Goal: Task Accomplishment & Management: Manage account settings

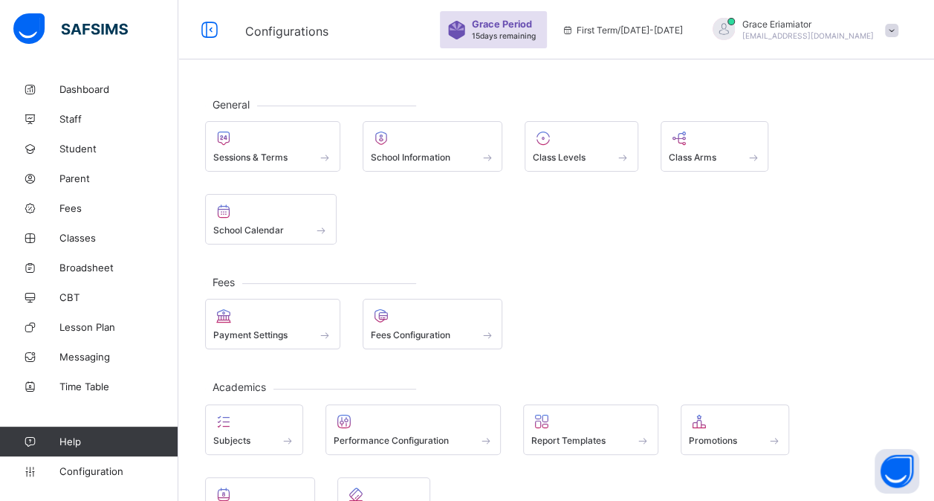
click at [416, 311] on div at bounding box center [433, 316] width 124 height 18
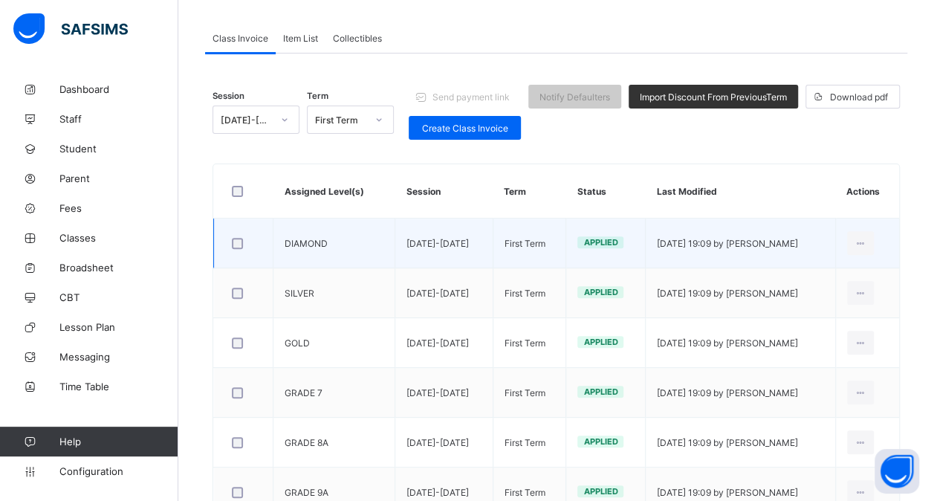
scroll to position [125, 0]
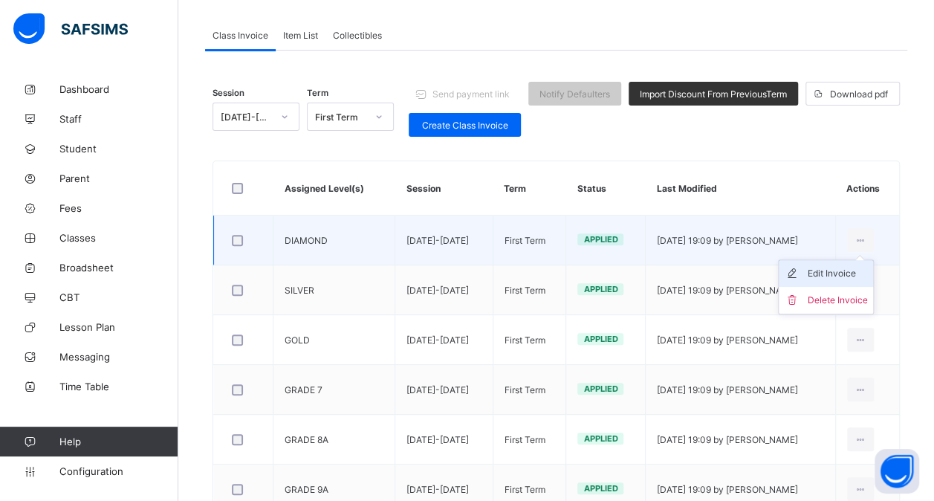
click at [833, 267] on div "Edit Invoice" at bounding box center [837, 273] width 60 height 15
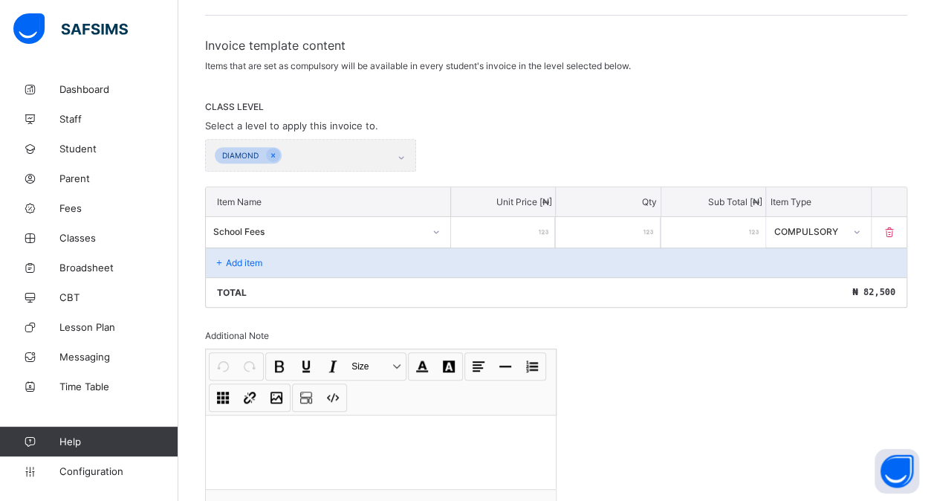
scroll to position [241, 0]
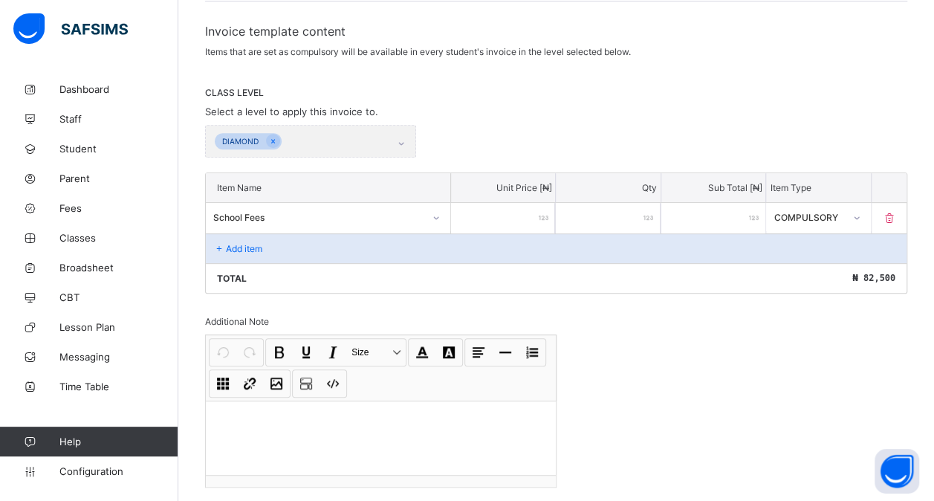
click at [406, 140] on div "DIAMOND" at bounding box center [310, 141] width 211 height 33
click at [232, 243] on p "Add item" at bounding box center [244, 248] width 36 height 11
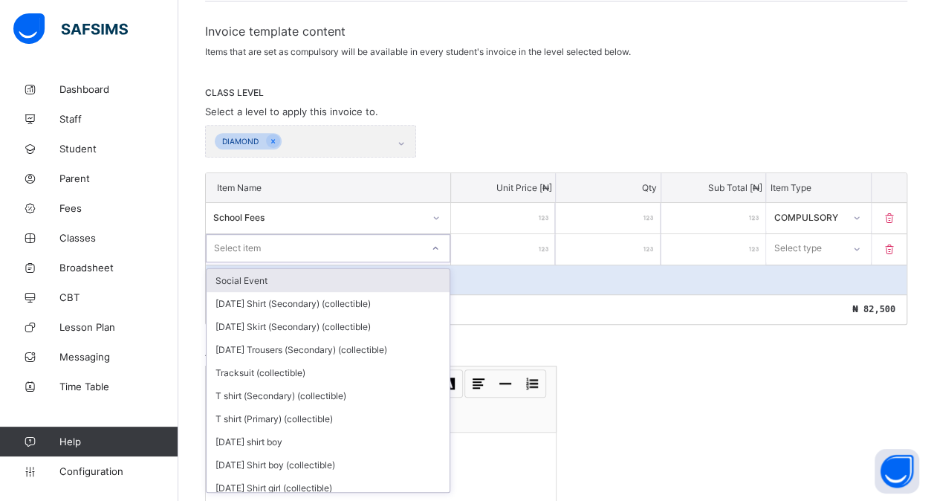
click at [257, 239] on div "Select item" at bounding box center [237, 248] width 47 height 28
type input "**"
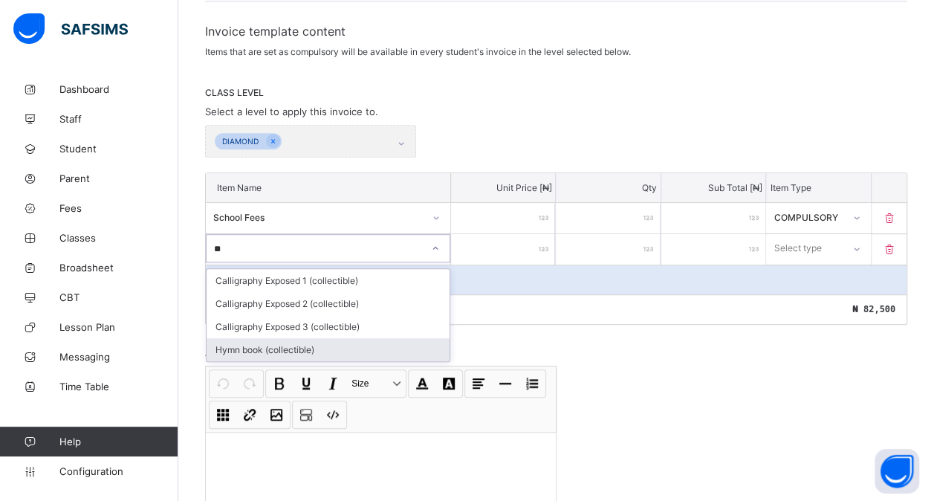
click at [296, 345] on div "Hymn book (collectible)" at bounding box center [328, 349] width 243 height 23
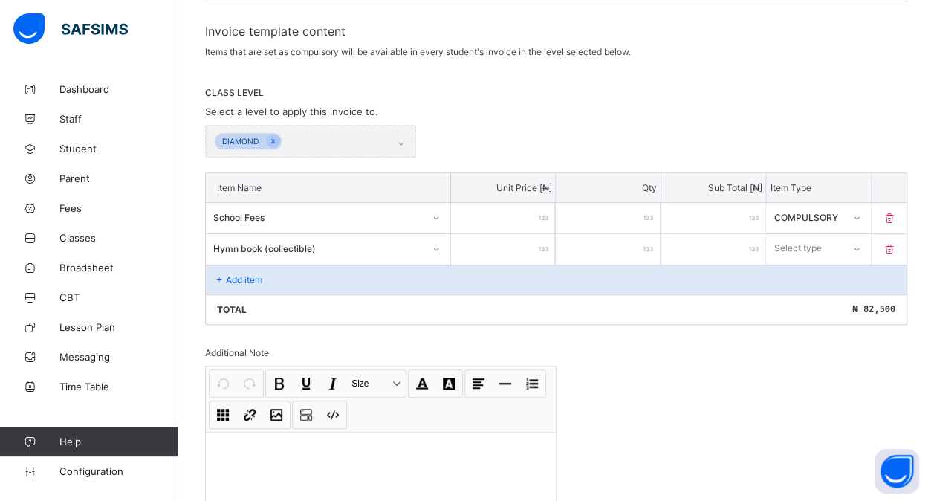
click at [492, 248] on input "number" at bounding box center [503, 249] width 104 height 30
type input "*"
type input "**"
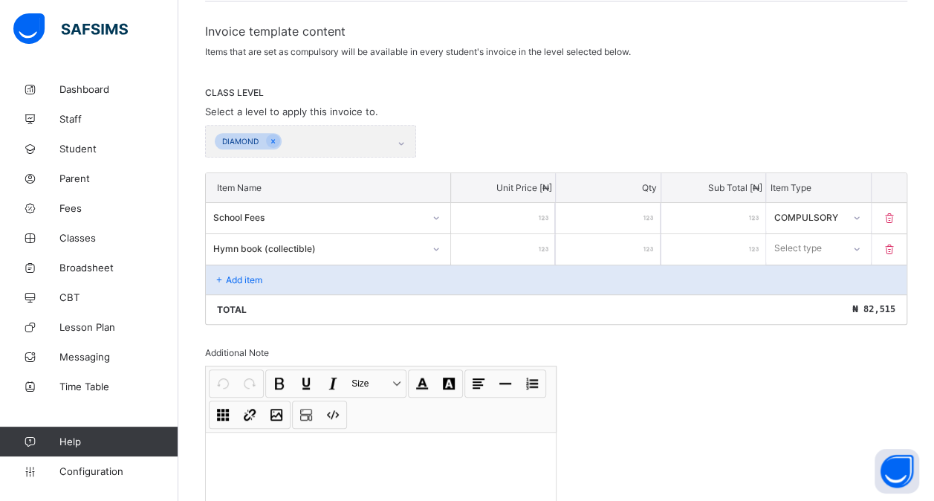
type input "***"
type input "****"
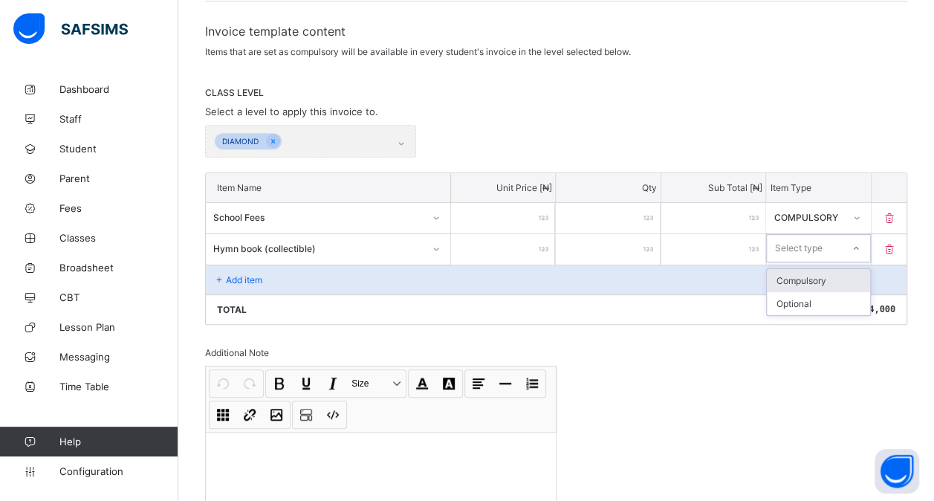
click at [822, 247] on div "Select type" at bounding box center [798, 248] width 48 height 28
click at [804, 299] on div "Optional" at bounding box center [818, 303] width 103 height 23
click at [240, 280] on div "Add item" at bounding box center [556, 279] width 700 height 30
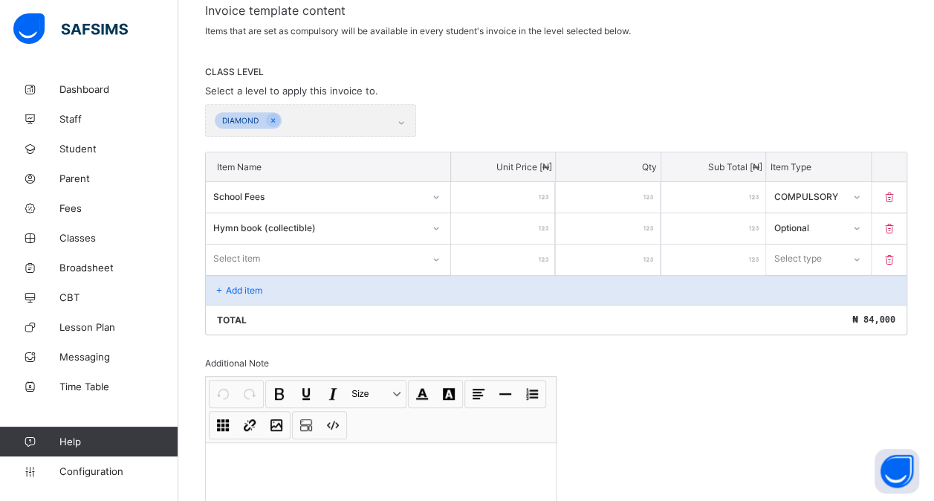
click at [236, 266] on div "Select item" at bounding box center [328, 259] width 245 height 30
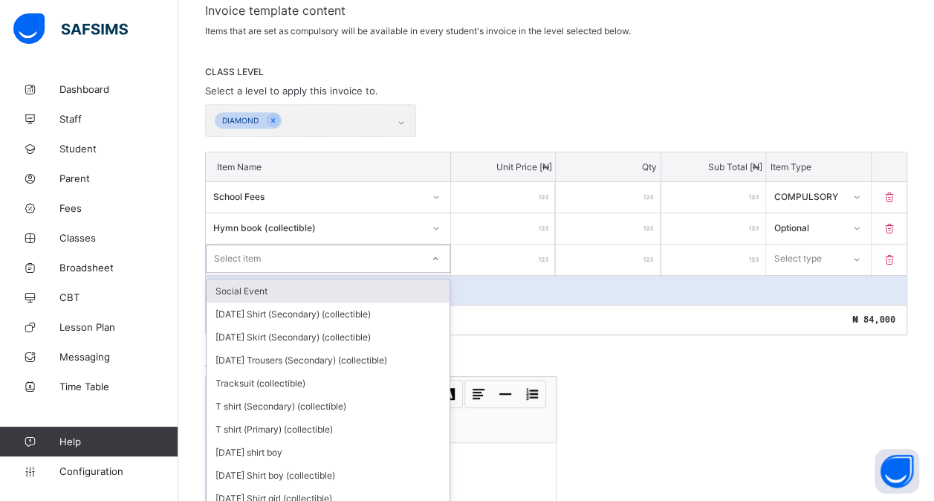
scroll to position [263, 0]
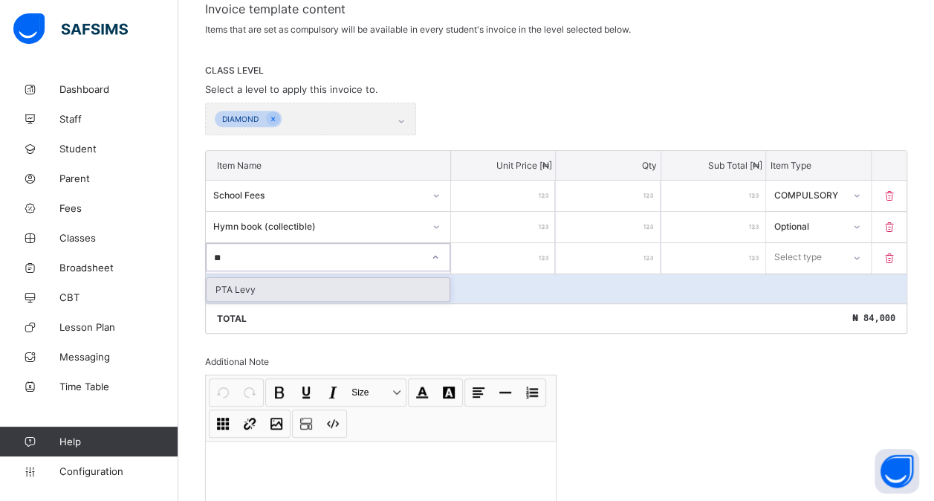
type input "***"
click at [269, 290] on div "PTA Levy" at bounding box center [328, 289] width 243 height 23
click at [504, 245] on input "number" at bounding box center [503, 258] width 104 height 30
type input "*"
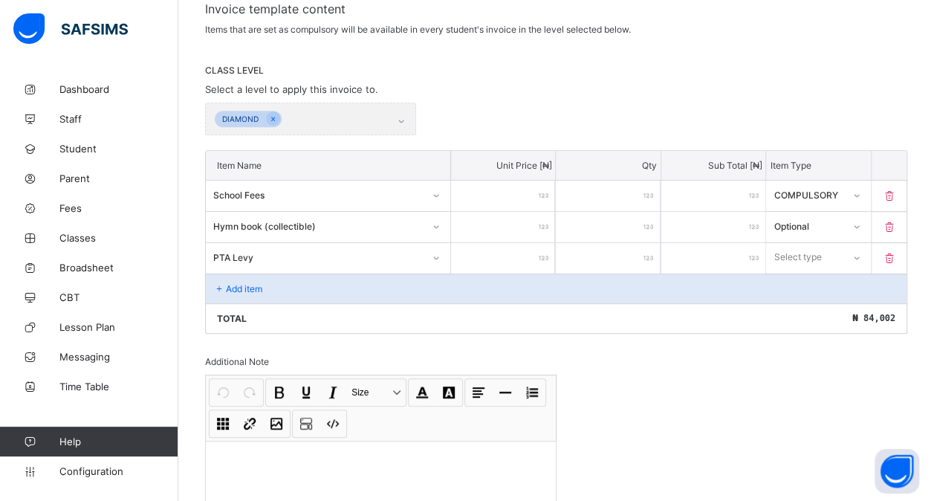
type input "**"
type input "***"
type input "****"
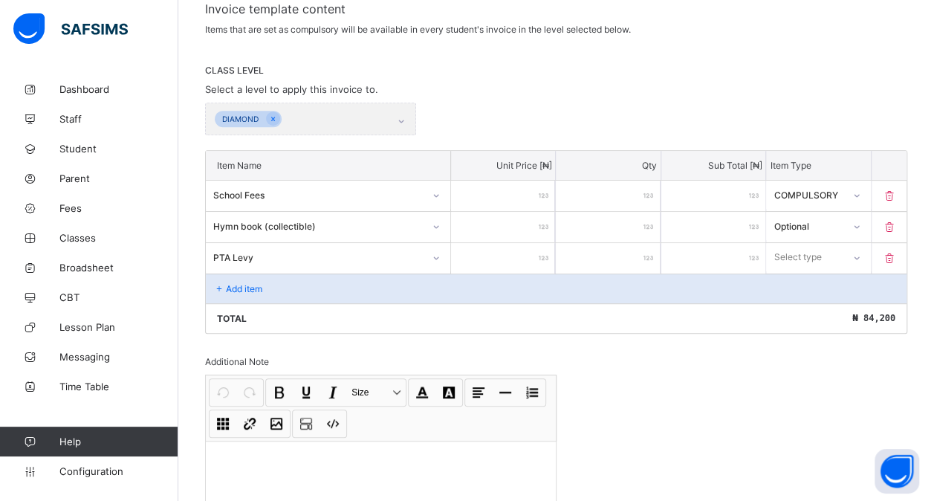
type input "****"
click at [840, 247] on div "Select type" at bounding box center [804, 257] width 74 height 21
click at [816, 302] on div "Optional" at bounding box center [818, 312] width 103 height 23
click at [257, 285] on p "Add item" at bounding box center [244, 288] width 36 height 11
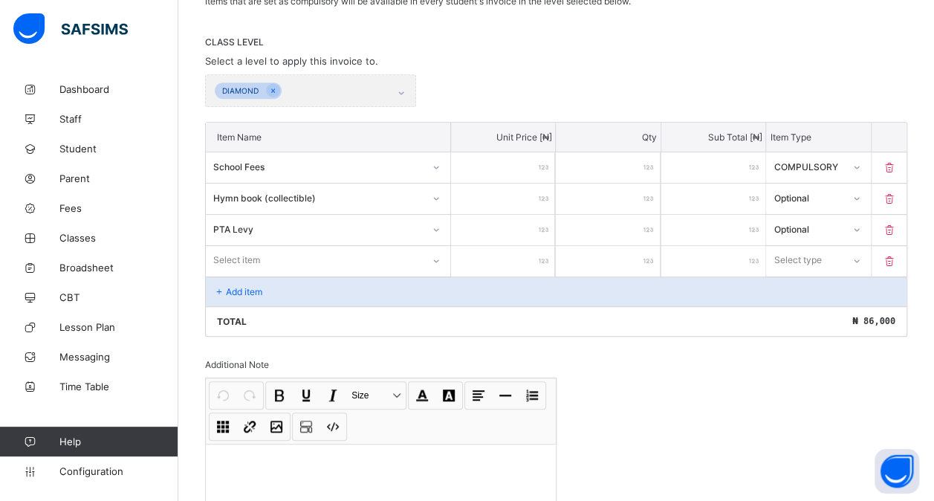
click at [253, 274] on div "Select item" at bounding box center [328, 260] width 244 height 28
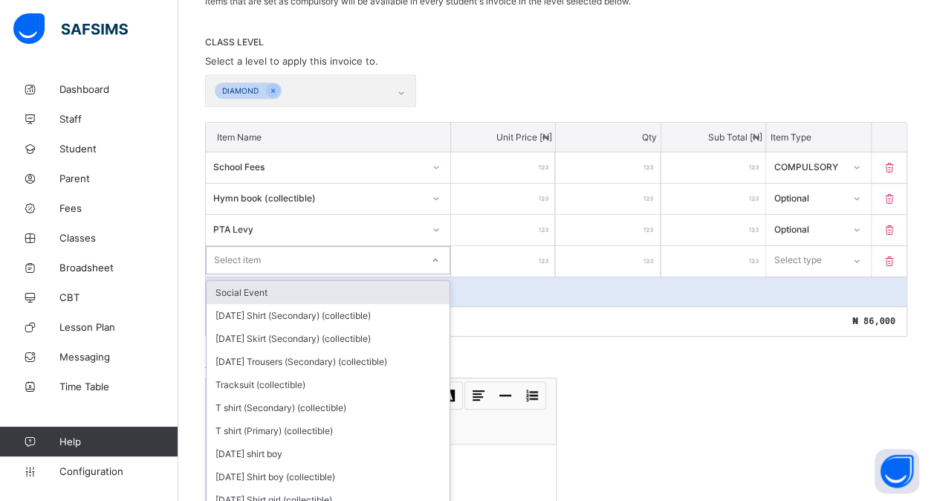
scroll to position [294, 0]
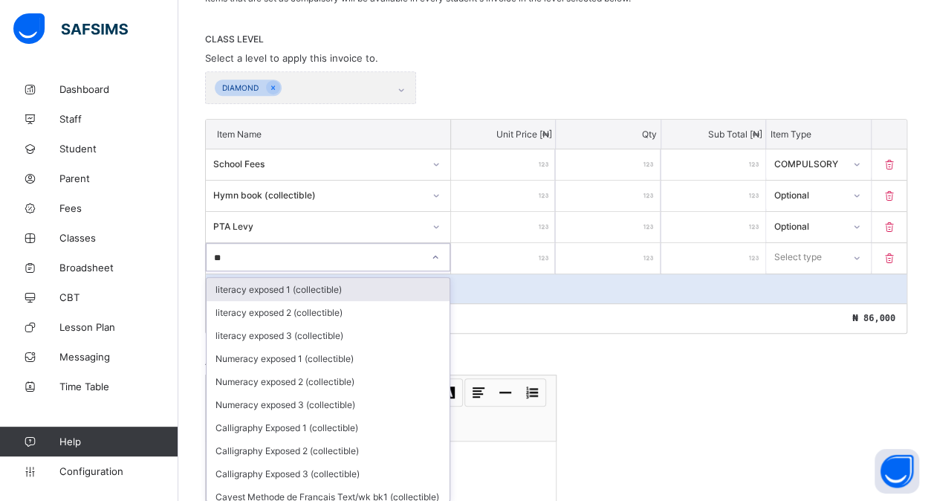
type input "***"
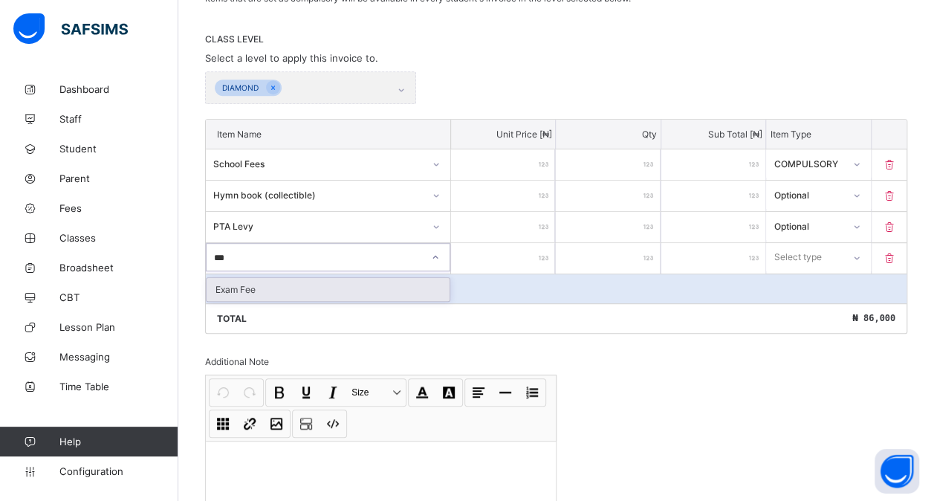
click at [253, 282] on div "Exam Fee" at bounding box center [328, 289] width 243 height 23
click at [527, 252] on input "number" at bounding box center [503, 258] width 104 height 30
type input "*"
type input "**"
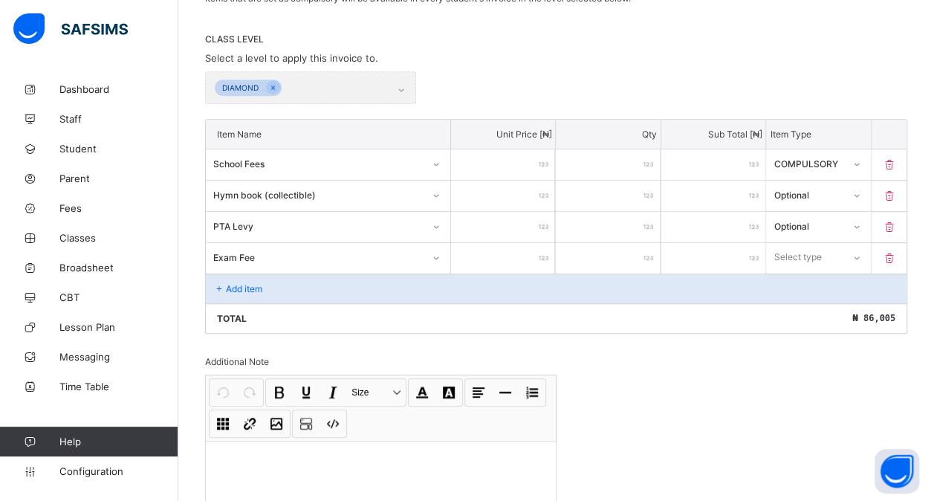
type input "**"
type input "***"
type input "****"
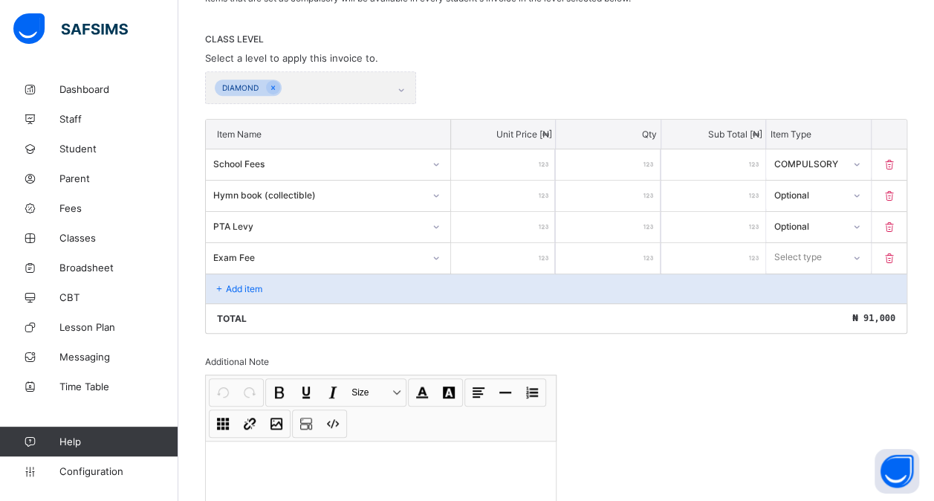
type input "****"
drag, startPoint x: 808, startPoint y: 253, endPoint x: 819, endPoint y: 304, distance: 52.3
click at [819, 271] on div "option Optional focused, 2 of 2. 2 results available. Use Up and Down to choose…" at bounding box center [818, 257] width 104 height 28
click at [819, 304] on div "Optional" at bounding box center [818, 312] width 103 height 23
click at [266, 284] on div "Add item" at bounding box center [556, 288] width 700 height 30
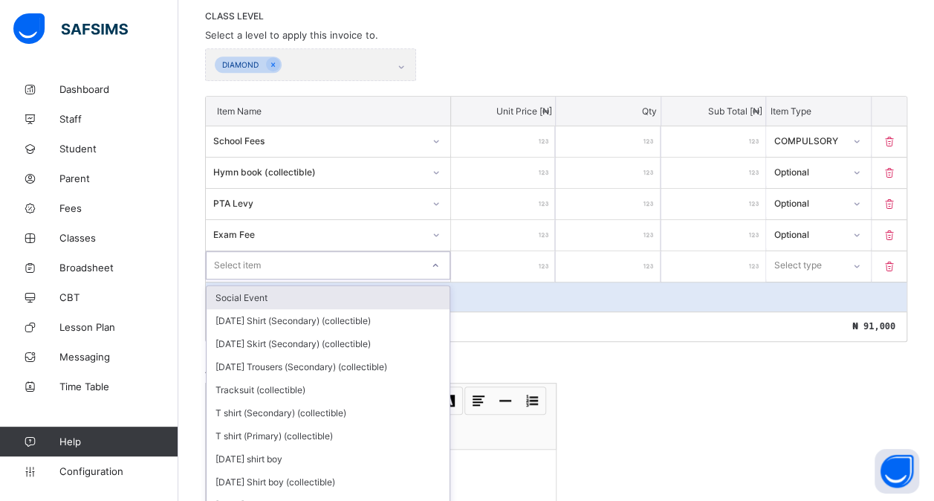
click at [240, 279] on div "option Social Event focused, 1 of 206. 206 results available. Use Up and Down t…" at bounding box center [328, 265] width 244 height 28
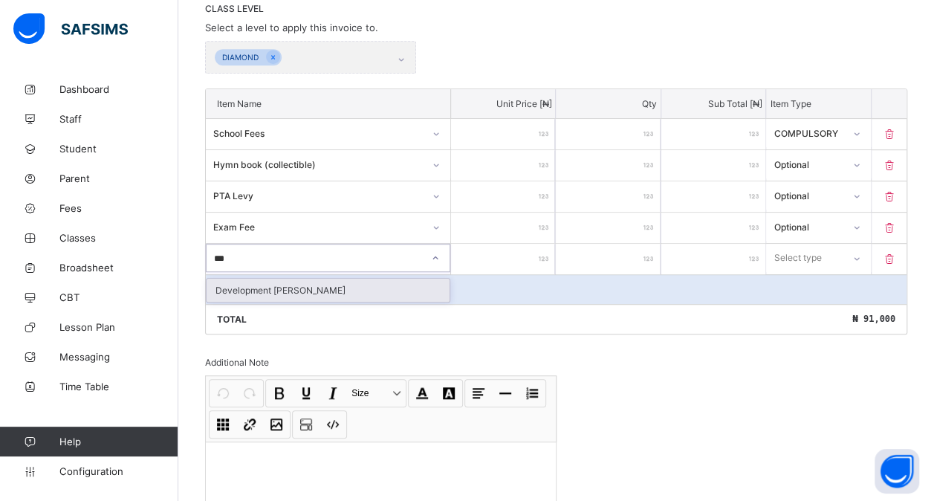
type input "****"
click at [246, 284] on div "Development [PERSON_NAME]" at bounding box center [328, 290] width 243 height 23
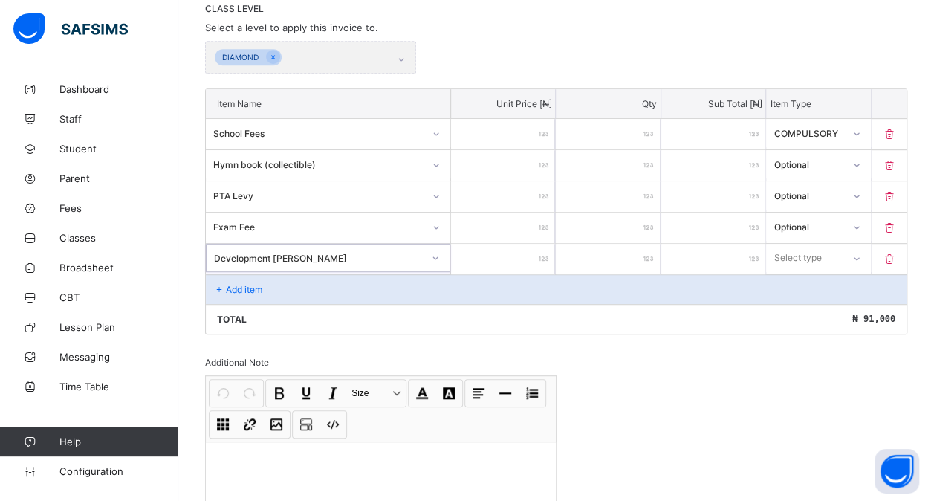
click at [527, 250] on input "number" at bounding box center [503, 259] width 104 height 30
type input "*"
type input "**"
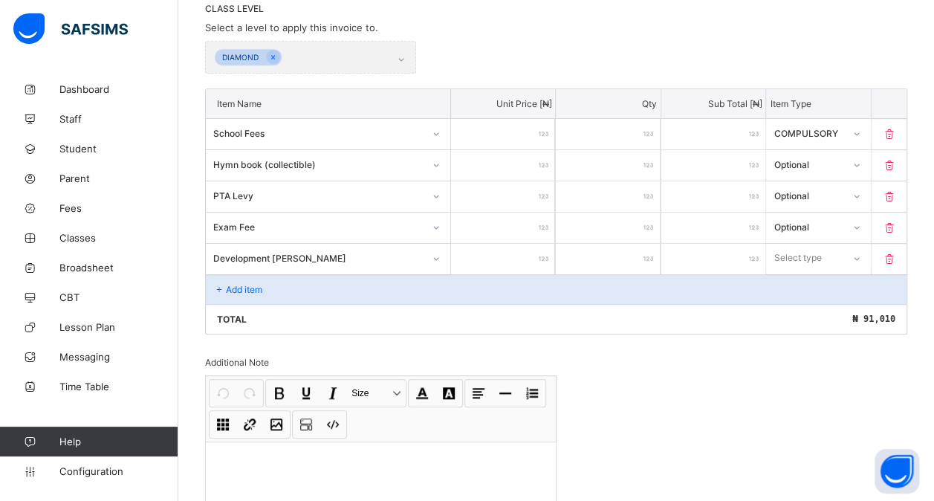
type input "***"
type input "****"
type input "*****"
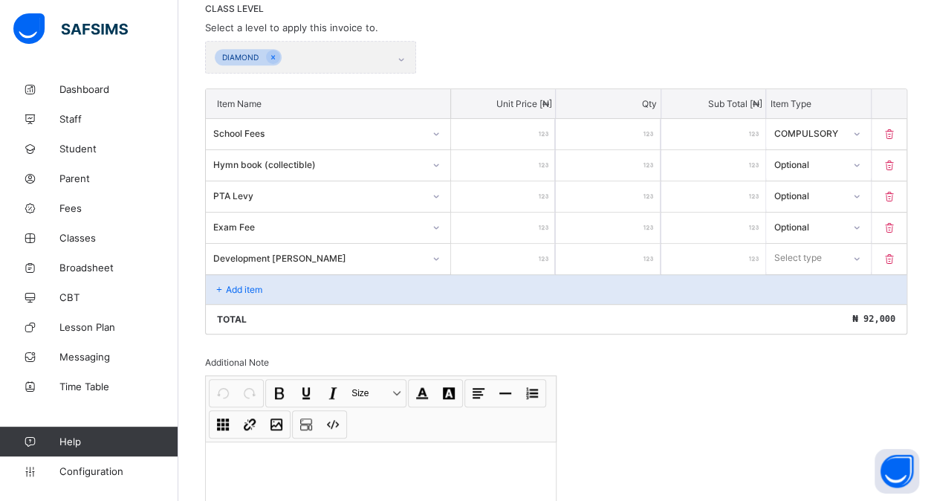
type input "*****"
click at [822, 251] on div "Select type" at bounding box center [798, 258] width 48 height 28
click at [801, 308] on div "Optional" at bounding box center [818, 313] width 103 height 23
click at [264, 285] on div "Add item" at bounding box center [556, 289] width 700 height 30
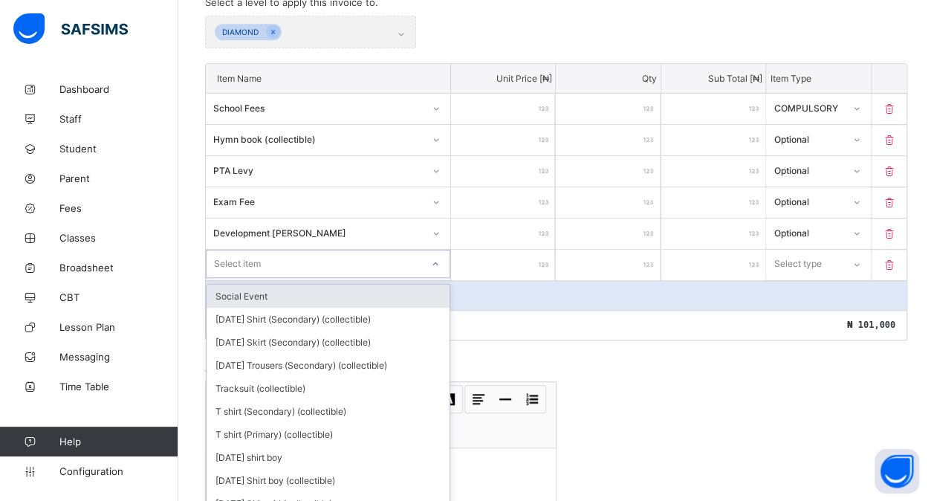
click at [278, 278] on div "option Social Event focused, 1 of 205. 205 results available. Use Up and Down t…" at bounding box center [328, 264] width 244 height 28
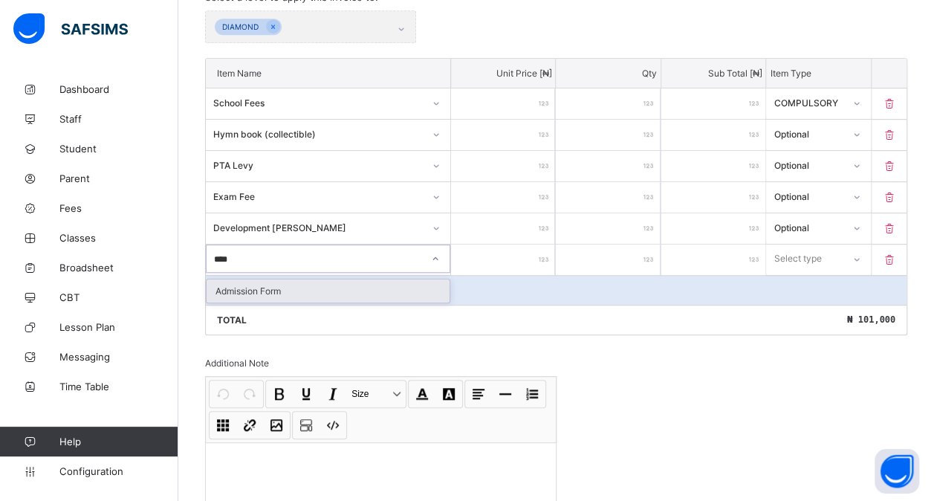
type input "*****"
click at [278, 280] on div "Admission Form" at bounding box center [328, 290] width 243 height 23
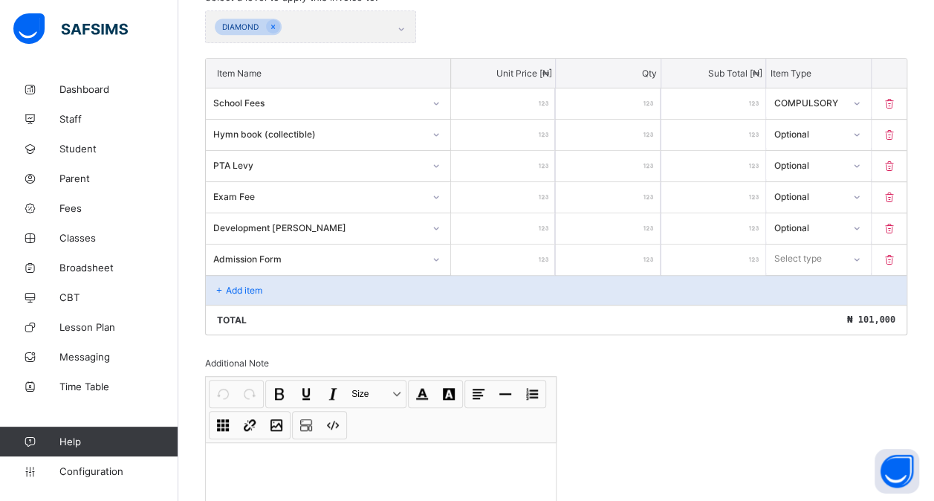
click at [503, 251] on input "number" at bounding box center [503, 259] width 104 height 30
type input "*"
type input "**"
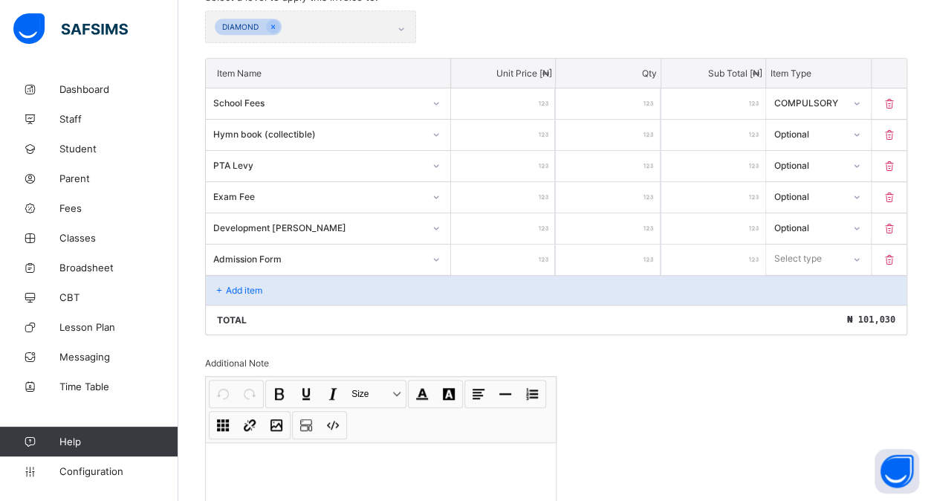
type input "***"
type input "****"
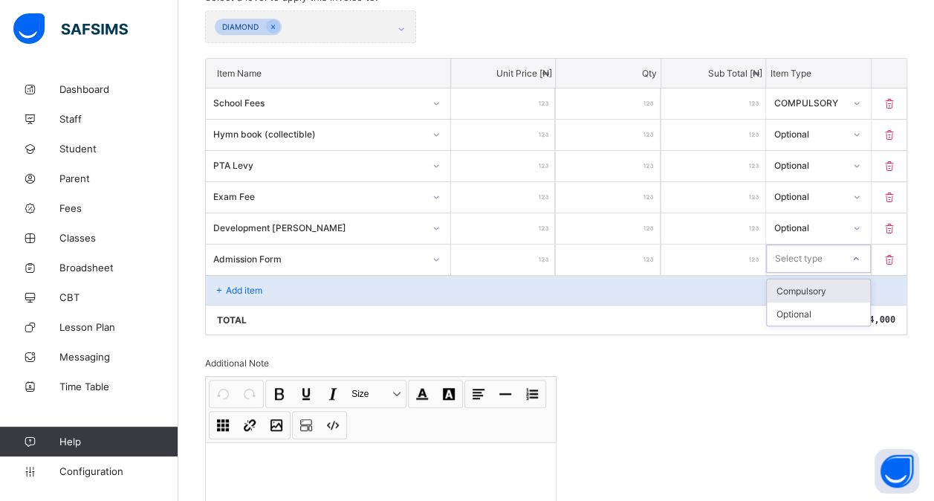
click at [798, 259] on div "Select type" at bounding box center [798, 258] width 48 height 28
click at [795, 306] on div "Optional" at bounding box center [818, 313] width 103 height 23
click at [239, 285] on p "Add item" at bounding box center [244, 290] width 36 height 11
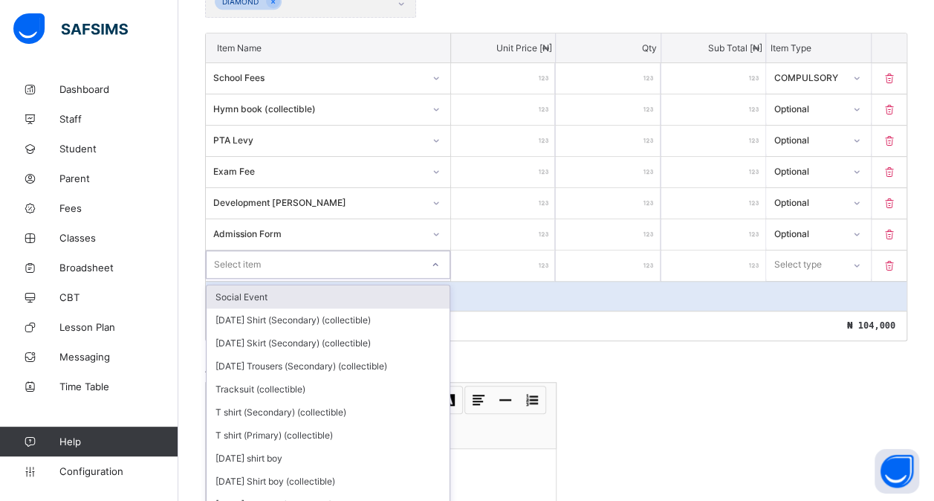
scroll to position [386, 0]
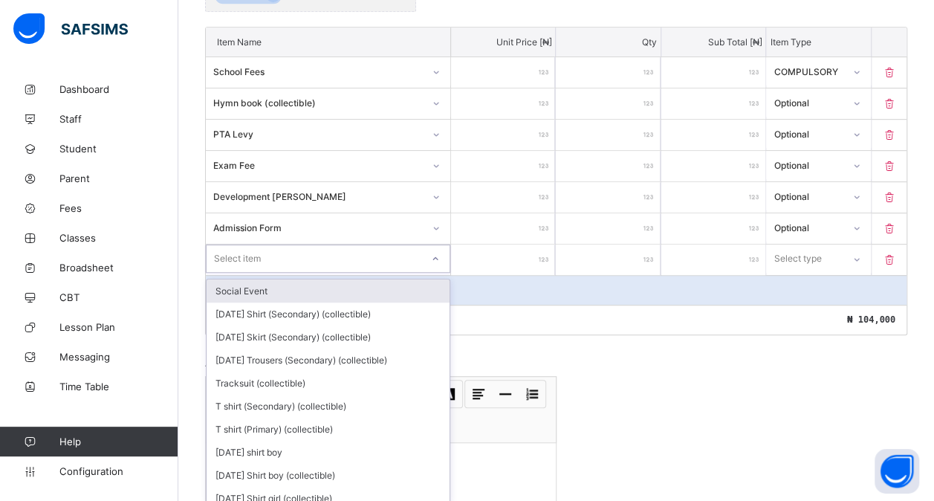
click at [244, 273] on div "option Social Event focused, 1 of 204. 204 results available. Use Up and Down t…" at bounding box center [328, 258] width 244 height 28
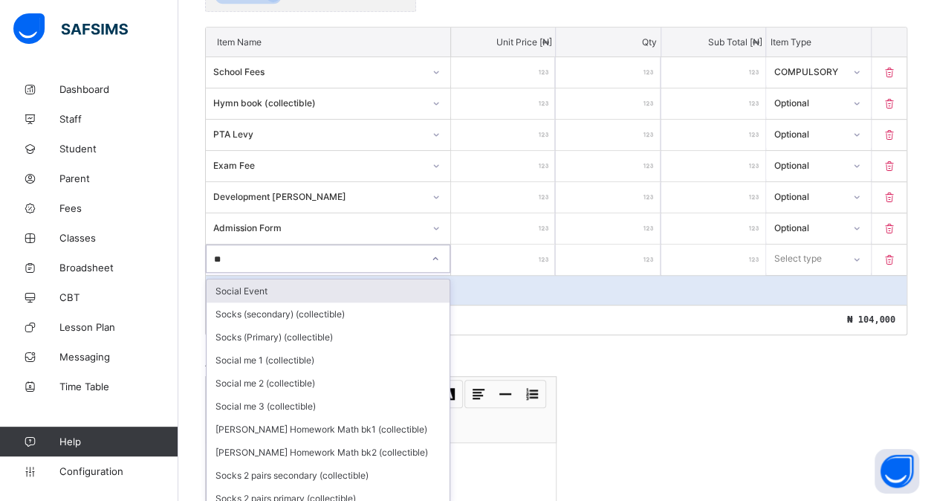
type input "***"
click at [244, 279] on div "Social Event" at bounding box center [328, 290] width 243 height 23
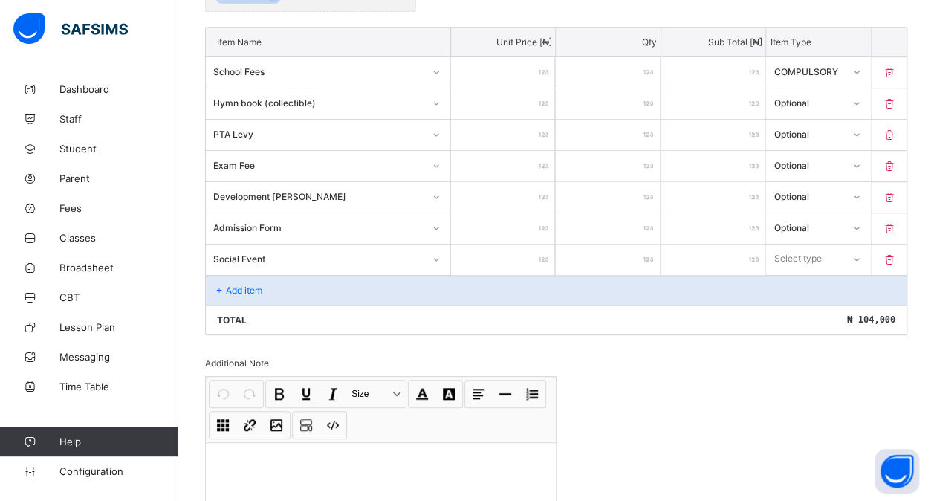
click at [489, 250] on input "number" at bounding box center [503, 259] width 104 height 30
type input "*"
type input "**"
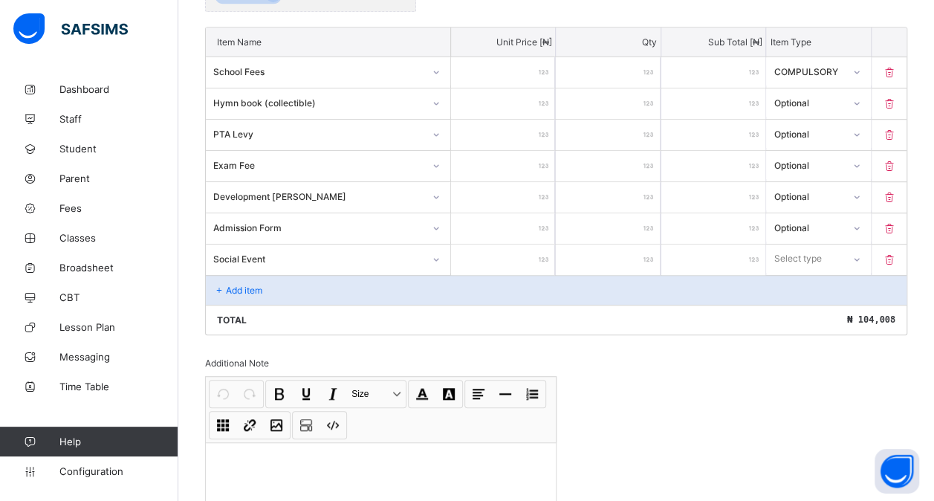
type input "***"
type input "****"
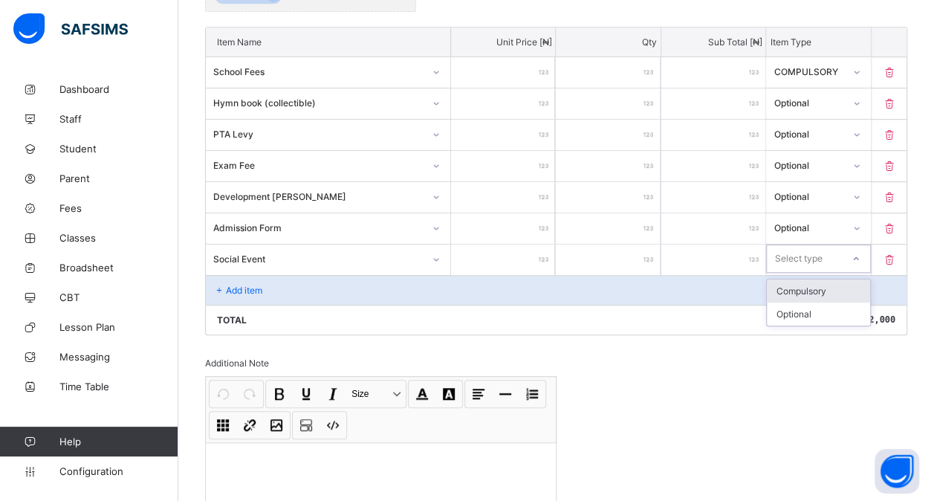
click at [787, 256] on div "Select type" at bounding box center [798, 258] width 48 height 28
click at [792, 305] on div "Optional" at bounding box center [818, 313] width 103 height 23
click at [227, 285] on p "Add item" at bounding box center [244, 290] width 36 height 11
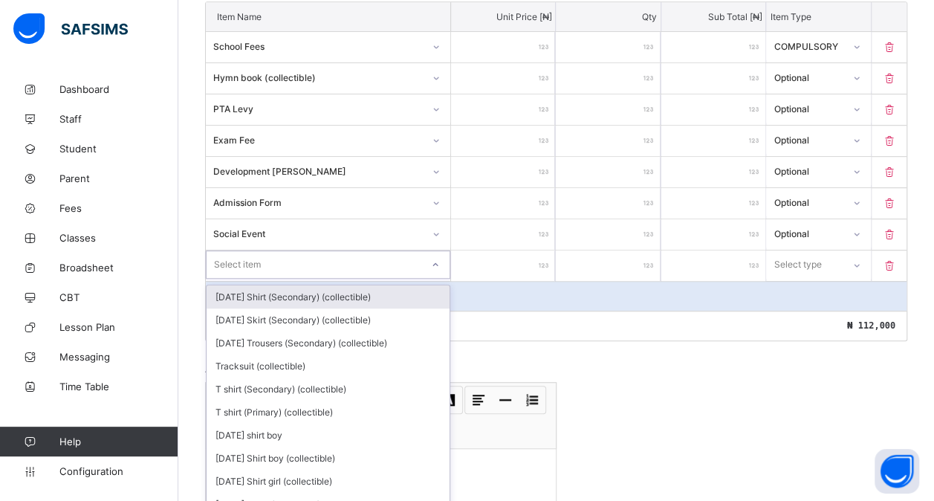
click at [237, 279] on div "option [DATE] Shirt (Secondary) (collectible) focused, 1 of 203. 203 results av…" at bounding box center [328, 264] width 244 height 28
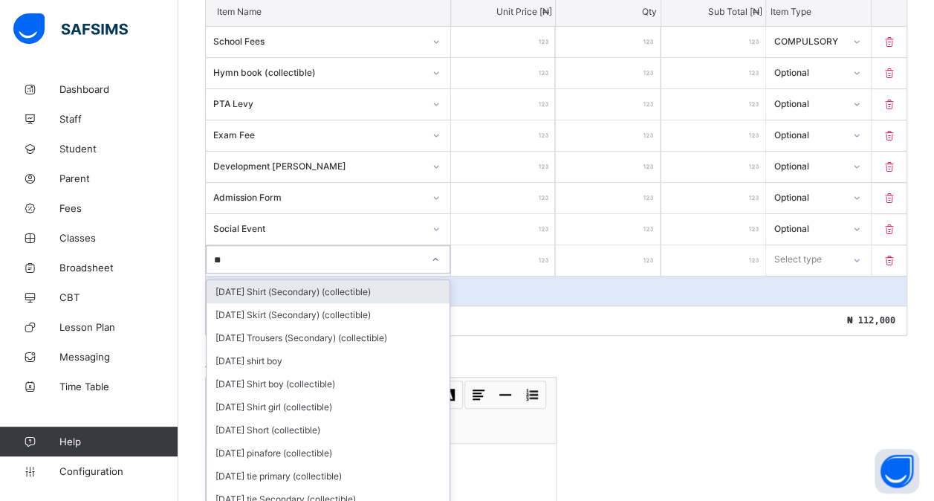
type input "***"
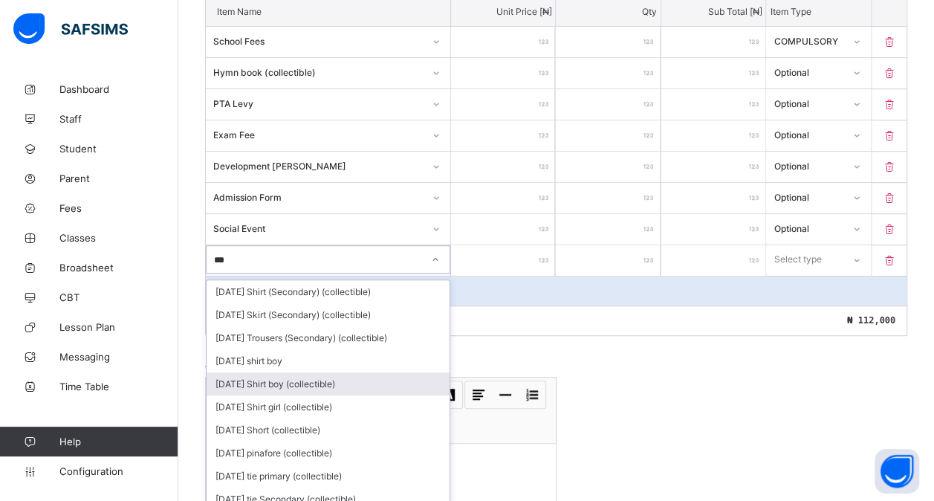
click at [302, 374] on div "[DATE] Shirt boy (collectible)" at bounding box center [328, 383] width 243 height 23
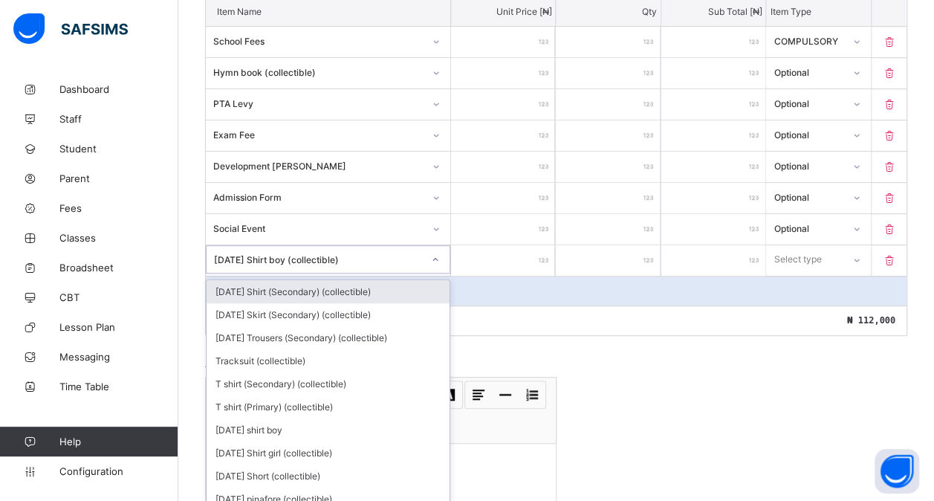
click at [410, 253] on div "[DATE] Shirt boy (collectible)" at bounding box center [318, 258] width 209 height 11
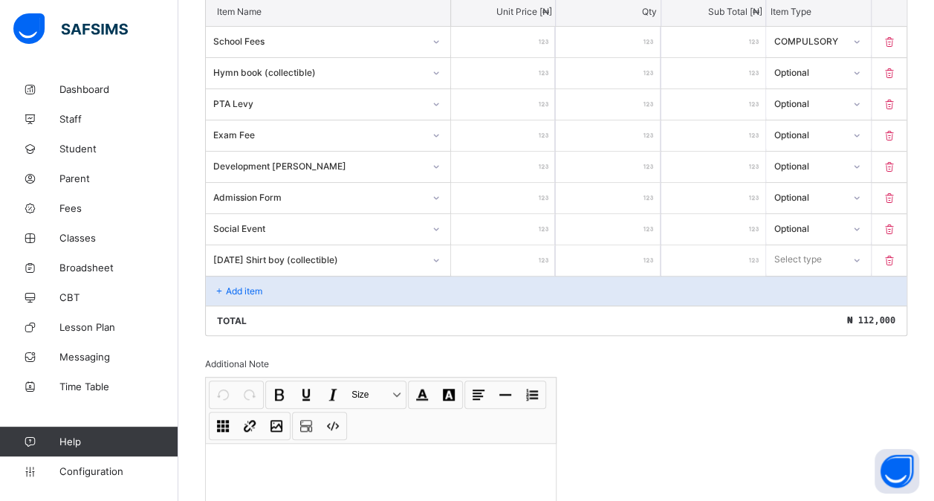
click at [486, 256] on input "number" at bounding box center [503, 260] width 104 height 30
type input "*"
type input "**"
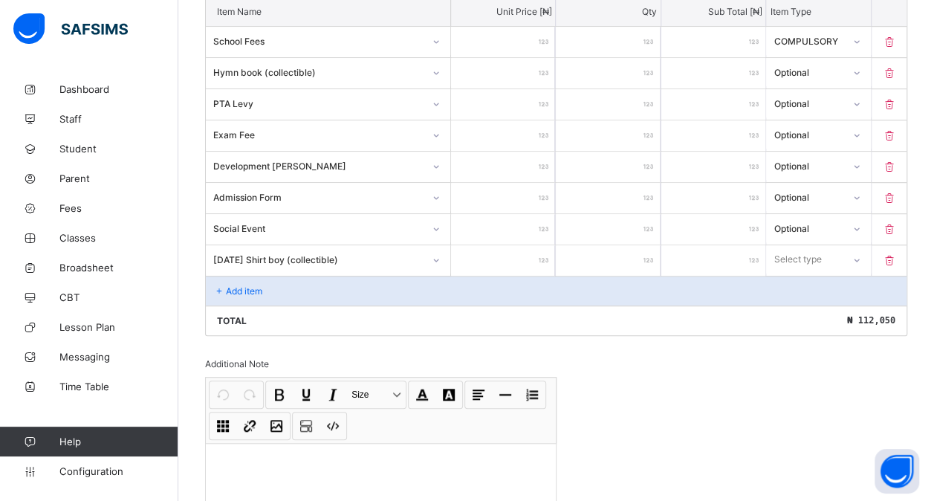
type input "***"
type input "****"
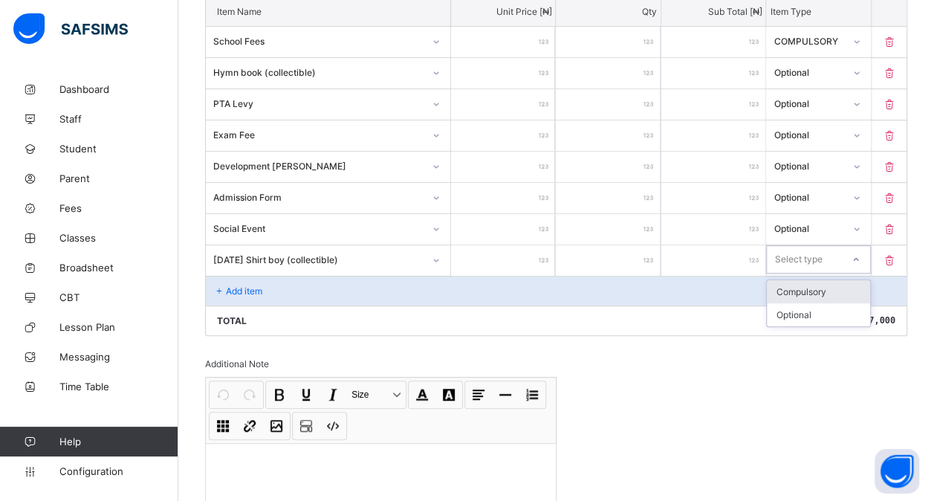
click at [836, 251] on div "Select type" at bounding box center [804, 259] width 74 height 21
click at [811, 309] on div "Optional" at bounding box center [818, 314] width 103 height 23
click at [310, 276] on div "Add item" at bounding box center [556, 291] width 700 height 30
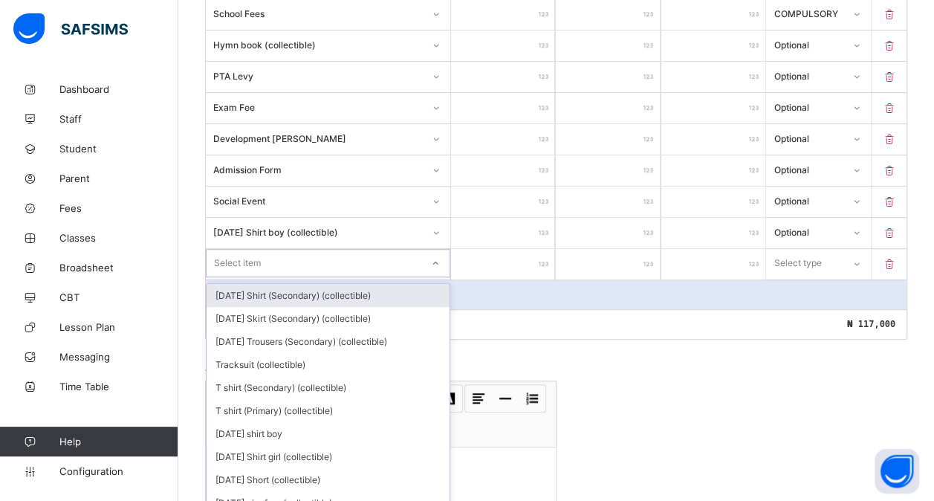
click at [293, 277] on div "option [DATE] Shirt (Secondary) (collectible) focused, 1 of 202. 202 results av…" at bounding box center [328, 263] width 244 height 28
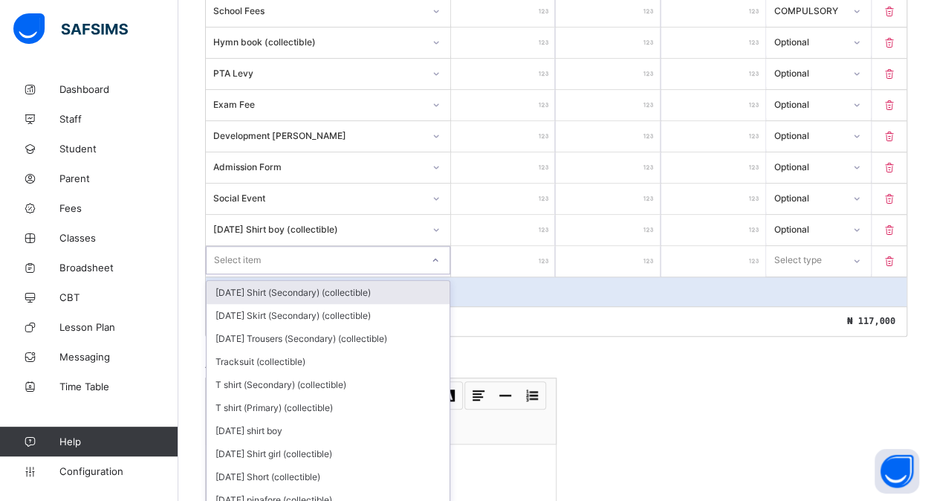
scroll to position [447, 0]
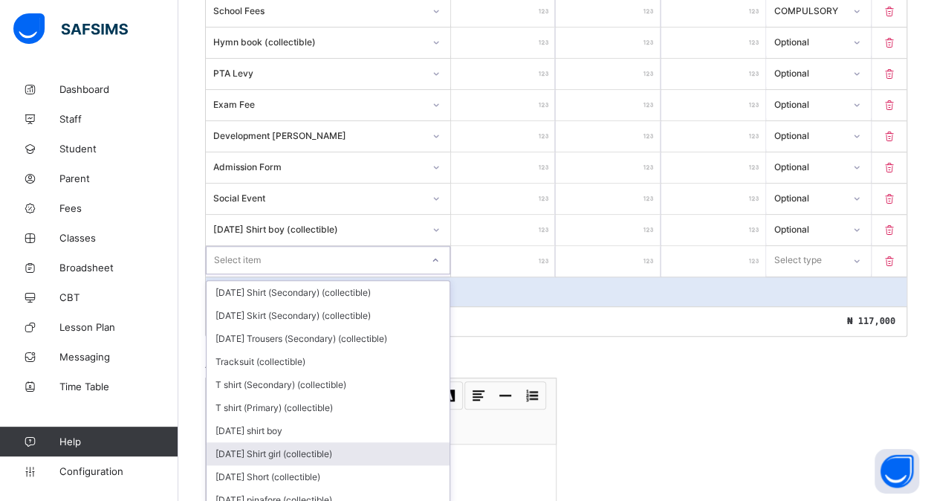
click at [296, 444] on div "[DATE] Shirt girl (collectible)" at bounding box center [328, 453] width 243 height 23
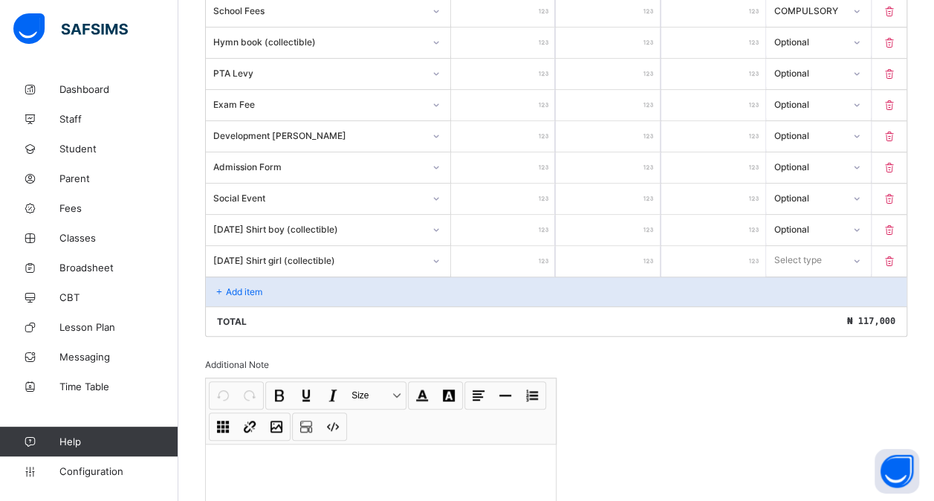
click at [510, 246] on input "number" at bounding box center [503, 261] width 104 height 30
type input "*"
type input "**"
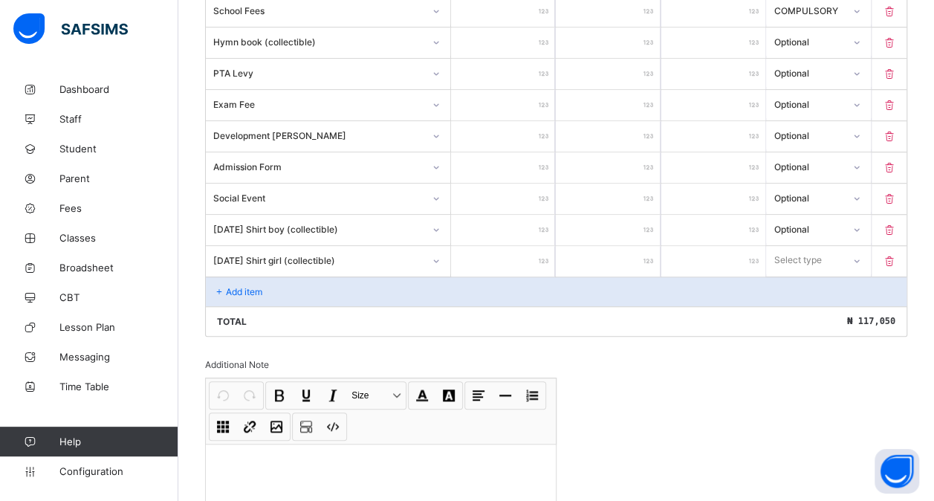
type input "***"
type input "****"
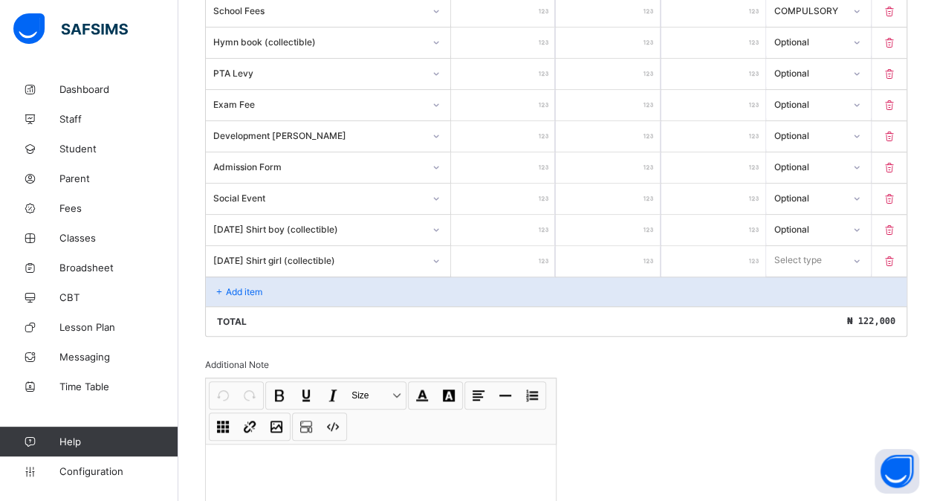
click at [281, 276] on div "Add item" at bounding box center [556, 291] width 700 height 30
click at [862, 248] on div at bounding box center [855, 260] width 25 height 24
click at [829, 304] on div "Optional" at bounding box center [818, 315] width 103 height 23
click at [327, 276] on div "Add item" at bounding box center [556, 291] width 700 height 30
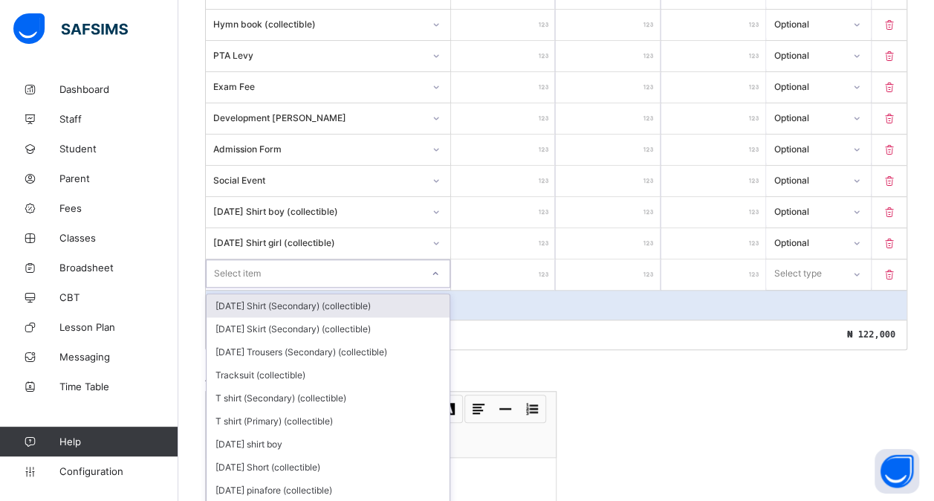
click at [327, 275] on div "option [DATE] Shirt (Secondary) (collectible) focused, 1 of 201. 201 results av…" at bounding box center [328, 274] width 245 height 30
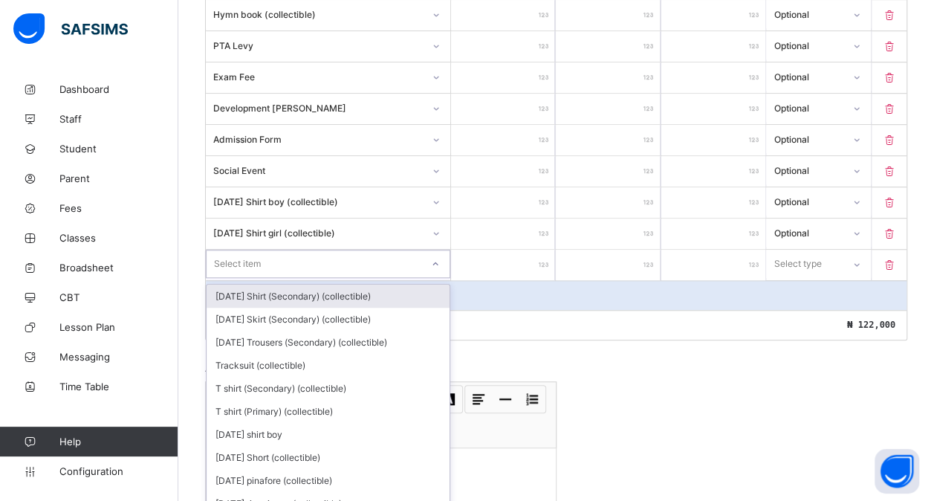
scroll to position [478, 0]
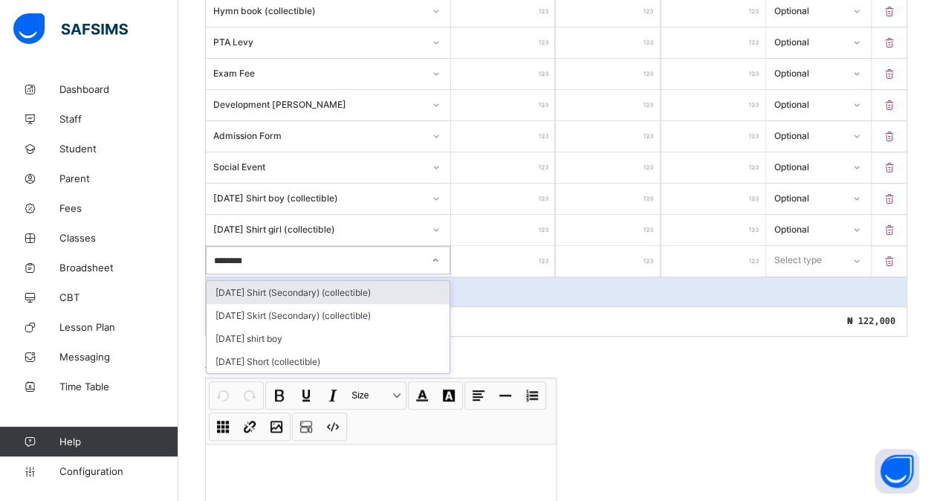
type input "*********"
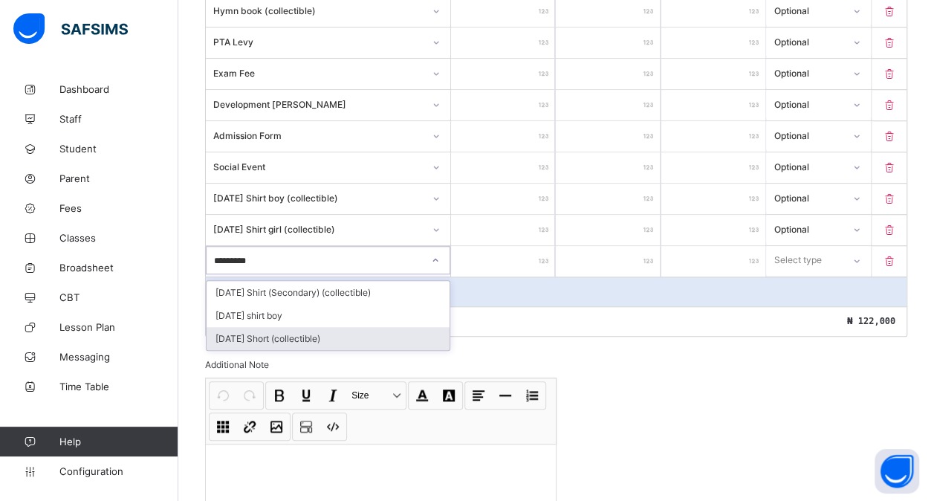
click at [297, 327] on div "[DATE] Short (collectible)" at bounding box center [328, 338] width 243 height 23
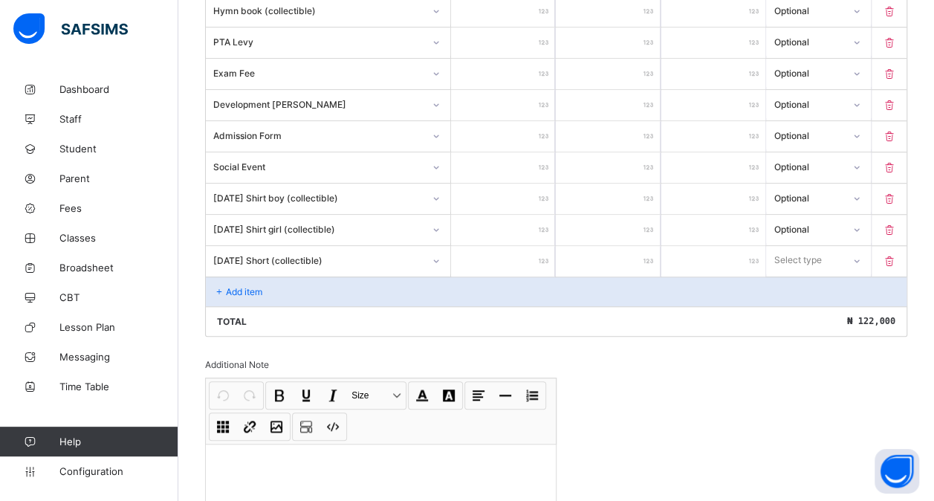
click at [512, 258] on input "number" at bounding box center [503, 261] width 104 height 30
type input "*"
type input "**"
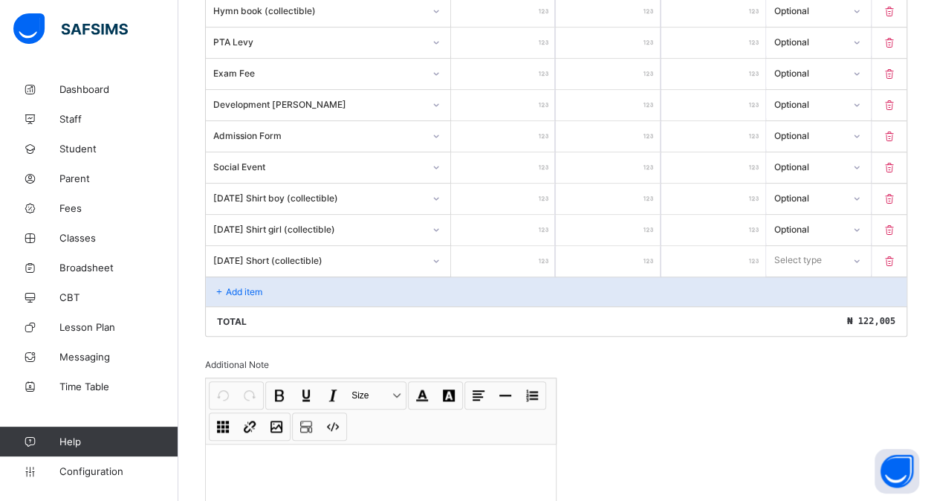
type input "***"
type input "****"
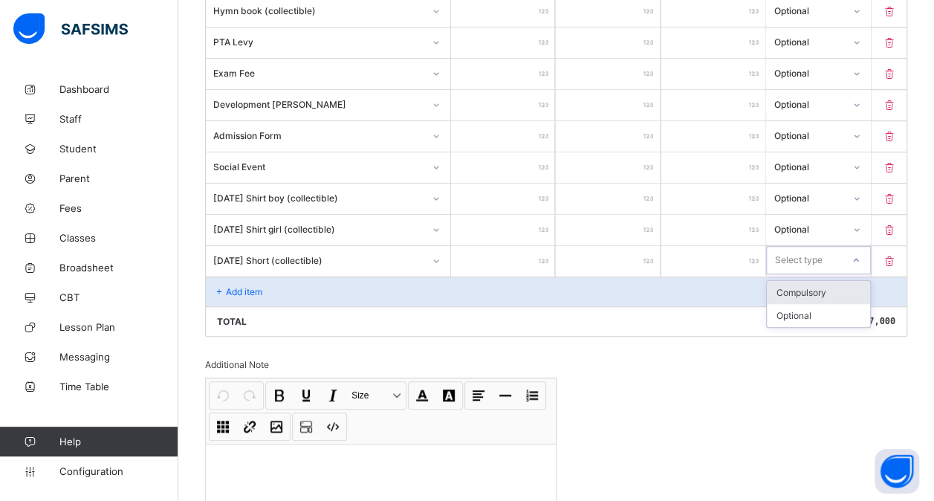
click at [797, 259] on div "Select type" at bounding box center [798, 260] width 48 height 28
click at [788, 305] on div "Optional" at bounding box center [818, 315] width 103 height 23
click at [235, 286] on p "Add item" at bounding box center [244, 291] width 36 height 11
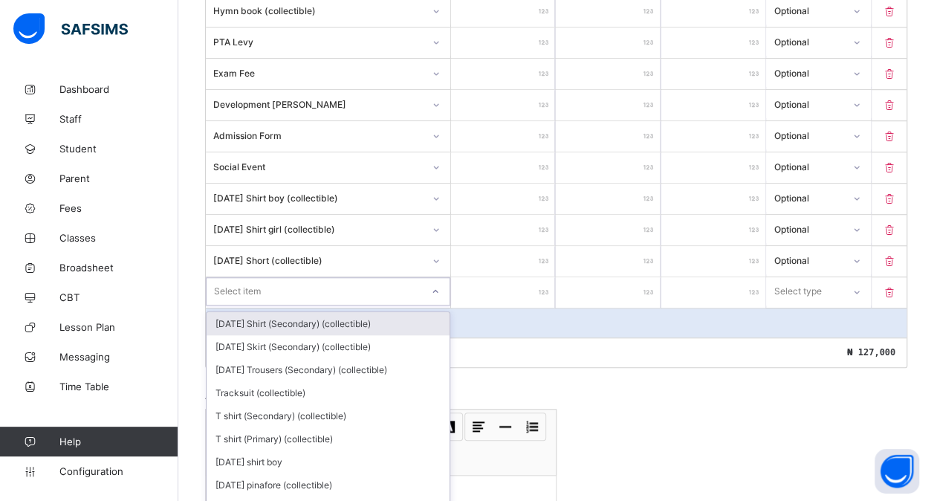
scroll to position [509, 0]
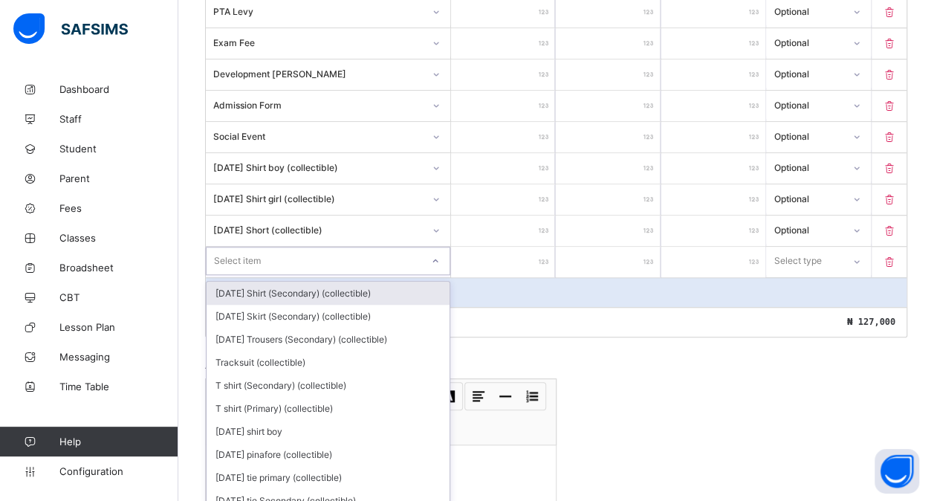
click at [235, 275] on div "option [DATE] Shirt (Secondary) (collectible) focused, 1 of 200. 200 results av…" at bounding box center [328, 261] width 244 height 28
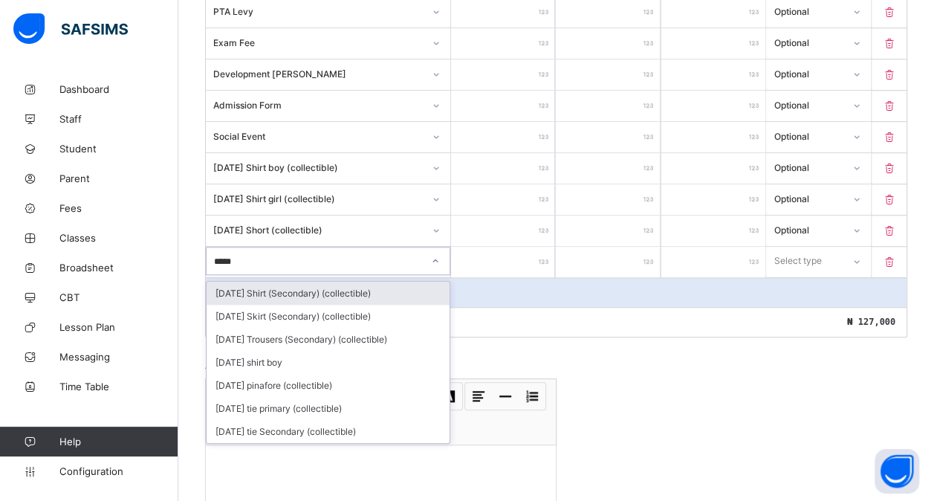
type input "******"
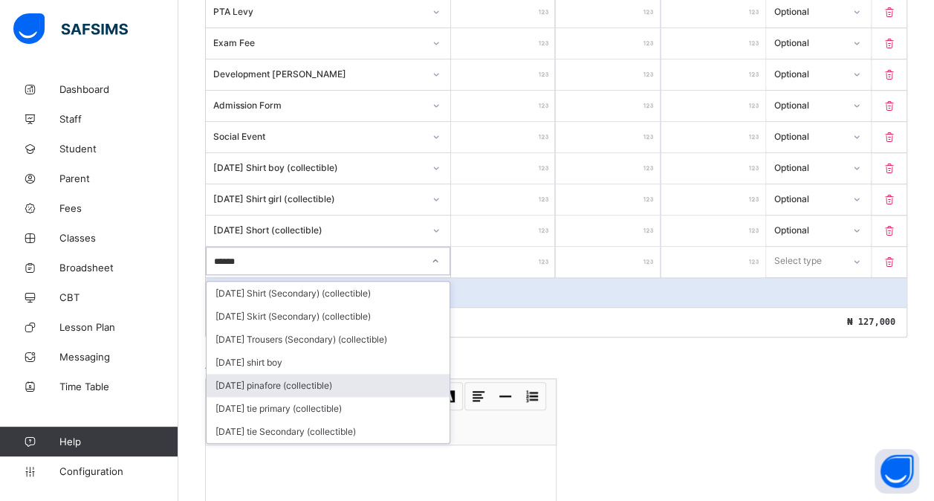
click at [302, 374] on div "[DATE] pinafore (collectible)" at bounding box center [328, 385] width 243 height 23
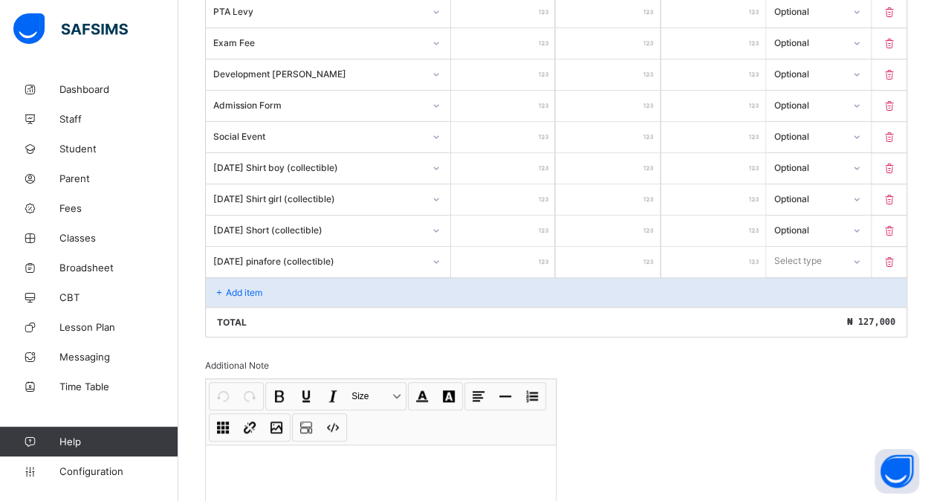
click at [514, 256] on input "number" at bounding box center [503, 262] width 104 height 30
type input "*"
type input "***"
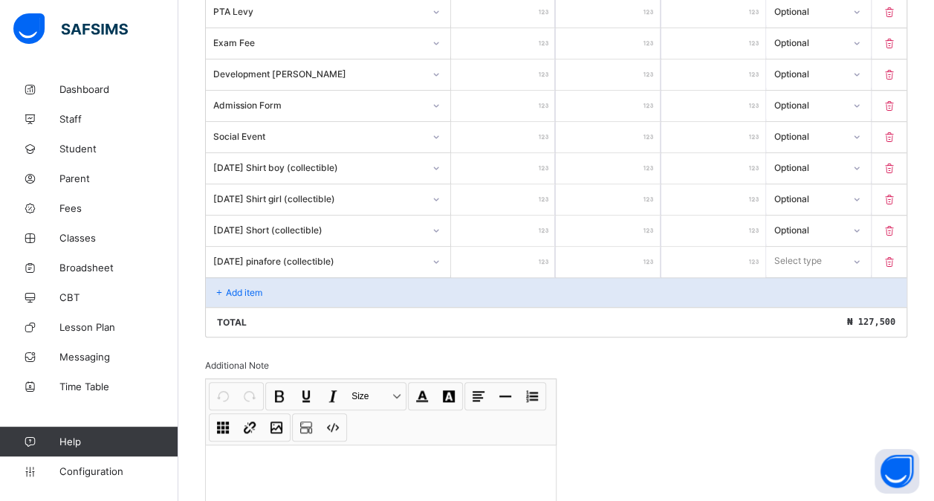
type input "****"
click at [822, 247] on div "Select type" at bounding box center [798, 261] width 48 height 28
click at [800, 305] on div "Optional" at bounding box center [818, 316] width 103 height 23
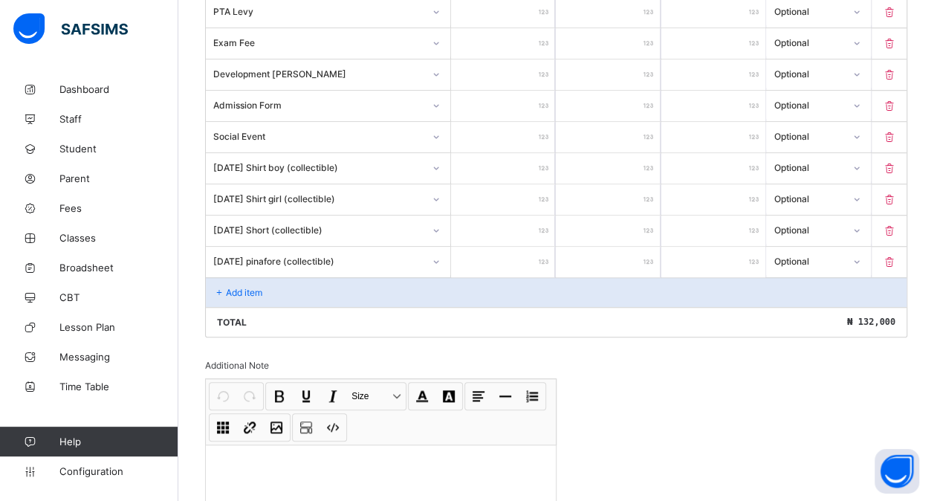
click at [348, 280] on div "Add item" at bounding box center [556, 292] width 700 height 30
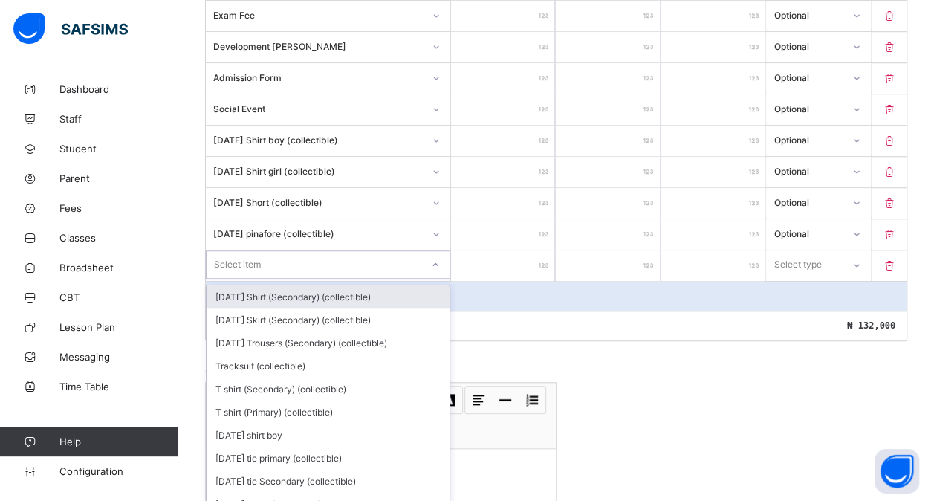
scroll to position [539, 0]
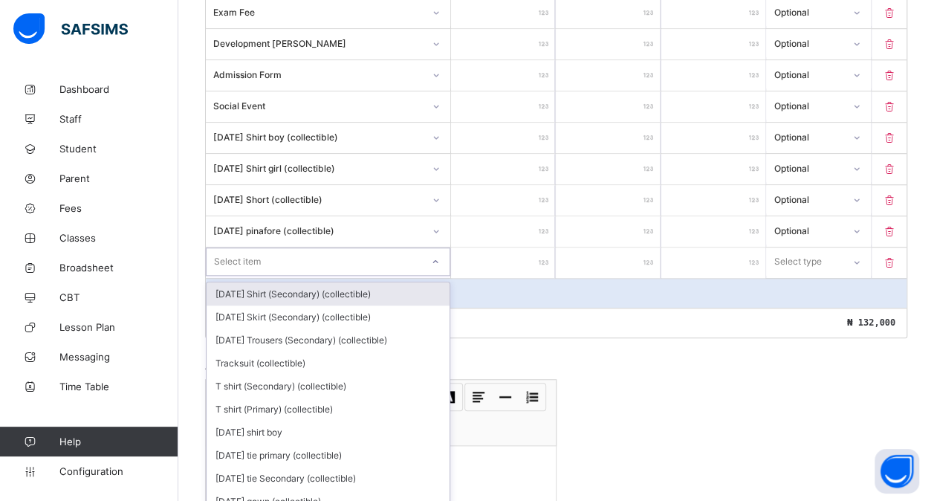
click at [415, 272] on div "option [DATE] Shirt (Secondary) (collectible) focused, 1 of 199. 199 results av…" at bounding box center [328, 261] width 244 height 28
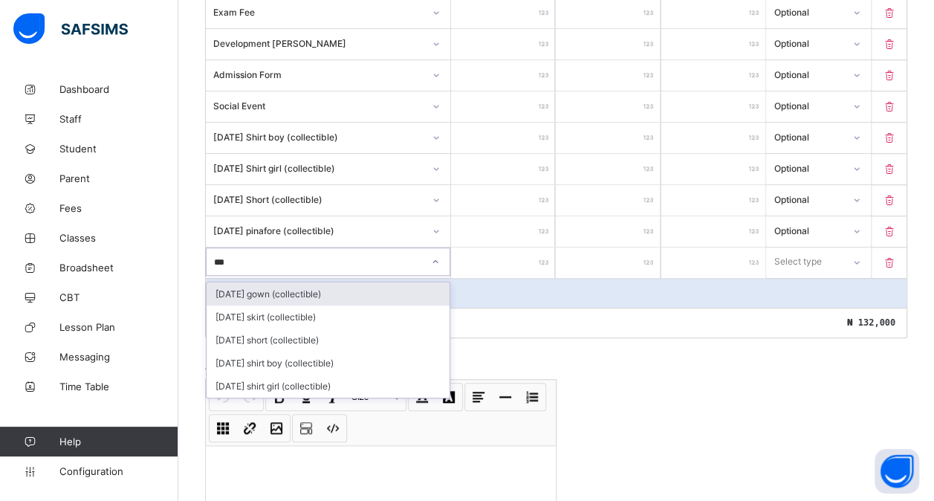
type input "****"
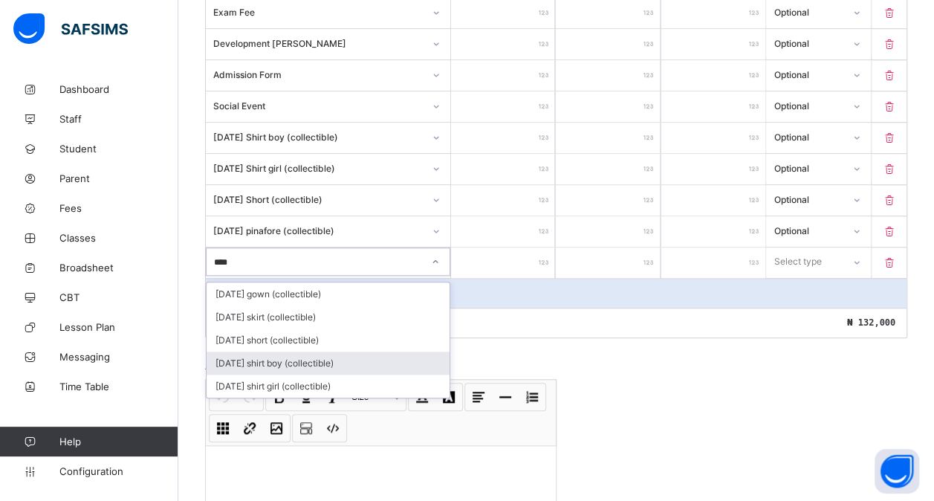
click at [325, 351] on div "[DATE] shirt boy (collectible)" at bounding box center [328, 362] width 243 height 23
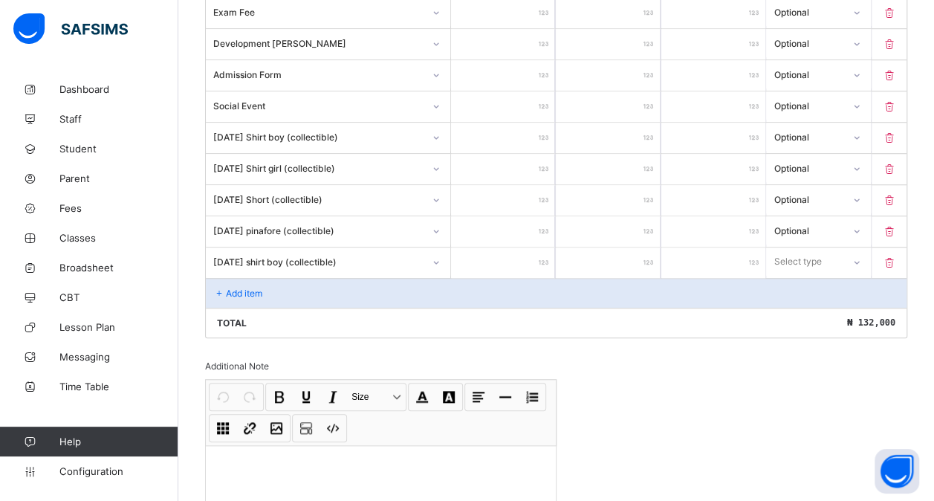
click at [520, 256] on input "number" at bounding box center [503, 262] width 104 height 30
type input "*"
type input "**"
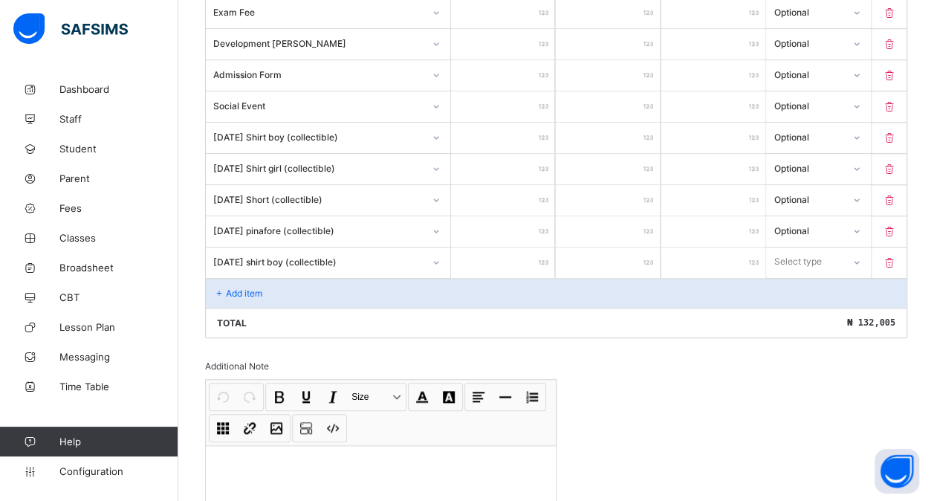
type input "**"
type input "***"
type input "****"
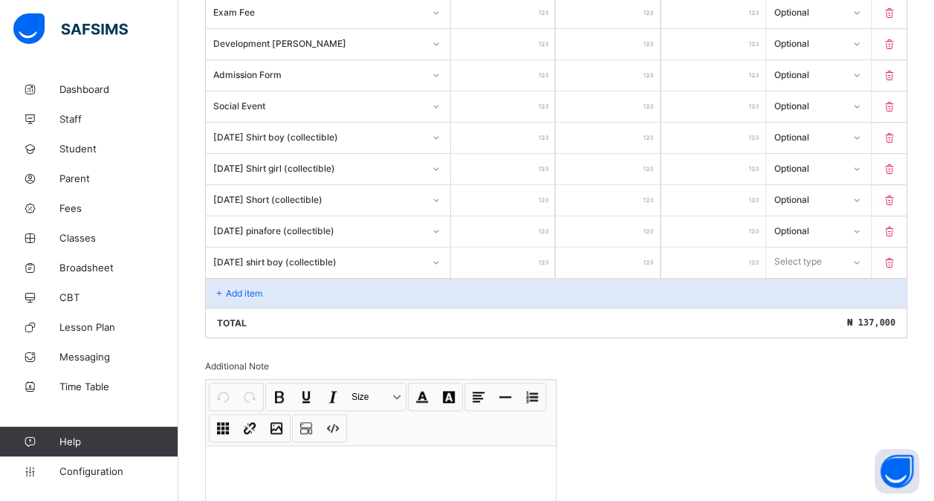
type input "****"
click at [808, 247] on div "Select type" at bounding box center [798, 261] width 48 height 28
click at [796, 305] on div "Optional" at bounding box center [818, 316] width 103 height 23
click at [276, 285] on div "Add item" at bounding box center [556, 293] width 700 height 30
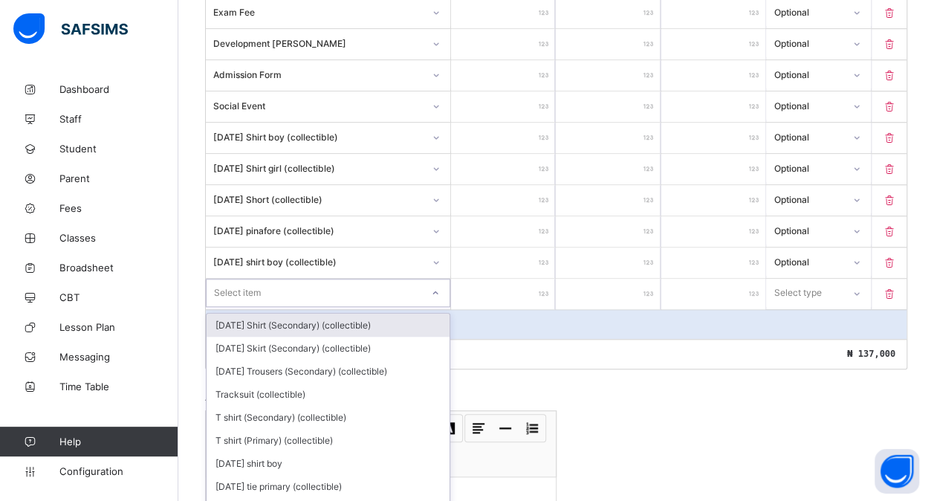
scroll to position [570, 0]
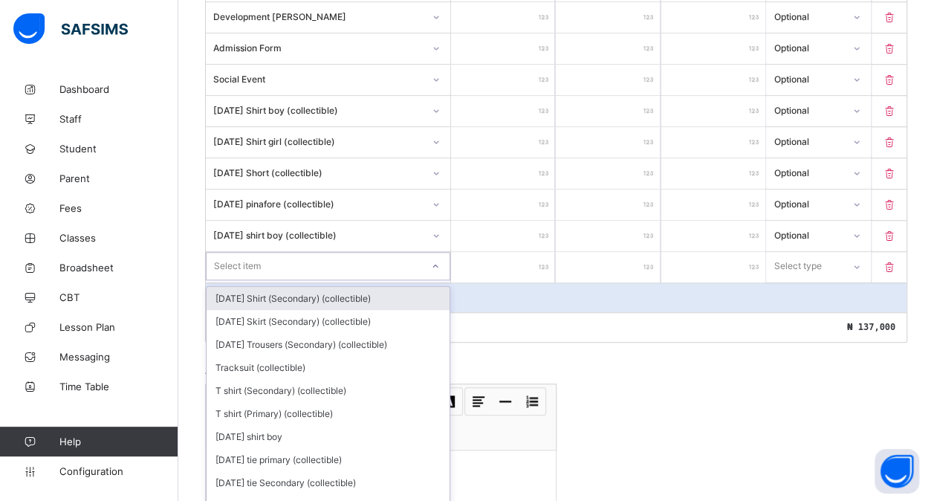
click at [257, 276] on div "option [DATE] Shirt (Secondary) (collectible) focused, 1 of 198. 198 results av…" at bounding box center [328, 266] width 244 height 28
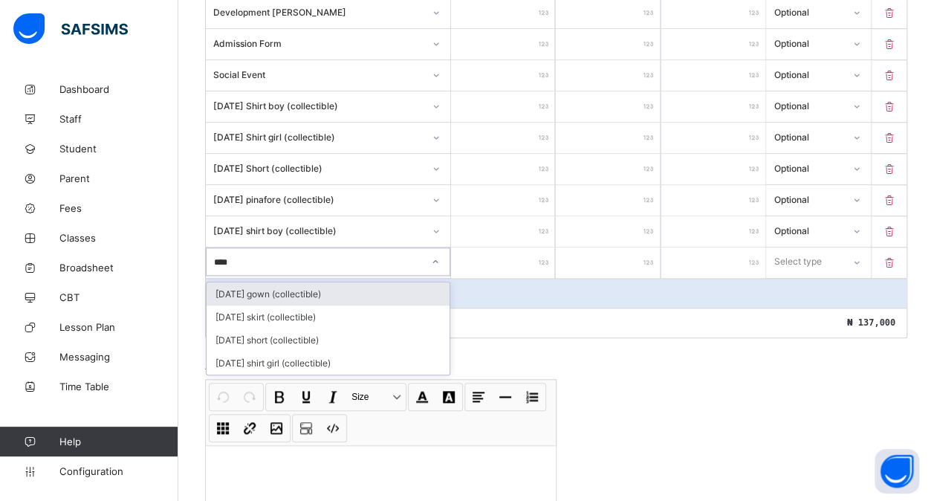
type input "*****"
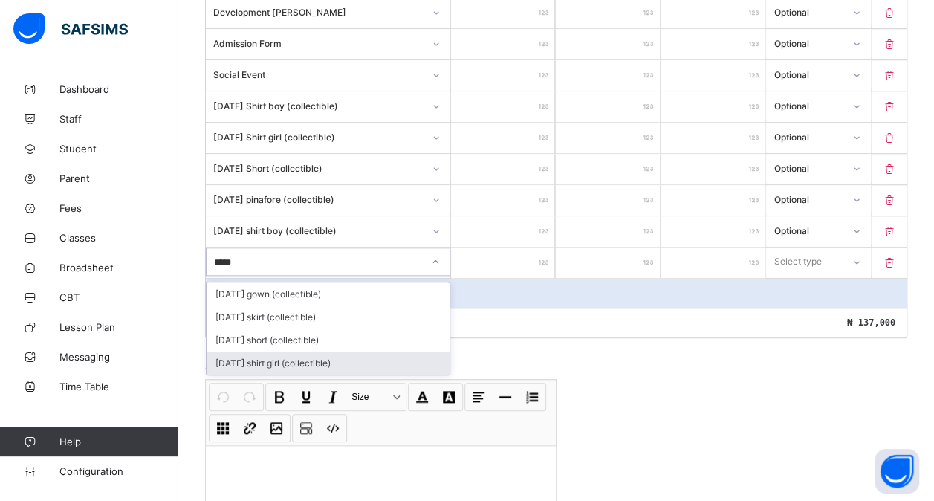
click at [297, 351] on div "[DATE] shirt girl (collectible)" at bounding box center [328, 362] width 243 height 23
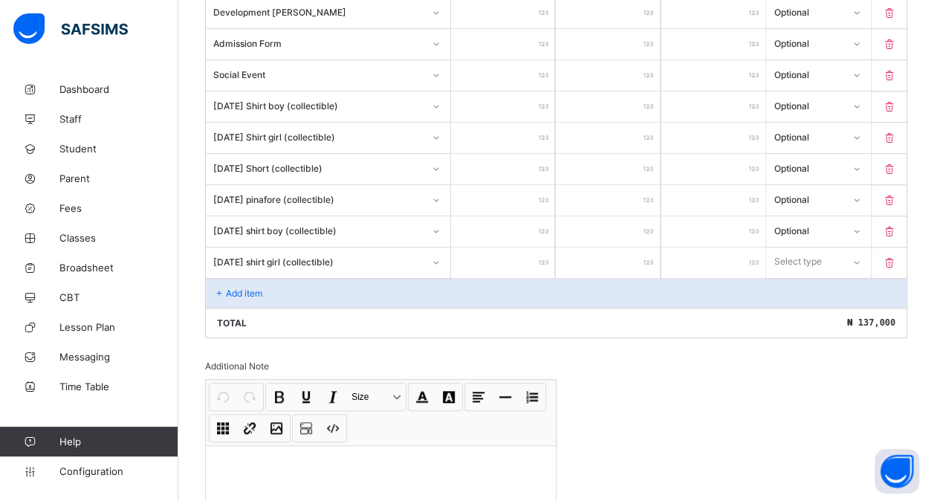
click at [513, 251] on input "number" at bounding box center [503, 262] width 104 height 30
type input "*"
type input "**"
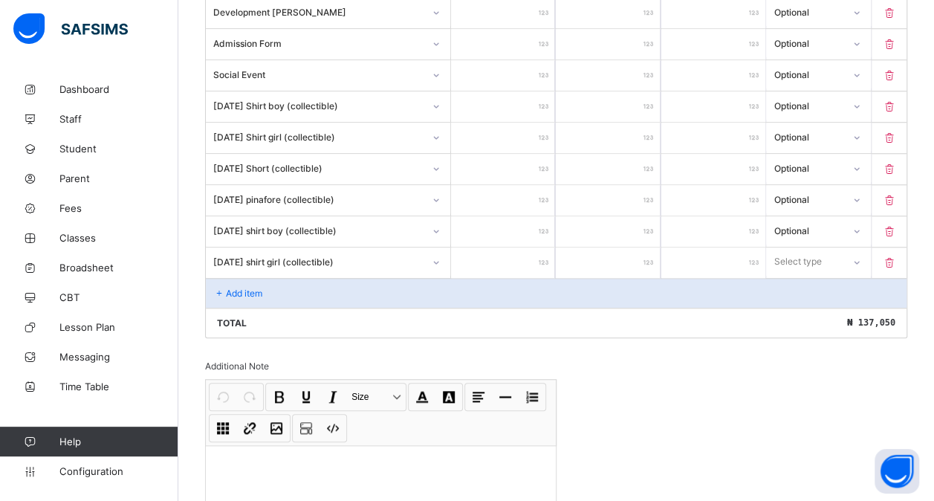
type input "***"
type input "****"
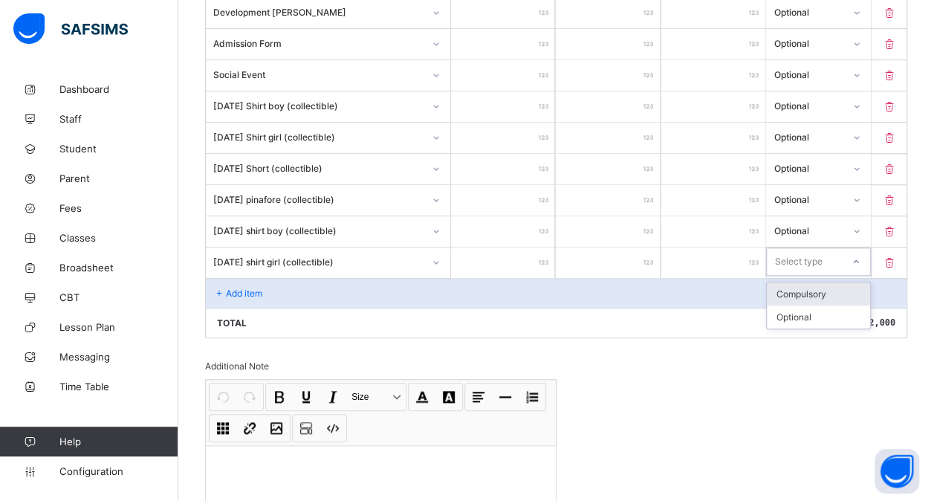
click at [868, 253] on div at bounding box center [855, 262] width 25 height 24
click at [824, 305] on div "Optional" at bounding box center [818, 316] width 103 height 23
click at [256, 278] on div "Add item" at bounding box center [556, 293] width 700 height 30
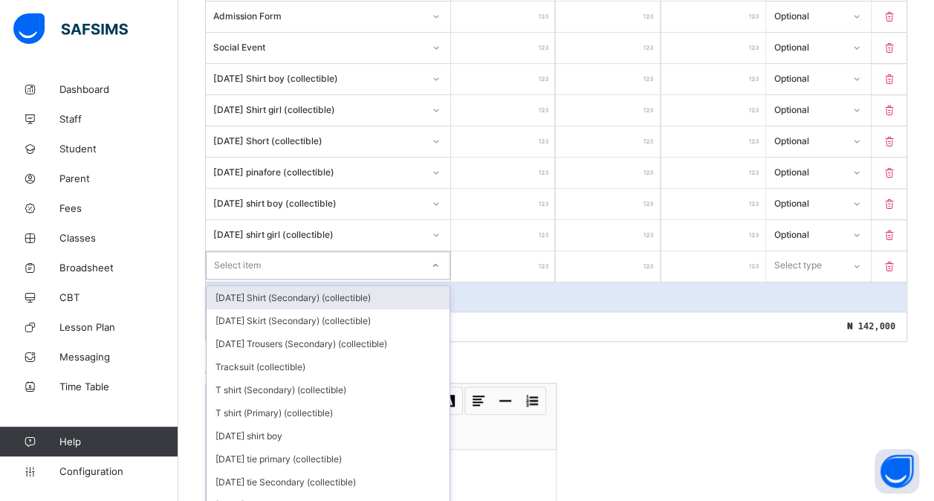
click at [256, 279] on div "option [DATE] Shirt (Secondary) (collectible) focused, 1 of 197. 197 results av…" at bounding box center [328, 265] width 244 height 28
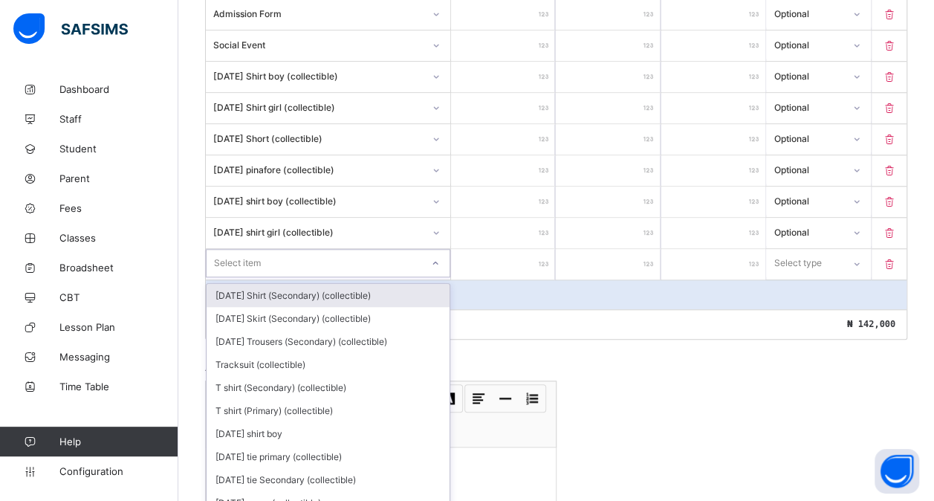
scroll to position [601, 0]
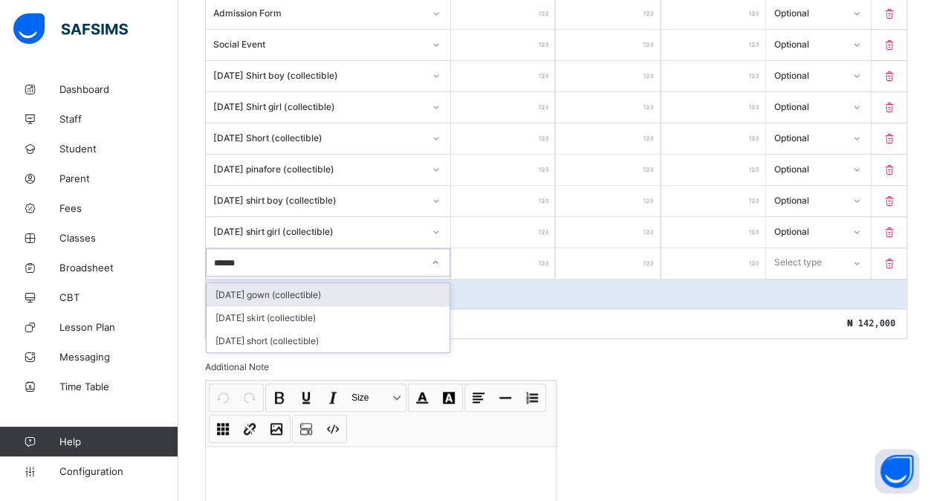
type input "*******"
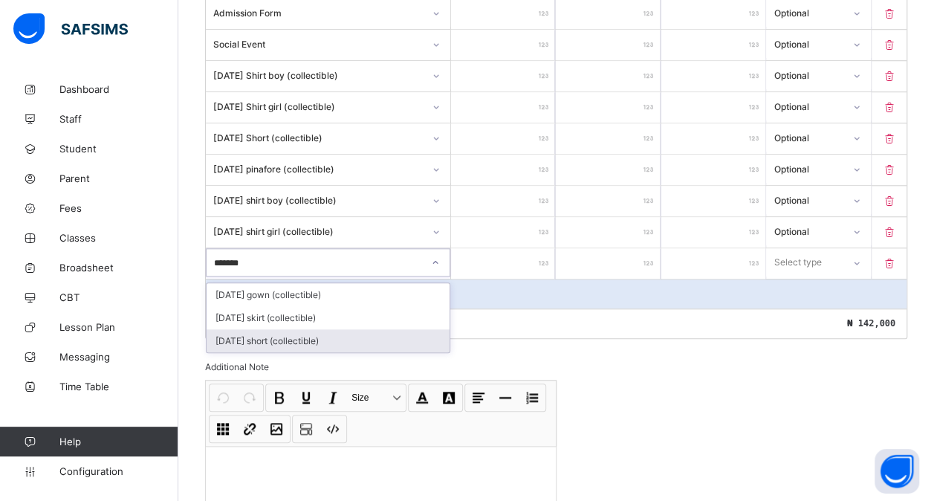
click at [284, 330] on div "[DATE] short (collectible)" at bounding box center [328, 340] width 243 height 23
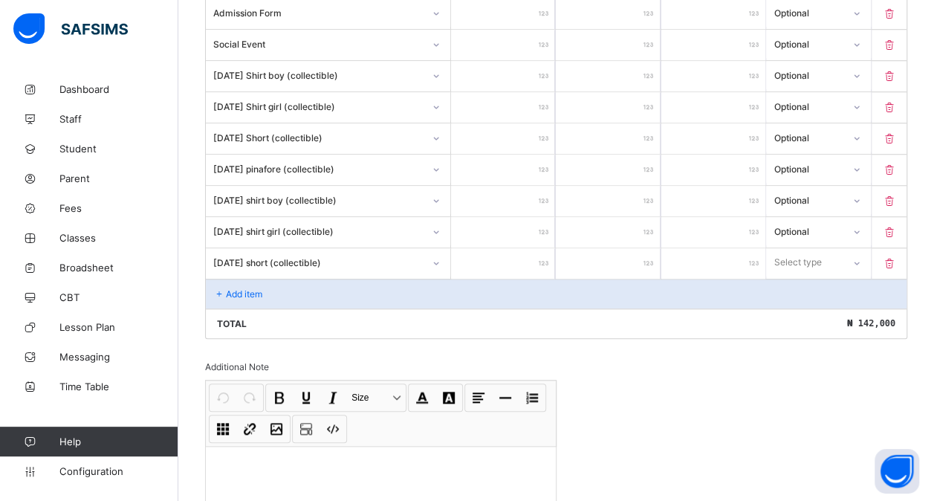
click at [487, 264] on input "number" at bounding box center [503, 263] width 104 height 30
type input "*"
type input "**"
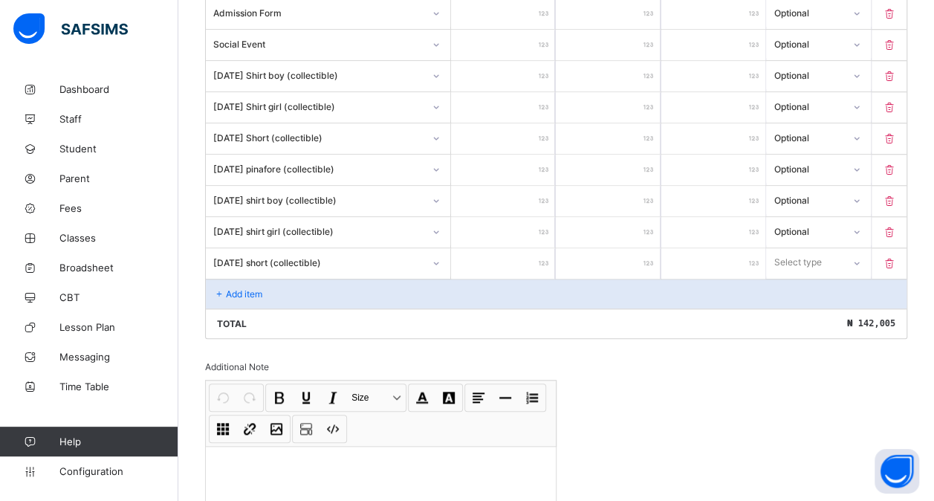
type input "***"
type input "****"
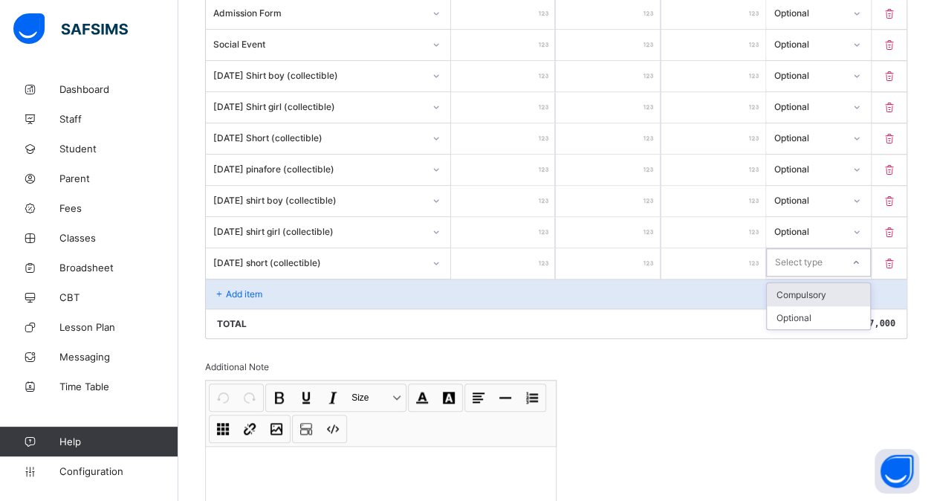
click at [810, 248] on div "Select type" at bounding box center [798, 262] width 48 height 28
click at [796, 306] on div "Optional" at bounding box center [818, 317] width 103 height 23
click at [230, 279] on div "Add item" at bounding box center [556, 294] width 700 height 30
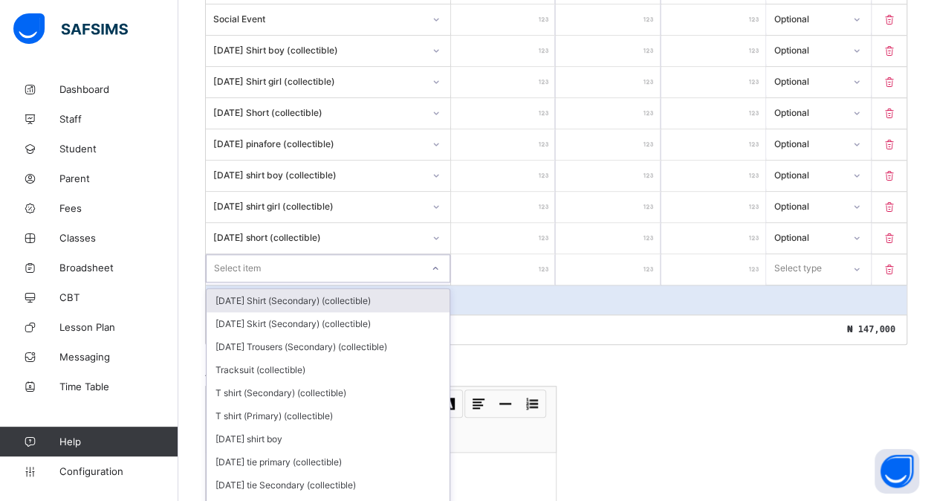
scroll to position [631, 0]
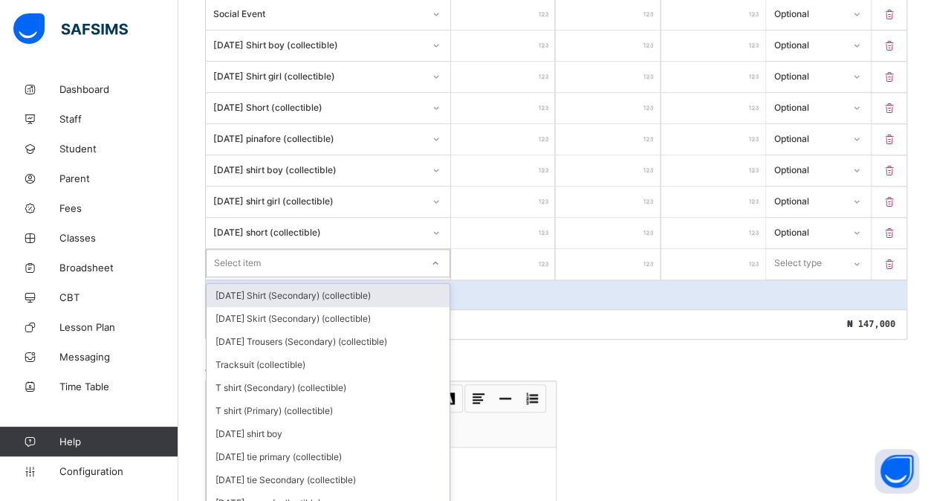
click at [231, 277] on div "option [DATE] Shirt (Secondary) (collectible) focused, 1 of 196. 196 results av…" at bounding box center [328, 263] width 244 height 28
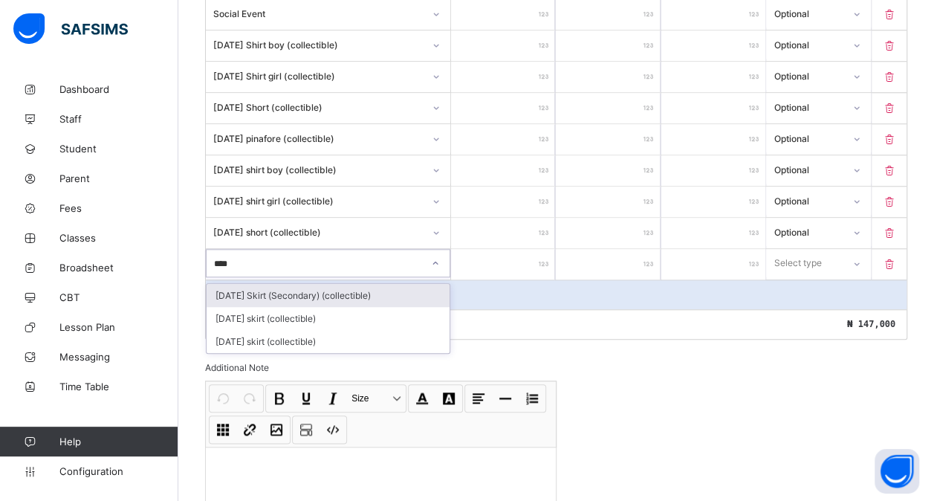
type input "*****"
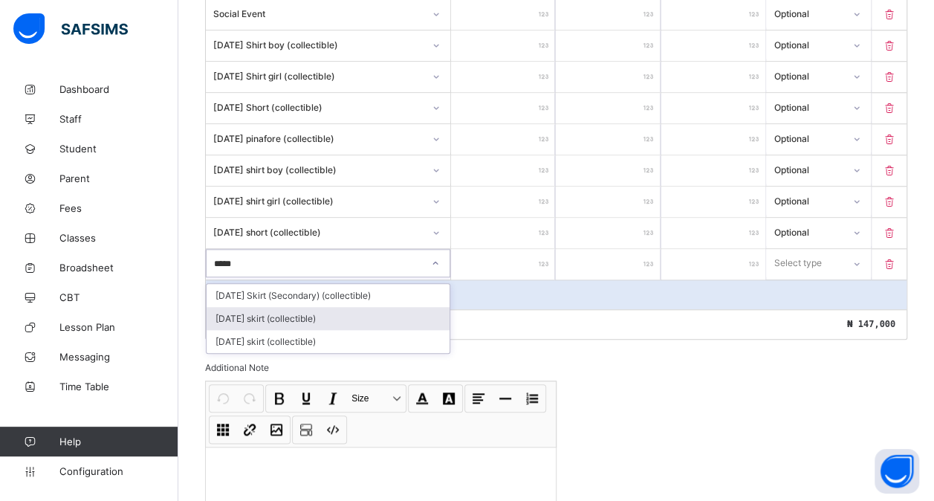
click at [281, 307] on div "[DATE] skirt (collectible)" at bounding box center [328, 318] width 243 height 23
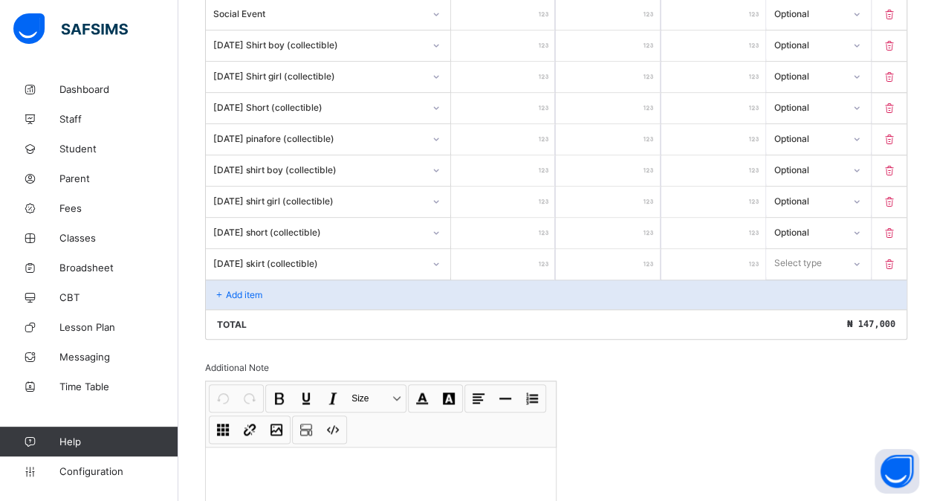
click at [499, 249] on input "number" at bounding box center [503, 264] width 104 height 30
type input "*"
type input "***"
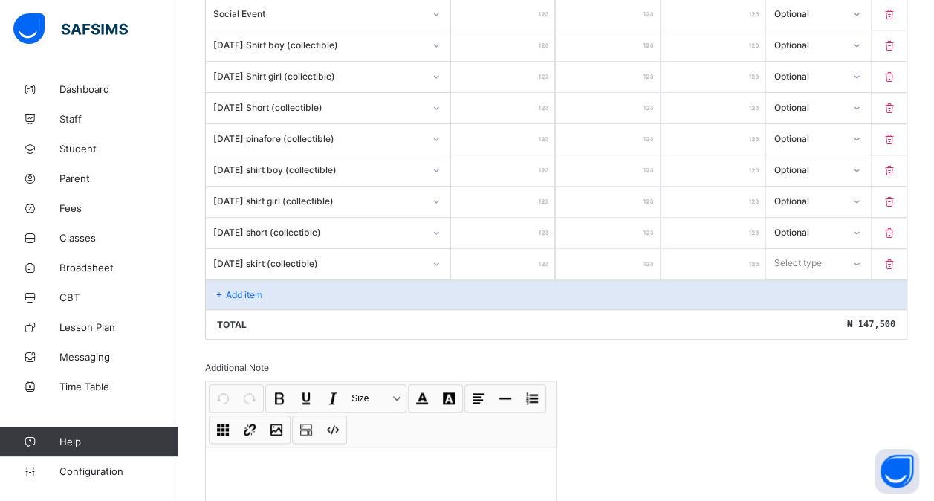
type input "****"
click at [801, 249] on div "Select type" at bounding box center [798, 263] width 48 height 28
click at [790, 307] on div "Optional" at bounding box center [818, 318] width 103 height 23
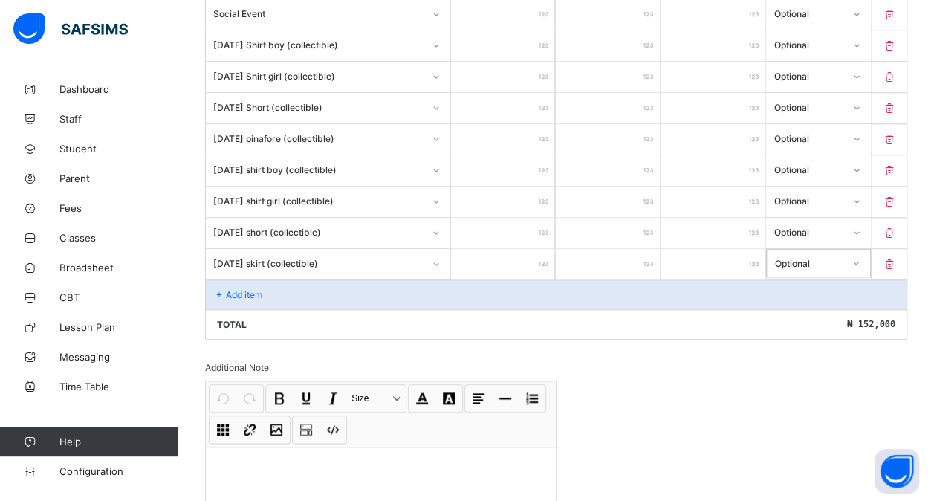
click at [257, 289] on p "Add item" at bounding box center [244, 294] width 36 height 11
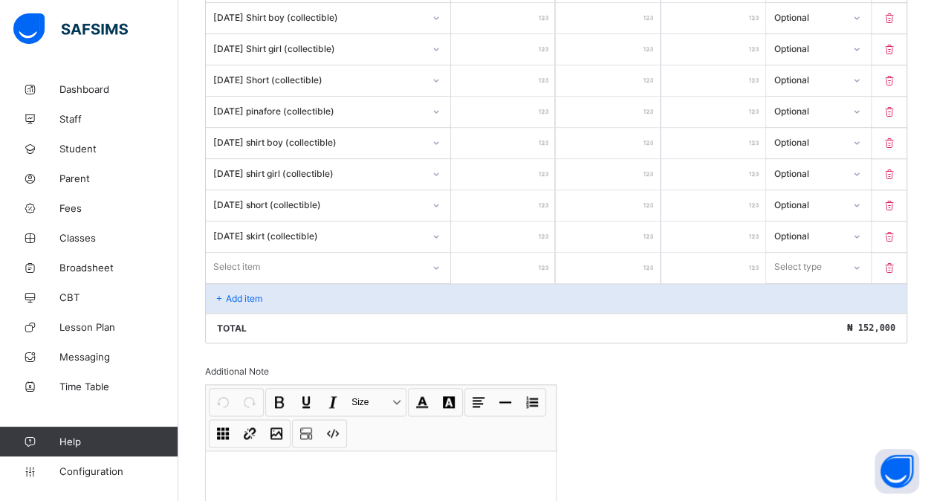
click at [245, 276] on div "Select item" at bounding box center [328, 267] width 244 height 28
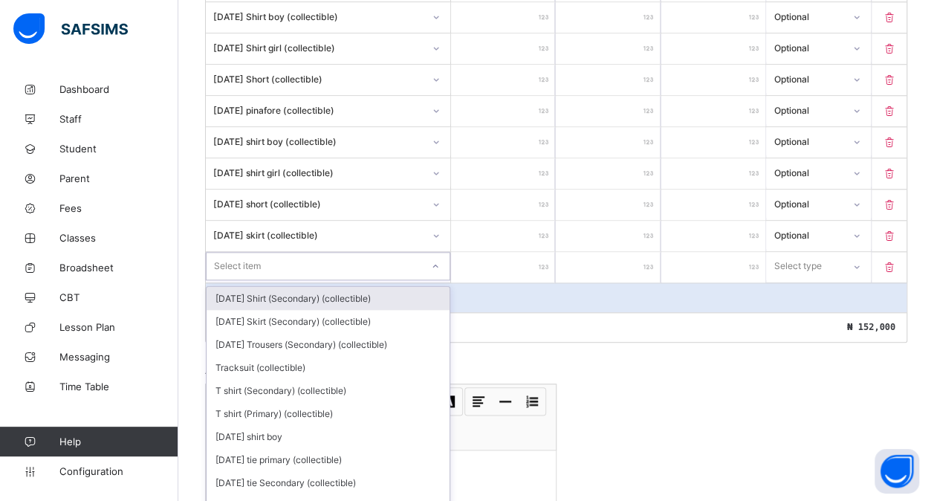
scroll to position [663, 0]
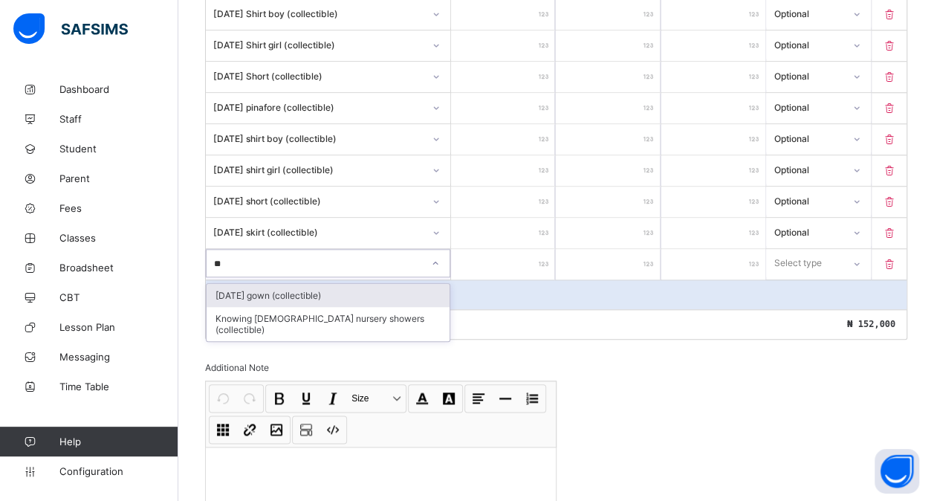
type input "***"
click at [408, 284] on div "[DATE] gown (collectible)" at bounding box center [328, 295] width 243 height 23
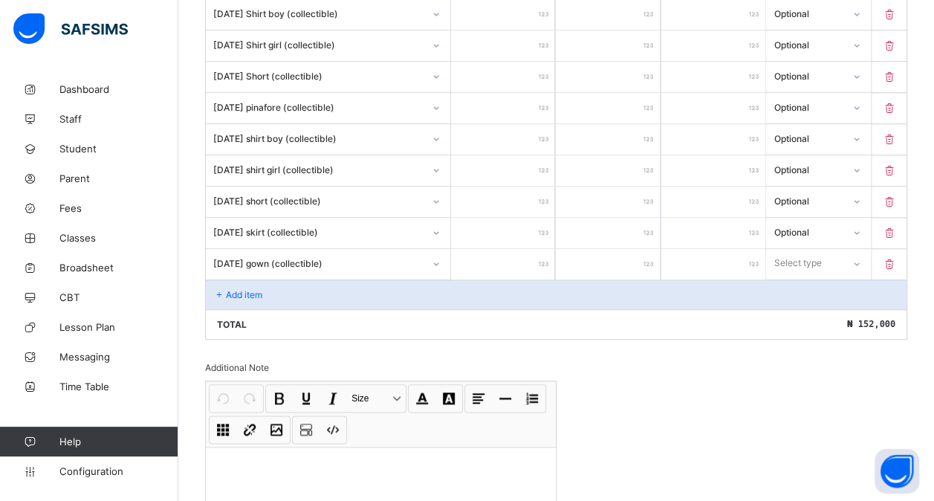
click at [517, 250] on input "number" at bounding box center [503, 264] width 104 height 30
type input "*"
type input "**"
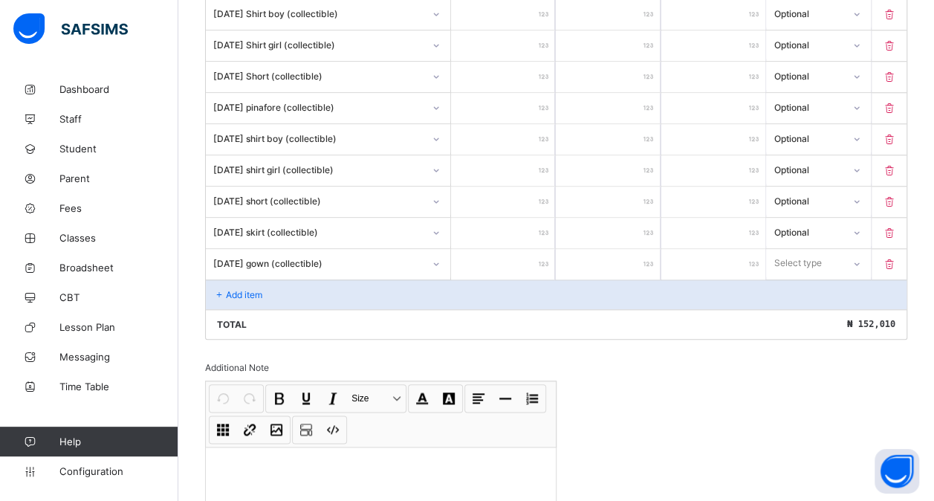
type input "***"
type input "****"
type input "*****"
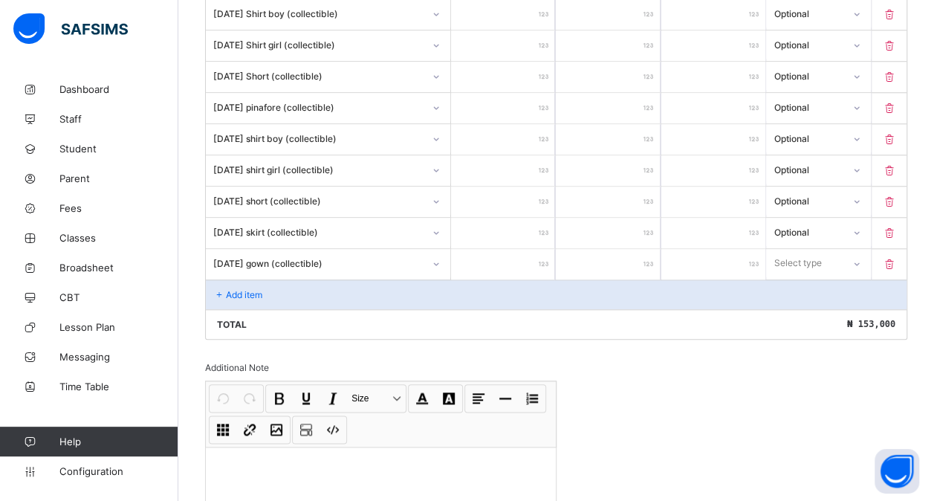
type input "*****"
click at [806, 256] on div "Select type" at bounding box center [798, 263] width 48 height 28
click at [795, 307] on div "Optional" at bounding box center [818, 318] width 103 height 23
click at [227, 279] on div "Add item" at bounding box center [556, 294] width 700 height 30
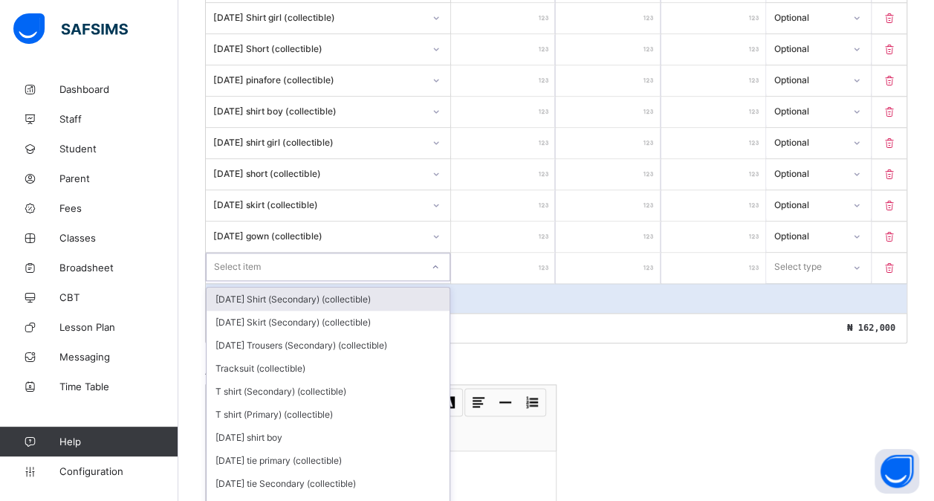
click at [241, 280] on div "option [DATE] Shirt (Secondary) (collectible) focused, 1 of 194. 194 results av…" at bounding box center [328, 267] width 244 height 28
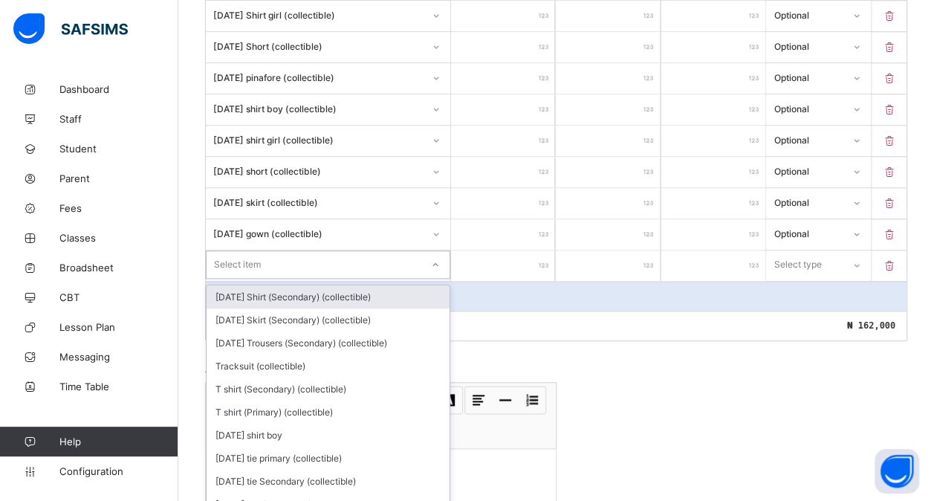
scroll to position [693, 0]
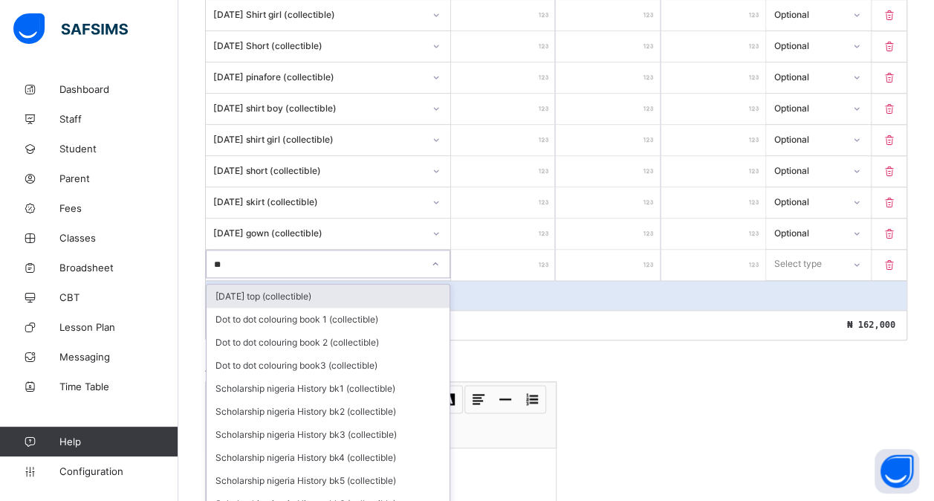
type input "***"
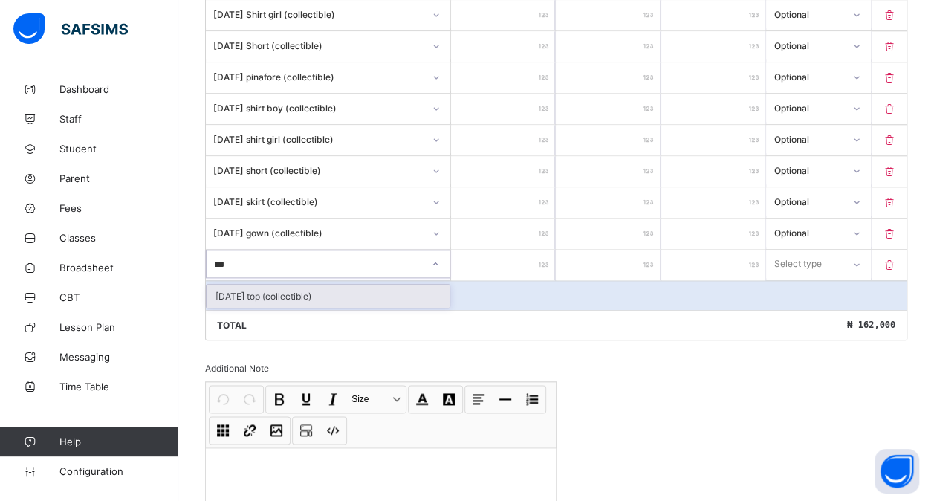
click at [266, 285] on div "[DATE] top (collectible)" at bounding box center [328, 296] width 243 height 23
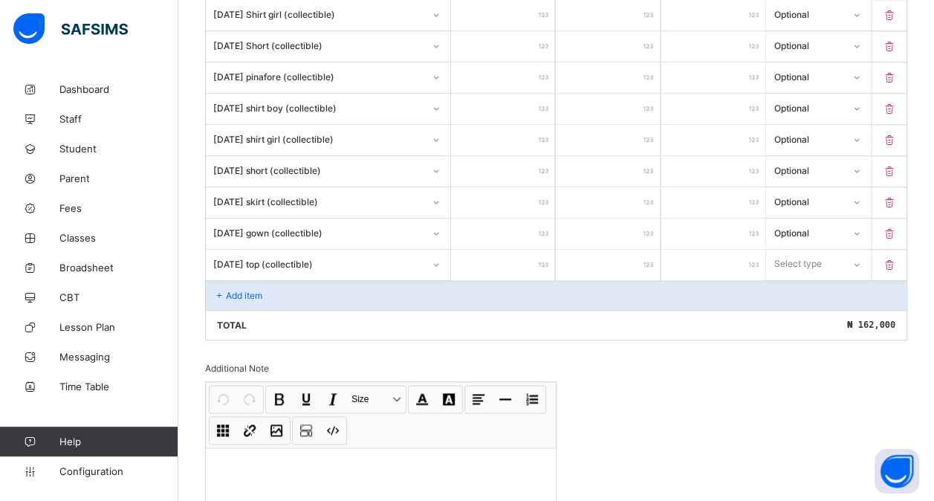
click at [501, 250] on input "number" at bounding box center [503, 265] width 104 height 30
type input "*"
type input "***"
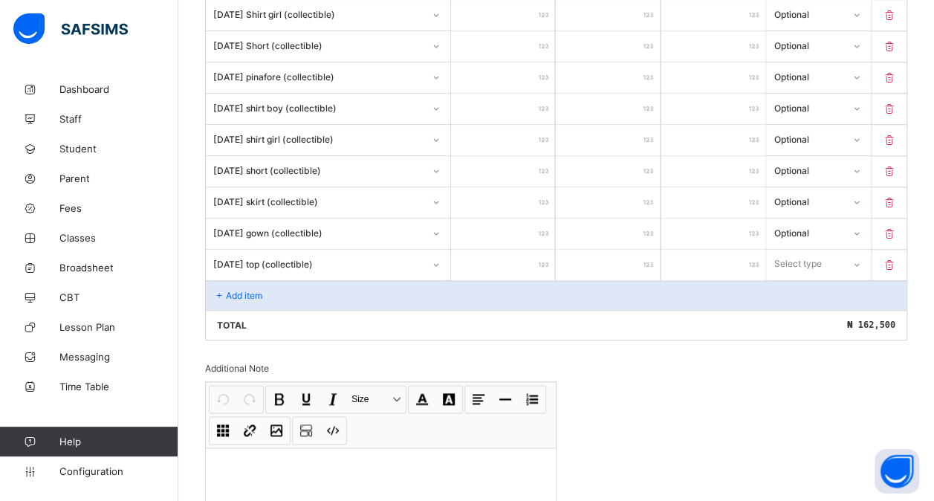
type input "****"
click at [822, 253] on div "Select type" at bounding box center [798, 264] width 48 height 28
click at [804, 308] on div "Optional" at bounding box center [818, 319] width 103 height 23
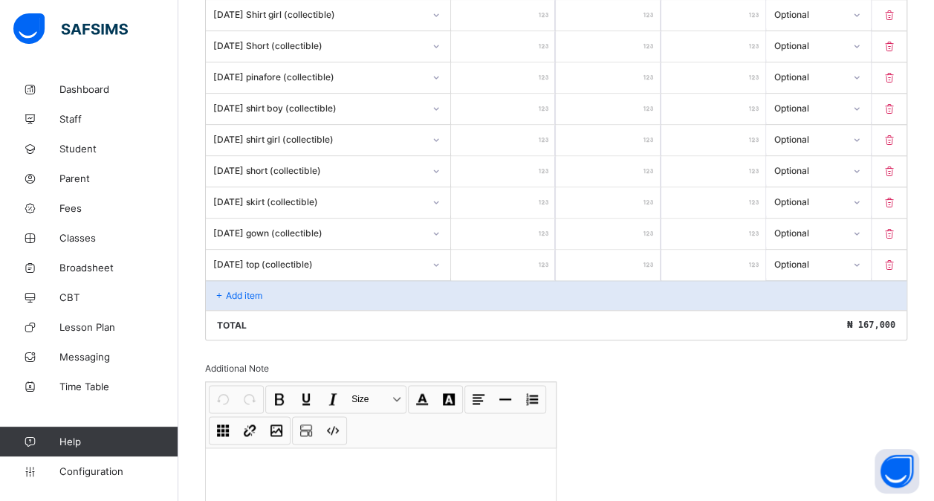
click at [255, 290] on div "Add item" at bounding box center [556, 295] width 700 height 30
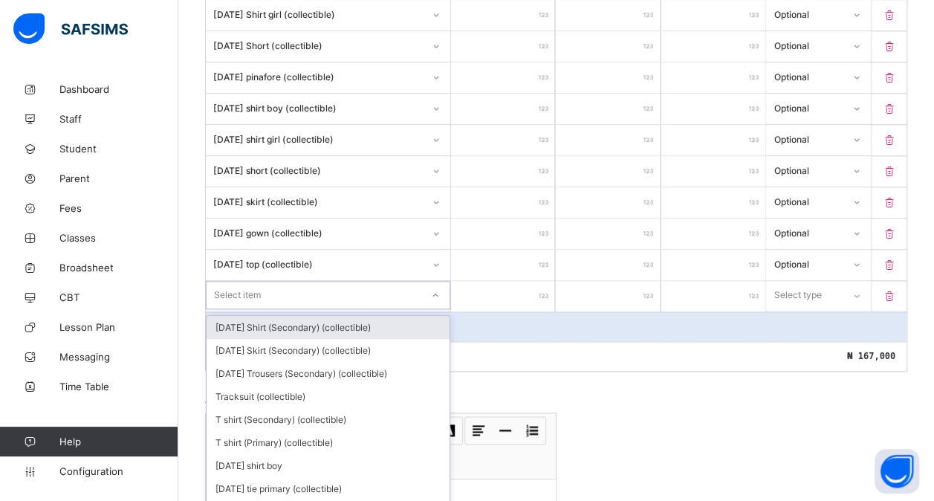
scroll to position [724, 0]
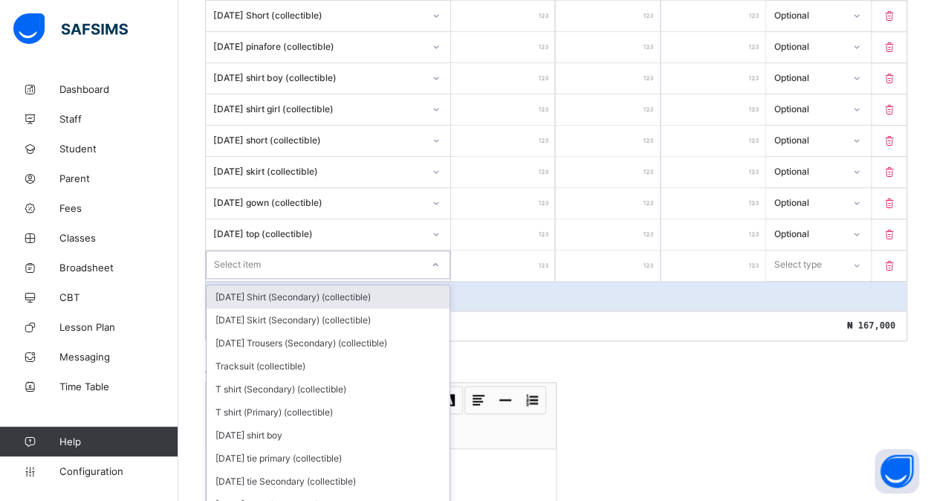
click at [238, 278] on div "option [DATE] Shirt (Secondary) (collectible) focused, 1 of 193. 193 results av…" at bounding box center [328, 264] width 244 height 28
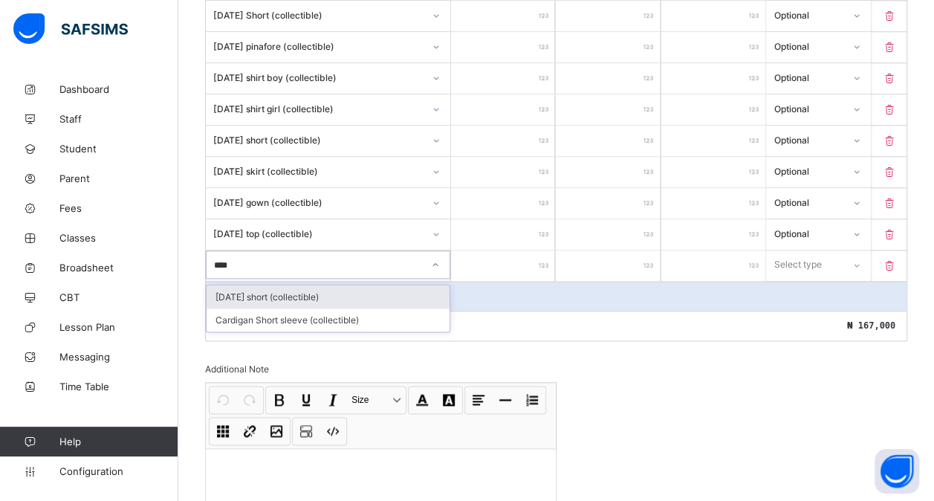
type input "*****"
click at [302, 285] on div "[DATE] short (collectible)" at bounding box center [328, 296] width 243 height 23
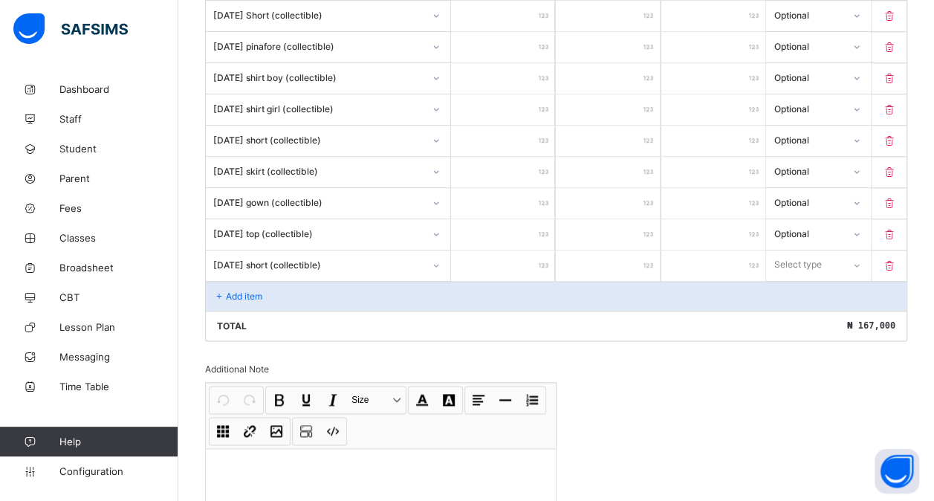
click at [510, 250] on input "number" at bounding box center [503, 265] width 104 height 30
type input "*"
type input "***"
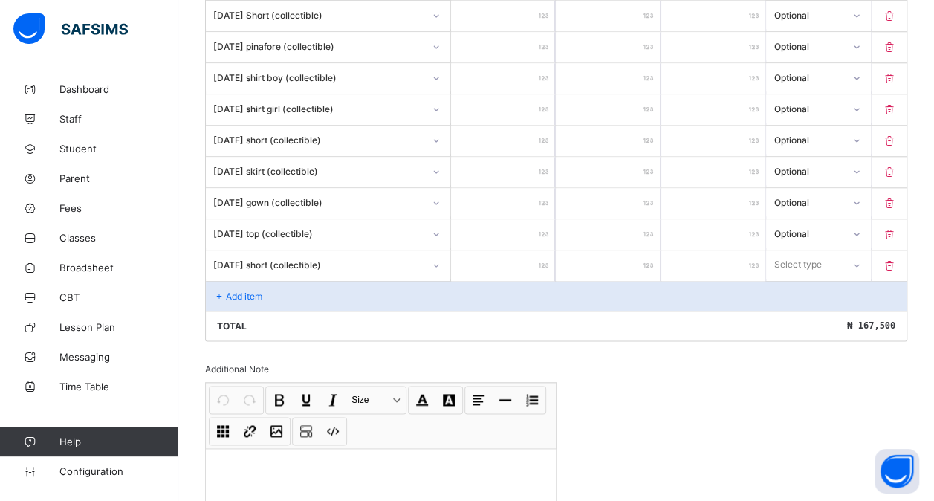
type input "****"
click at [841, 254] on div "Select type" at bounding box center [804, 264] width 74 height 21
click at [811, 308] on div "Optional" at bounding box center [818, 319] width 103 height 23
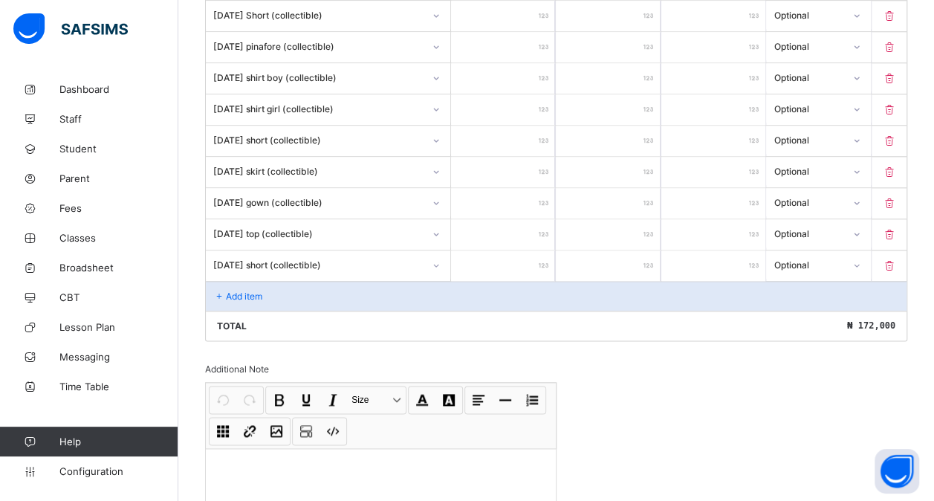
click at [276, 281] on div "Add item" at bounding box center [556, 296] width 700 height 30
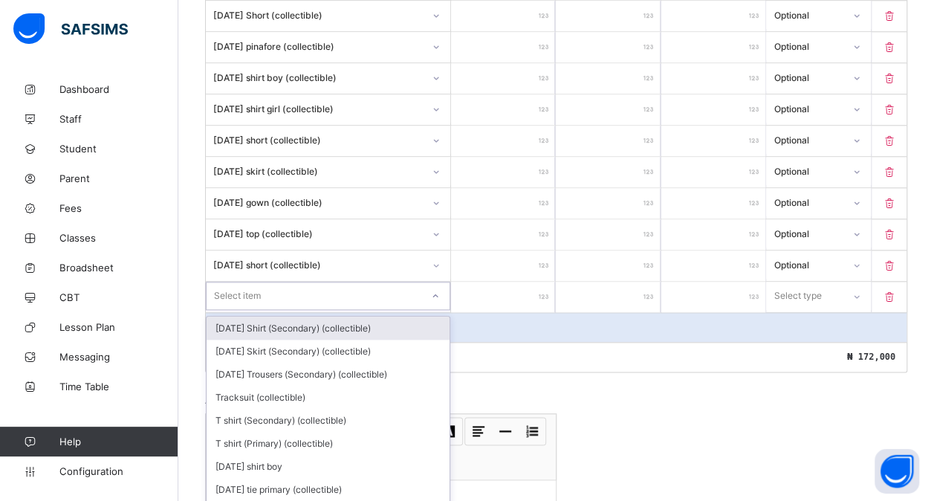
scroll to position [755, 0]
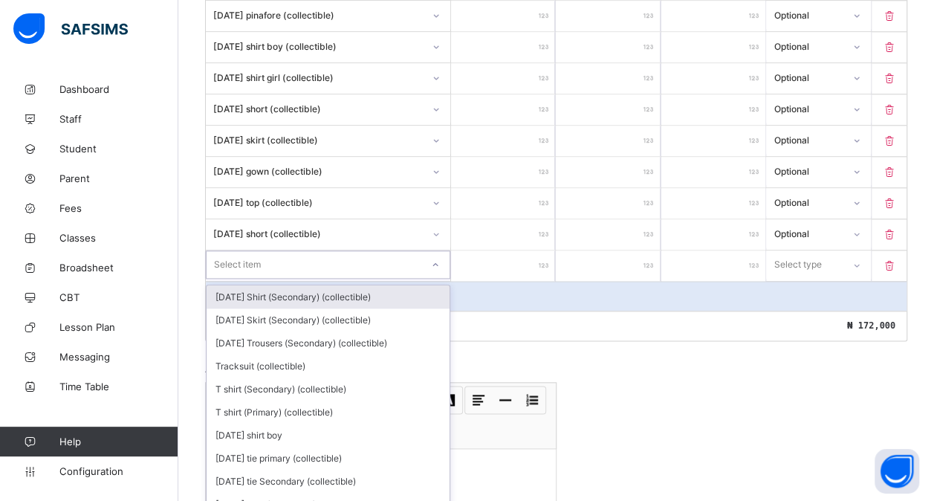
click at [264, 279] on div "option [DATE] Shirt (Secondary) (collectible) focused, 1 of 192. 192 results av…" at bounding box center [328, 264] width 244 height 28
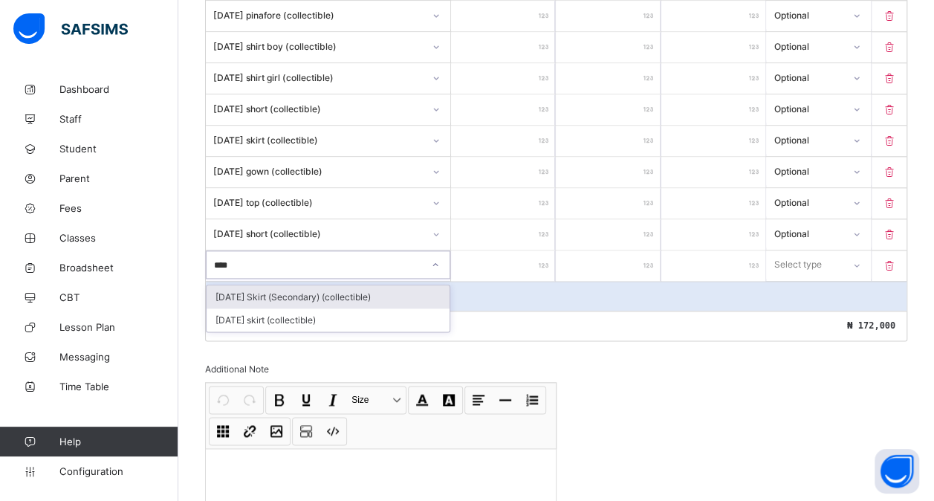
type input "*****"
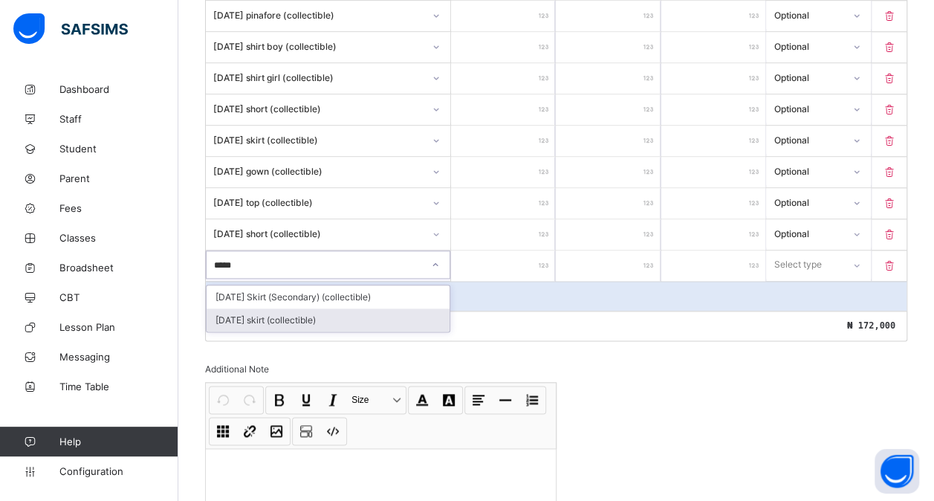
click at [360, 308] on div "[DATE] skirt (collectible)" at bounding box center [328, 319] width 243 height 23
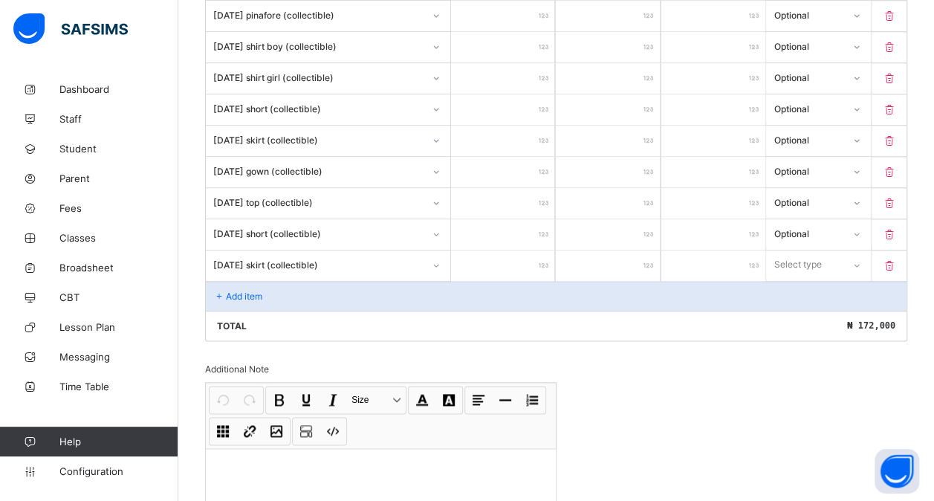
click at [483, 254] on input "number" at bounding box center [503, 265] width 104 height 30
type input "*"
type input "****"
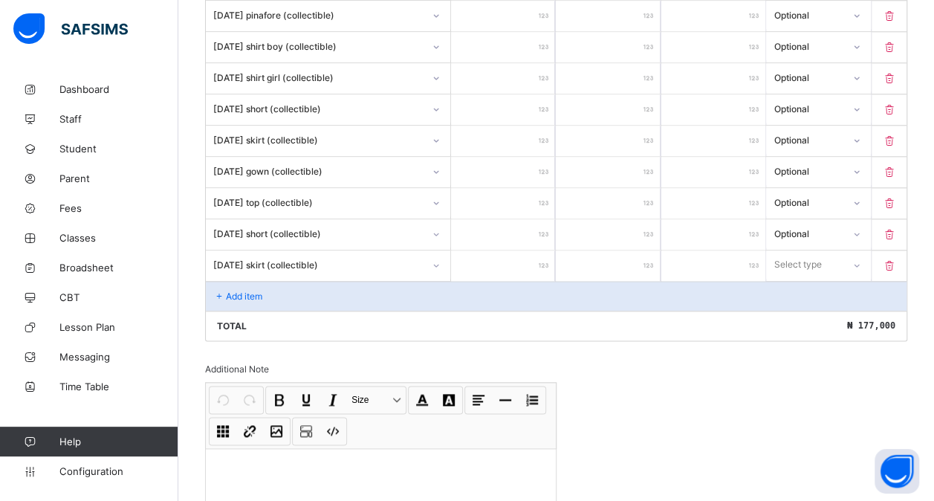
type input "****"
click at [796, 254] on div "Select type" at bounding box center [798, 264] width 48 height 28
click at [796, 308] on div "Optional" at bounding box center [818, 319] width 103 height 23
click at [264, 281] on div "Add item" at bounding box center [556, 296] width 700 height 30
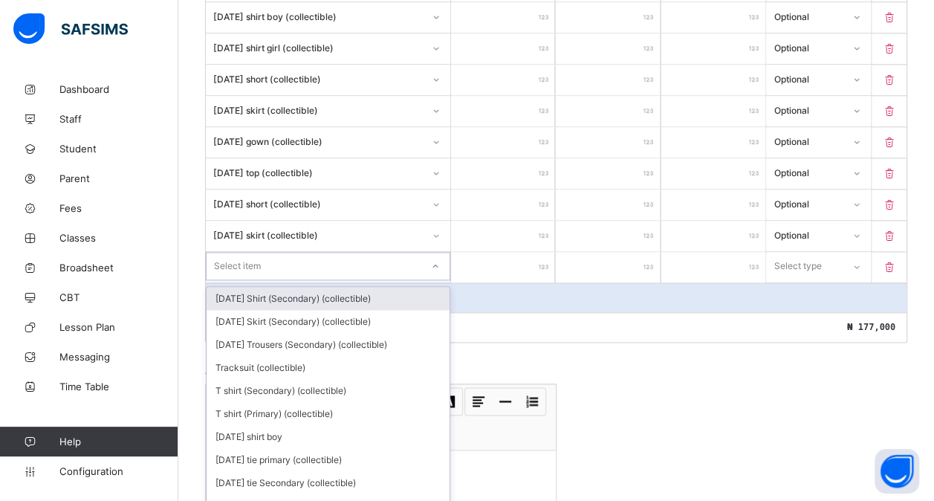
click at [244, 280] on div "option [DATE] Shirt (Secondary) (collectible) focused, 1 of 191. 191 results av…" at bounding box center [328, 266] width 244 height 28
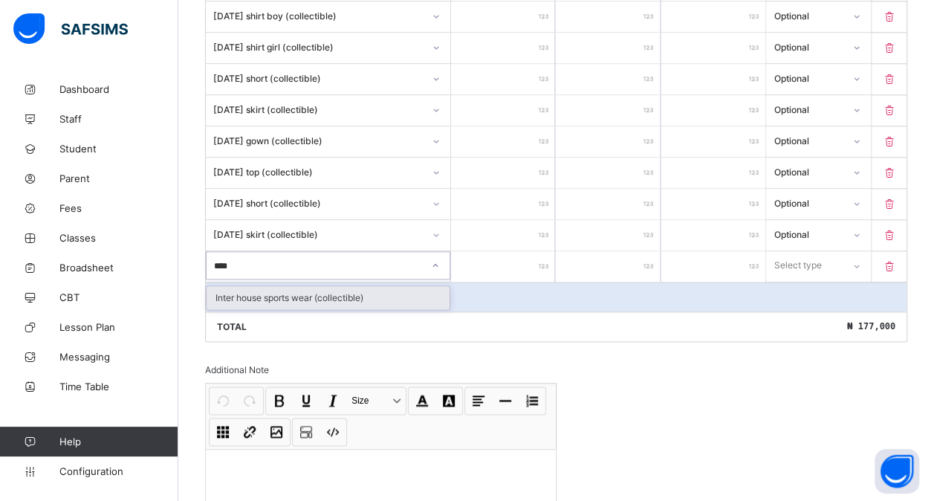
type input "*****"
click at [290, 286] on div "Inter house sports wear (collectible)" at bounding box center [328, 297] width 243 height 23
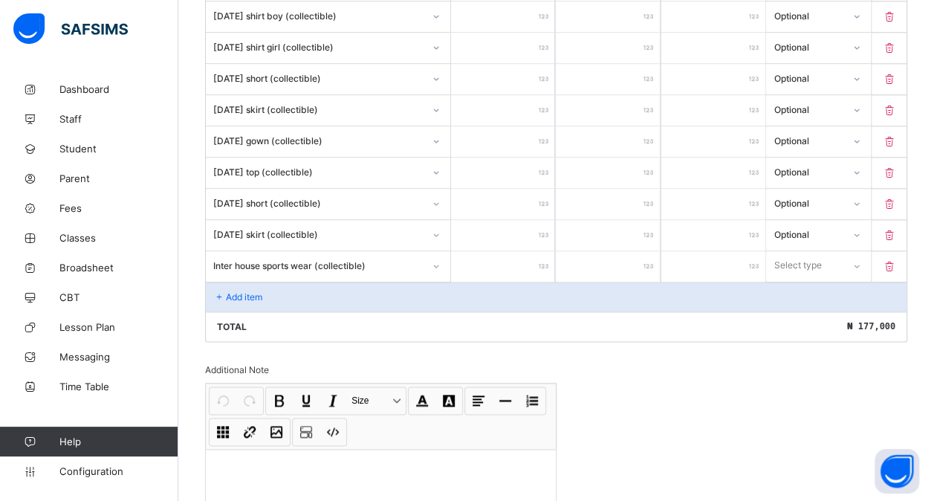
click at [541, 251] on input "number" at bounding box center [503, 266] width 104 height 30
type input "*"
type input "***"
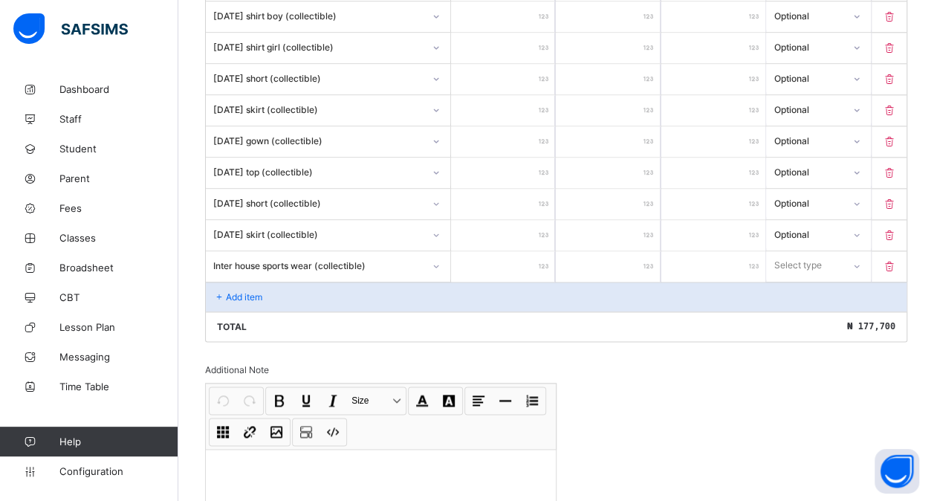
type input "****"
click at [807, 251] on div "Select type" at bounding box center [798, 265] width 48 height 28
click at [798, 311] on div "Optional" at bounding box center [818, 320] width 103 height 23
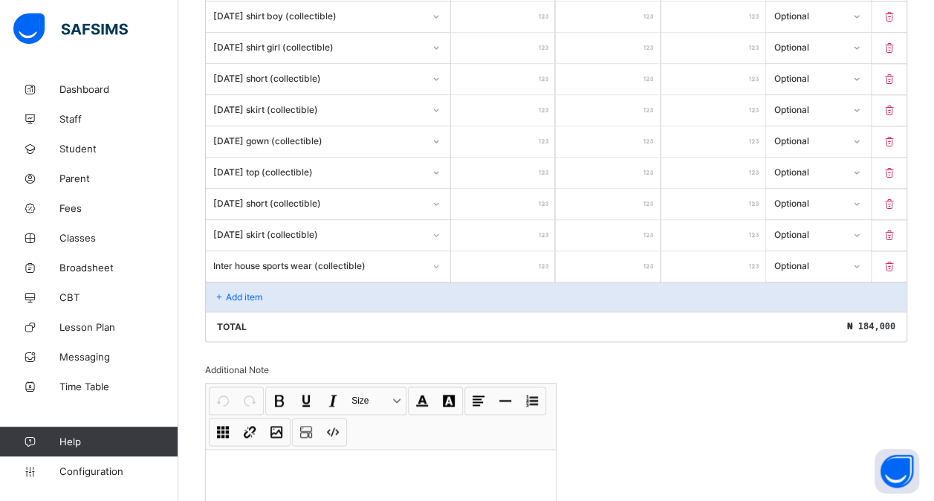
click at [283, 286] on div "Add item" at bounding box center [556, 297] width 700 height 30
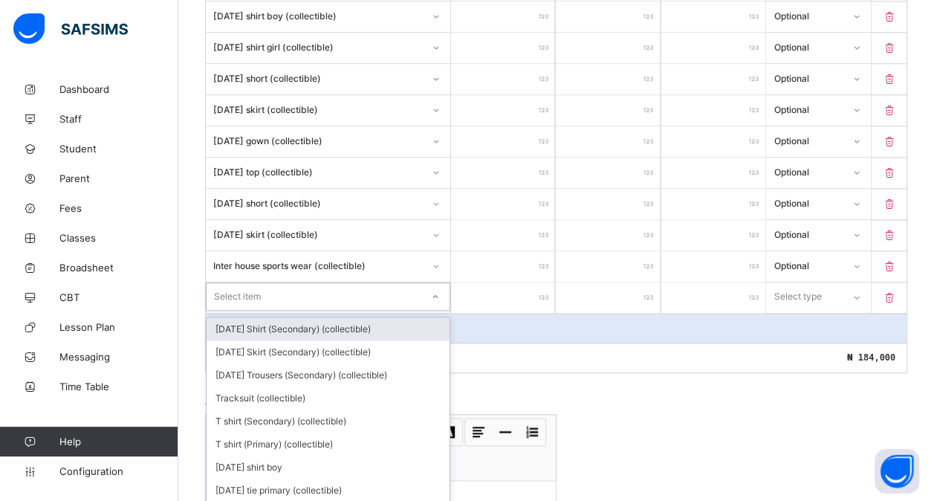
scroll to position [816, 0]
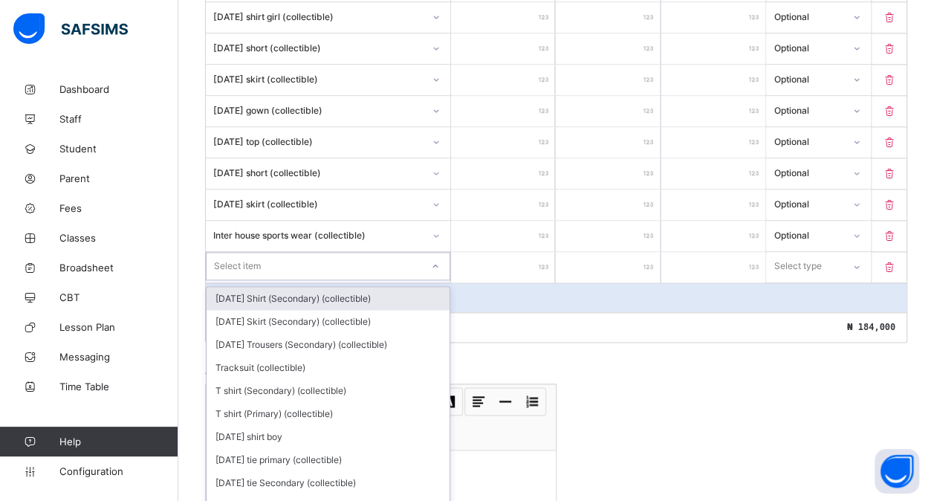
click at [270, 280] on div "option [DATE] Shirt (Secondary) (collectible) focused, 1 of 190. 190 results av…" at bounding box center [328, 266] width 244 height 28
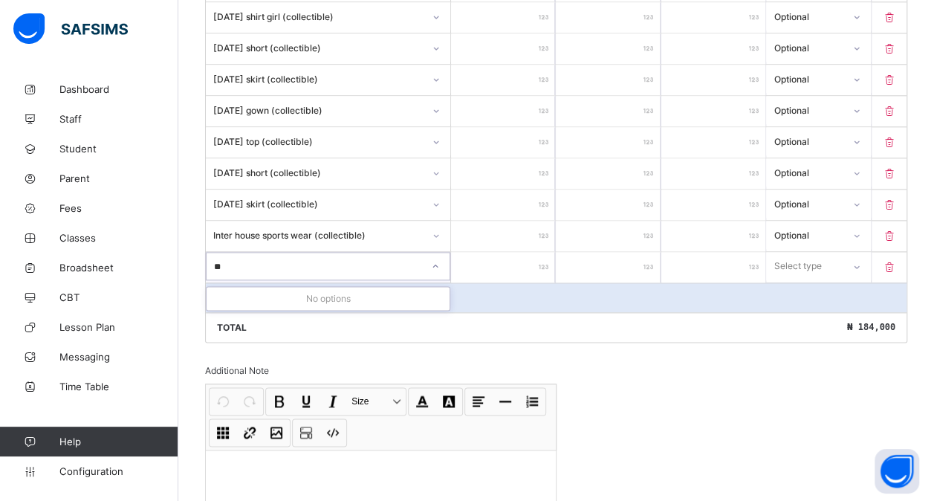
type input "*"
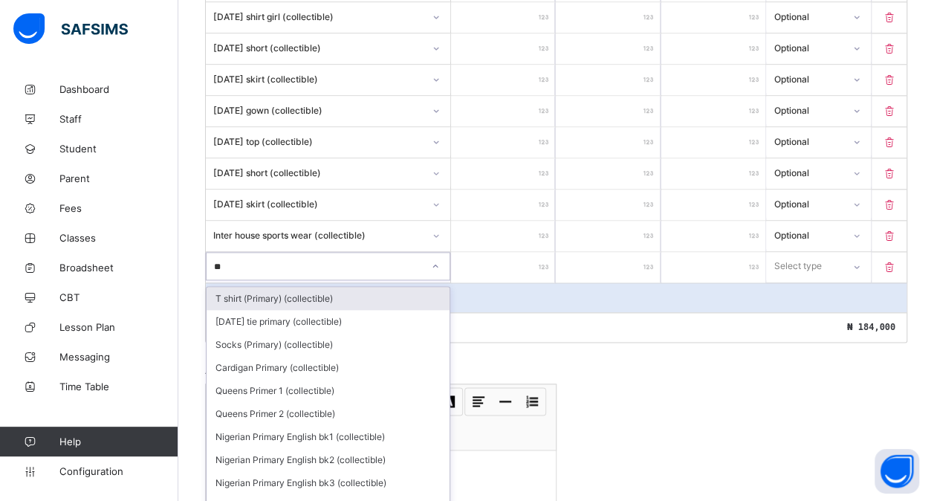
type input "***"
click at [294, 287] on div "T shirt (Primary) (collectible)" at bounding box center [328, 298] width 243 height 23
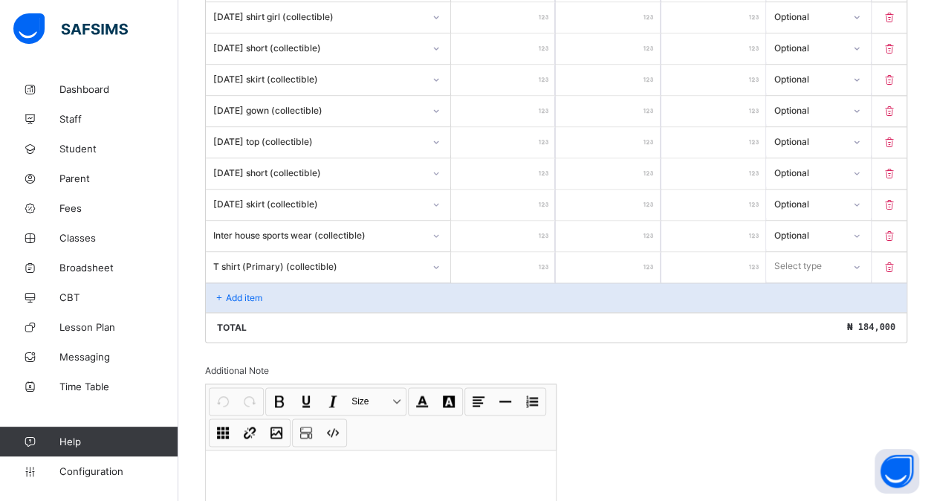
click at [477, 252] on input "number" at bounding box center [503, 267] width 104 height 30
click at [834, 256] on div "Select type" at bounding box center [804, 266] width 76 height 21
click at [807, 310] on div "Optional" at bounding box center [818, 321] width 103 height 23
click at [245, 292] on p "Add item" at bounding box center [244, 297] width 36 height 11
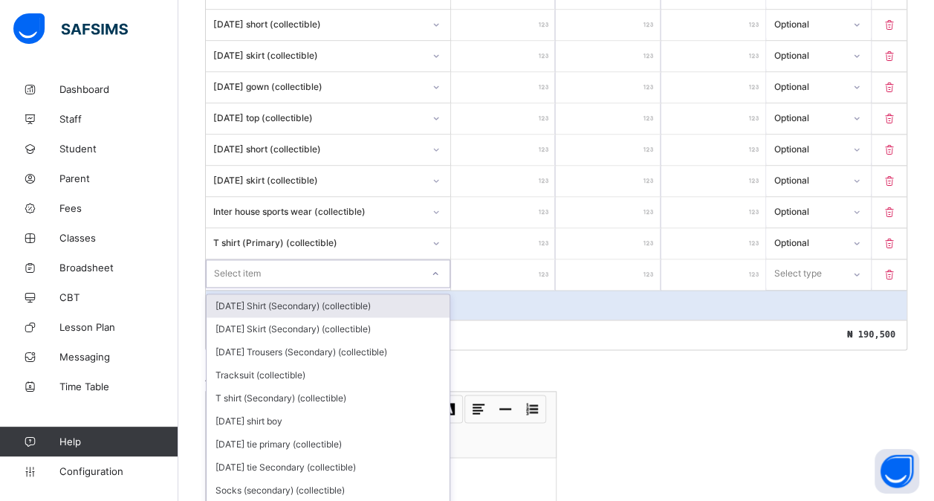
scroll to position [847, 0]
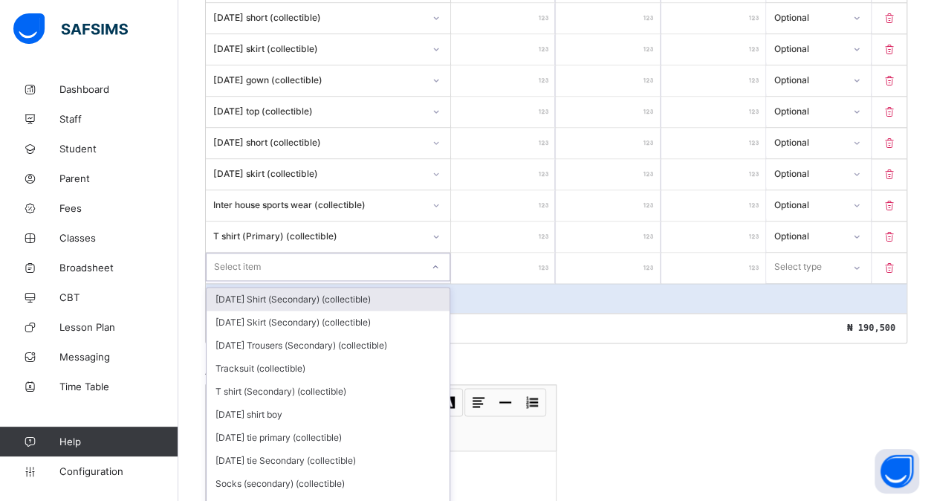
click at [245, 281] on div "option [DATE] Shirt (Secondary) (collectible) focused, 1 of 189. 189 results av…" at bounding box center [328, 267] width 244 height 28
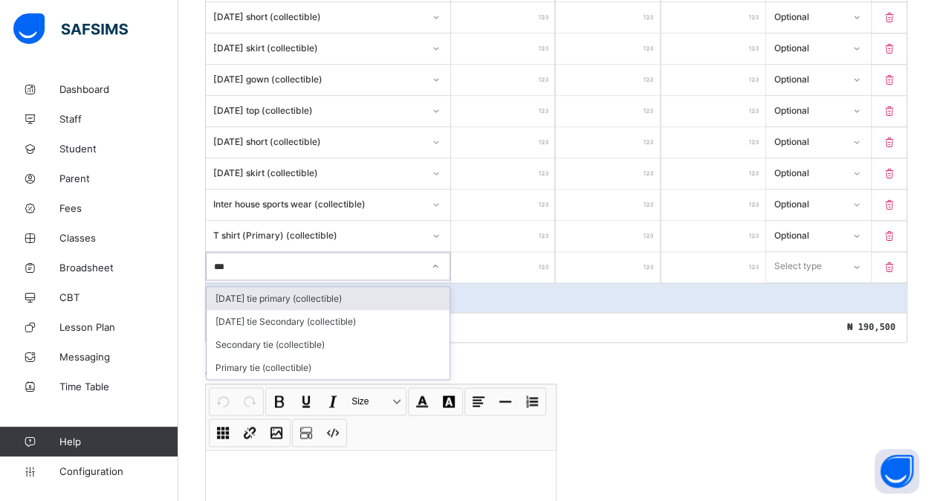
click at [290, 287] on div "[DATE] tie primary (collectible)" at bounding box center [328, 298] width 243 height 23
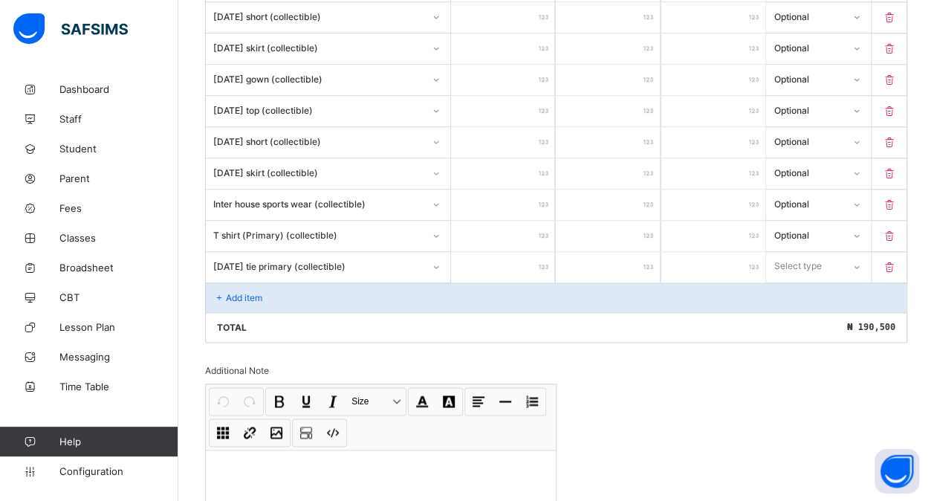
click at [495, 254] on input "number" at bounding box center [503, 267] width 104 height 30
click at [821, 252] on div "Select type" at bounding box center [798, 266] width 48 height 28
click at [807, 310] on div "Optional" at bounding box center [818, 321] width 103 height 23
click at [327, 282] on div "Add item" at bounding box center [556, 297] width 700 height 30
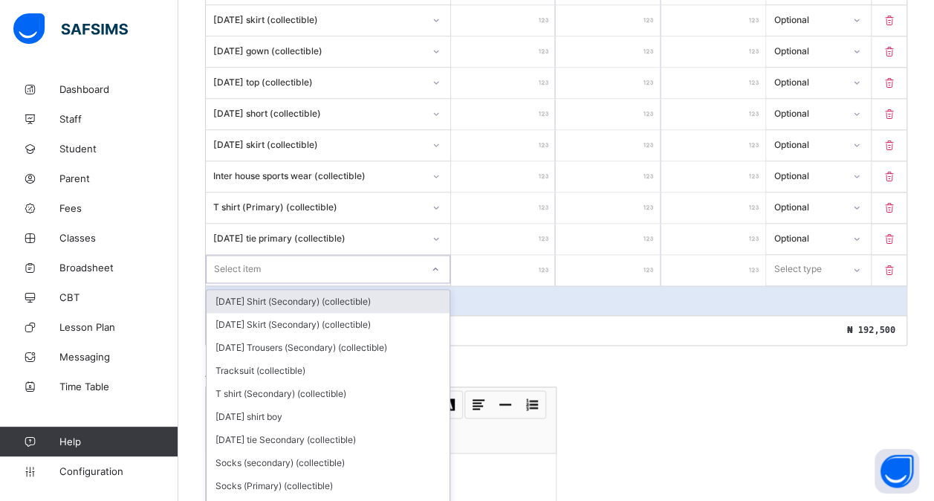
click at [318, 280] on div "option [DATE] Shirt (Secondary) (collectible) focused, 1 of 188. 188 results av…" at bounding box center [328, 269] width 244 height 28
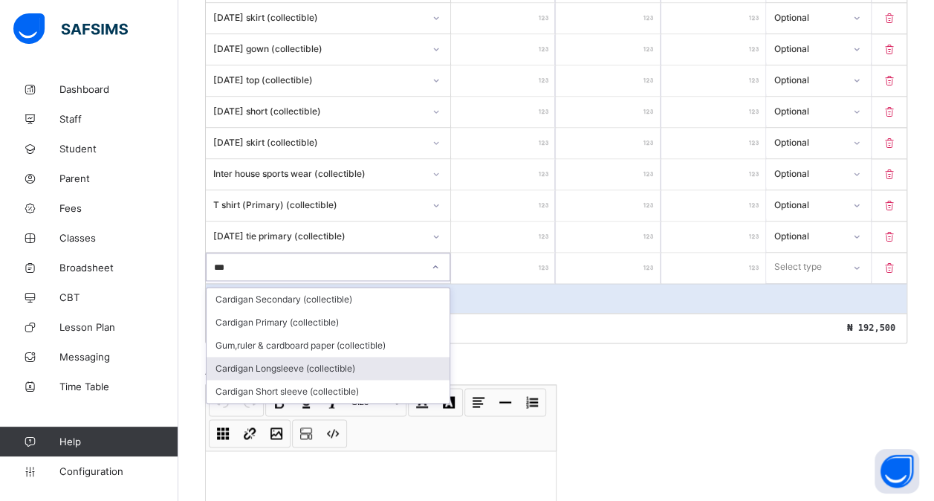
click at [342, 357] on div "Cardigan Longsleeve (collectible)" at bounding box center [328, 368] width 243 height 23
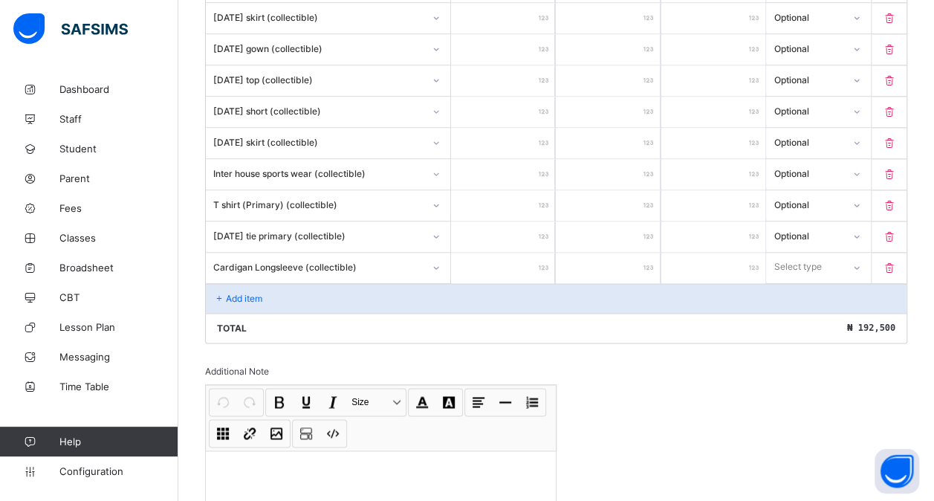
click at [526, 253] on input "number" at bounding box center [503, 268] width 104 height 30
click at [807, 255] on div "Select type" at bounding box center [798, 267] width 48 height 28
click at [797, 311] on div "Optional" at bounding box center [818, 322] width 103 height 23
click at [897, 230] on icon at bounding box center [889, 236] width 15 height 13
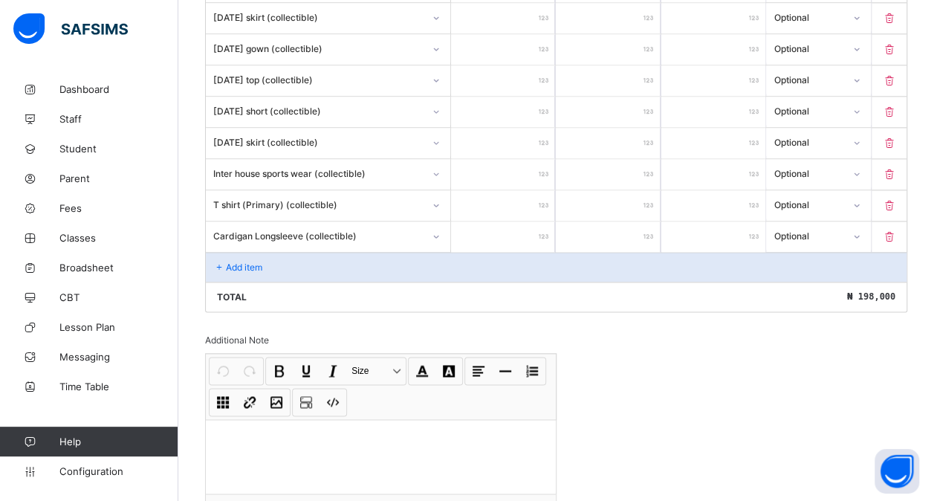
click at [897, 230] on icon at bounding box center [889, 236] width 15 height 13
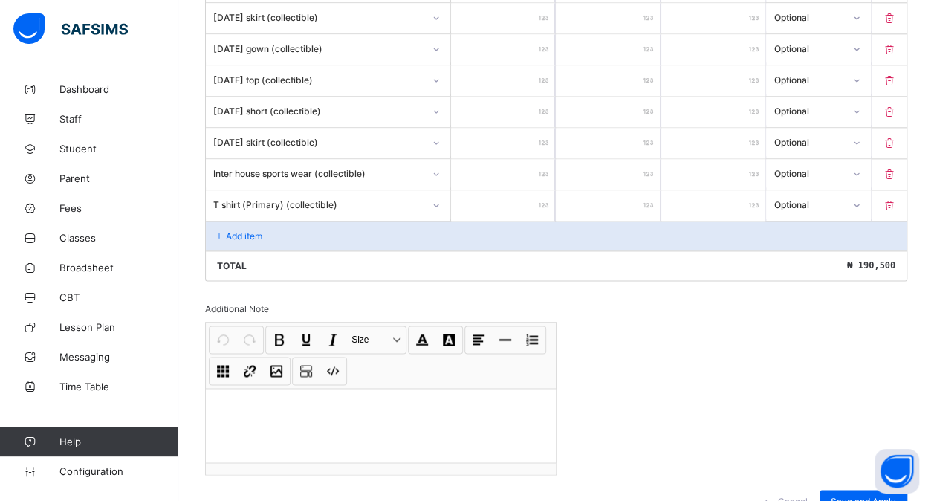
click at [245, 230] on p "Add item" at bounding box center [244, 235] width 36 height 11
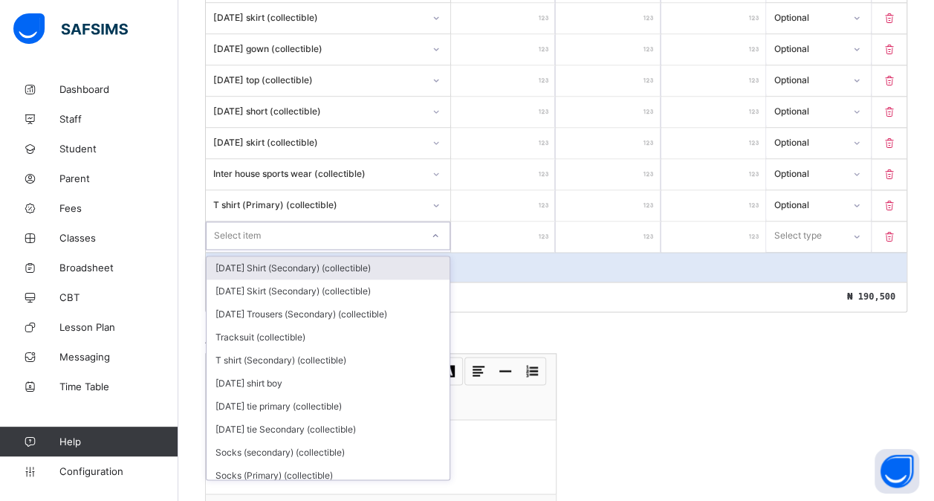
click at [263, 225] on div "Select item" at bounding box center [314, 235] width 215 height 21
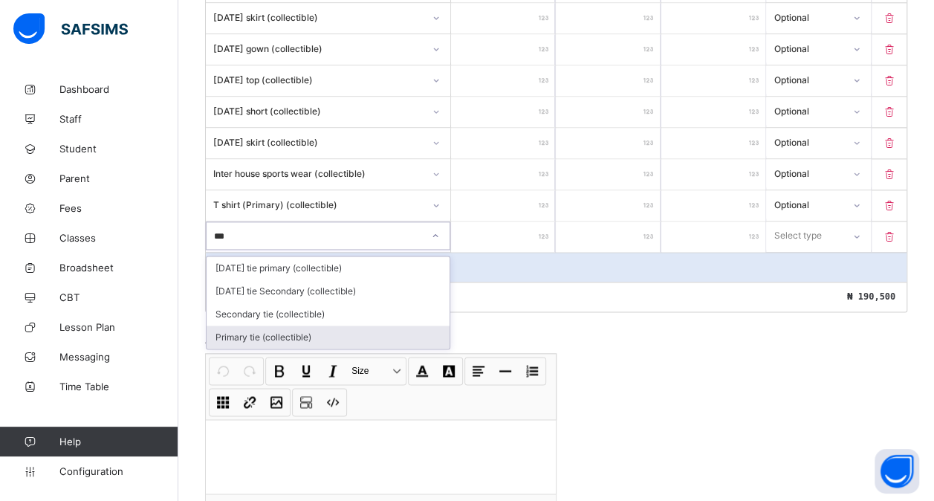
click at [262, 325] on div "Primary tie (collectible)" at bounding box center [328, 336] width 243 height 23
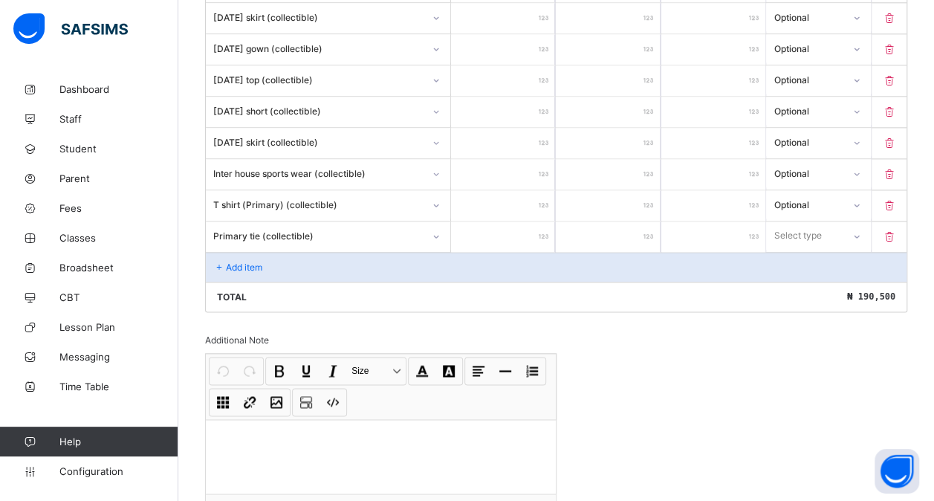
click at [496, 221] on input "number" at bounding box center [503, 236] width 104 height 30
click at [816, 224] on div "Select type" at bounding box center [798, 235] width 48 height 28
click at [802, 279] on div "Optional" at bounding box center [818, 290] width 103 height 23
click at [247, 261] on p "Add item" at bounding box center [244, 266] width 36 height 11
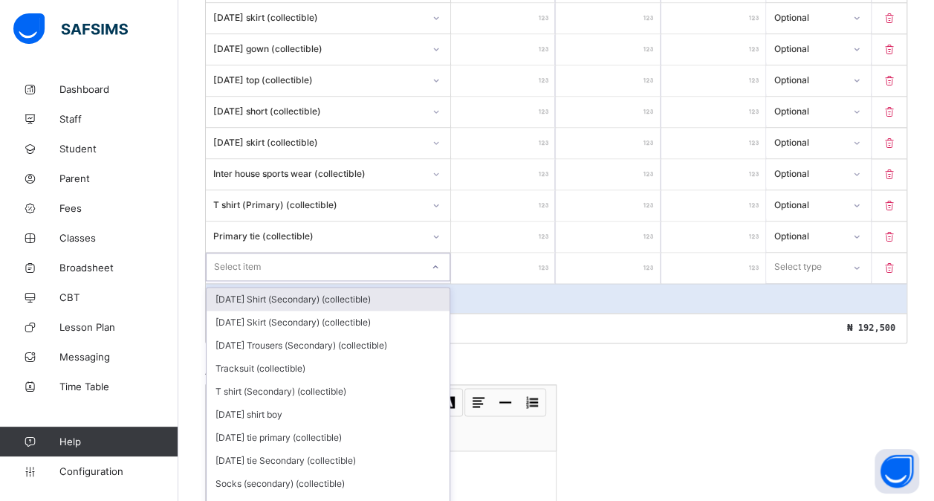
click at [257, 254] on div "Select item" at bounding box center [237, 267] width 47 height 28
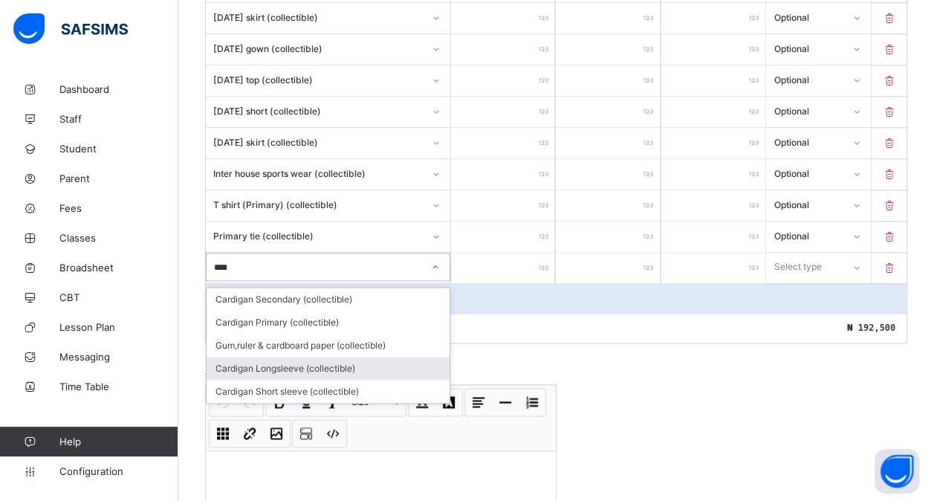
click at [302, 357] on div "Cardigan Longsleeve (collectible)" at bounding box center [328, 368] width 243 height 23
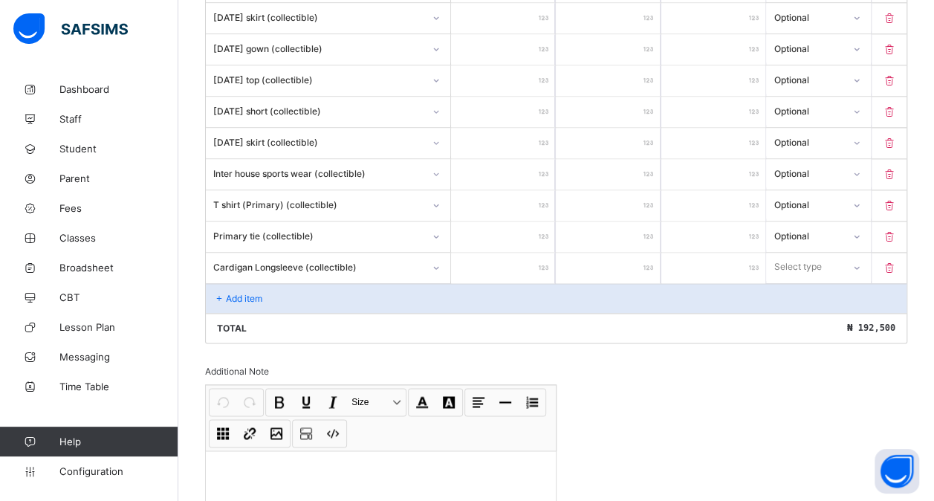
click at [503, 253] on input "number" at bounding box center [503, 268] width 104 height 30
click at [804, 253] on div "Select type" at bounding box center [798, 267] width 48 height 28
click at [804, 311] on div "Optional" at bounding box center [818, 322] width 103 height 23
click at [238, 293] on p "Add item" at bounding box center [244, 298] width 36 height 11
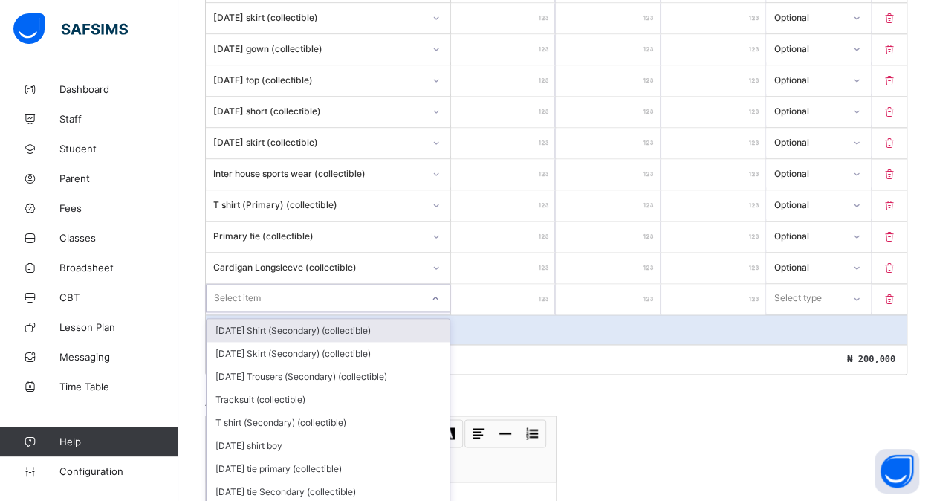
scroll to position [908, 0]
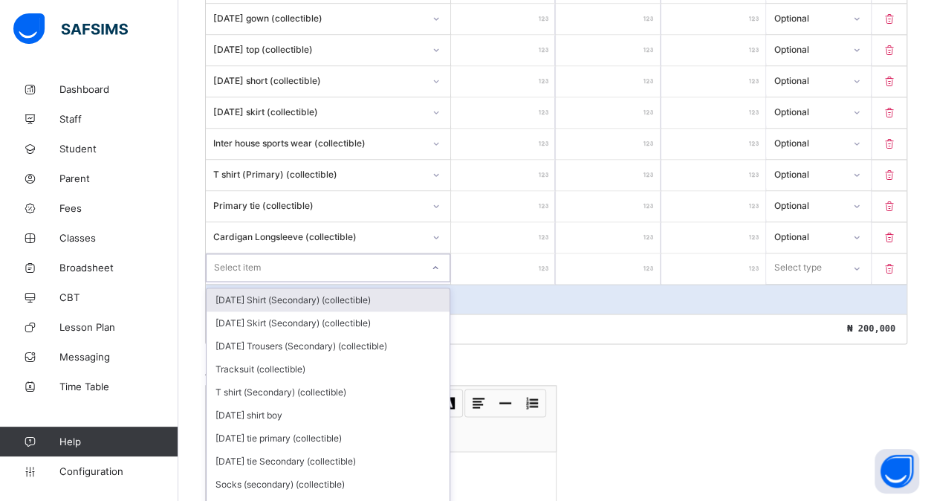
click at [254, 282] on div "option [DATE] Shirt (Secondary) (collectible) focused, 1 of 187. 187 results av…" at bounding box center [328, 267] width 244 height 28
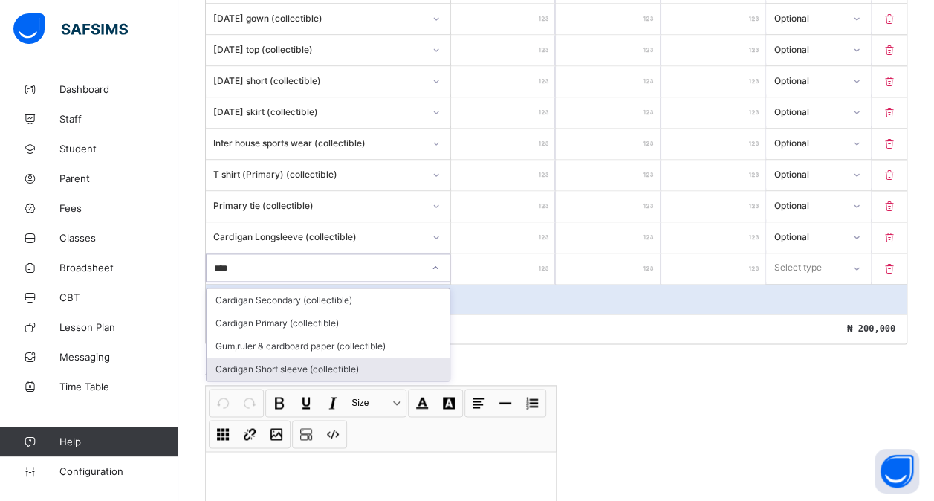
click at [293, 357] on div "Cardigan Short sleeve (collectible)" at bounding box center [328, 368] width 243 height 23
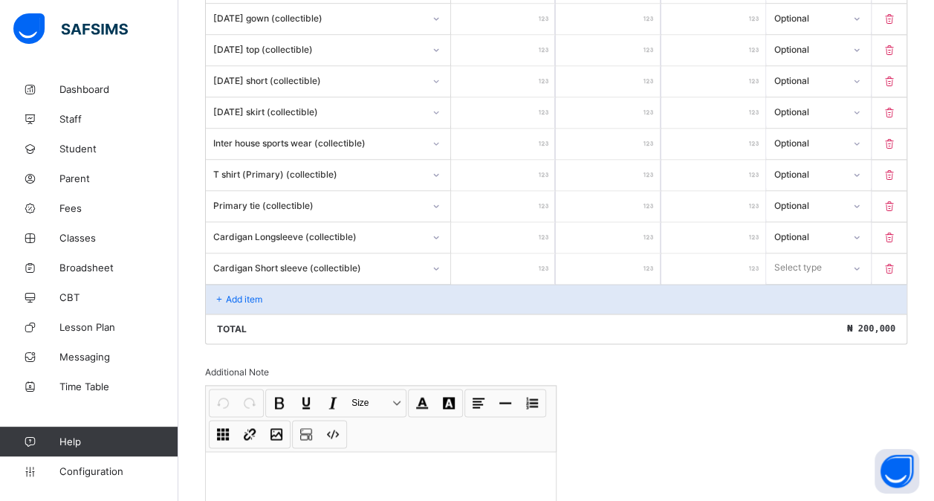
click at [513, 258] on input "number" at bounding box center [503, 268] width 104 height 30
click at [802, 258] on div "Select type" at bounding box center [798, 267] width 48 height 28
click at [802, 311] on div "Optional" at bounding box center [818, 322] width 103 height 23
click at [249, 293] on p "Add item" at bounding box center [244, 298] width 36 height 11
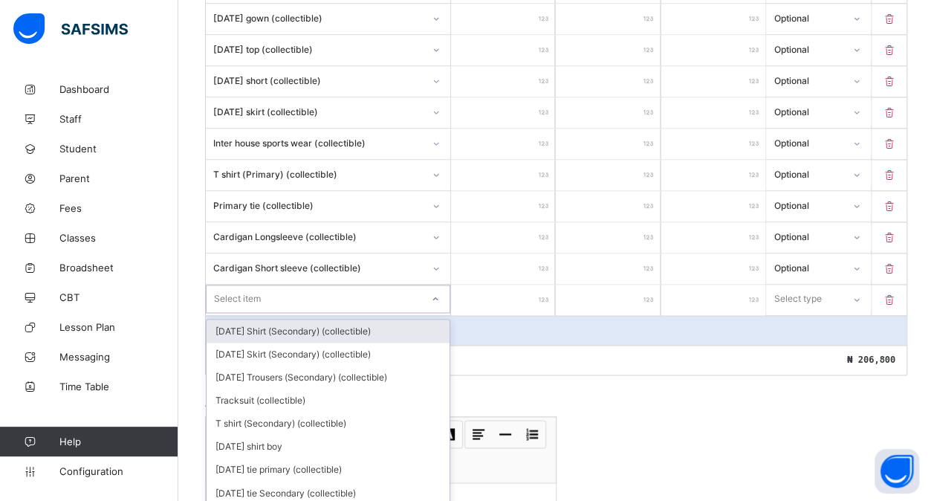
scroll to position [939, 0]
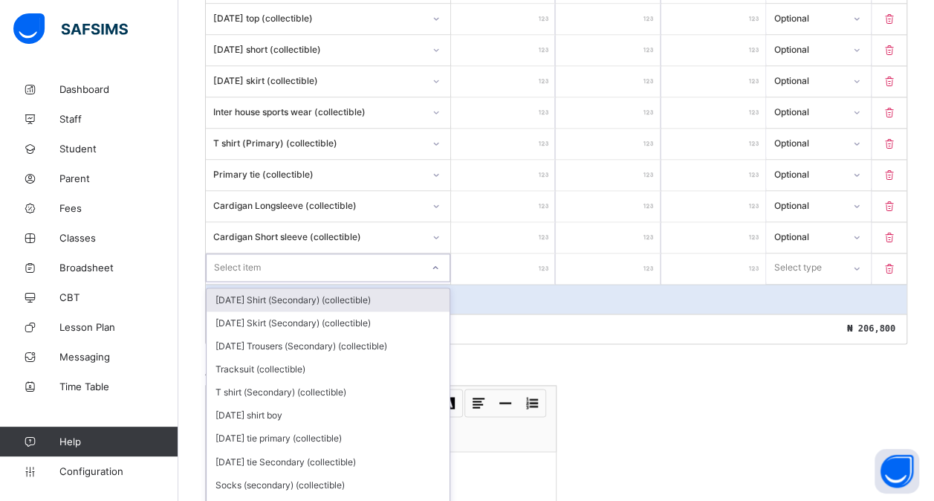
click at [249, 282] on div "option [DATE] Shirt (Secondary) (collectible) focused, 1 of 186. 186 results av…" at bounding box center [328, 267] width 244 height 28
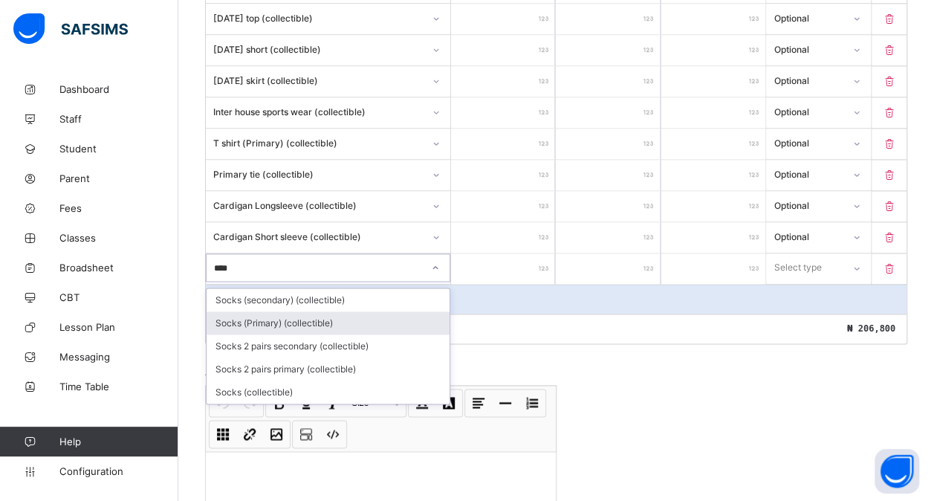
click at [274, 311] on div "Socks (Primary) (collectible)" at bounding box center [328, 322] width 243 height 23
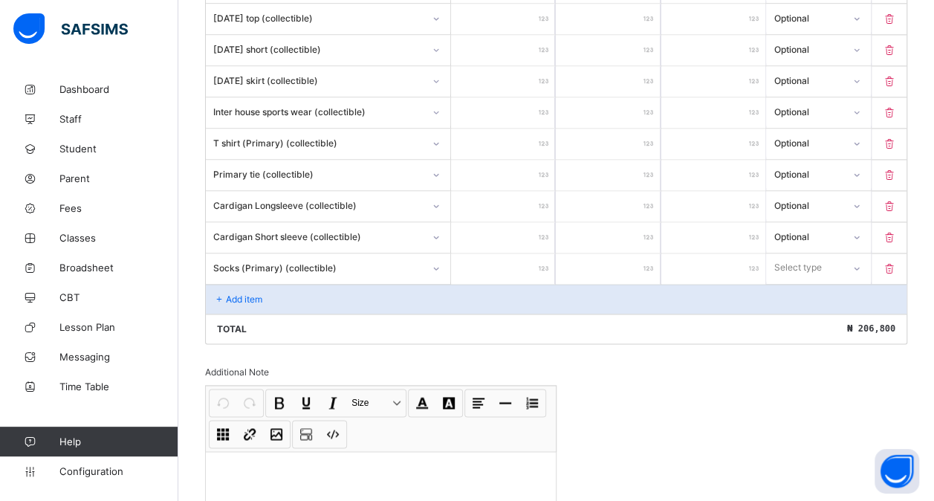
click at [493, 253] on input "number" at bounding box center [503, 268] width 104 height 30
click at [841, 257] on div "Select type" at bounding box center [804, 267] width 74 height 21
click at [817, 311] on div "Optional" at bounding box center [818, 322] width 103 height 23
click at [254, 293] on p "Add item" at bounding box center [244, 298] width 36 height 11
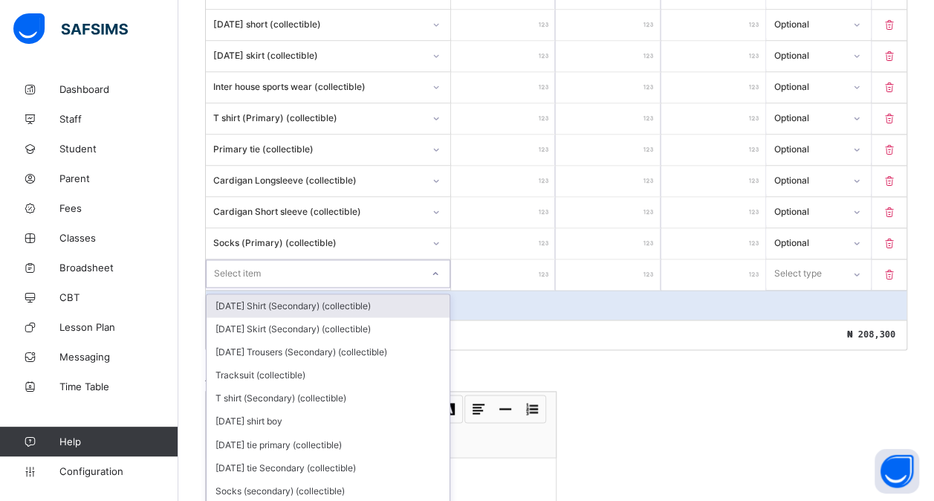
scroll to position [969, 0]
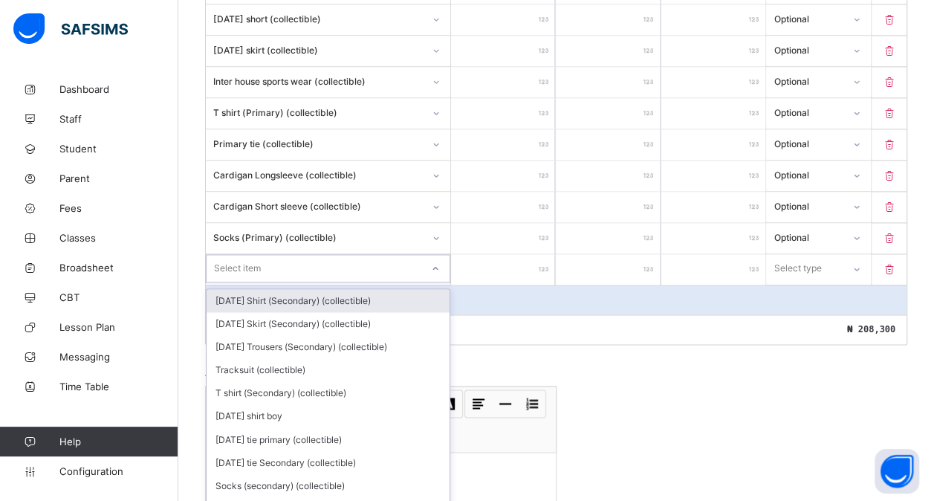
click at [305, 277] on div "option [DATE] Shirt (Secondary) (collectible) focused, 1 of 185. 185 results av…" at bounding box center [328, 268] width 244 height 28
click at [340, 289] on div "Understanding Math (collectible)" at bounding box center [328, 300] width 243 height 23
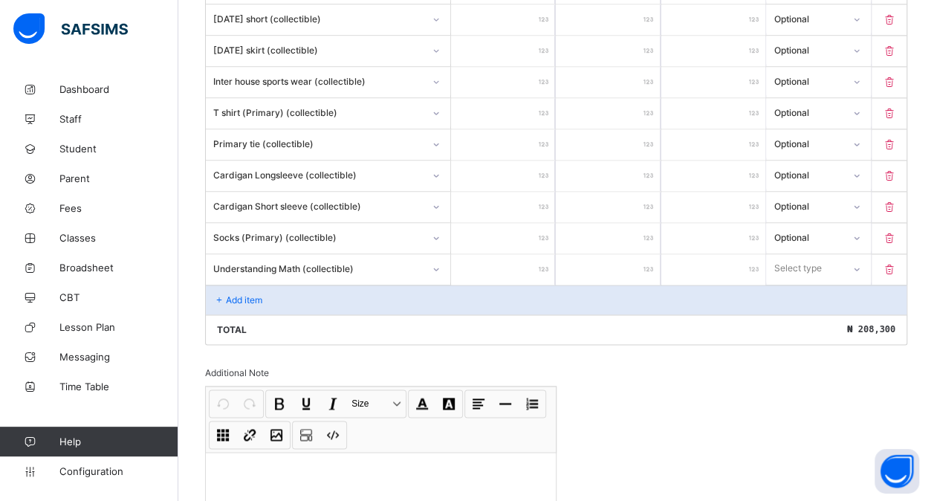
click at [496, 254] on input "number" at bounding box center [503, 269] width 104 height 30
click at [807, 254] on div "Select type" at bounding box center [798, 268] width 48 height 28
click at [801, 312] on div "Optional" at bounding box center [818, 323] width 103 height 23
click at [244, 288] on div "Add item" at bounding box center [556, 300] width 700 height 30
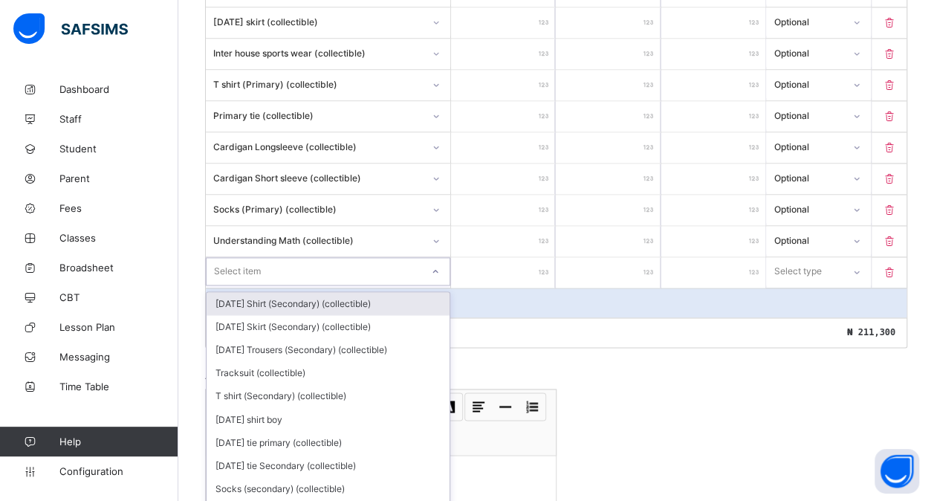
click at [260, 284] on div "option [DATE] Shirt (Secondary) (collectible) focused, 1 of 184. 184 results av…" at bounding box center [328, 271] width 244 height 28
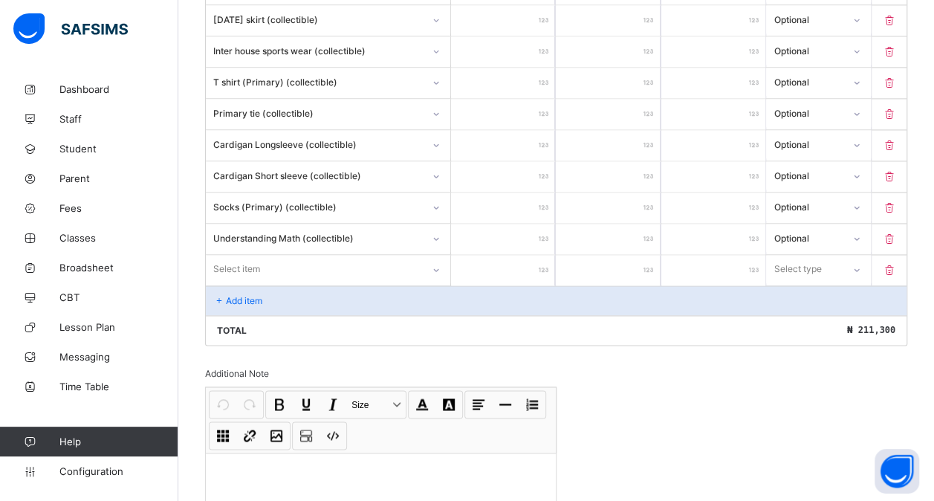
drag, startPoint x: 908, startPoint y: 245, endPoint x: 897, endPoint y: 248, distance: 10.8
click at [897, 264] on p at bounding box center [888, 270] width 35 height 13
click at [897, 264] on icon at bounding box center [889, 270] width 15 height 13
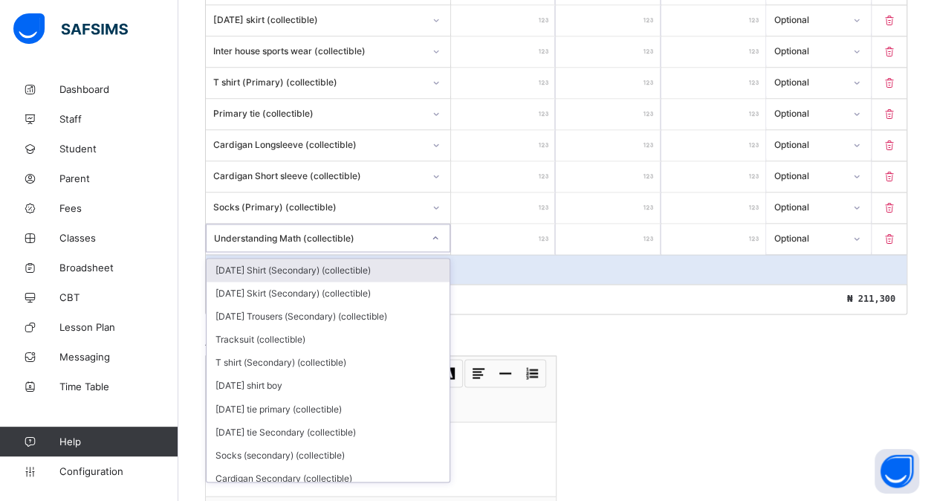
click at [440, 230] on icon at bounding box center [435, 237] width 9 height 15
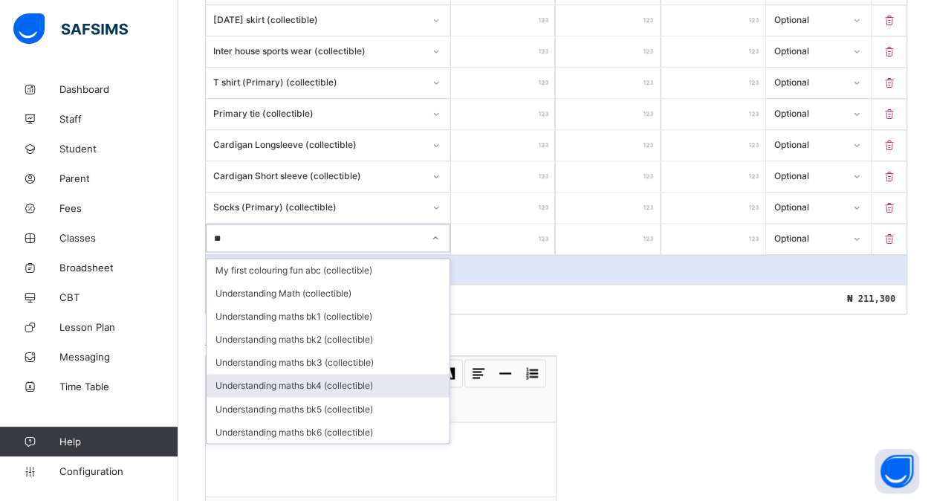
click at [296, 374] on div "Understanding maths bk4 (collectible)" at bounding box center [328, 385] width 243 height 23
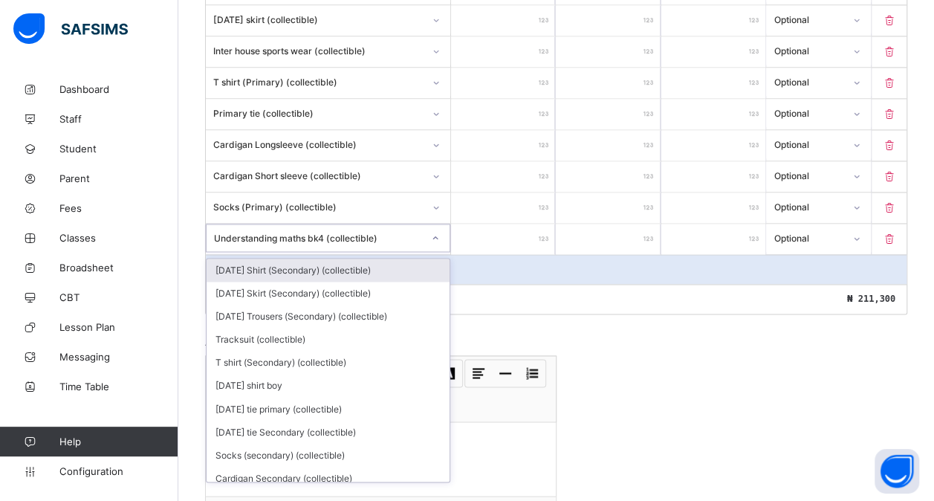
click at [403, 232] on div "Understanding maths bk4 (collectible)" at bounding box center [318, 237] width 209 height 11
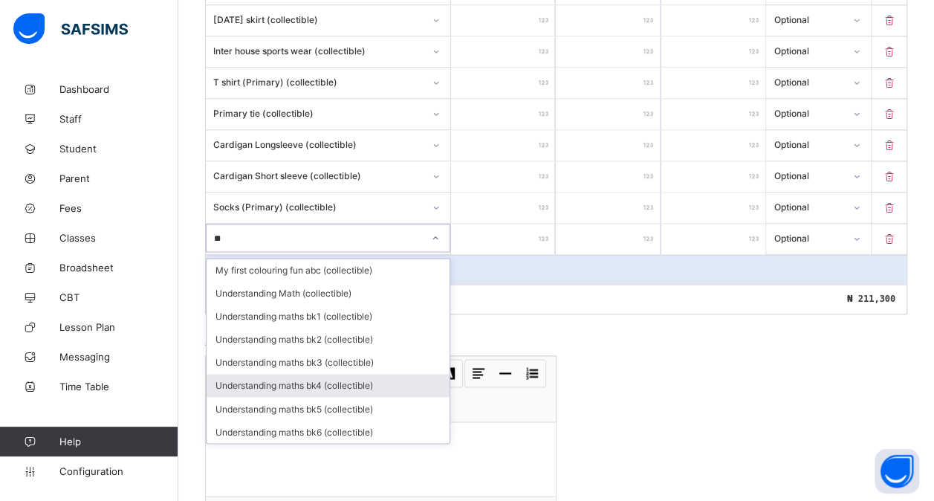
click at [333, 374] on div "Understanding maths bk4 (collectible)" at bounding box center [328, 385] width 243 height 23
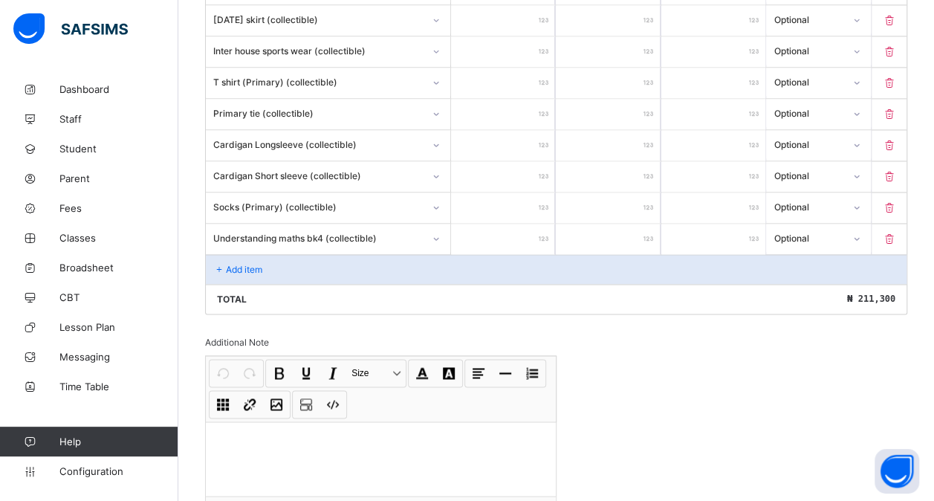
click at [313, 254] on div "Add item" at bounding box center [556, 269] width 700 height 30
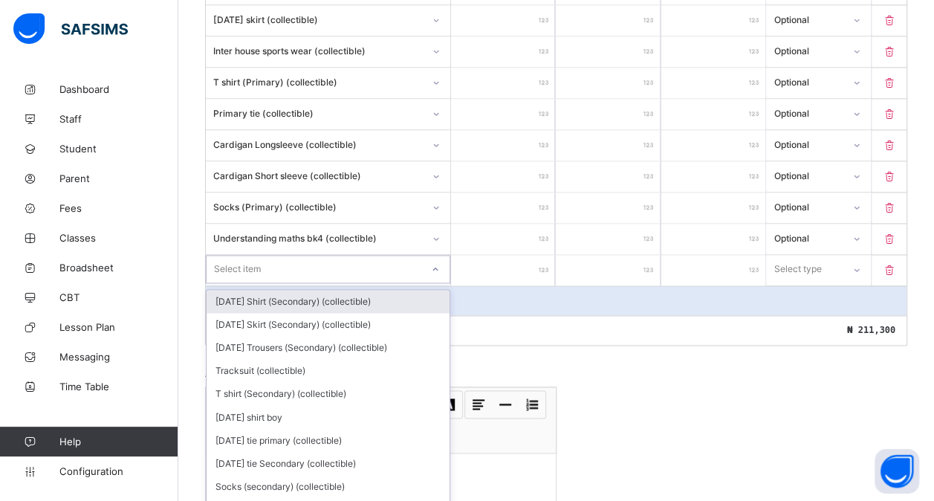
click at [270, 259] on div "Select item" at bounding box center [314, 269] width 215 height 21
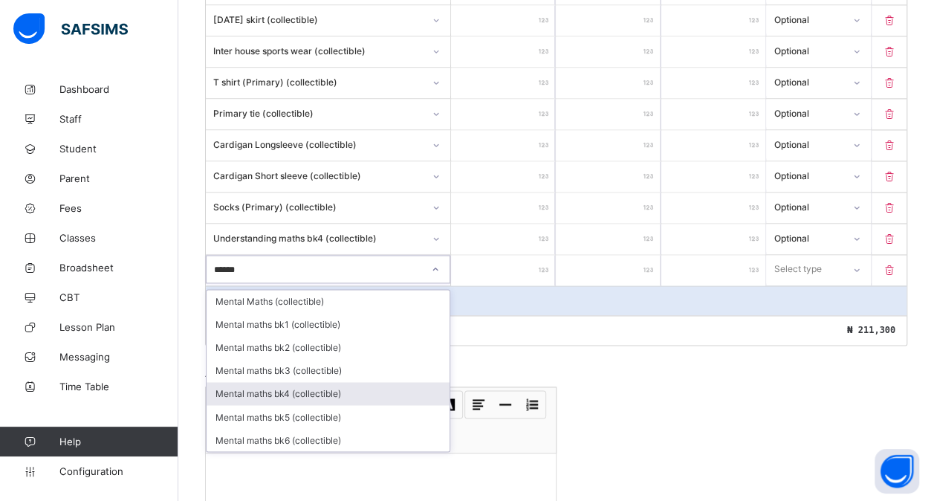
click at [286, 382] on div "Mental maths bk4 (collectible)" at bounding box center [328, 393] width 243 height 23
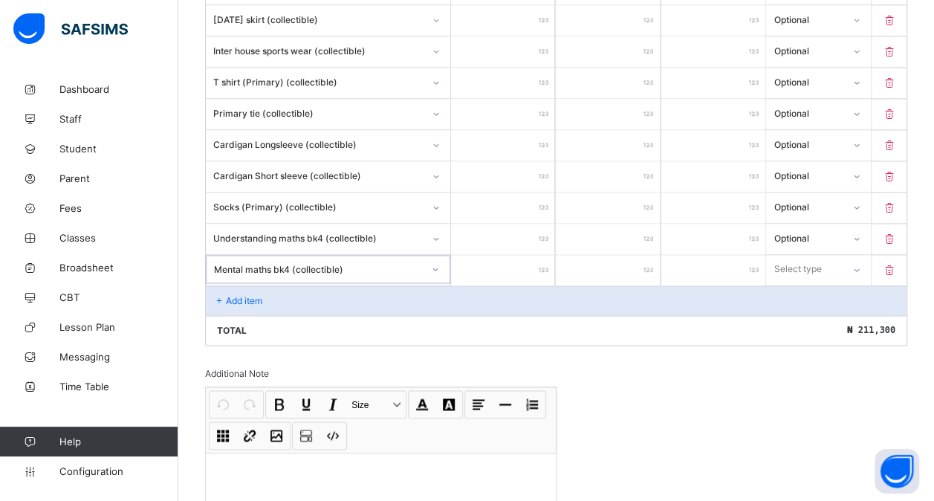
click at [509, 255] on input "number" at bounding box center [503, 270] width 104 height 30
drag, startPoint x: 863, startPoint y: 253, endPoint x: 825, endPoint y: 303, distance: 63.0
click at [825, 283] on div "option Optional focused, 2 of 2. 2 results available. Use Up and Down to choose…" at bounding box center [818, 269] width 104 height 28
click at [825, 313] on div "Optional" at bounding box center [818, 324] width 103 height 23
click at [345, 289] on div "Add item" at bounding box center [556, 300] width 700 height 30
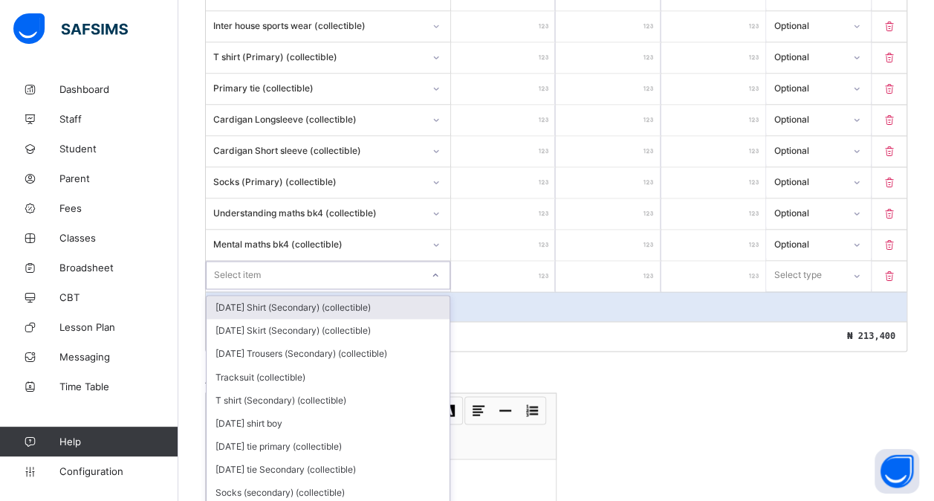
scroll to position [1031, 0]
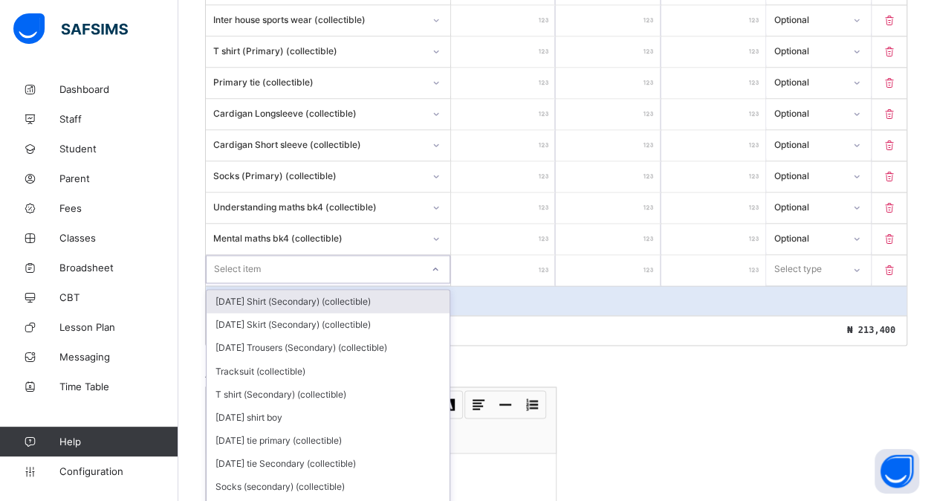
click at [306, 283] on div "option [DATE] Shirt (Secondary) (collectible) focused, 1 of 183. 183 results av…" at bounding box center [328, 269] width 244 height 28
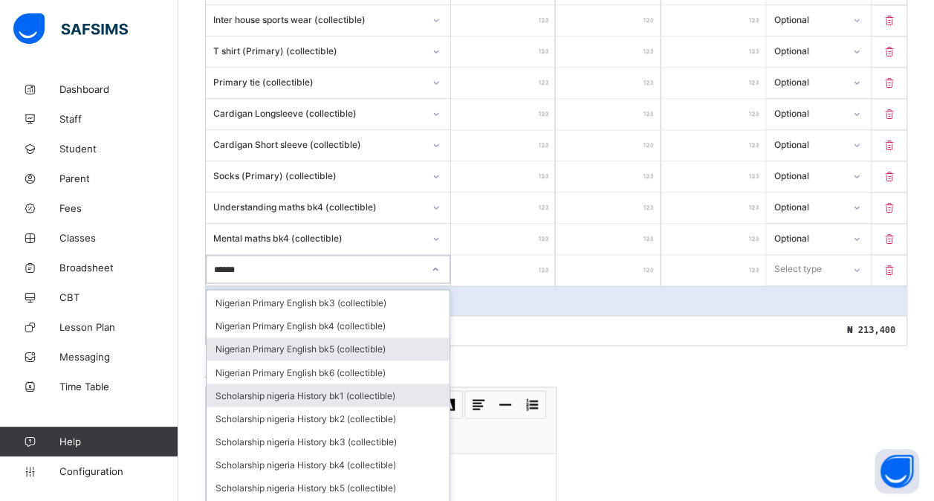
scroll to position [0, 0]
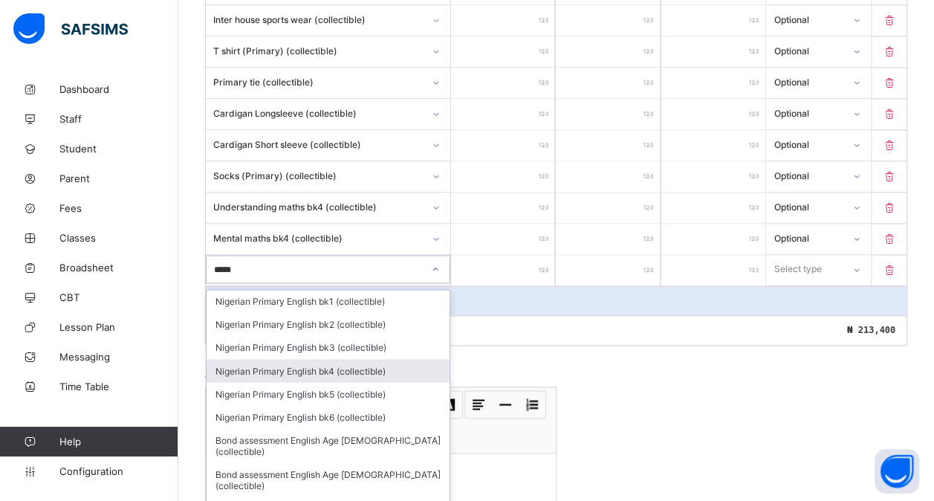
click at [306, 359] on div "Nigerian Primary English bk4 (collectible)" at bounding box center [328, 370] width 243 height 23
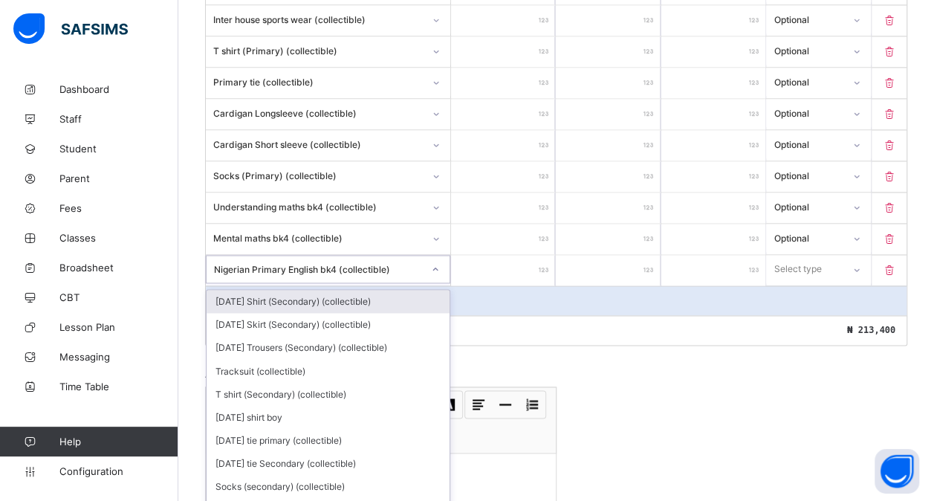
click at [400, 263] on div "Nigerian Primary English bk4 (collectible)" at bounding box center [318, 268] width 209 height 11
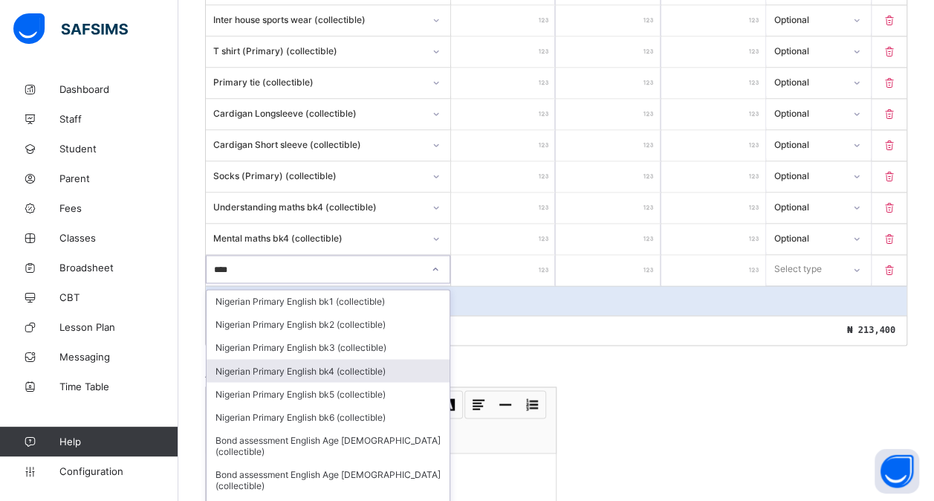
click at [359, 359] on div "Nigerian Primary English bk4 (collectible)" at bounding box center [328, 370] width 243 height 23
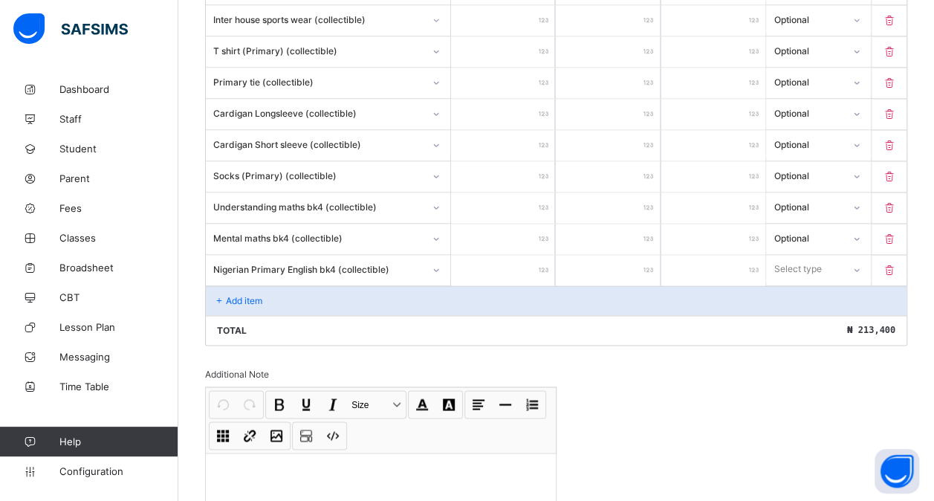
click at [506, 255] on input "number" at bounding box center [503, 270] width 104 height 30
drag, startPoint x: 812, startPoint y: 249, endPoint x: 805, endPoint y: 315, distance: 66.4
click at [805, 283] on div "option Optional focused, 2 of 2. 2 results available. Use Up and Down to choose…" at bounding box center [818, 269] width 104 height 28
click at [805, 313] on div "Optional" at bounding box center [818, 324] width 103 height 23
click at [363, 285] on div "Add item" at bounding box center [556, 300] width 700 height 30
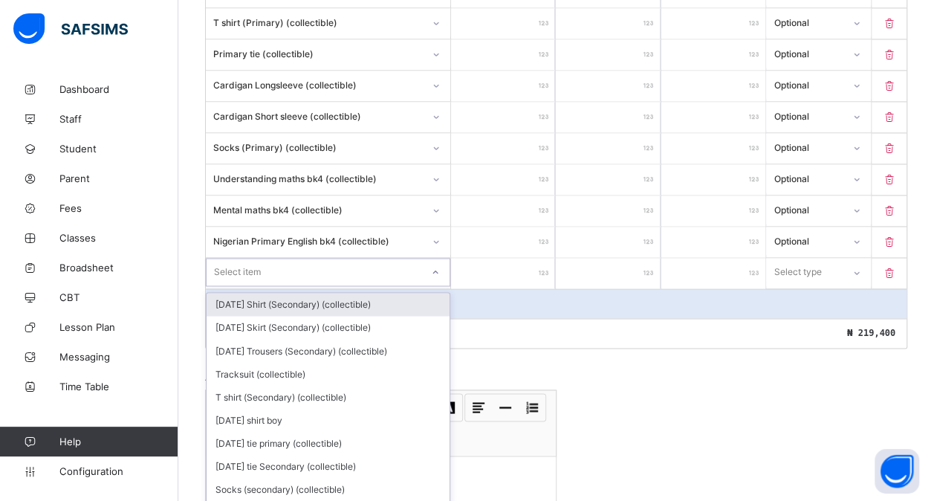
scroll to position [1062, 0]
click at [306, 280] on div "option [DATE] Shirt (Secondary) (collectible) focused, 1 of 182. 182 results av…" at bounding box center [328, 270] width 244 height 28
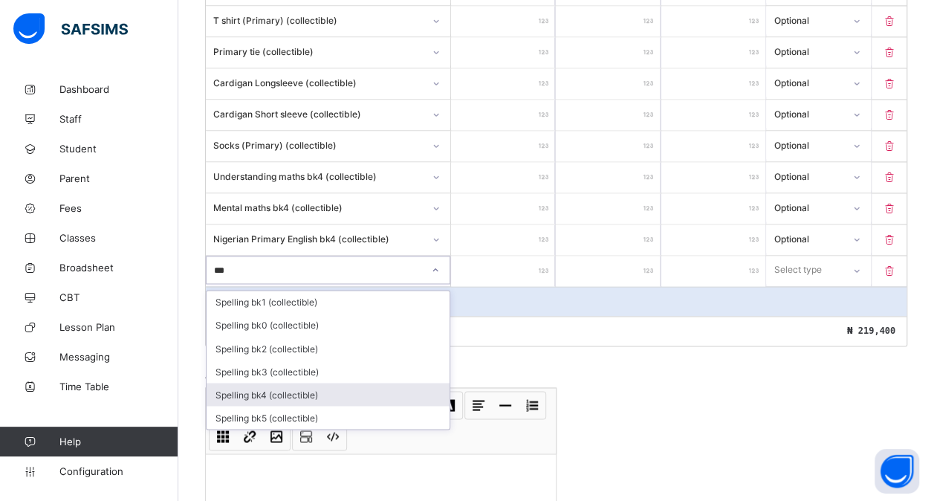
click at [278, 383] on div "Spelling bk4 (collectible)" at bounding box center [328, 394] width 243 height 23
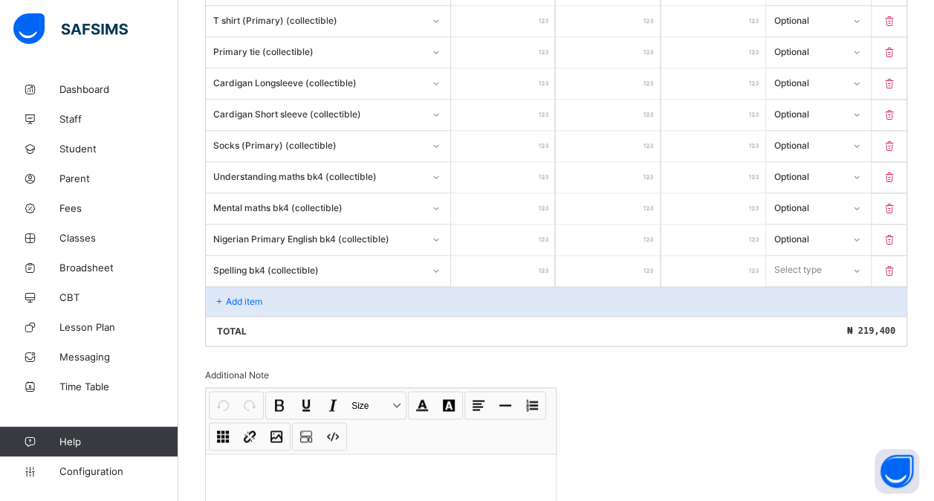
click at [511, 256] on input "number" at bounding box center [503, 271] width 104 height 30
click at [838, 259] on div "Select type" at bounding box center [804, 269] width 74 height 21
click at [807, 313] on div "Optional" at bounding box center [818, 324] width 103 height 23
click at [259, 296] on p "Add item" at bounding box center [244, 301] width 36 height 11
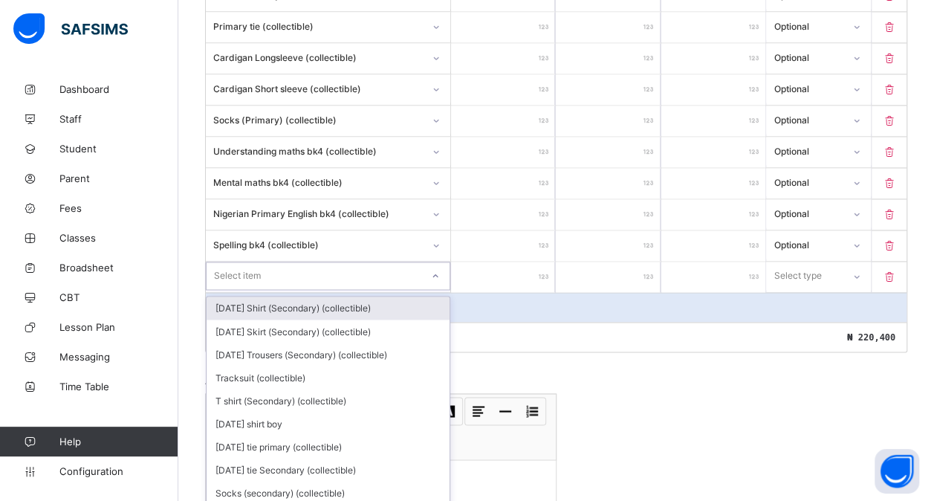
scroll to position [1092, 0]
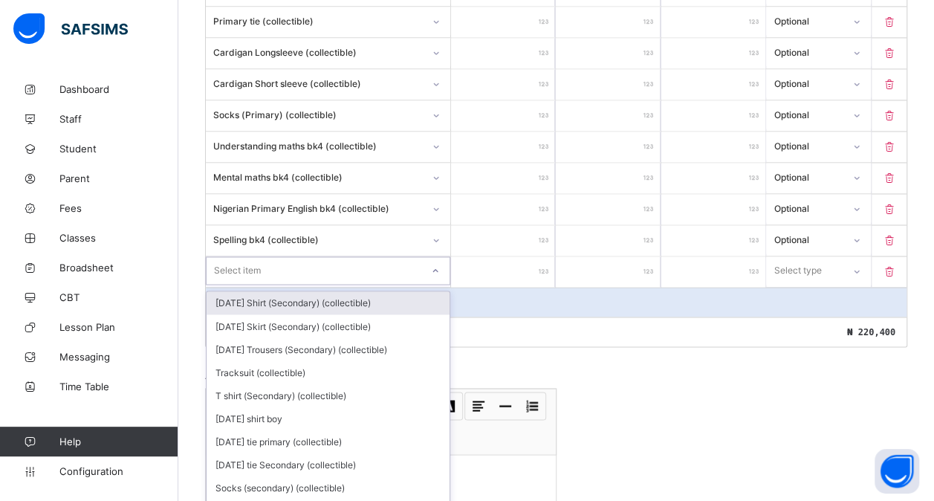
click at [278, 276] on div "option [DATE] Shirt (Secondary) (collectible) focused, 1 of 181. 181 results av…" at bounding box center [328, 270] width 244 height 28
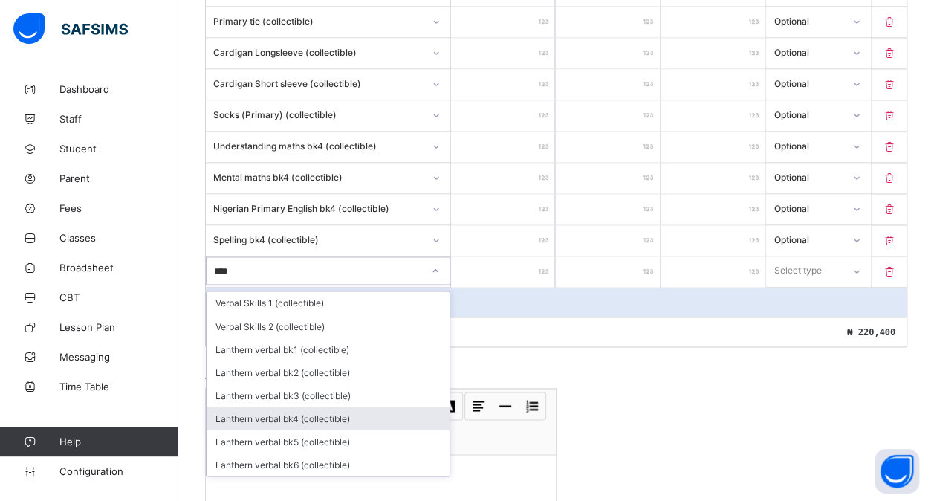
click at [281, 406] on div "Lanthern verbal bk4 (collectible)" at bounding box center [328, 417] width 243 height 23
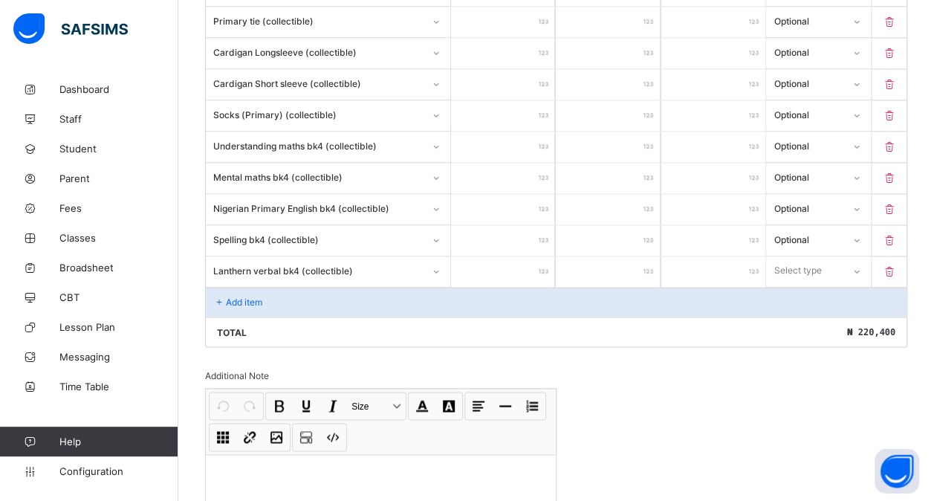
click at [495, 256] on input "number" at bounding box center [503, 271] width 104 height 30
click at [813, 256] on div "Select type" at bounding box center [798, 270] width 48 height 28
click at [809, 314] on div "Optional" at bounding box center [818, 325] width 103 height 23
click at [236, 296] on p "Add item" at bounding box center [244, 301] width 36 height 11
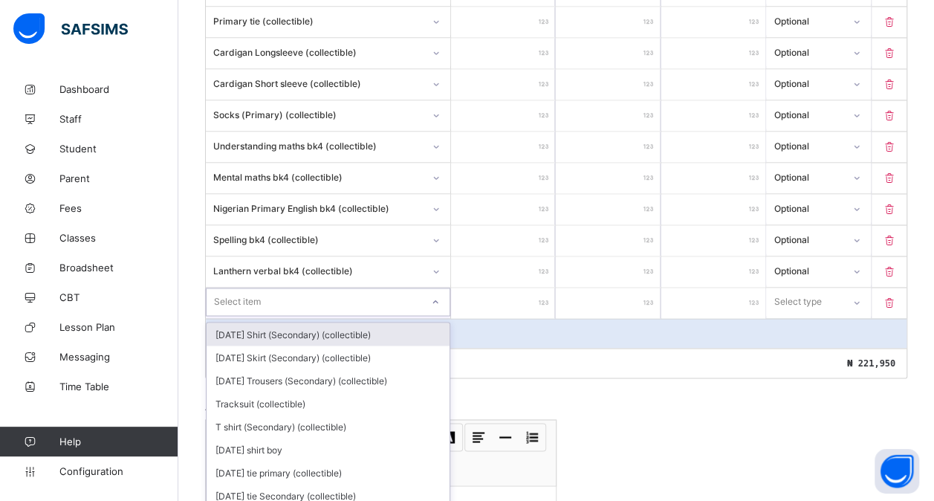
scroll to position [1123, 0]
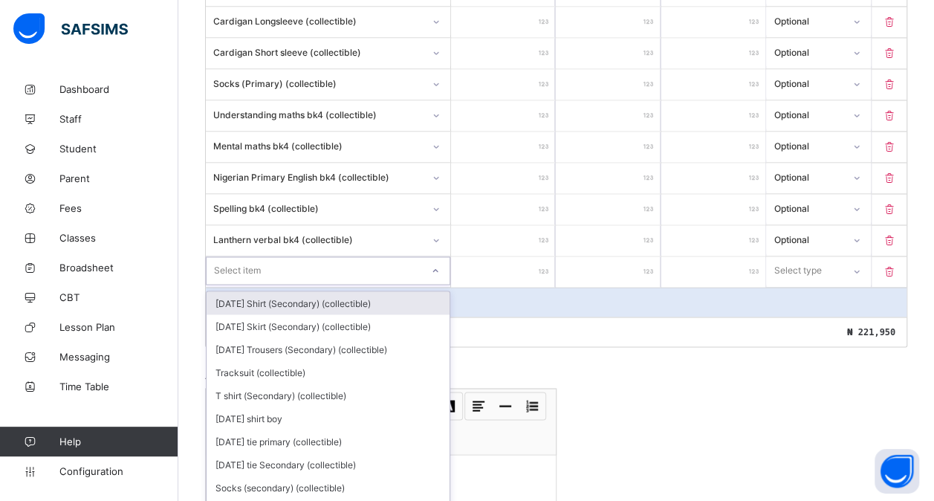
click at [236, 281] on div "option [DATE] Shirt (Secondary) (collectible) focused, 1 of 180. 180 results av…" at bounding box center [328, 270] width 244 height 28
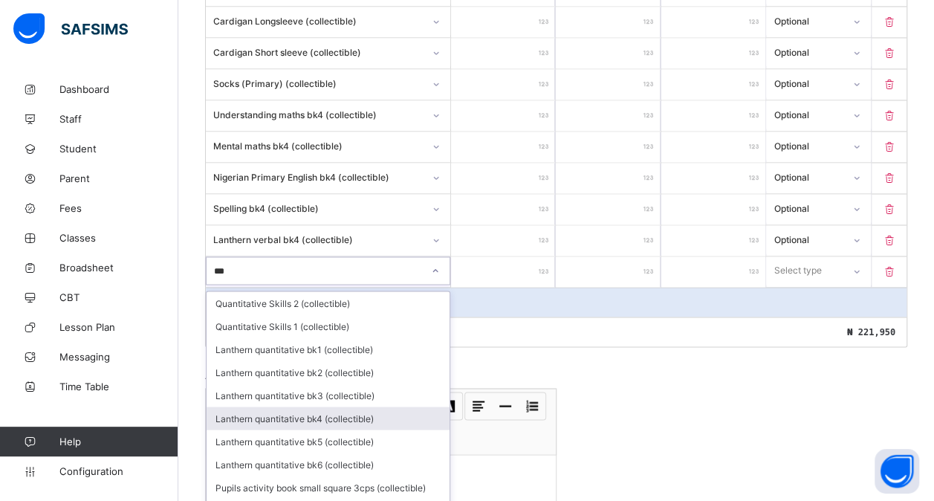
click at [288, 406] on div "Lanthern quantitative bk4 (collectible)" at bounding box center [328, 417] width 243 height 23
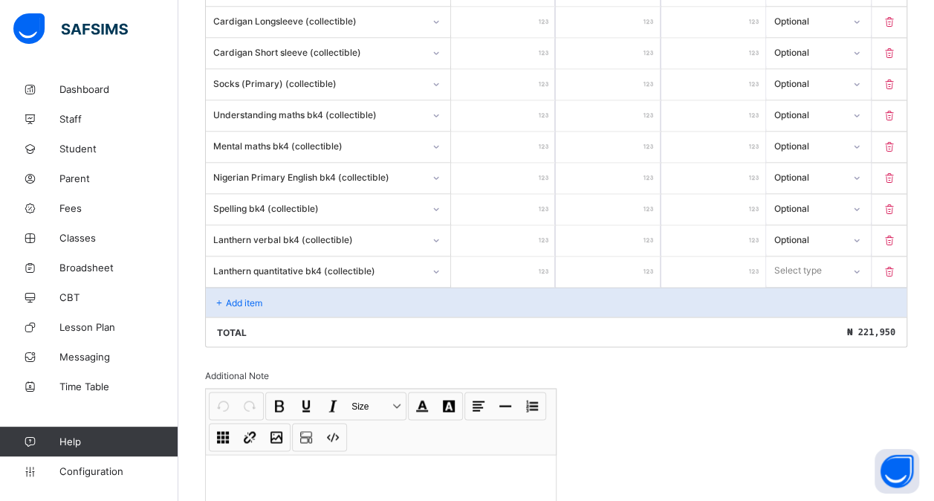
click at [526, 256] on input "number" at bounding box center [503, 271] width 104 height 30
click at [807, 256] on div "Select type" at bounding box center [798, 270] width 48 height 28
click at [799, 314] on div "Optional" at bounding box center [818, 325] width 103 height 23
click at [273, 287] on div "Add item" at bounding box center [556, 302] width 700 height 30
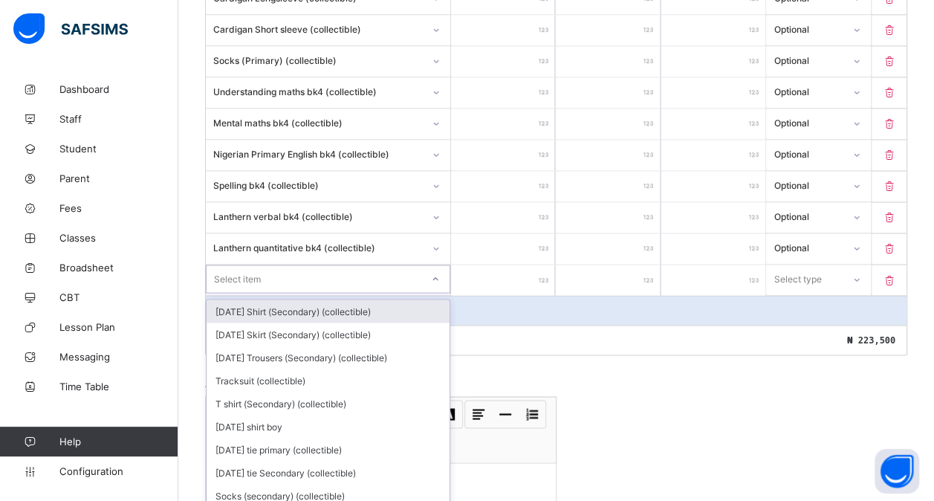
scroll to position [1154, 0]
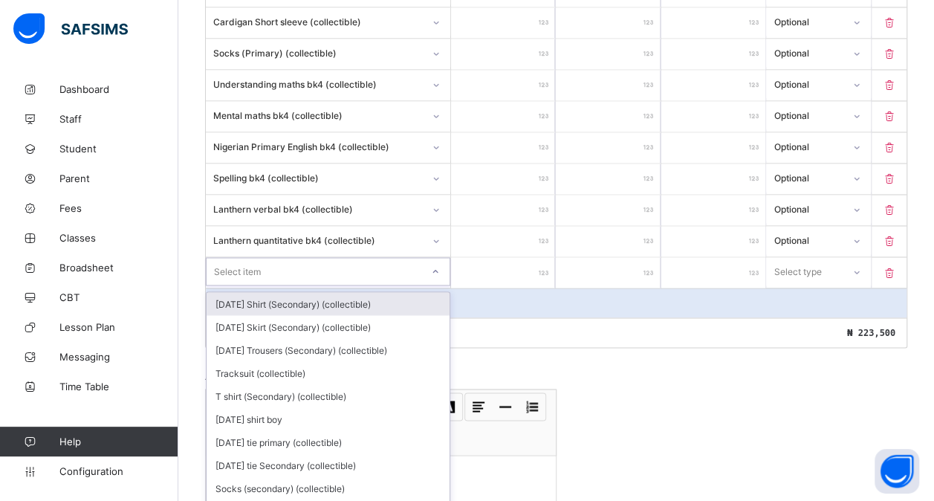
click at [256, 282] on div "option [DATE] Shirt (Secondary) (collectible) focused, 1 of 179. 179 results av…" at bounding box center [328, 271] width 244 height 28
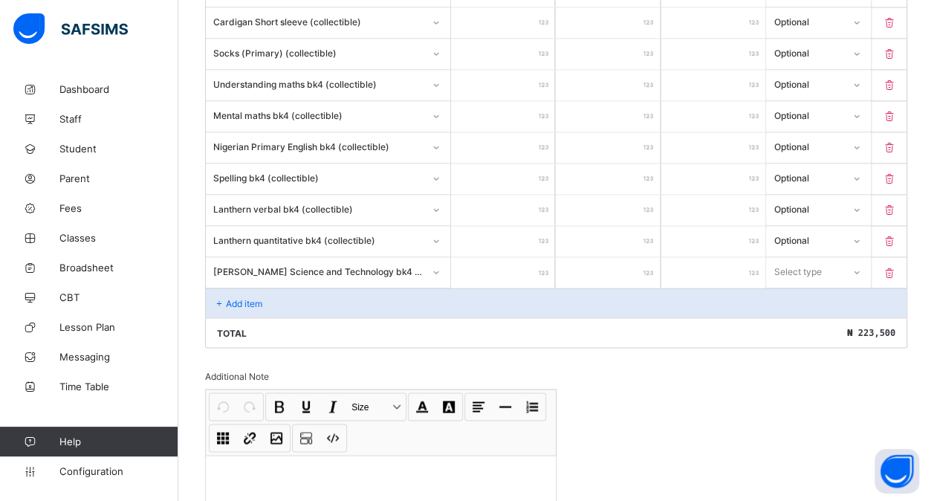
click at [520, 257] on input "number" at bounding box center [503, 272] width 104 height 30
drag, startPoint x: 841, startPoint y: 251, endPoint x: 817, endPoint y: 304, distance: 57.9
click at [817, 285] on div "option Optional focused, 2 of 2. 2 results available. Use Up and Down to choose…" at bounding box center [818, 271] width 104 height 28
click at [817, 315] on div "Optional" at bounding box center [818, 326] width 103 height 23
click at [294, 288] on div "Add item" at bounding box center [556, 302] width 700 height 30
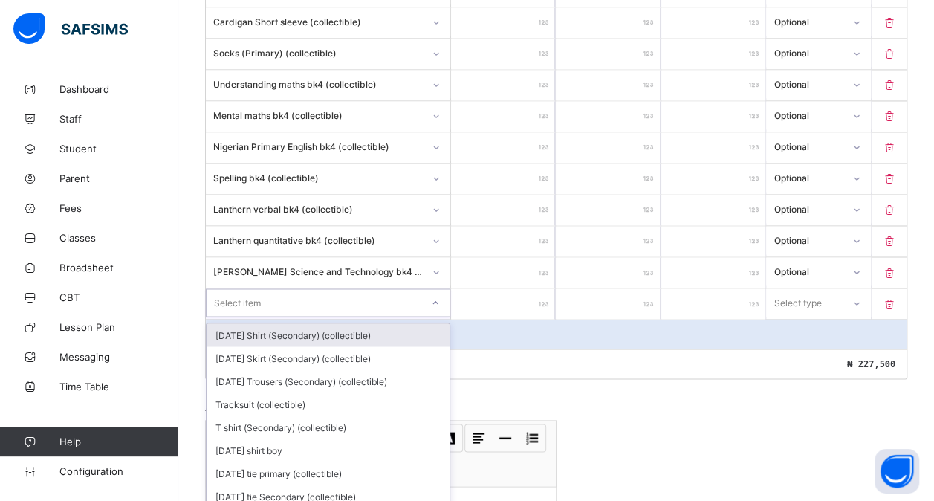
scroll to position [1184, 0]
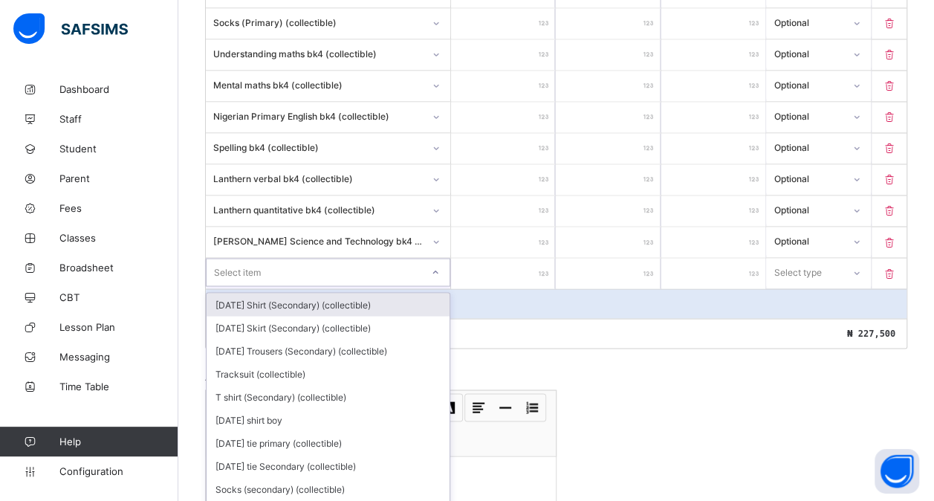
click at [308, 285] on div "option [DATE] Shirt (Secondary) (collectible) focused, 1 of 178. 178 results av…" at bounding box center [328, 272] width 244 height 28
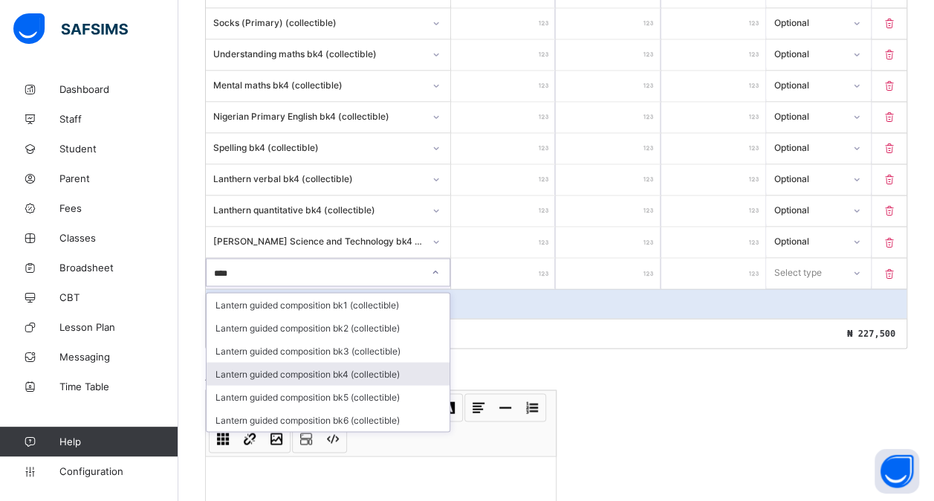
click at [341, 362] on div "Lantern guided composition bk4 (collectible)" at bounding box center [328, 373] width 243 height 23
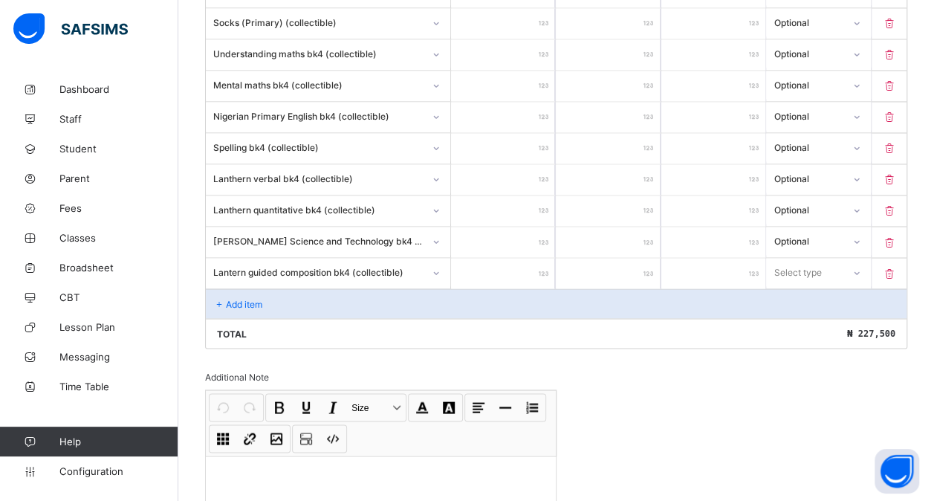
click at [506, 258] on input "number" at bounding box center [503, 273] width 104 height 30
click at [822, 258] on div "Select type" at bounding box center [798, 272] width 48 height 28
click at [809, 316] on div "Optional" at bounding box center [818, 327] width 103 height 23
click at [292, 288] on div "Add item" at bounding box center [556, 303] width 700 height 30
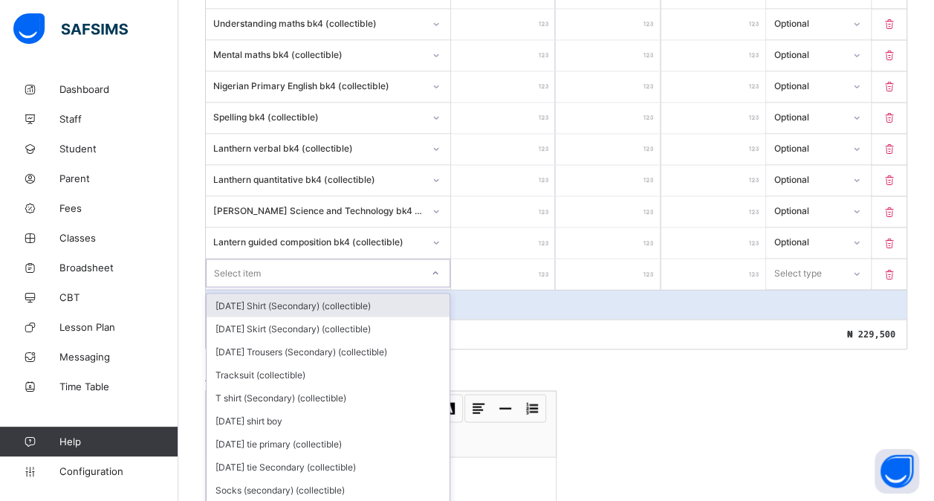
click at [267, 282] on div "option [DATE] Shirt (Secondary) (collectible) focused, 1 of 177. 177 results av…" at bounding box center [328, 273] width 244 height 28
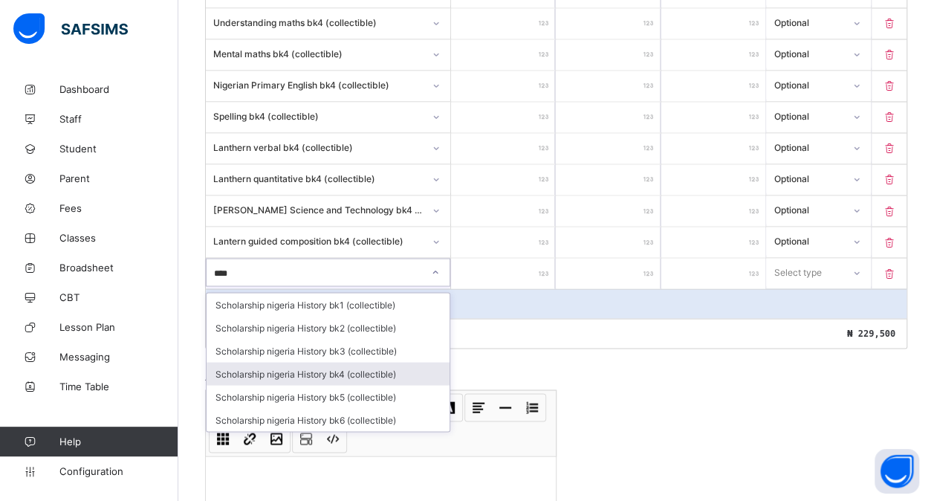
click at [327, 362] on div "Scholarship nigeria History bk4 (collectible)" at bounding box center [328, 373] width 243 height 23
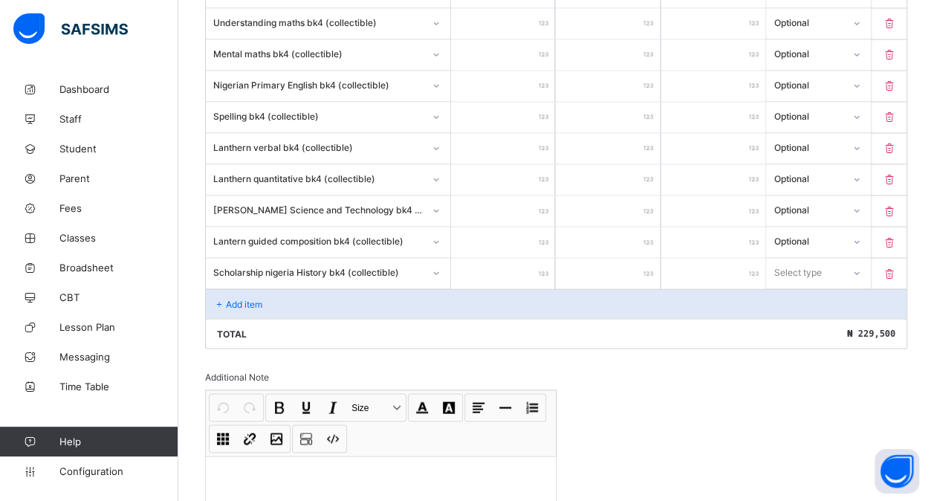
click at [524, 258] on input "number" at bounding box center [503, 273] width 104 height 30
drag, startPoint x: 804, startPoint y: 253, endPoint x: 807, endPoint y: 306, distance: 52.9
click at [807, 286] on div "option Optional focused, 2 of 2. 2 results available. Use Up and Down to choose…" at bounding box center [818, 272] width 104 height 28
click at [807, 316] on div "Optional" at bounding box center [818, 327] width 103 height 23
click at [267, 288] on div "Add item" at bounding box center [556, 303] width 700 height 30
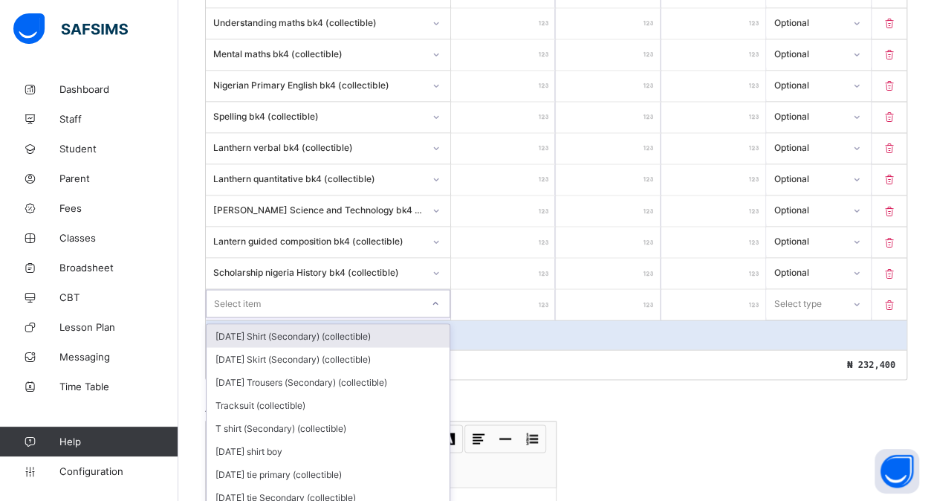
scroll to position [1246, 0]
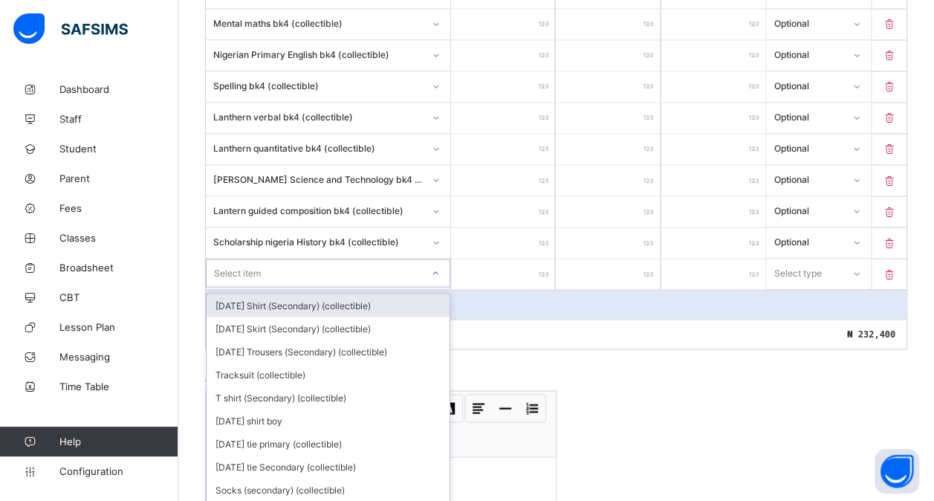
click at [276, 284] on div "option [DATE] Shirt (Secondary) (collectible) focused, 1 of 176. 176 results av…" at bounding box center [328, 273] width 244 height 28
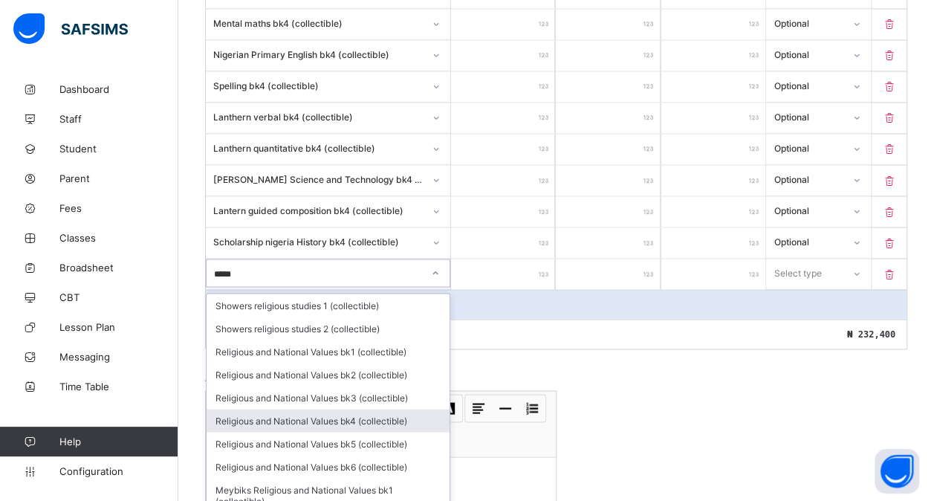
click at [359, 409] on div "Religious and National Values bk4 (collectible)" at bounding box center [328, 420] width 243 height 23
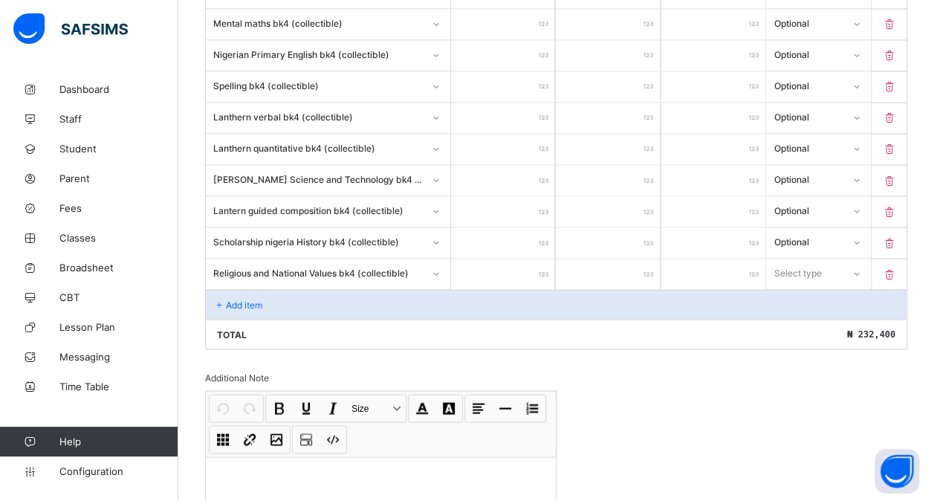
click at [493, 259] on input "number" at bounding box center [503, 274] width 104 height 30
click at [816, 259] on div "Select type" at bounding box center [798, 273] width 48 height 28
click at [801, 316] on div "Optional" at bounding box center [818, 327] width 103 height 23
click at [267, 289] on div "Add item" at bounding box center [556, 304] width 700 height 30
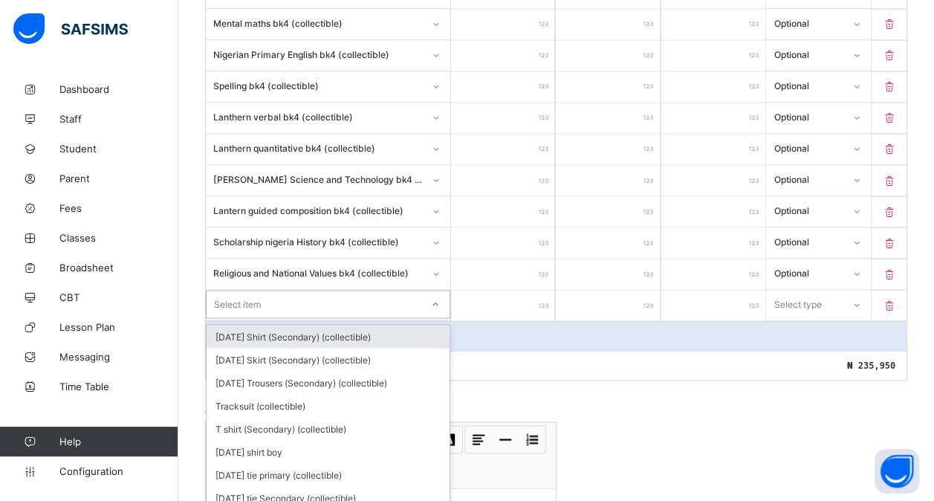
scroll to position [1276, 0]
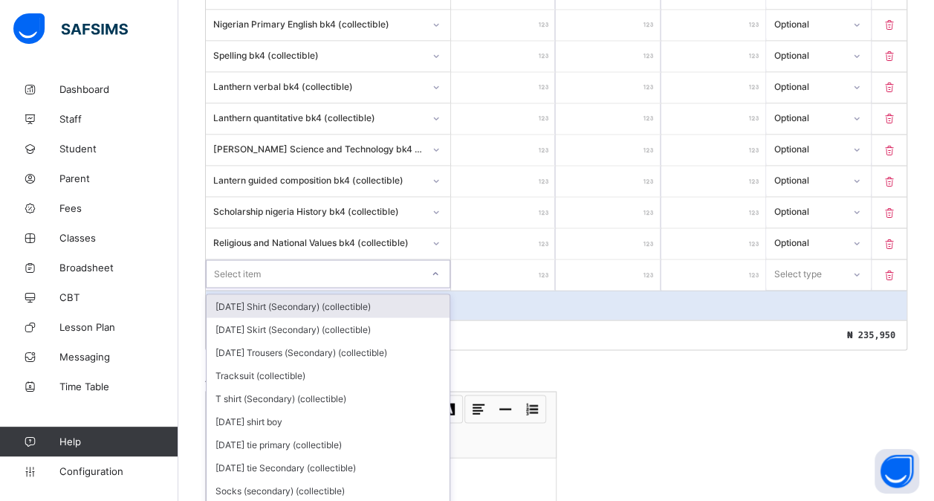
click at [266, 282] on div "option [DATE] Shirt (Secondary) (collectible) focused, 1 of 175. 175 results av…" at bounding box center [328, 273] width 244 height 28
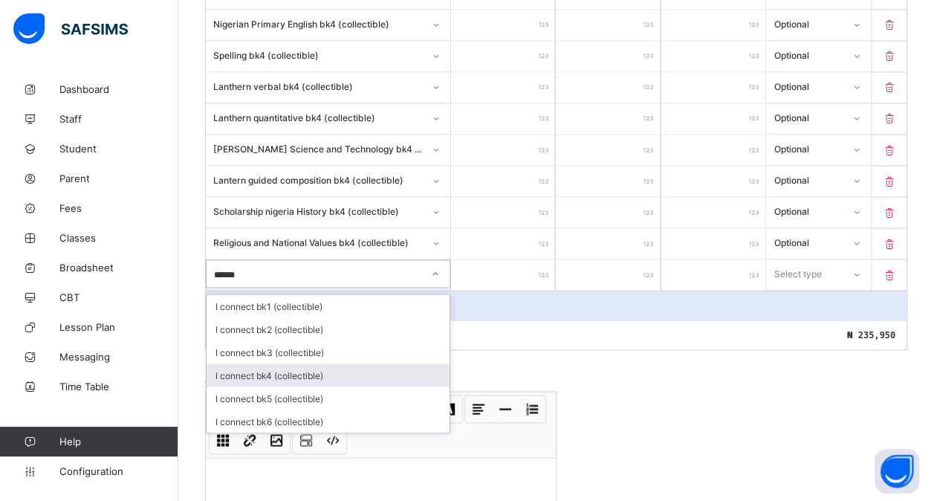
click at [263, 363] on div "I connect bk4 (collectible)" at bounding box center [328, 374] width 243 height 23
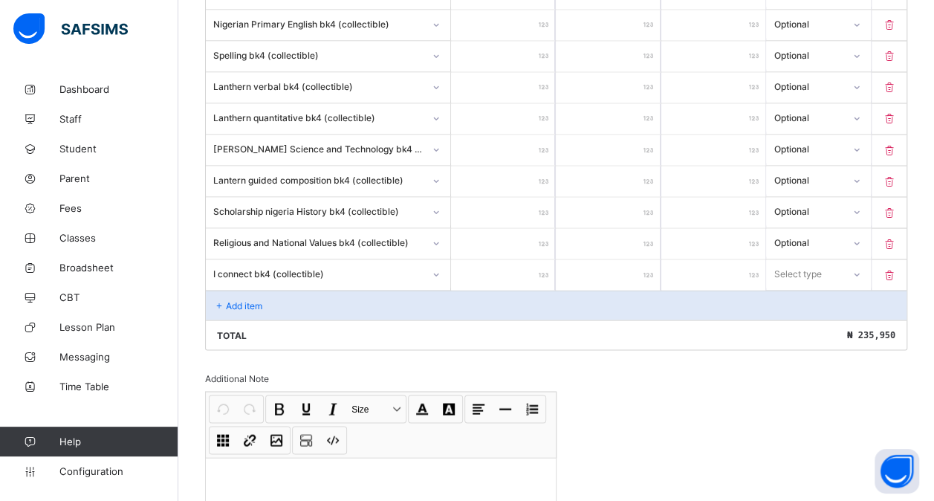
click at [490, 259] on input "number" at bounding box center [503, 274] width 104 height 30
click at [802, 259] on div "Select type" at bounding box center [798, 273] width 48 height 28
click at [799, 317] on div "Optional" at bounding box center [818, 328] width 103 height 23
click at [284, 290] on div "Add item" at bounding box center [556, 305] width 700 height 30
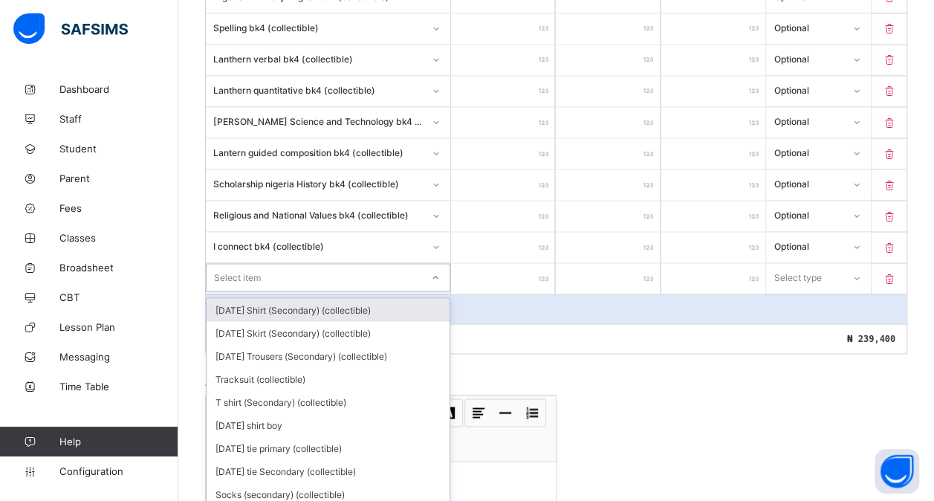
scroll to position [1307, 0]
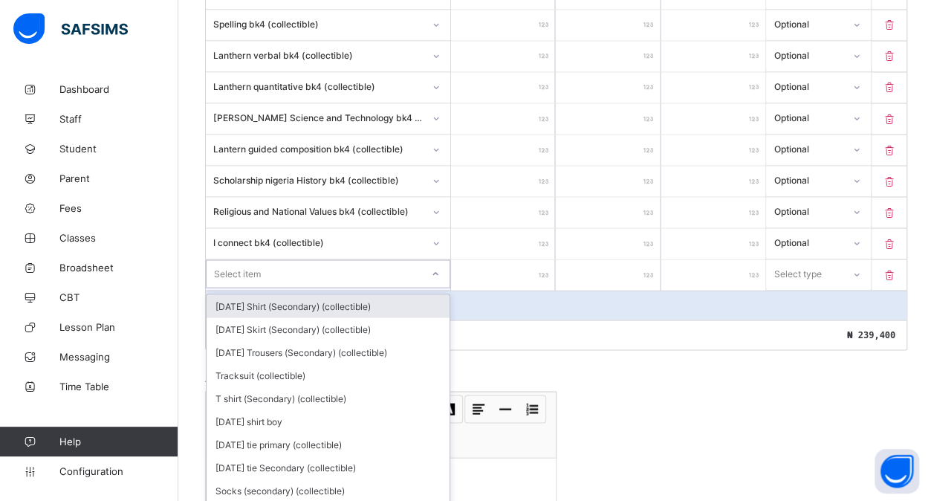
click at [284, 280] on div "option [DATE] Shirt (Secondary) (collectible) focused, 1 of 174. 174 results av…" at bounding box center [328, 273] width 244 height 28
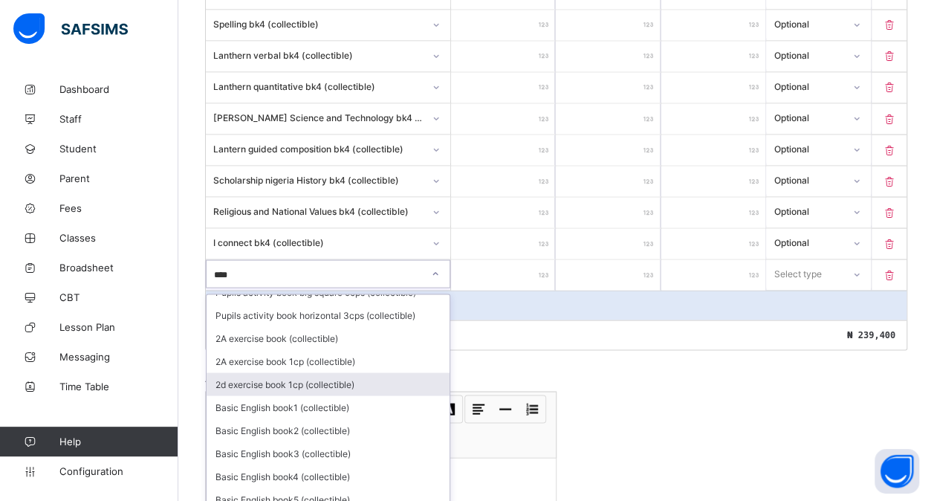
scroll to position [0, 0]
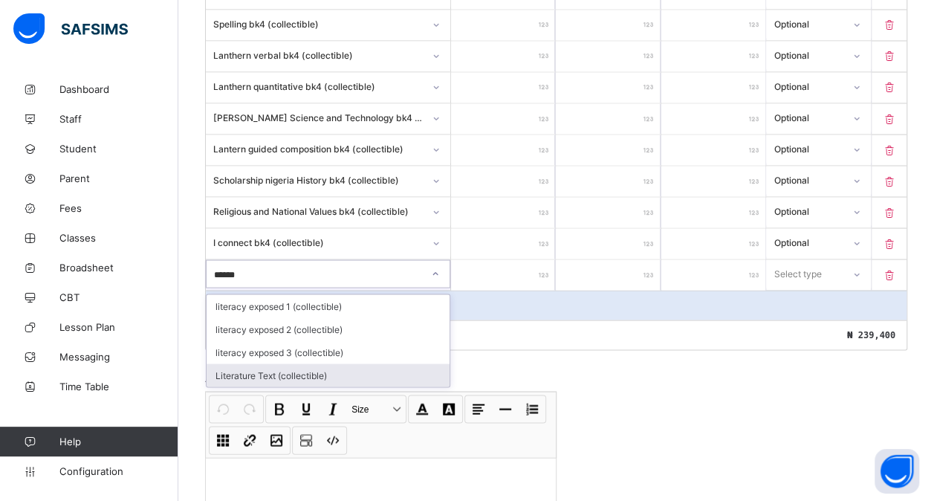
click at [279, 363] on div "Literature Text (collectible)" at bounding box center [328, 374] width 243 height 23
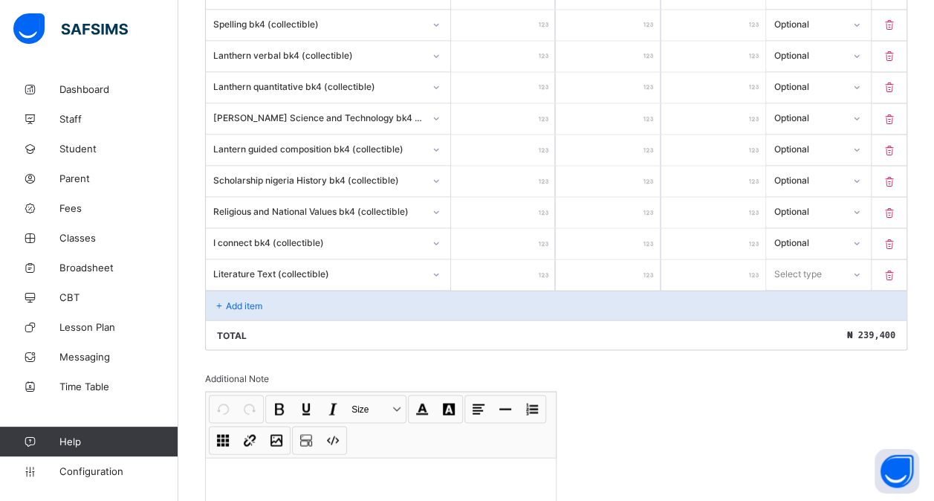
click at [497, 259] on input "number" at bounding box center [503, 274] width 104 height 30
drag, startPoint x: 842, startPoint y: 254, endPoint x: 813, endPoint y: 298, distance: 53.0
click at [813, 287] on div "option Optional focused, 2 of 2. 2 results available. Use Up and Down to choose…" at bounding box center [818, 273] width 104 height 28
click at [813, 317] on div "Optional" at bounding box center [818, 328] width 103 height 23
click at [253, 290] on div "Add item" at bounding box center [556, 305] width 700 height 30
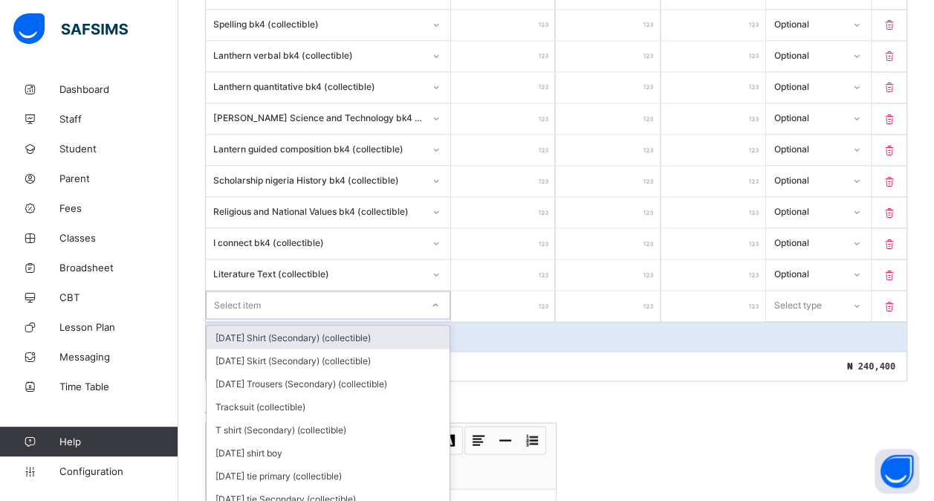
scroll to position [1338, 0]
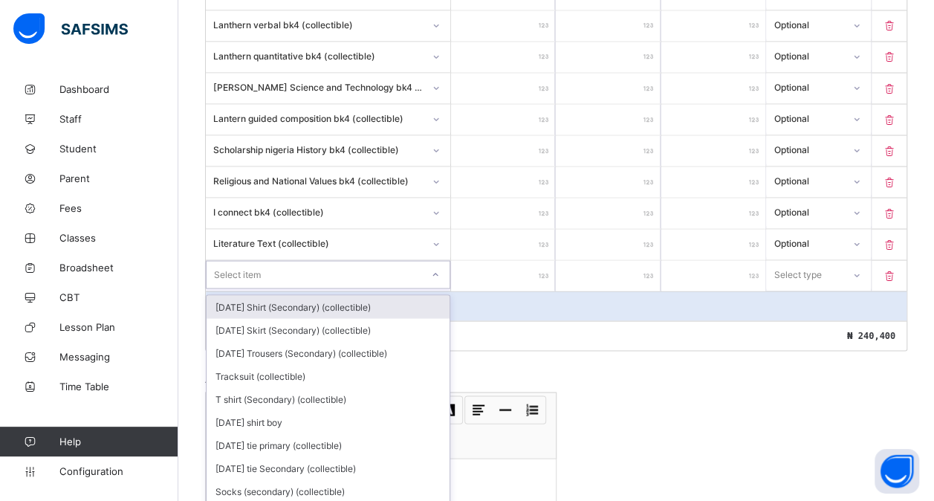
click at [268, 281] on div "option [DATE] Shirt (Secondary) (collectible) focused, 1 of 173. 173 results av…" at bounding box center [328, 274] width 244 height 28
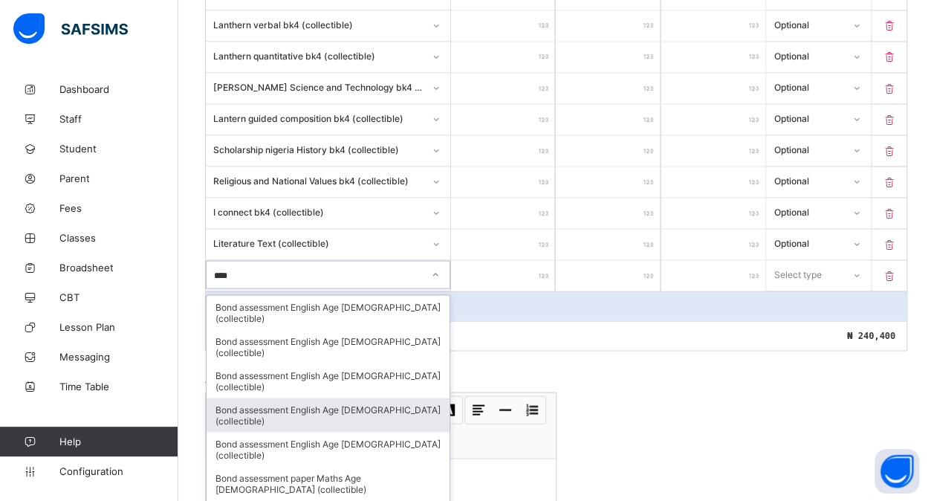
scroll to position [31, 0]
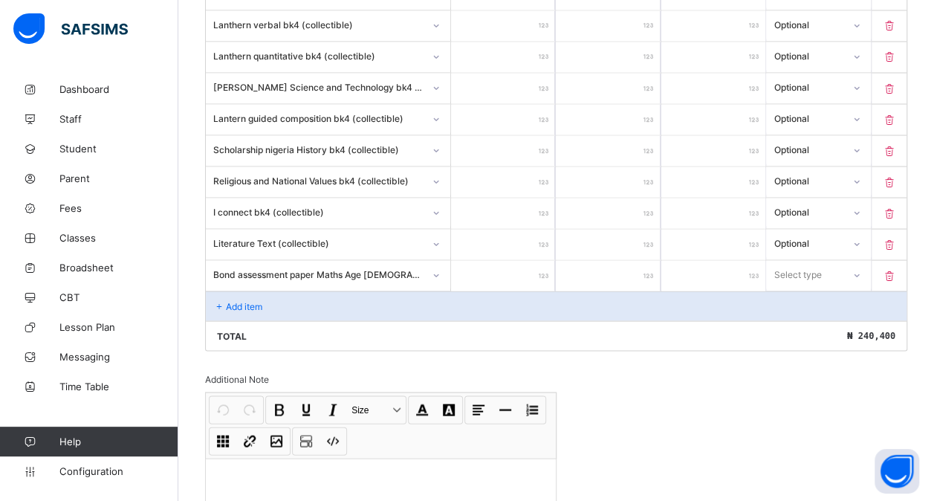
click at [501, 260] on input "number" at bounding box center [503, 275] width 104 height 30
click at [822, 260] on div "Select type" at bounding box center [798, 274] width 48 height 28
click at [807, 318] on div "Optional" at bounding box center [818, 329] width 103 height 23
click at [260, 300] on p "Add item" at bounding box center [244, 305] width 36 height 11
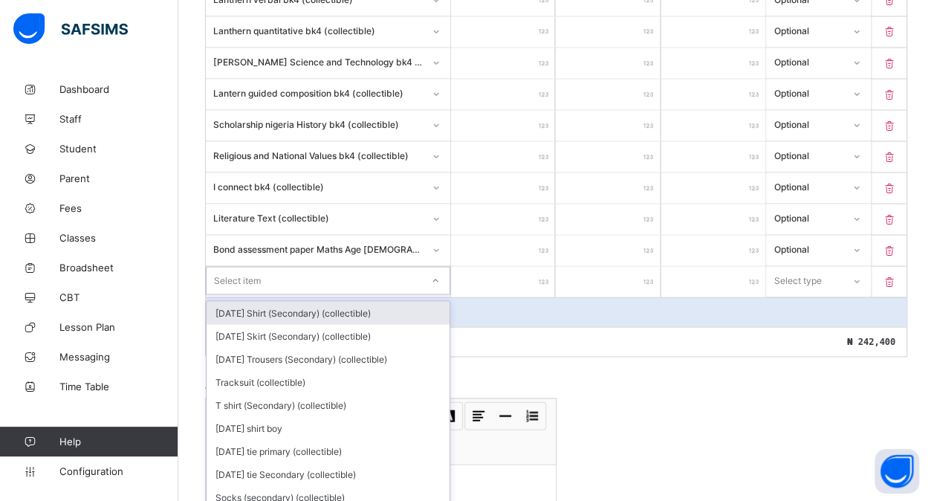
scroll to position [1368, 0]
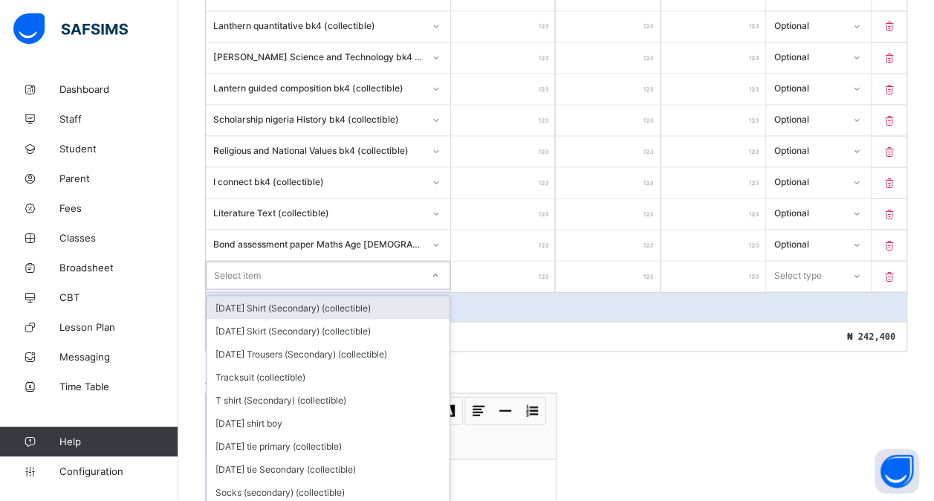
click at [256, 277] on div "option [DATE] Shirt (Secondary) (collectible) focused, 1 of 172. 172 results av…" at bounding box center [328, 275] width 244 height 28
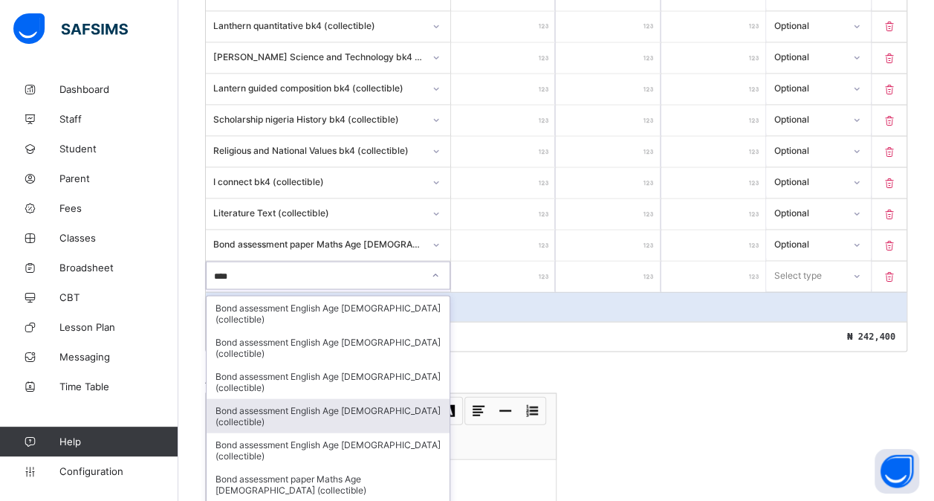
click at [366, 398] on div "Bond assessment English Age [DEMOGRAPHIC_DATA] (collectible)" at bounding box center [328, 415] width 243 height 34
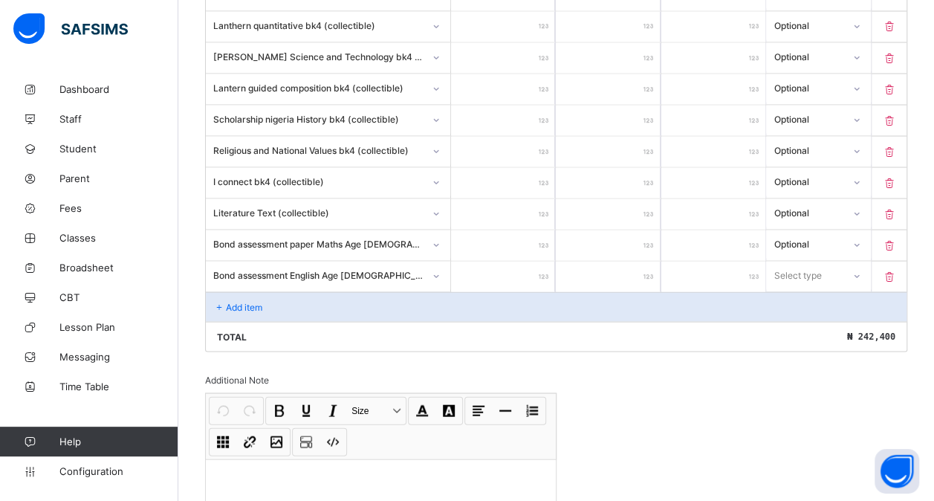
click at [520, 261] on input "number" at bounding box center [503, 276] width 104 height 30
click at [800, 261] on div "Select type" at bounding box center [798, 275] width 48 height 28
click at [798, 319] on div "Optional" at bounding box center [818, 330] width 103 height 23
click at [331, 291] on div "Add item" at bounding box center [556, 306] width 700 height 30
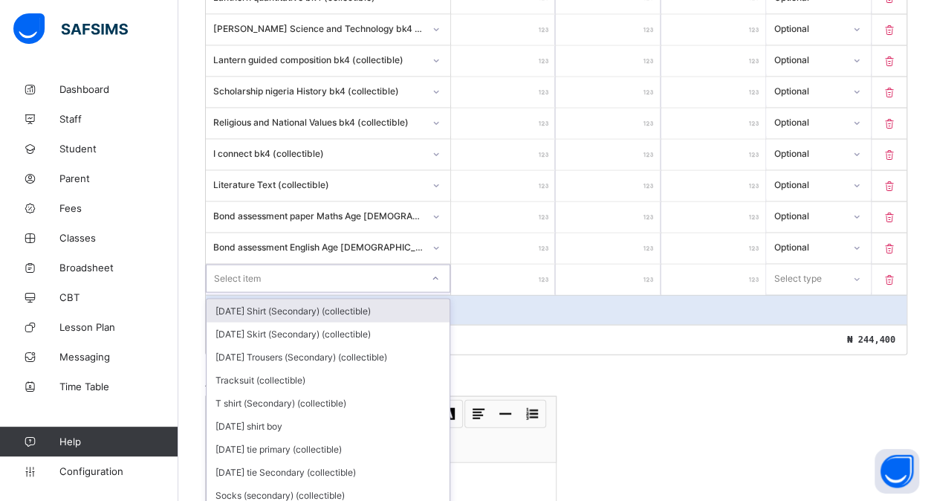
scroll to position [1400, 0]
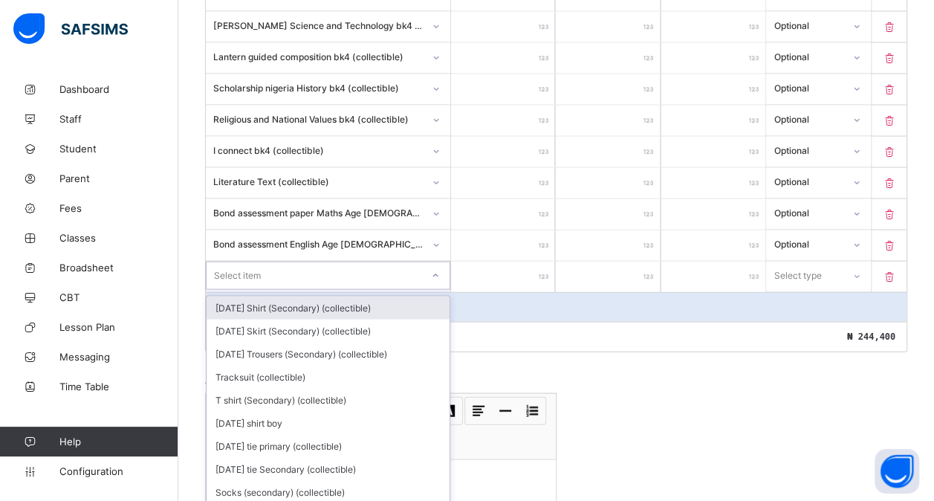
click at [329, 282] on div "option [DATE] Shirt (Secondary) (collectible) focused, 1 of 171. 171 results av…" at bounding box center [328, 275] width 244 height 28
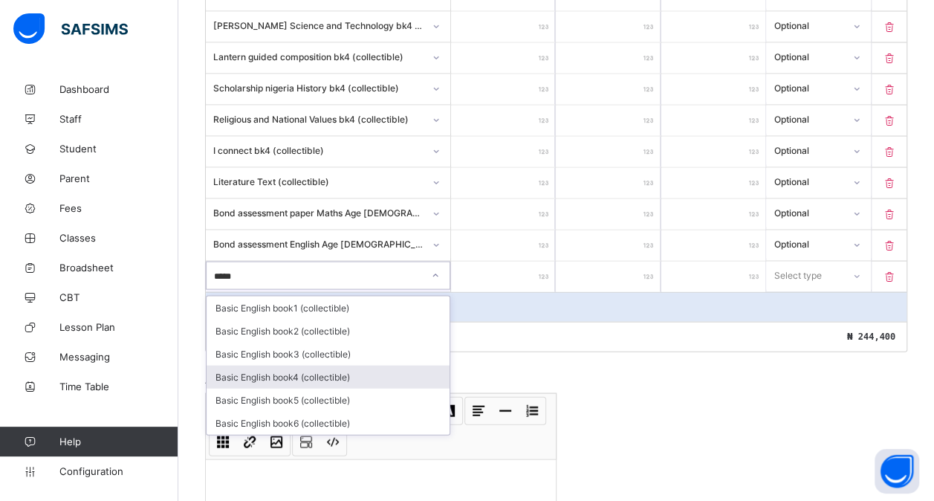
click at [333, 365] on div "Basic English book4 (collectible)" at bounding box center [328, 376] width 243 height 23
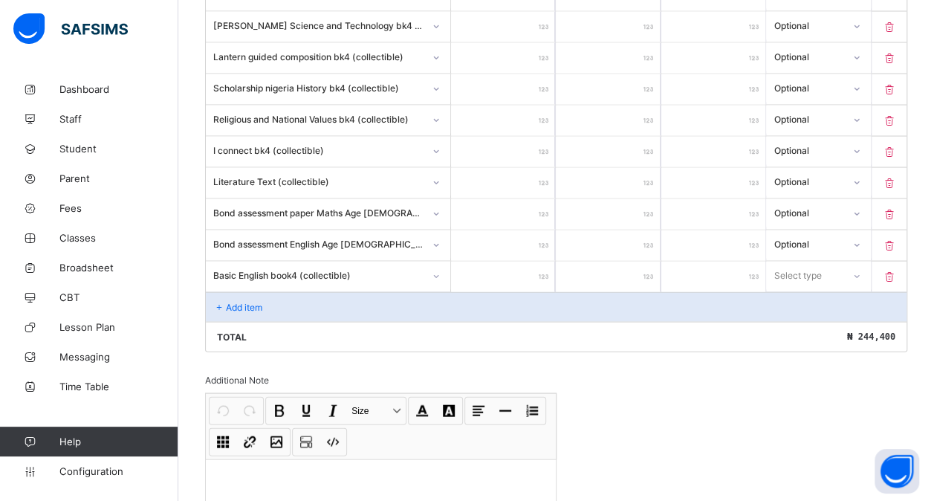
click at [526, 261] on input "number" at bounding box center [503, 276] width 104 height 30
click at [814, 261] on div "Select type" at bounding box center [798, 275] width 48 height 28
click at [807, 319] on div "Optional" at bounding box center [818, 330] width 103 height 23
click at [272, 291] on div "Add item" at bounding box center [556, 306] width 700 height 30
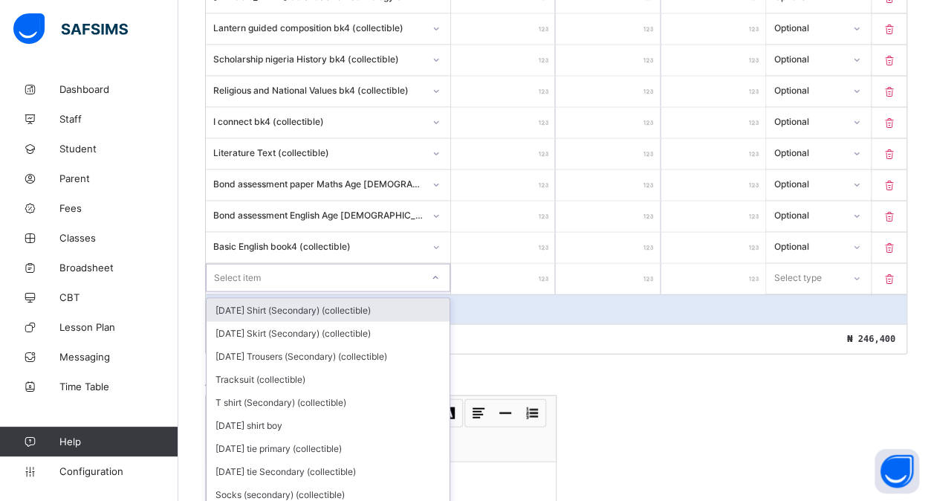
scroll to position [1430, 0]
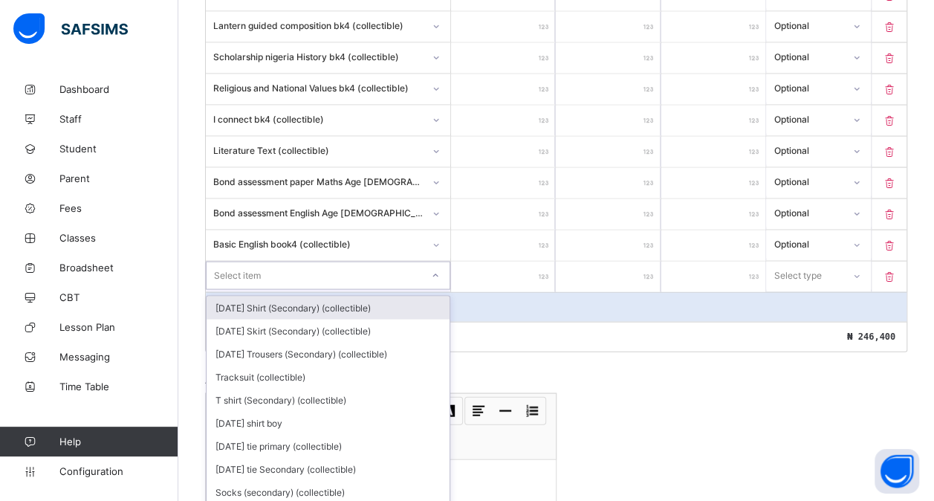
click at [302, 282] on div "option [DATE] Shirt (Secondary) (collectible) focused, 1 of 170. 170 results av…" at bounding box center [328, 275] width 244 height 28
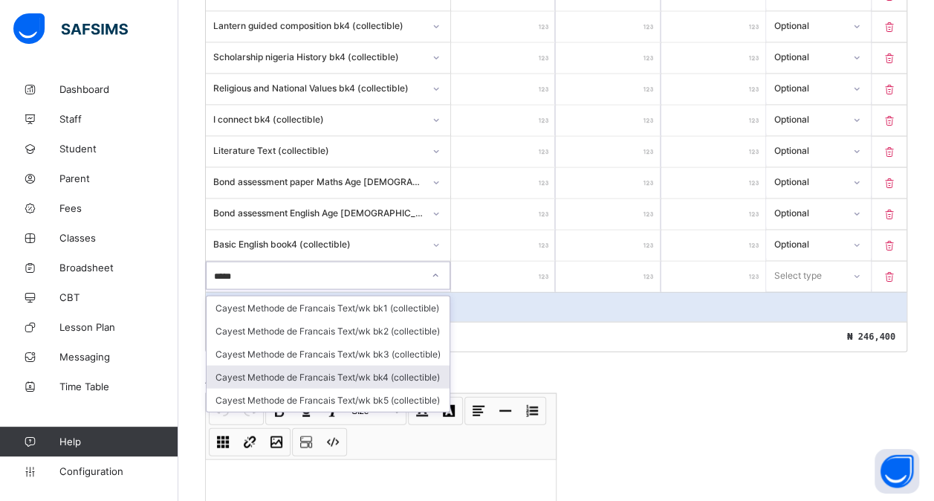
click at [357, 365] on div "Cayest Methode de Francais Text/wk bk4 (collectible)" at bounding box center [328, 376] width 243 height 23
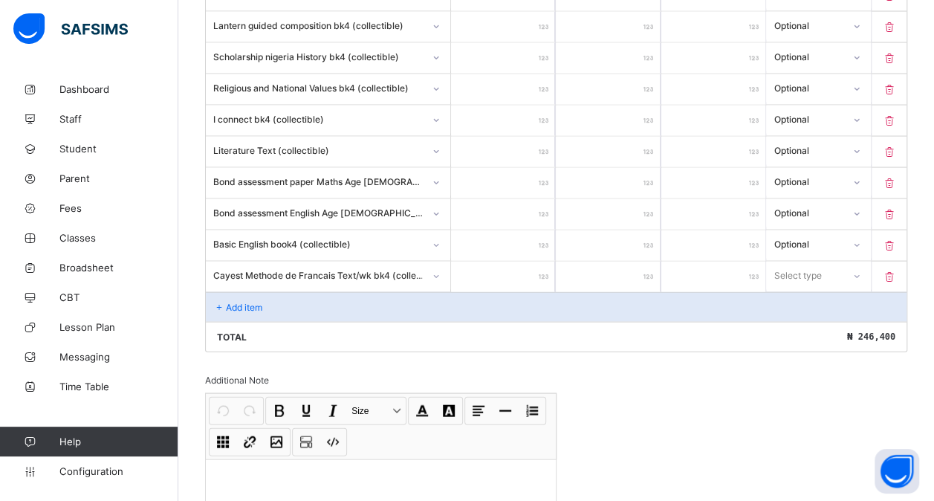
click at [534, 261] on input "number" at bounding box center [503, 276] width 104 height 30
click at [822, 261] on div "Select type" at bounding box center [798, 275] width 48 height 28
click at [811, 319] on div "Optional" at bounding box center [818, 330] width 103 height 23
click at [302, 292] on div "Add item" at bounding box center [556, 307] width 700 height 30
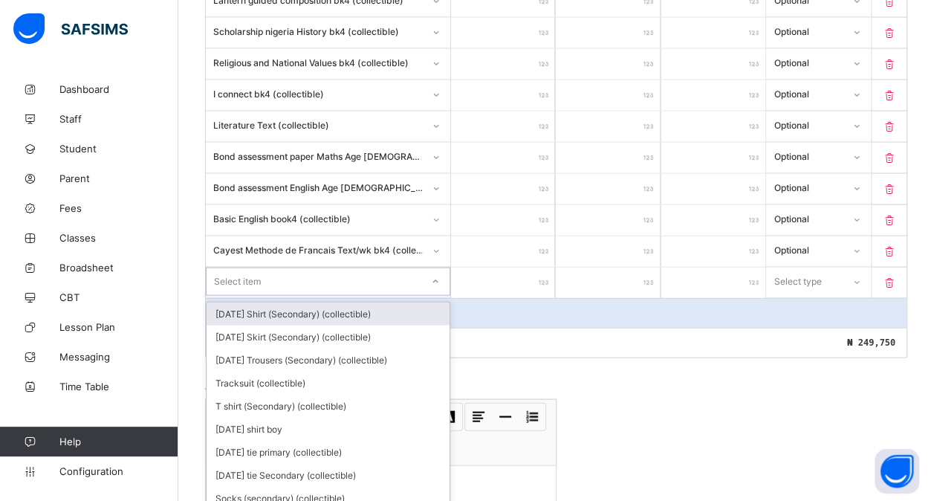
scroll to position [1460, 0]
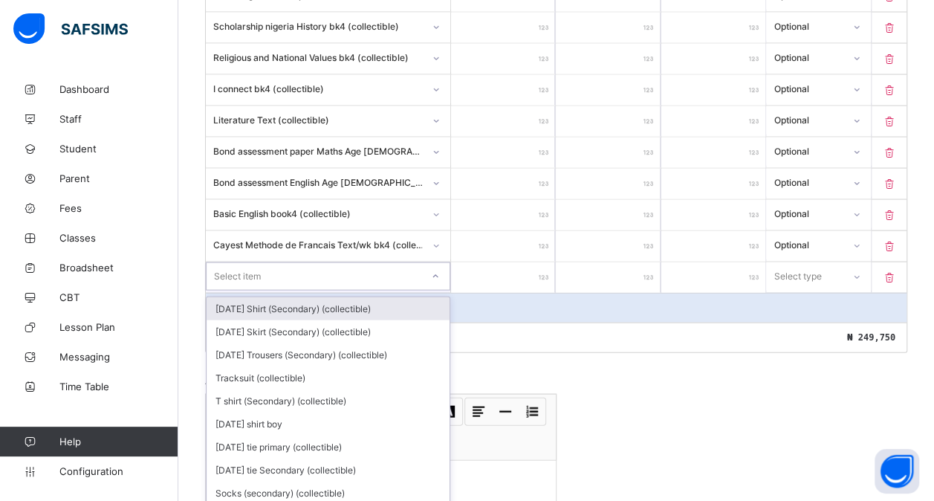
click at [302, 280] on div "option [DATE] Shirt (Secondary) (collectible) focused, 1 of 169. 169 results av…" at bounding box center [328, 276] width 244 height 28
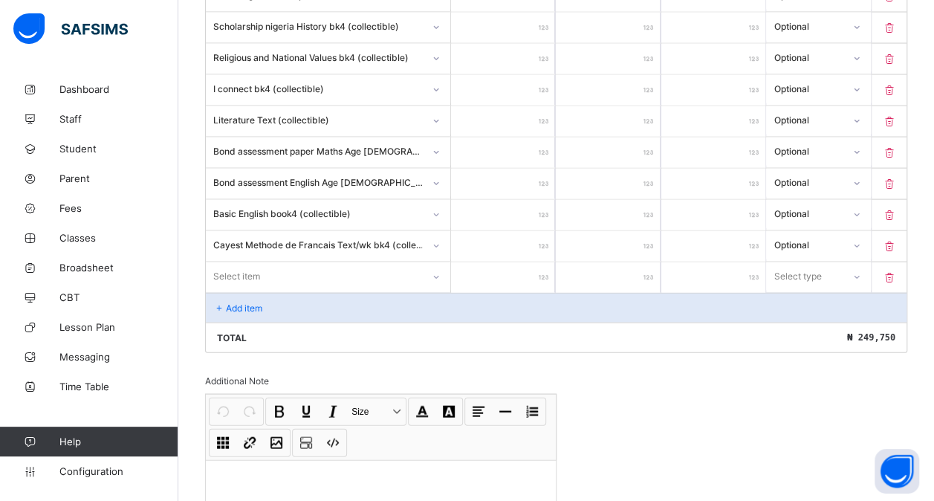
click at [895, 271] on icon at bounding box center [889, 277] width 15 height 13
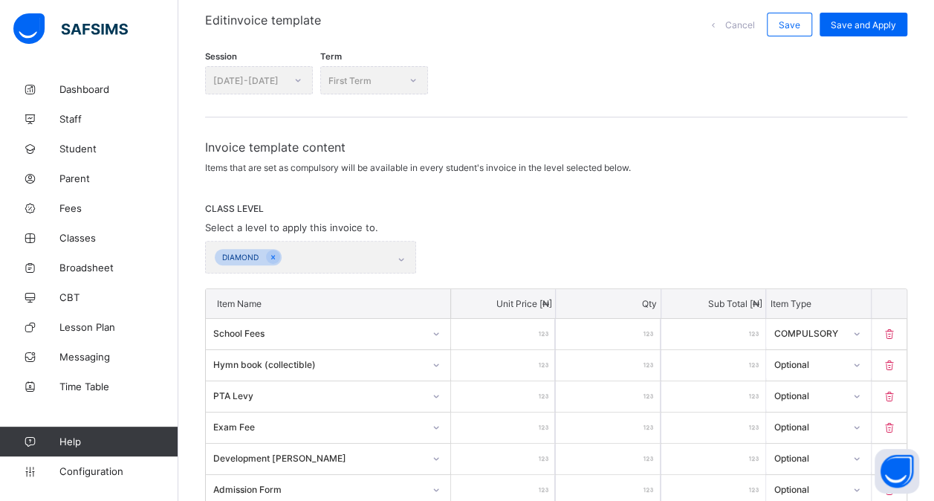
scroll to position [0, 0]
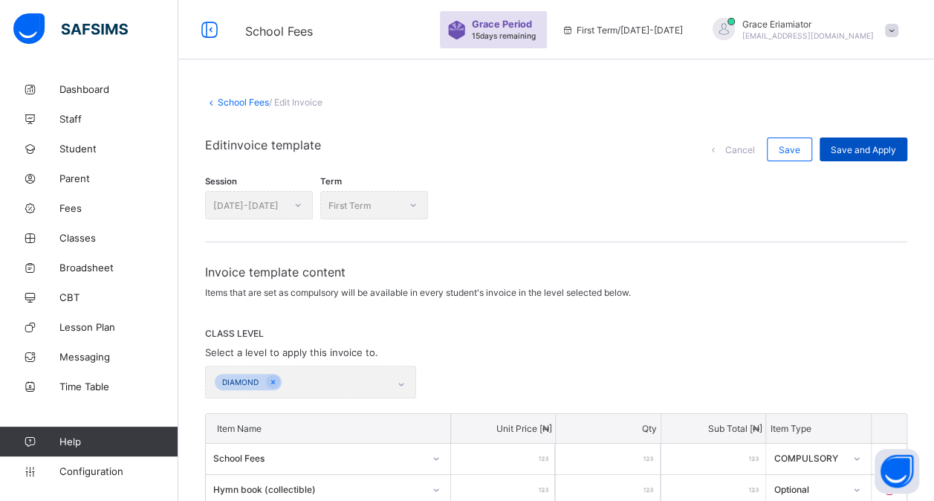
click at [877, 152] on span "Save and Apply" at bounding box center [862, 149] width 65 height 11
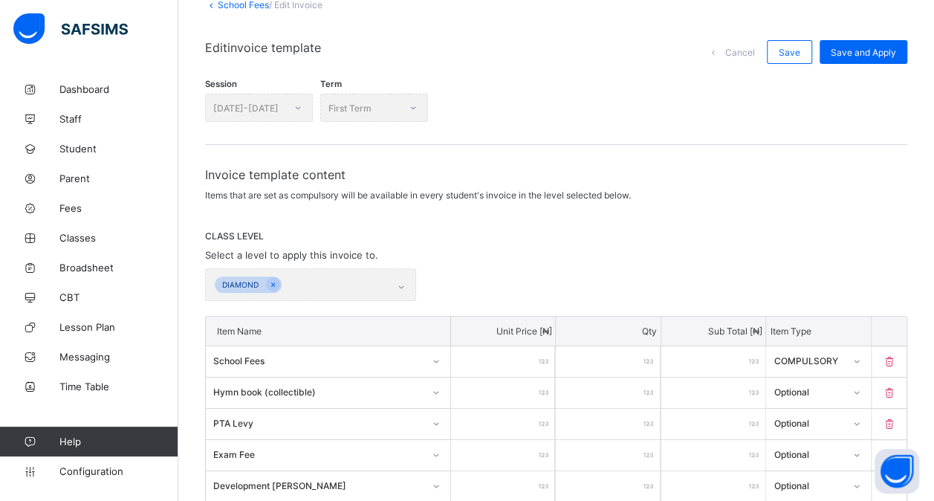
scroll to position [96, 0]
click at [301, 110] on div "Session [DATE]-[DATE]" at bounding box center [259, 109] width 108 height 28
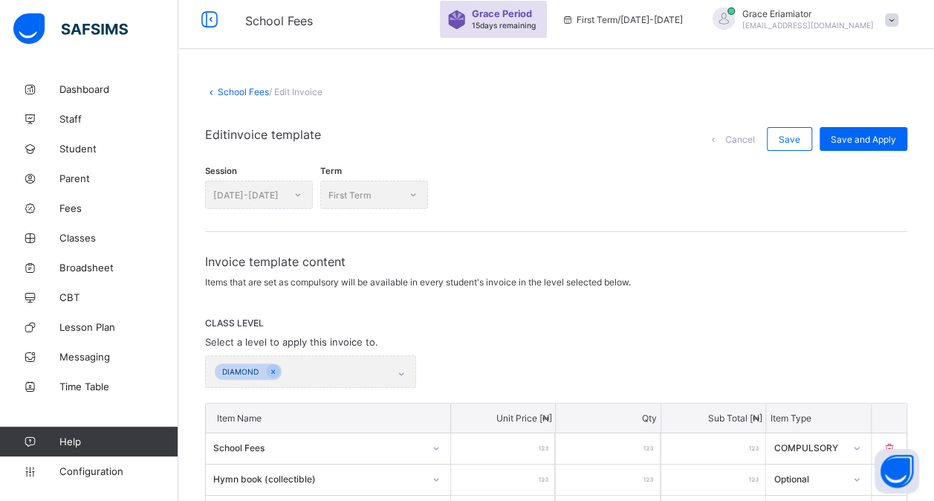
scroll to position [0, 0]
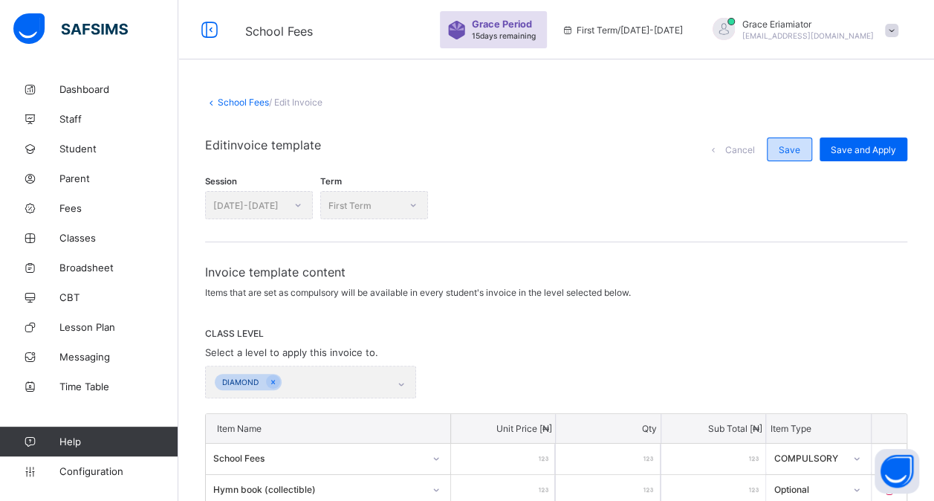
click at [804, 155] on div "Save" at bounding box center [789, 149] width 45 height 24
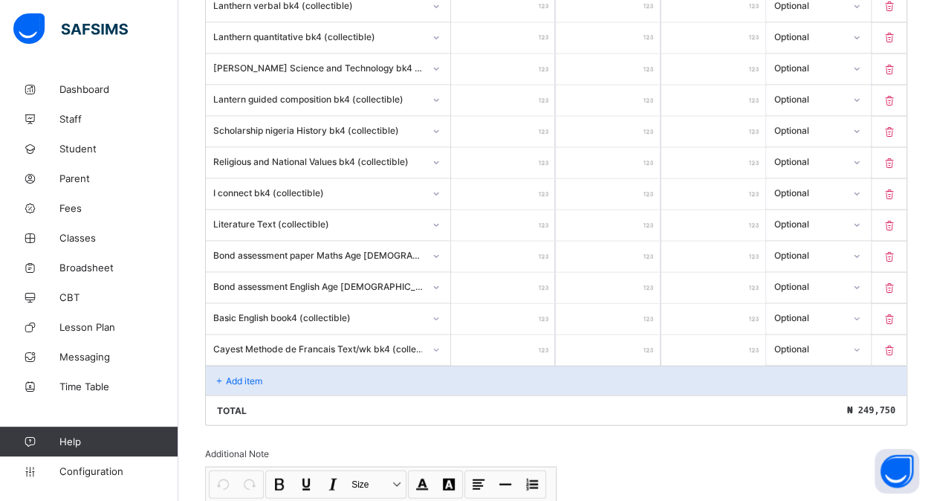
scroll to position [1536, 0]
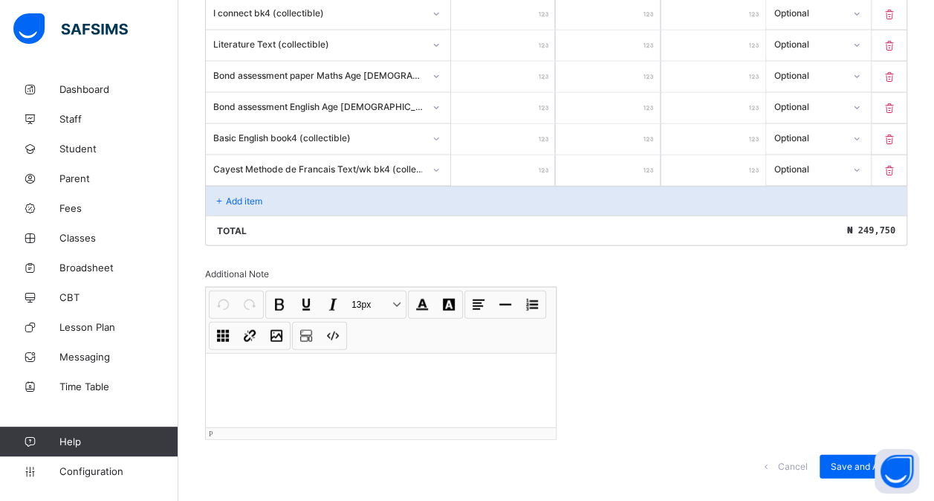
click at [248, 365] on p at bounding box center [381, 372] width 326 height 15
click at [868, 461] on span "Save and Apply" at bounding box center [862, 466] width 65 height 11
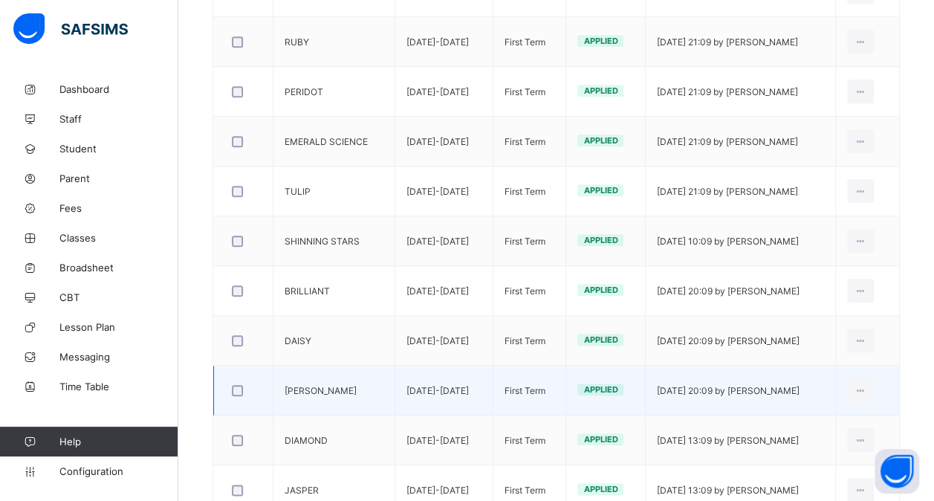
scroll to position [674, 0]
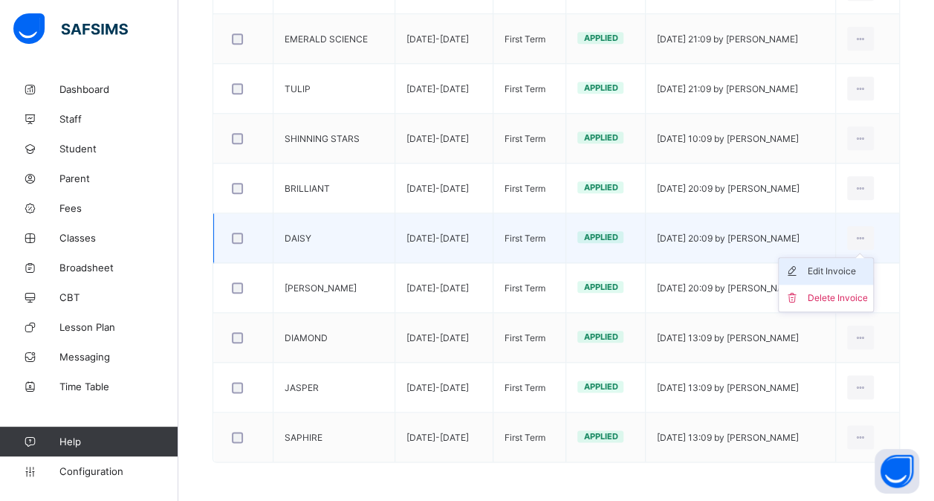
click at [847, 264] on div "Edit Invoice" at bounding box center [837, 271] width 60 height 15
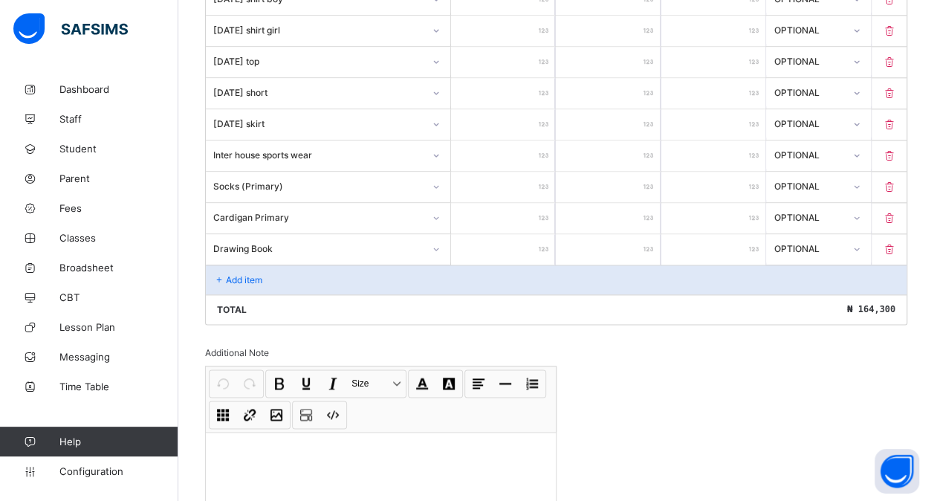
scroll to position [810, 0]
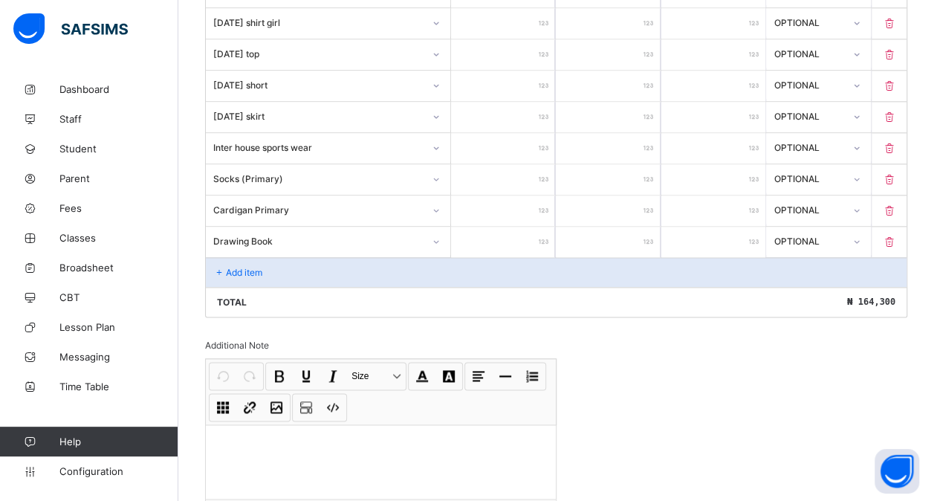
click at [428, 259] on div "Add item" at bounding box center [556, 272] width 700 height 30
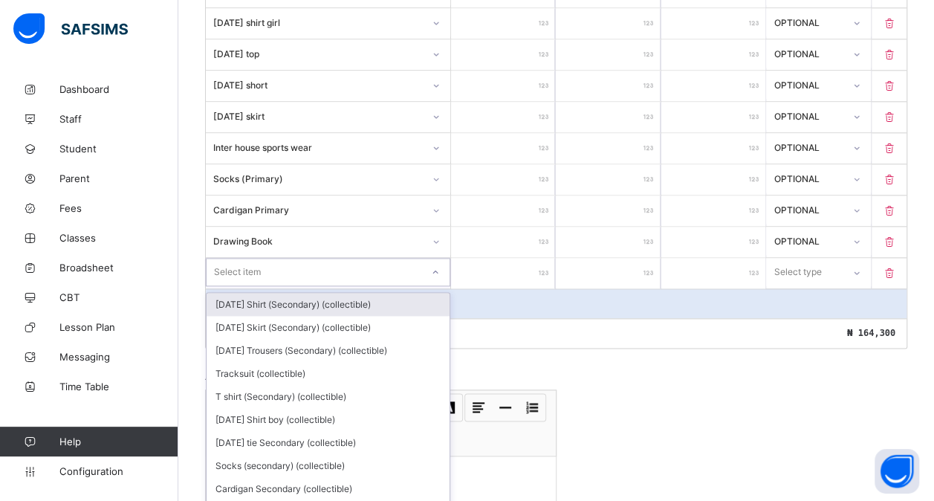
scroll to position [816, 0]
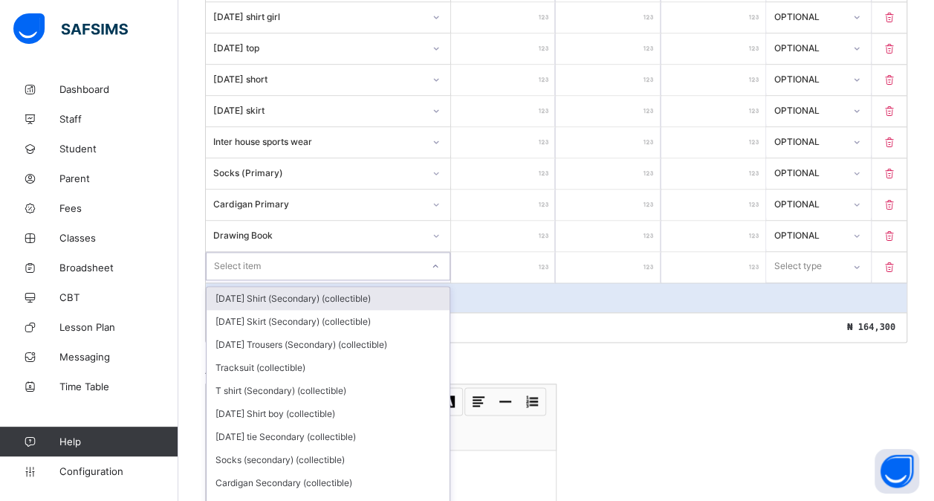
click at [365, 252] on div "Select item" at bounding box center [328, 266] width 244 height 28
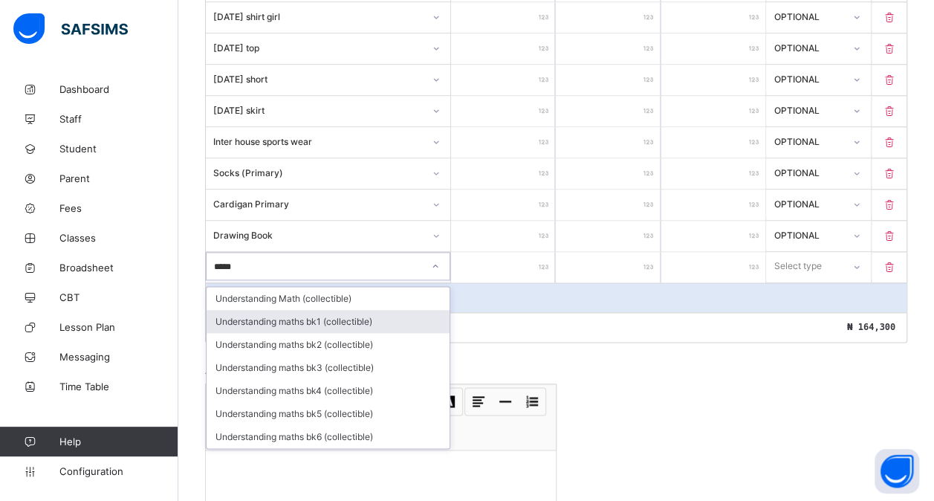
click at [314, 310] on div "Understanding maths bk1 (collectible)" at bounding box center [328, 321] width 243 height 23
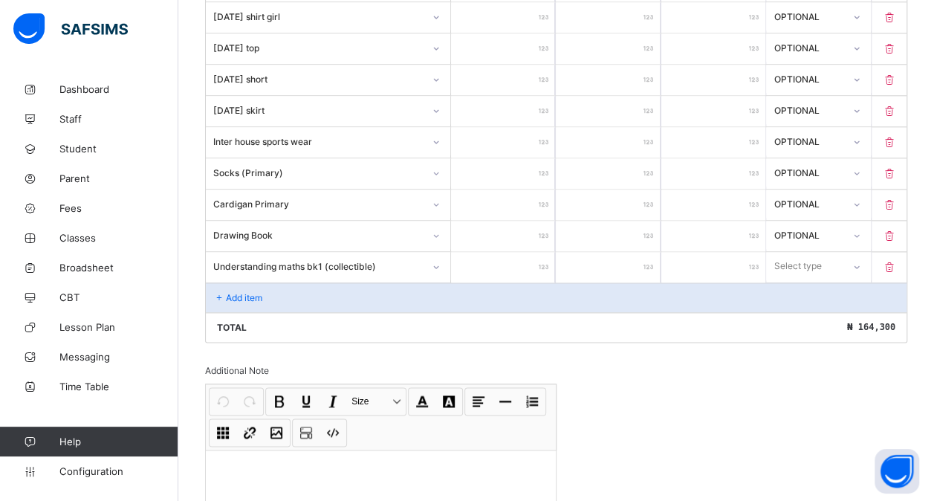
click at [510, 253] on input "number" at bounding box center [503, 267] width 104 height 30
drag, startPoint x: 849, startPoint y: 245, endPoint x: 810, endPoint y: 309, distance: 74.7
click at [810, 280] on div "option Optional focused, 2 of 2. 2 results available. Use Up and Down to choose…" at bounding box center [818, 266] width 104 height 28
click at [810, 310] on div "Optional" at bounding box center [818, 321] width 103 height 23
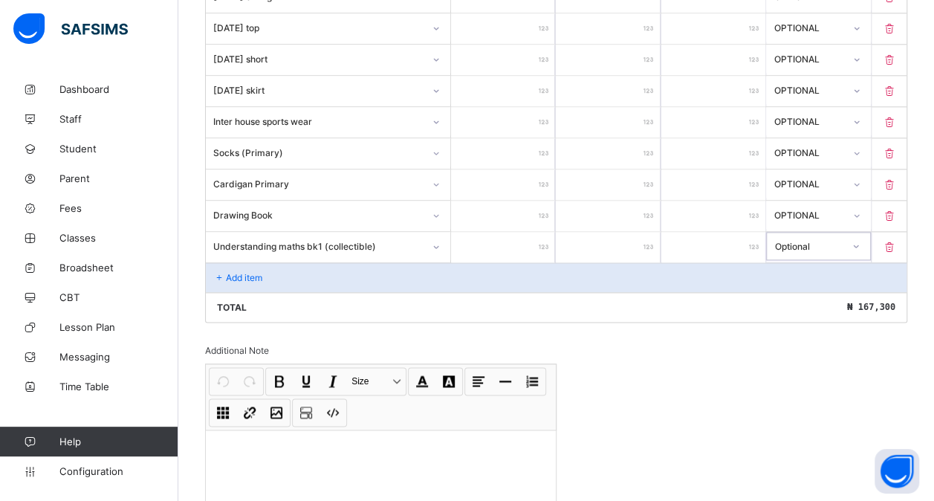
scroll to position [841, 0]
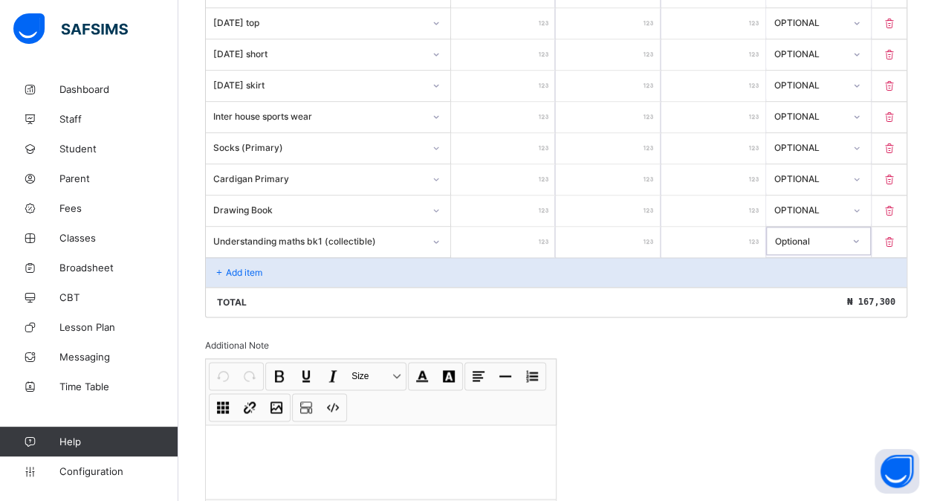
click at [897, 235] on icon at bounding box center [889, 241] width 15 height 13
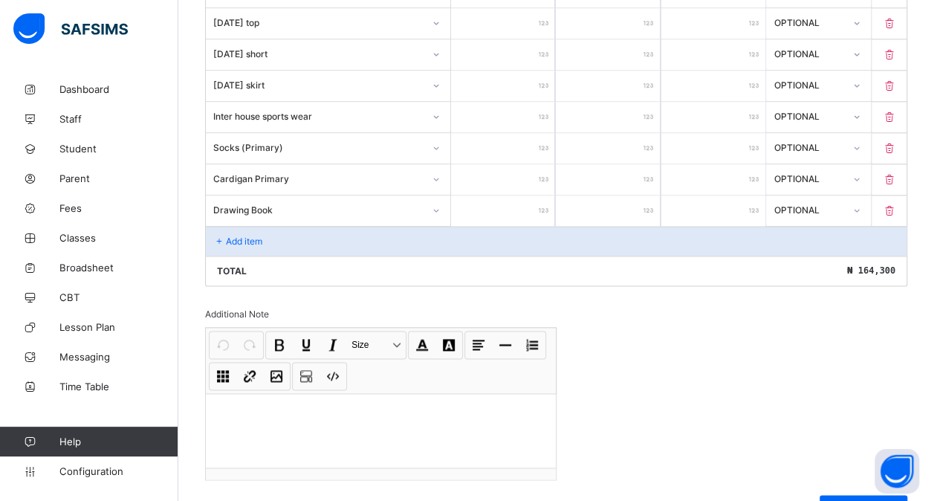
click at [279, 226] on div "Add item" at bounding box center [556, 241] width 700 height 30
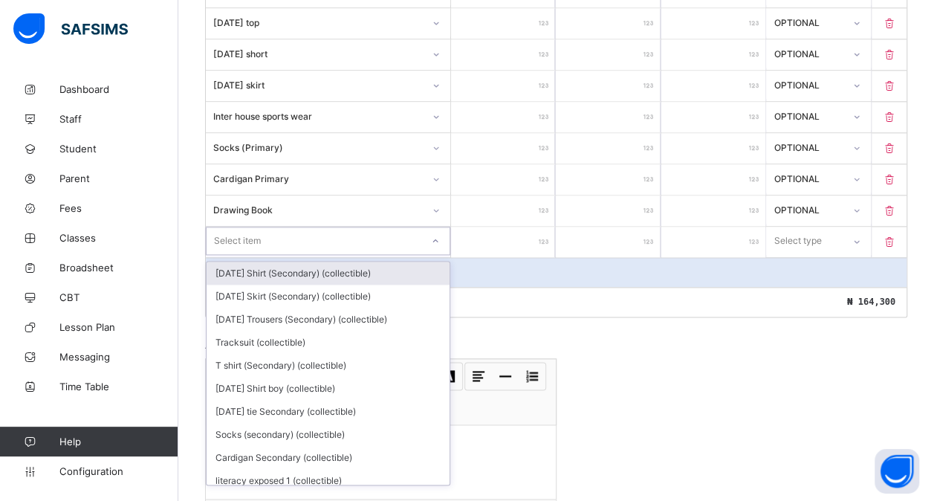
click at [279, 230] on div "Select item" at bounding box center [314, 240] width 215 height 21
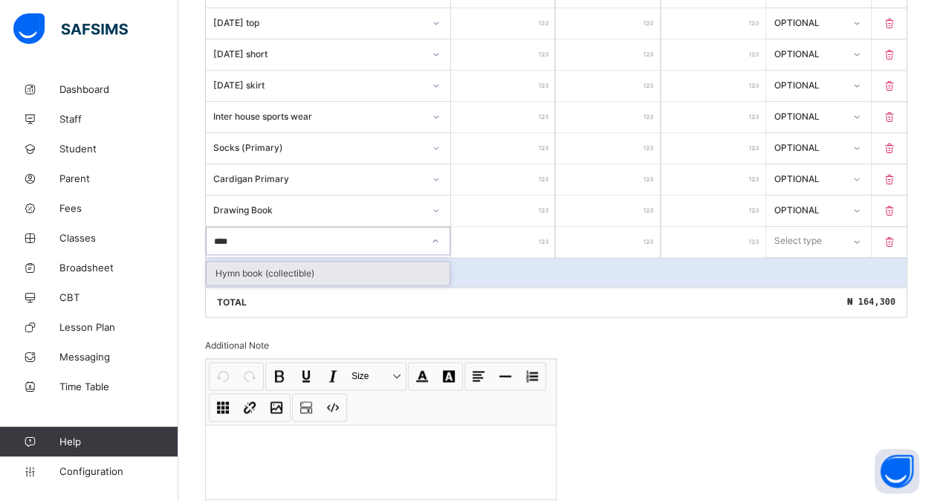
click at [302, 261] on div "Hymn book (collectible)" at bounding box center [328, 272] width 243 height 23
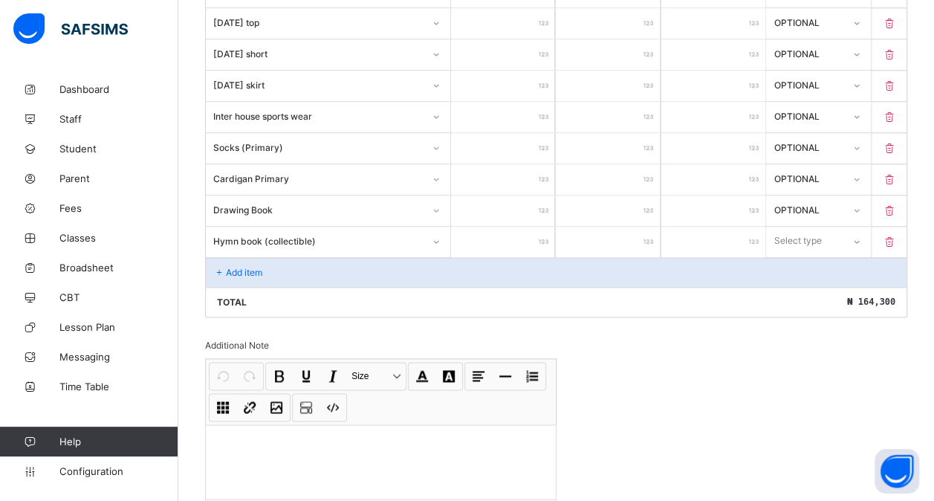
click at [479, 227] on input "number" at bounding box center [503, 242] width 104 height 30
drag, startPoint x: 830, startPoint y: 232, endPoint x: 811, endPoint y: 276, distance: 48.3
click at [811, 255] on div "option Compulsory focused, 1 of 2. 2 results available. Use Up and Down to choo…" at bounding box center [818, 241] width 104 height 28
click at [811, 285] on div "Optional" at bounding box center [818, 296] width 103 height 23
click at [227, 267] on p "Add item" at bounding box center [244, 272] width 36 height 11
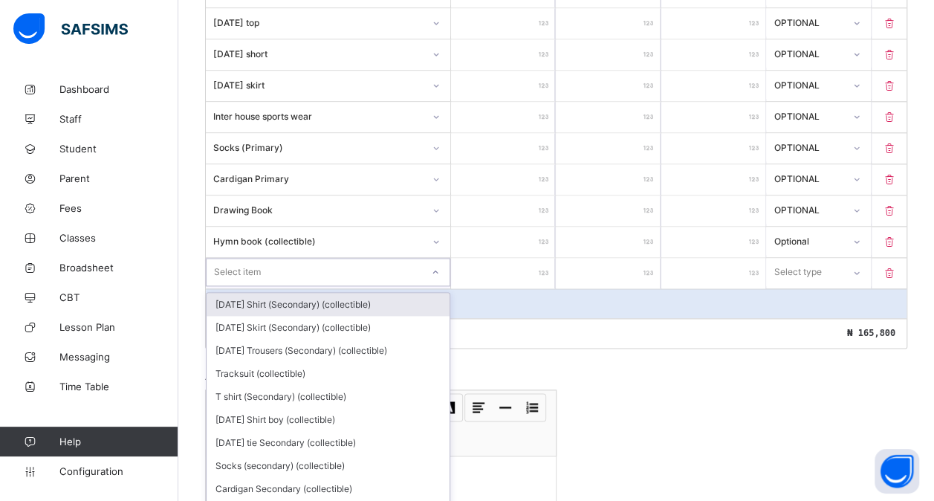
click at [261, 264] on div "Select item" at bounding box center [314, 271] width 215 height 21
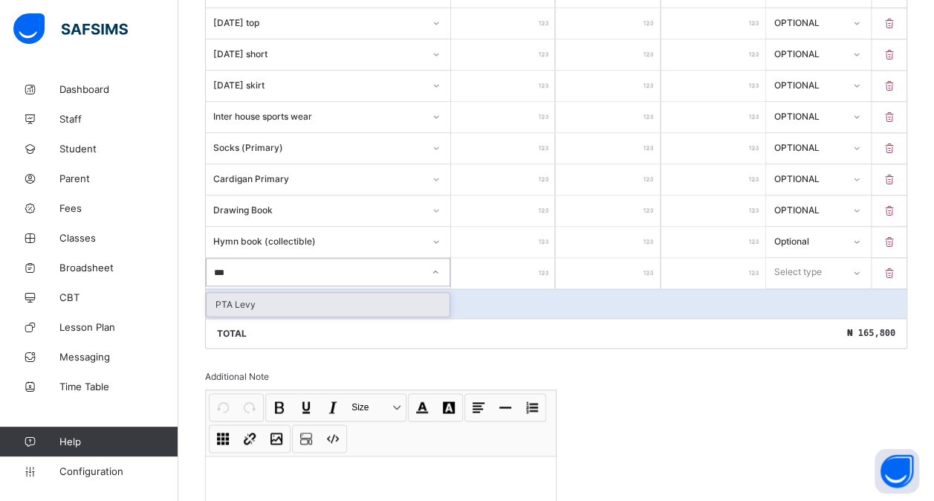
click at [342, 293] on div "PTA Levy" at bounding box center [328, 304] width 243 height 23
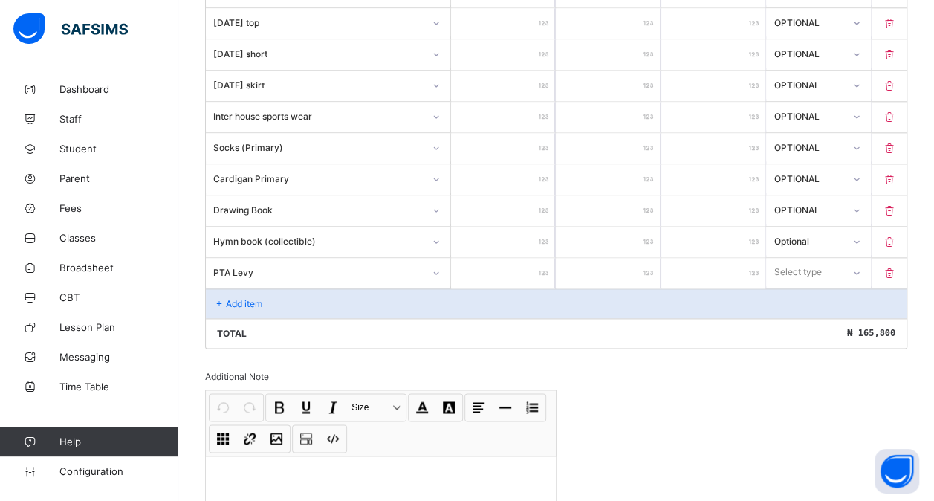
click at [501, 258] on input "number" at bounding box center [503, 273] width 104 height 30
click at [799, 267] on div "Select type" at bounding box center [818, 272] width 104 height 28
click at [799, 316] on div "Optional" at bounding box center [818, 327] width 103 height 23
click at [253, 298] on p "Add item" at bounding box center [244, 303] width 36 height 11
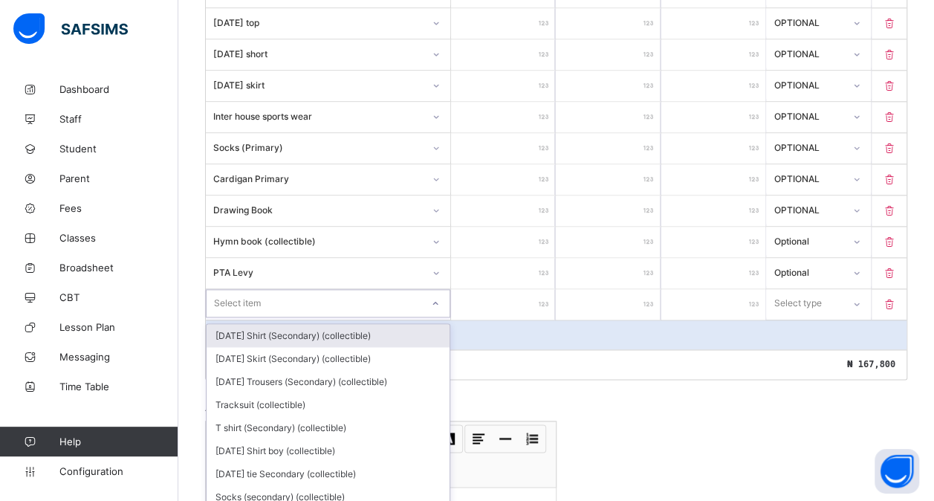
scroll to position [877, 0]
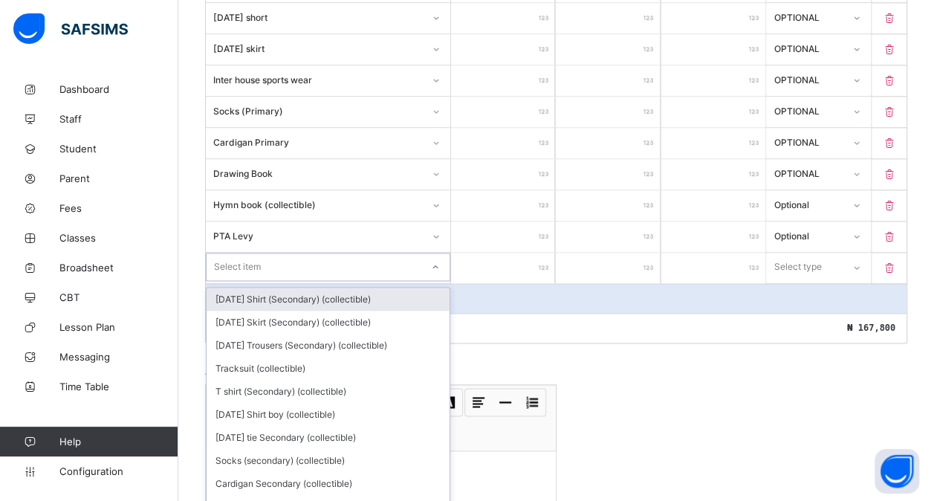
click at [279, 281] on div "option [DATE] Shirt (Secondary) (collectible) focused, 1 of 188. 188 results av…" at bounding box center [328, 267] width 244 height 28
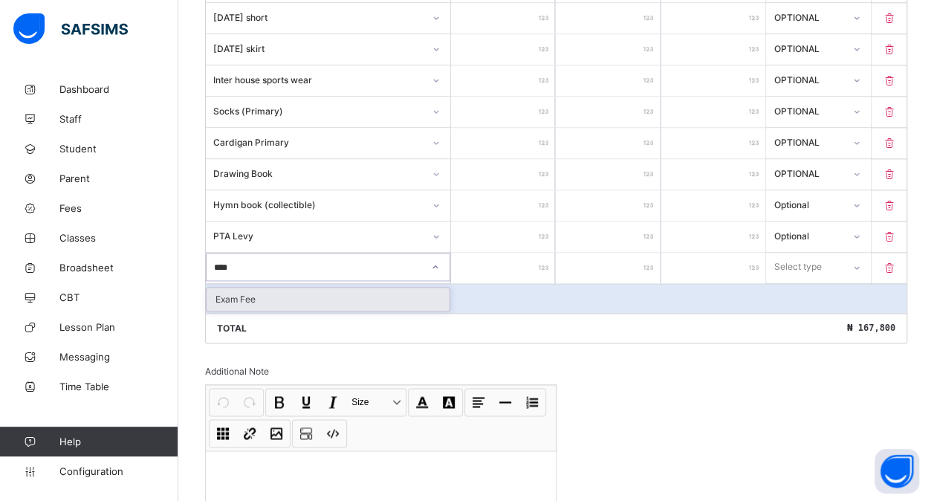
click at [349, 287] on div "Exam Fee" at bounding box center [328, 298] width 243 height 23
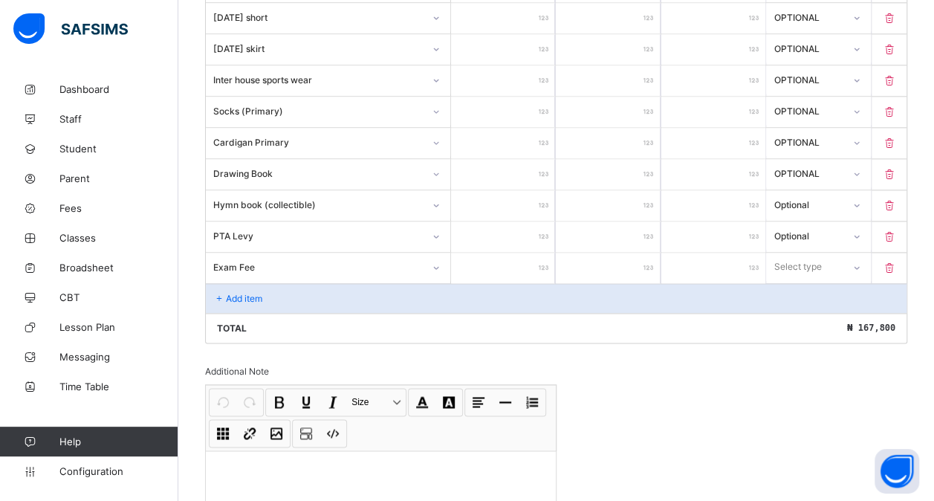
click at [520, 253] on input "number" at bounding box center [503, 268] width 104 height 30
drag, startPoint x: 857, startPoint y: 245, endPoint x: 807, endPoint y: 302, distance: 76.3
click at [807, 281] on div "option Compulsory focused, 1 of 2. 2 results available. Use Up and Down to choo…" at bounding box center [818, 267] width 104 height 28
click at [807, 311] on div "Optional" at bounding box center [818, 322] width 103 height 23
click at [247, 293] on p "Add item" at bounding box center [244, 298] width 36 height 11
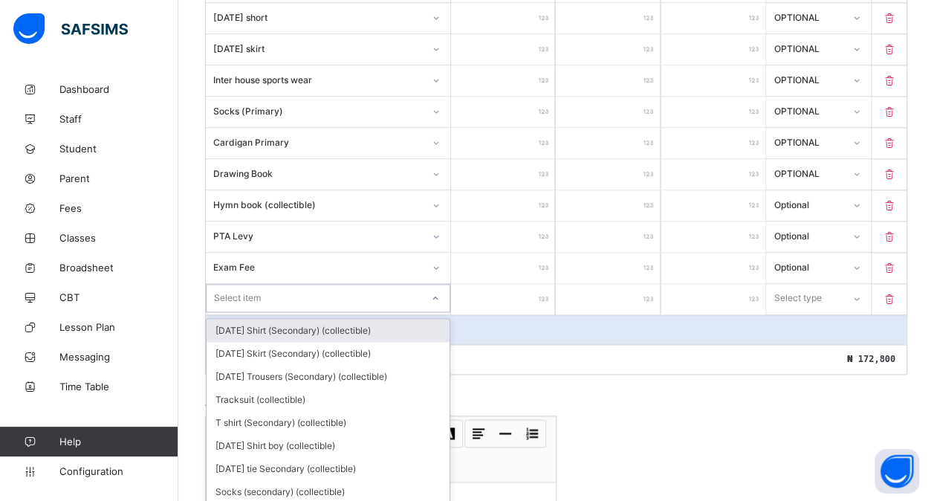
scroll to position [908, 0]
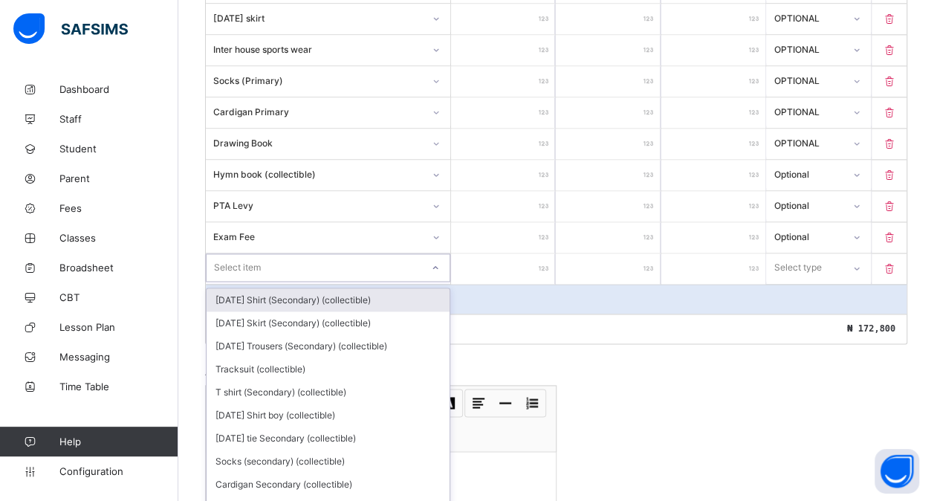
click at [269, 280] on div "option [DATE] Shirt (Secondary) (collectible) focused, 1 of 187. 187 results av…" at bounding box center [328, 267] width 244 height 28
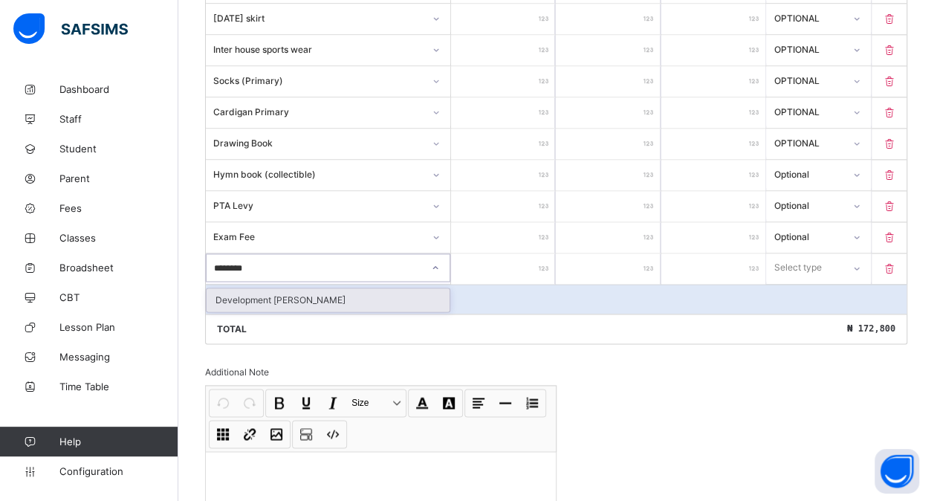
click at [325, 288] on div "Development [PERSON_NAME]" at bounding box center [328, 299] width 243 height 23
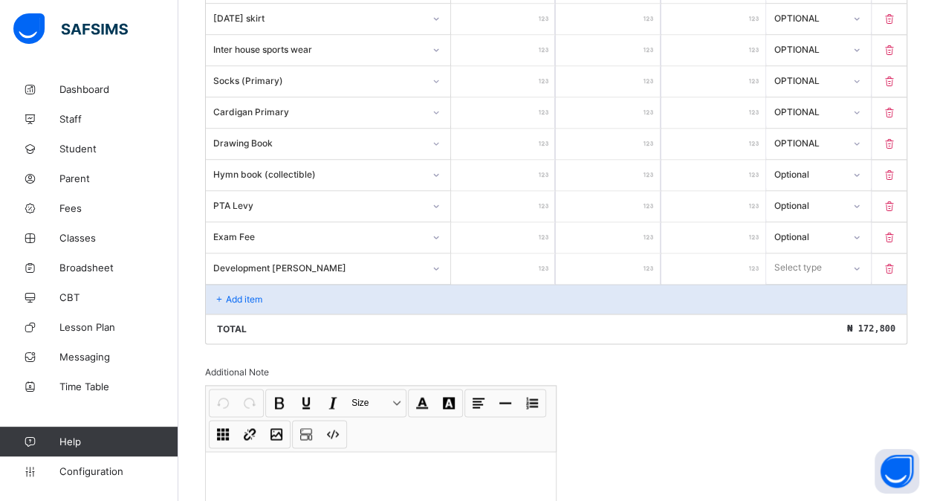
click at [507, 253] on input "number" at bounding box center [503, 268] width 104 height 30
drag, startPoint x: 818, startPoint y: 248, endPoint x: 804, endPoint y: 302, distance: 55.1
click at [804, 282] on div "option Optional focused, 2 of 2. 2 results available. Use Up and Down to choose…" at bounding box center [818, 267] width 104 height 28
click at [804, 311] on div "Optional" at bounding box center [818, 322] width 103 height 23
click at [254, 293] on p "Add item" at bounding box center [244, 298] width 36 height 11
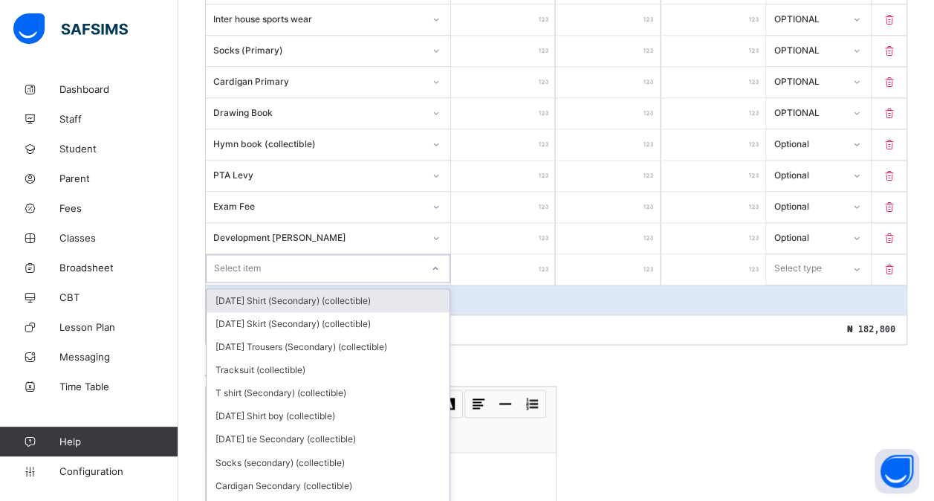
click at [265, 279] on div "option [DATE] Shirt (Secondary) (collectible) focused, 1 of 186. 186 results av…" at bounding box center [328, 268] width 244 height 28
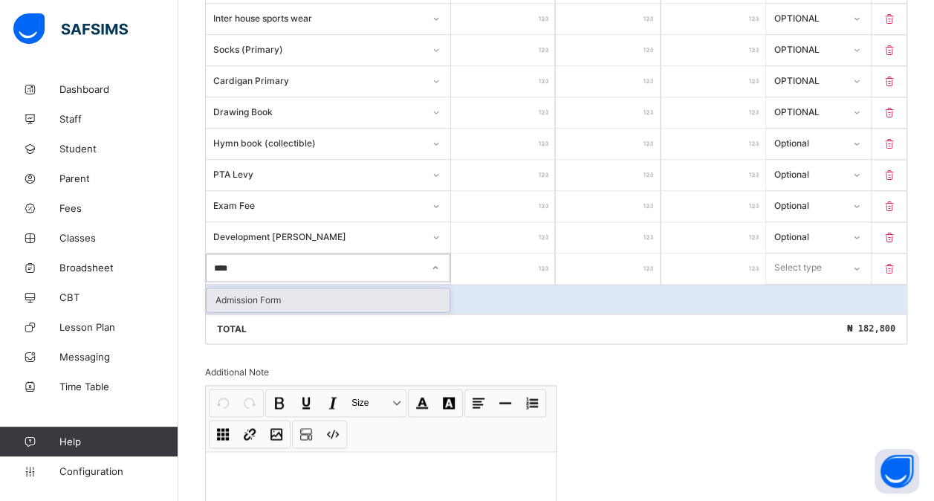
click at [287, 288] on div "Admission Form" at bounding box center [328, 299] width 243 height 23
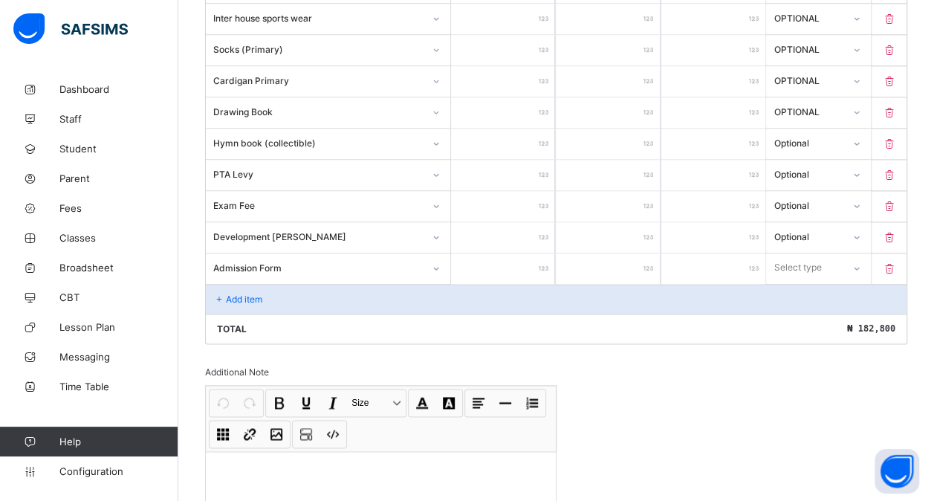
click at [501, 253] on input "number" at bounding box center [503, 268] width 104 height 30
click at [812, 253] on div "Select type" at bounding box center [797, 267] width 48 height 28
click at [804, 311] on div "Optional" at bounding box center [818, 322] width 103 height 23
click at [268, 284] on div "Add item" at bounding box center [556, 299] width 700 height 30
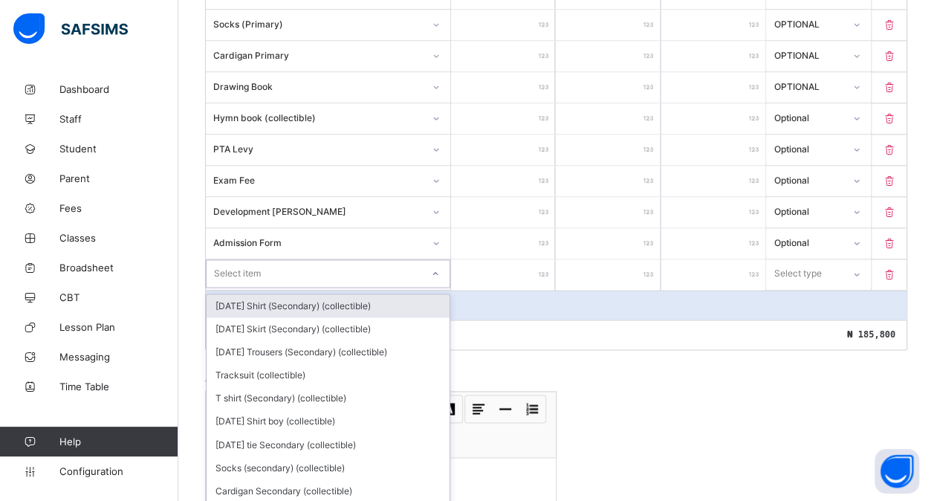
scroll to position [969, 0]
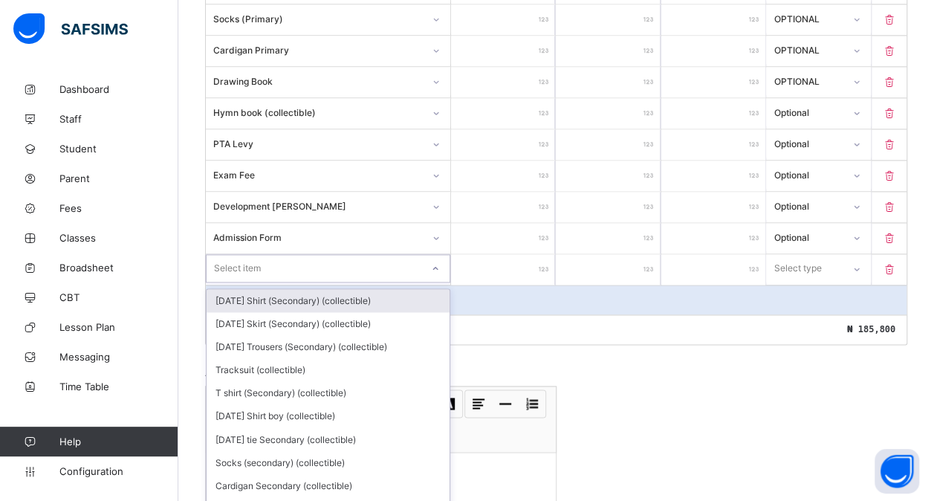
click at [289, 279] on div "option [DATE] Shirt (Secondary) (collectible) focused, 1 of 185. 185 results av…" at bounding box center [328, 268] width 244 height 28
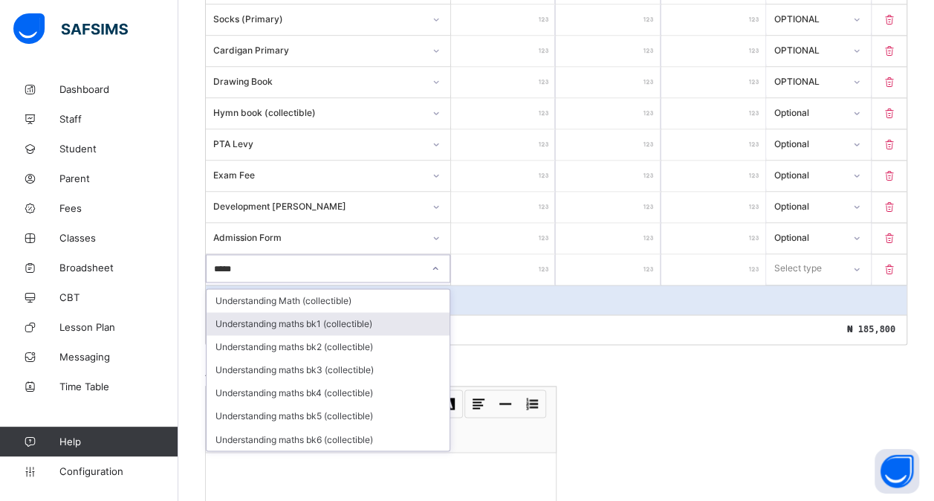
click at [333, 312] on div "Understanding maths bk1 (collectible)" at bounding box center [328, 323] width 243 height 23
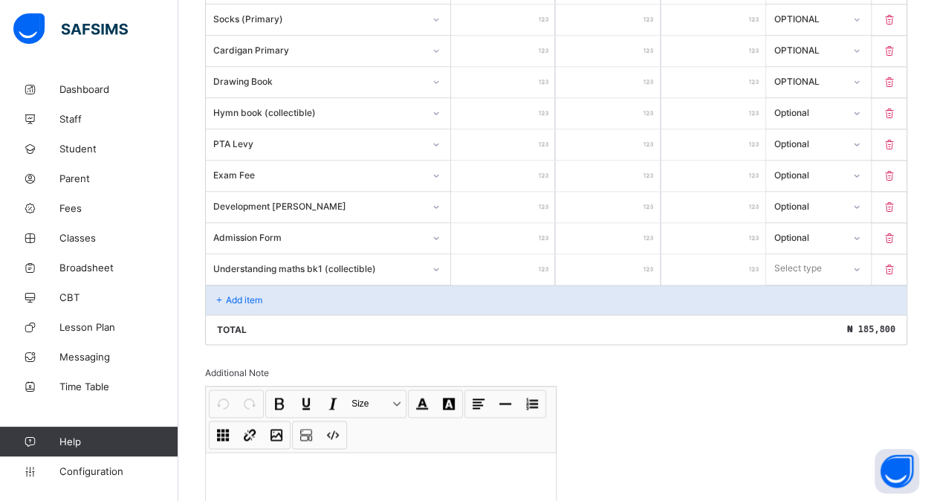
click at [504, 254] on input "number" at bounding box center [503, 269] width 104 height 30
click at [865, 259] on div at bounding box center [856, 269] width 25 height 24
click at [816, 312] on div "Optional" at bounding box center [818, 323] width 103 height 23
click at [253, 294] on p "Add item" at bounding box center [244, 299] width 36 height 11
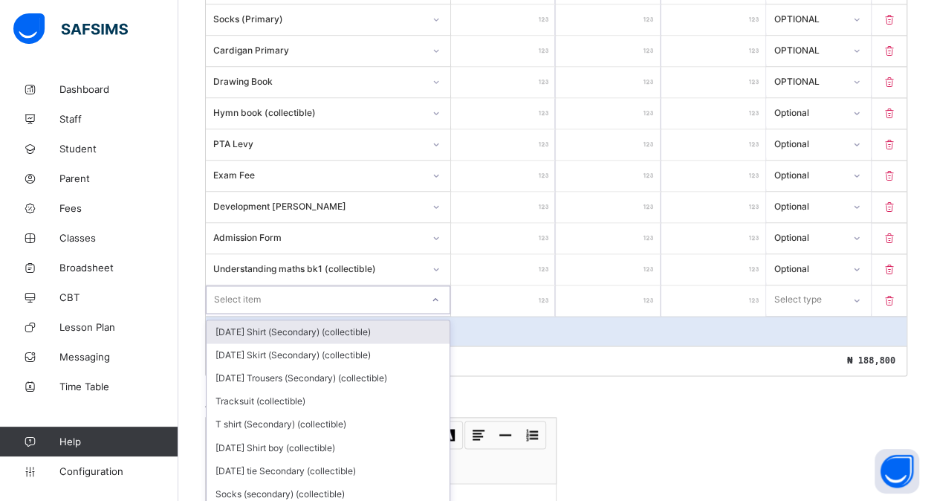
scroll to position [1000, 0]
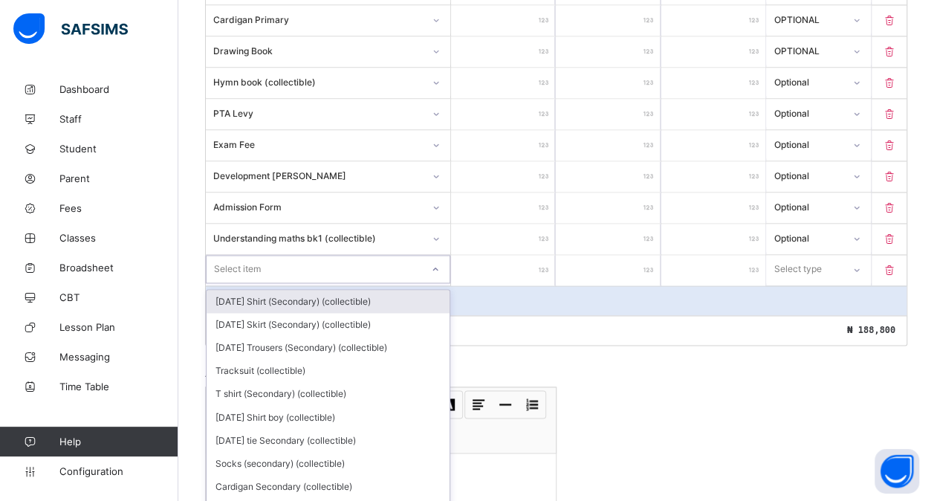
click at [253, 278] on div "option [DATE] Shirt (Secondary) (collectible) focused, 1 of 184. 184 results av…" at bounding box center [328, 269] width 244 height 28
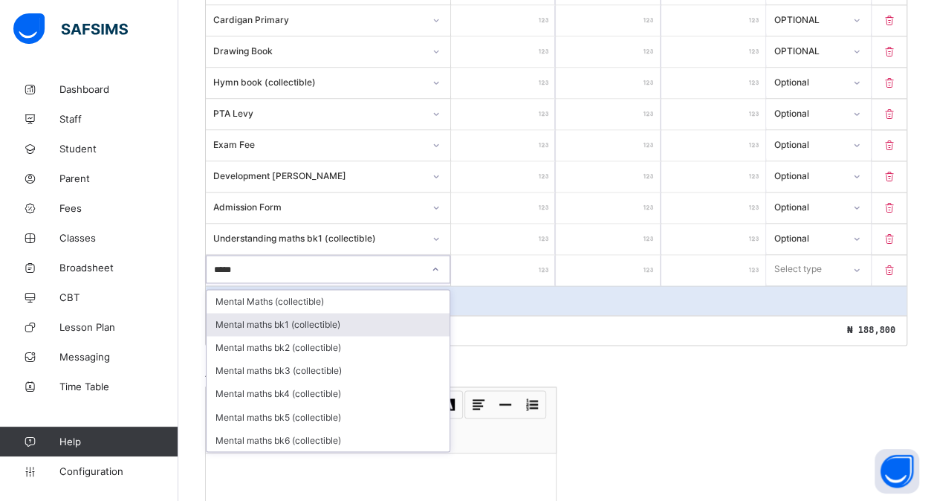
click at [288, 313] on div "Mental maths bk1 (collectible)" at bounding box center [328, 324] width 243 height 23
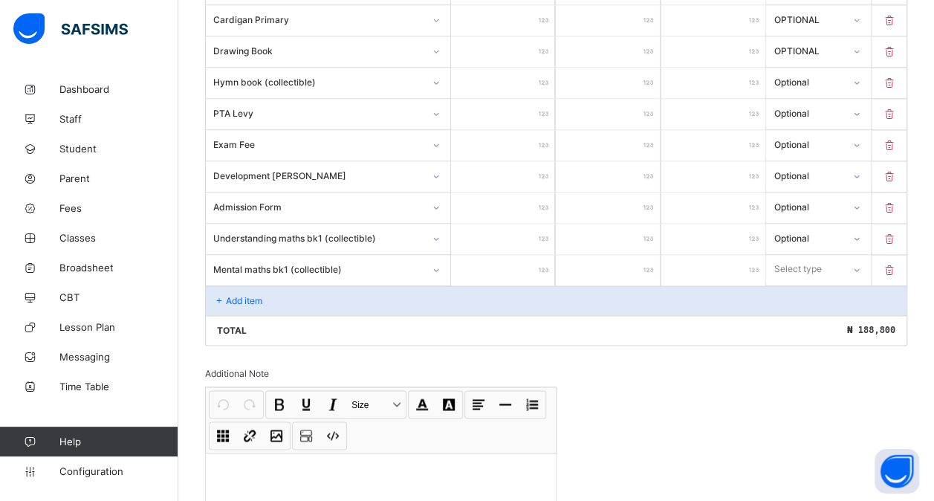
click at [498, 255] on input "number" at bounding box center [503, 270] width 104 height 30
click at [802, 255] on div "Select type" at bounding box center [798, 269] width 48 height 28
click at [799, 313] on div "Optional" at bounding box center [818, 324] width 103 height 23
click at [270, 285] on div "Add item" at bounding box center [556, 300] width 700 height 30
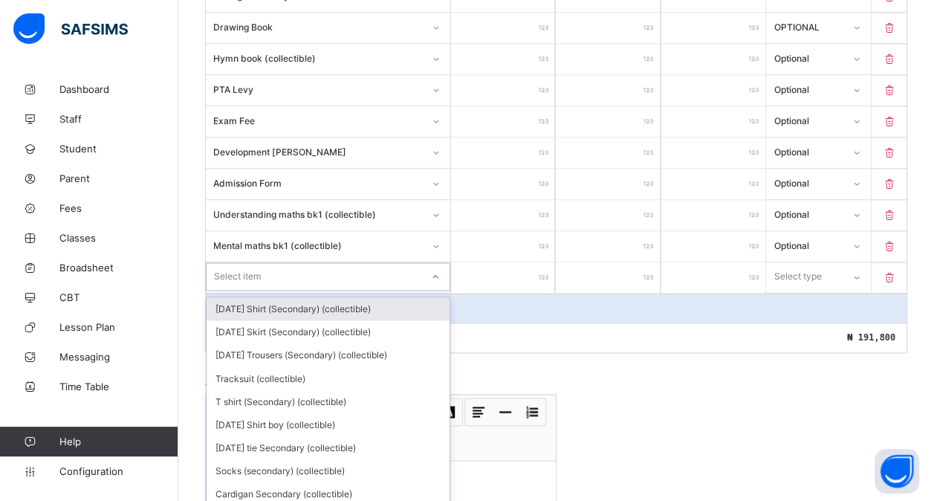
scroll to position [1031, 0]
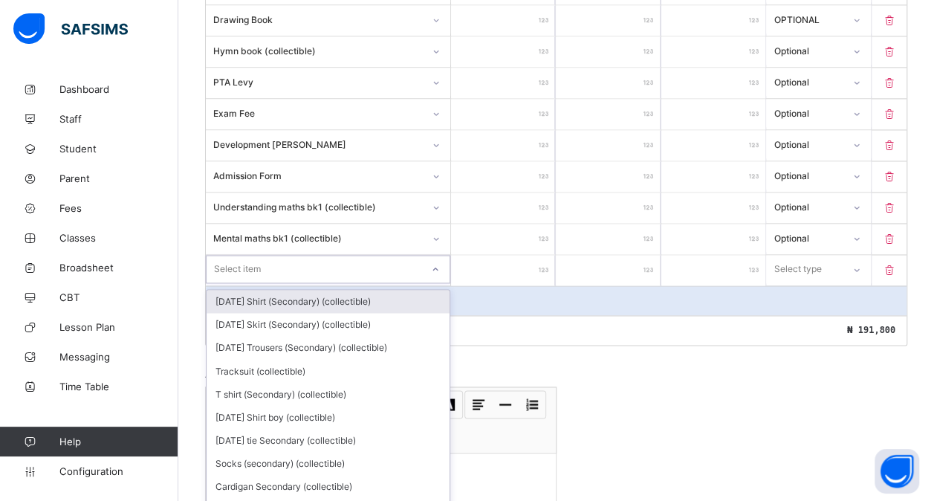
click at [270, 279] on div "option [DATE] Shirt (Secondary) (collectible) focused, 1 of 183. 183 results av…" at bounding box center [328, 269] width 244 height 28
click at [379, 290] on div "Nigerian Primary English bk1 (collectible)" at bounding box center [328, 301] width 243 height 23
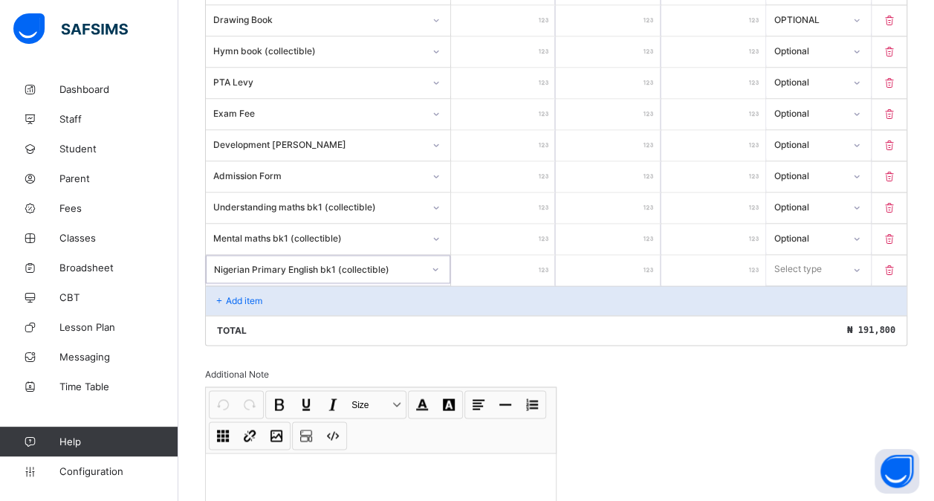
click at [514, 255] on input "number" at bounding box center [503, 270] width 104 height 30
drag, startPoint x: 807, startPoint y: 249, endPoint x: 796, endPoint y: 305, distance: 56.7
click at [796, 283] on div "option Compulsory focused, 1 of 2. 2 results available. Use Up and Down to choo…" at bounding box center [818, 269] width 104 height 28
click at [796, 313] on div "Optional" at bounding box center [818, 324] width 103 height 23
click at [307, 285] on div "Add item" at bounding box center [556, 300] width 700 height 30
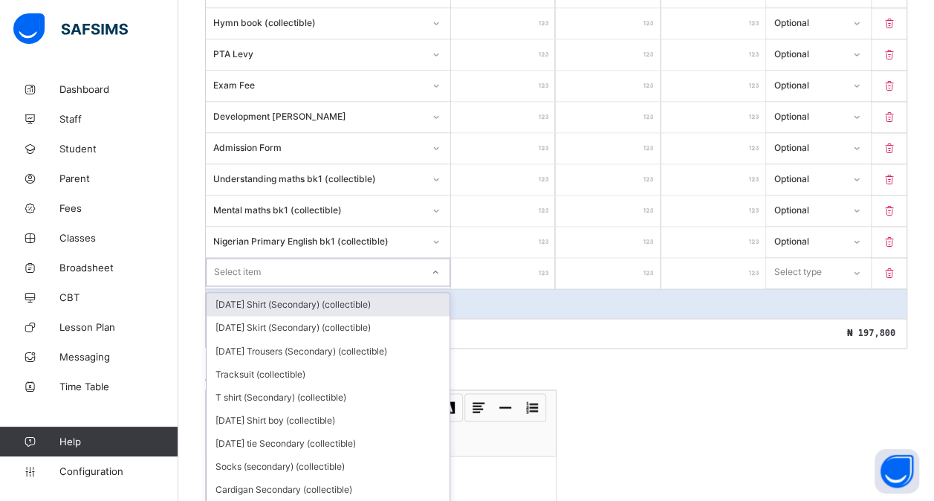
click at [279, 276] on div "option [DATE] Shirt (Secondary) (collectible) focused, 1 of 182. 182 results av…" at bounding box center [328, 272] width 244 height 28
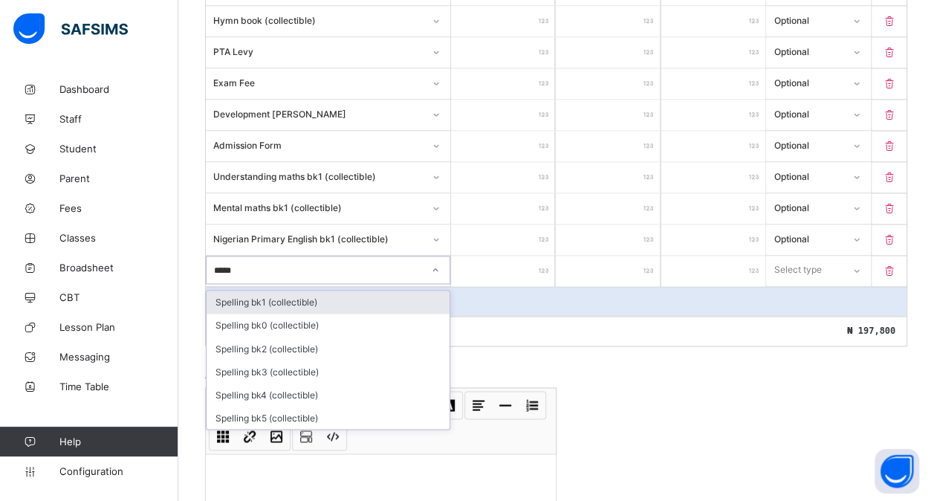
click at [331, 290] on div "Spelling bk1 (collectible)" at bounding box center [328, 301] width 243 height 23
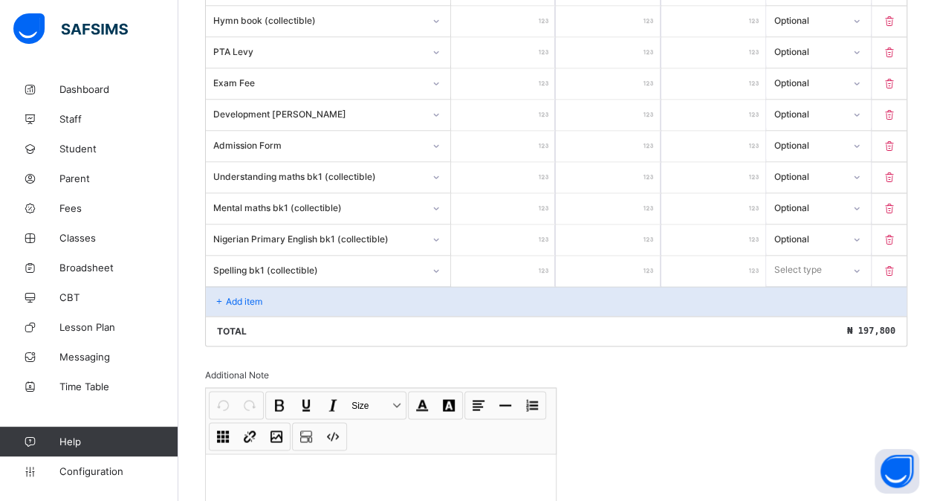
click at [516, 257] on input "number" at bounding box center [503, 271] width 104 height 30
drag, startPoint x: 807, startPoint y: 248, endPoint x: 795, endPoint y: 308, distance: 61.5
click at [795, 284] on div "option Optional focused, 2 of 2. 2 results available. Use Up and Down to choose…" at bounding box center [818, 270] width 104 height 28
click at [795, 313] on div "Optional" at bounding box center [818, 324] width 103 height 23
click at [241, 296] on p "Add item" at bounding box center [244, 301] width 36 height 11
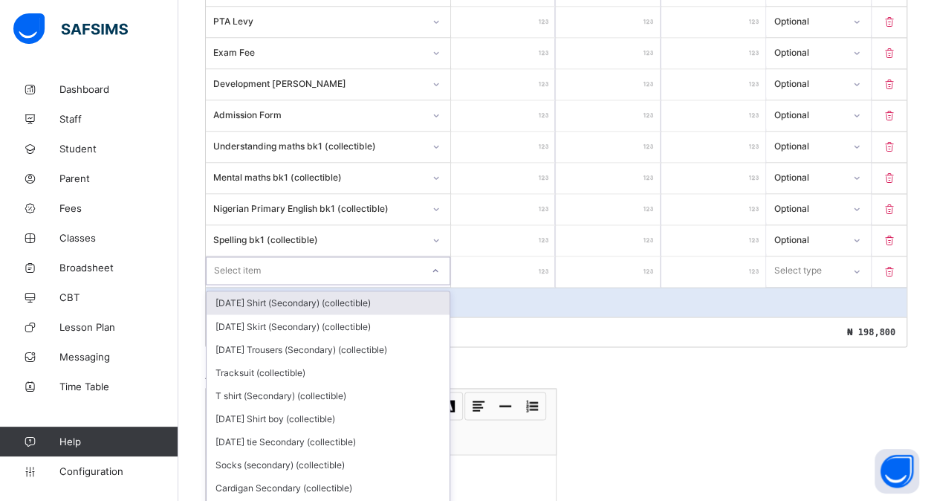
click at [233, 283] on div "option [DATE] Shirt (Secondary) (collectible) focused, 1 of 181. 181 results av…" at bounding box center [328, 270] width 244 height 28
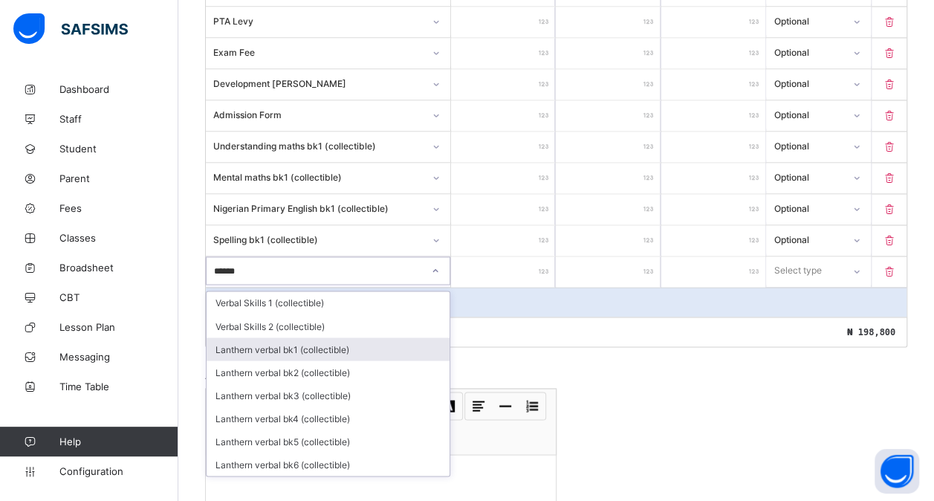
click at [328, 337] on div "Lanthern verbal bk1 (collectible)" at bounding box center [328, 348] width 243 height 23
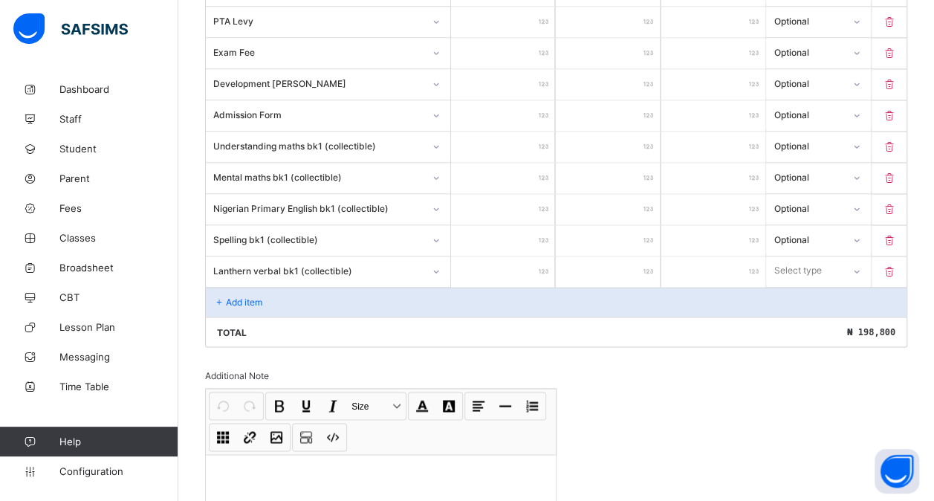
click at [518, 256] on input "number" at bounding box center [503, 271] width 104 height 30
click at [857, 259] on div at bounding box center [855, 271] width 25 height 24
click at [808, 314] on div "Optional" at bounding box center [818, 325] width 103 height 23
click at [294, 287] on div "Add item" at bounding box center [556, 302] width 700 height 30
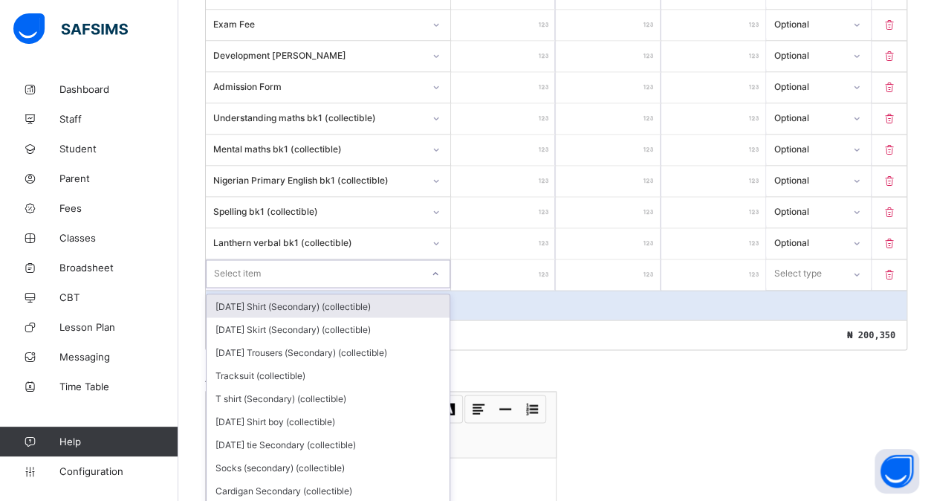
scroll to position [1123, 0]
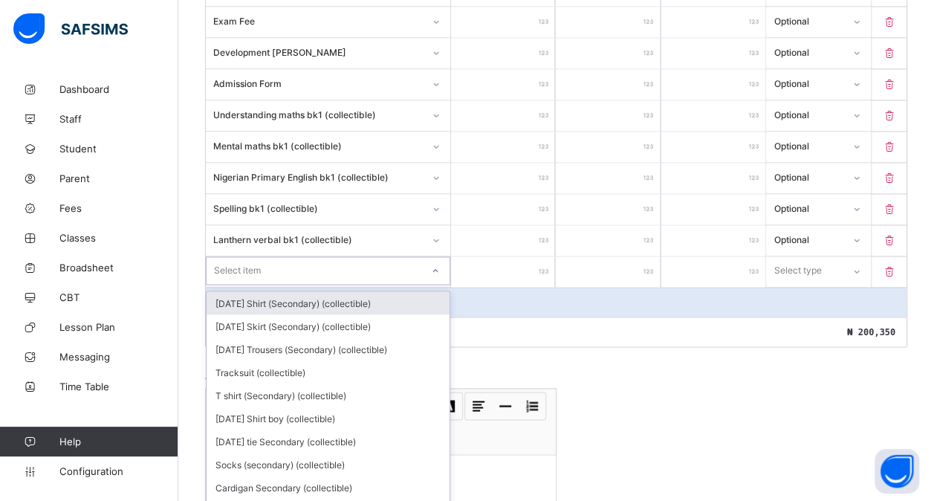
click at [294, 285] on div "option [DATE] Shirt (Secondary) (collectible) focused, 1 of 180. 180 results av…" at bounding box center [328, 270] width 244 height 28
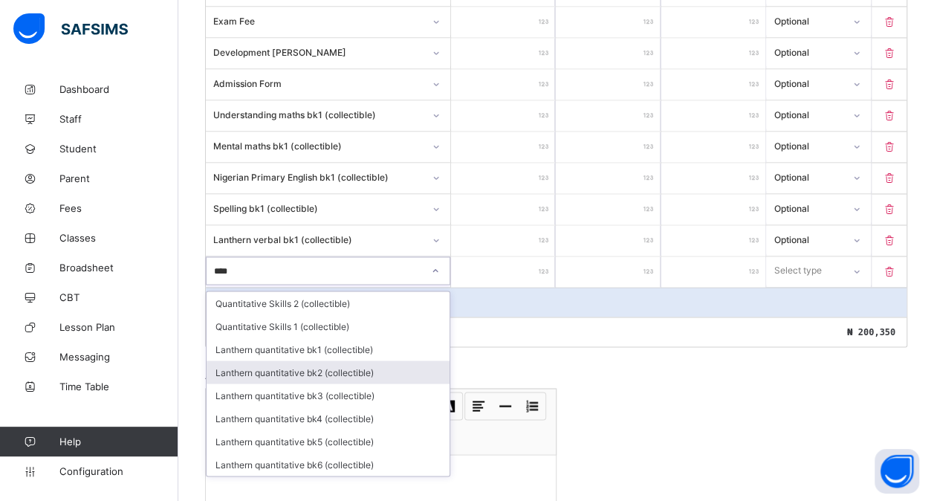
click at [326, 360] on div "Lanthern quantitative bk2 (collectible)" at bounding box center [328, 371] width 243 height 23
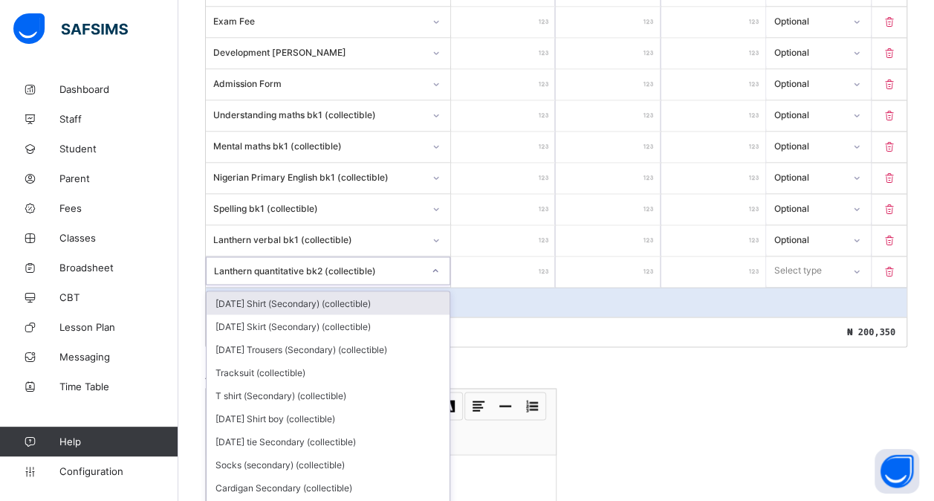
click at [393, 264] on div "Lanthern quantitative bk2 (collectible)" at bounding box center [318, 269] width 209 height 11
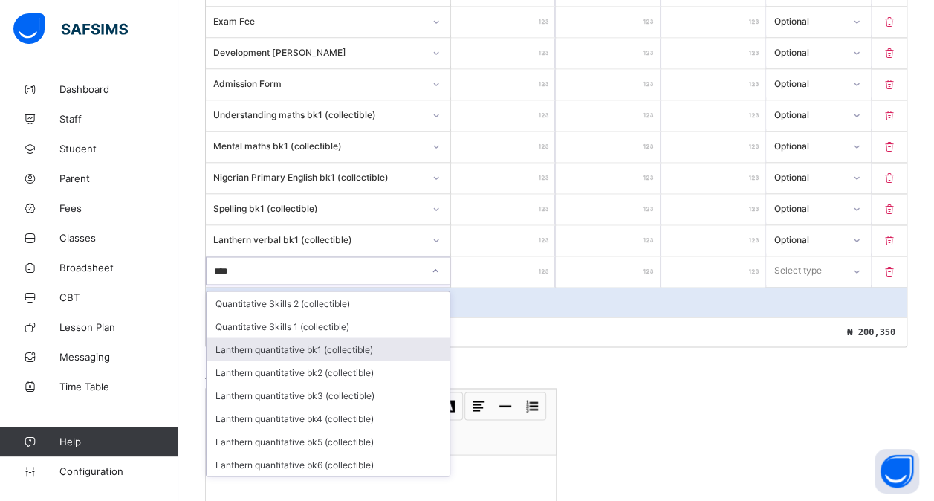
click at [313, 337] on div "Lanthern quantitative bk1 (collectible)" at bounding box center [328, 348] width 243 height 23
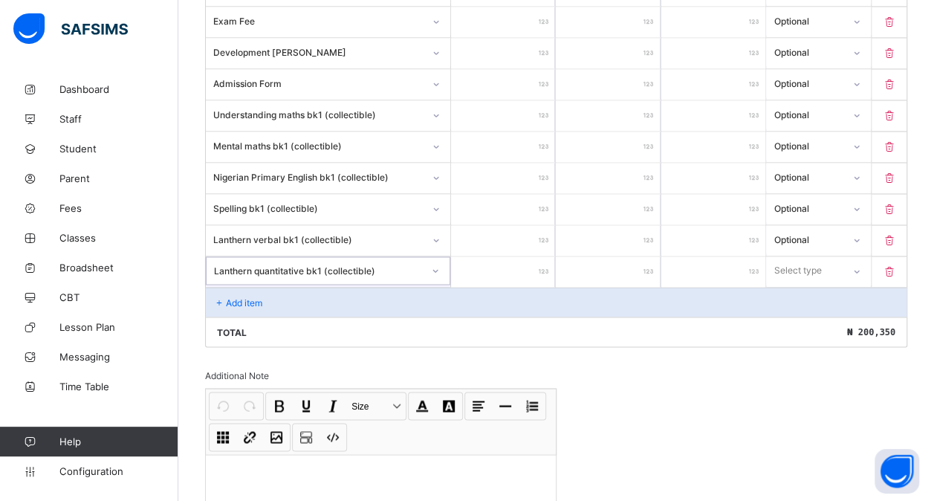
click at [495, 256] on input "number" at bounding box center [503, 271] width 104 height 30
drag, startPoint x: 819, startPoint y: 257, endPoint x: 804, endPoint y: 304, distance: 49.1
click at [804, 285] on div "option Optional focused, 2 of 2. 2 results available. Use Up and Down to choose…" at bounding box center [818, 270] width 104 height 28
click at [804, 314] on div "Optional" at bounding box center [818, 325] width 103 height 23
click at [256, 296] on p "Add item" at bounding box center [244, 301] width 36 height 11
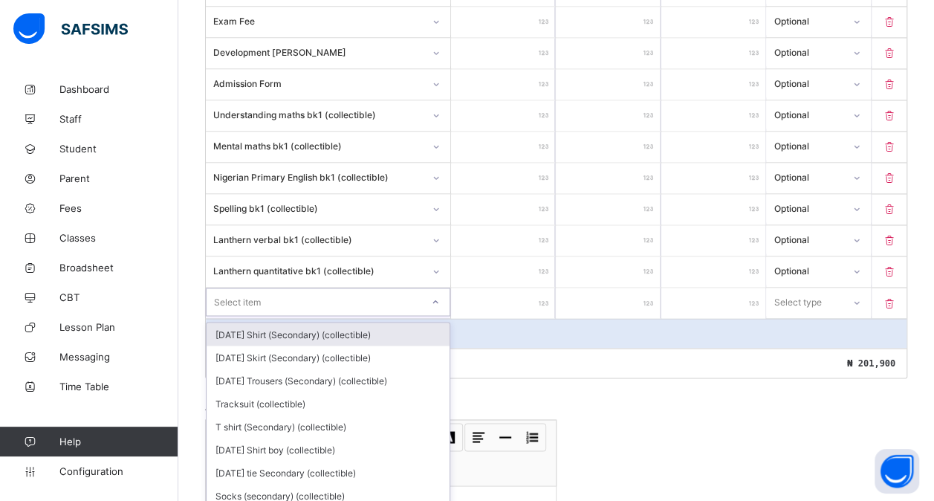
scroll to position [1154, 0]
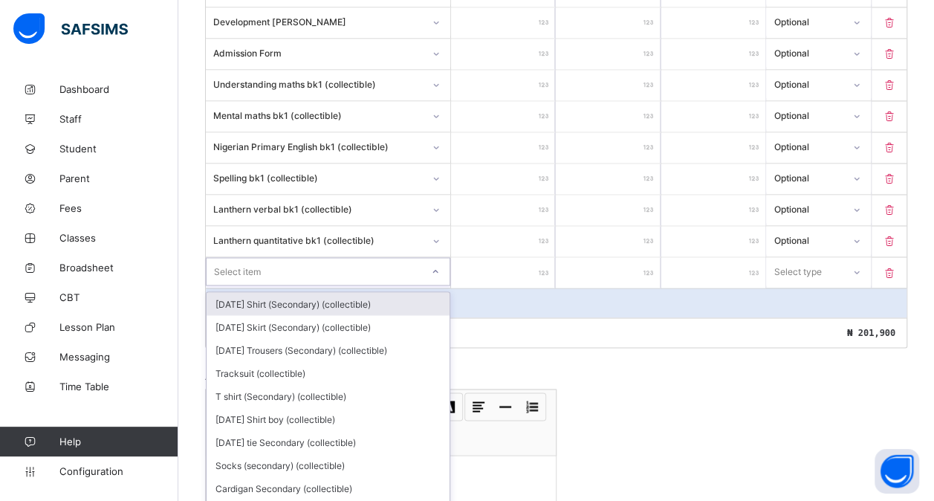
click at [256, 285] on div "option [DATE] Shirt (Secondary) (collectible) focused, 1 of 179. 179 results av…" at bounding box center [328, 271] width 244 height 28
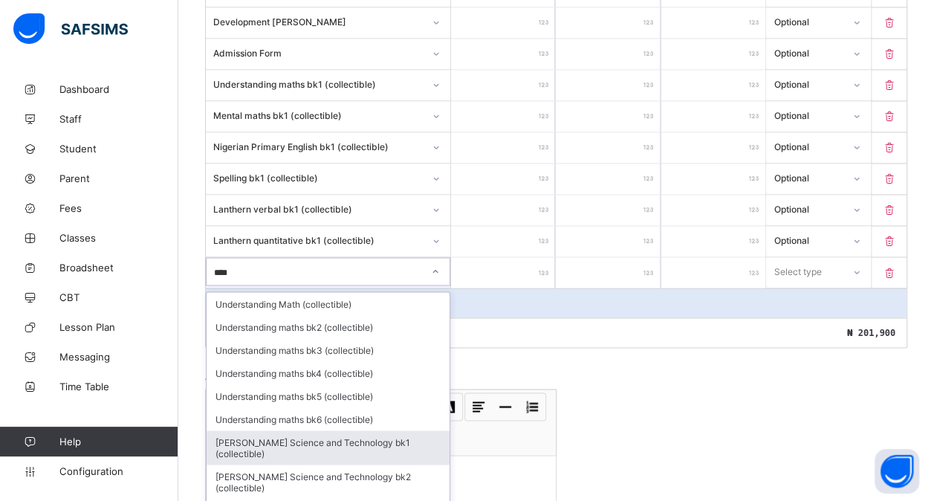
click at [313, 430] on div "[PERSON_NAME] Science and Technology bk1 (collectible)" at bounding box center [328, 447] width 243 height 34
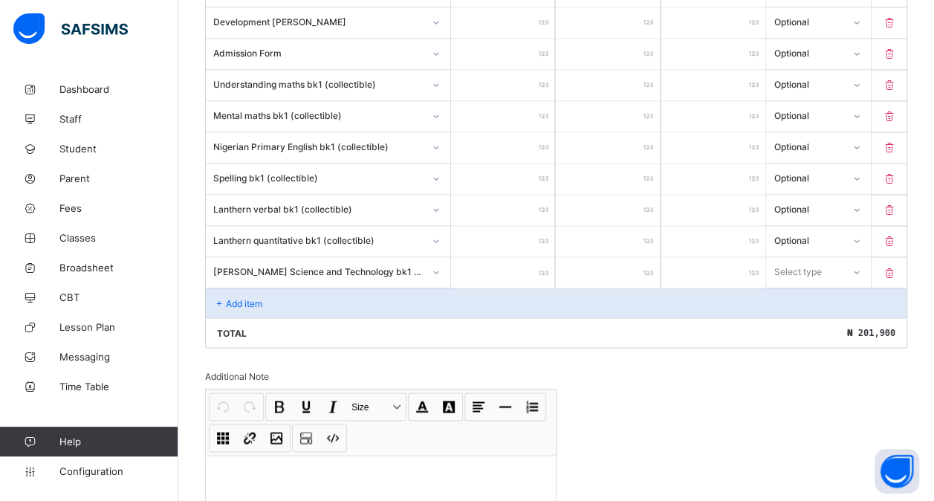
click at [488, 257] on input "number" at bounding box center [503, 272] width 104 height 30
click at [810, 259] on div "Select type" at bounding box center [798, 271] width 48 height 28
click at [793, 315] on div "Optional" at bounding box center [818, 326] width 103 height 23
click at [279, 287] on div "Add item" at bounding box center [556, 302] width 700 height 30
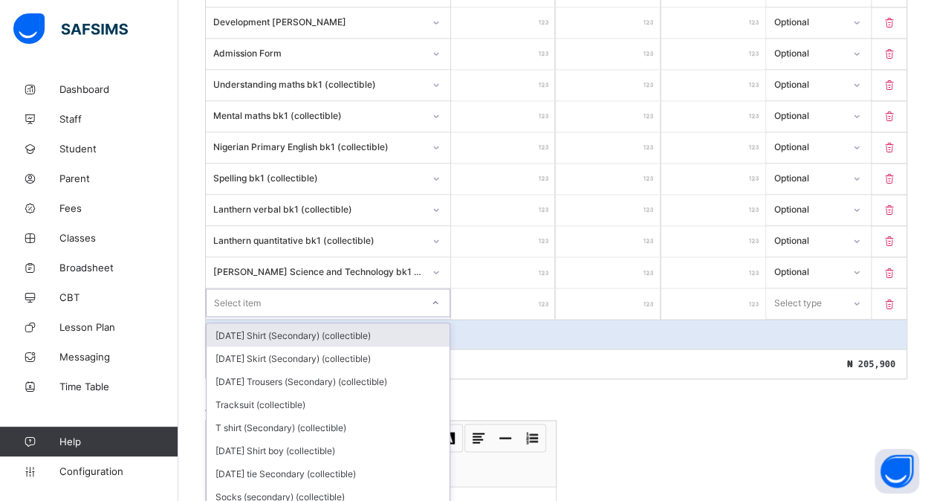
scroll to position [1184, 0]
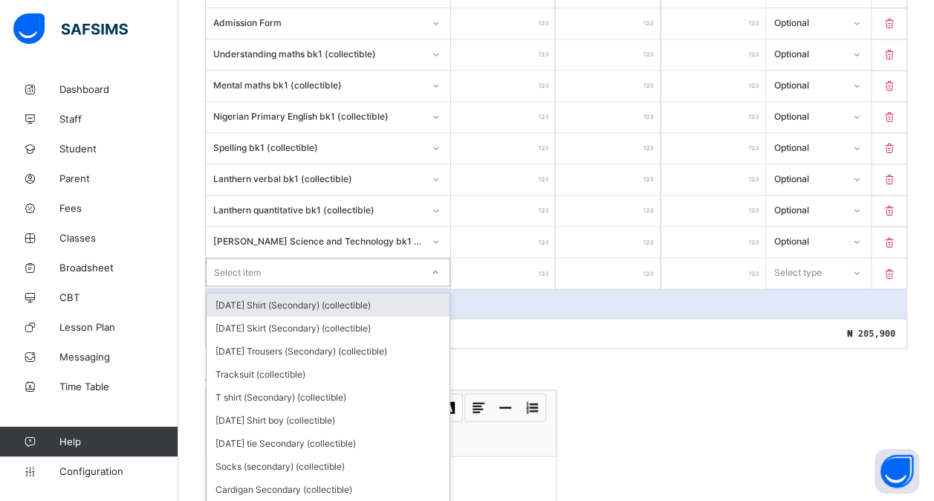
click at [244, 278] on div "option [DATE] Shirt (Secondary) (collectible) focused, 1 of 178. 178 results av…" at bounding box center [328, 272] width 244 height 28
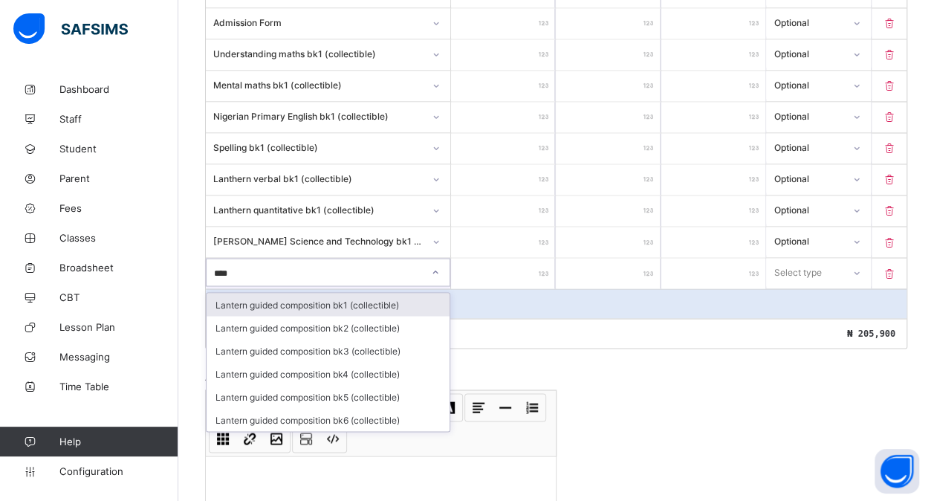
click at [310, 293] on div "Lantern guided composition bk1 (collectible)" at bounding box center [328, 304] width 243 height 23
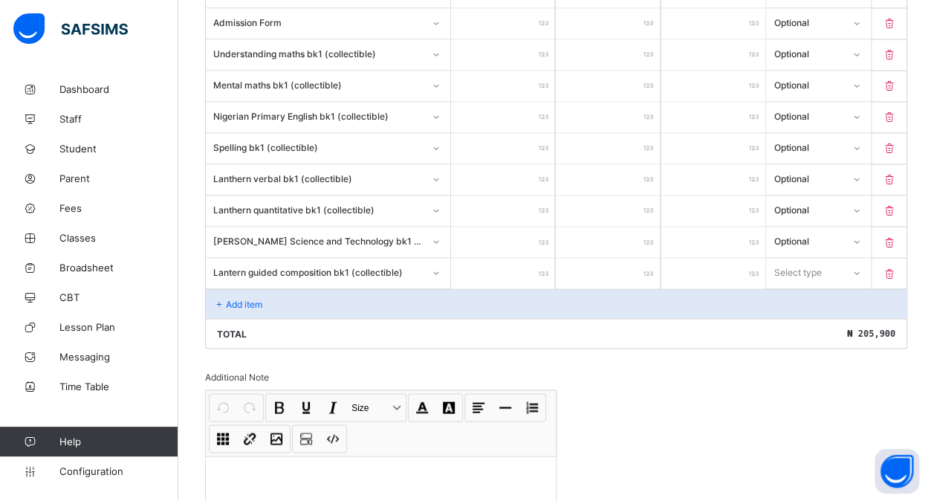
click at [487, 258] on input "number" at bounding box center [503, 273] width 104 height 30
drag, startPoint x: 800, startPoint y: 255, endPoint x: 800, endPoint y: 305, distance: 49.8
click at [800, 286] on div "option Compulsory focused, 1 of 2. 2 results available. Use Up and Down to choo…" at bounding box center [818, 272] width 104 height 28
click at [800, 316] on div "Optional" at bounding box center [818, 327] width 103 height 23
click at [255, 298] on p "Add item" at bounding box center [244, 303] width 36 height 11
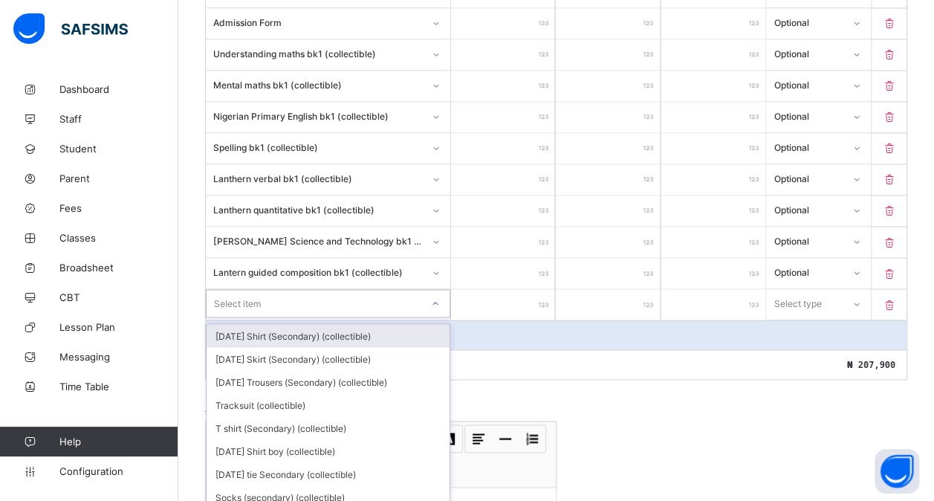
scroll to position [1215, 0]
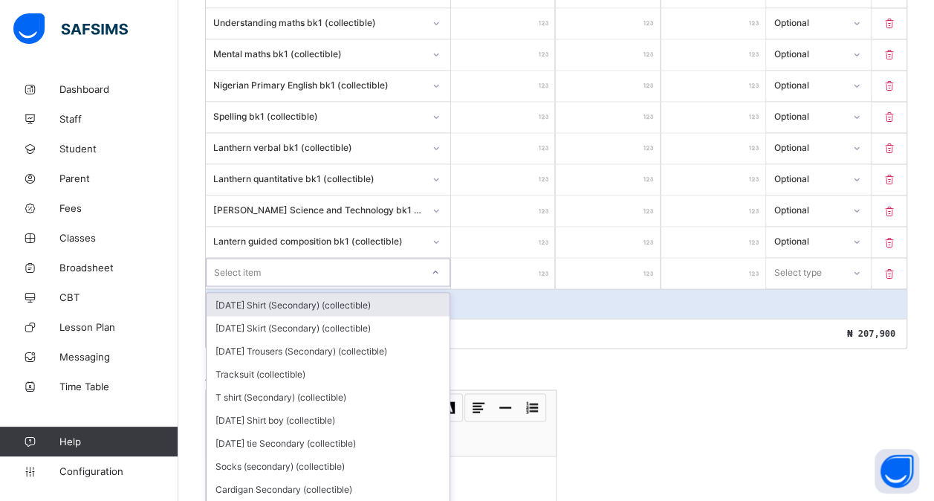
click at [241, 282] on div "option [DATE] Shirt (Secondary) (collectible) focused, 1 of 177. 177 results av…" at bounding box center [328, 272] width 244 height 28
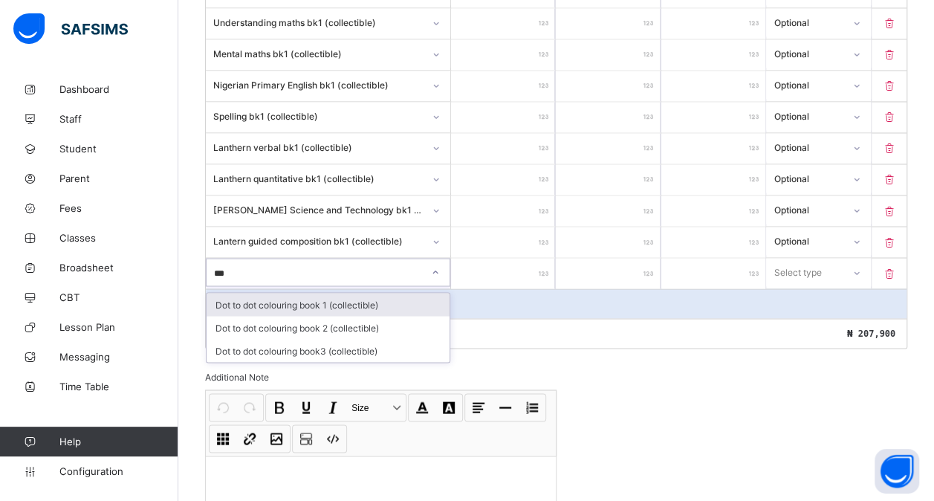
click at [374, 293] on div "Dot to dot colouring book 1 (collectible)" at bounding box center [328, 304] width 243 height 23
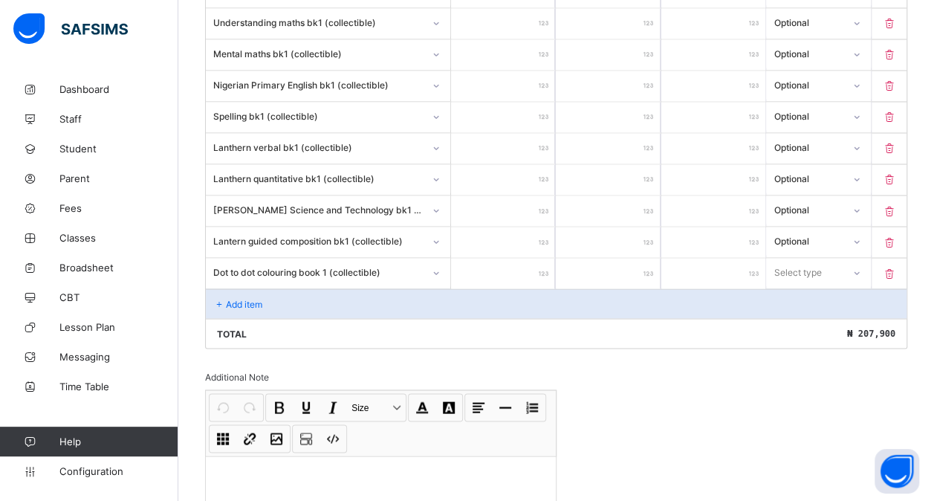
click at [504, 258] on input "number" at bounding box center [503, 273] width 104 height 30
drag, startPoint x: 806, startPoint y: 246, endPoint x: 796, endPoint y: 308, distance: 62.4
click at [796, 286] on div "option Optional focused, 2 of 2. 2 results available. Use Up and Down to choose…" at bounding box center [818, 272] width 104 height 28
click at [796, 316] on div "Optional" at bounding box center [818, 327] width 103 height 23
click at [251, 298] on p "Add item" at bounding box center [244, 303] width 36 height 11
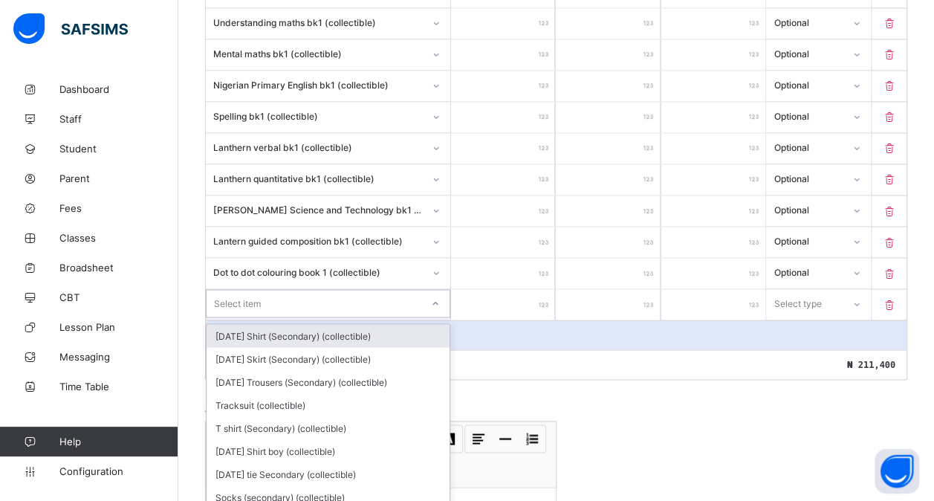
scroll to position [1246, 0]
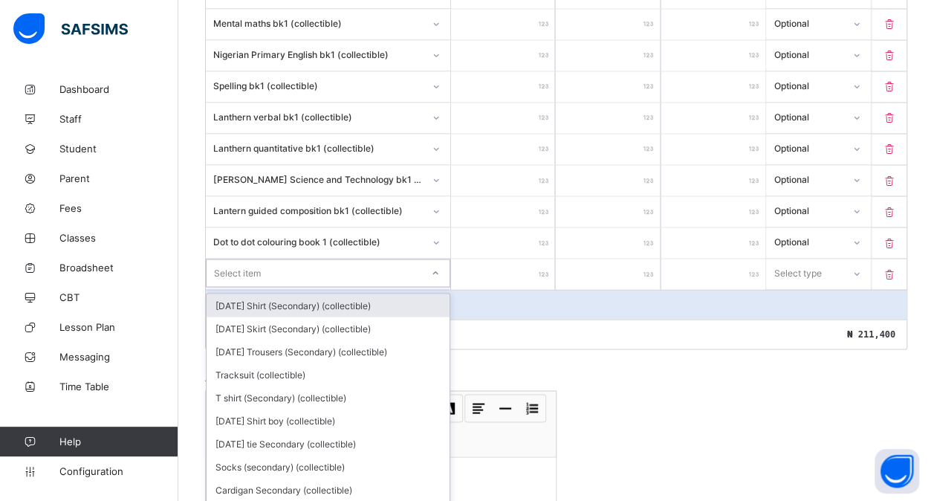
click at [251, 281] on div "option [DATE] Shirt (Secondary) (collectible) focused, 1 of 176. 176 results av…" at bounding box center [328, 273] width 244 height 28
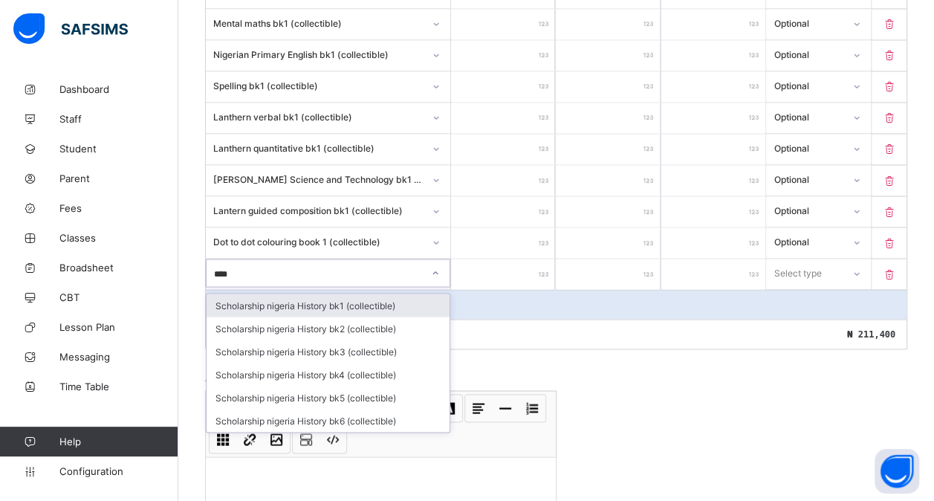
click at [376, 293] on div "Scholarship nigeria History bk1 (collectible)" at bounding box center [328, 304] width 243 height 23
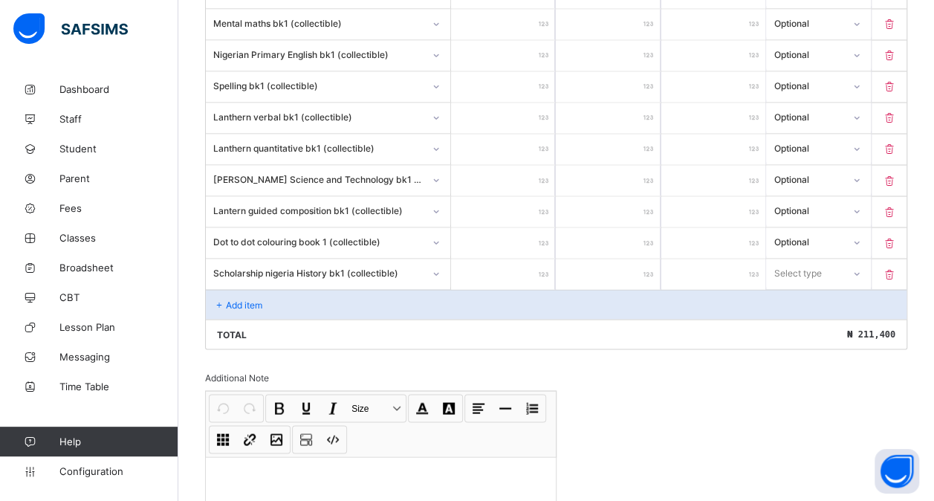
click at [498, 259] on input "number" at bounding box center [503, 274] width 104 height 30
click at [799, 259] on div "Select type" at bounding box center [798, 273] width 48 height 28
click at [798, 316] on div "Optional" at bounding box center [818, 327] width 103 height 23
click at [395, 289] on div "Add item" at bounding box center [556, 304] width 700 height 30
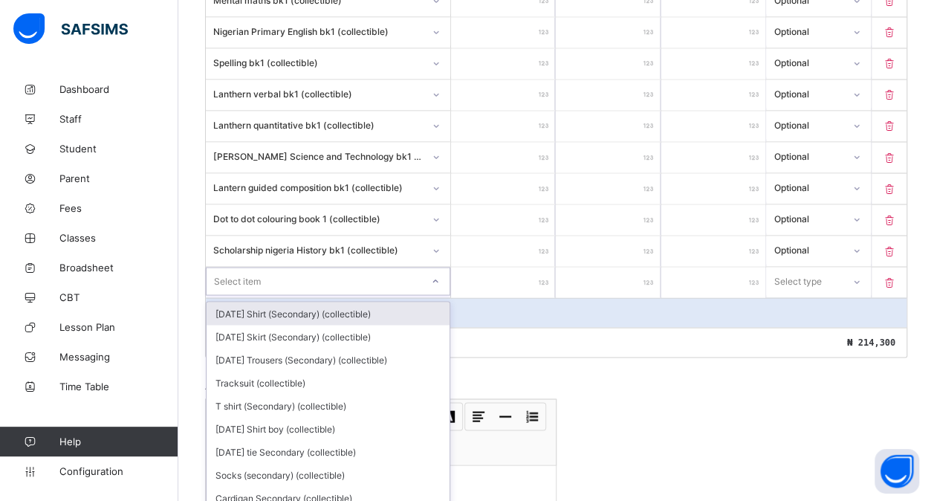
scroll to position [1276, 0]
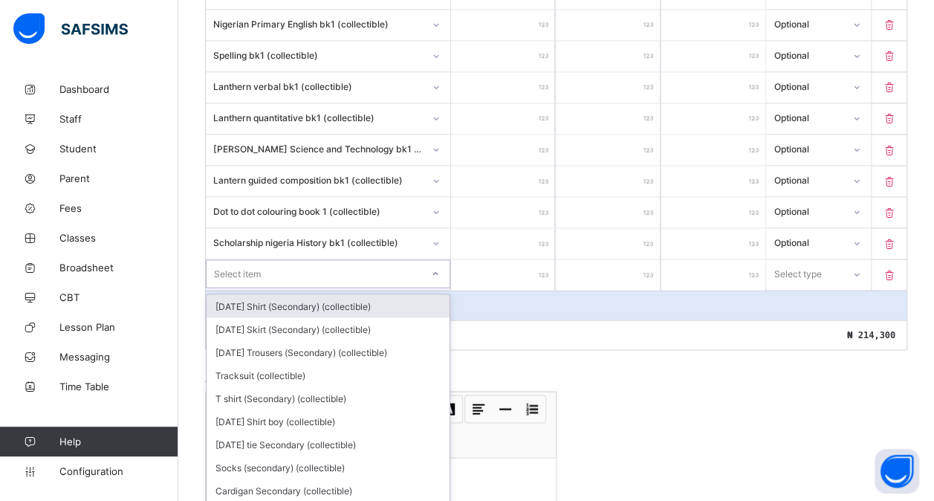
click at [287, 278] on div "option [DATE] Shirt (Secondary) (collectible) focused, 1 of 175. 175 results av…" at bounding box center [328, 273] width 244 height 28
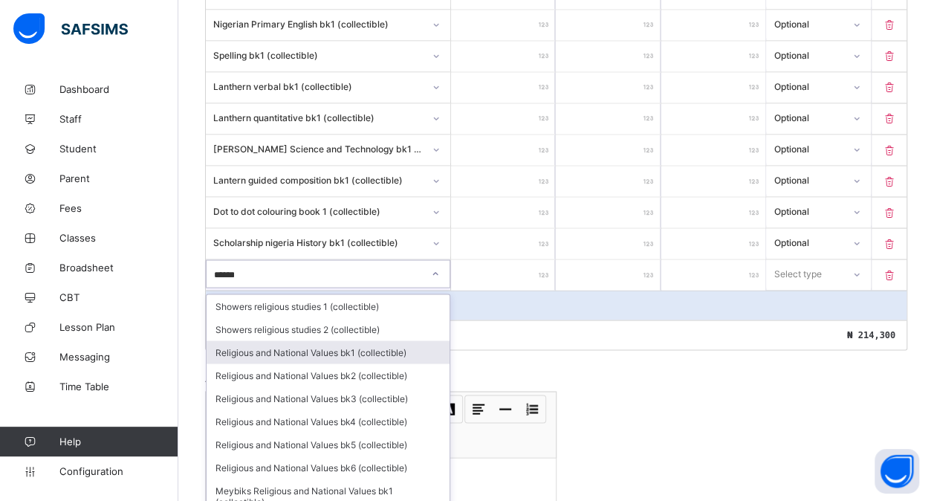
click at [366, 340] on div "Religious and National Values bk1 (collectible)" at bounding box center [328, 351] width 243 height 23
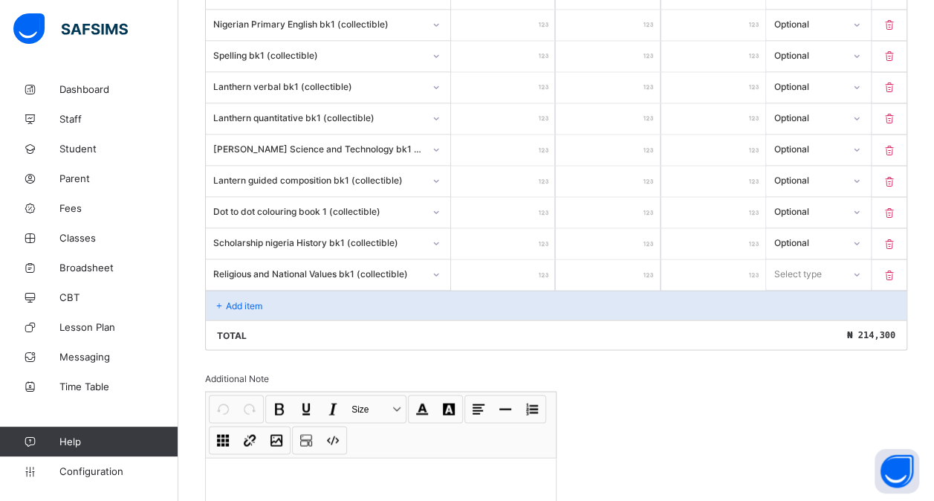
click at [499, 259] on input "number" at bounding box center [503, 274] width 104 height 30
drag, startPoint x: 821, startPoint y: 248, endPoint x: 796, endPoint y: 300, distance: 57.5
click at [796, 287] on div "option Compulsory focused, 1 of 2. 2 results available. Use Up and Down to choo…" at bounding box center [818, 273] width 104 height 28
click at [796, 317] on div "Optional" at bounding box center [818, 328] width 103 height 23
click at [247, 299] on p "Add item" at bounding box center [244, 304] width 36 height 11
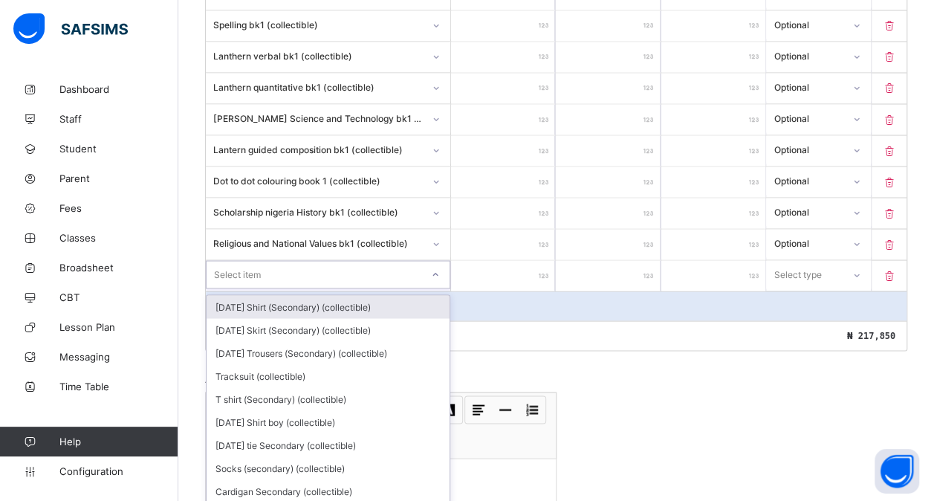
click at [247, 281] on div "option [DATE] Shirt (Secondary) (collectible) focused, 1 of 174. 174 results av…" at bounding box center [328, 274] width 244 height 28
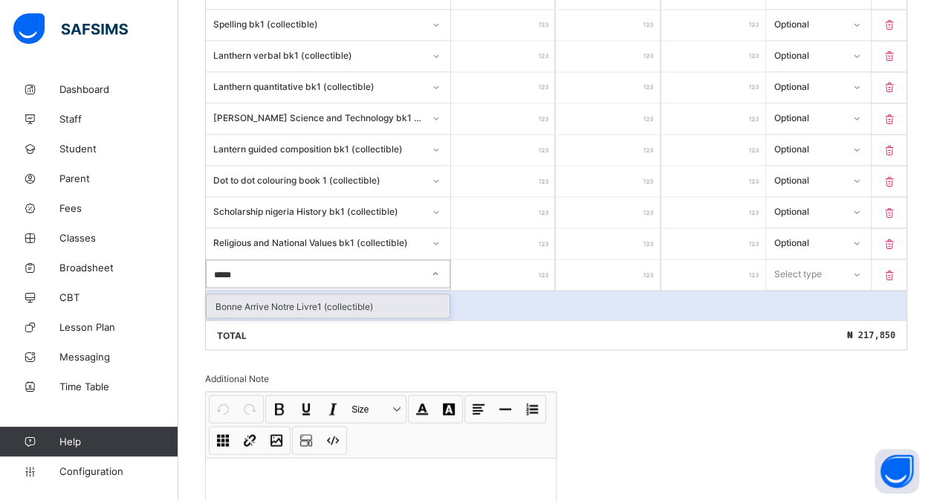
click at [325, 294] on div "Bonne Arrive Notre Livre1 (collectible)" at bounding box center [328, 305] width 243 height 23
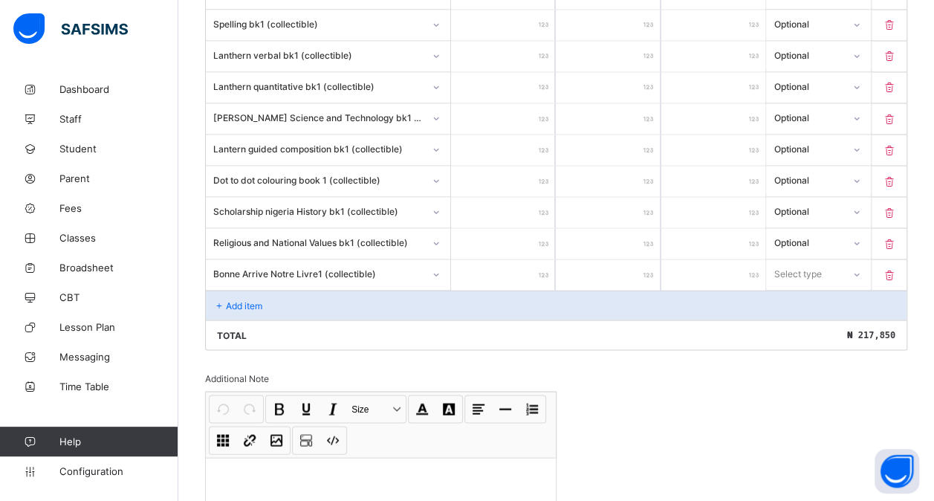
click at [495, 259] on input "number" at bounding box center [503, 274] width 104 height 30
drag, startPoint x: 805, startPoint y: 256, endPoint x: 796, endPoint y: 303, distance: 48.4
click at [796, 287] on div "option Optional focused, 2 of 2. 2 results available. Use Up and Down to choose…" at bounding box center [818, 273] width 104 height 28
click at [796, 317] on div "Optional" at bounding box center [818, 328] width 103 height 23
click at [337, 290] on div "Add item" at bounding box center [556, 305] width 700 height 30
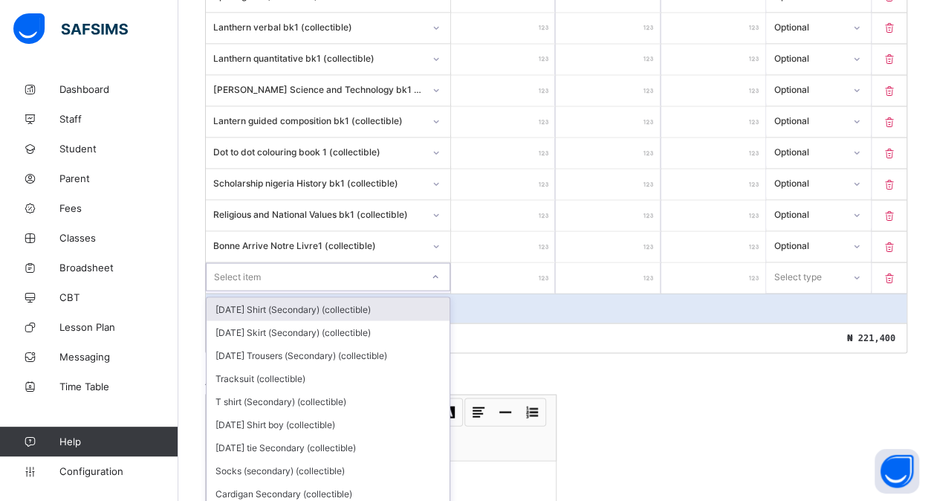
scroll to position [1338, 0]
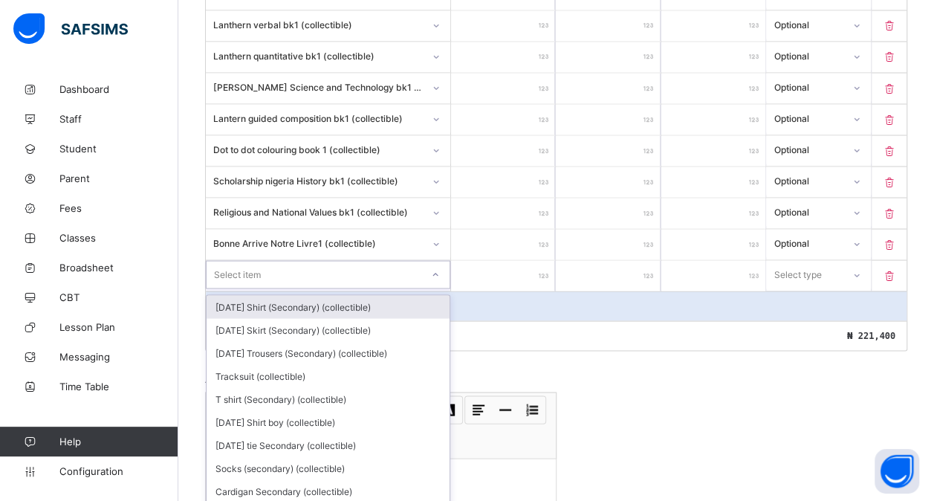
click at [288, 273] on div "option [DATE] Shirt (Secondary) (collectible) focused, 1 of 173. 173 results av…" at bounding box center [328, 274] width 244 height 28
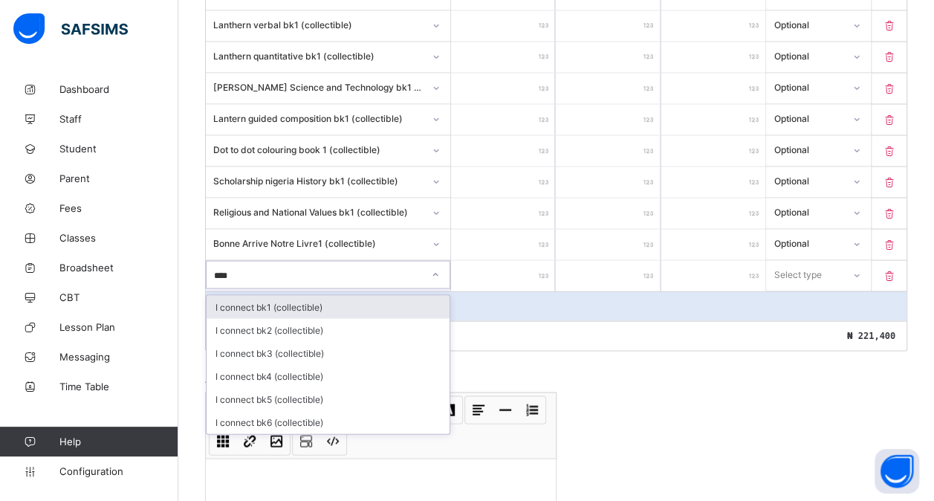
click at [324, 295] on div "I connect bk1 (collectible)" at bounding box center [328, 306] width 243 height 23
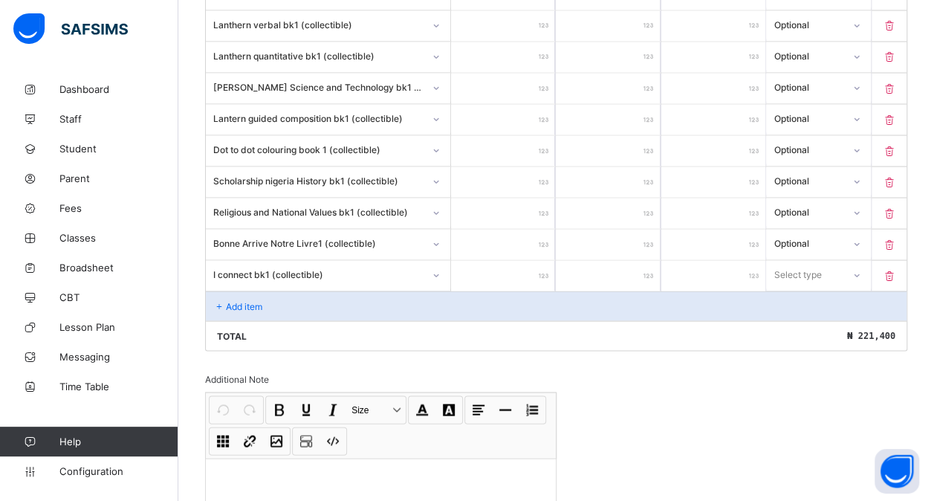
click at [482, 260] on input "number" at bounding box center [503, 275] width 104 height 30
drag, startPoint x: 813, startPoint y: 250, endPoint x: 801, endPoint y: 300, distance: 51.3
click at [801, 288] on div "option Compulsory focused, 1 of 2. 2 results available. Use Up and Down to choo…" at bounding box center [818, 274] width 104 height 28
click at [801, 318] on div "Optional" at bounding box center [818, 329] width 103 height 23
click at [274, 290] on div "Add item" at bounding box center [556, 305] width 700 height 30
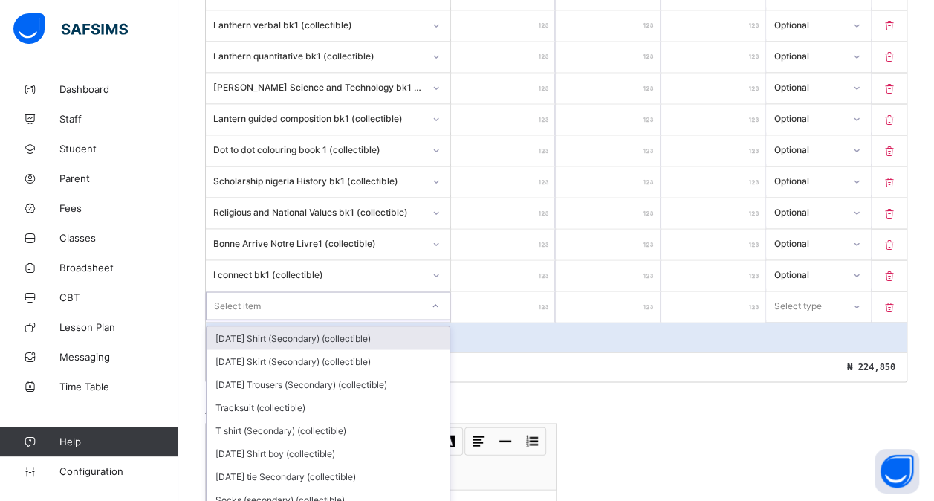
scroll to position [1368, 0]
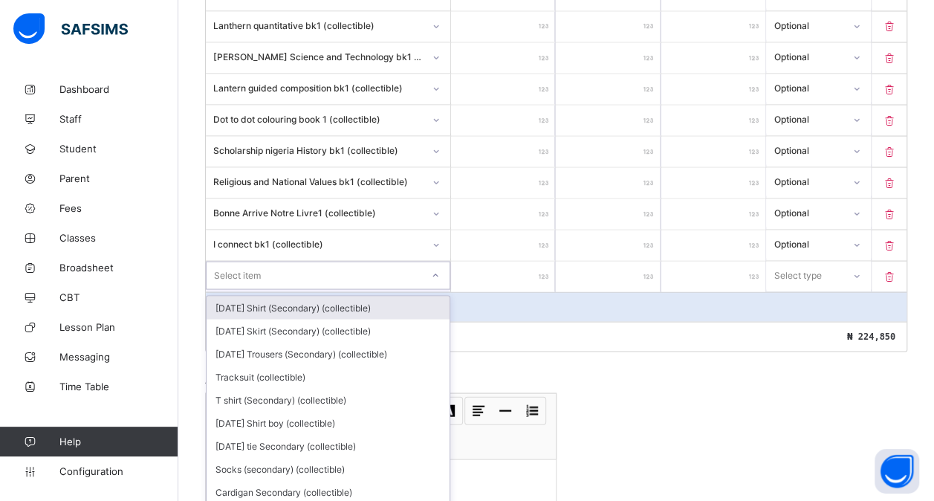
click at [274, 281] on div "option [DATE] Shirt (Secondary) (collectible) focused, 1 of 172. 172 results av…" at bounding box center [328, 275] width 244 height 28
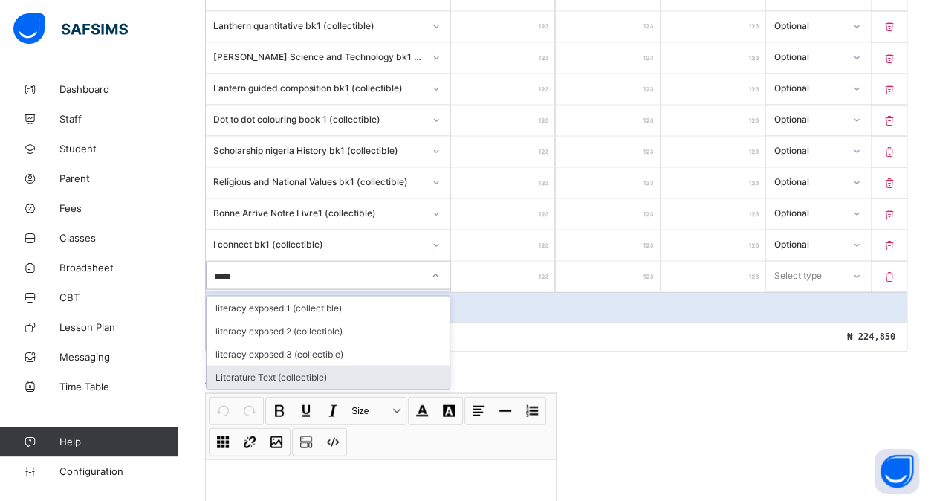
click at [276, 365] on div "Literature Text (collectible)" at bounding box center [328, 376] width 243 height 23
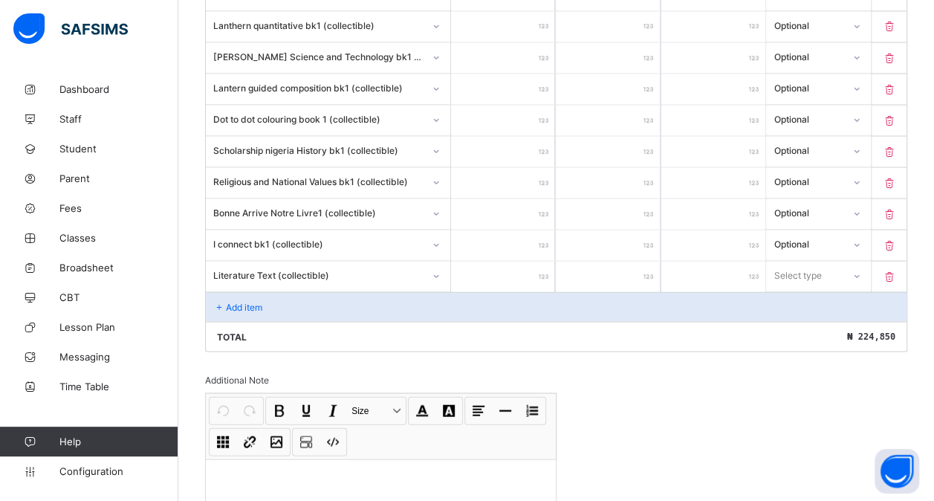
click at [474, 261] on input "number" at bounding box center [503, 276] width 104 height 30
drag, startPoint x: 793, startPoint y: 252, endPoint x: 796, endPoint y: 305, distance: 53.6
click at [796, 289] on div "option Optional focused, 2 of 2. 2 results available. Use Up and Down to choose…" at bounding box center [818, 275] width 104 height 28
click at [796, 319] on div "Optional" at bounding box center [818, 330] width 103 height 23
click at [244, 291] on div "Add item" at bounding box center [556, 306] width 700 height 30
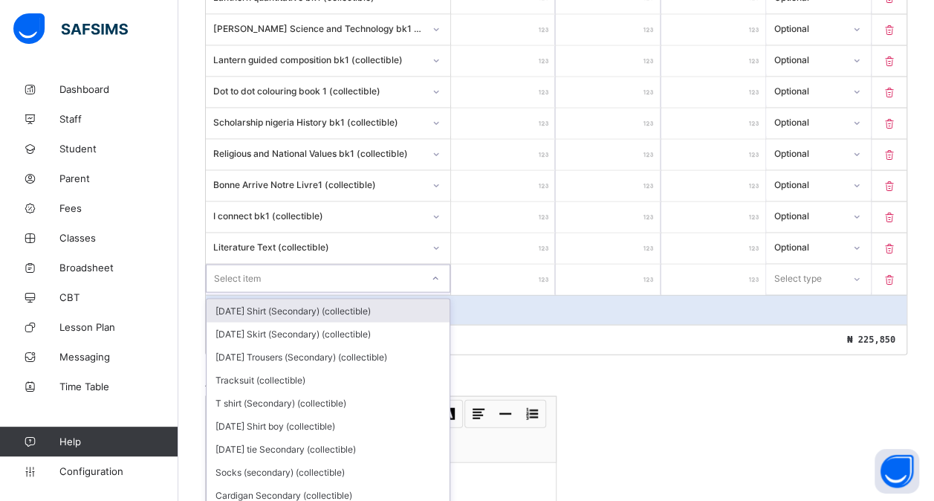
scroll to position [1400, 0]
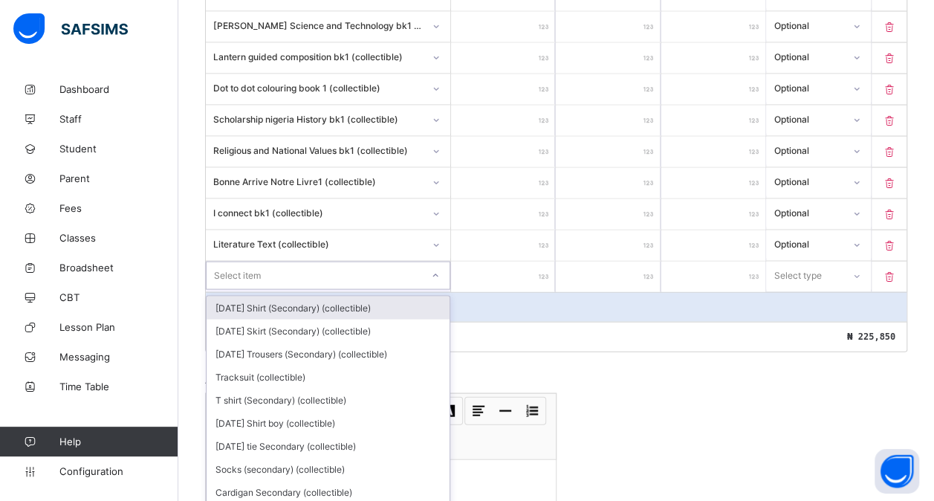
click at [239, 278] on div "option [DATE] Shirt (Secondary) (collectible) focused, 1 of 171. 171 results av…" at bounding box center [328, 275] width 244 height 28
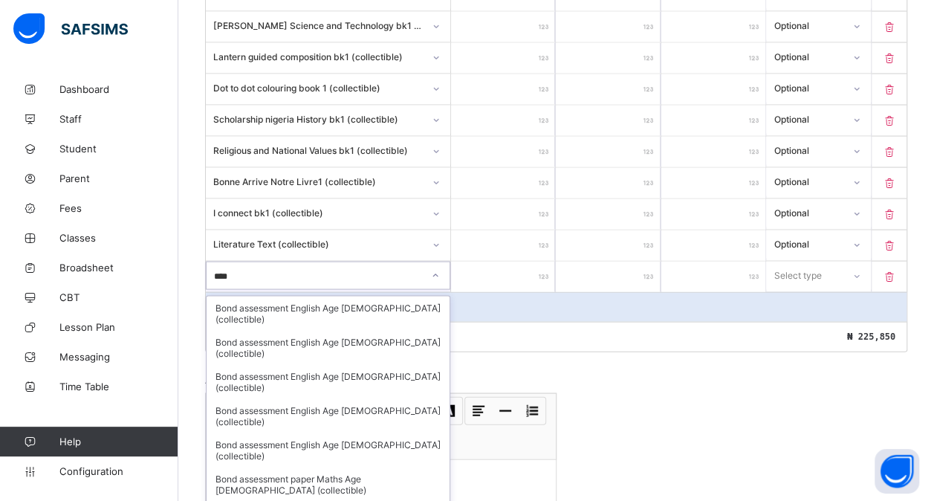
drag, startPoint x: 239, startPoint y: 278, endPoint x: 356, endPoint y: 472, distance: 226.9
click at [356, 472] on div "Bond assessment English Age [DEMOGRAPHIC_DATA] (collectible) Bond assessment En…" at bounding box center [328, 407] width 243 height 223
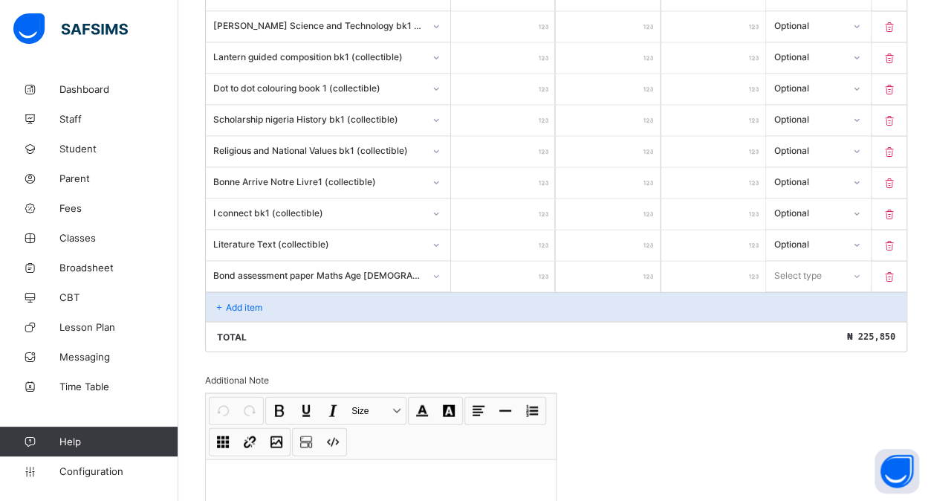
click at [513, 261] on input "number" at bounding box center [503, 276] width 104 height 30
drag, startPoint x: 820, startPoint y: 251, endPoint x: 798, endPoint y: 312, distance: 64.9
click at [798, 289] on div "option Optional focused, 2 of 2. 2 results available. Use Up and Down to choose…" at bounding box center [818, 275] width 104 height 28
click at [798, 319] on div "Optional" at bounding box center [818, 330] width 103 height 23
click at [256, 301] on p "Add item" at bounding box center [244, 306] width 36 height 11
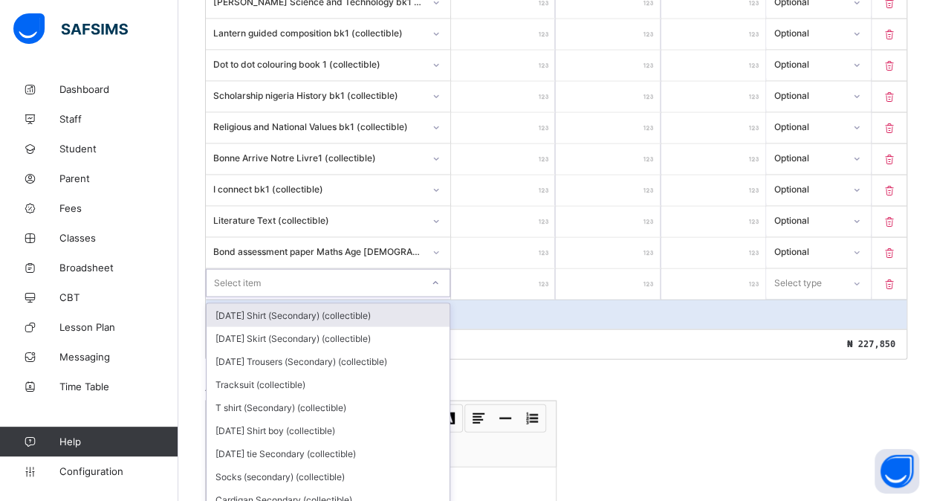
scroll to position [1430, 0]
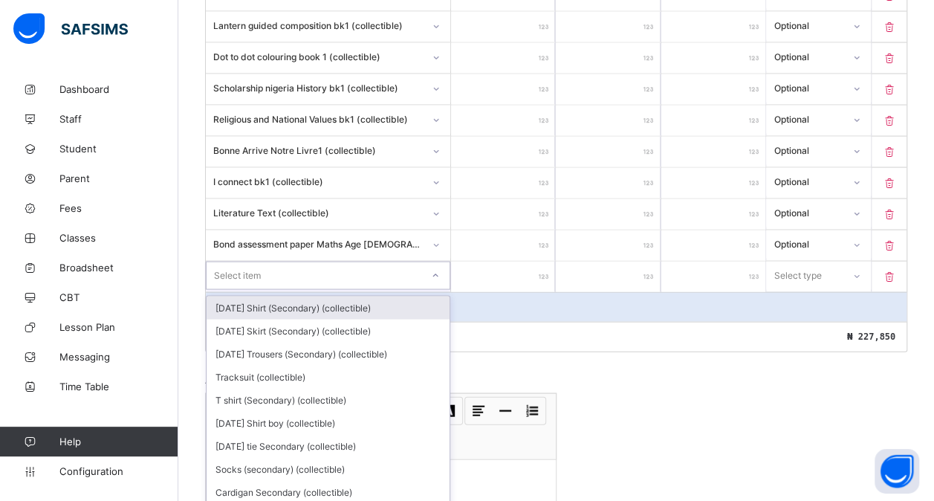
click at [256, 279] on div "option [DATE] Shirt (Secondary) (collectible) focused, 1 of 170. 170 results av…" at bounding box center [328, 275] width 244 height 28
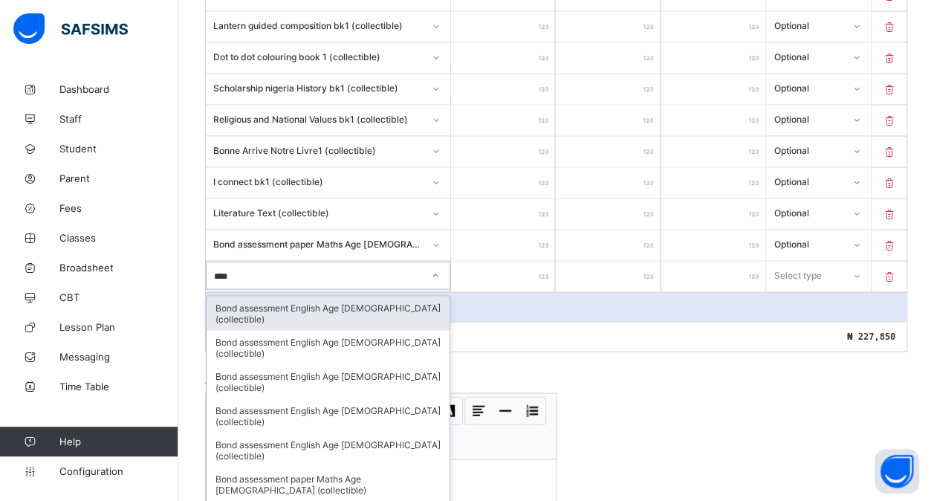
click at [343, 296] on div "Bond assessment English Age [DEMOGRAPHIC_DATA] (collectible)" at bounding box center [328, 313] width 243 height 34
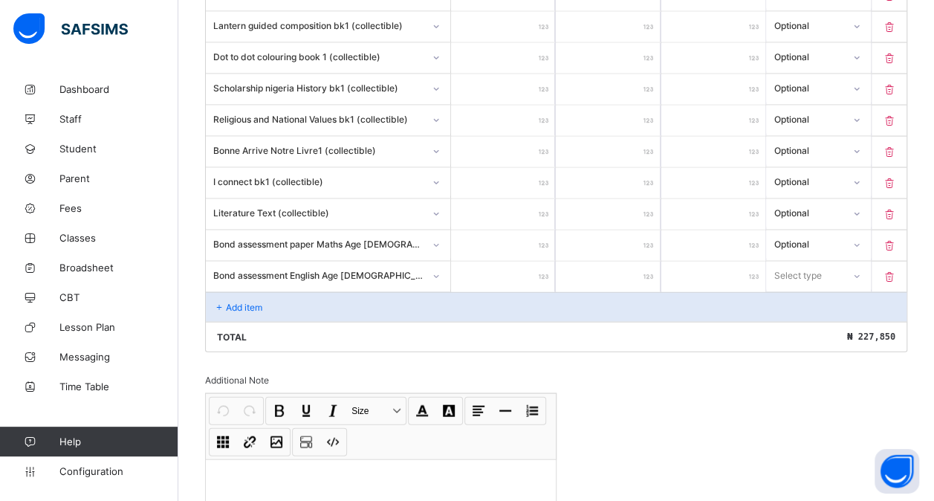
click at [508, 261] on input "number" at bounding box center [503, 276] width 104 height 30
drag, startPoint x: 808, startPoint y: 256, endPoint x: 796, endPoint y: 303, distance: 49.0
click at [796, 290] on div "option Optional focused, 2 of 2. 2 results available. Use Up and Down to choose…" at bounding box center [818, 275] width 104 height 28
click at [796, 319] on div "Optional" at bounding box center [818, 330] width 103 height 23
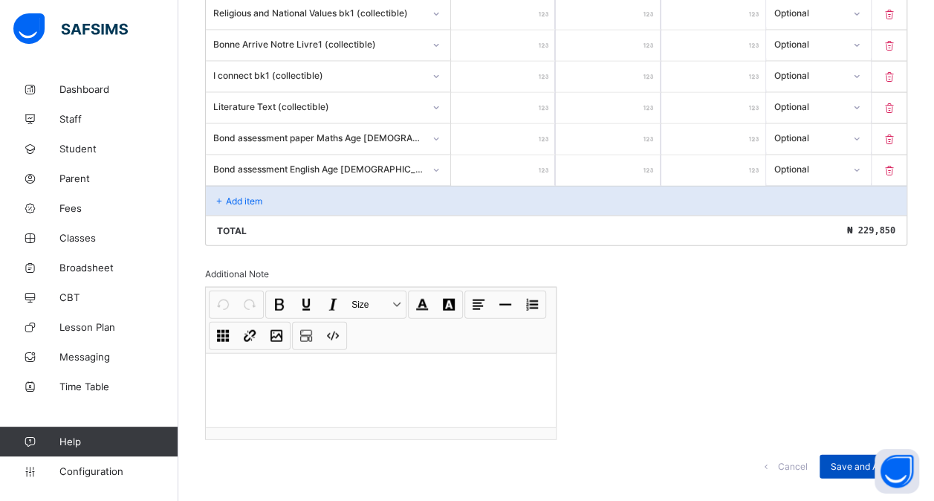
click at [855, 461] on span "Save and Apply" at bounding box center [862, 466] width 65 height 11
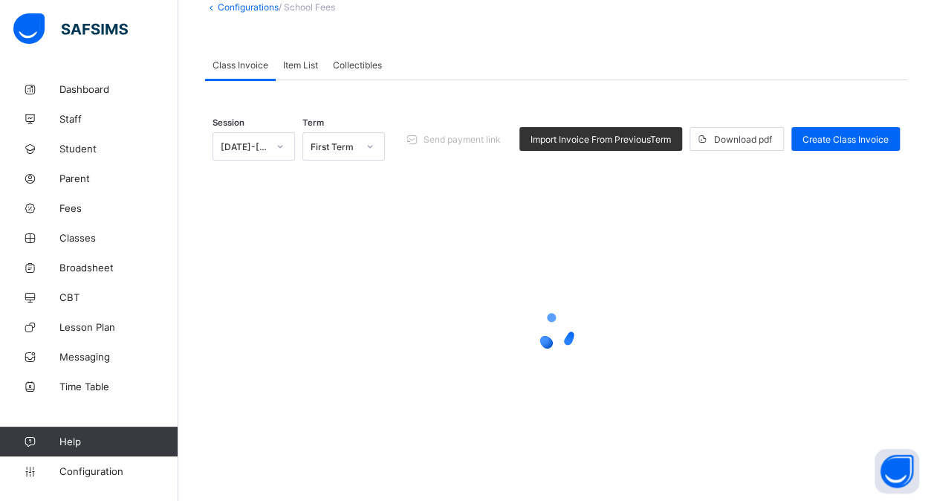
scroll to position [674, 0]
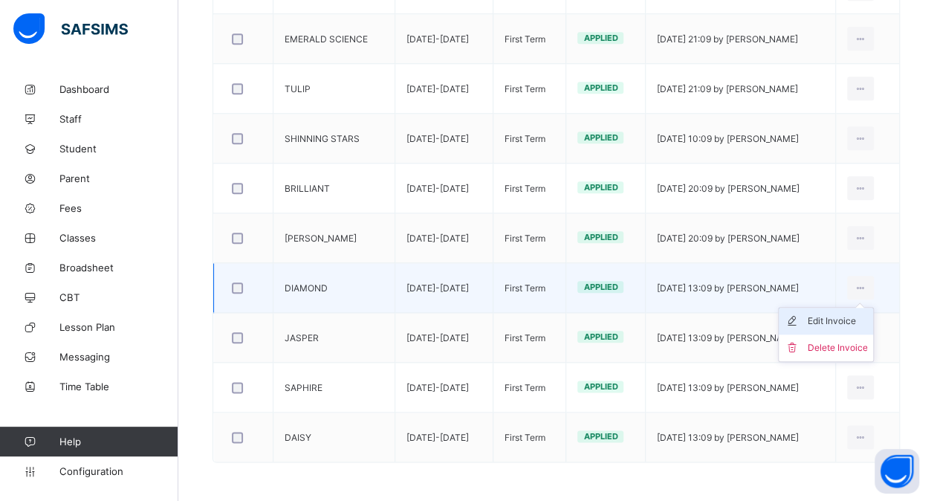
click at [807, 314] on icon at bounding box center [795, 320] width 22 height 15
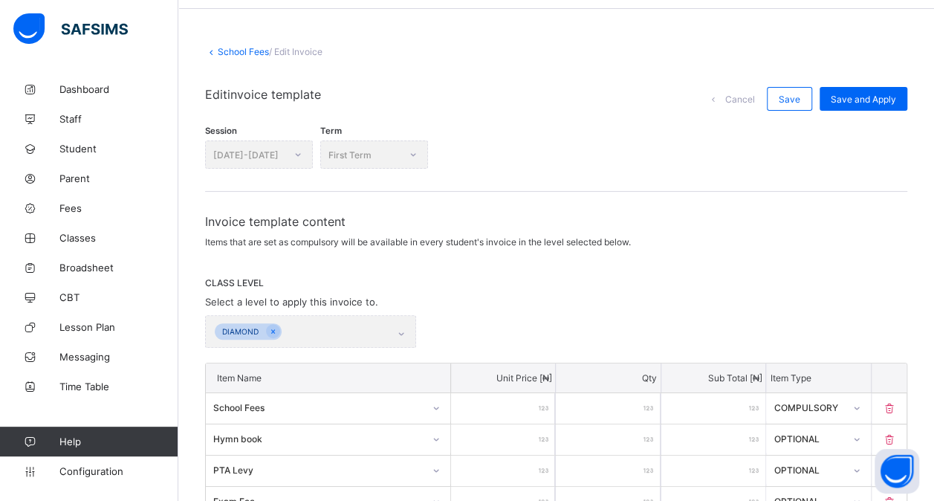
scroll to position [28, 0]
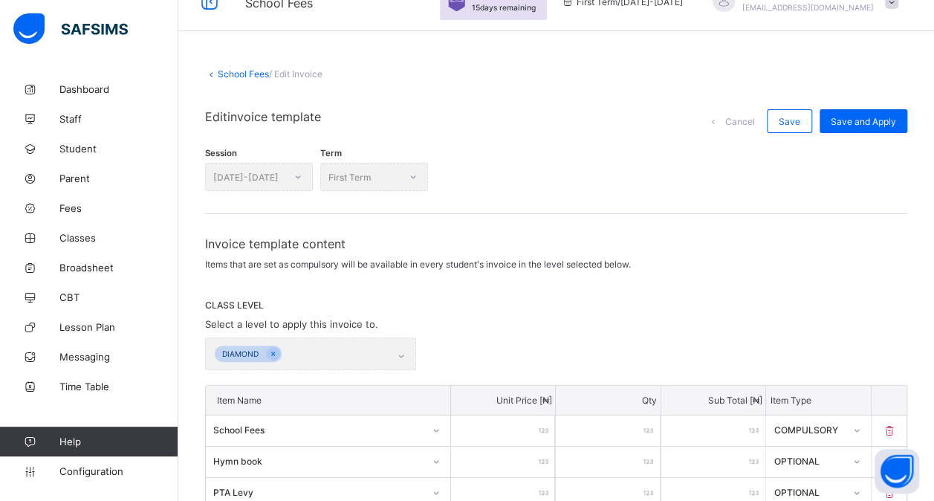
click at [242, 75] on link "School Fees" at bounding box center [243, 73] width 51 height 11
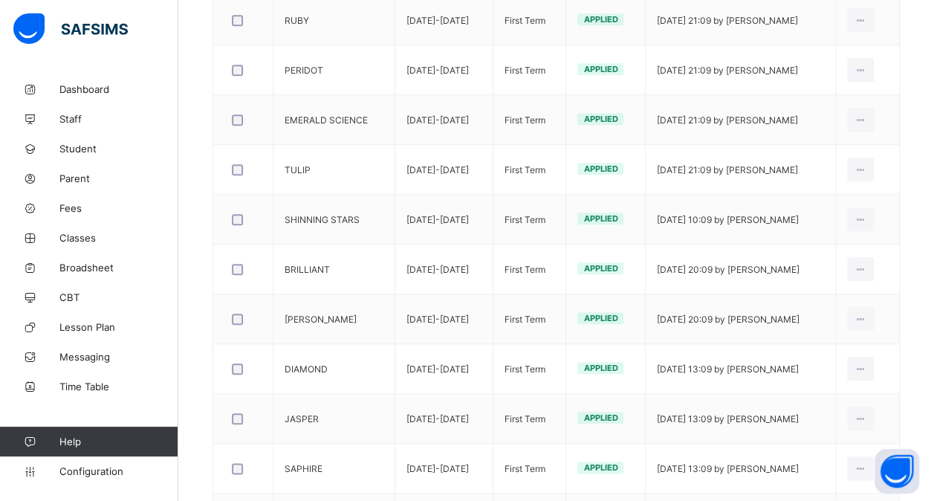
scroll to position [645, 0]
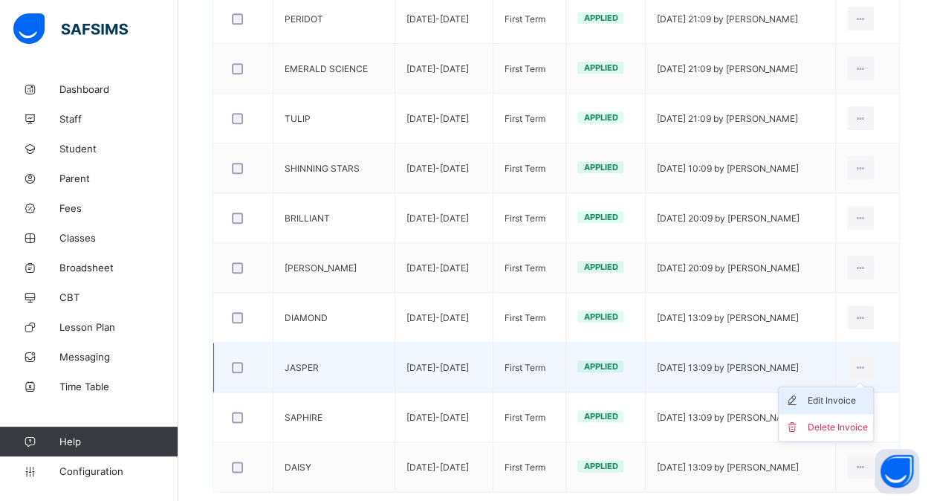
click at [830, 393] on div "Edit Invoice" at bounding box center [837, 400] width 60 height 15
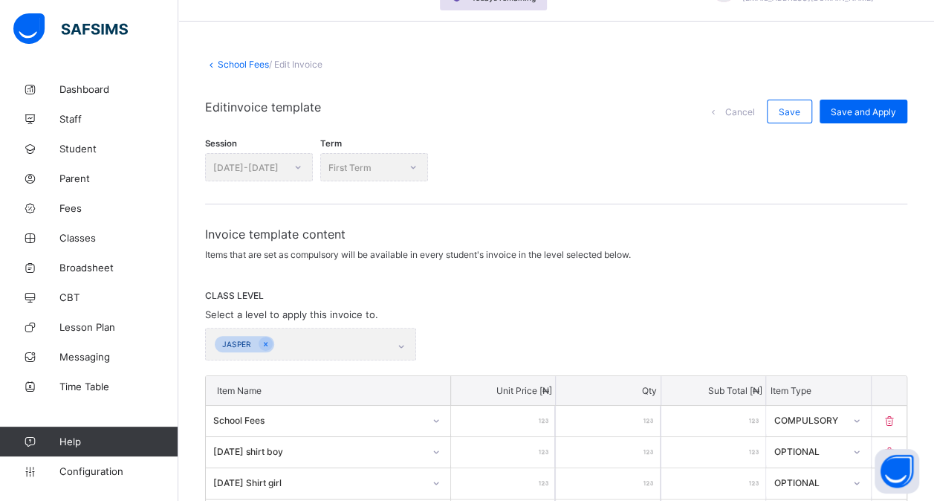
scroll to position [27, 0]
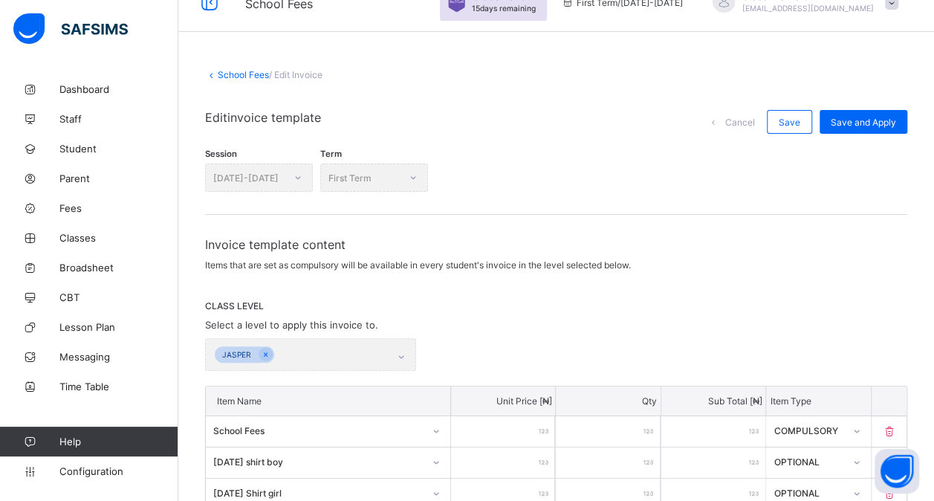
click at [230, 77] on link "School Fees" at bounding box center [243, 74] width 51 height 11
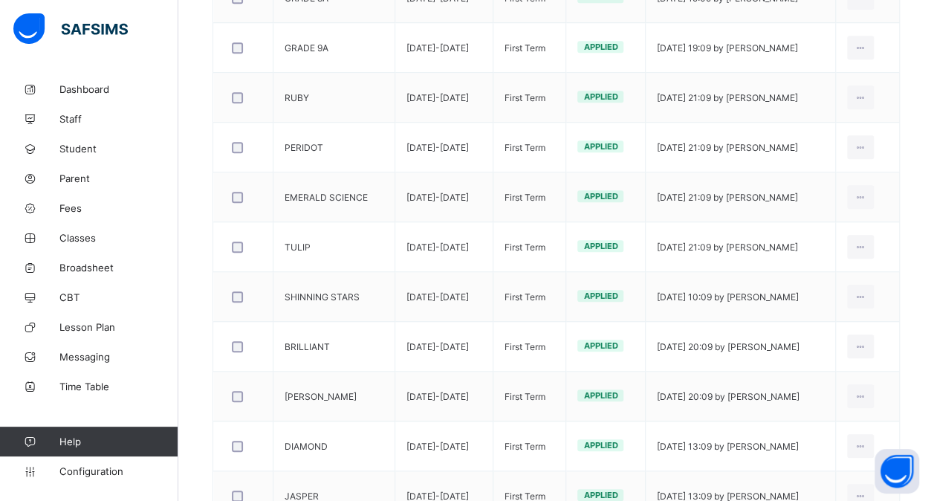
scroll to position [674, 0]
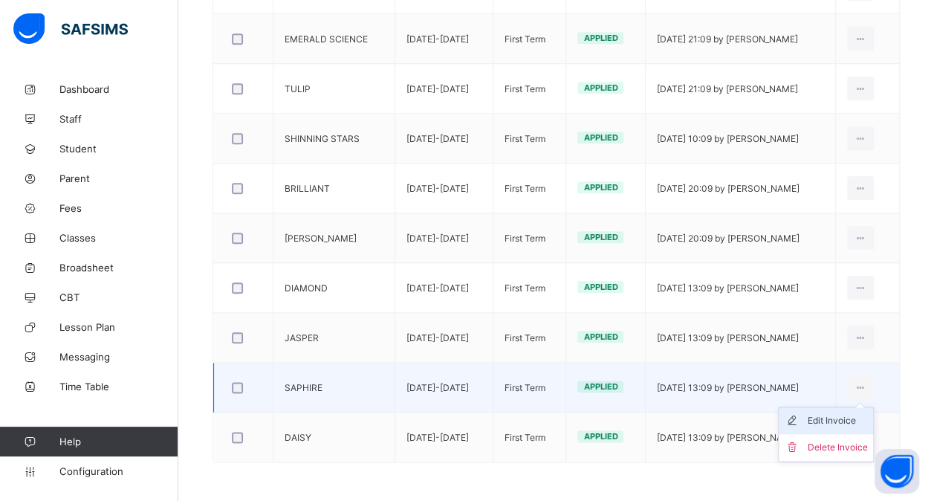
click at [832, 413] on div "Edit Invoice" at bounding box center [837, 420] width 60 height 15
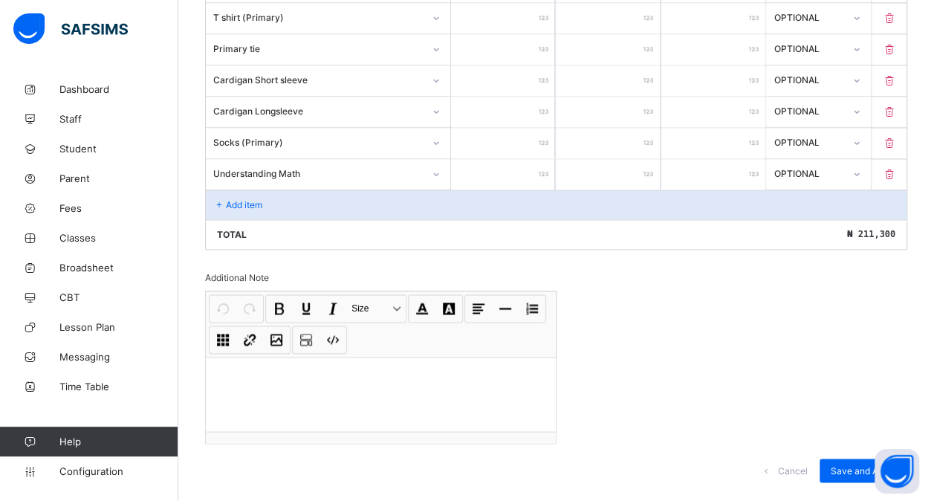
scroll to position [1076, 0]
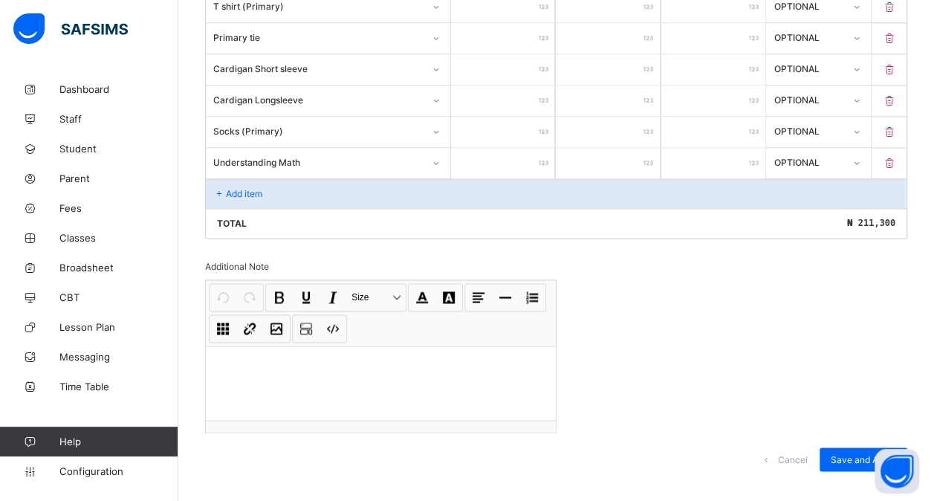
click at [265, 178] on div "Add item" at bounding box center [556, 193] width 700 height 30
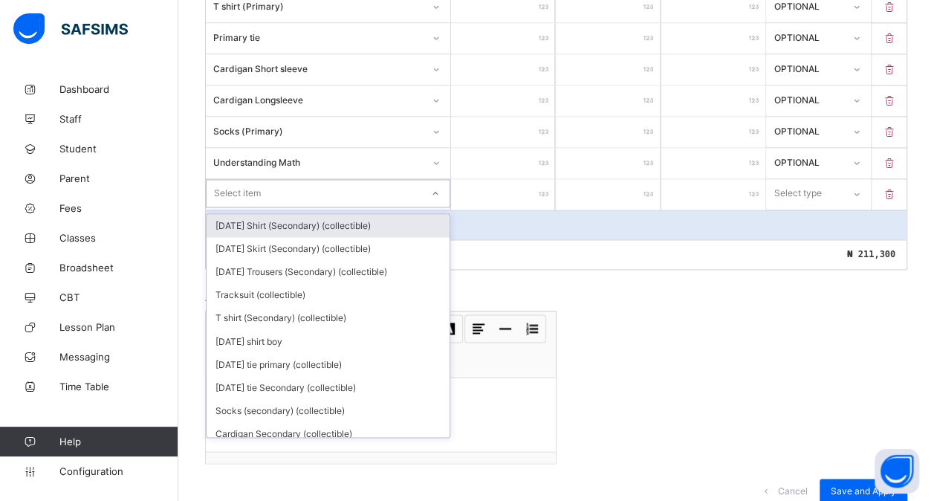
click at [294, 183] on div "Select item" at bounding box center [314, 193] width 215 height 21
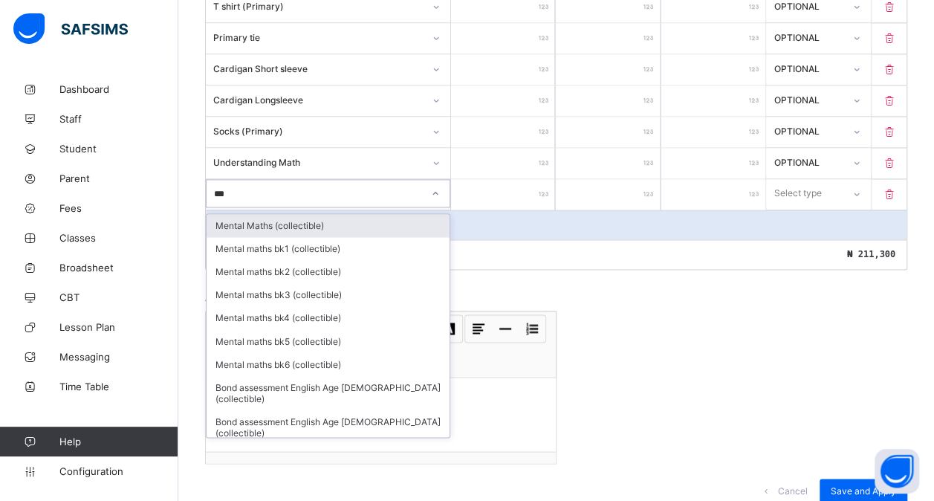
click at [296, 214] on div "Mental Maths (collectible)" at bounding box center [328, 225] width 243 height 23
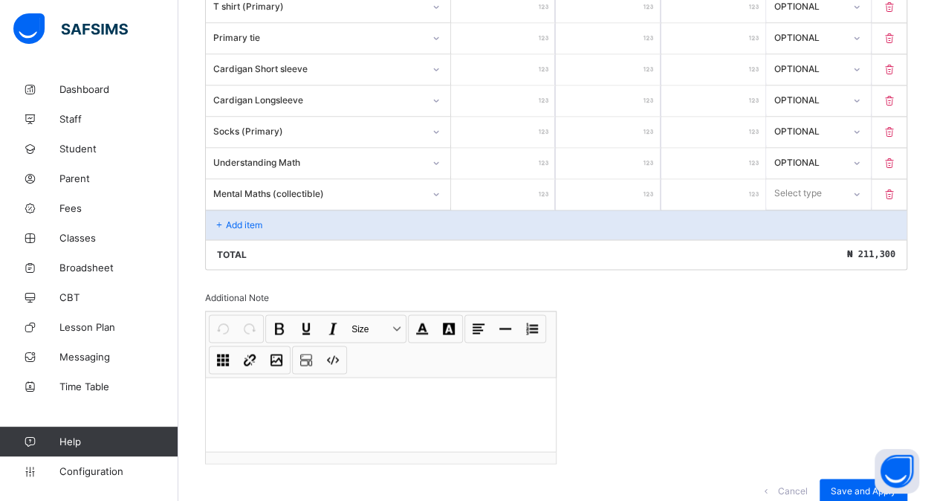
click at [518, 179] on input "number" at bounding box center [503, 194] width 104 height 30
drag, startPoint x: 828, startPoint y: 176, endPoint x: 807, endPoint y: 227, distance: 55.3
click at [807, 207] on div "option Optional focused, 2 of 2. 2 results available. Use Up and Down to choose…" at bounding box center [818, 193] width 104 height 28
click at [807, 237] on div "Optional" at bounding box center [818, 248] width 103 height 23
click at [232, 219] on p "Add item" at bounding box center [244, 224] width 36 height 11
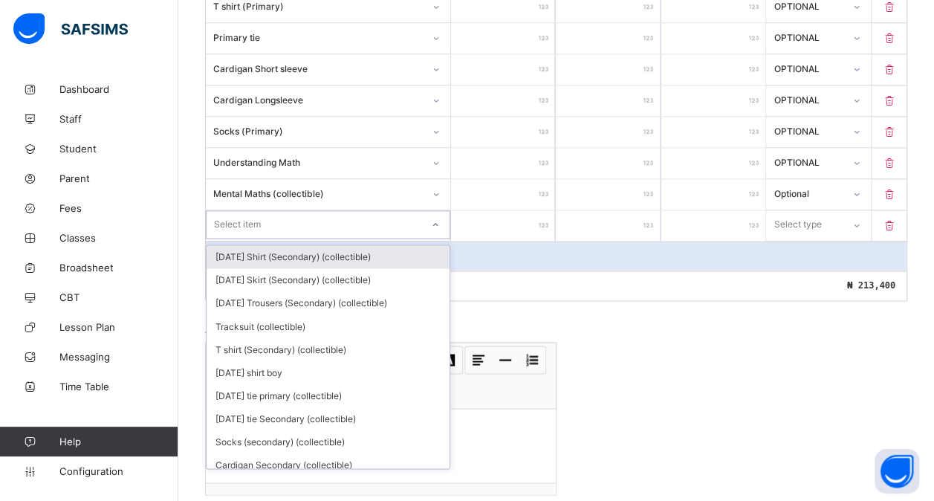
click at [250, 210] on div "Select item" at bounding box center [237, 224] width 47 height 28
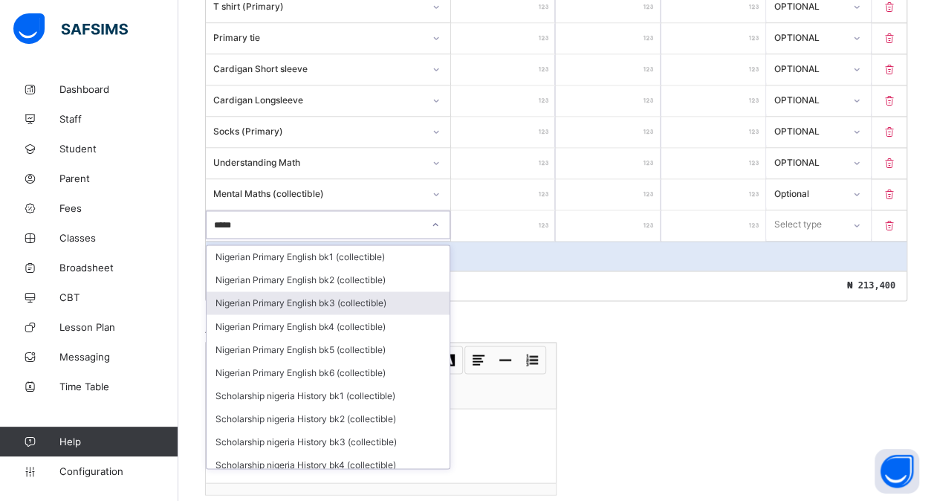
click at [368, 291] on div "Nigerian Primary English bk3 (collectible)" at bounding box center [328, 302] width 243 height 23
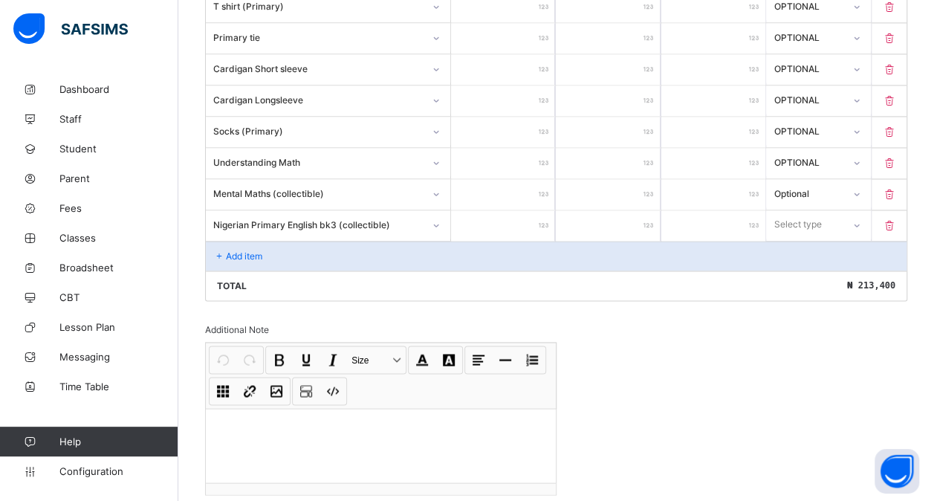
click at [520, 210] on input "number" at bounding box center [503, 225] width 104 height 30
click at [839, 214] on div "Select type" at bounding box center [804, 224] width 74 height 21
click at [815, 268] on div "Optional" at bounding box center [818, 279] width 103 height 23
click at [250, 241] on div "Add item" at bounding box center [556, 256] width 700 height 30
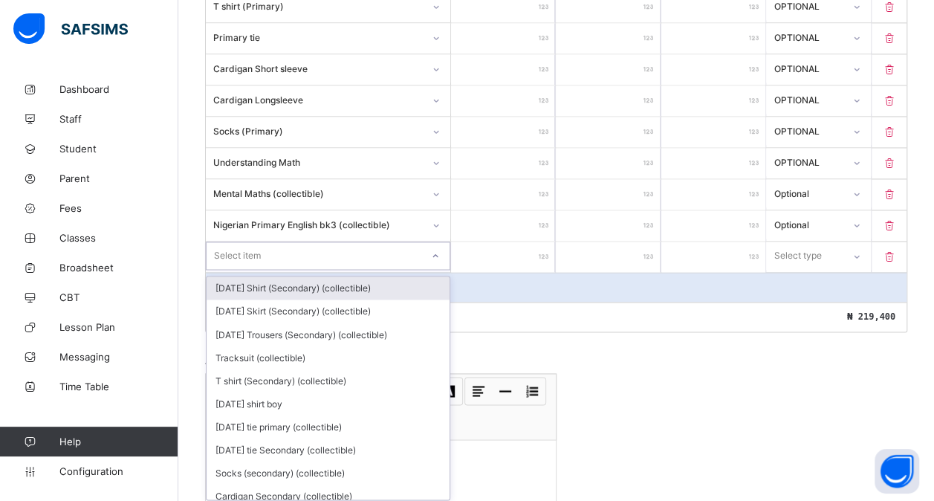
click at [254, 241] on div "Select item" at bounding box center [237, 255] width 47 height 28
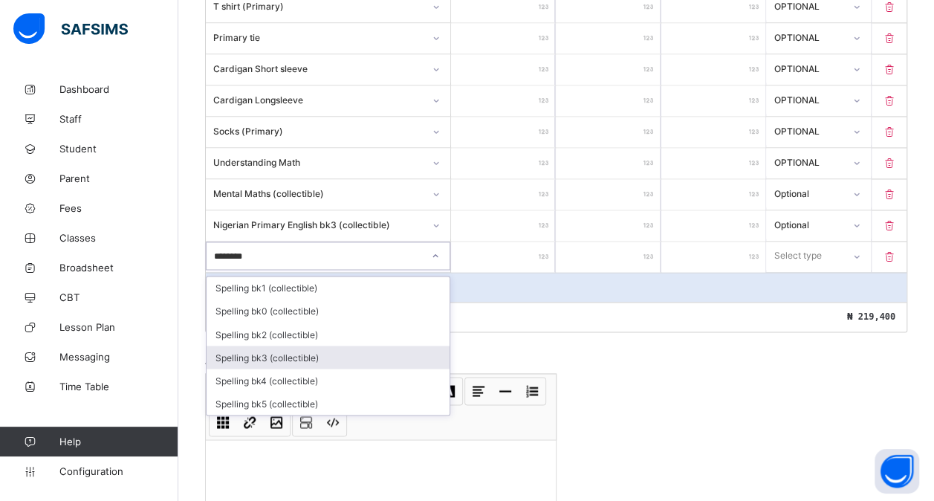
click at [285, 345] on div "Spelling bk3 (collectible)" at bounding box center [328, 356] width 243 height 23
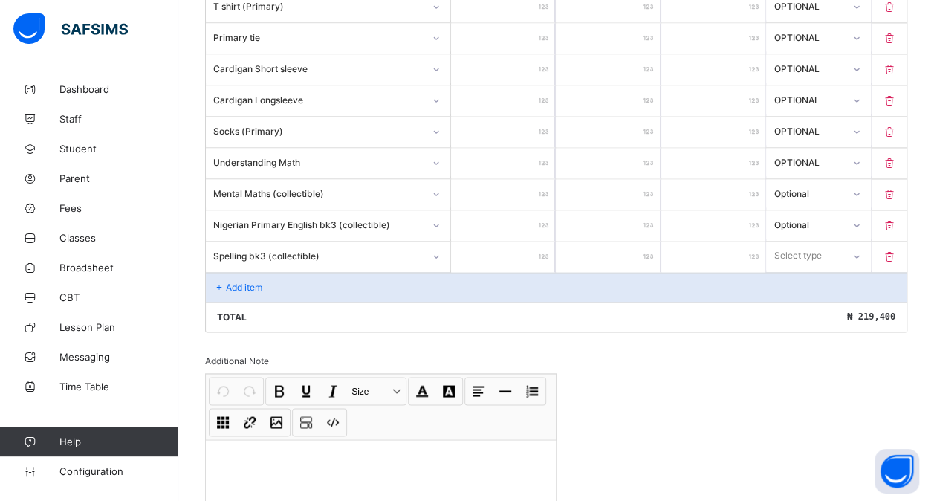
click at [495, 241] on input "number" at bounding box center [503, 256] width 104 height 30
drag, startPoint x: 812, startPoint y: 239, endPoint x: 807, endPoint y: 288, distance: 49.3
click at [807, 270] on div "option Optional focused, 2 of 2. 2 results available. Use Up and Down to choose…" at bounding box center [818, 255] width 104 height 28
click at [807, 299] on div "Optional" at bounding box center [818, 310] width 103 height 23
click at [260, 282] on p "Add item" at bounding box center [244, 287] width 36 height 11
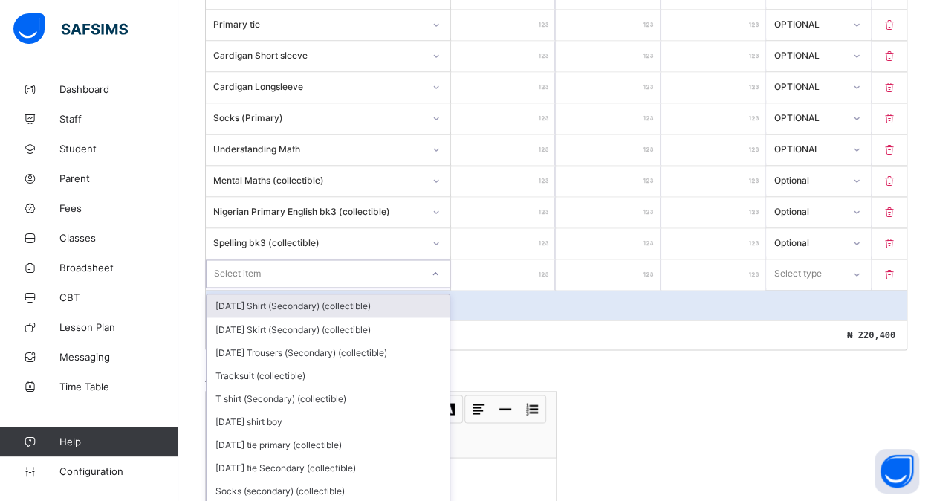
scroll to position [1092, 0]
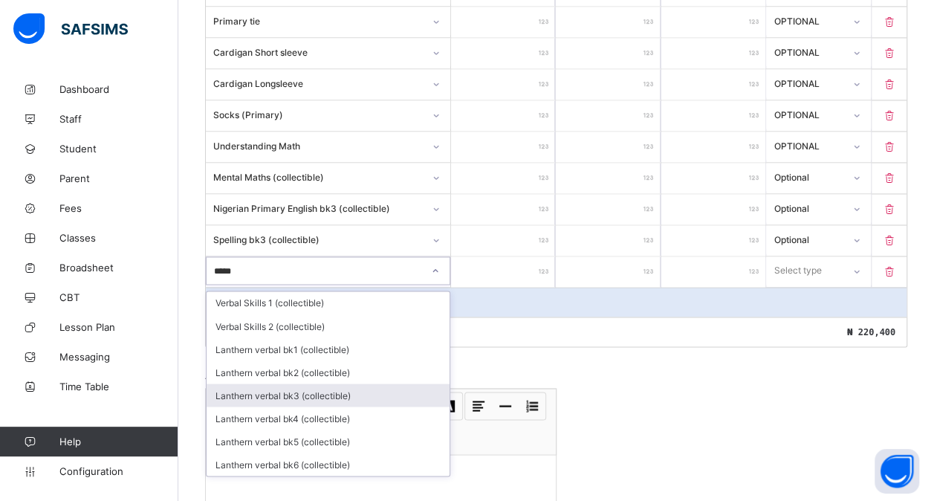
click at [285, 383] on div "Lanthern verbal bk3 (collectible)" at bounding box center [328, 394] width 243 height 23
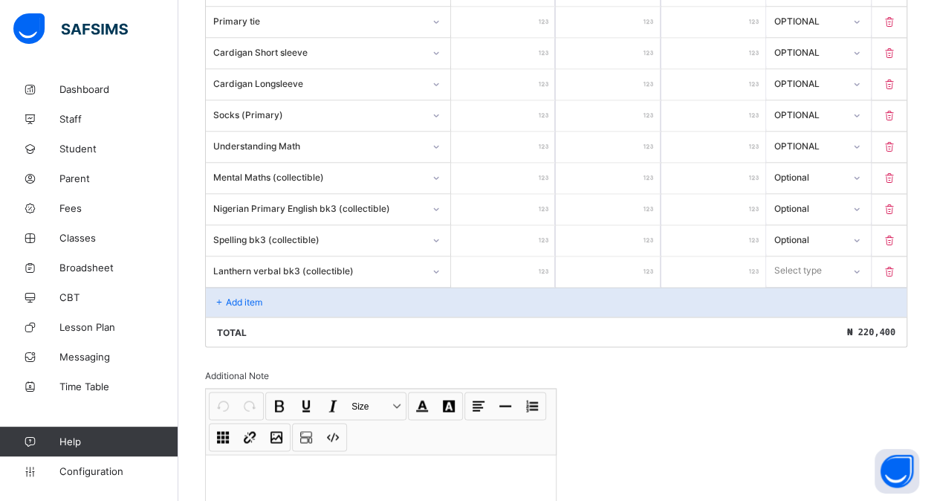
click at [523, 256] on input "number" at bounding box center [503, 271] width 104 height 30
drag, startPoint x: 818, startPoint y: 247, endPoint x: 803, endPoint y: 312, distance: 66.3
click at [803, 285] on div "option Compulsory focused, 1 of 2. 2 results available. Use Up and Down to choo…" at bounding box center [818, 270] width 104 height 28
click at [803, 314] on div "Optional" at bounding box center [818, 325] width 103 height 23
click at [256, 296] on p "Add item" at bounding box center [244, 301] width 36 height 11
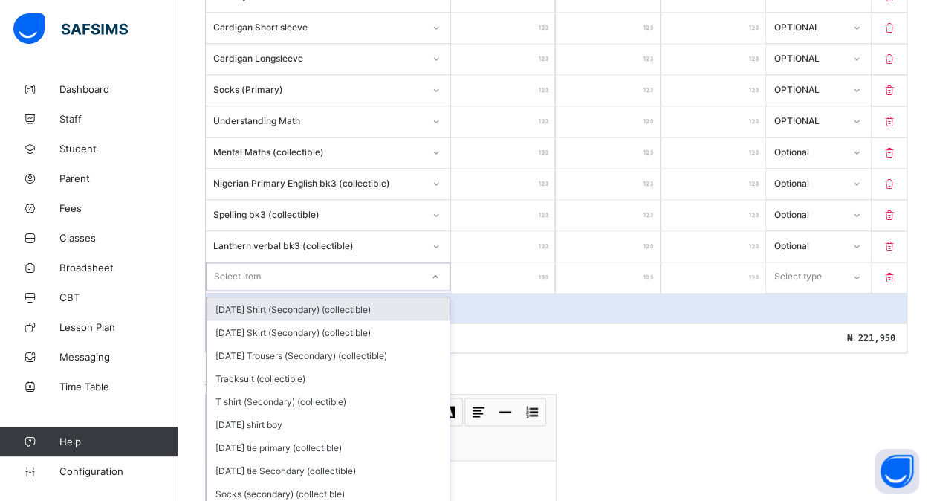
scroll to position [1123, 0]
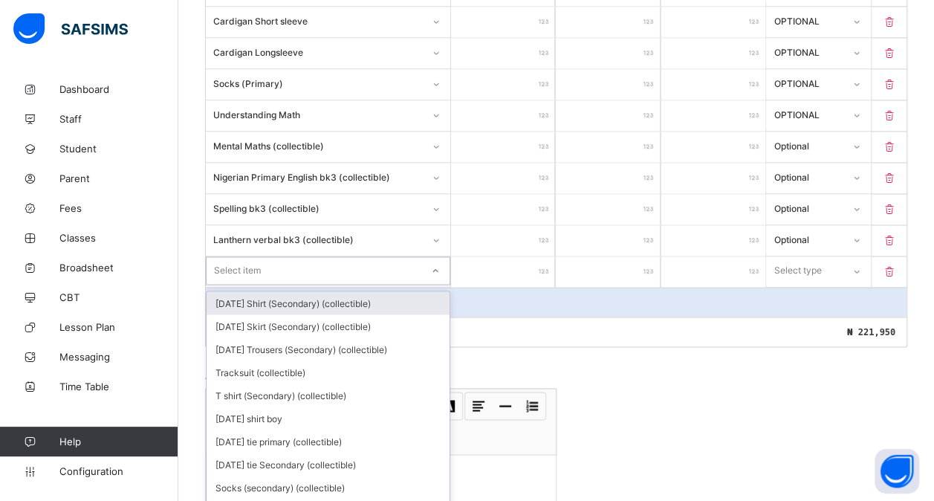
click at [263, 285] on div "option [DATE] Shirt (Secondary) (collectible) focused, 1 of 180. 180 results av…" at bounding box center [328, 270] width 244 height 28
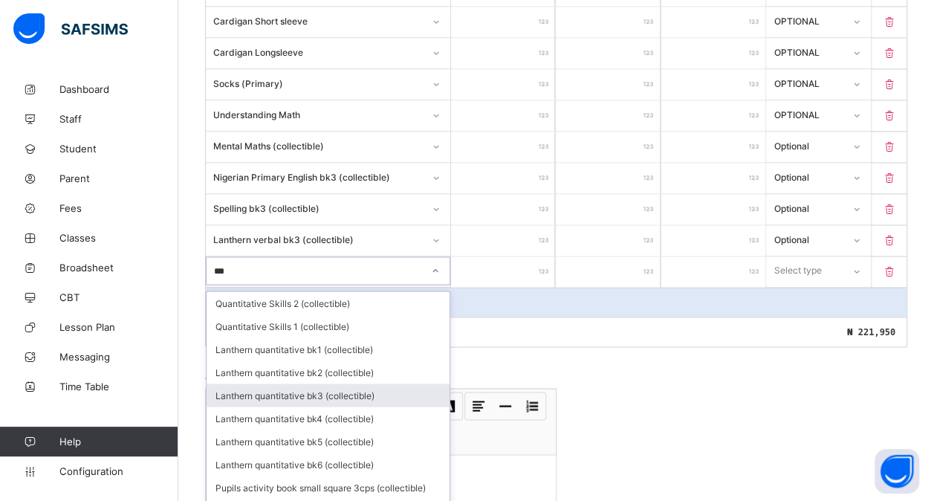
click at [295, 383] on div "Lanthern quantitative bk3 (collectible)" at bounding box center [328, 394] width 243 height 23
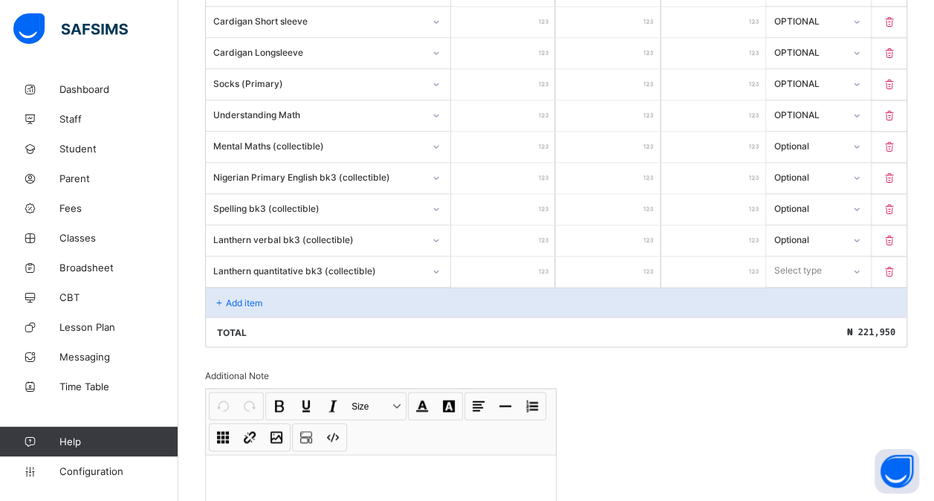
click at [499, 256] on input "number" at bounding box center [503, 271] width 104 height 30
drag, startPoint x: 810, startPoint y: 256, endPoint x: 800, endPoint y: 301, distance: 46.5
click at [800, 285] on div "option Compulsory focused, 1 of 2. 2 results available. Use Up and Down to choo…" at bounding box center [818, 270] width 104 height 28
click at [800, 314] on div "Optional" at bounding box center [818, 325] width 103 height 23
click at [235, 296] on p "Add item" at bounding box center [244, 301] width 36 height 11
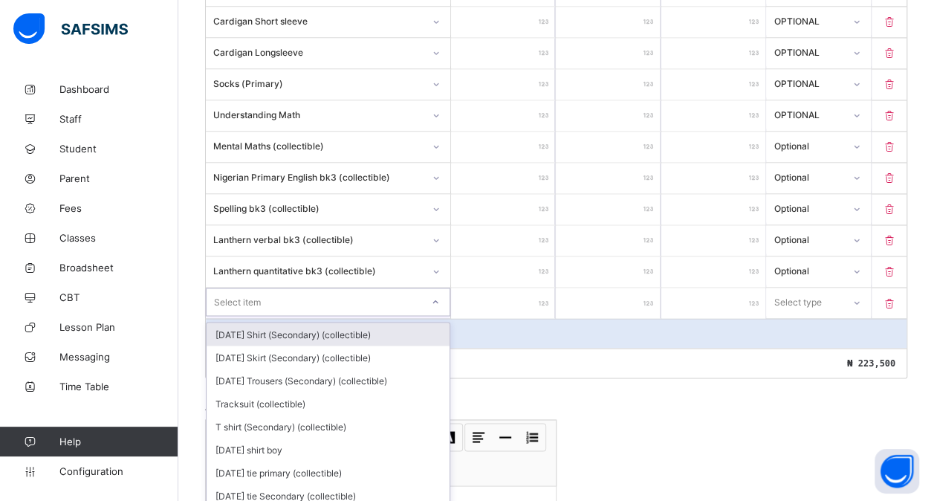
scroll to position [1154, 0]
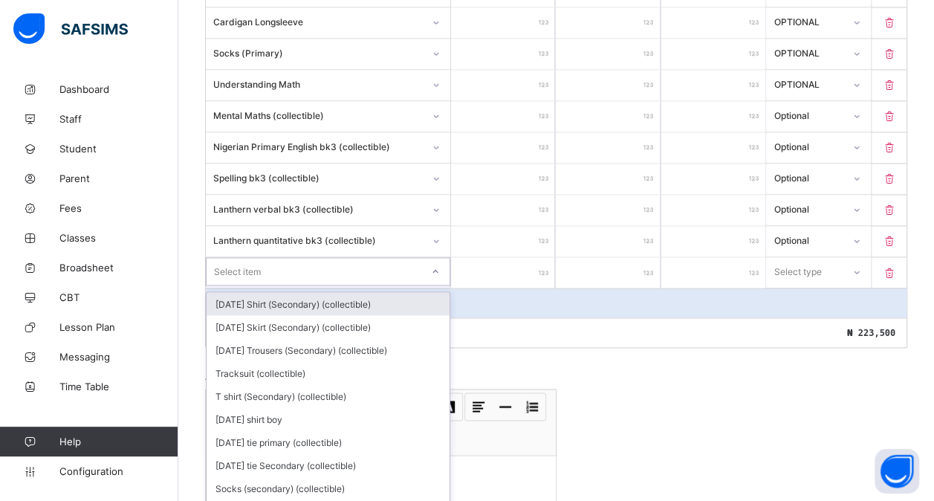
click at [235, 280] on div "option [DATE] Shirt (Secondary) (collectible) focused, 1 of 179. 179 results av…" at bounding box center [328, 271] width 244 height 28
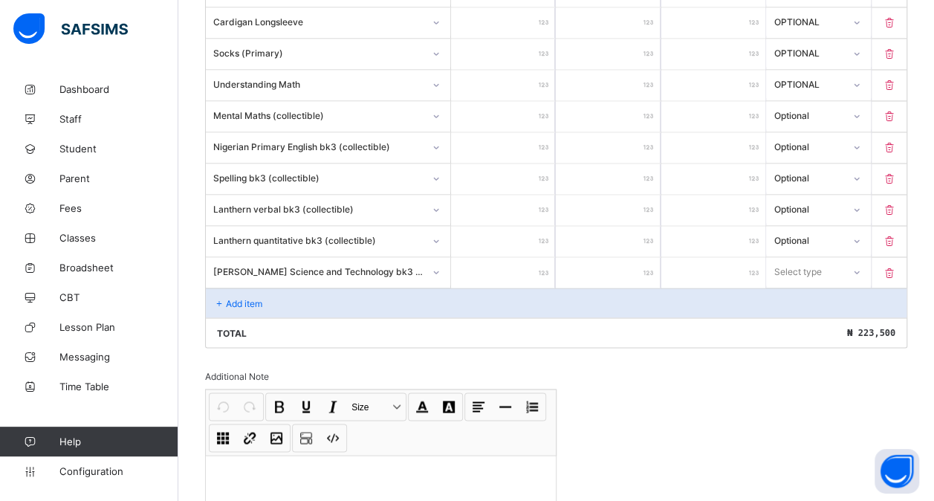
click at [496, 257] on input "number" at bounding box center [503, 272] width 104 height 30
drag, startPoint x: 810, startPoint y: 247, endPoint x: 807, endPoint y: 297, distance: 50.6
click at [807, 285] on div "option Compulsory focused, 1 of 2. 2 results available. Use Up and Down to choo…" at bounding box center [818, 271] width 104 height 28
click at [807, 315] on div "Optional" at bounding box center [818, 326] width 103 height 23
click at [256, 287] on div "Add item" at bounding box center [556, 302] width 700 height 30
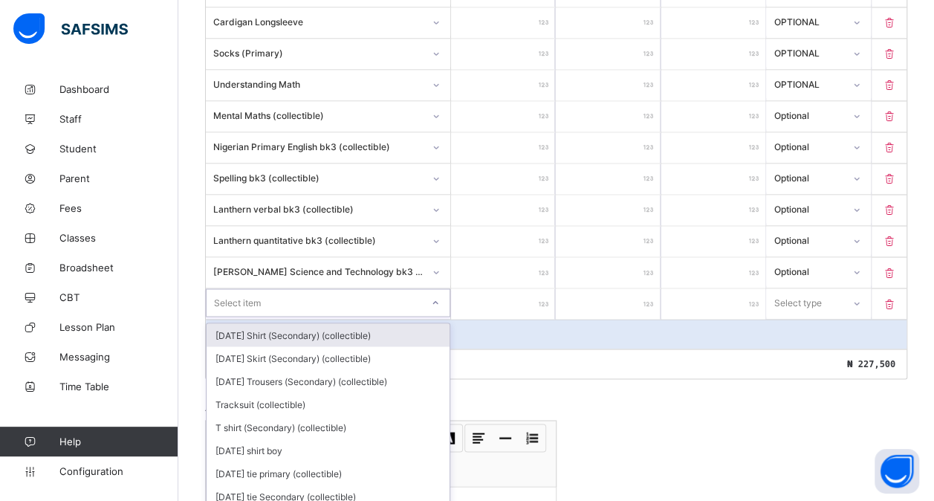
scroll to position [1184, 0]
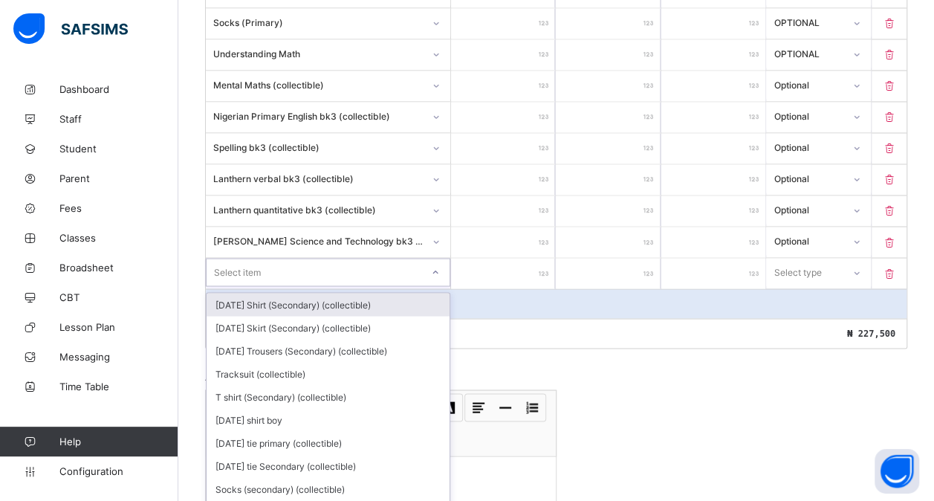
click at [256, 281] on div "option [DATE] Shirt (Secondary) (collectible) focused, 1 of 178. 178 results av…" at bounding box center [328, 272] width 244 height 28
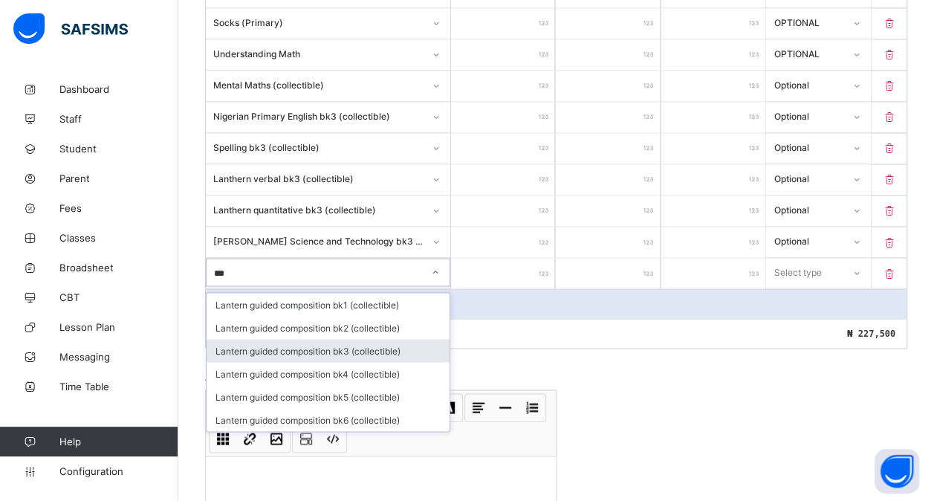
click at [327, 339] on div "Lantern guided composition bk3 (collectible)" at bounding box center [328, 350] width 243 height 23
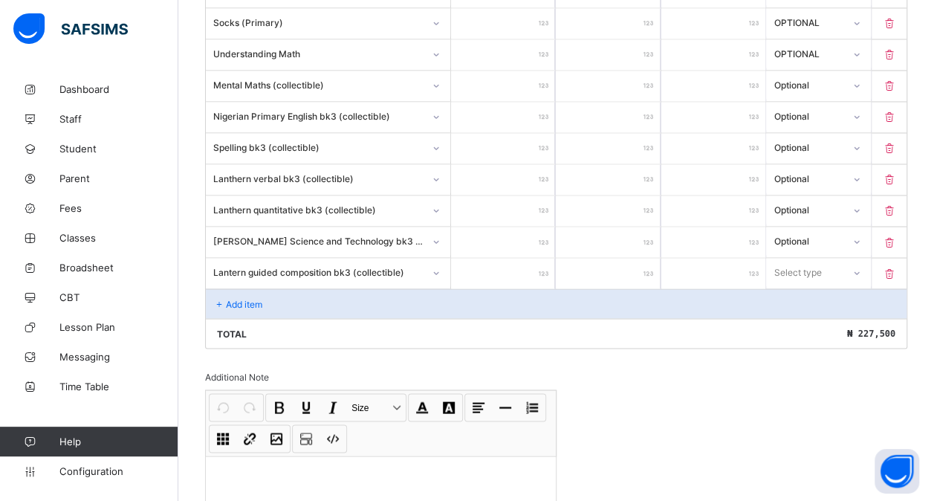
click at [486, 258] on input "number" at bounding box center [503, 273] width 104 height 30
click at [797, 258] on div "Select type" at bounding box center [798, 272] width 48 height 28
click at [796, 316] on div "Optional" at bounding box center [818, 327] width 103 height 23
click at [239, 288] on div "Add item" at bounding box center [556, 303] width 700 height 30
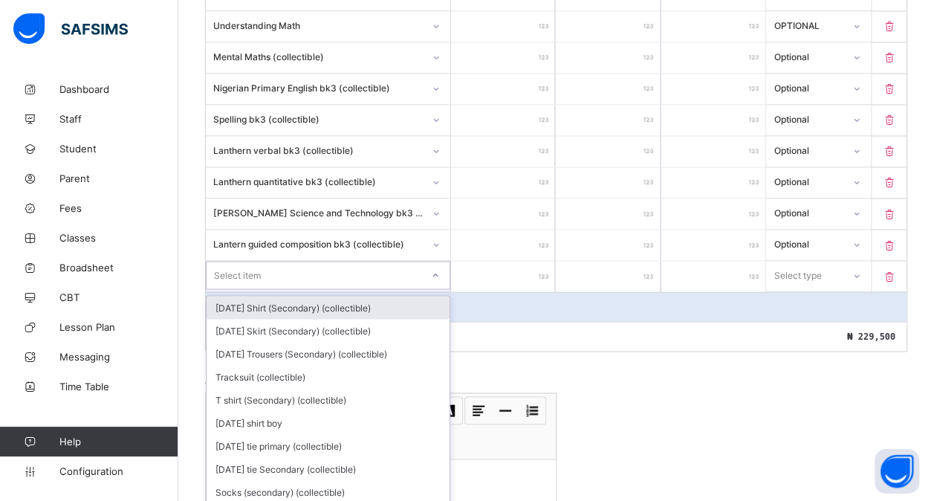
scroll to position [1215, 0]
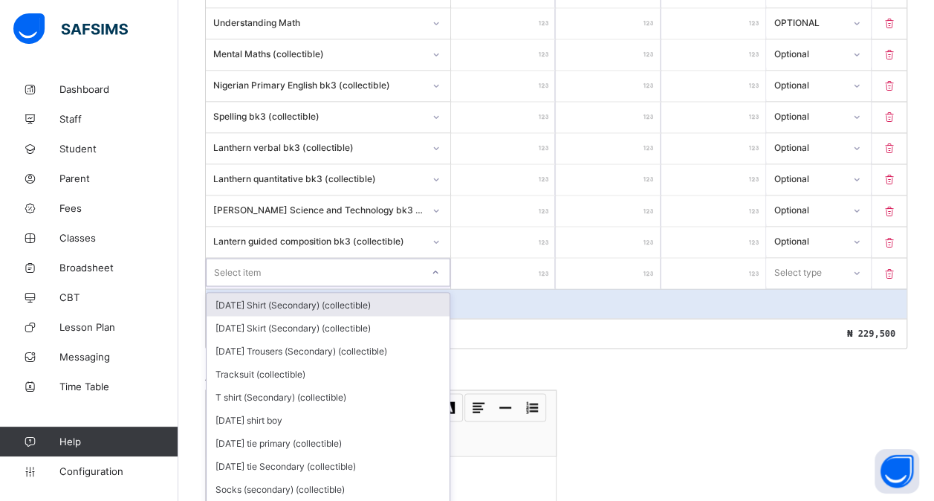
click at [247, 282] on div "option [DATE] Shirt (Secondary) (collectible) focused, 1 of 177. 177 results av…" at bounding box center [328, 272] width 244 height 28
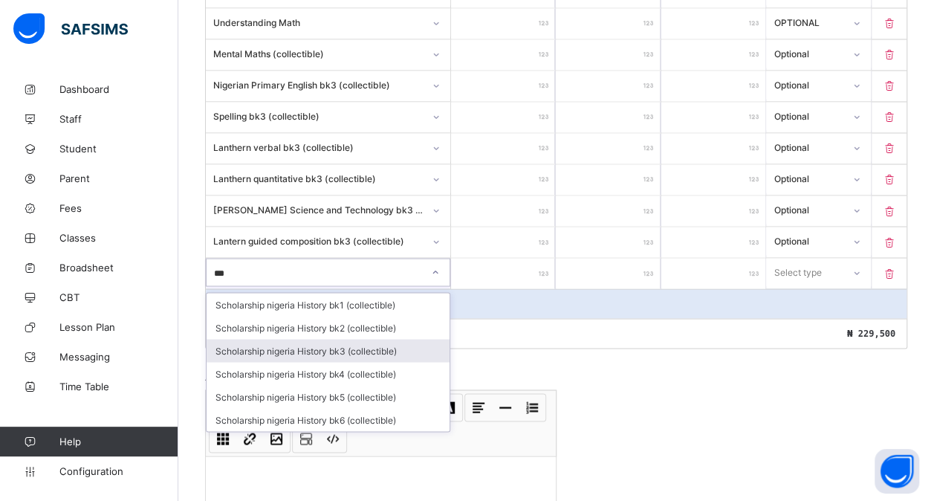
click at [348, 339] on div "Scholarship nigeria History bk3 (collectible)" at bounding box center [328, 350] width 243 height 23
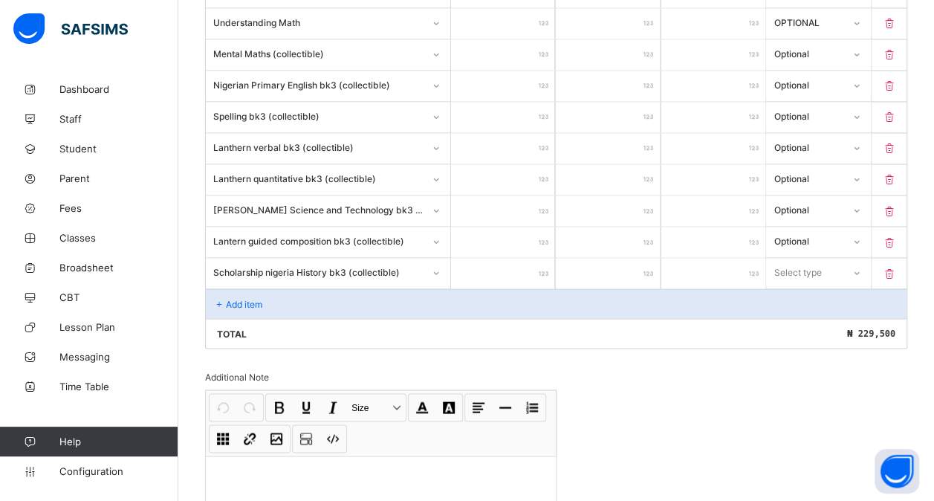
click at [515, 258] on input "number" at bounding box center [503, 273] width 104 height 30
drag, startPoint x: 801, startPoint y: 255, endPoint x: 799, endPoint y: 304, distance: 49.0
click at [799, 286] on div "option Compulsory focused, 1 of 2. 2 results available. Use Up and Down to choo…" at bounding box center [818, 272] width 104 height 28
click at [799, 316] on div "Optional" at bounding box center [818, 327] width 103 height 23
click at [293, 288] on div "Add item" at bounding box center [556, 303] width 700 height 30
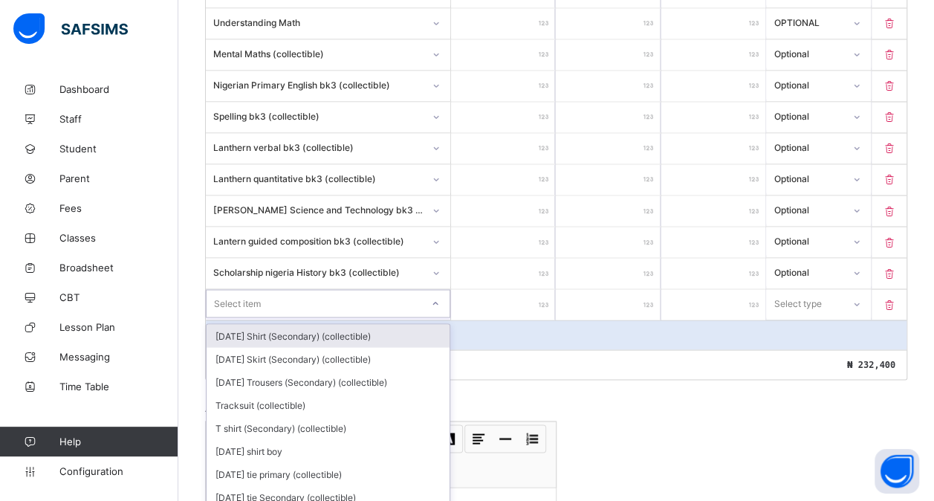
scroll to position [1246, 0]
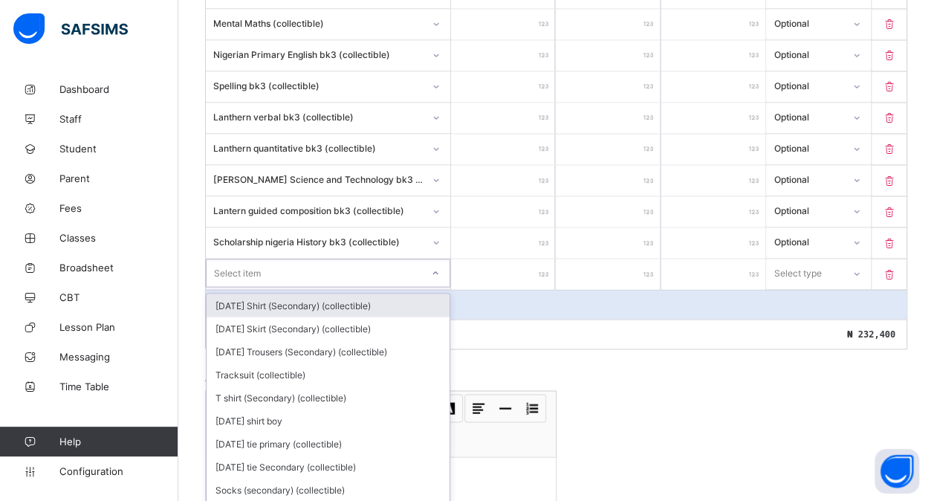
click at [269, 281] on div "option [DATE] Shirt (Secondary) (collectible) focused, 1 of 176. 176 results av…" at bounding box center [328, 273] width 244 height 28
click at [269, 293] on div "[DATE] Shirt (Secondary) (collectible)" at bounding box center [328, 304] width 243 height 23
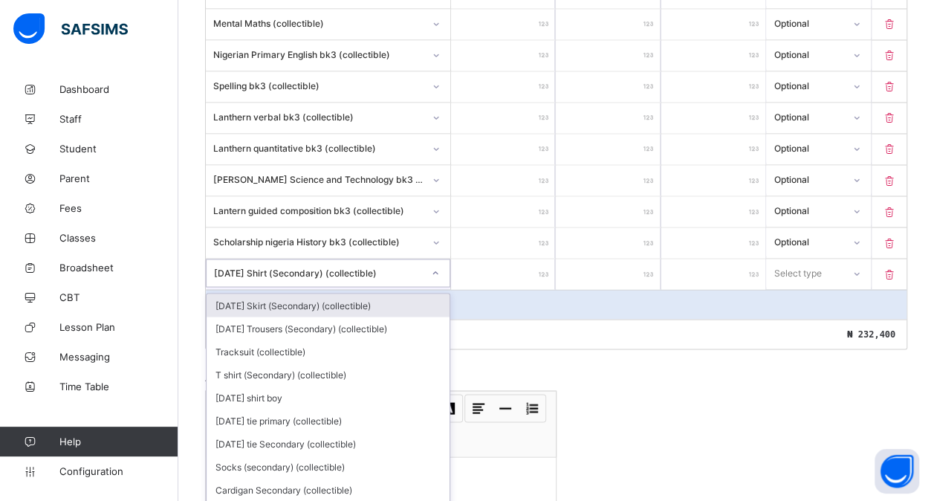
click at [392, 267] on div "[DATE] Shirt (Secondary) (collectible)" at bounding box center [318, 272] width 209 height 11
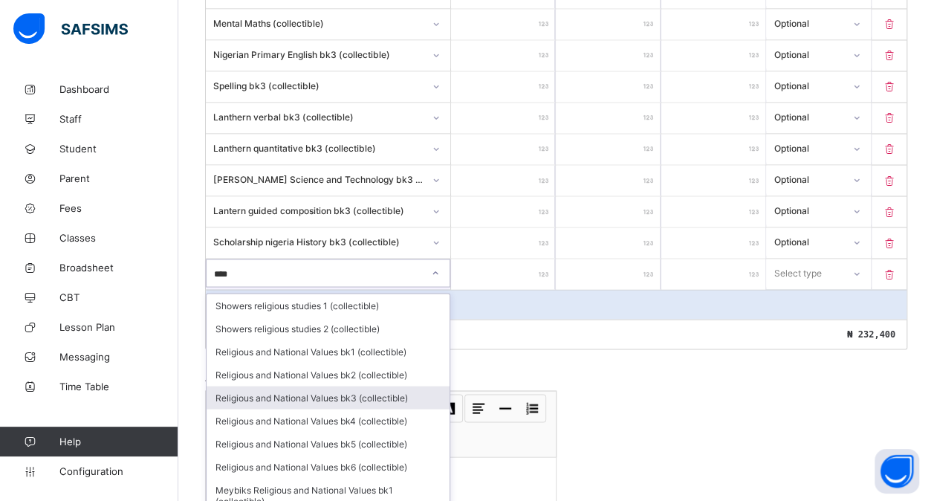
click at [348, 386] on div "Religious and National Values bk3 (collectible)" at bounding box center [328, 397] width 243 height 23
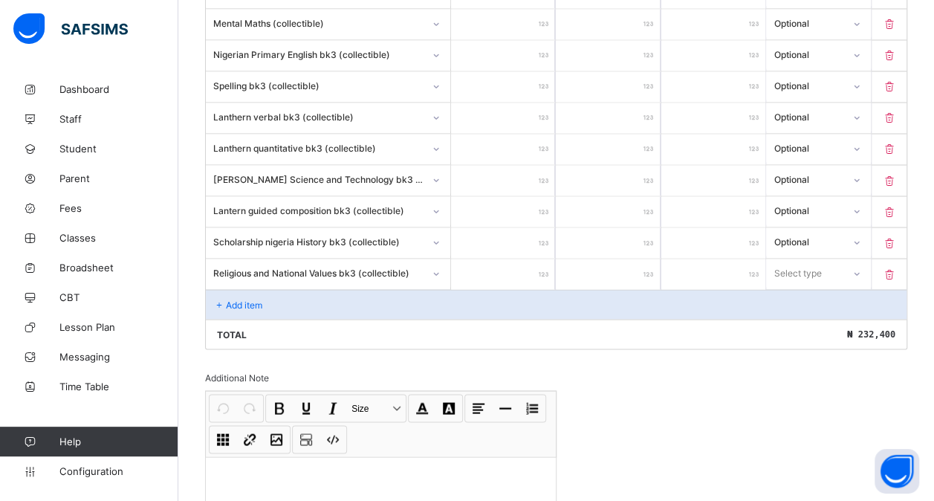
click at [496, 259] on input "number" at bounding box center [503, 274] width 104 height 30
drag, startPoint x: 800, startPoint y: 254, endPoint x: 796, endPoint y: 308, distance: 54.4
click at [796, 287] on div "option Optional focused, 2 of 2. 2 results available. Use Up and Down to choose…" at bounding box center [818, 273] width 104 height 28
click at [796, 316] on div "Optional" at bounding box center [818, 327] width 103 height 23
click at [264, 289] on div "Add item" at bounding box center [556, 304] width 700 height 30
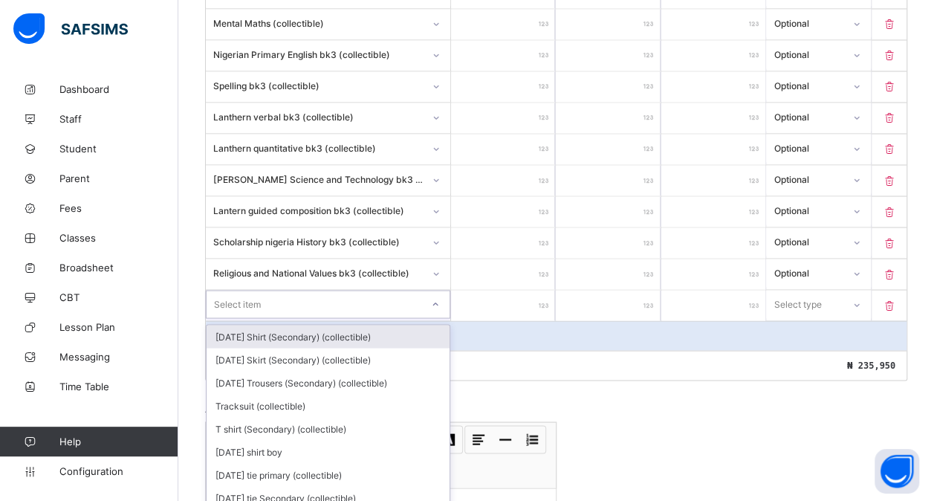
scroll to position [1276, 0]
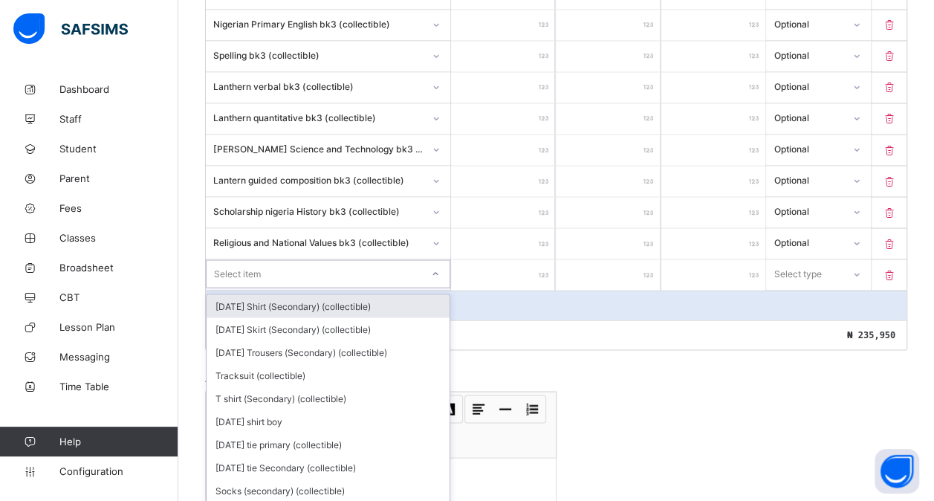
click at [236, 282] on div "option [DATE] Shirt (Secondary) (collectible) focused, 1 of 175. 175 results av…" at bounding box center [328, 273] width 244 height 28
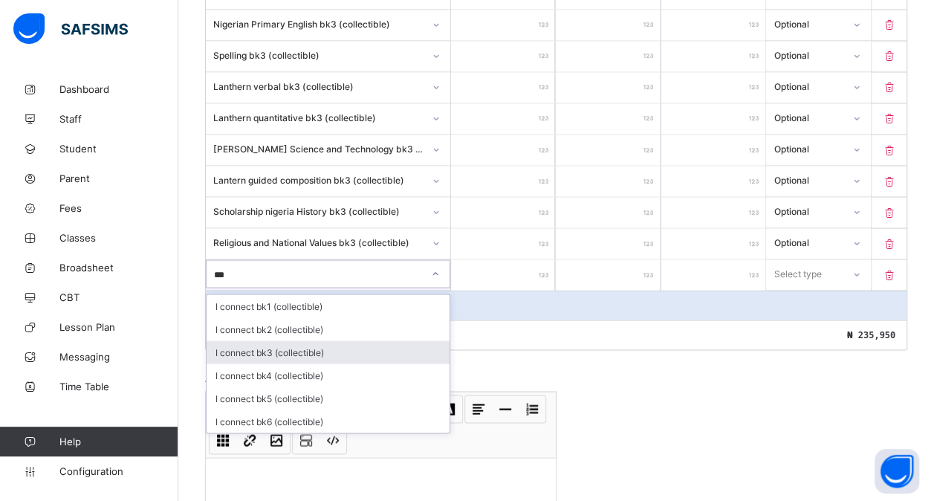
click at [279, 340] on div "I connect bk3 (collectible)" at bounding box center [328, 351] width 243 height 23
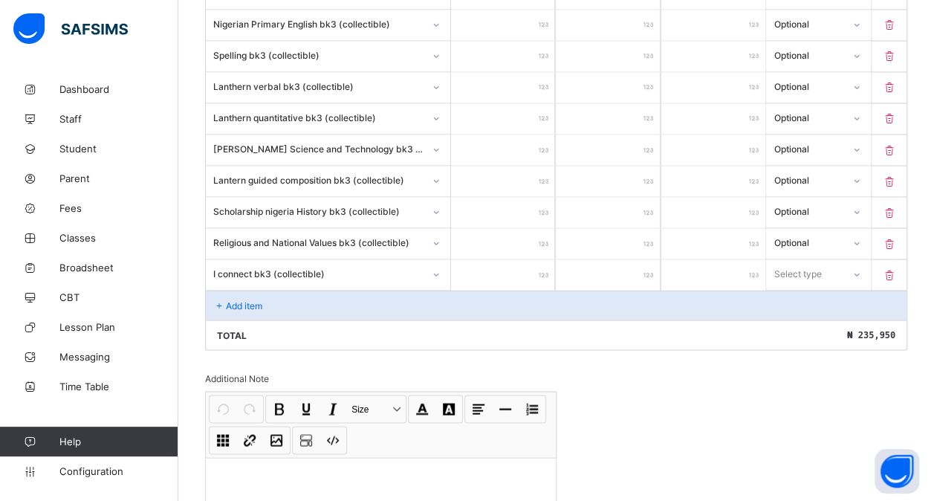
click at [497, 259] on input "number" at bounding box center [503, 274] width 104 height 30
drag, startPoint x: 804, startPoint y: 247, endPoint x: 791, endPoint y: 301, distance: 55.9
click at [791, 287] on div "option Compulsory focused, 1 of 2. 2 results available. Use Up and Down to choo…" at bounding box center [818, 273] width 104 height 28
click at [791, 317] on div "Optional" at bounding box center [818, 328] width 103 height 23
click at [289, 290] on div "Add item" at bounding box center [556, 305] width 700 height 30
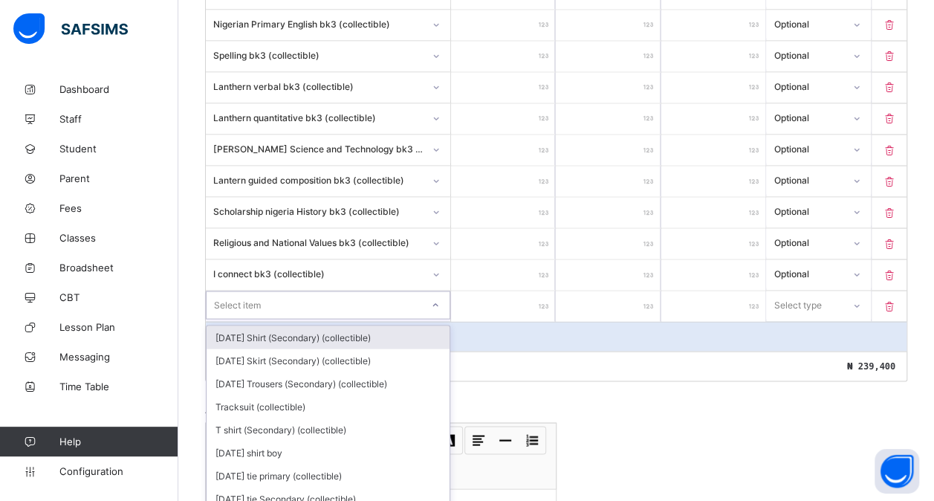
scroll to position [1307, 0]
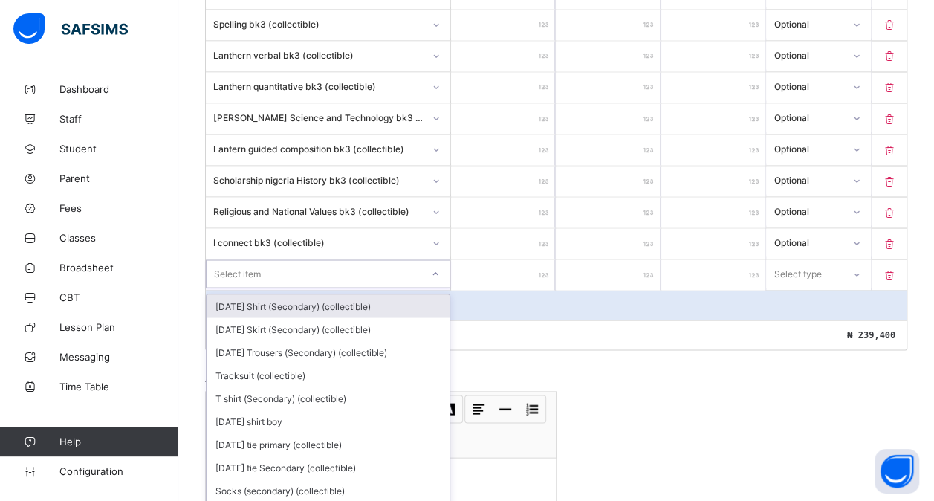
click at [289, 280] on div "option [DATE] Shirt (Secondary) (collectible) focused, 1 of 174. 174 results av…" at bounding box center [328, 273] width 244 height 28
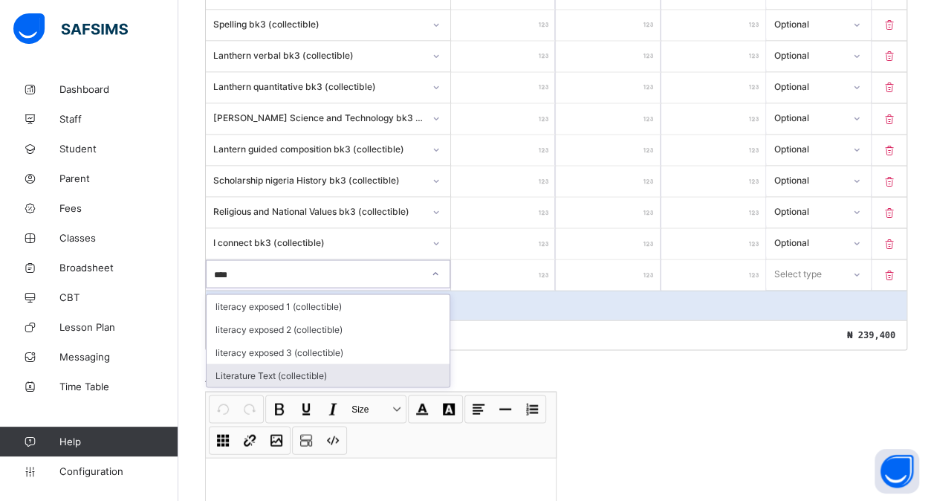
click at [284, 363] on div "Literature Text (collectible)" at bounding box center [328, 374] width 243 height 23
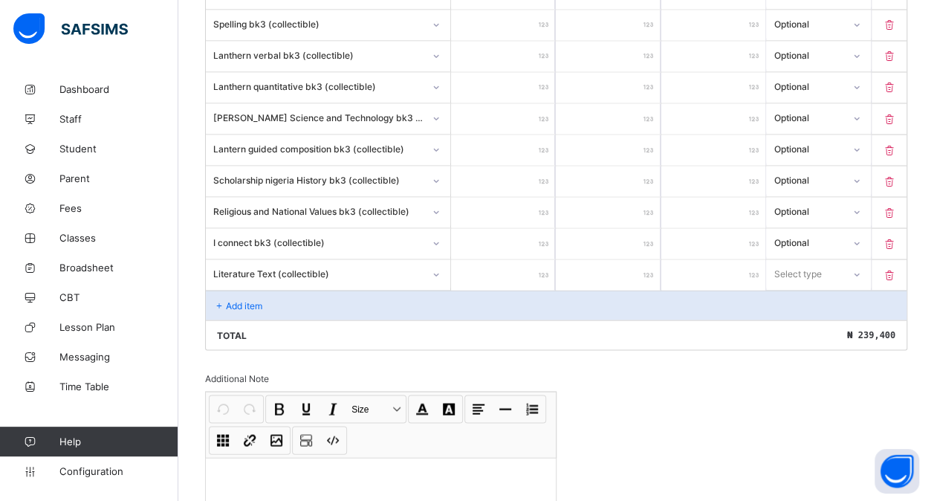
click at [492, 259] on input "number" at bounding box center [503, 274] width 104 height 30
drag, startPoint x: 812, startPoint y: 257, endPoint x: 790, endPoint y: 305, distance: 52.9
click at [790, 287] on div "option Optional focused, 2 of 2. 2 results available. Use Up and Down to choose…" at bounding box center [818, 273] width 104 height 28
click at [790, 317] on div "Optional" at bounding box center [818, 328] width 103 height 23
click at [254, 299] on p "Add item" at bounding box center [244, 304] width 36 height 11
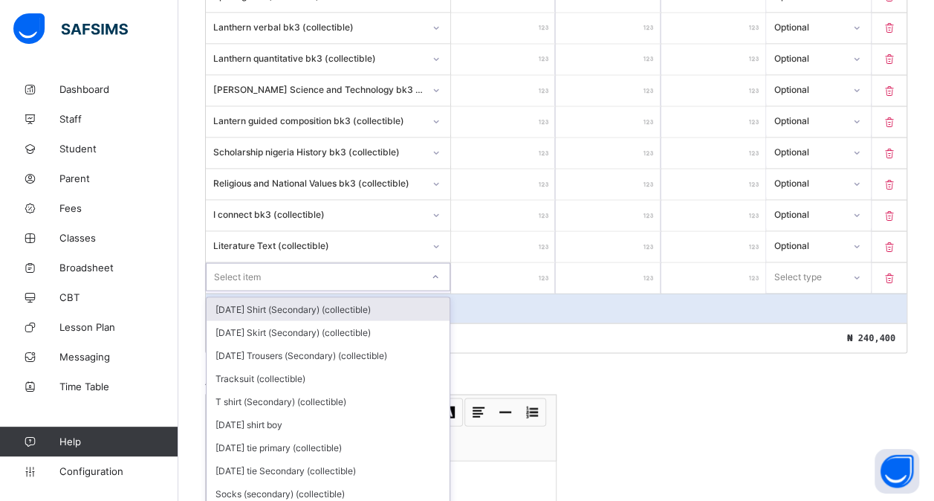
scroll to position [1338, 0]
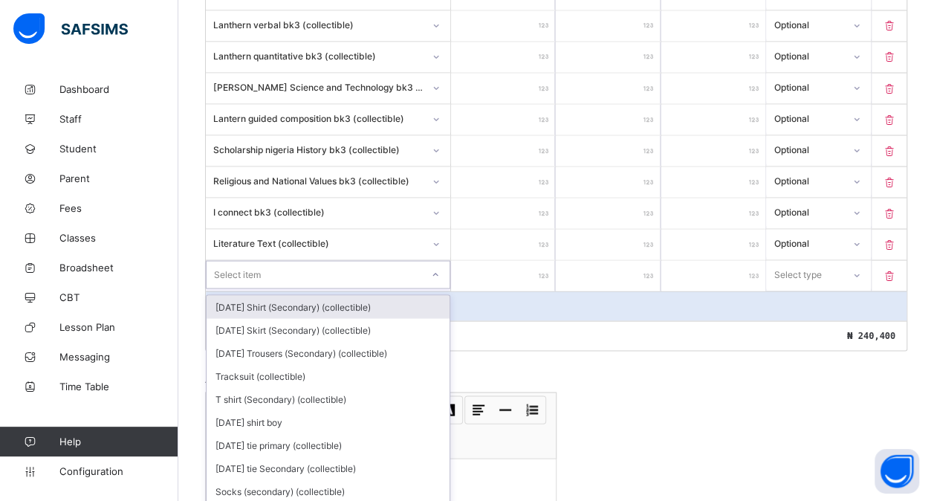
click at [243, 285] on div "option [DATE] Shirt (Secondary) (collectible) focused, 1 of 173. 173 results av…" at bounding box center [328, 274] width 244 height 28
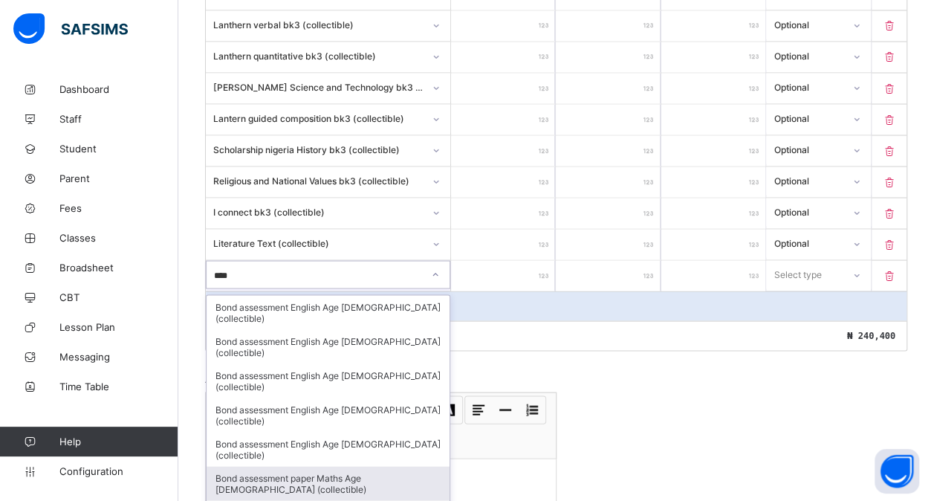
click at [361, 466] on div "Bond assessment paper Maths Age [DEMOGRAPHIC_DATA] (collectible)" at bounding box center [328, 483] width 243 height 34
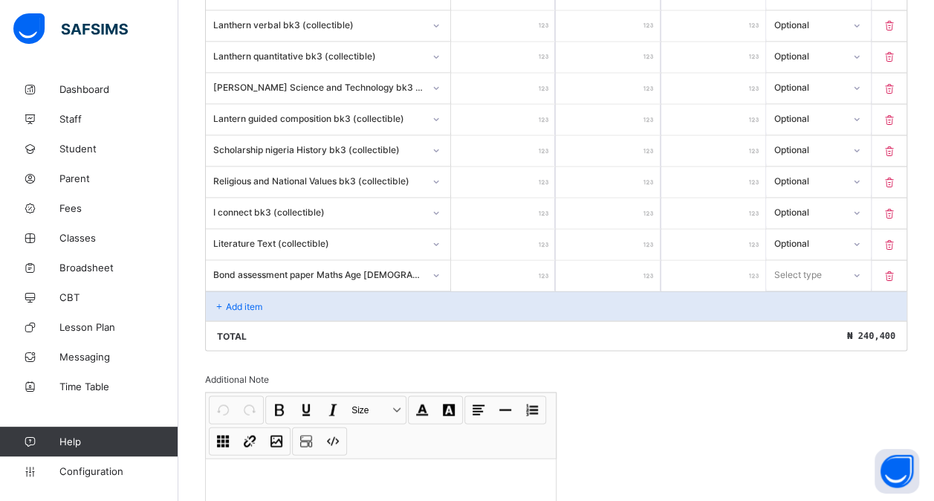
click at [495, 260] on input "number" at bounding box center [503, 275] width 104 height 30
drag, startPoint x: 819, startPoint y: 254, endPoint x: 805, endPoint y: 302, distance: 49.4
click at [805, 288] on div "option Optional focused, 2 of 2. 2 results available. Use Up and Down to choose…" at bounding box center [818, 274] width 104 height 28
click at [805, 318] on div "Optional" at bounding box center [818, 329] width 103 height 23
click at [278, 290] on div "Add item" at bounding box center [556, 305] width 700 height 30
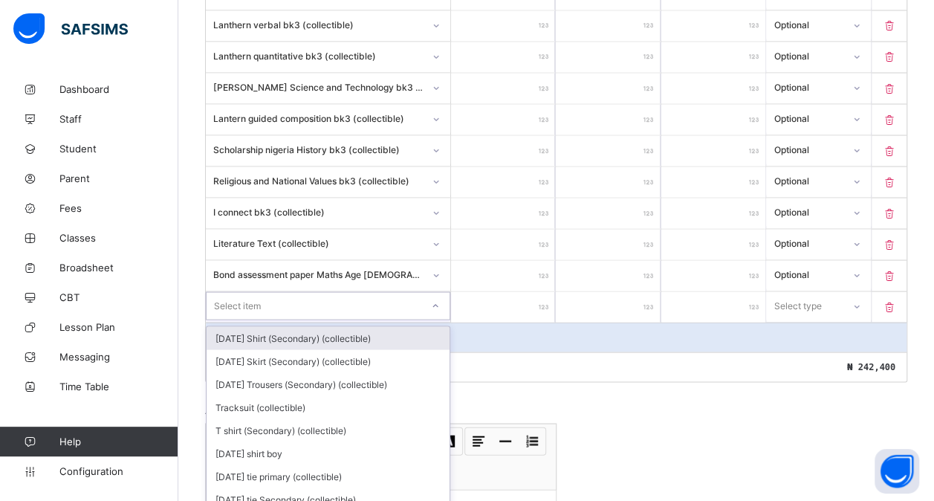
scroll to position [1368, 0]
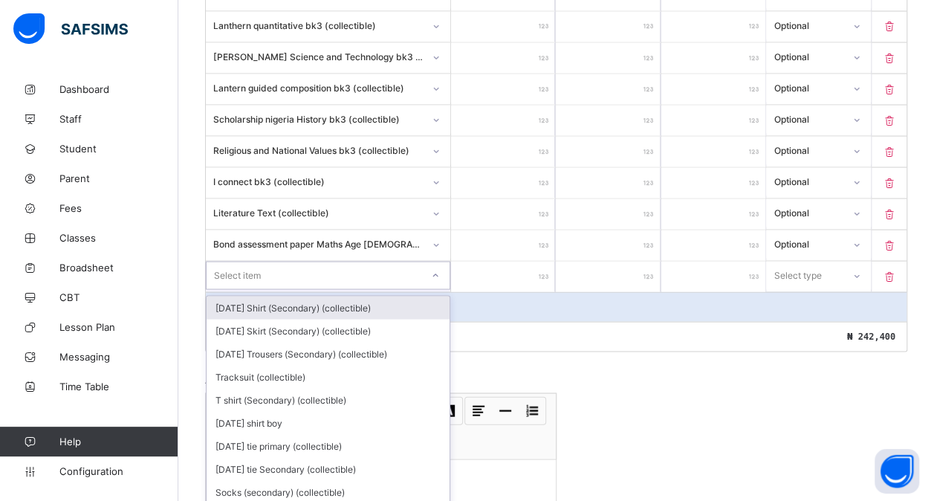
click at [278, 282] on div "option [DATE] Shirt (Secondary) (collectible) focused, 1 of 172. 172 results av…" at bounding box center [328, 275] width 244 height 28
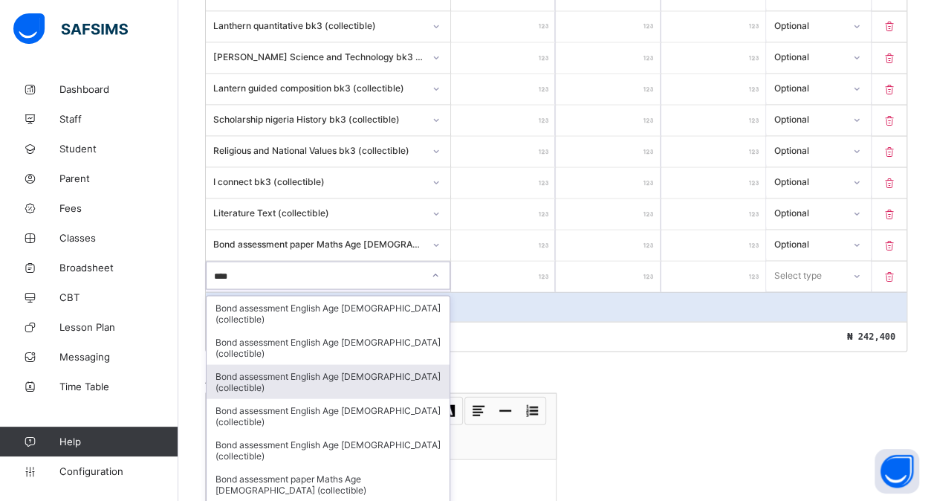
click at [356, 364] on div "Bond assessment English Age [DEMOGRAPHIC_DATA] (collectible)" at bounding box center [328, 381] width 243 height 34
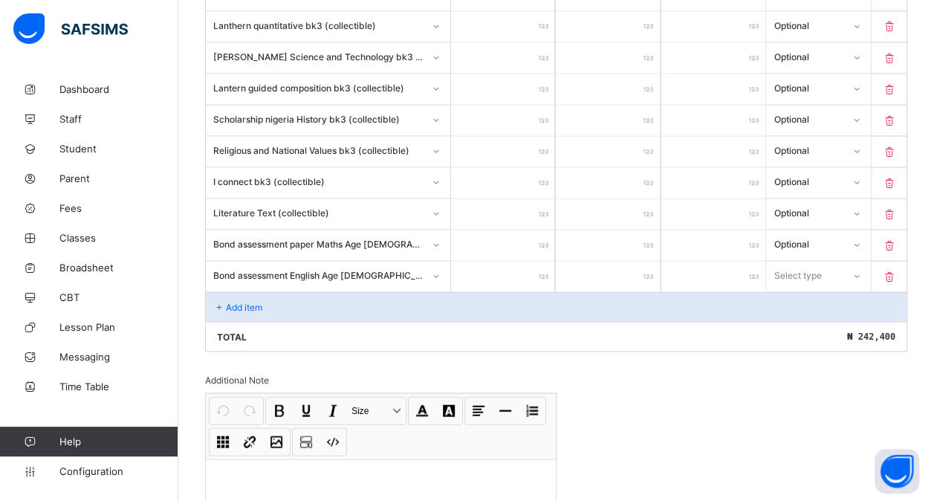
click at [526, 261] on input "number" at bounding box center [503, 276] width 104 height 30
click at [807, 261] on div "Select type" at bounding box center [798, 275] width 48 height 28
click at [793, 319] on div "Optional" at bounding box center [818, 330] width 103 height 23
click at [281, 291] on div "Add item" at bounding box center [556, 306] width 700 height 30
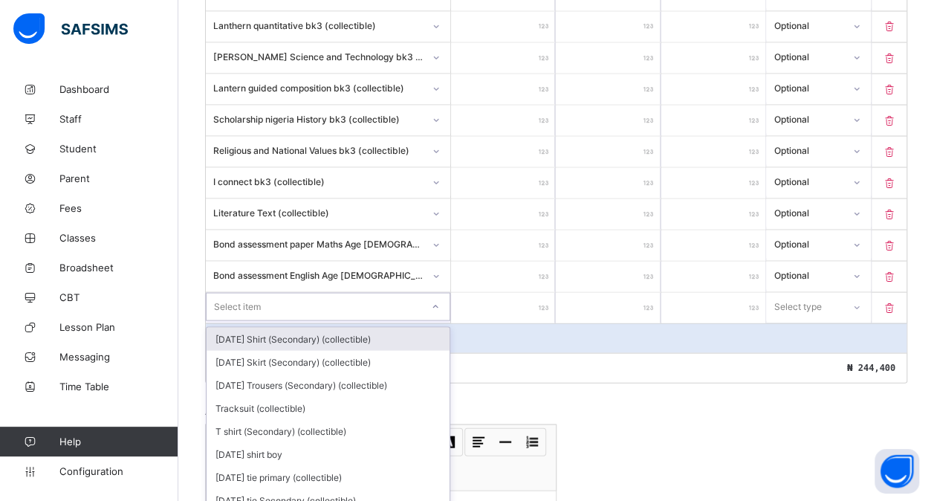
scroll to position [1400, 0]
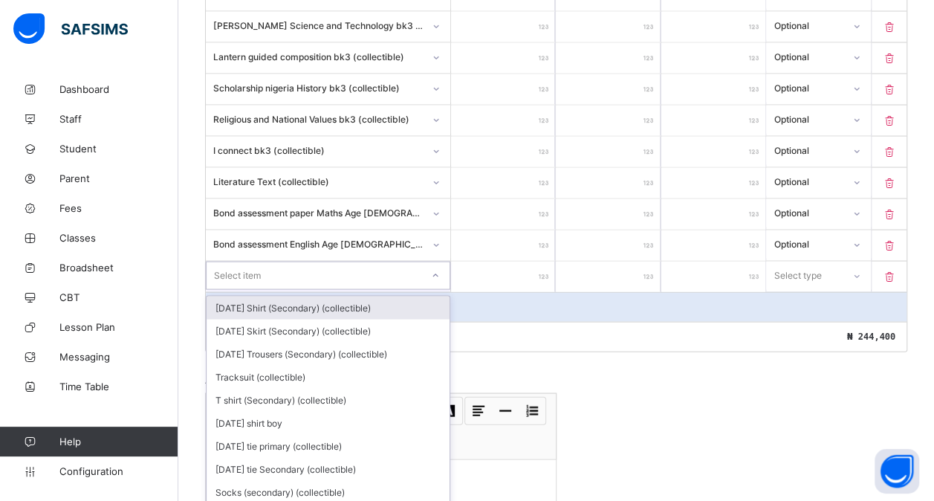
click at [255, 276] on div "option [DATE] Shirt (Secondary) (collectible) focused, 1 of 171. 171 results av…" at bounding box center [328, 275] width 244 height 28
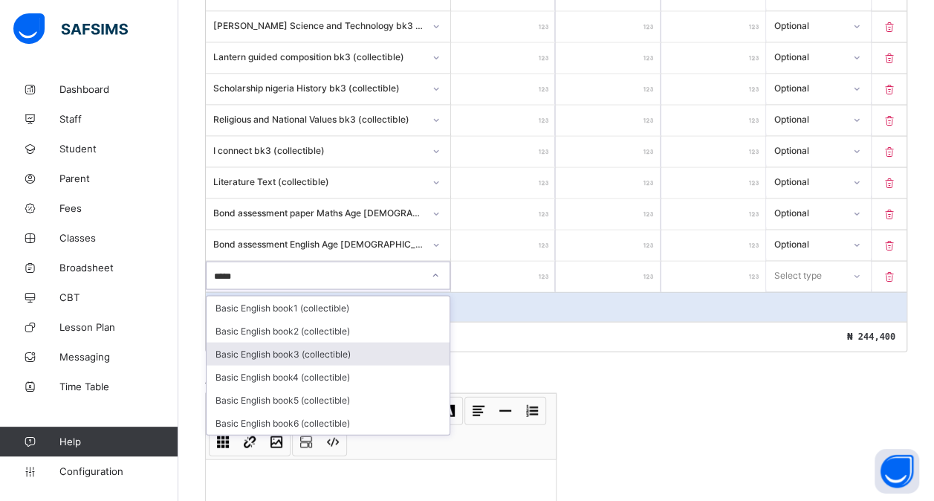
click at [298, 342] on div "Basic English book3 (collectible)" at bounding box center [328, 353] width 243 height 23
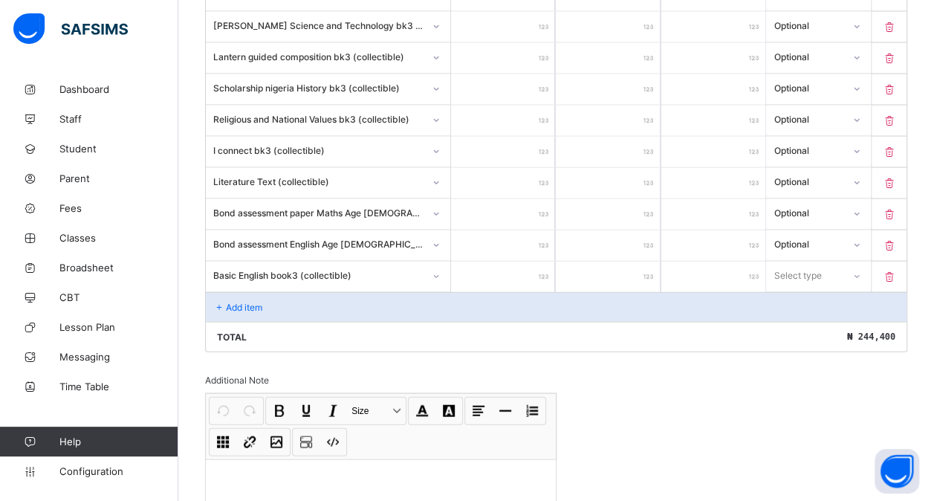
click at [513, 261] on input "number" at bounding box center [503, 276] width 104 height 30
drag, startPoint x: 836, startPoint y: 251, endPoint x: 803, endPoint y: 299, distance: 58.3
click at [803, 289] on div "option Compulsory focused, 1 of 2. 2 results available. Use Up and Down to choo…" at bounding box center [818, 275] width 104 height 28
click at [803, 319] on div "Optional" at bounding box center [818, 330] width 103 height 23
click at [276, 291] on div "Add item" at bounding box center [556, 306] width 700 height 30
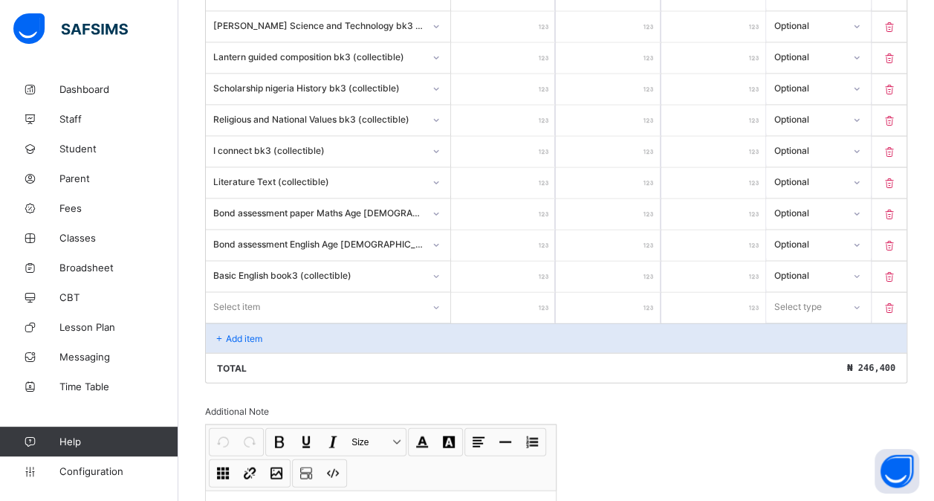
scroll to position [1430, 0]
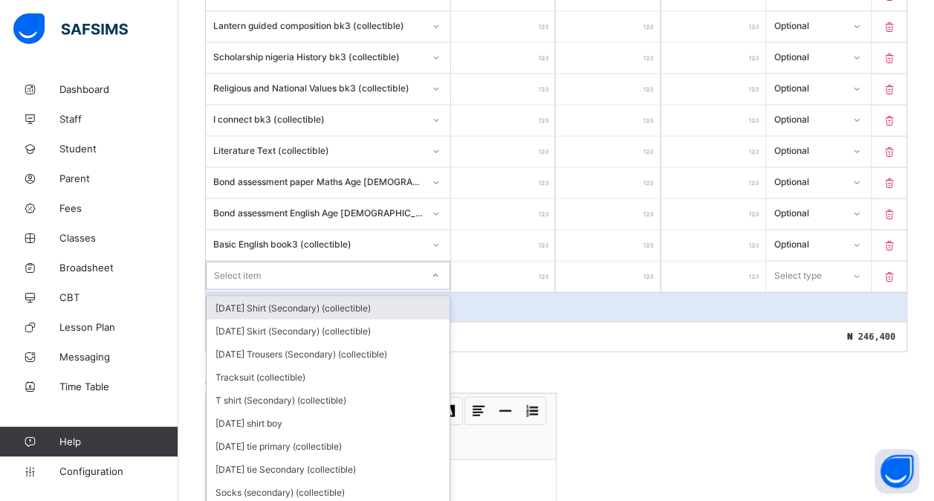
click at [253, 280] on div "option [DATE] Shirt (Secondary) (collectible) focused, 1 of 170. 170 results av…" at bounding box center [328, 275] width 244 height 28
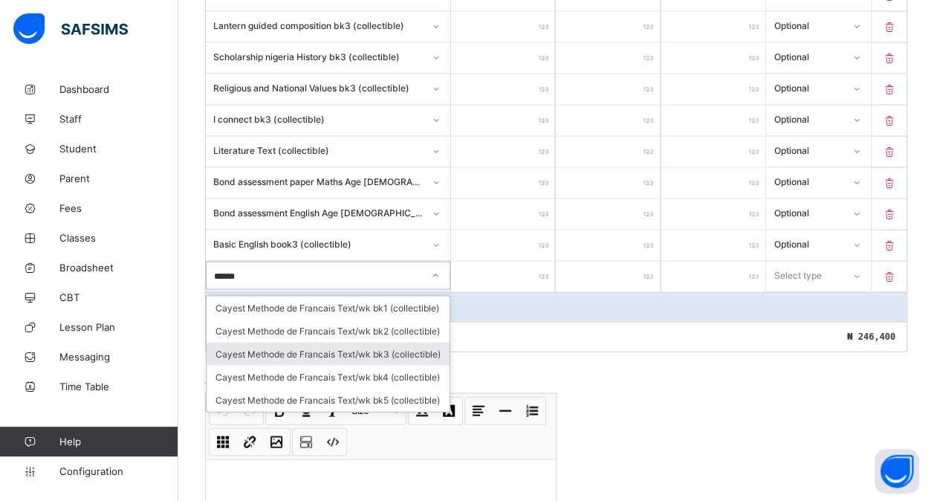
click at [348, 342] on div "Cayest Methode de Francais Text/wk bk3 (collectible)" at bounding box center [328, 353] width 243 height 23
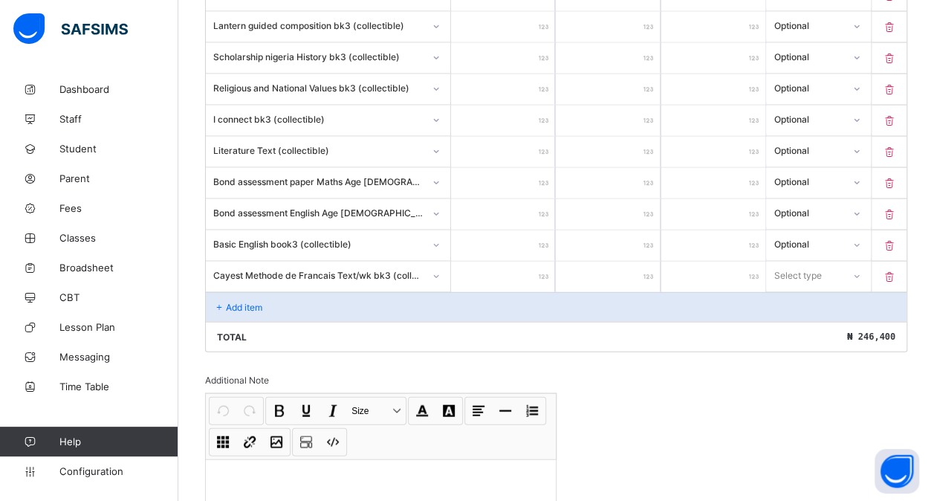
click at [523, 261] on input "number" at bounding box center [503, 276] width 104 height 30
drag, startPoint x: 807, startPoint y: 250, endPoint x: 802, endPoint y: 303, distance: 53.7
click at [802, 290] on div "option Compulsory focused, 1 of 2. 2 results available. Use Up and Down to choo…" at bounding box center [818, 275] width 104 height 28
click at [802, 319] on div "Optional" at bounding box center [818, 330] width 103 height 23
click at [280, 292] on div "Add item" at bounding box center [556, 307] width 700 height 30
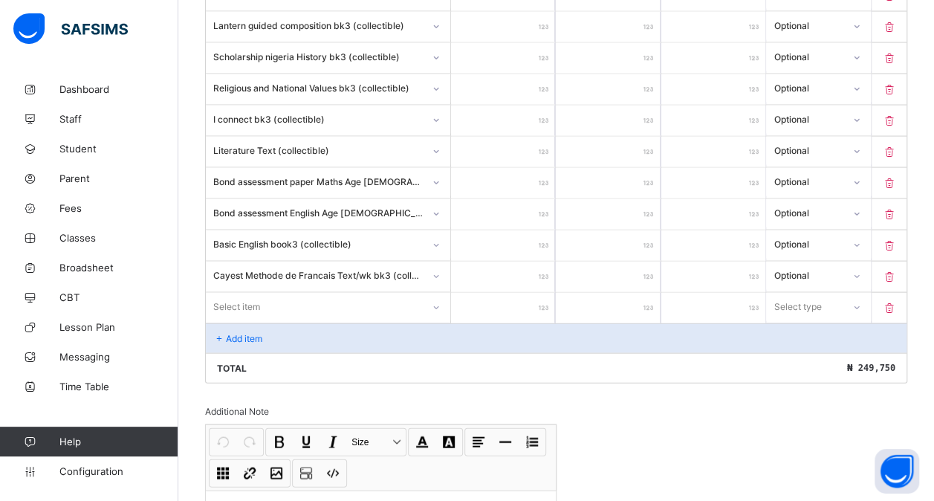
click at [897, 302] on icon at bounding box center [889, 308] width 15 height 13
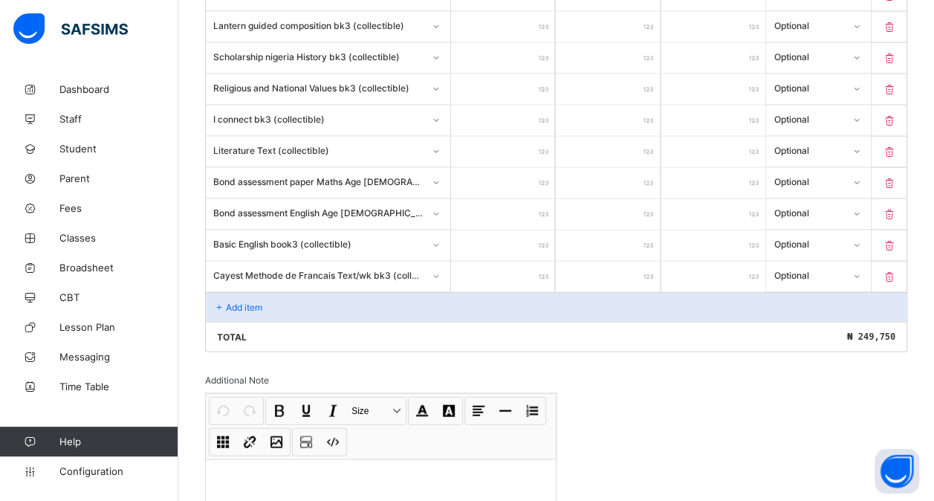
scroll to position [1536, 0]
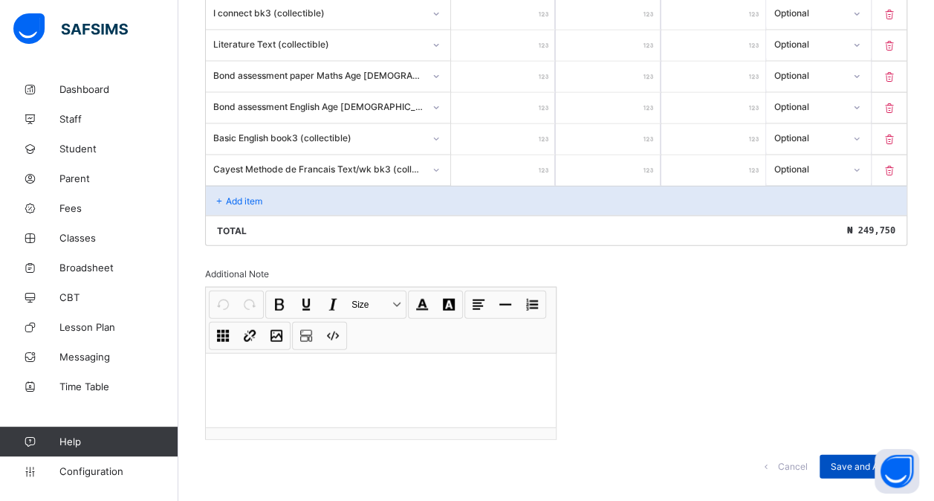
click at [856, 461] on span "Save and Apply" at bounding box center [862, 466] width 65 height 11
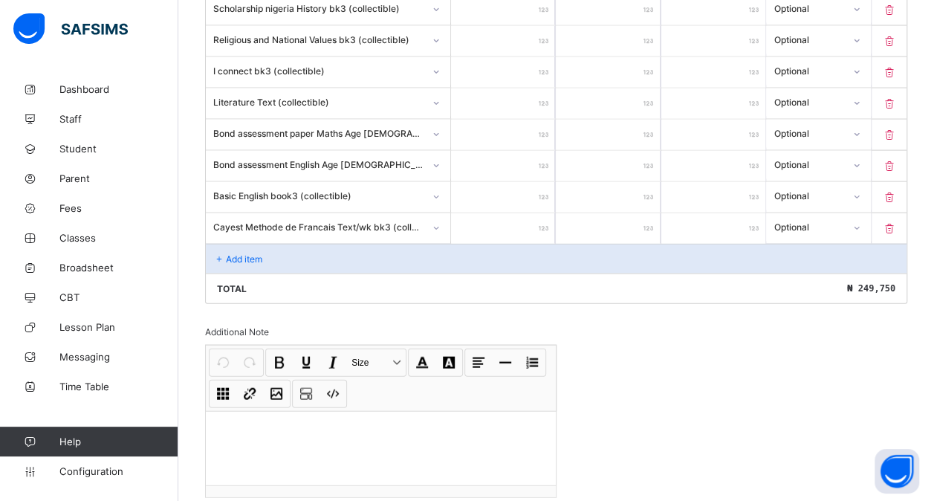
scroll to position [1500, 0]
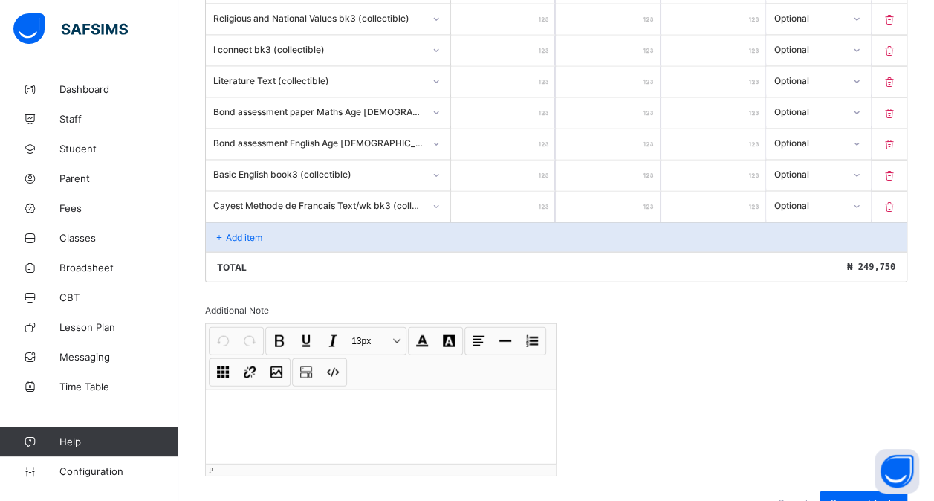
click at [248, 389] on div at bounding box center [381, 426] width 350 height 74
click at [857, 497] on span "Save and Apply" at bounding box center [862, 502] width 65 height 11
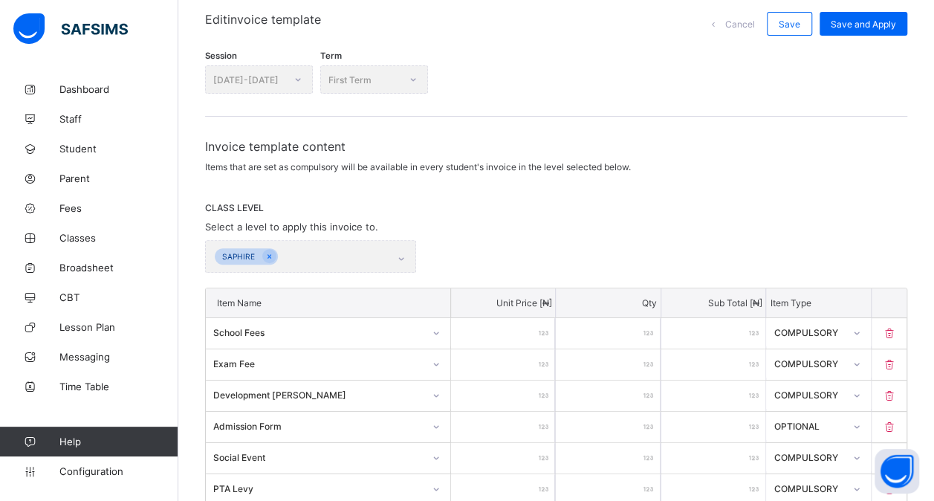
scroll to position [123, 0]
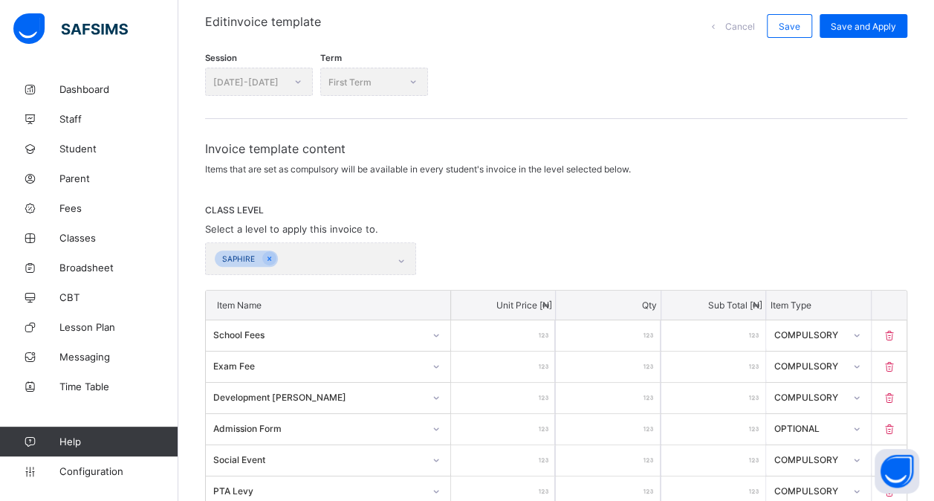
click at [409, 259] on div "SAPHIRE" at bounding box center [310, 258] width 211 height 33
click at [866, 32] on div "Save and Apply" at bounding box center [863, 26] width 88 height 24
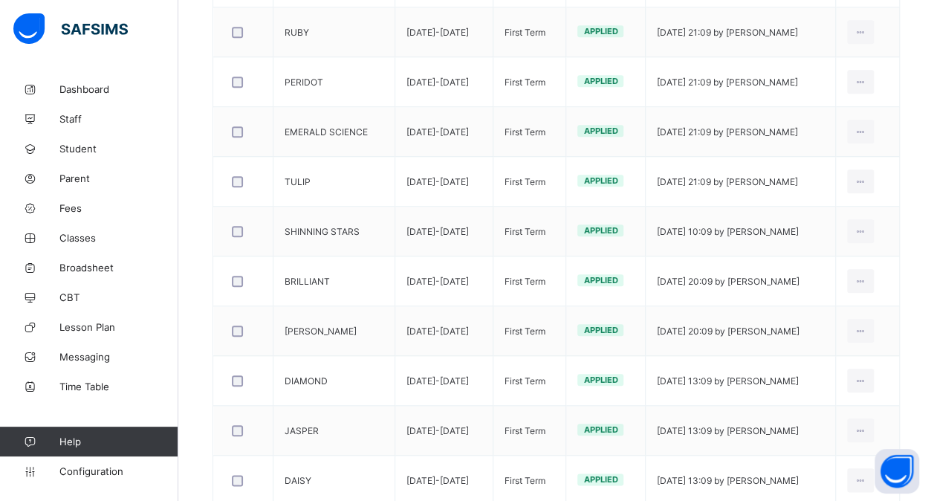
scroll to position [588, 0]
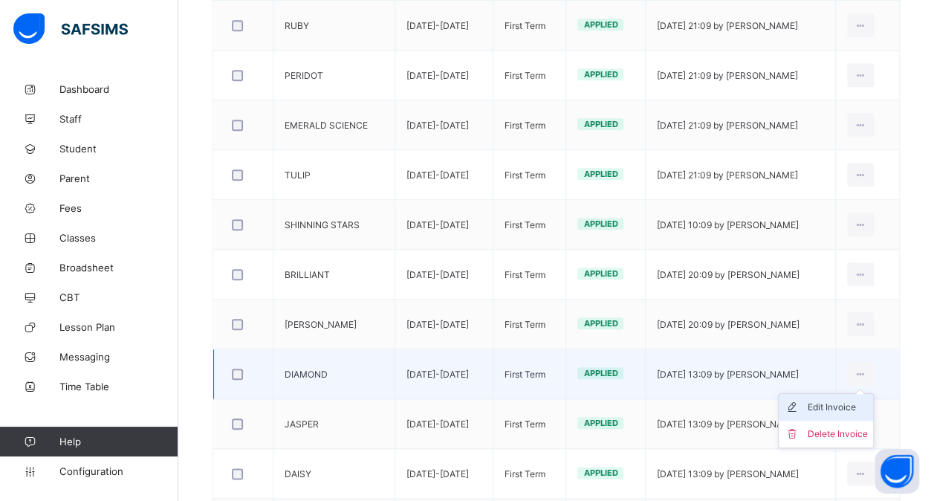
click at [842, 403] on div "Edit Invoice" at bounding box center [837, 407] width 60 height 15
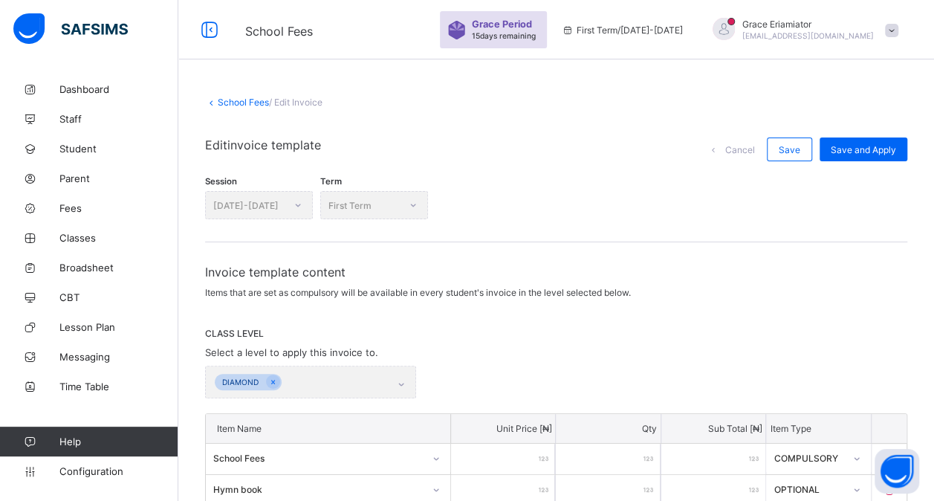
click at [239, 103] on link "School Fees" at bounding box center [243, 102] width 51 height 11
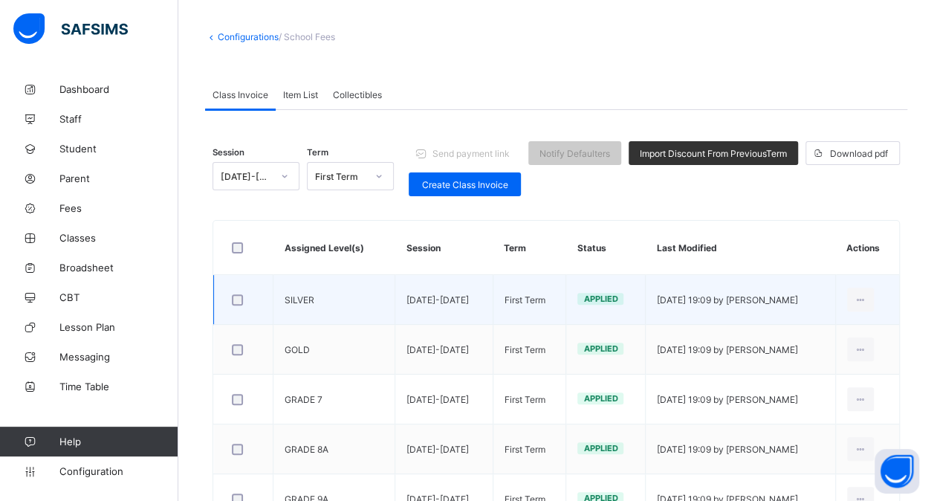
scroll to position [66, 0]
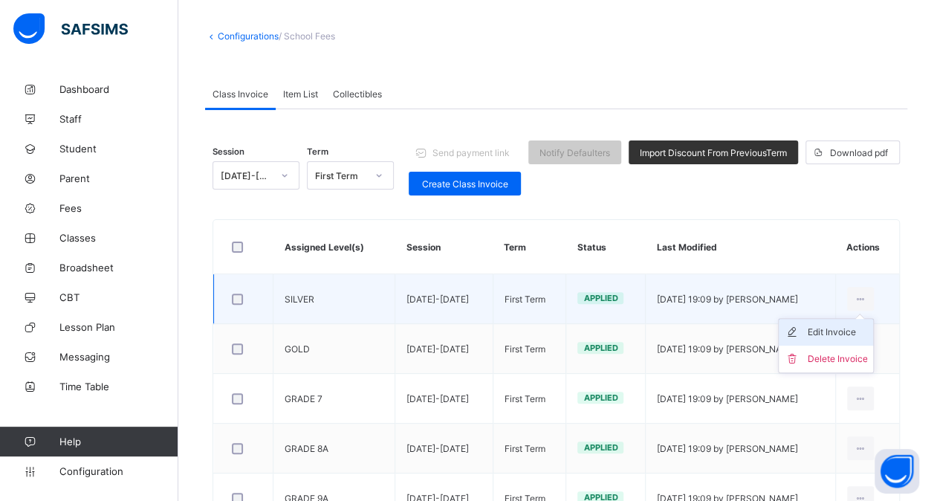
click at [835, 327] on div "Edit Invoice" at bounding box center [837, 332] width 60 height 15
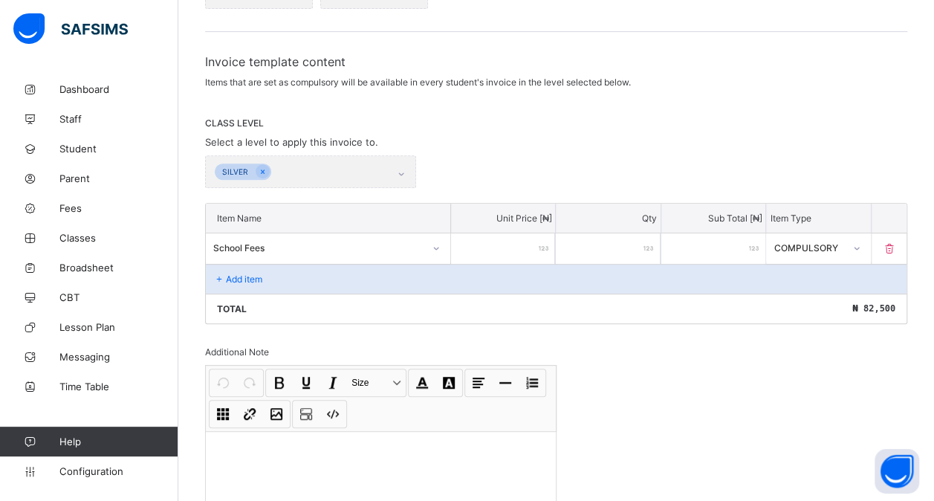
scroll to position [213, 0]
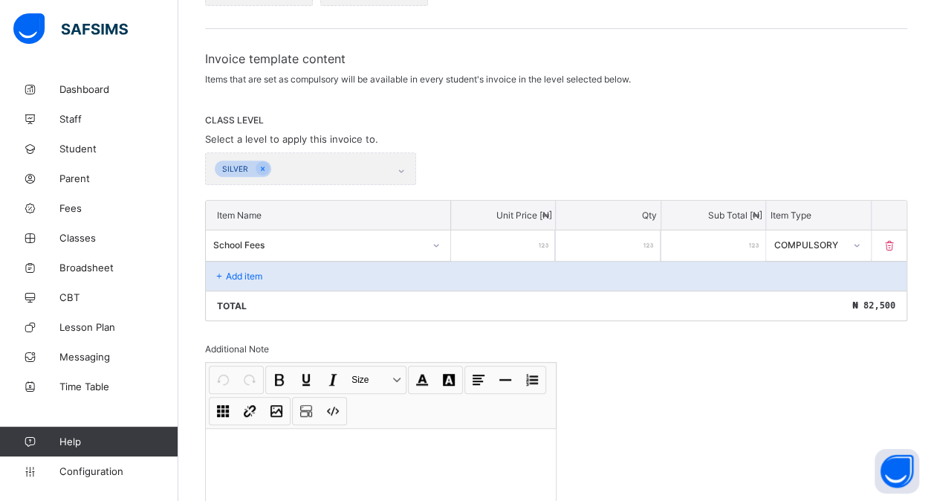
click at [233, 264] on div "Add item" at bounding box center [556, 276] width 700 height 30
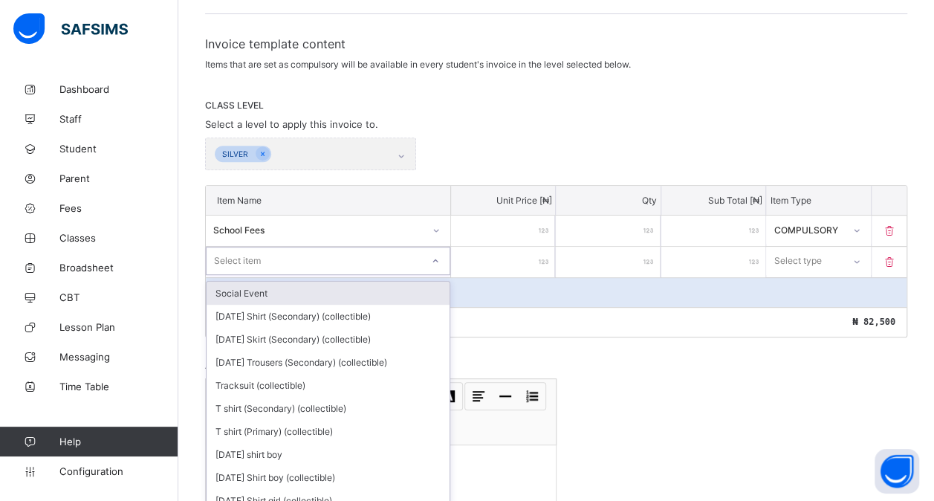
scroll to position [233, 0]
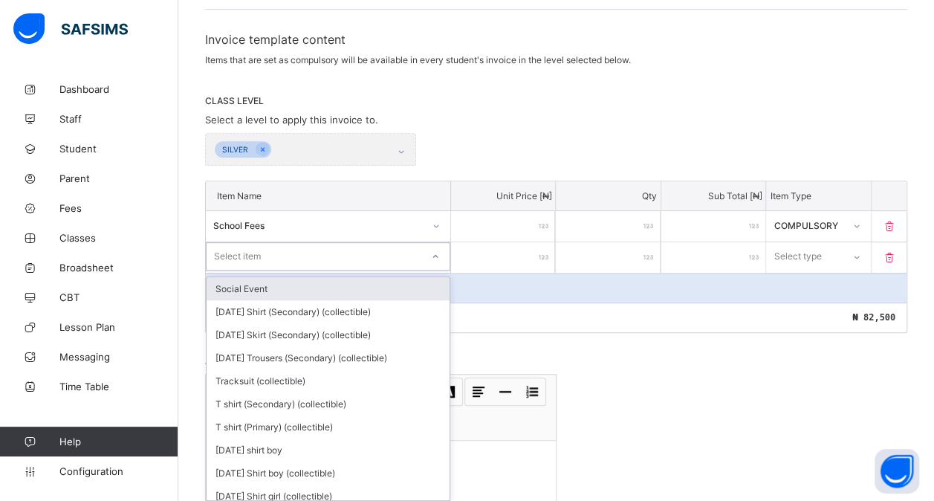
click at [259, 269] on div "Item Name Unit Price [ ₦ ] Qty Sub Total [ ₦ ] Item Type School Fees ***** * **…" at bounding box center [556, 257] width 702 height 152
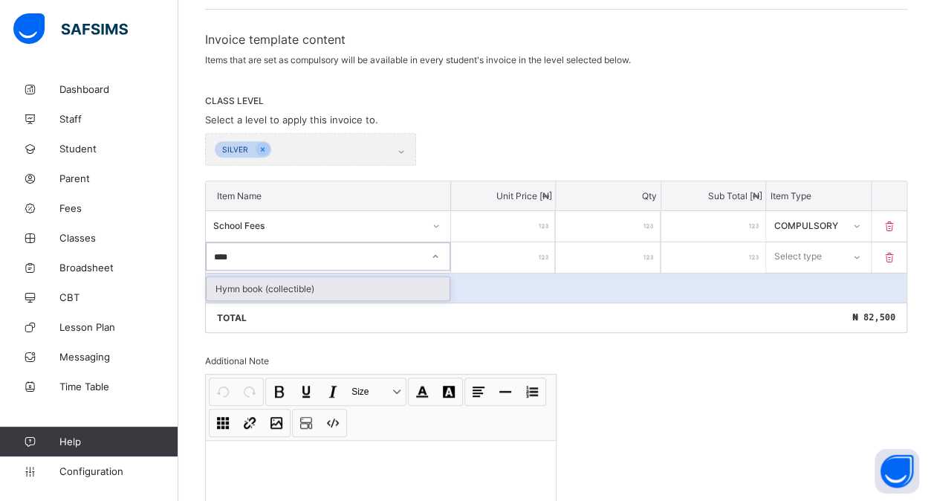
click at [327, 285] on div "Hymn book (collectible)" at bounding box center [328, 288] width 243 height 23
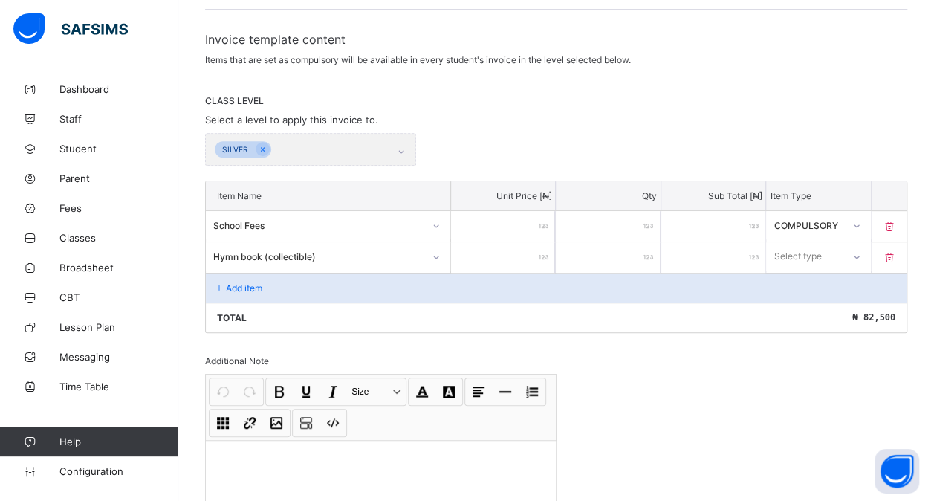
click at [520, 250] on input "number" at bounding box center [503, 257] width 104 height 30
drag, startPoint x: 822, startPoint y: 251, endPoint x: 810, endPoint y: 305, distance: 55.5
click at [810, 270] on div "option Compulsory focused, 1 of 2. 2 results available. Use Up and Down to choo…" at bounding box center [818, 256] width 104 height 28
click at [810, 305] on div "Optional" at bounding box center [818, 311] width 103 height 23
click at [326, 278] on div "Add item" at bounding box center [556, 288] width 700 height 30
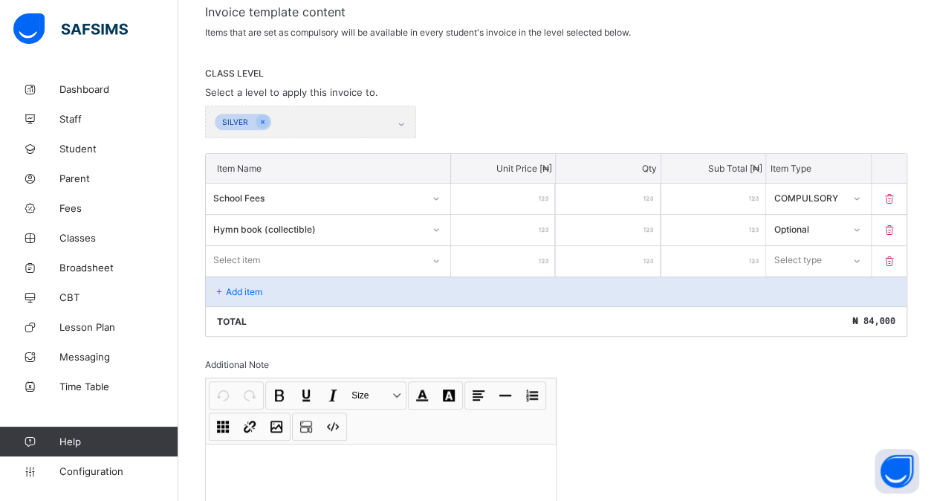
click at [326, 274] on div "Select item" at bounding box center [328, 260] width 244 height 28
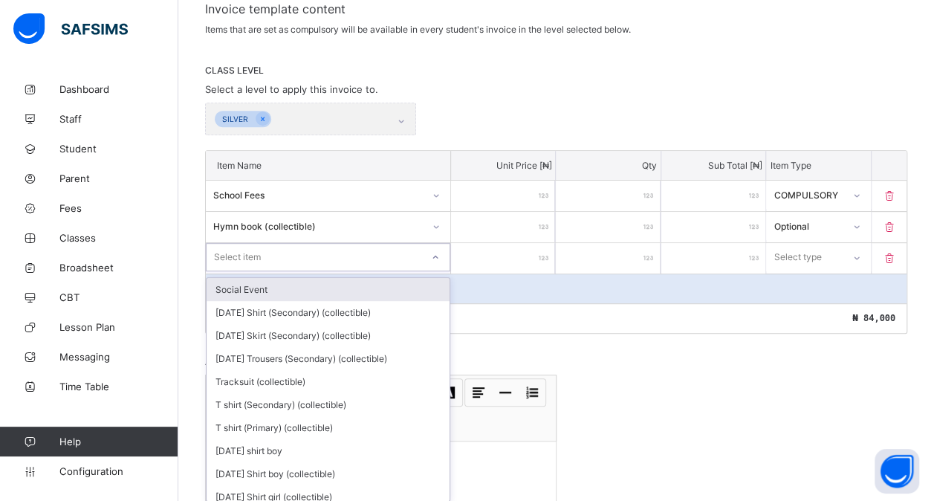
scroll to position [263, 0]
click at [326, 278] on div "Social Event" at bounding box center [328, 289] width 243 height 23
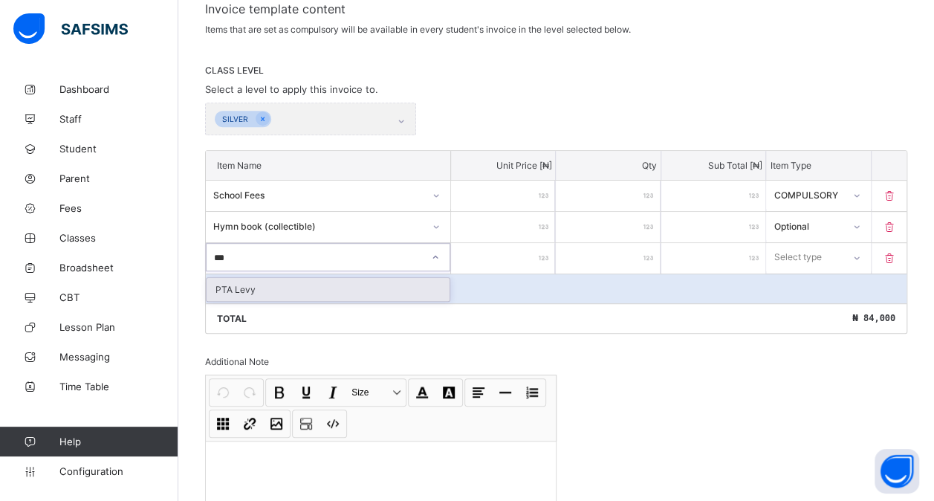
click at [348, 281] on div "PTA Levy" at bounding box center [328, 289] width 243 height 23
click at [518, 245] on input "number" at bounding box center [503, 258] width 104 height 30
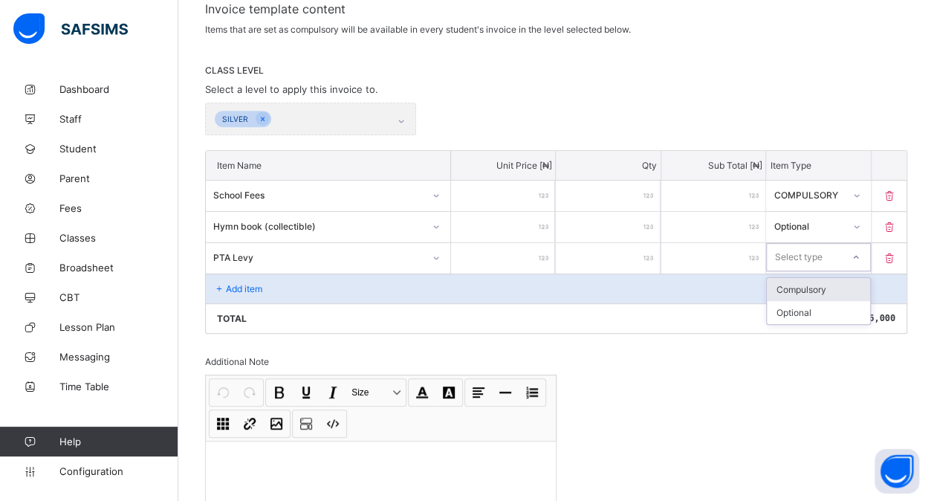
click at [799, 251] on div "Select type" at bounding box center [798, 257] width 48 height 28
click at [798, 315] on div "Optional" at bounding box center [818, 312] width 103 height 23
click at [253, 287] on p "Add item" at bounding box center [244, 288] width 36 height 11
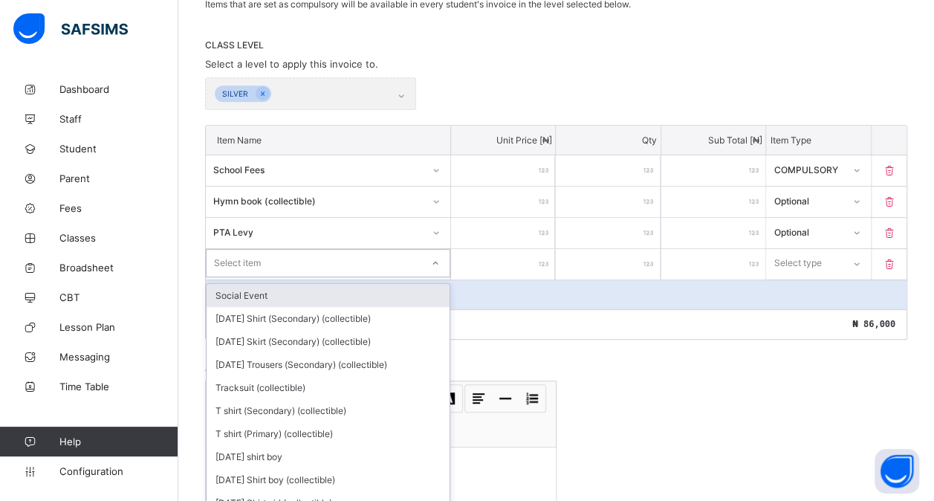
scroll to position [294, 0]
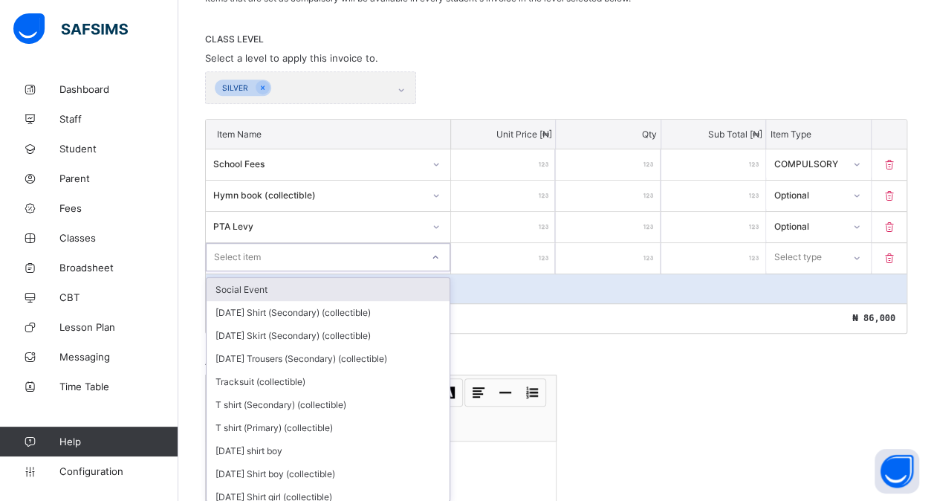
click at [224, 271] on div "option Social Event focused, 1 of 207. 207 results available. Use Up and Down t…" at bounding box center [328, 257] width 244 height 28
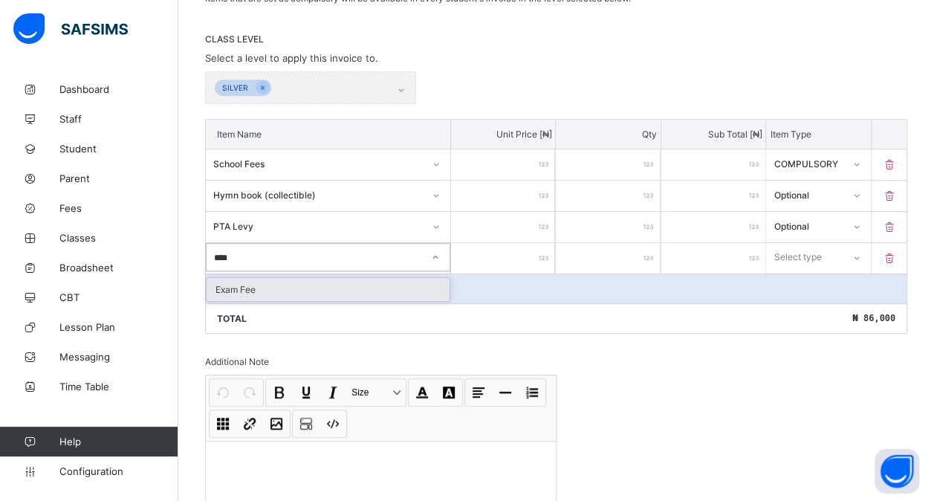
click at [273, 282] on div "Exam Fee" at bounding box center [328, 289] width 243 height 23
click at [526, 243] on input "number" at bounding box center [503, 258] width 104 height 30
click at [817, 250] on div "Select type" at bounding box center [797, 257] width 48 height 28
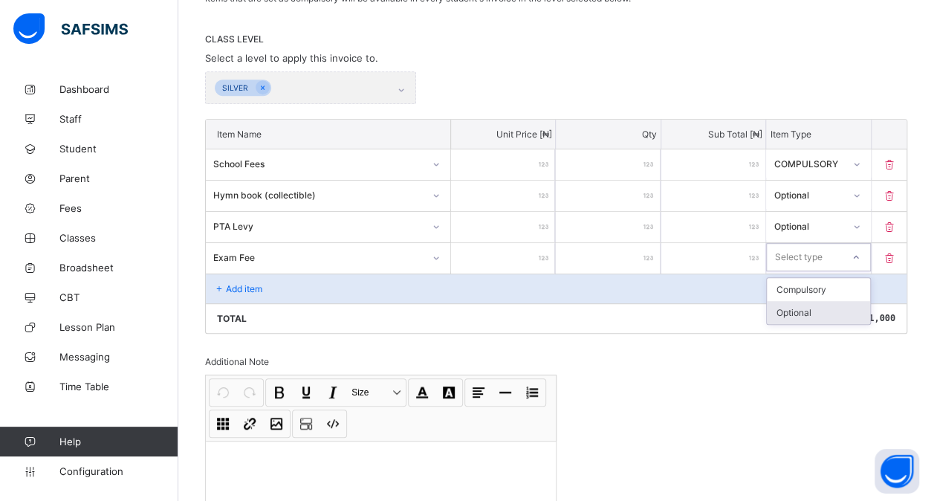
click at [801, 306] on div "Optional" at bounding box center [818, 312] width 103 height 23
click at [247, 290] on div "Add item" at bounding box center [556, 288] width 700 height 30
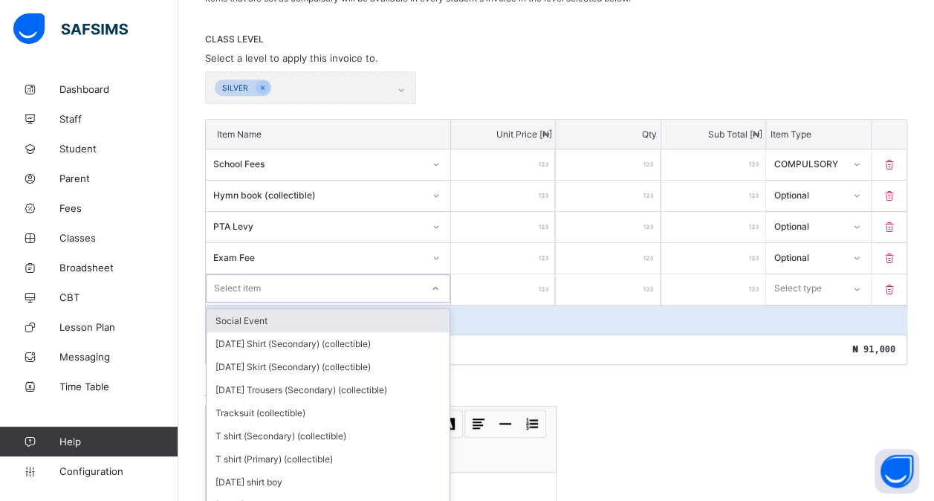
scroll to position [325, 0]
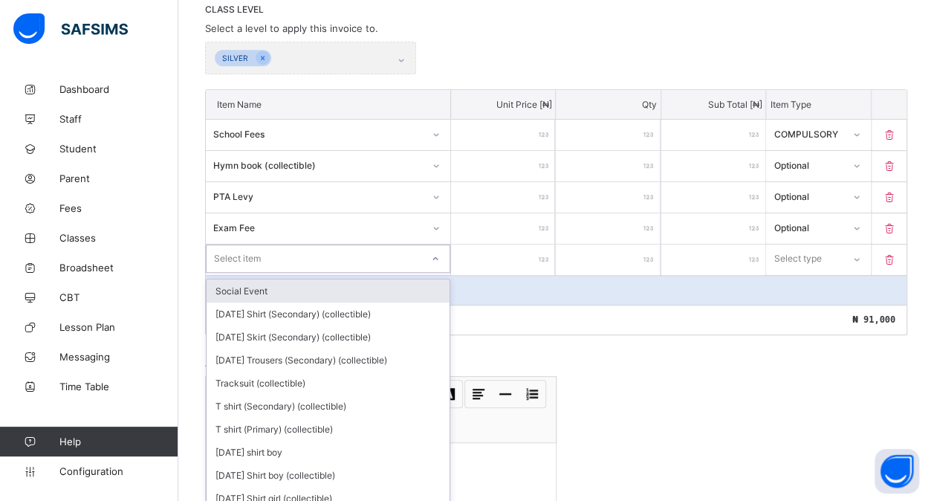
click at [268, 273] on div "option Social Event focused, 1 of 206. 206 results available. Use Up and Down t…" at bounding box center [328, 258] width 244 height 28
click at [268, 282] on div "Social Event" at bounding box center [328, 290] width 243 height 23
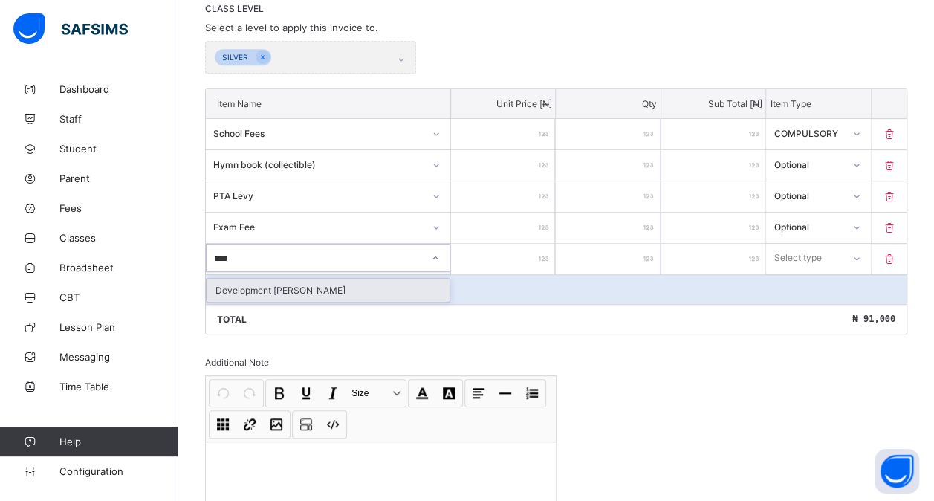
click at [290, 288] on div "Development [PERSON_NAME]" at bounding box center [328, 290] width 243 height 23
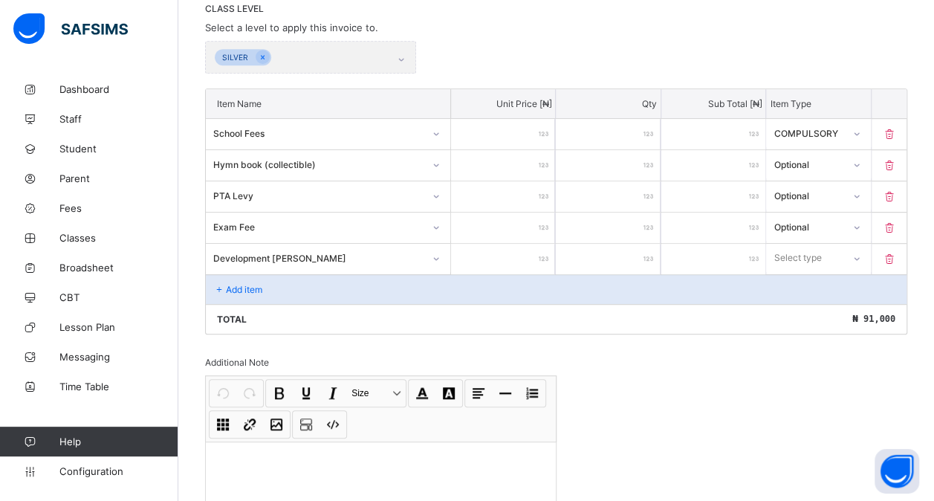
click at [496, 249] on input "number" at bounding box center [503, 259] width 104 height 30
click at [820, 247] on div "Select type" at bounding box center [797, 258] width 48 height 28
click at [798, 309] on div "Optional" at bounding box center [818, 313] width 103 height 23
click at [261, 287] on p "Add item" at bounding box center [244, 289] width 36 height 11
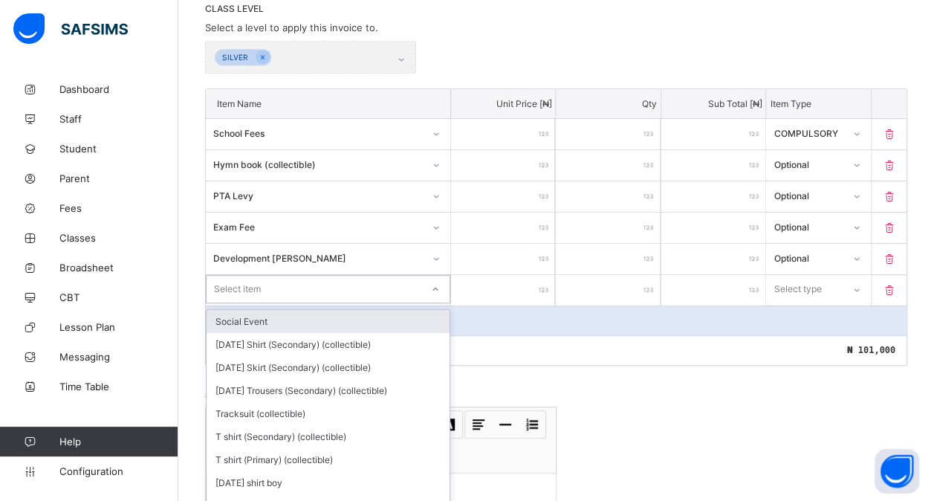
scroll to position [355, 0]
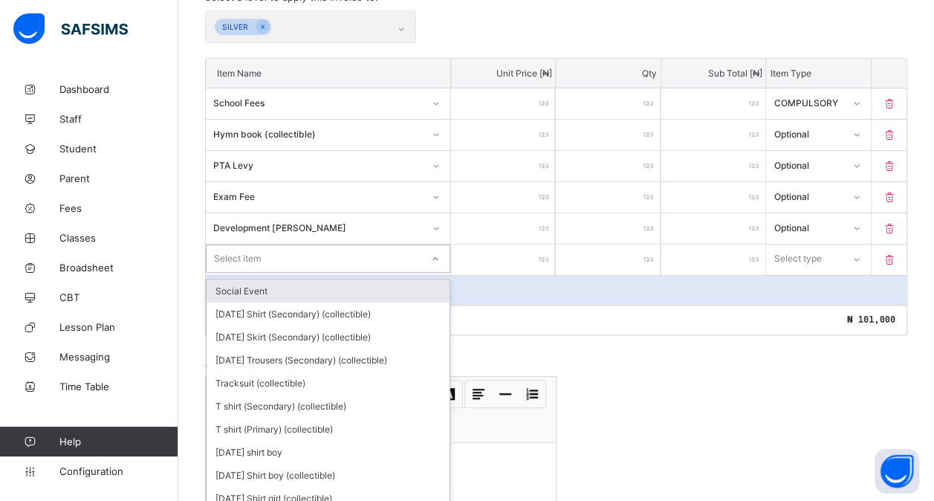
click at [266, 273] on div "option Social Event focused, 1 of 205. 205 results available. Use Up and Down t…" at bounding box center [328, 258] width 244 height 28
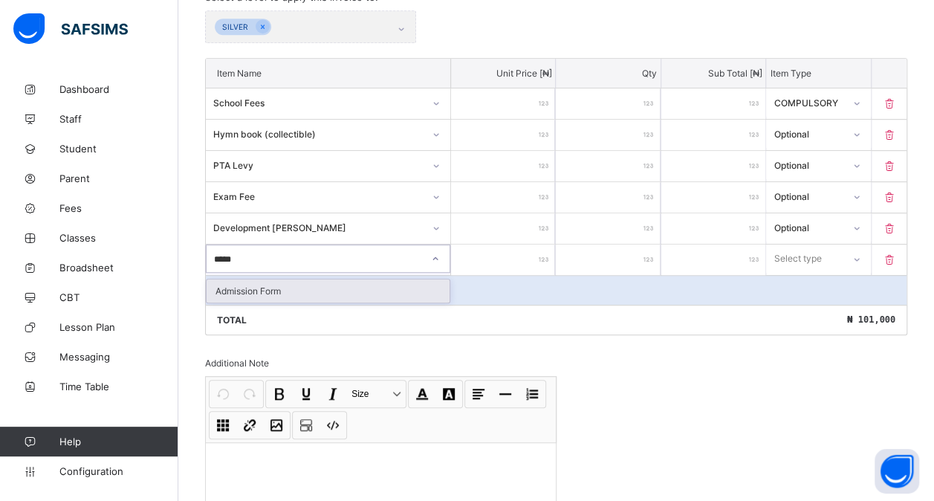
click at [266, 287] on div "Admission Form" at bounding box center [328, 290] width 243 height 23
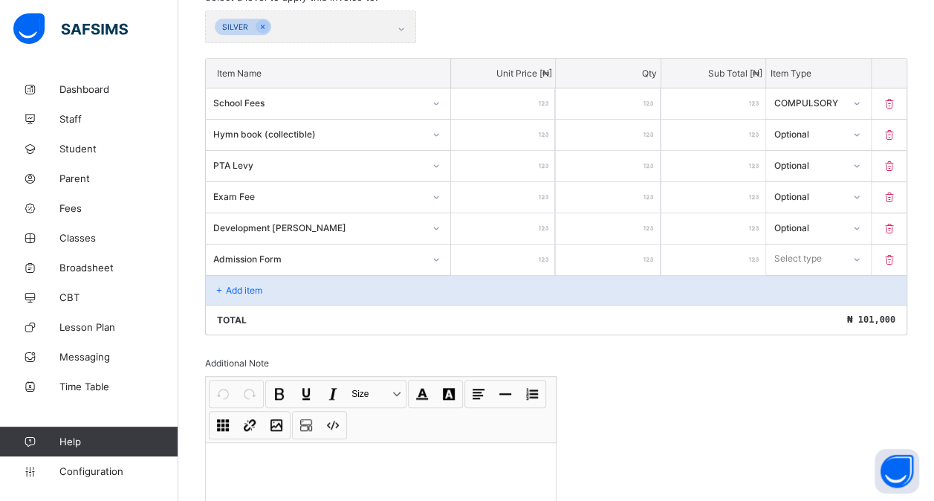
click at [482, 251] on input "number" at bounding box center [503, 259] width 104 height 30
drag, startPoint x: 805, startPoint y: 251, endPoint x: 792, endPoint y: 306, distance: 56.6
click at [792, 273] on div "option Optional focused, 2 of 2. 2 results available. Use Up and Down to choose…" at bounding box center [818, 258] width 104 height 28
click at [792, 306] on div "Optional" at bounding box center [818, 313] width 103 height 23
click at [215, 285] on icon at bounding box center [219, 290] width 13 height 11
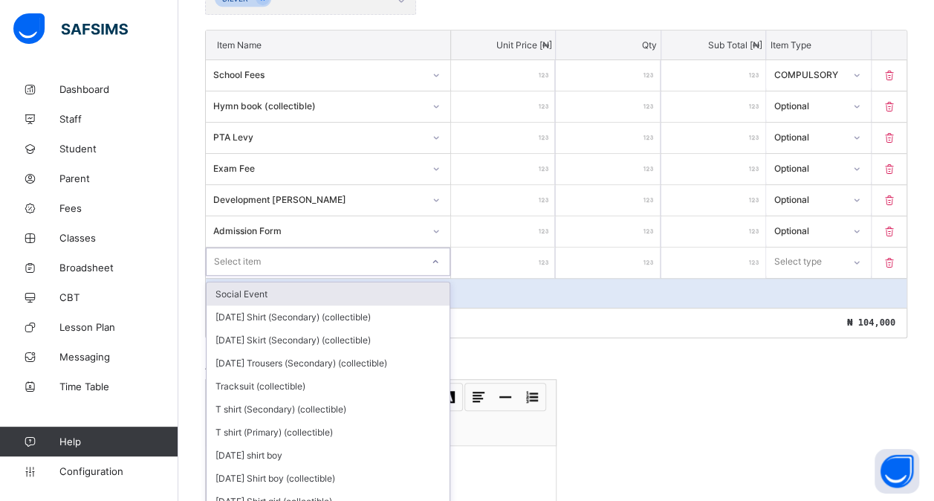
click at [233, 276] on div "option Social Event focused, 1 of 204. 204 results available. Use Up and Down t…" at bounding box center [328, 261] width 244 height 28
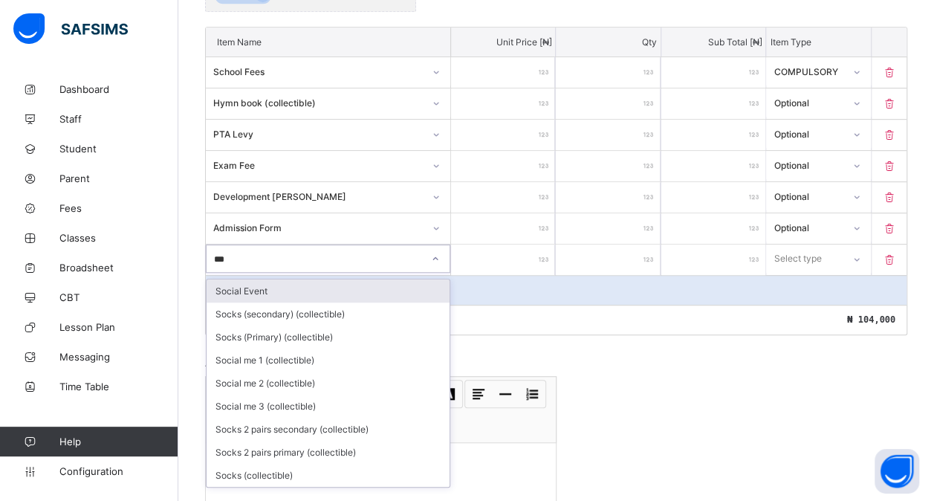
click at [276, 282] on div "Social Event" at bounding box center [328, 290] width 243 height 23
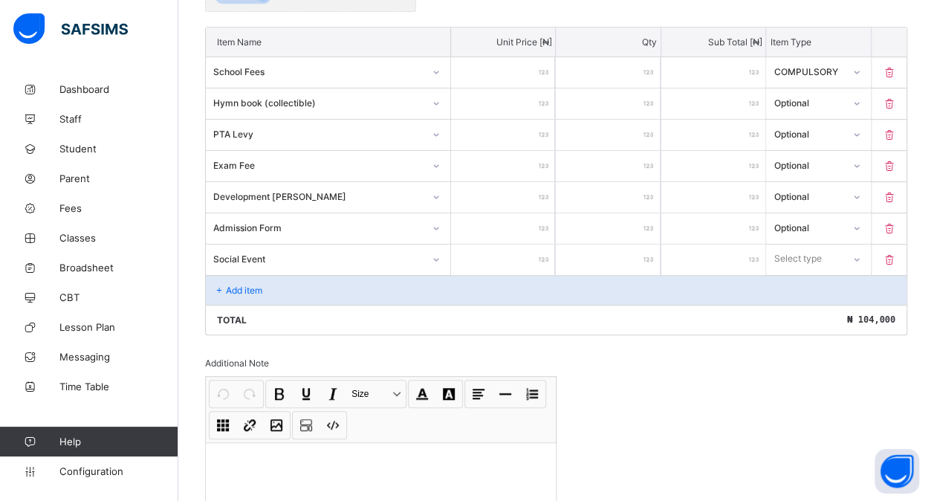
click at [505, 250] on input "number" at bounding box center [503, 259] width 104 height 30
click at [813, 259] on div "Select type" at bounding box center [798, 258] width 48 height 28
click at [798, 312] on div "Optional" at bounding box center [818, 313] width 103 height 23
click at [276, 284] on div "Add item" at bounding box center [556, 290] width 700 height 30
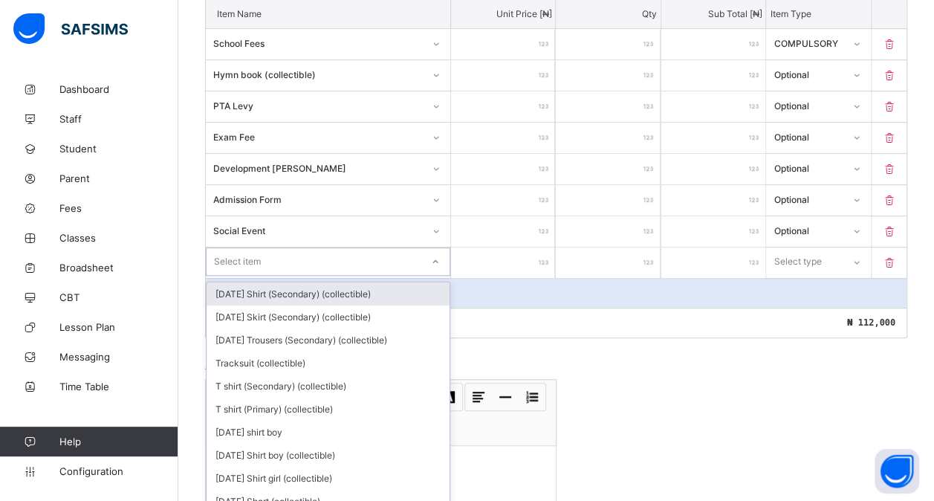
scroll to position [417, 0]
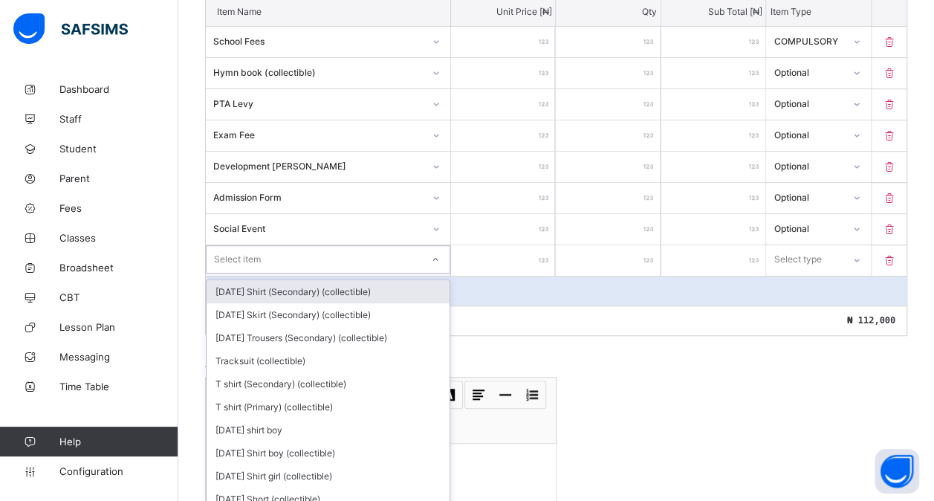
click at [276, 273] on div "option [DATE] Shirt (Secondary) (collectible) focused, 1 of 203. 203 results av…" at bounding box center [328, 259] width 244 height 28
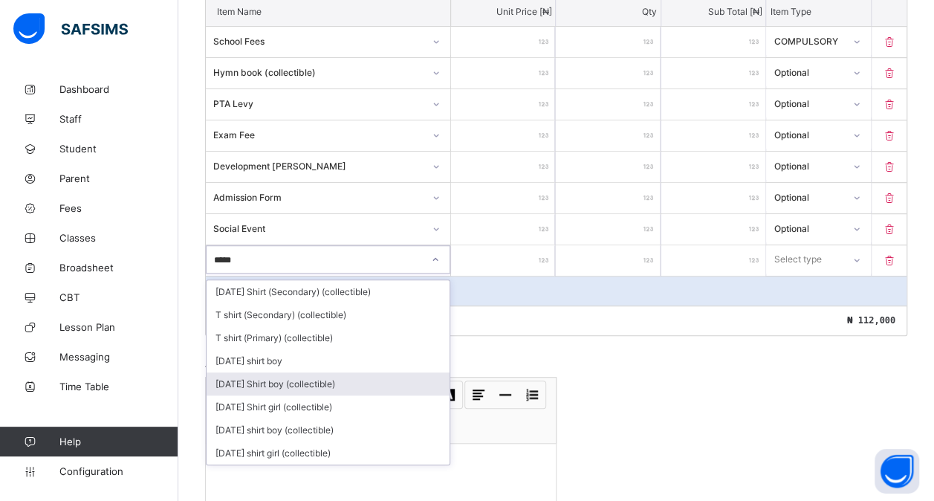
click at [303, 375] on div "[DATE] Shirt boy (collectible)" at bounding box center [328, 383] width 243 height 23
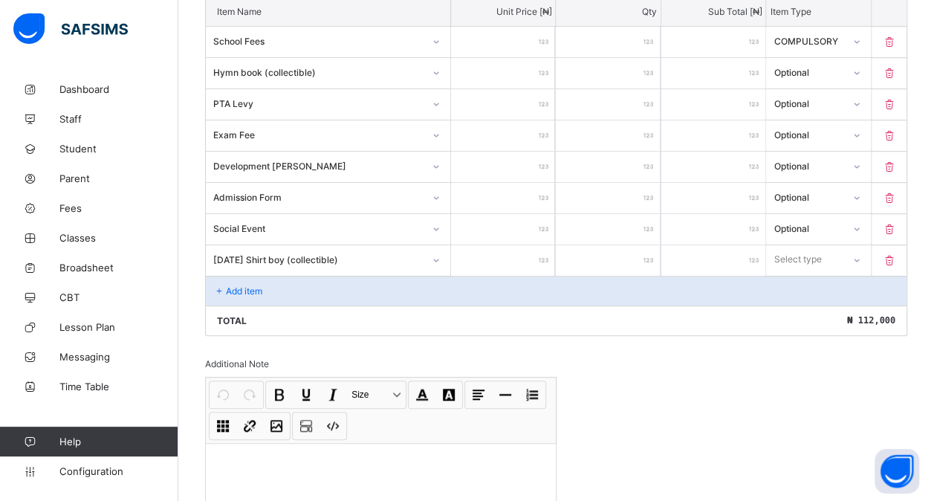
click at [521, 258] on input "number" at bounding box center [503, 260] width 104 height 30
click at [820, 261] on div "Select type" at bounding box center [818, 259] width 104 height 28
click at [802, 309] on div "Optional" at bounding box center [818, 314] width 103 height 23
click at [244, 285] on p "Add item" at bounding box center [244, 290] width 36 height 11
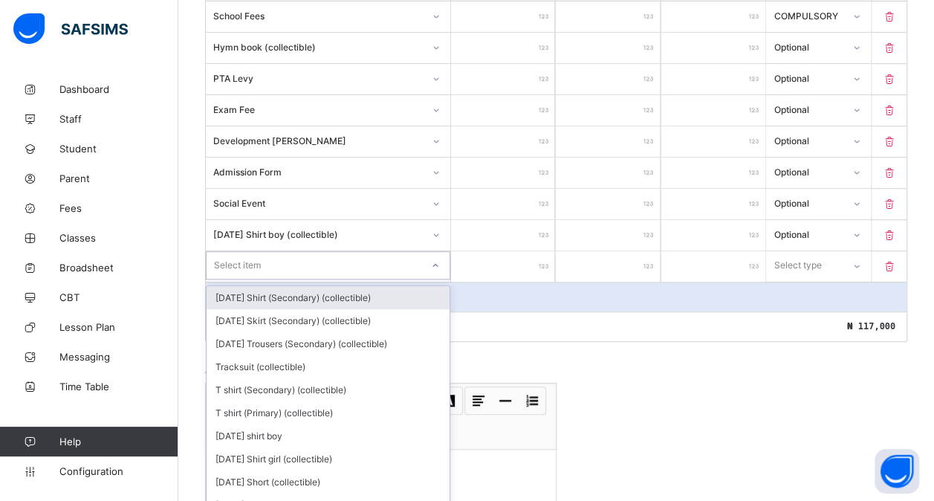
scroll to position [447, 0]
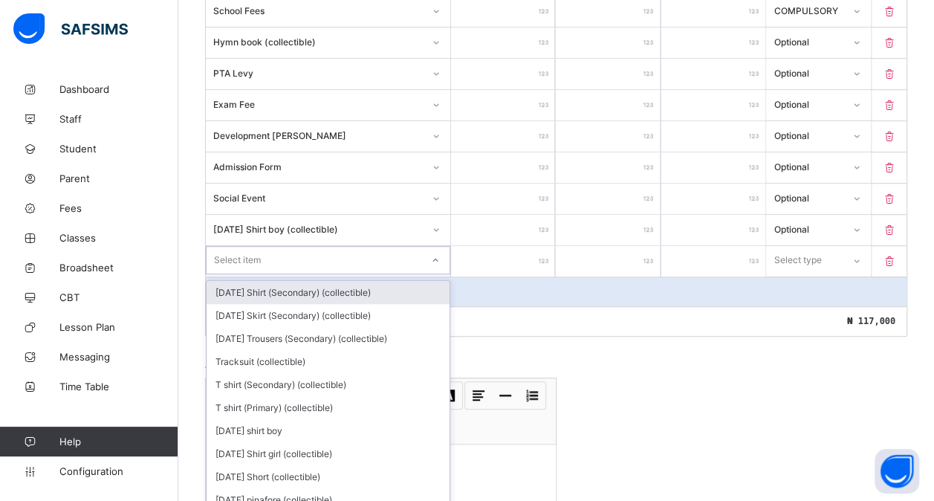
click at [273, 274] on div "option [DATE] Shirt (Secondary) (collectible) focused, 1 of 202. 202 results av…" at bounding box center [328, 260] width 244 height 28
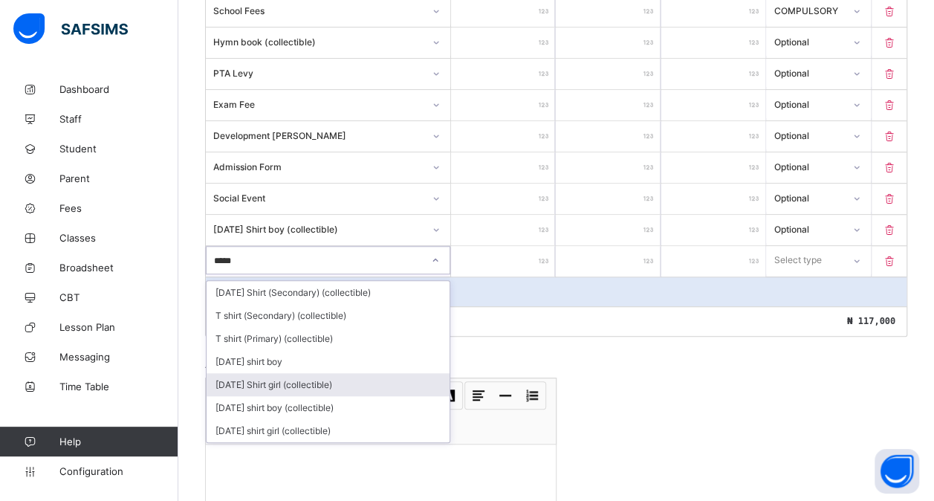
click at [322, 373] on div "[DATE] Shirt girl (collectible)" at bounding box center [328, 384] width 243 height 23
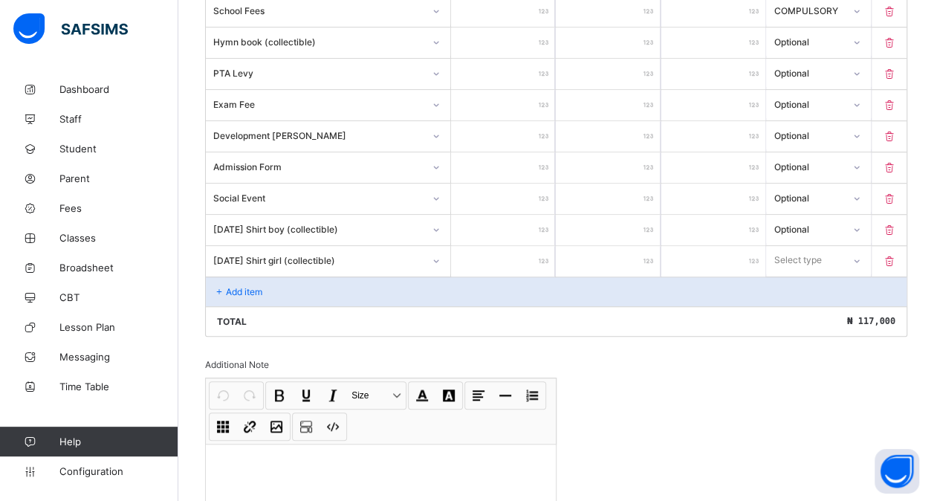
click at [511, 251] on input "number" at bounding box center [503, 261] width 104 height 30
drag, startPoint x: 807, startPoint y: 259, endPoint x: 803, endPoint y: 305, distance: 45.5
click at [803, 274] on div "option Optional focused, 2 of 2. 2 results available. Use Up and Down to choose…" at bounding box center [818, 260] width 104 height 28
click at [803, 305] on div "Optional" at bounding box center [818, 315] width 103 height 23
click at [235, 286] on p "Add item" at bounding box center [244, 291] width 36 height 11
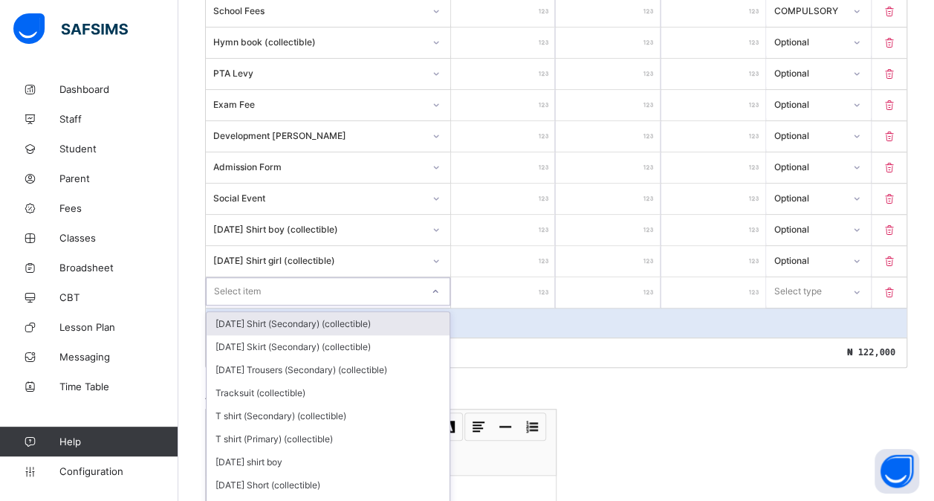
scroll to position [478, 0]
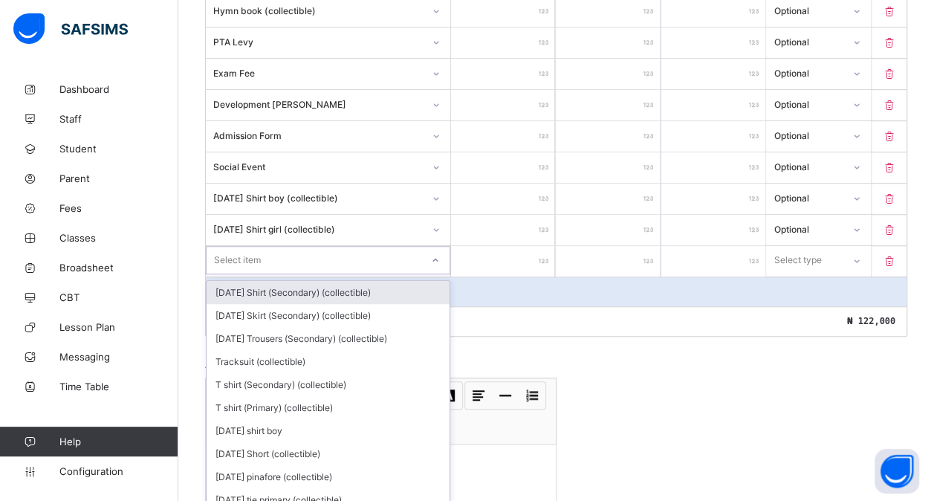
click at [235, 274] on div "option [DATE] Shirt (Secondary) (collectible) focused, 1 of 201. 201 results av…" at bounding box center [328, 260] width 244 height 28
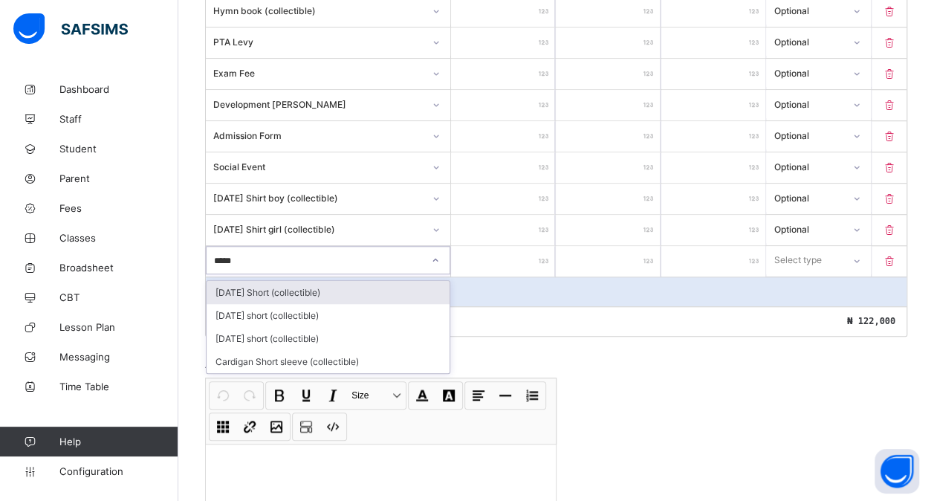
click at [263, 281] on div "[DATE] Short (collectible)" at bounding box center [328, 292] width 243 height 23
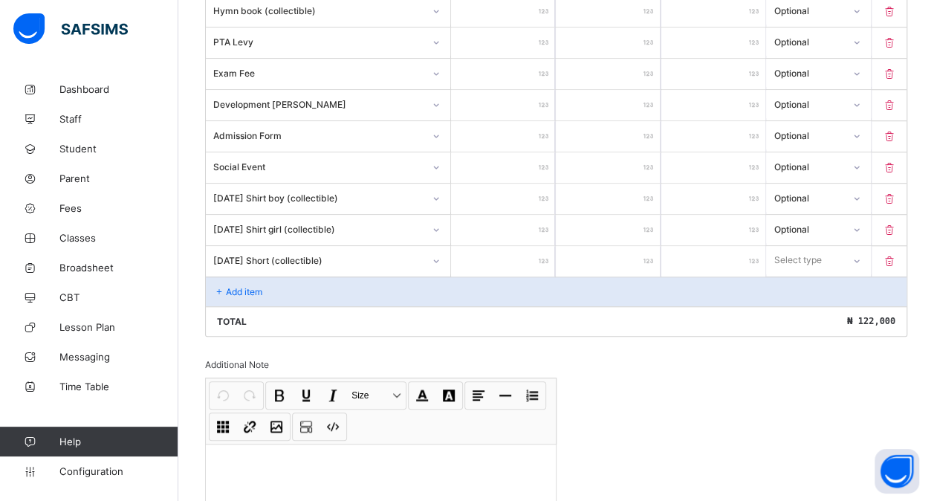
click at [520, 253] on input "number" at bounding box center [503, 261] width 104 height 30
drag, startPoint x: 810, startPoint y: 257, endPoint x: 813, endPoint y: 303, distance: 46.2
click at [813, 274] on div "option Optional focused, 2 of 2. 2 results available. Use Up and Down to choose…" at bounding box center [818, 260] width 104 height 28
click at [813, 304] on div "Optional" at bounding box center [818, 315] width 103 height 23
click at [233, 276] on div "Add item" at bounding box center [556, 291] width 700 height 30
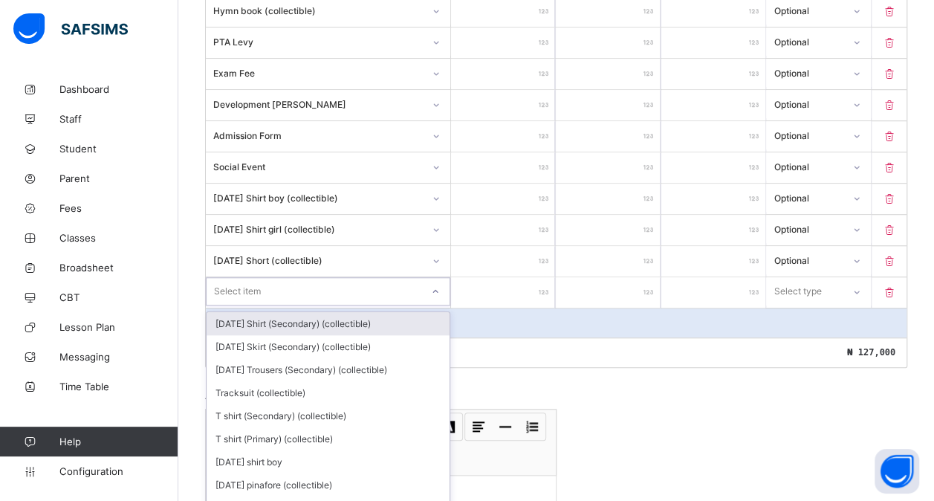
scroll to position [509, 0]
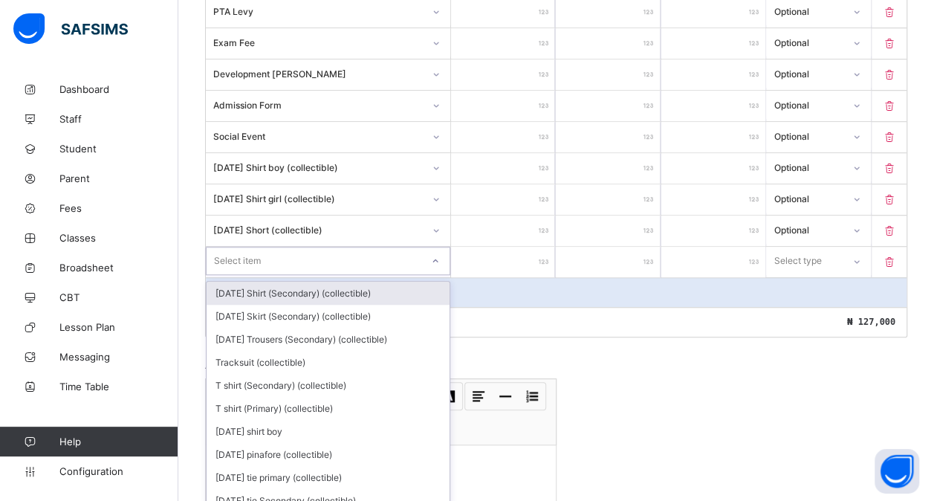
click at [252, 275] on div "option [DATE] Shirt (Secondary) (collectible) focused, 1 of 200. 200 results av…" at bounding box center [328, 261] width 244 height 28
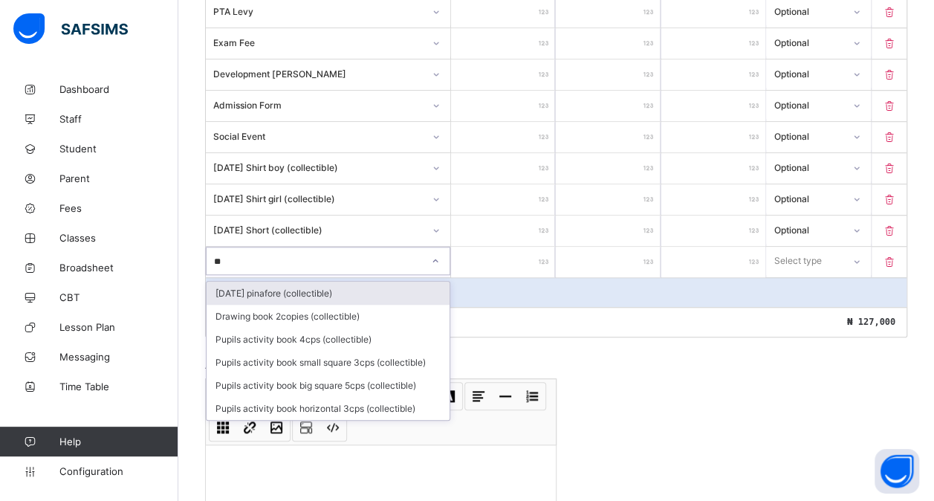
click at [252, 285] on div "[DATE] pinafore (collectible)" at bounding box center [328, 293] width 243 height 23
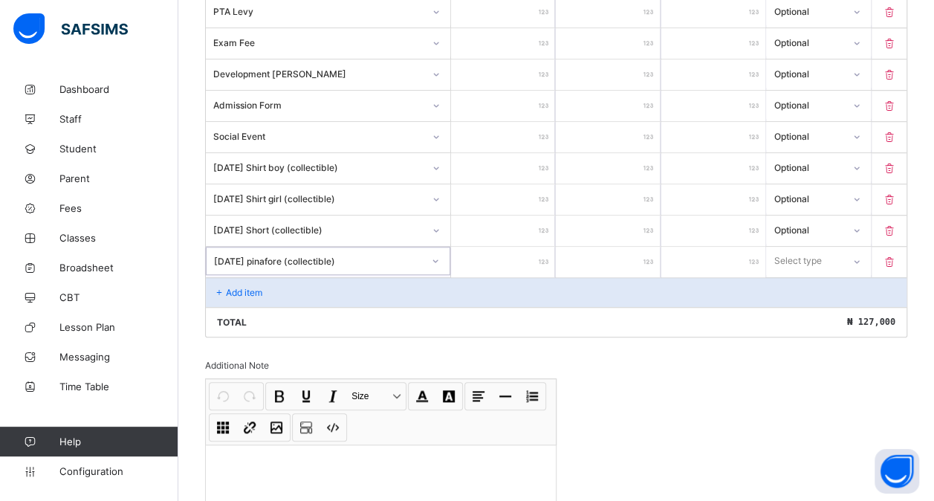
click at [486, 253] on input "number" at bounding box center [503, 262] width 104 height 30
drag, startPoint x: 812, startPoint y: 254, endPoint x: 806, endPoint y: 309, distance: 55.3
click at [806, 275] on div "option Optional focused, 2 of 2. 2 results available. Use Up and Down to choose…" at bounding box center [818, 261] width 104 height 28
click at [806, 309] on div "Optional" at bounding box center [818, 316] width 103 height 23
click at [263, 277] on div "Add item" at bounding box center [556, 292] width 700 height 30
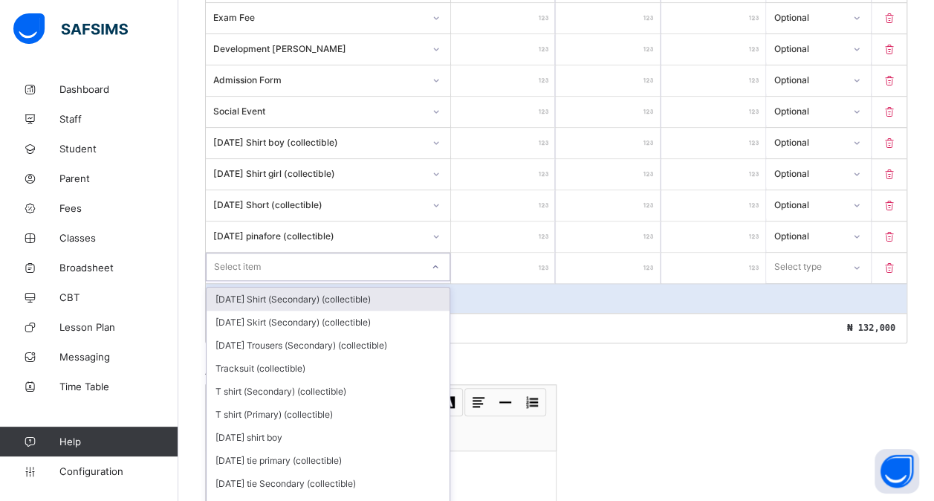
scroll to position [539, 0]
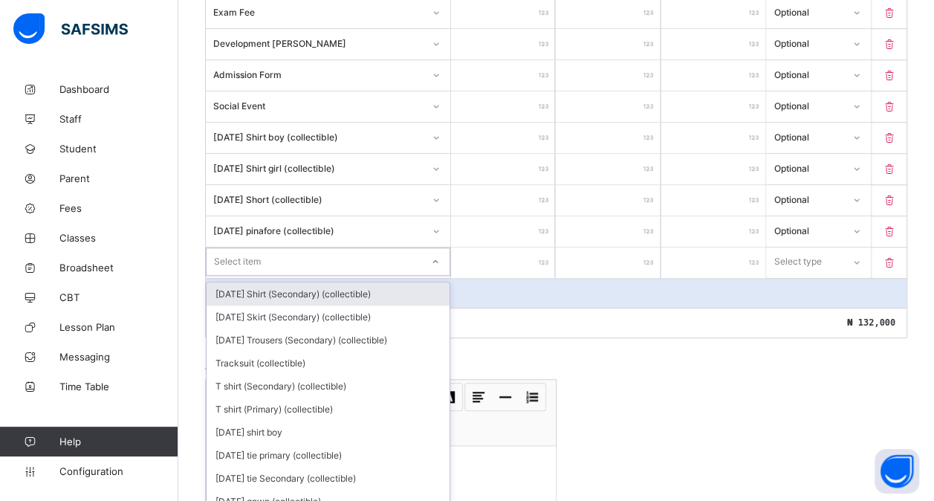
click at [254, 276] on div "option [DATE] Shirt (Secondary) (collectible) focused, 1 of 199. 199 results av…" at bounding box center [328, 261] width 244 height 28
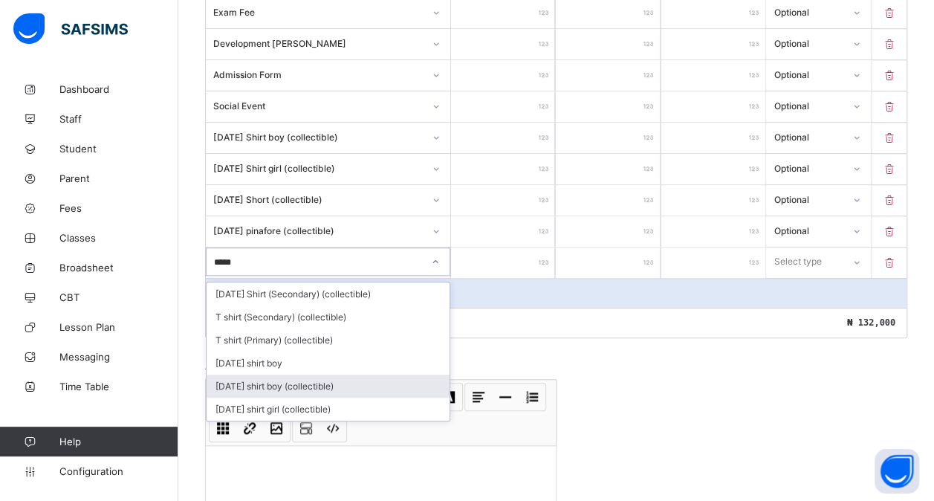
click at [325, 374] on div "[DATE] shirt boy (collectible)" at bounding box center [328, 385] width 243 height 23
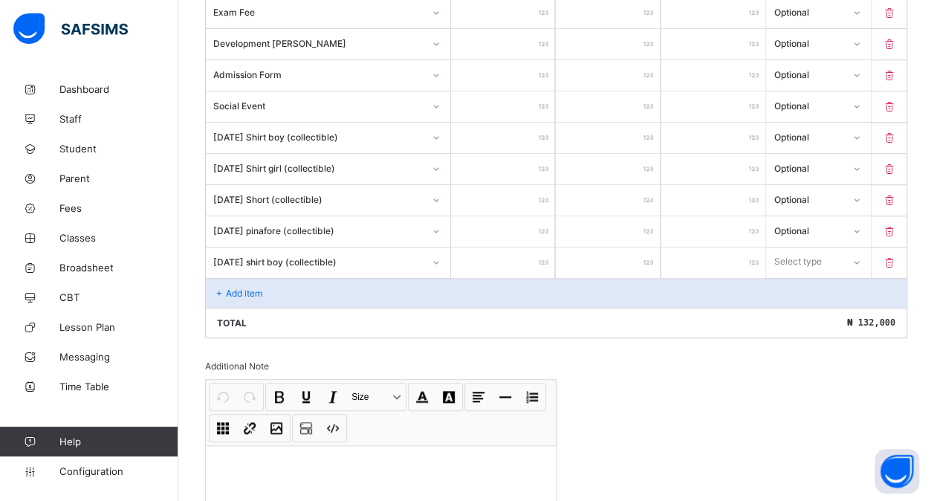
click at [499, 254] on input "number" at bounding box center [503, 262] width 104 height 30
drag, startPoint x: 799, startPoint y: 255, endPoint x: 812, endPoint y: 313, distance: 60.0
click at [812, 276] on div "option Optional focused, 2 of 2. 2 results available. Use Up and Down to choose…" at bounding box center [818, 261] width 104 height 28
click at [812, 313] on div "Optional" at bounding box center [818, 316] width 103 height 23
click at [280, 287] on div "Add item" at bounding box center [556, 293] width 700 height 30
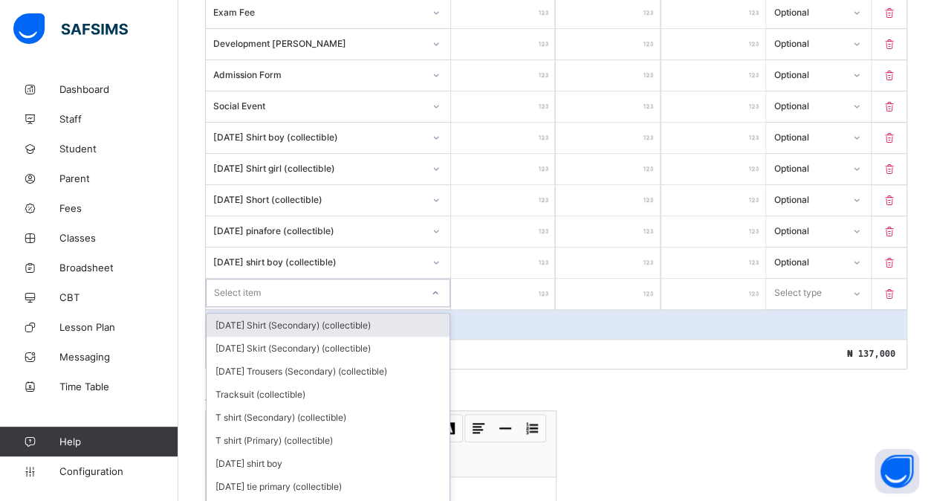
scroll to position [570, 0]
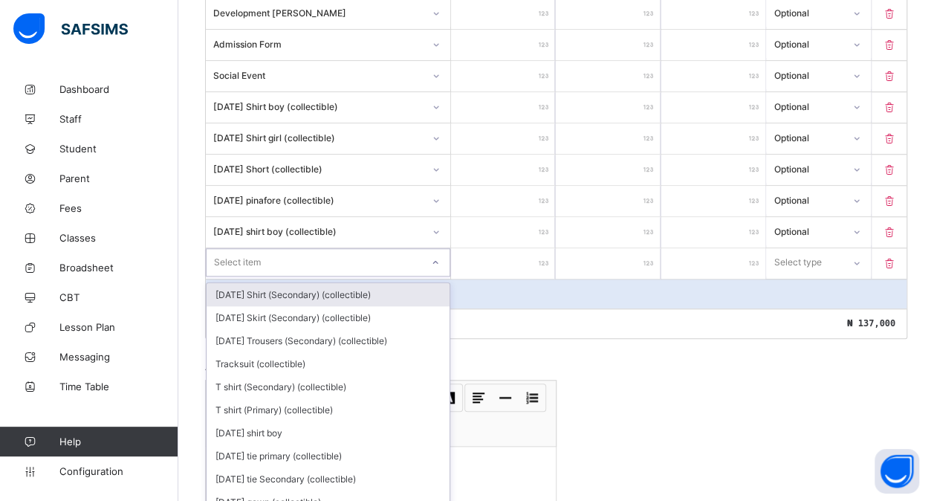
click at [261, 276] on div "option [DATE] Shirt (Secondary) (collectible) focused, 1 of 198. 198 results av…" at bounding box center [328, 262] width 244 height 28
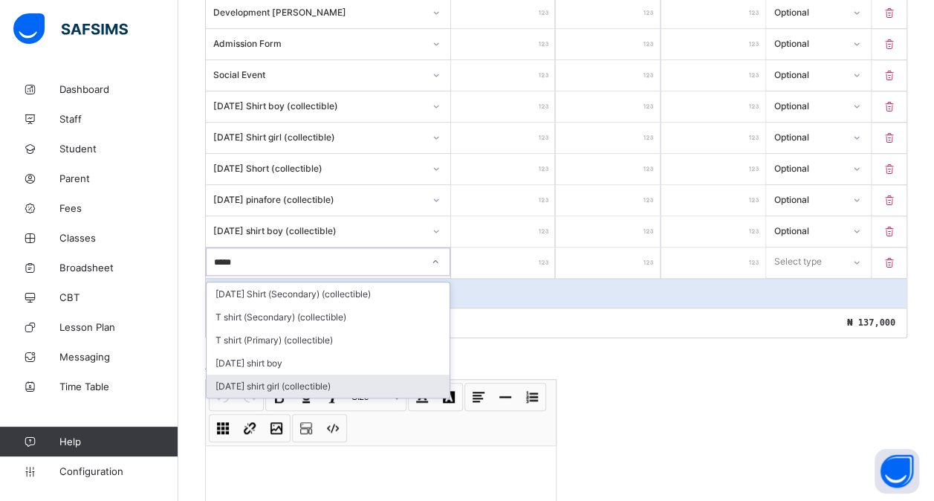
click at [328, 374] on div "[DATE] shirt girl (collectible)" at bounding box center [328, 385] width 243 height 23
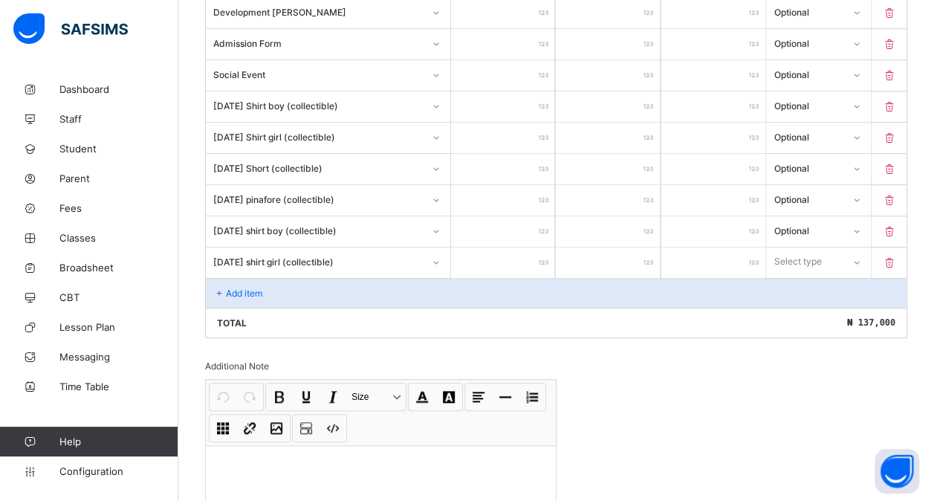
click at [498, 249] on input "number" at bounding box center [503, 262] width 104 height 30
drag, startPoint x: 802, startPoint y: 255, endPoint x: 804, endPoint y: 304, distance: 49.0
click at [804, 276] on div "option Compulsory focused, 1 of 2. 2 results available. Use Up and Down to choo…" at bounding box center [818, 261] width 104 height 28
click at [804, 305] on div "Optional" at bounding box center [818, 316] width 103 height 23
click at [248, 287] on p "Add item" at bounding box center [244, 292] width 36 height 11
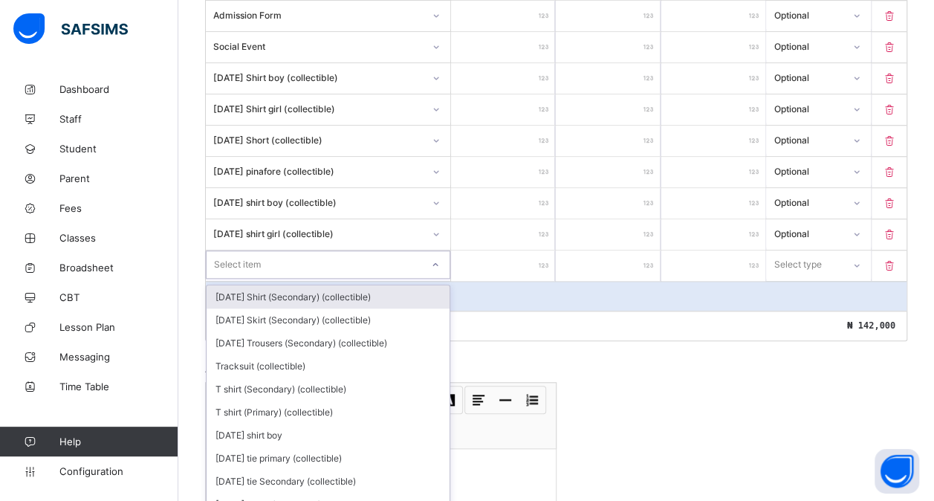
click at [248, 279] on div "option [DATE] Shirt (Secondary) (collectible) focused, 1 of 197. 197 results av…" at bounding box center [328, 264] width 244 height 28
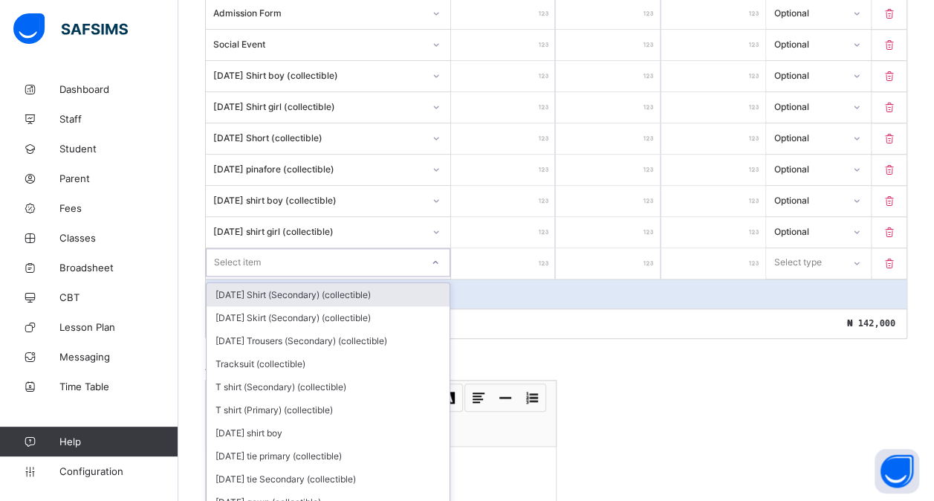
click at [248, 283] on div "[DATE] Shirt (Secondary) (collectible)" at bounding box center [328, 294] width 243 height 23
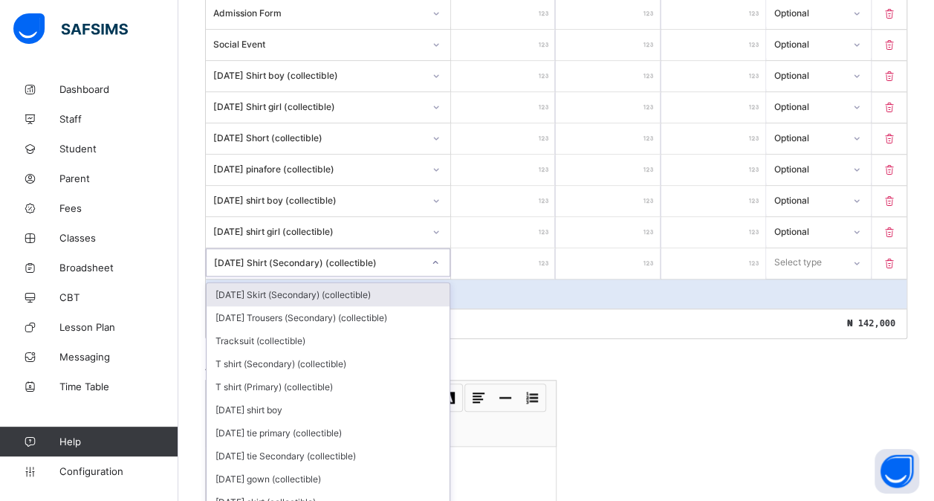
click at [293, 256] on div "[DATE] Shirt (Secondary) (collectible)" at bounding box center [318, 261] width 209 height 11
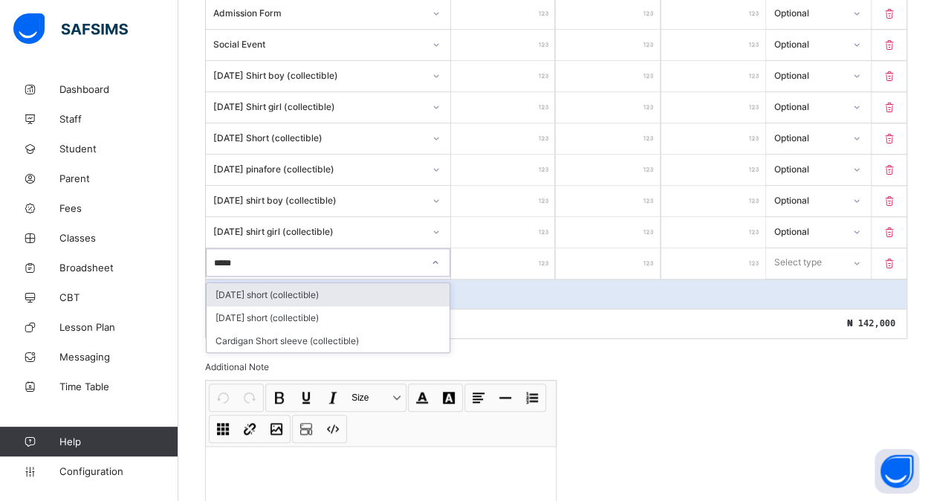
click at [311, 283] on div "[DATE] short (collectible)" at bounding box center [328, 294] width 243 height 23
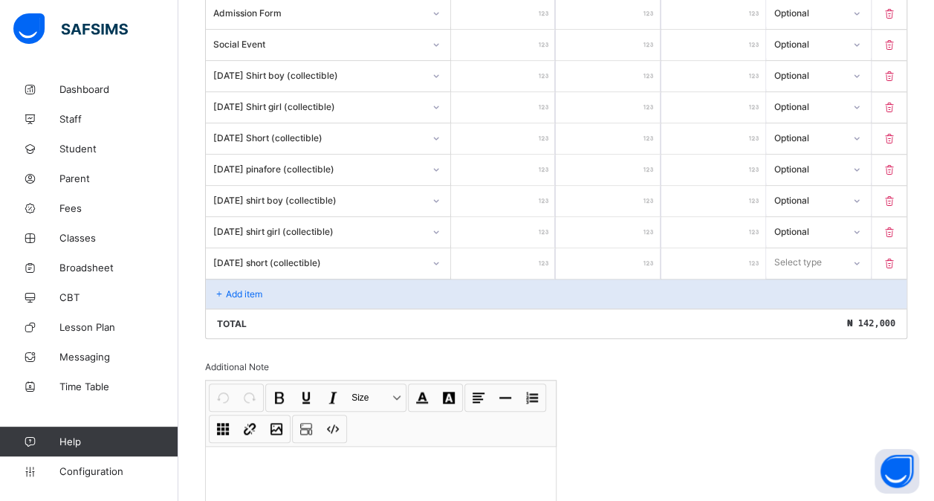
click at [513, 253] on input "number" at bounding box center [503, 263] width 104 height 30
drag, startPoint x: 793, startPoint y: 251, endPoint x: 800, endPoint y: 306, distance: 55.4
click at [800, 276] on div "option Optional focused, 2 of 2. 2 results available. Use Up and Down to choose…" at bounding box center [818, 262] width 104 height 28
click at [800, 306] on div "Optional" at bounding box center [818, 317] width 103 height 23
click at [260, 288] on p "Add item" at bounding box center [244, 293] width 36 height 11
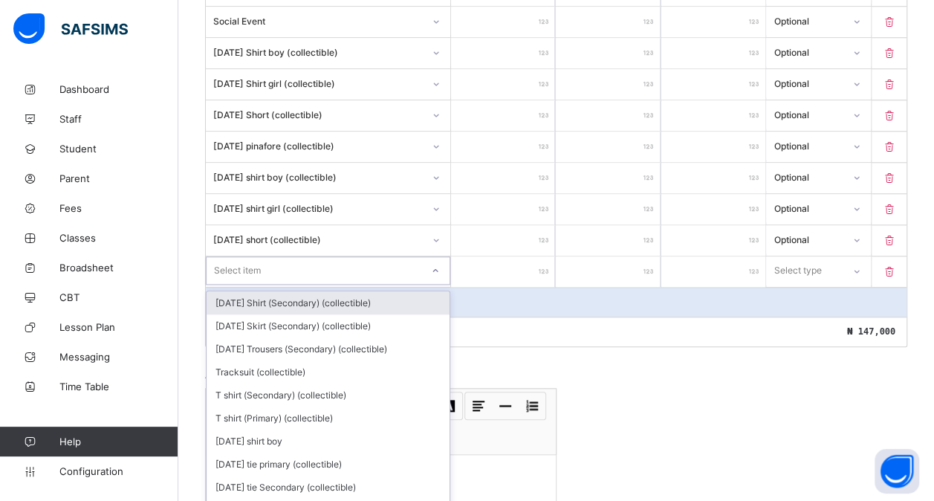
scroll to position [631, 0]
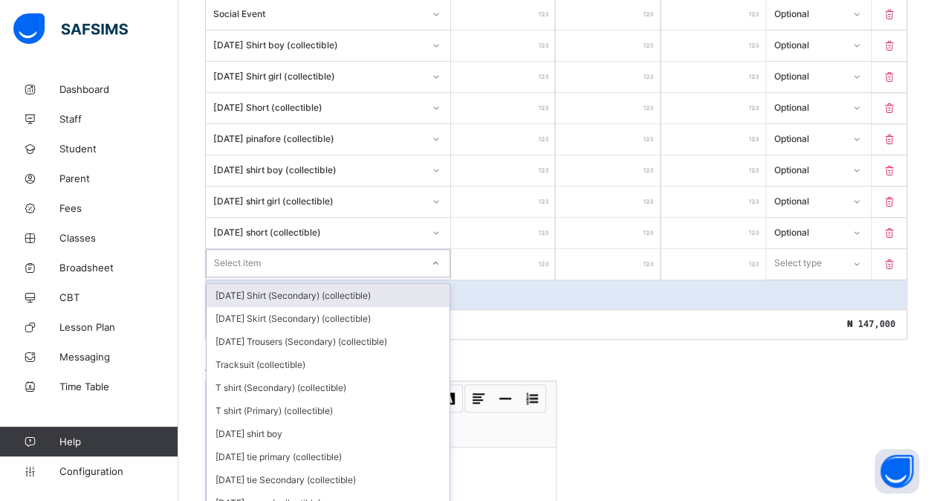
click at [261, 277] on div "option [DATE] Shirt (Secondary) (collectible) focused, 1 of 196. 196 results av…" at bounding box center [328, 263] width 244 height 28
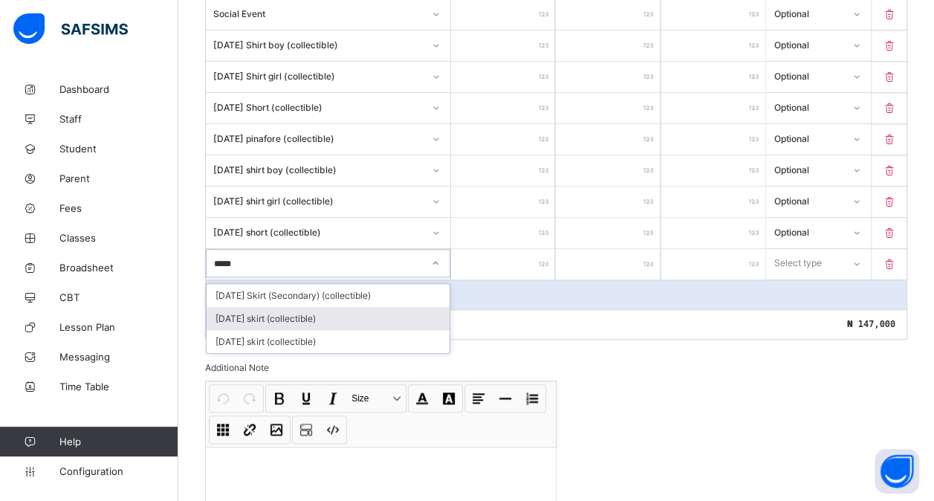
click at [299, 307] on div "[DATE] skirt (collectible)" at bounding box center [328, 318] width 243 height 23
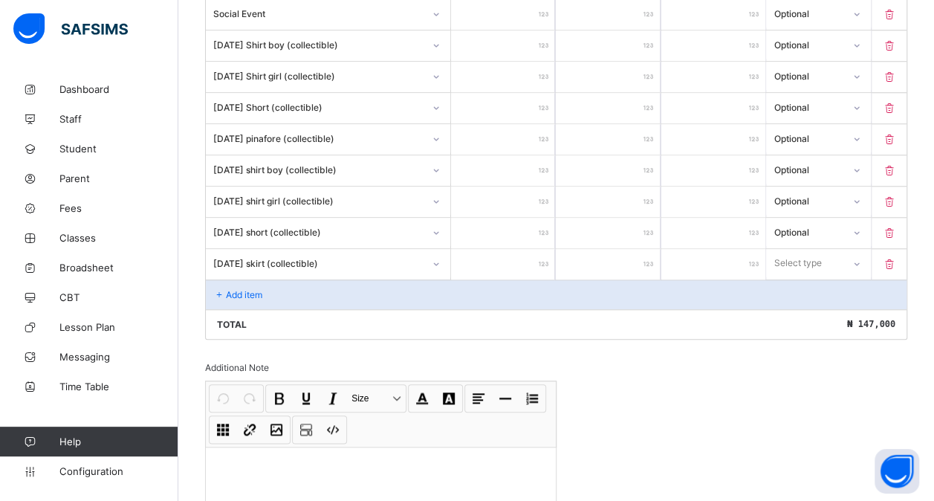
click at [521, 249] on input "number" at bounding box center [503, 264] width 104 height 30
drag, startPoint x: 798, startPoint y: 259, endPoint x: 796, endPoint y: 307, distance: 47.6
click at [796, 277] on div "option Optional focused, 2 of 2. 2 results available. Use Up and Down to choose…" at bounding box center [818, 263] width 104 height 28
click at [796, 307] on div "Optional" at bounding box center [818, 318] width 103 height 23
click at [238, 289] on p "Add item" at bounding box center [244, 294] width 36 height 11
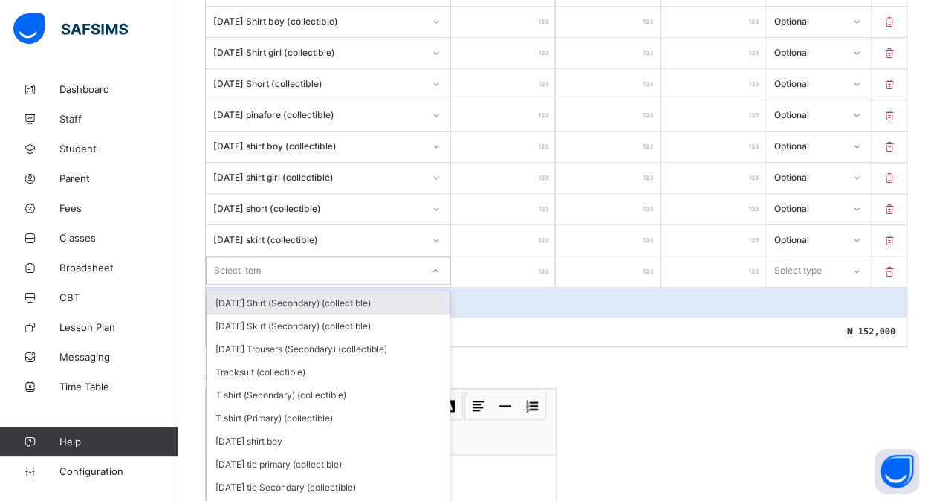
scroll to position [663, 0]
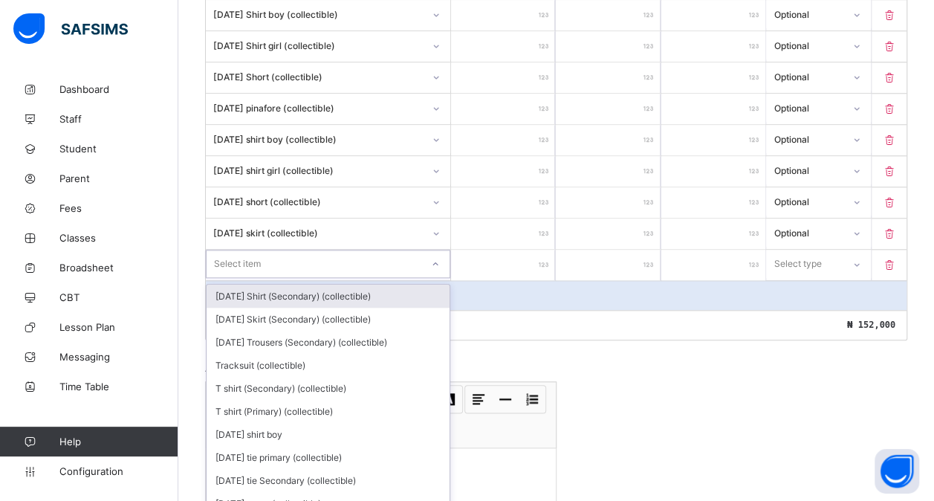
click at [251, 276] on div "option [DATE] Shirt (Secondary) (collectible) focused, 1 of 195. 195 results av…" at bounding box center [328, 264] width 244 height 28
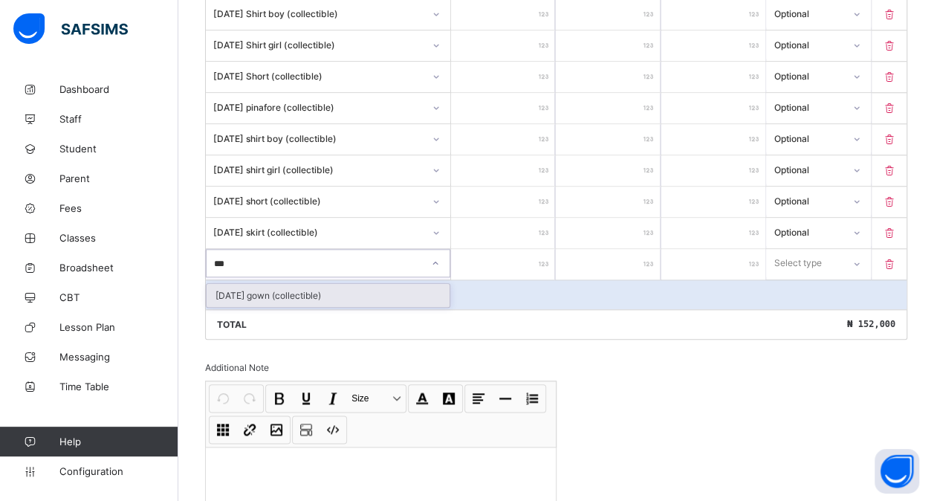
click at [302, 293] on div "[DATE] gown (collectible)" at bounding box center [328, 295] width 243 height 23
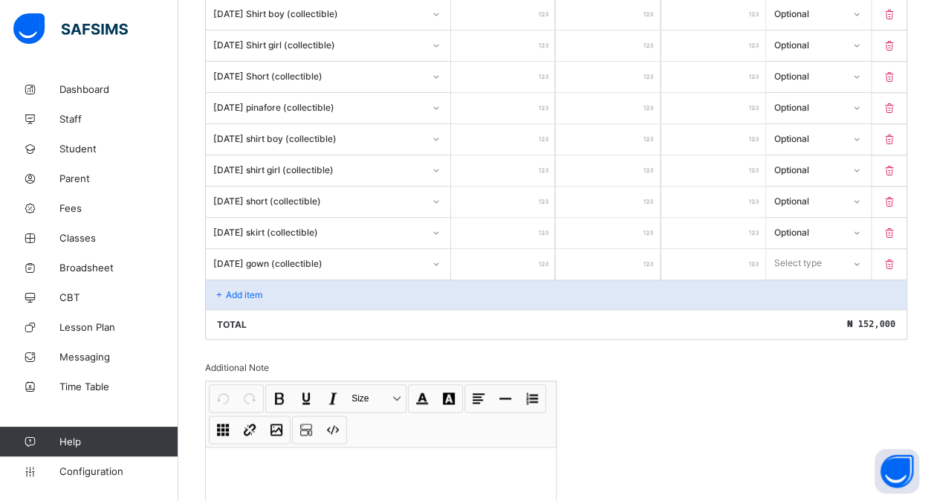
click at [516, 249] on input "number" at bounding box center [503, 264] width 104 height 30
drag, startPoint x: 819, startPoint y: 260, endPoint x: 807, endPoint y: 306, distance: 47.6
click at [807, 277] on div "option Optional focused, 2 of 2. 2 results available. Use Up and Down to choose…" at bounding box center [818, 263] width 104 height 28
click at [807, 307] on div "Optional" at bounding box center [818, 318] width 103 height 23
click at [233, 289] on p "Add item" at bounding box center [244, 294] width 36 height 11
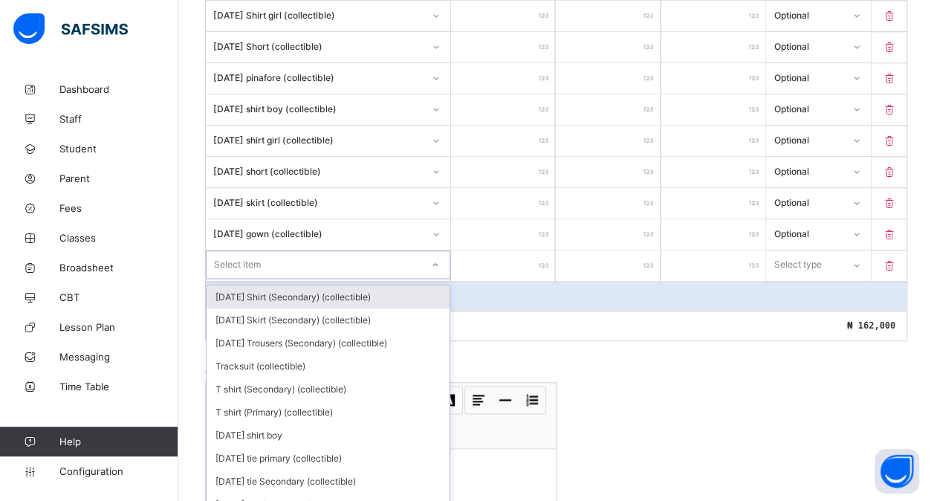
click at [254, 279] on div "option [DATE] Shirt (Secondary) (collectible) focused, 1 of 194. 194 results av…" at bounding box center [328, 264] width 244 height 28
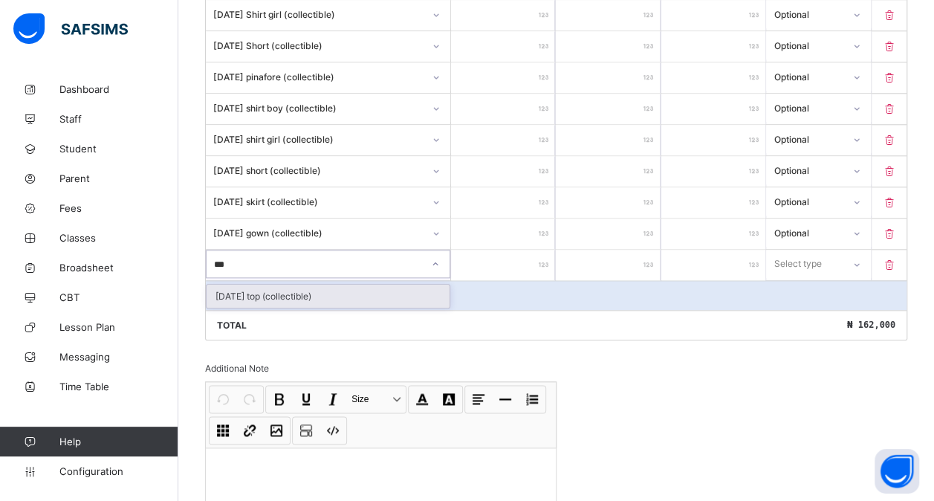
click at [392, 285] on div "[DATE] top (collectible)" at bounding box center [328, 296] width 243 height 23
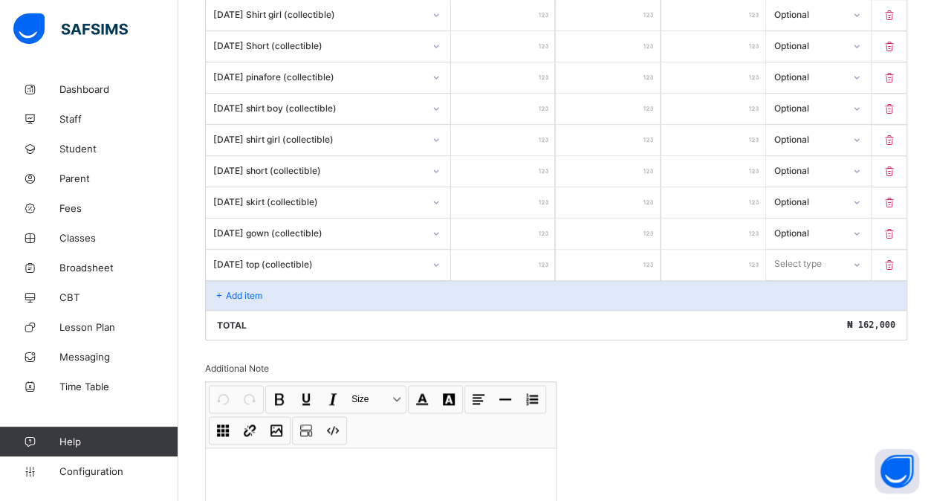
click at [521, 259] on input "number" at bounding box center [503, 265] width 104 height 30
drag, startPoint x: 842, startPoint y: 252, endPoint x: 818, endPoint y: 309, distance: 61.9
click at [818, 278] on div "option Optional focused, 2 of 2. 2 results available. Use Up and Down to choose…" at bounding box center [818, 264] width 104 height 28
click at [818, 309] on div "Optional" at bounding box center [818, 319] width 103 height 23
click at [242, 290] on p "Add item" at bounding box center [244, 295] width 36 height 11
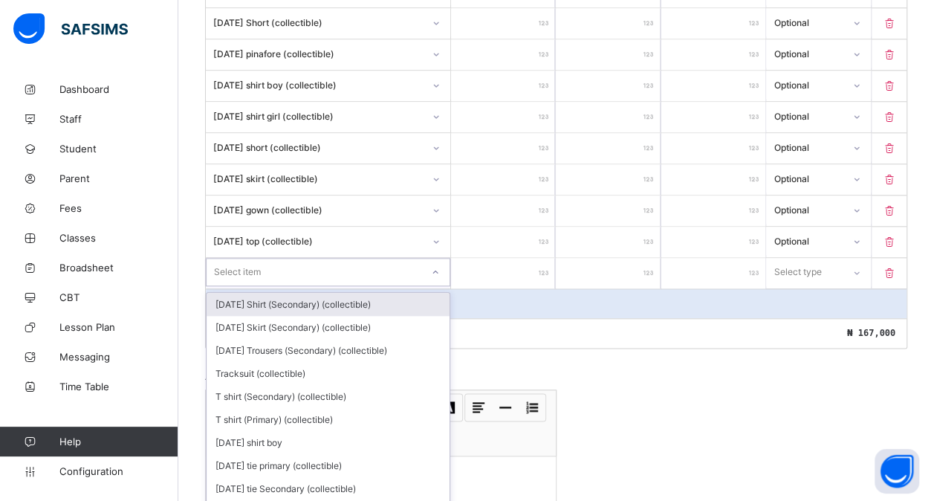
scroll to position [724, 0]
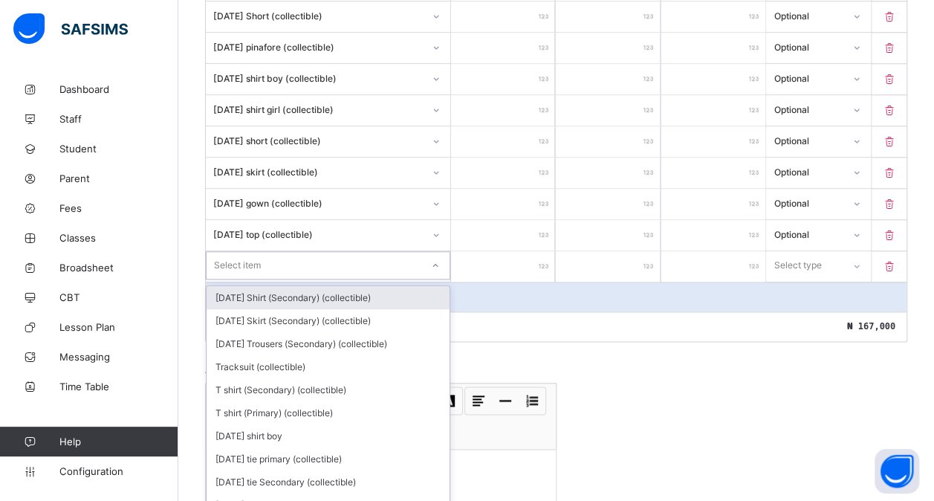
click at [302, 279] on div "option [DATE] Shirt (Secondary) (collectible) focused, 1 of 193. 193 results av…" at bounding box center [328, 265] width 244 height 28
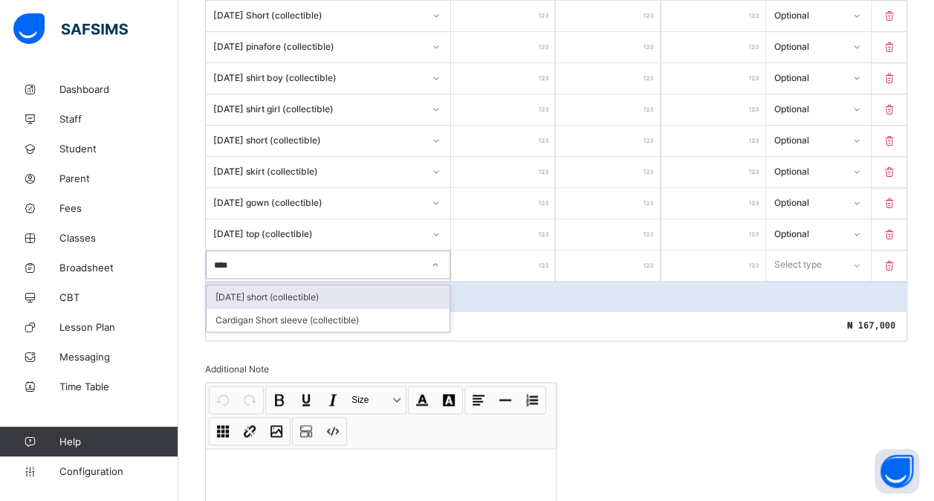
click at [388, 289] on div "[DATE] short (collectible)" at bounding box center [328, 296] width 243 height 23
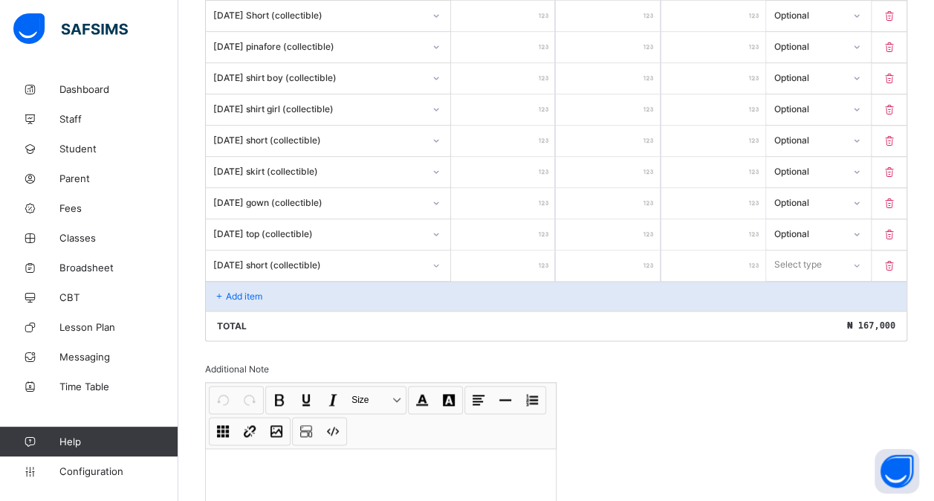
click at [488, 250] on input "number" at bounding box center [503, 265] width 104 height 30
drag, startPoint x: 805, startPoint y: 253, endPoint x: 800, endPoint y: 306, distance: 53.7
click at [800, 279] on div "option Optional focused, 2 of 2. 2 results available. Use Up and Down to choose…" at bounding box center [818, 264] width 104 height 28
click at [800, 308] on div "Optional" at bounding box center [818, 319] width 103 height 23
click at [270, 282] on div "Add item" at bounding box center [556, 296] width 700 height 30
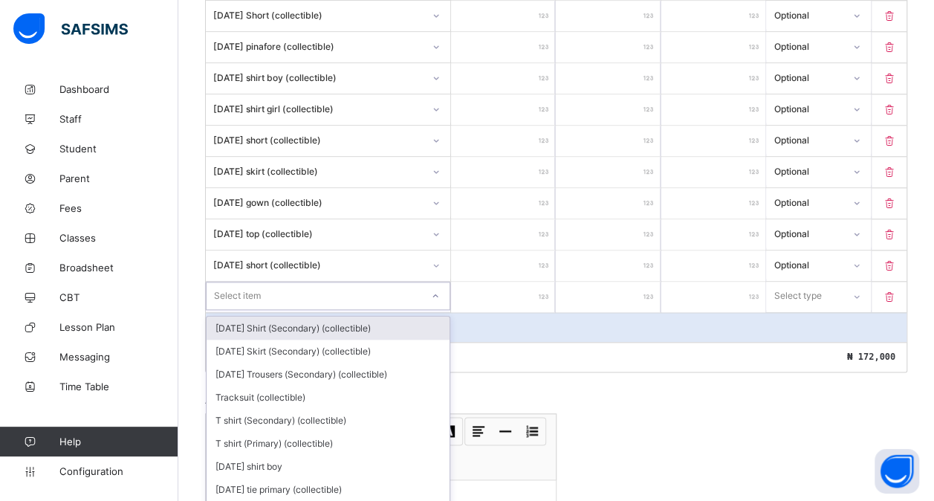
scroll to position [755, 0]
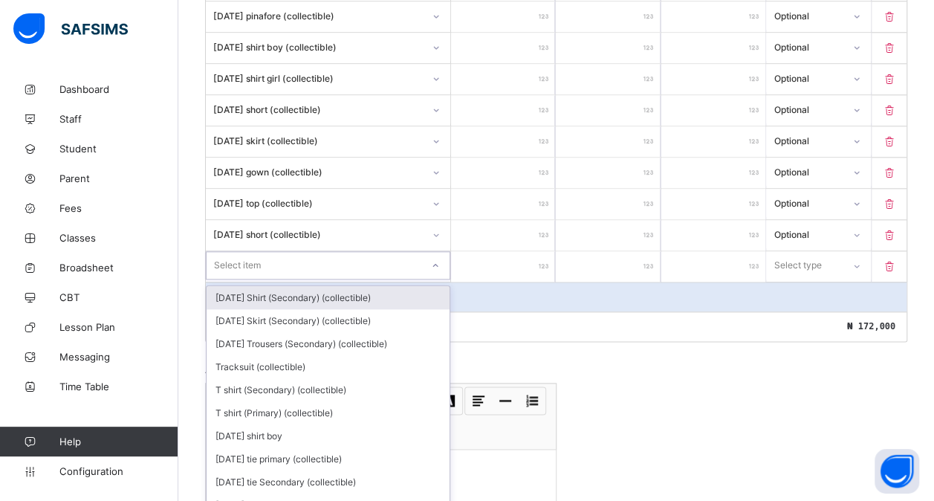
click at [252, 279] on div "option [DATE] Shirt (Secondary) (collectible) focused, 1 of 192. 192 results av…" at bounding box center [328, 265] width 244 height 28
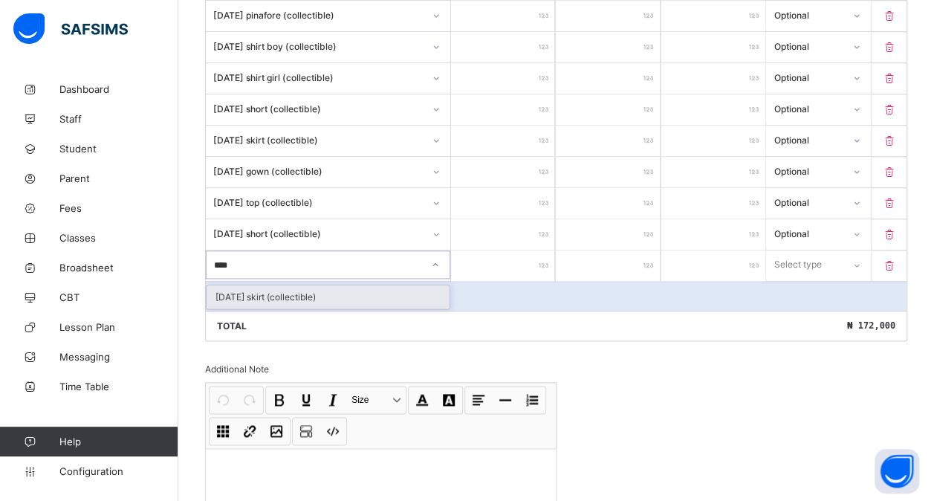
click at [277, 285] on div "[DATE] skirt (collectible)" at bounding box center [328, 296] width 243 height 23
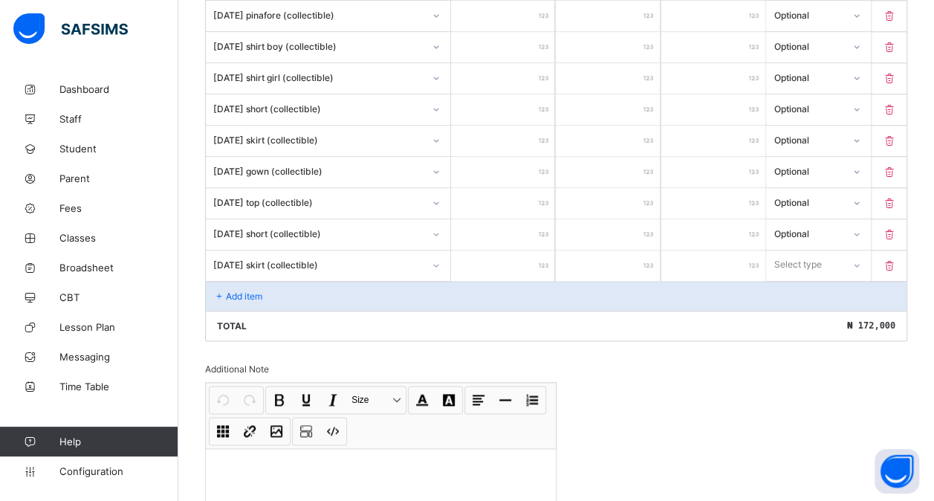
click at [513, 256] on input "number" at bounding box center [503, 265] width 104 height 30
drag, startPoint x: 818, startPoint y: 257, endPoint x: 807, endPoint y: 309, distance: 53.0
click at [807, 279] on div "option Optional focused, 2 of 2. 2 results available. Use Up and Down to choose…" at bounding box center [818, 264] width 104 height 28
click at [807, 309] on div "Optional" at bounding box center [818, 319] width 103 height 23
click at [237, 290] on p "Add item" at bounding box center [244, 295] width 36 height 11
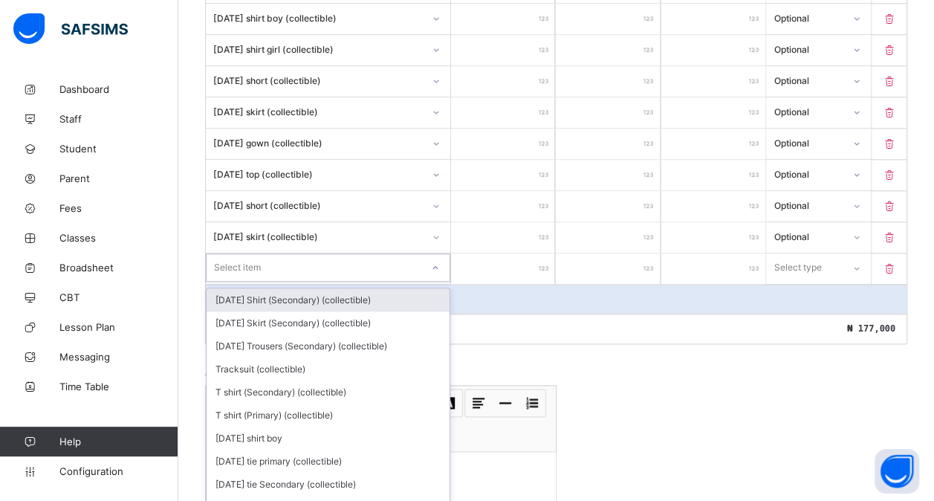
click at [237, 277] on div "option [DATE] Shirt (Secondary) (collectible) focused, 1 of 191. 191 results av…" at bounding box center [328, 267] width 244 height 28
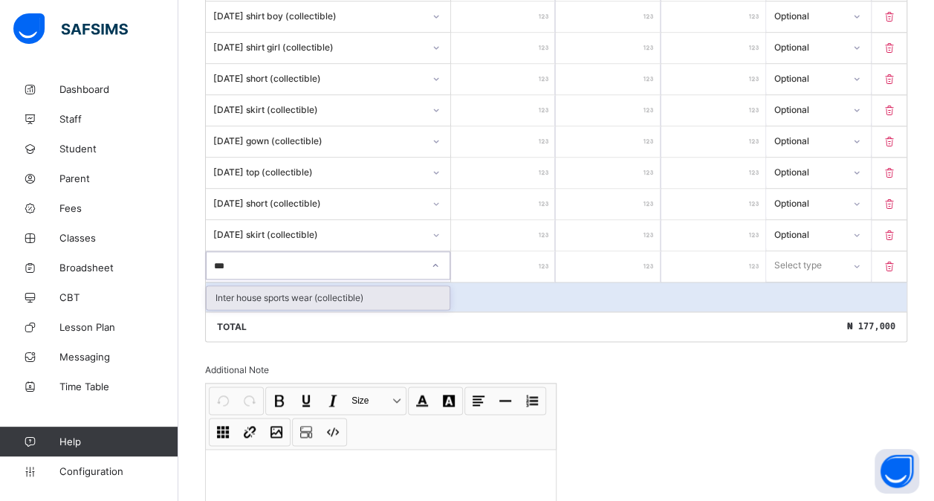
drag, startPoint x: 313, startPoint y: 273, endPoint x: 327, endPoint y: 279, distance: 14.6
click at [327, 286] on div "Inter house sports wear (collectible)" at bounding box center [328, 297] width 243 height 23
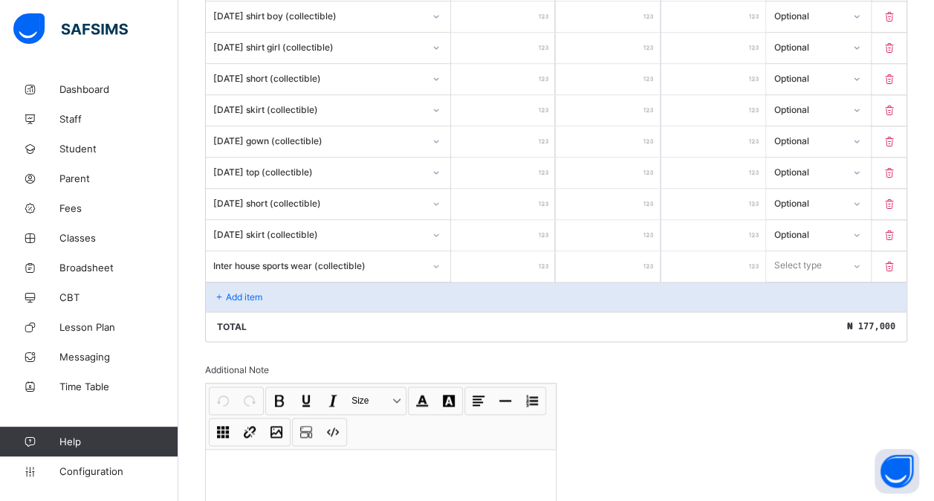
click at [327, 282] on div "Add item" at bounding box center [556, 297] width 700 height 30
click at [507, 251] on input "number" at bounding box center [503, 258] width 104 height 15
drag, startPoint x: 810, startPoint y: 255, endPoint x: 809, endPoint y: 302, distance: 47.5
click at [809, 279] on div "option Compulsory focused, 1 of 2. 2 results available. Use Up and Down to choo…" at bounding box center [818, 265] width 104 height 28
click at [809, 309] on div "Optional" at bounding box center [818, 320] width 103 height 23
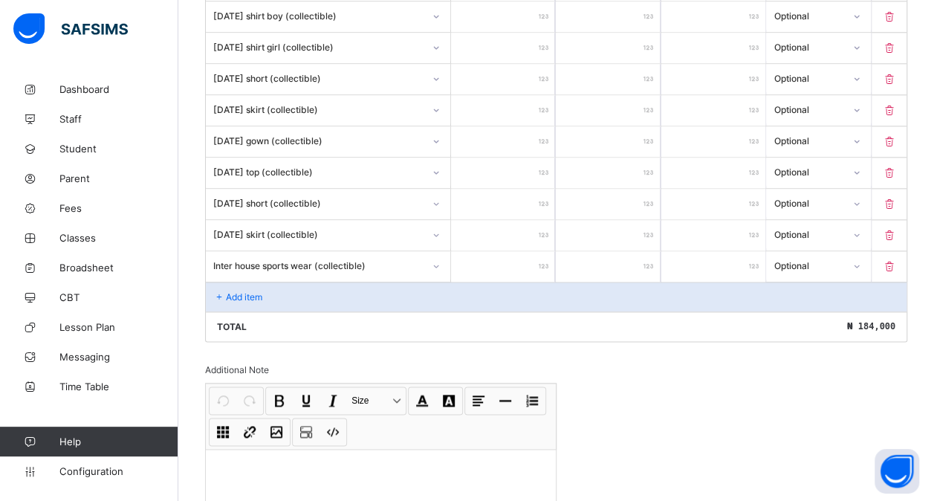
click at [332, 282] on div "Add item" at bounding box center [556, 297] width 700 height 30
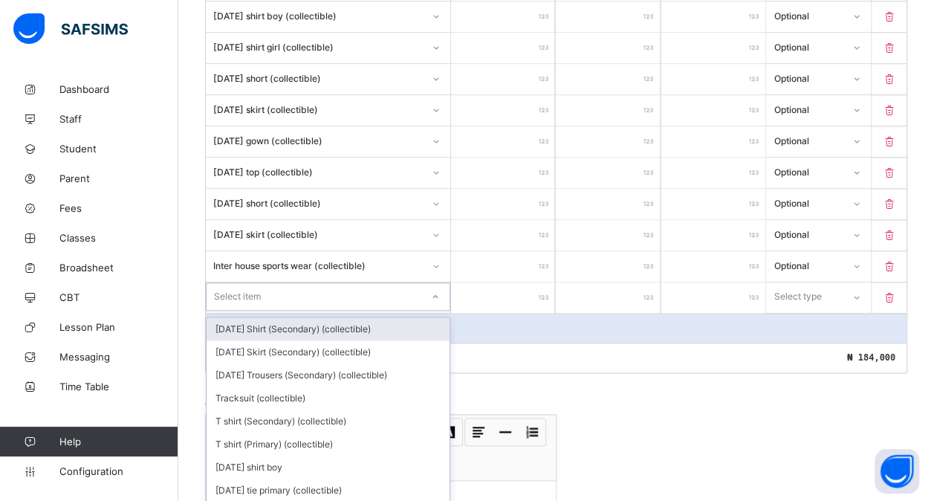
scroll to position [816, 0]
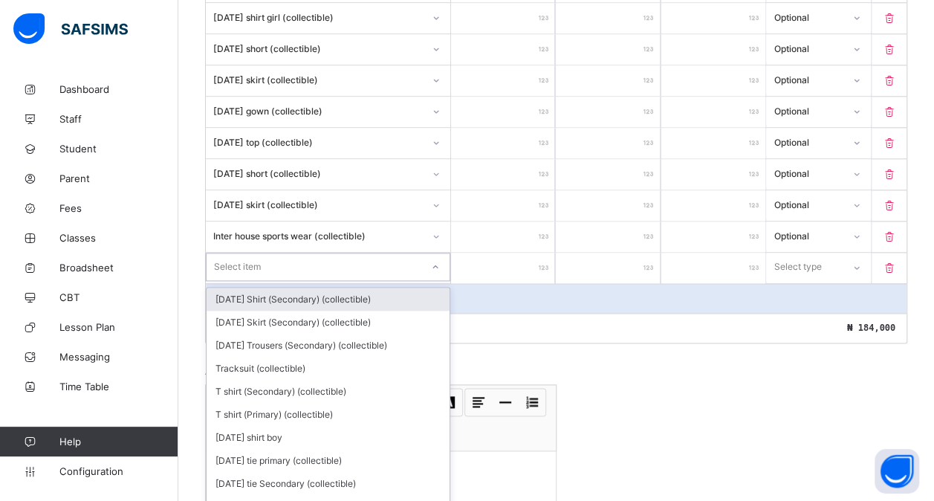
click at [272, 281] on div "option [DATE] Shirt (Secondary) (collectible) focused, 1 of 190. 190 results av…" at bounding box center [328, 267] width 244 height 28
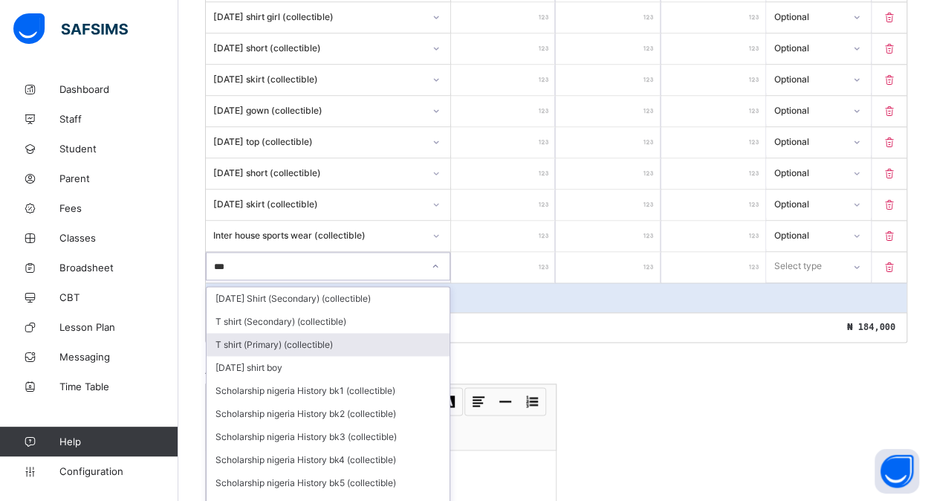
click at [300, 333] on div "T shirt (Primary) (collectible)" at bounding box center [328, 344] width 243 height 23
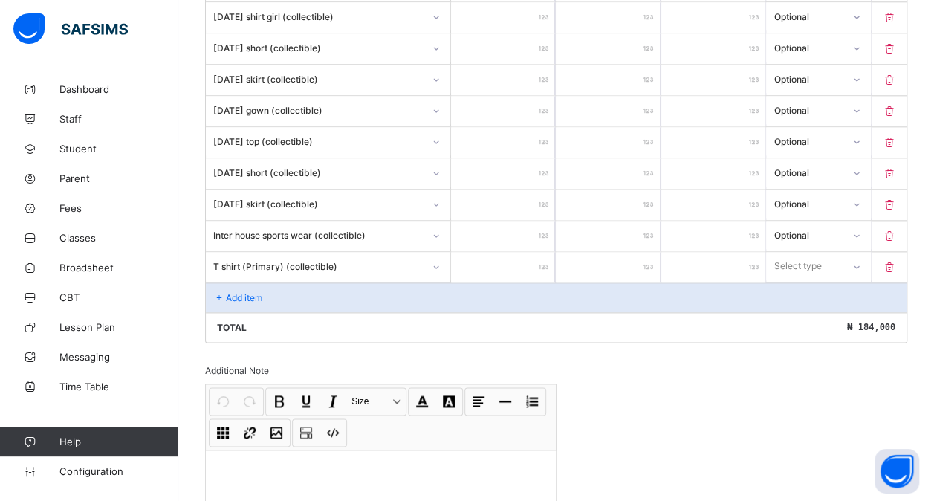
click at [510, 256] on input "number" at bounding box center [503, 267] width 104 height 30
drag, startPoint x: 802, startPoint y: 253, endPoint x: 802, endPoint y: 299, distance: 46.1
click at [802, 280] on div "option Optional focused, 2 of 2. 2 results available. Use Up and Down to choose…" at bounding box center [818, 266] width 104 height 28
click at [802, 310] on div "Optional" at bounding box center [818, 321] width 103 height 23
click at [241, 292] on p "Add item" at bounding box center [244, 297] width 36 height 11
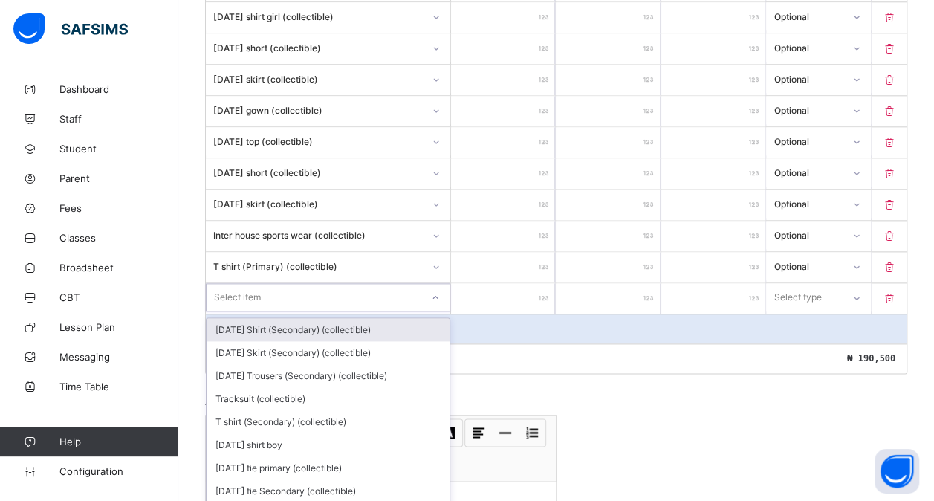
scroll to position [847, 0]
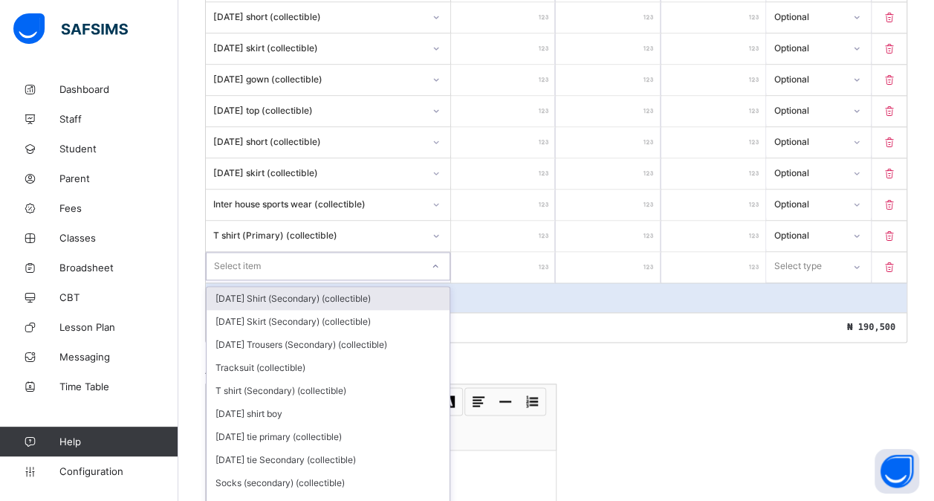
click at [251, 279] on div "option [DATE] Shirt (Secondary) (collectible) focused, 1 of 189. 189 results av…" at bounding box center [328, 266] width 244 height 28
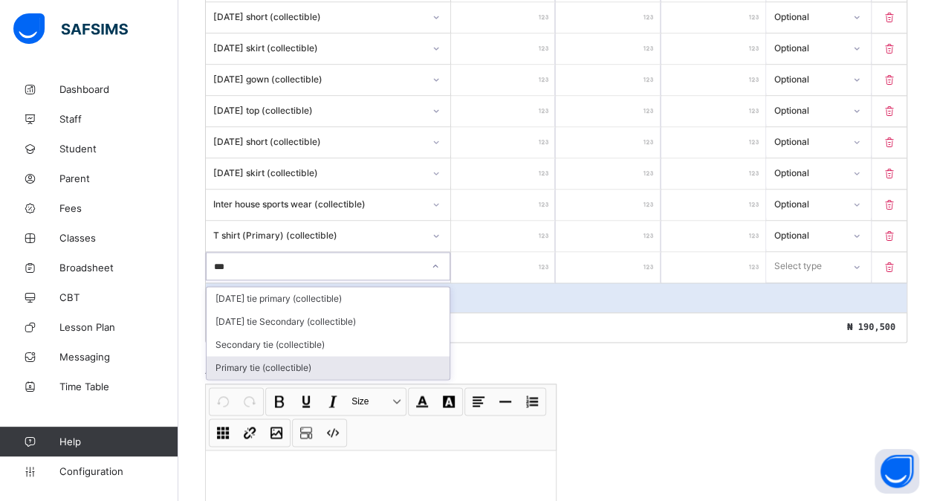
click at [264, 356] on div "Primary tie (collectible)" at bounding box center [328, 367] width 243 height 23
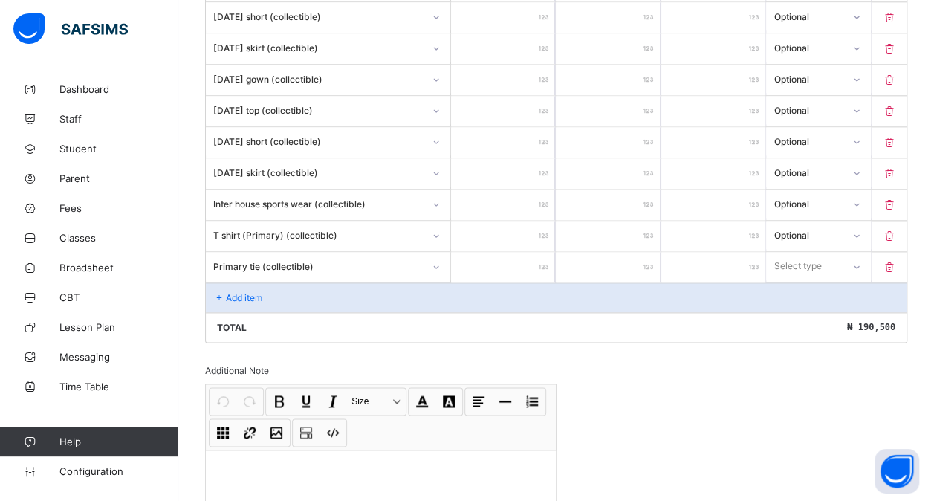
click at [492, 256] on input "number" at bounding box center [503, 267] width 104 height 30
drag, startPoint x: 811, startPoint y: 256, endPoint x: 807, endPoint y: 296, distance: 41.0
click at [807, 280] on div "option Compulsory focused, 1 of 2. 2 results available. Use Up and Down to choo…" at bounding box center [818, 266] width 104 height 28
click at [807, 310] on div "Optional" at bounding box center [818, 321] width 103 height 23
click at [283, 282] on div "Add item" at bounding box center [556, 297] width 700 height 30
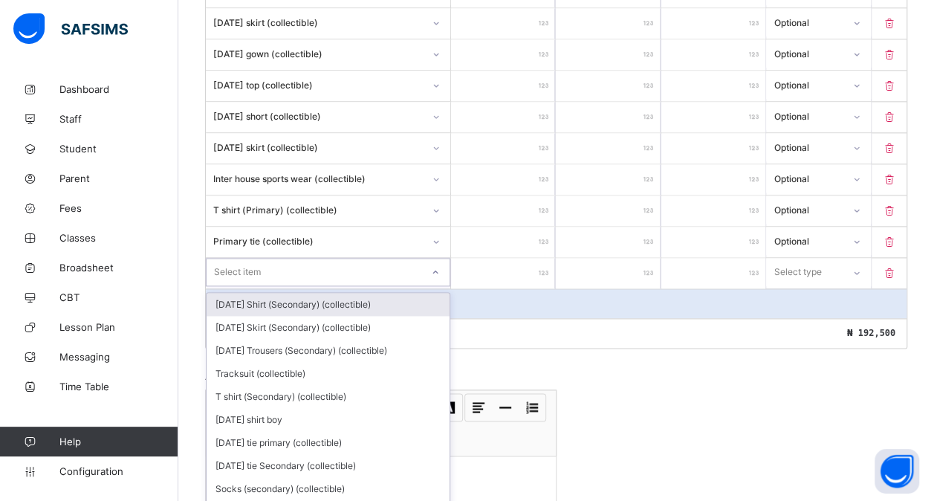
click at [267, 276] on div "option [DATE] Shirt (Secondary) (collectible) focused, 1 of 188. 188 results av…" at bounding box center [328, 272] width 244 height 28
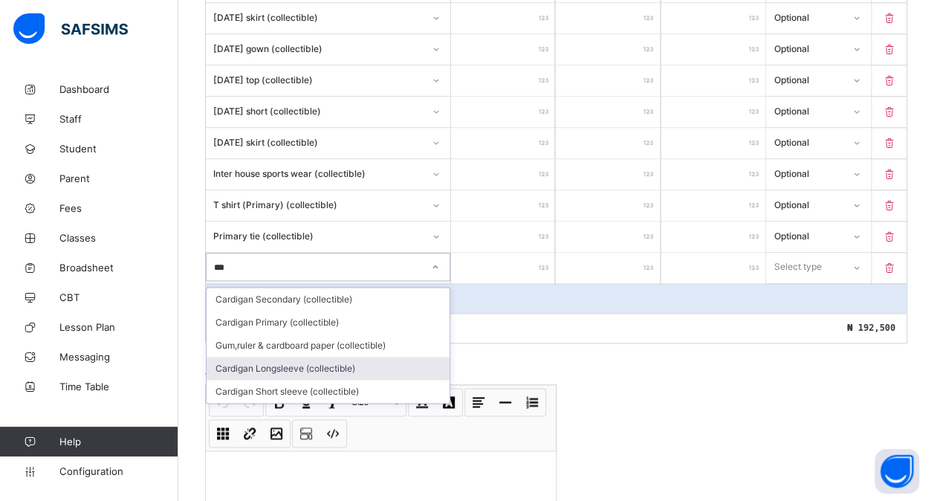
click at [311, 357] on div "Cardigan Longsleeve (collectible)" at bounding box center [328, 368] width 243 height 23
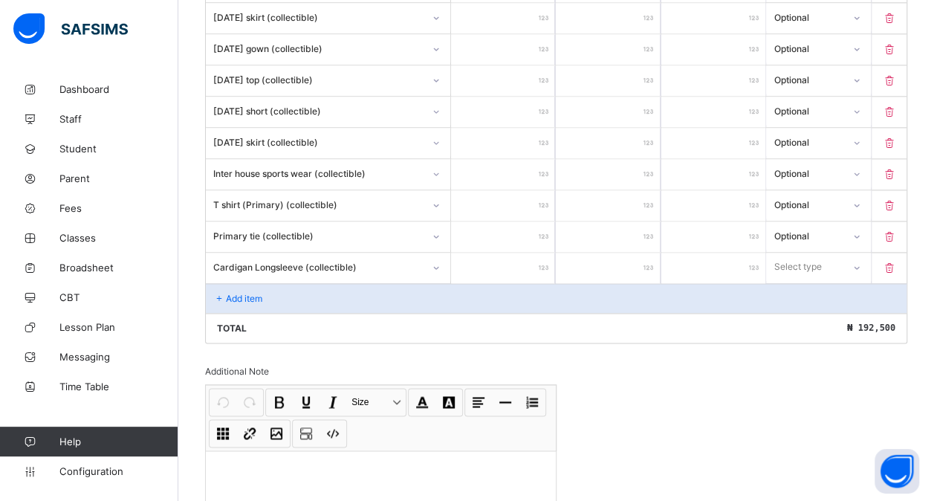
click at [504, 254] on input "number" at bounding box center [503, 268] width 104 height 30
drag, startPoint x: 820, startPoint y: 254, endPoint x: 811, endPoint y: 316, distance: 63.0
click at [811, 281] on div "option Compulsory focused, 1 of 2. 2 results available. Use Up and Down to choo…" at bounding box center [818, 267] width 104 height 28
click at [808, 313] on div "Optional" at bounding box center [818, 322] width 103 height 23
click at [235, 293] on p "Add item" at bounding box center [244, 298] width 36 height 11
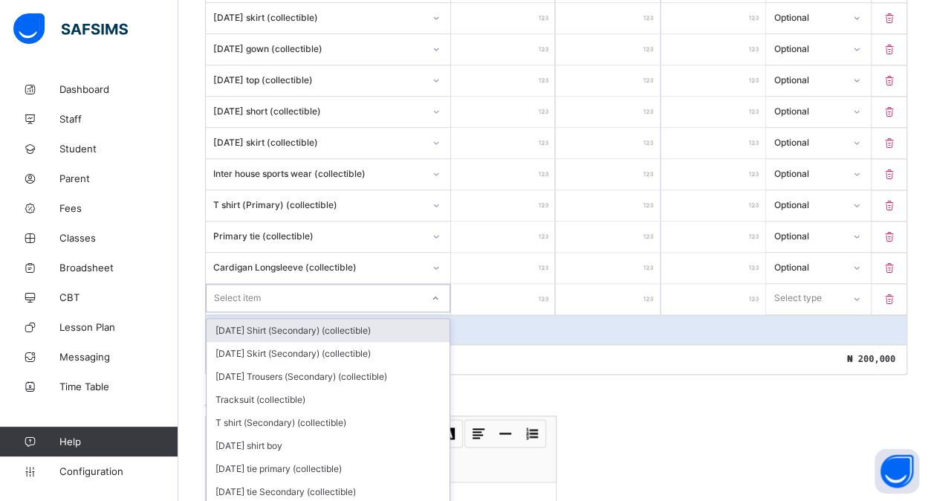
scroll to position [908, 0]
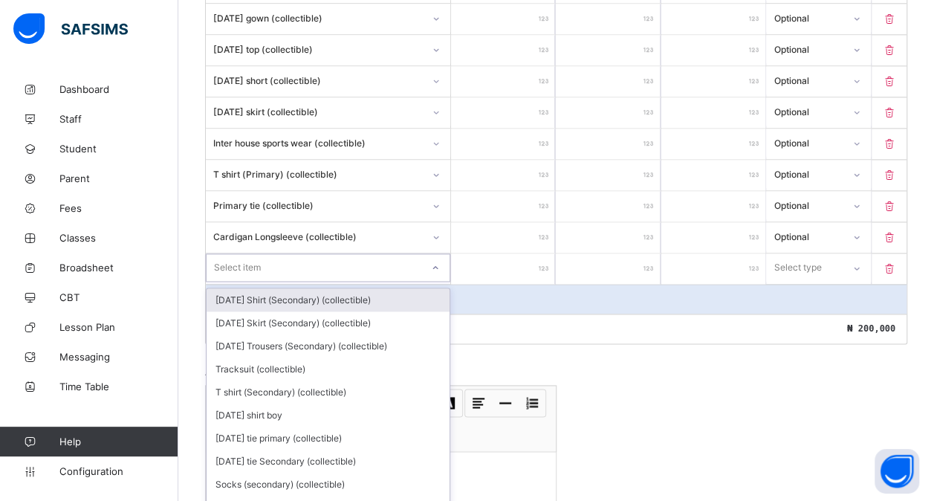
click at [242, 278] on div "option [DATE] Shirt (Secondary) (collectible) focused, 1 of 187. 187 results av…" at bounding box center [328, 267] width 244 height 28
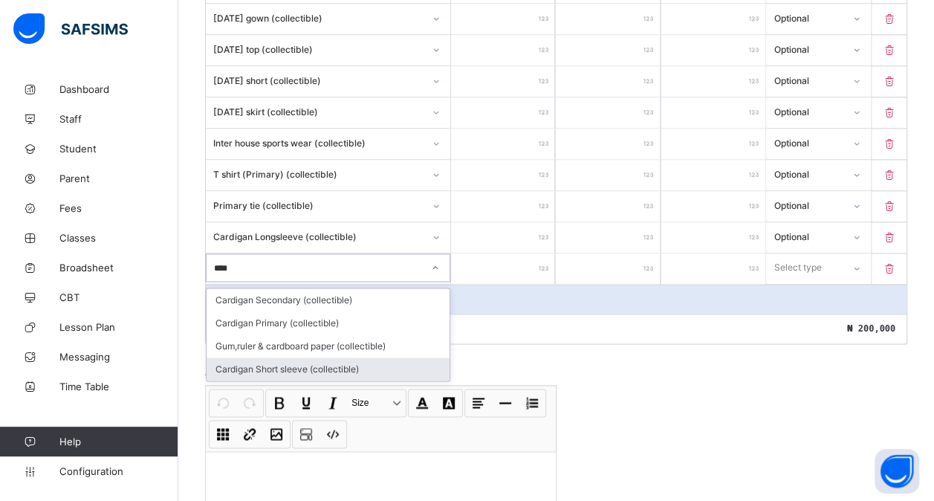
click at [316, 357] on div "Cardigan Short sleeve (collectible)" at bounding box center [328, 368] width 243 height 23
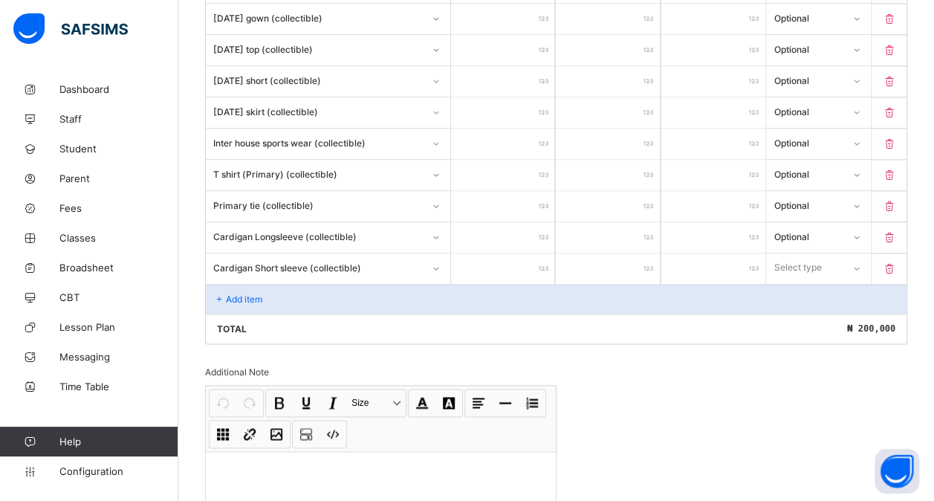
click at [511, 253] on input "number" at bounding box center [503, 268] width 104 height 30
click at [822, 254] on div "Select type" at bounding box center [798, 267] width 48 height 28
click at [798, 311] on div "Optional" at bounding box center [818, 322] width 103 height 23
click at [328, 284] on div "Add item" at bounding box center [556, 299] width 700 height 30
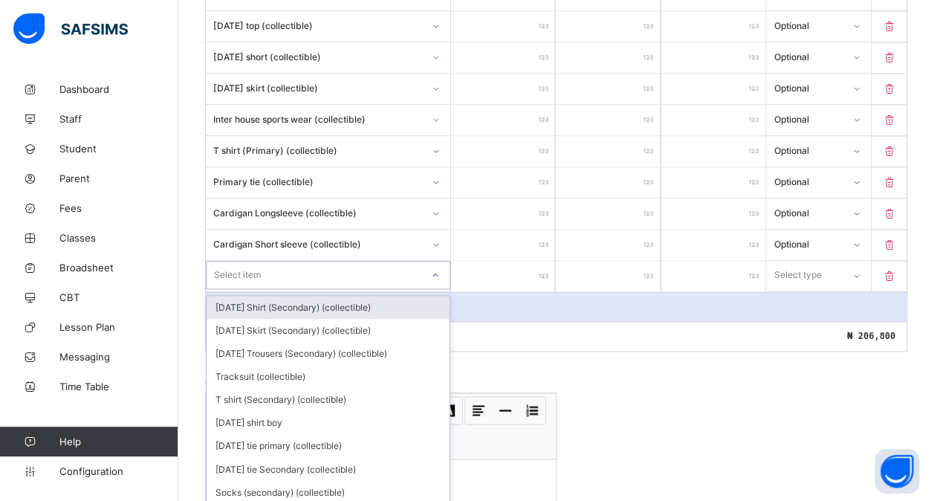
scroll to position [939, 0]
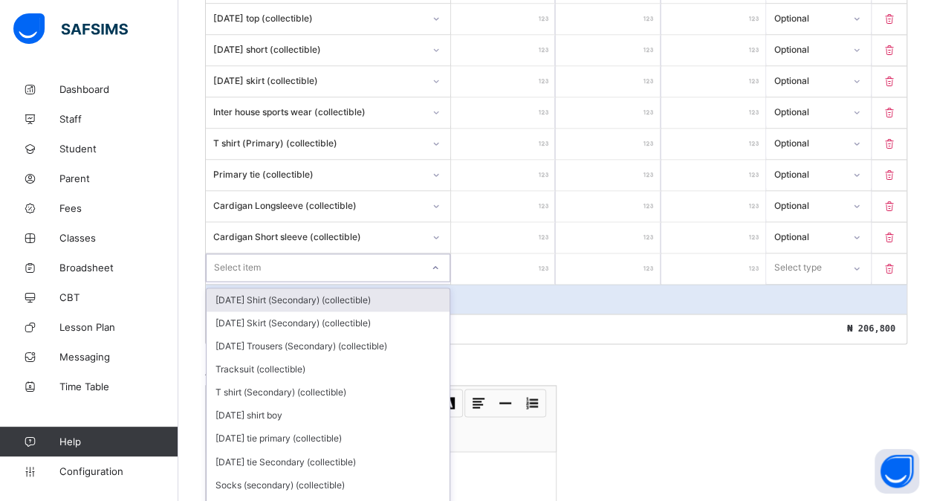
click at [273, 282] on div "option [DATE] Shirt (Secondary) (collectible) focused, 1 of 186. 186 results av…" at bounding box center [328, 267] width 244 height 28
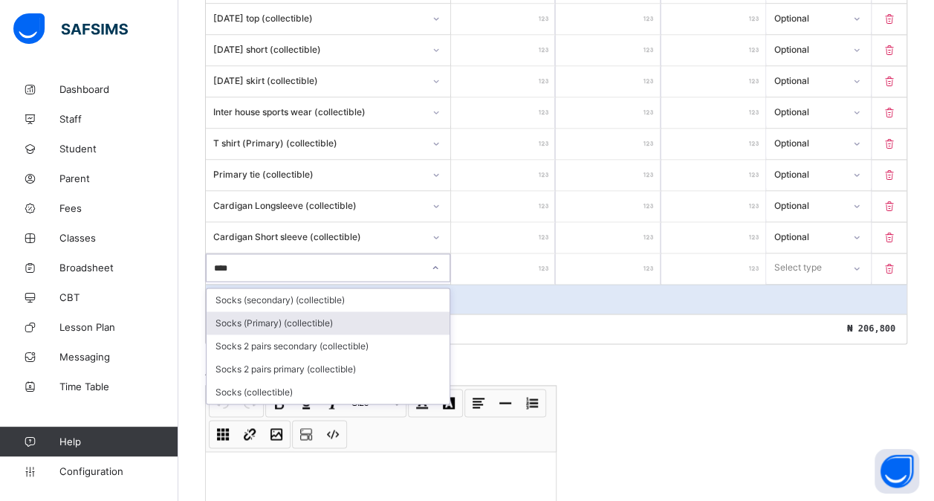
click at [302, 311] on div "Socks (Primary) (collectible)" at bounding box center [328, 322] width 243 height 23
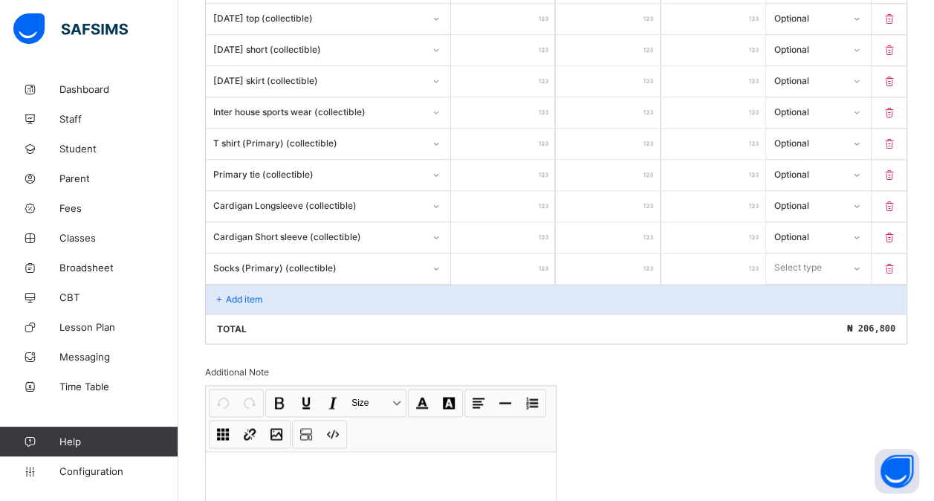
click at [523, 253] on input "number" at bounding box center [503, 268] width 104 height 30
click at [819, 260] on div "Select type" at bounding box center [797, 267] width 48 height 28
click at [802, 311] on div "Optional" at bounding box center [818, 322] width 103 height 23
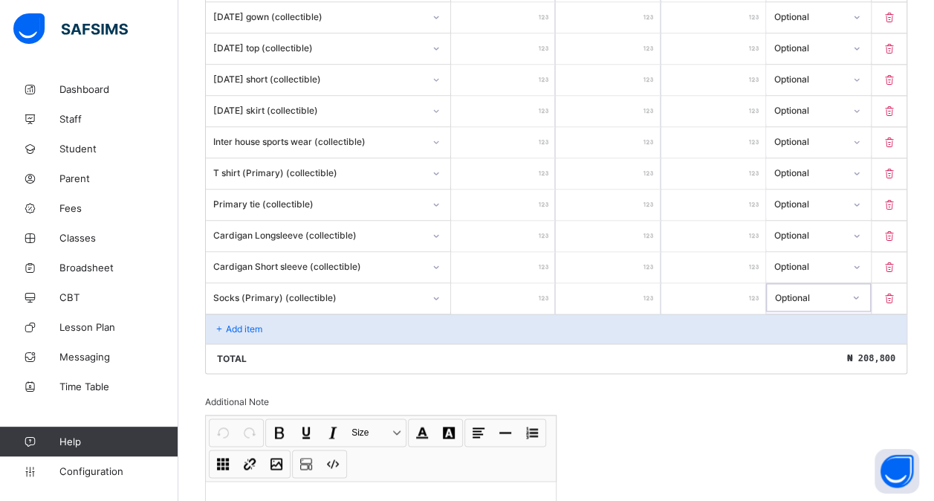
scroll to position [1044, 0]
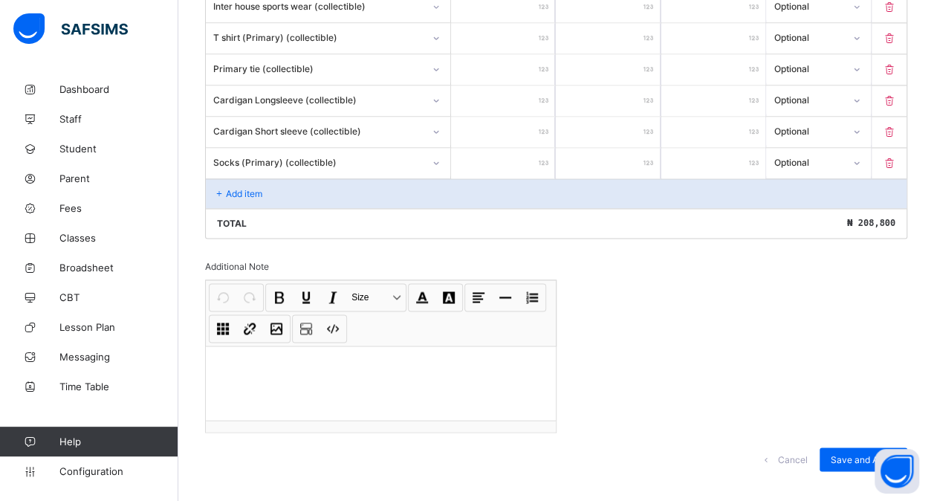
click at [260, 181] on div "Add item" at bounding box center [556, 193] width 700 height 30
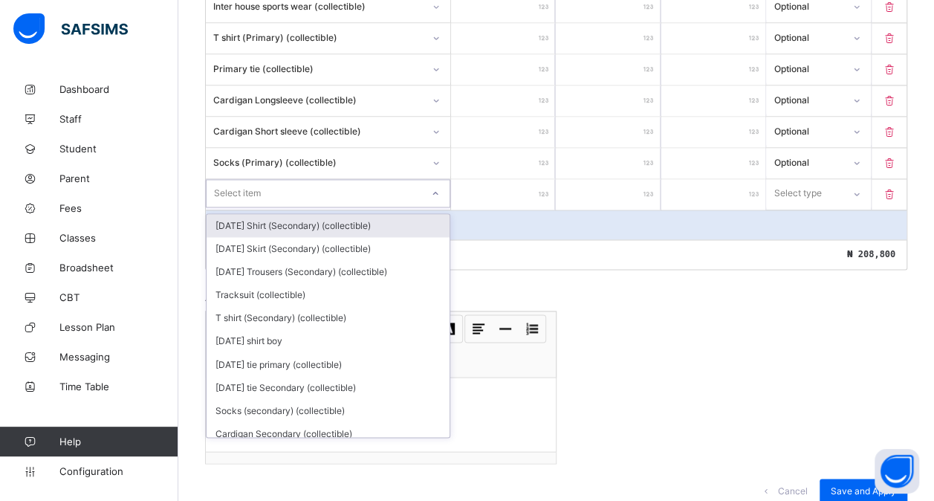
click at [270, 183] on div "Select item" at bounding box center [314, 193] width 215 height 21
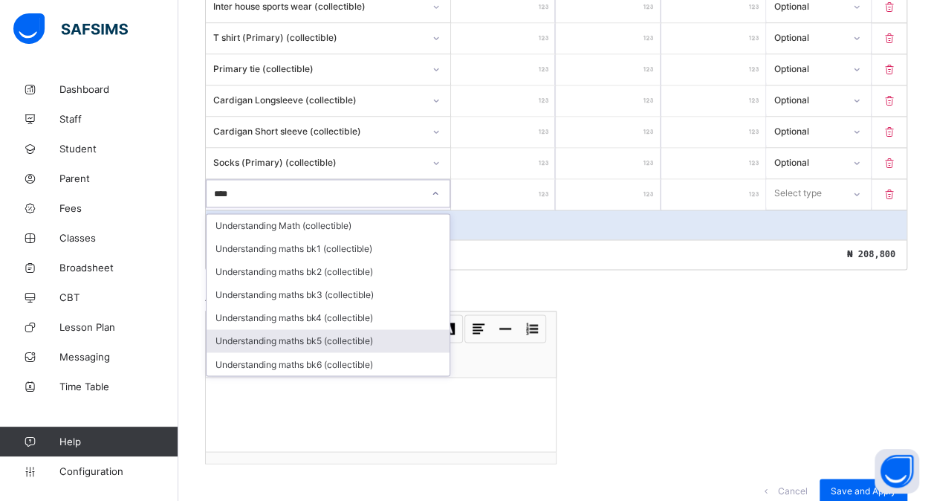
click at [305, 329] on div "Understanding maths bk5 (collectible)" at bounding box center [328, 340] width 243 height 23
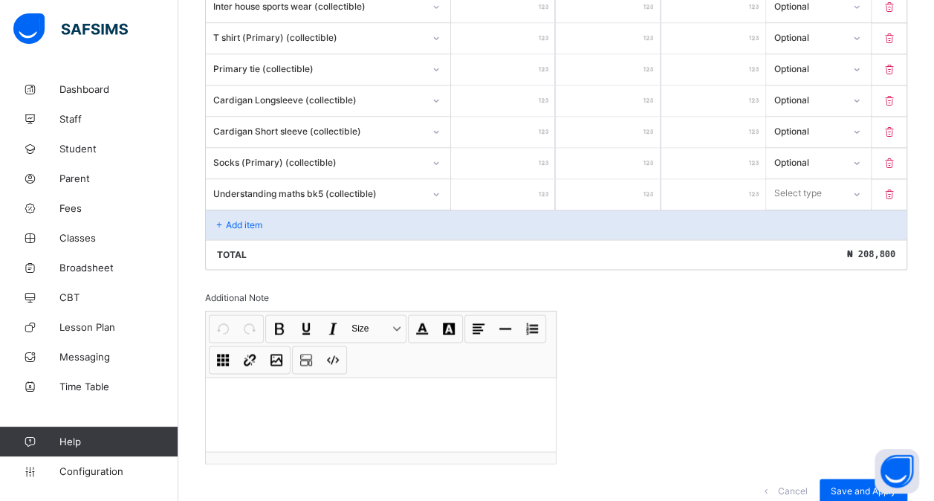
click at [499, 179] on input "number" at bounding box center [503, 194] width 104 height 30
click at [822, 179] on div "Select type" at bounding box center [798, 193] width 48 height 28
click at [809, 237] on div "Optional" at bounding box center [818, 248] width 103 height 23
click at [263, 209] on div "Add item" at bounding box center [556, 224] width 700 height 30
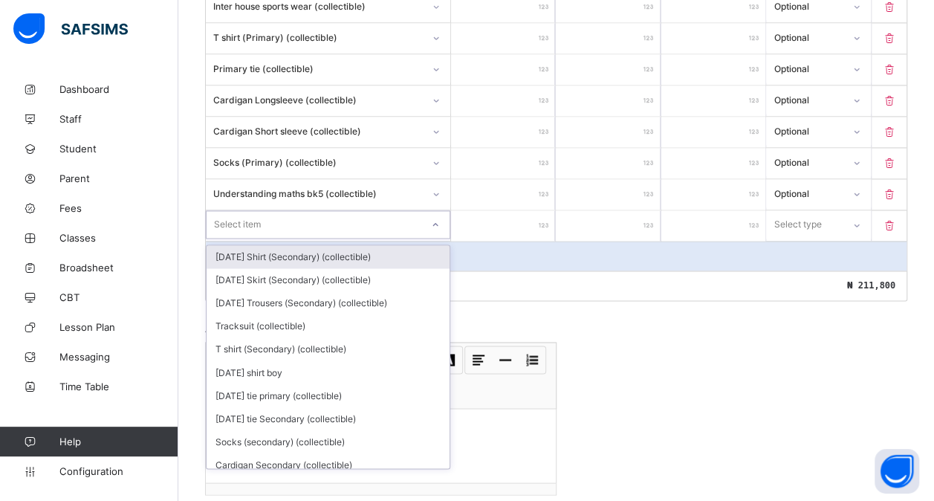
click at [259, 211] on div "Select item" at bounding box center [237, 224] width 47 height 28
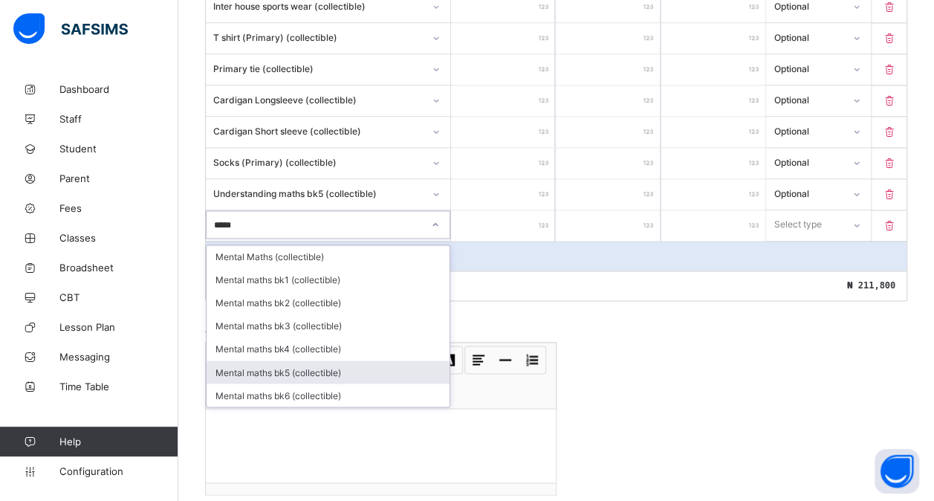
click at [269, 360] on div "Mental maths bk5 (collectible)" at bounding box center [328, 371] width 243 height 23
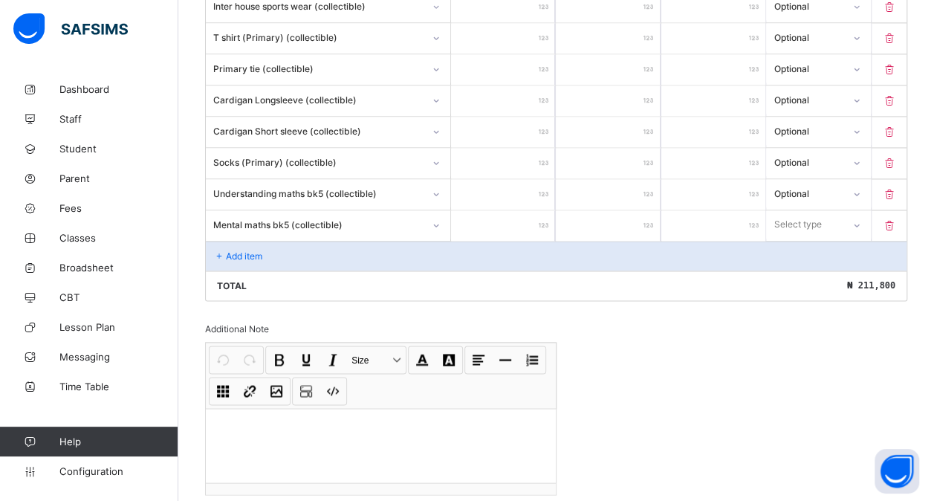
click at [514, 211] on input "number" at bounding box center [503, 225] width 104 height 30
click at [845, 210] on div "Select type" at bounding box center [818, 224] width 104 height 28
click at [799, 268] on div "Optional" at bounding box center [818, 279] width 103 height 23
click at [261, 250] on p "Add item" at bounding box center [244, 255] width 36 height 11
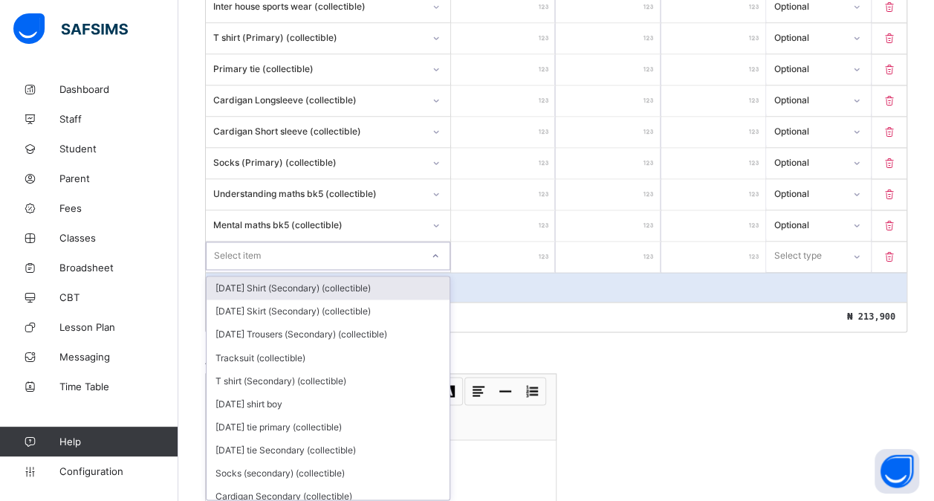
click at [257, 241] on div "Select item" at bounding box center [237, 255] width 47 height 28
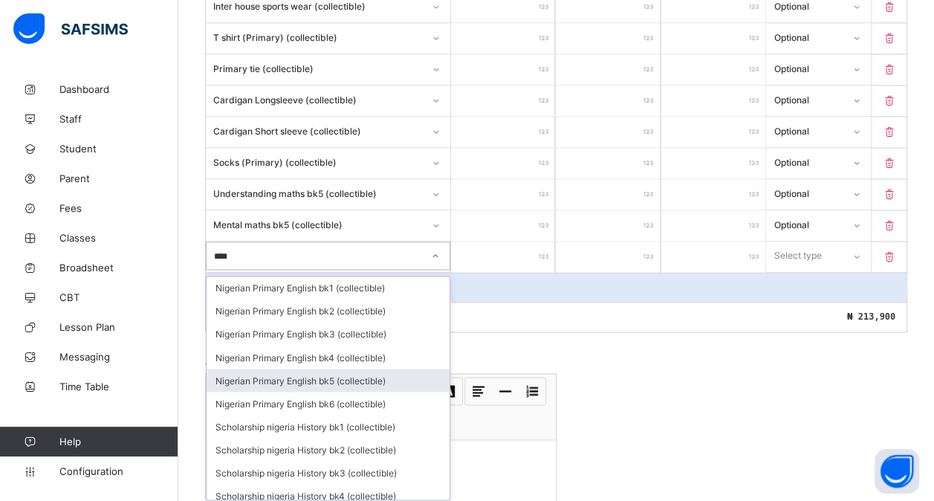
click at [342, 368] on div "Nigerian Primary English bk5 (collectible)" at bounding box center [328, 379] width 243 height 23
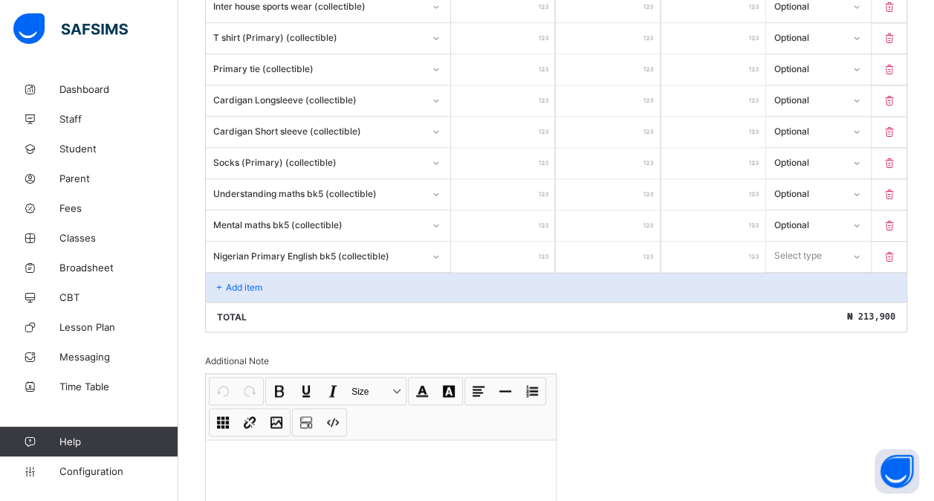
click at [510, 241] on input "number" at bounding box center [503, 256] width 104 height 30
drag, startPoint x: 805, startPoint y: 241, endPoint x: 789, endPoint y: 285, distance: 46.1
click at [789, 270] on div "option Compulsory focused, 1 of 2. 2 results available. Use Up and Down to choo…" at bounding box center [818, 255] width 104 height 28
click at [789, 299] on div "Optional" at bounding box center [818, 310] width 103 height 23
click at [318, 272] on div "Add item" at bounding box center [556, 287] width 700 height 30
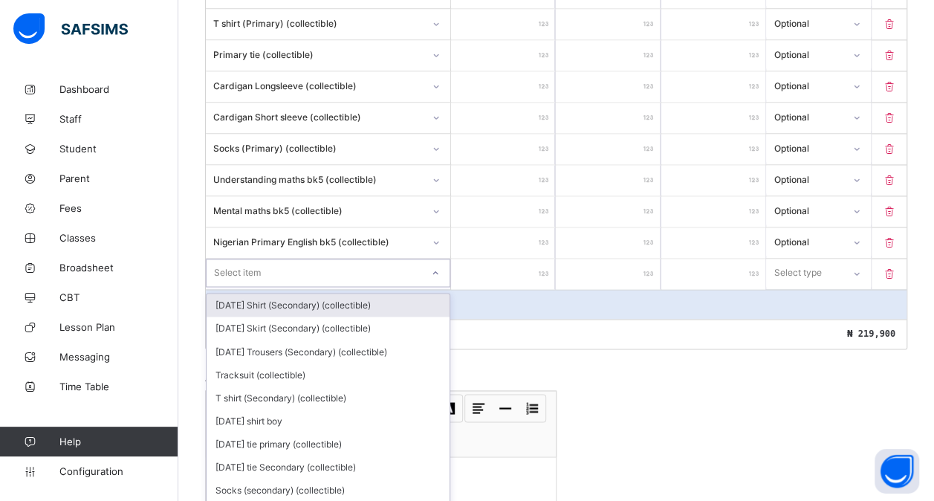
scroll to position [1062, 0]
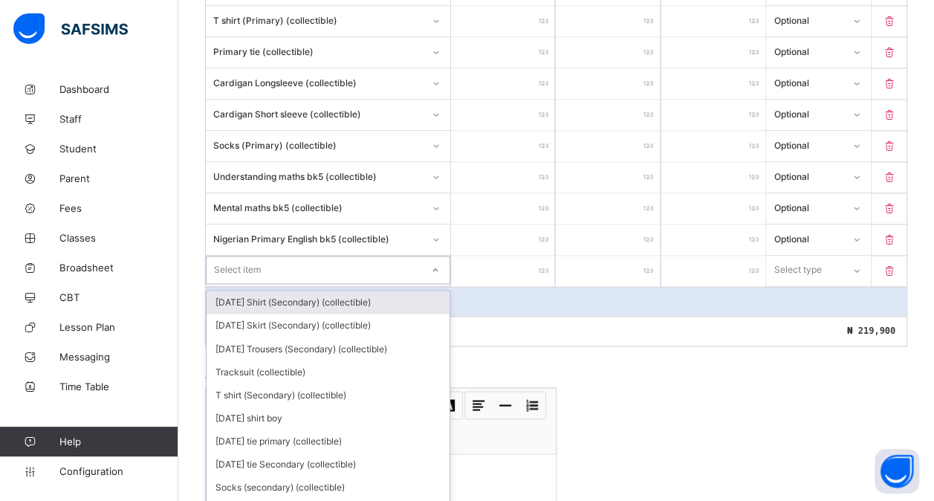
click at [311, 274] on div "option [DATE] Shirt (Secondary) (collectible) focused, 1 of 182. 182 results av…" at bounding box center [328, 270] width 244 height 28
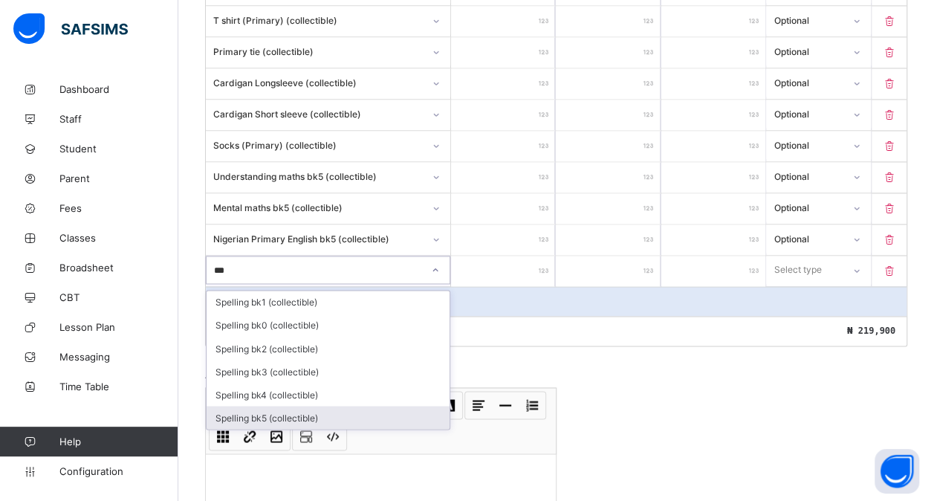
click at [286, 406] on div "Spelling bk5 (collectible)" at bounding box center [328, 417] width 243 height 23
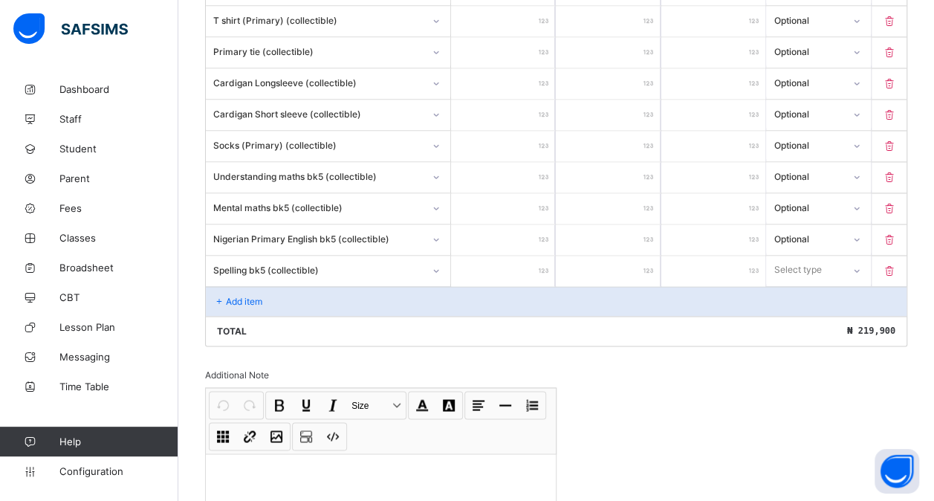
click at [505, 256] on input "number" at bounding box center [503, 271] width 104 height 30
drag, startPoint x: 857, startPoint y: 249, endPoint x: 817, endPoint y: 303, distance: 67.5
click at [817, 284] on div "option Optional focused, 2 of 2. 2 results available. Use Up and Down to choose…" at bounding box center [818, 270] width 104 height 28
click at [817, 313] on div "Optional" at bounding box center [818, 324] width 103 height 23
click at [330, 286] on div "Add item" at bounding box center [556, 301] width 700 height 30
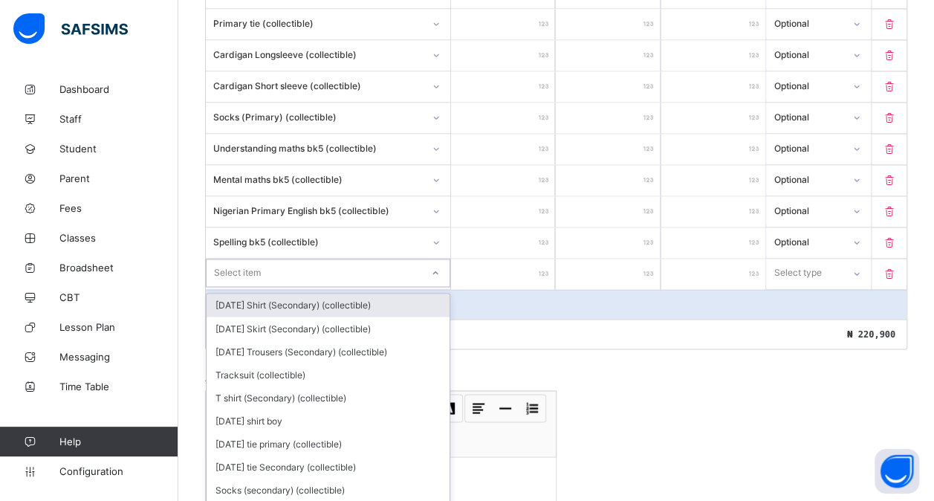
click at [275, 275] on div "option [DATE] Shirt (Secondary) (collectible) focused, 1 of 181. 181 results av…" at bounding box center [328, 273] width 244 height 28
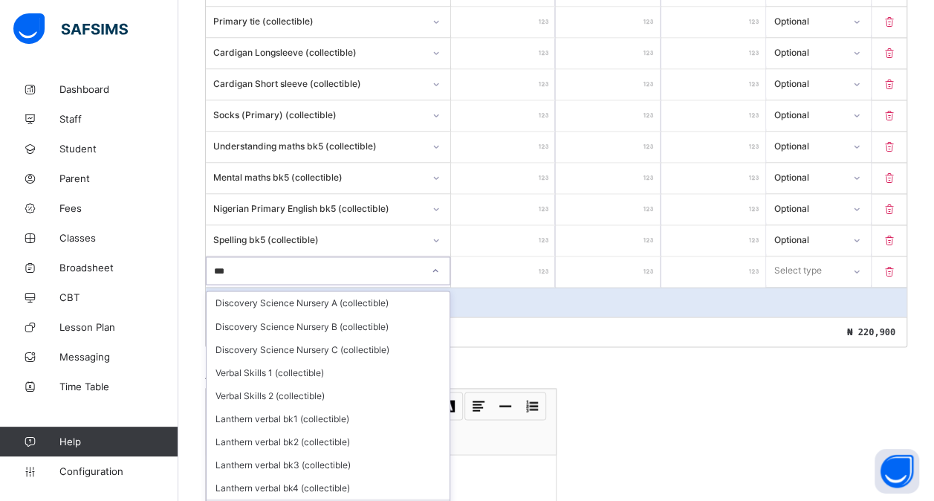
click at [283, 498] on div "Lanthern verbal bk5 (collectible)" at bounding box center [328, 509] width 243 height 23
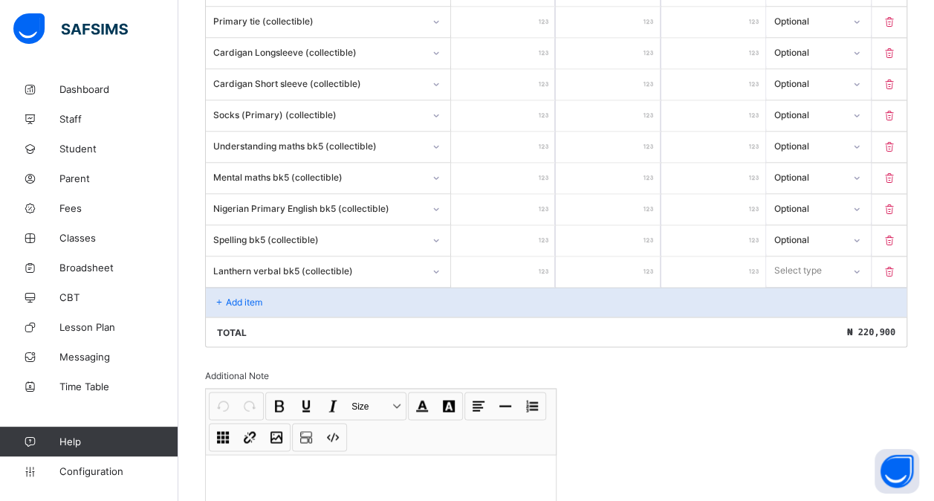
click at [527, 259] on input "number" at bounding box center [503, 271] width 104 height 30
click at [811, 256] on div "Select type" at bounding box center [798, 270] width 48 height 28
click at [795, 314] on div "Optional" at bounding box center [818, 325] width 103 height 23
click at [227, 296] on p "Add item" at bounding box center [244, 301] width 36 height 11
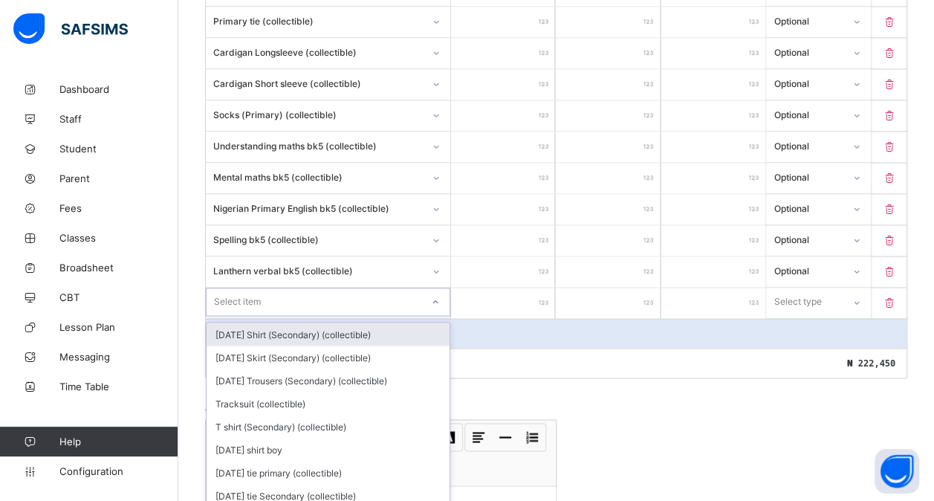
scroll to position [1123, 0]
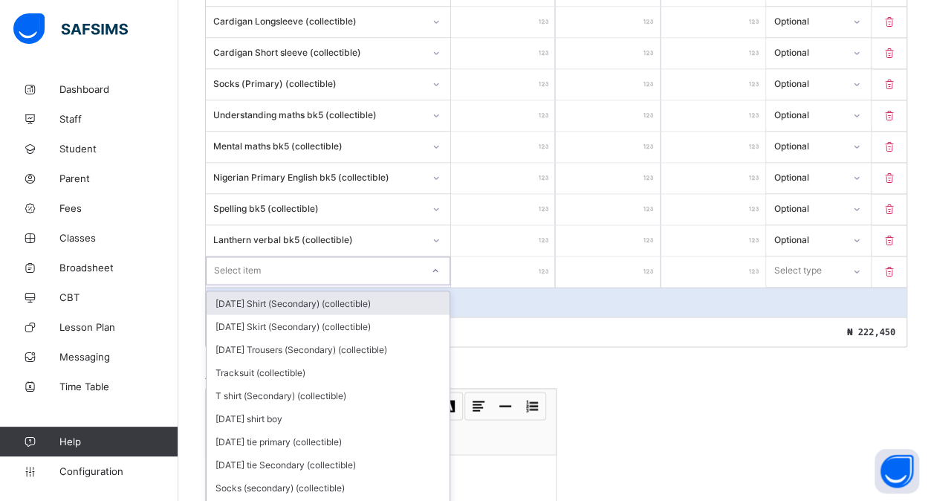
click at [273, 282] on div "option [DATE] Shirt (Secondary) (collectible) focused, 1 of 180. 180 results av…" at bounding box center [328, 270] width 244 height 28
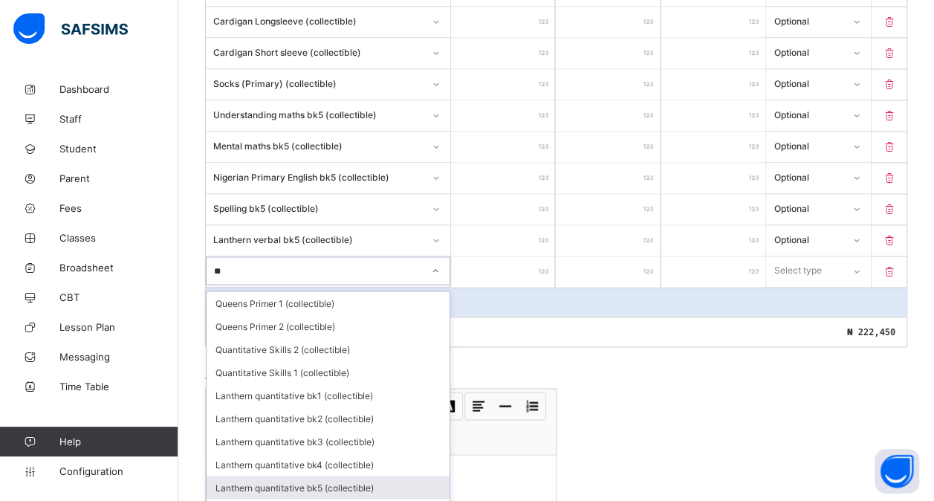
click at [309, 475] on div "Lanthern quantitative bk5 (collectible)" at bounding box center [328, 486] width 243 height 23
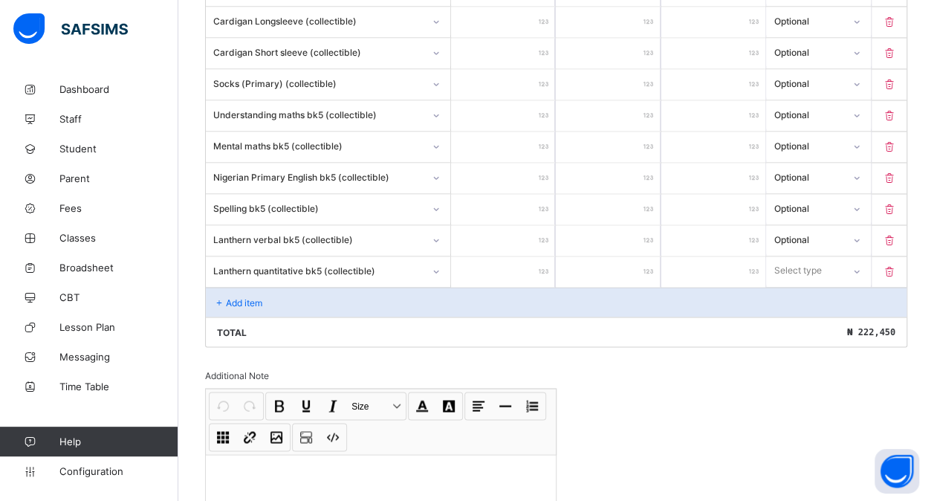
click at [517, 258] on input "number" at bounding box center [503, 271] width 104 height 30
drag, startPoint x: 830, startPoint y: 250, endPoint x: 807, endPoint y: 299, distance: 53.5
click at [807, 285] on div "option Optional focused, 2 of 2. 2 results available. Use Up and Down to choose…" at bounding box center [818, 270] width 104 height 28
click at [807, 314] on div "Optional" at bounding box center [818, 325] width 103 height 23
click at [247, 288] on div "Add item" at bounding box center [556, 302] width 700 height 30
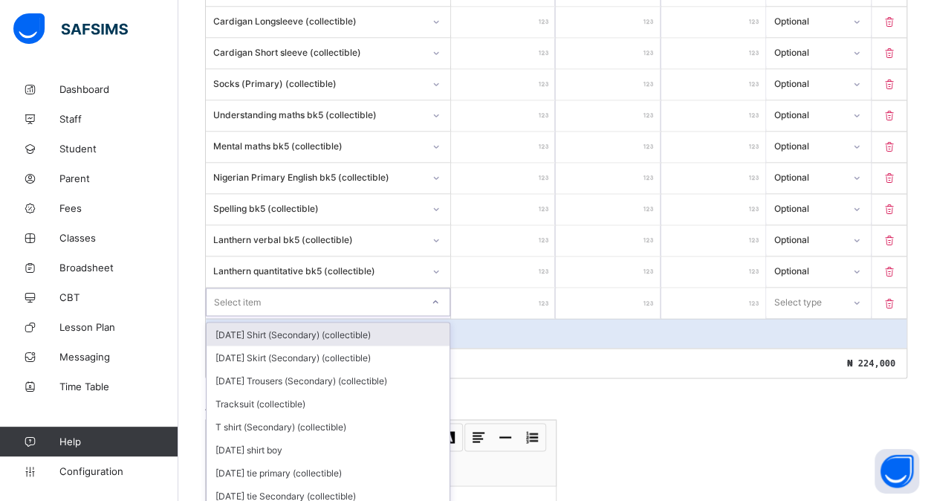
scroll to position [1154, 0]
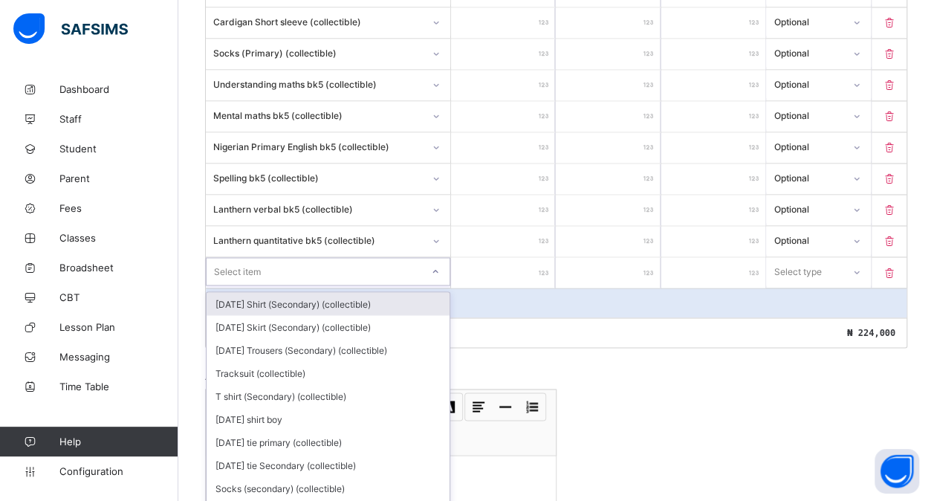
click at [257, 280] on div "option [DATE] Shirt (Secondary) (collectible) focused, 1 of 179. 179 results av…" at bounding box center [328, 271] width 244 height 28
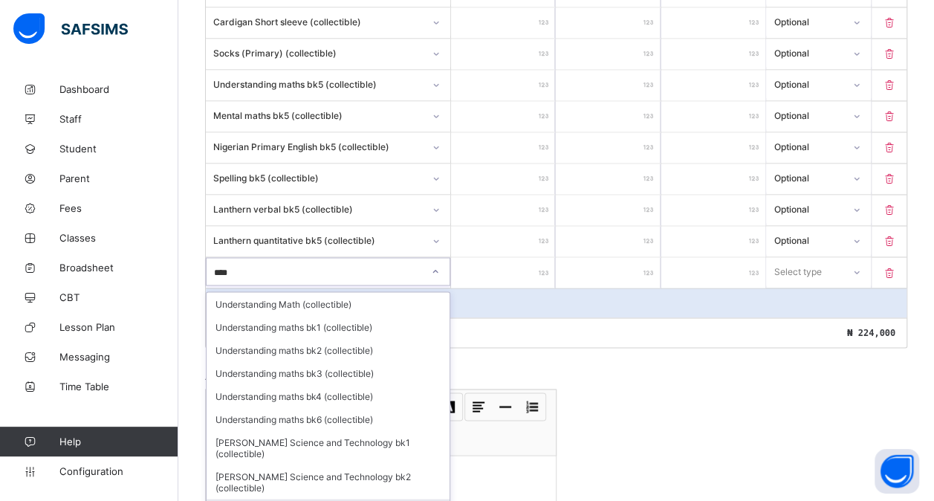
scroll to position [45, 0]
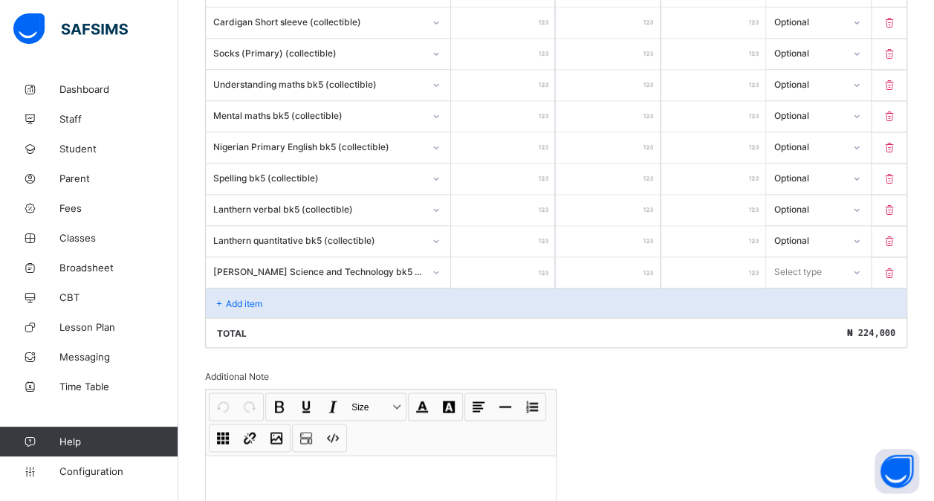
click at [516, 257] on input "number" at bounding box center [503, 272] width 104 height 30
click at [792, 257] on div "Select type" at bounding box center [798, 271] width 48 height 28
click at [790, 315] on div "Optional" at bounding box center [818, 326] width 103 height 23
click at [324, 287] on div "Add item" at bounding box center [556, 302] width 700 height 30
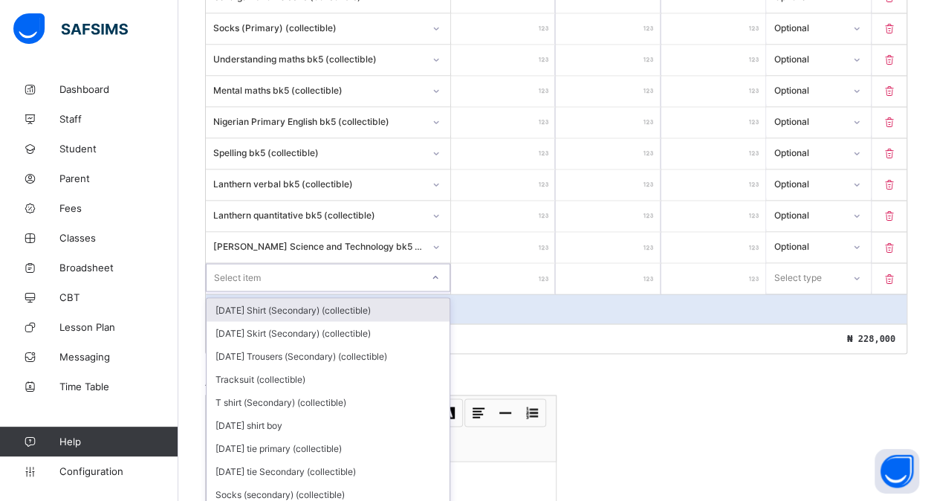
scroll to position [1184, 0]
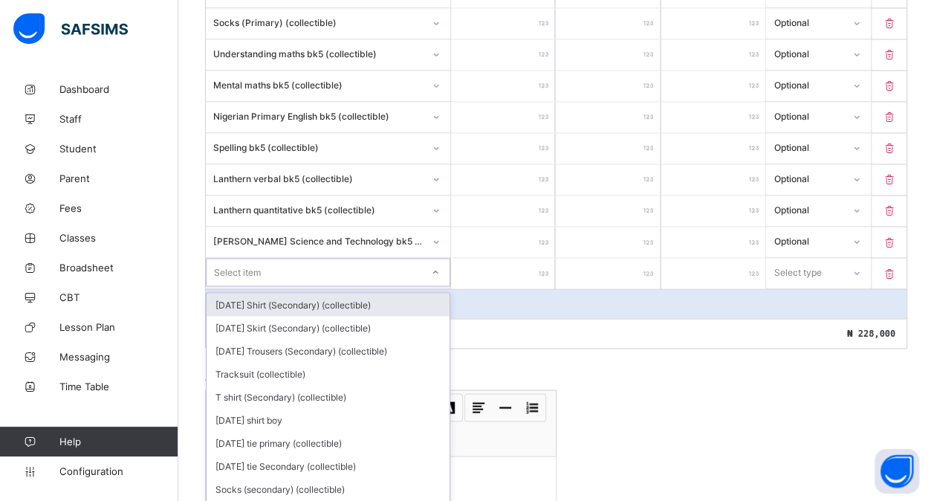
click at [323, 279] on div "option [DATE] Shirt (Secondary) (collectible) focused, 1 of 178. 178 results av…" at bounding box center [328, 272] width 244 height 28
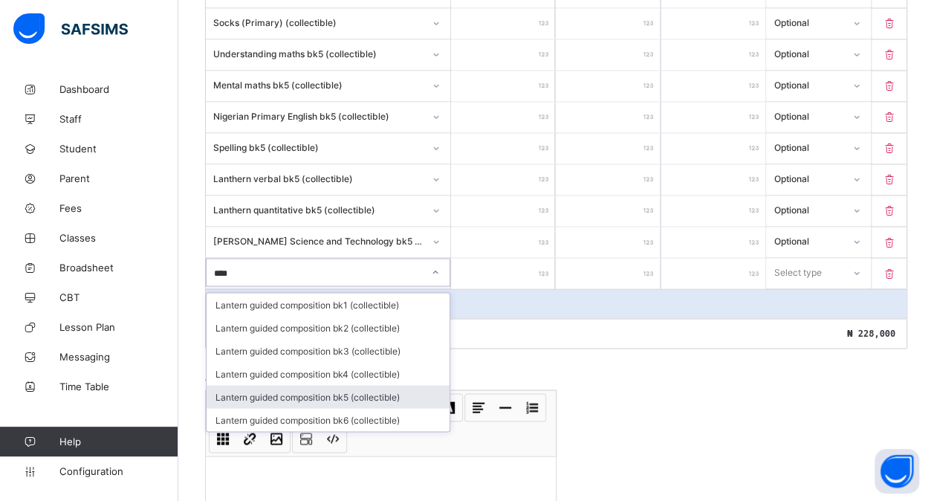
click at [365, 385] on div "Lantern guided composition bk5 (collectible)" at bounding box center [328, 396] width 243 height 23
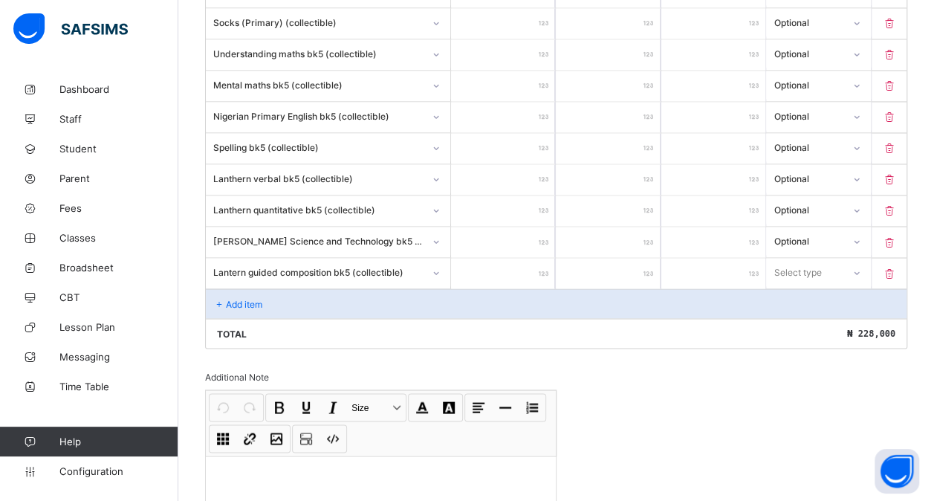
click at [507, 258] on input "number" at bounding box center [503, 273] width 104 height 30
drag, startPoint x: 836, startPoint y: 244, endPoint x: 807, endPoint y: 298, distance: 61.8
click at [807, 286] on div "option Optional focused, 2 of 2. 2 results available. Use Up and Down to choose…" at bounding box center [818, 272] width 104 height 28
click at [807, 316] on div "Optional" at bounding box center [818, 327] width 103 height 23
click at [301, 288] on div "Add item" at bounding box center [556, 303] width 700 height 30
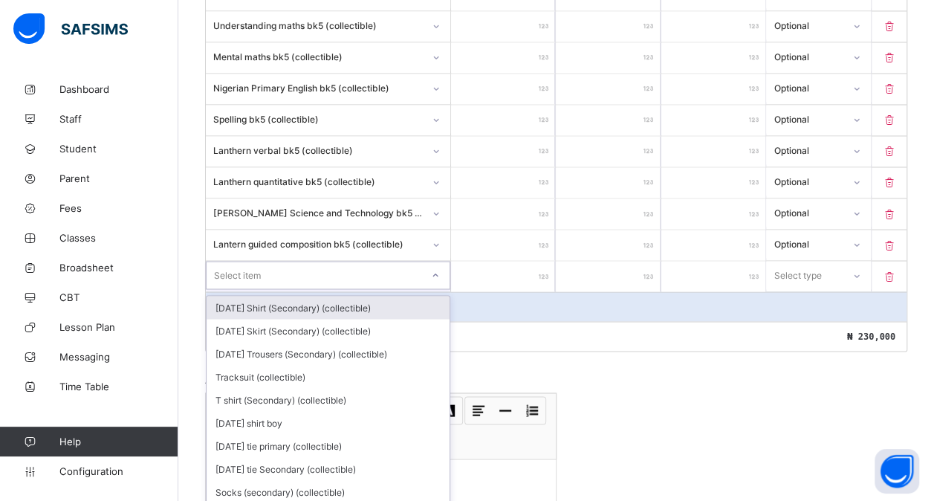
scroll to position [1215, 0]
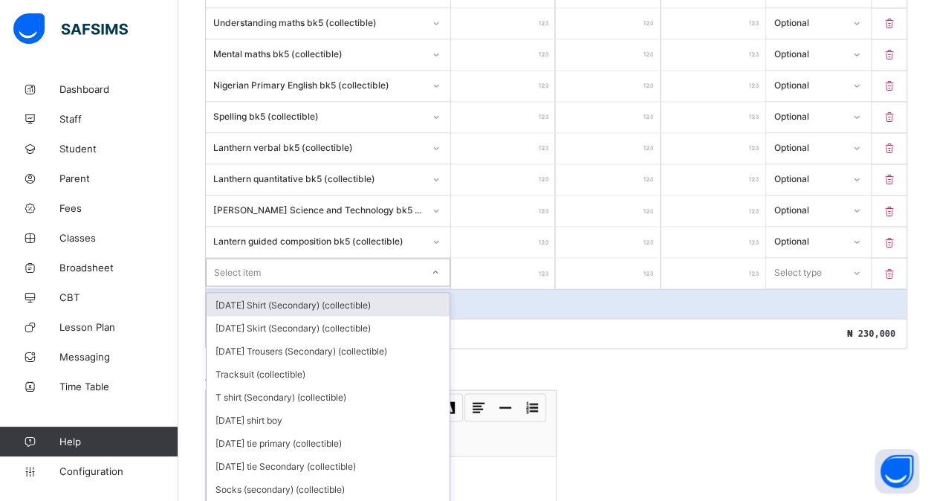
click at [268, 281] on div "option [DATE] Shirt (Secondary) (collectible) focused, 1 of 177. 177 results av…" at bounding box center [328, 272] width 244 height 28
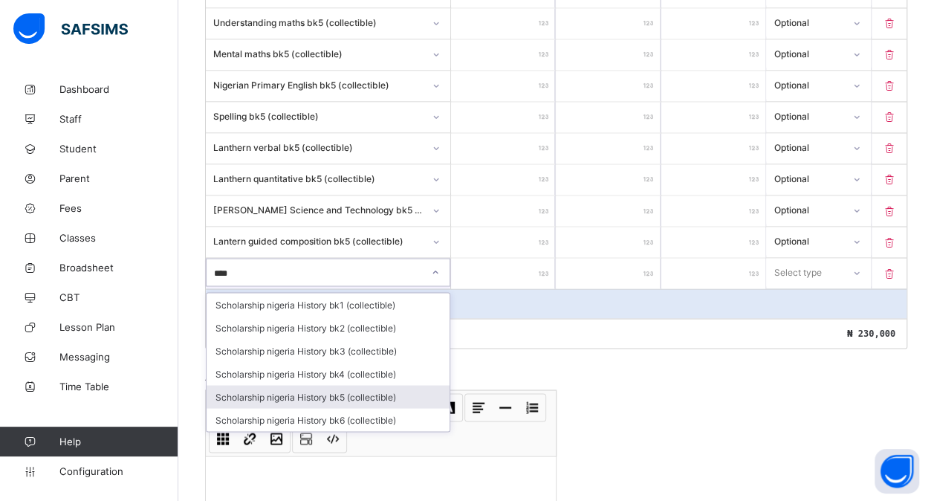
click at [337, 385] on div "Scholarship nigeria History bk5 (collectible)" at bounding box center [328, 396] width 243 height 23
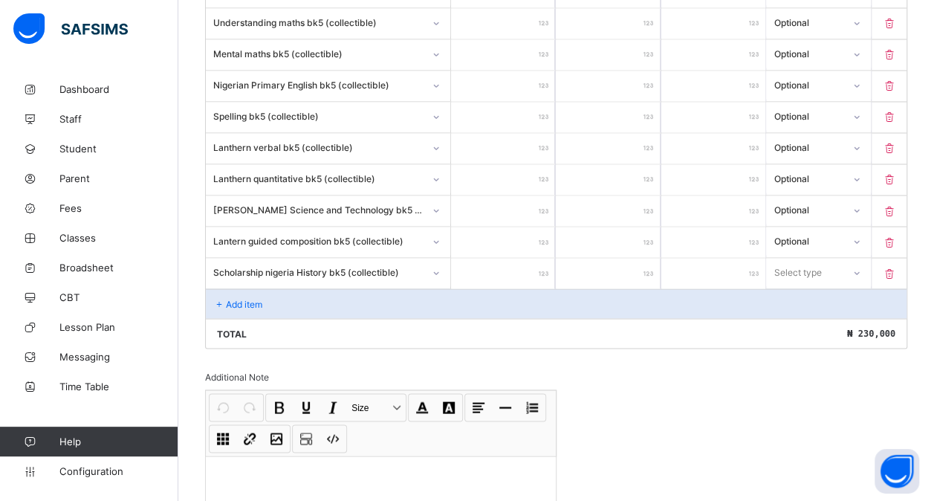
click at [528, 258] on input "number" at bounding box center [503, 273] width 104 height 30
drag, startPoint x: 807, startPoint y: 255, endPoint x: 798, endPoint y: 306, distance: 52.2
click at [798, 286] on div "option Compulsory focused, 1 of 2. 2 results available. Use Up and Down to choo…" at bounding box center [818, 272] width 104 height 28
click at [798, 316] on div "Optional" at bounding box center [818, 327] width 103 height 23
click at [244, 288] on div "Add item" at bounding box center [556, 303] width 700 height 30
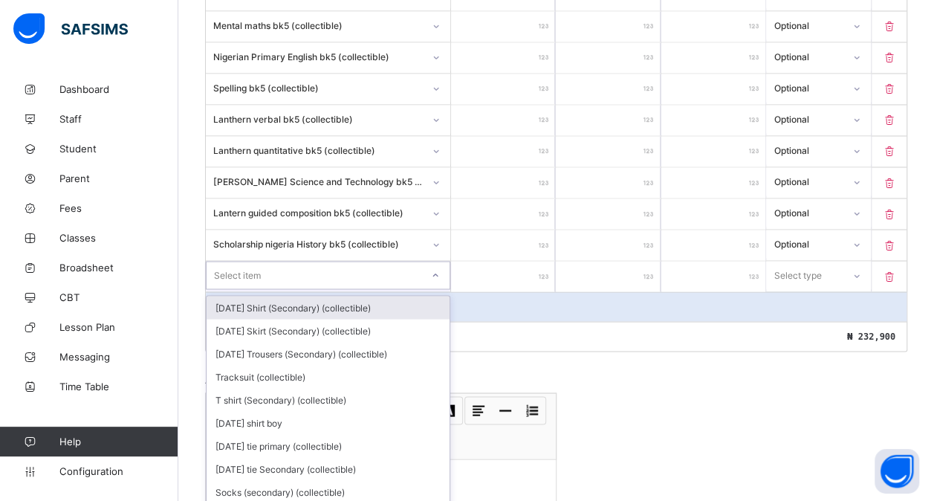
scroll to position [1246, 0]
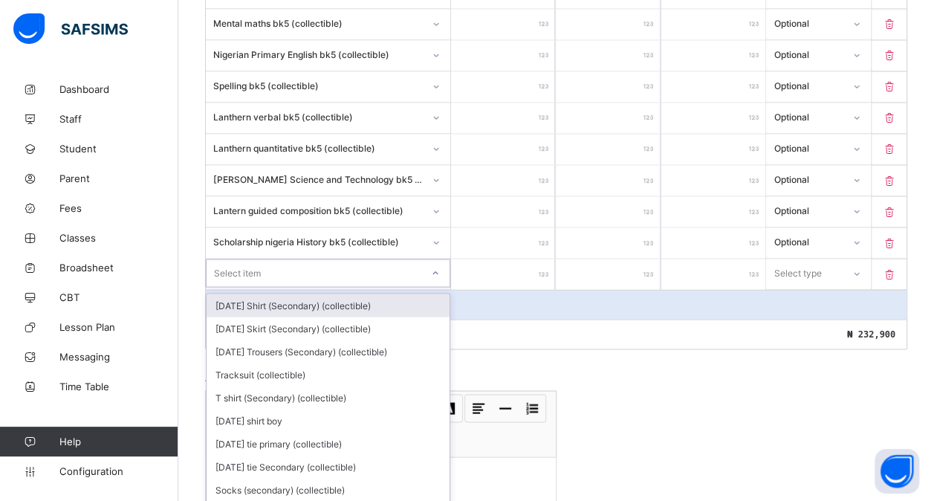
click at [260, 282] on div "option [DATE] Shirt (Secondary) (collectible) focused, 1 of 176. 176 results av…" at bounding box center [328, 273] width 244 height 28
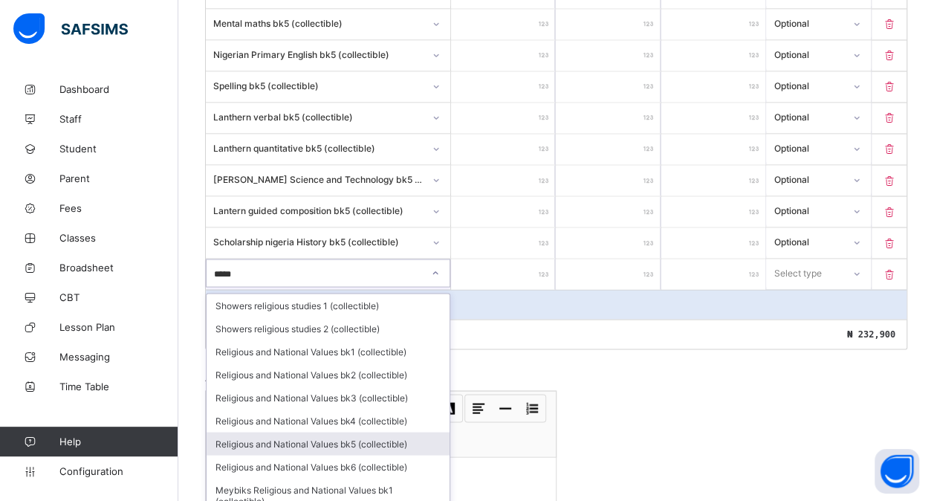
click at [334, 432] on div "Religious and National Values bk5 (collectible)" at bounding box center [328, 443] width 243 height 23
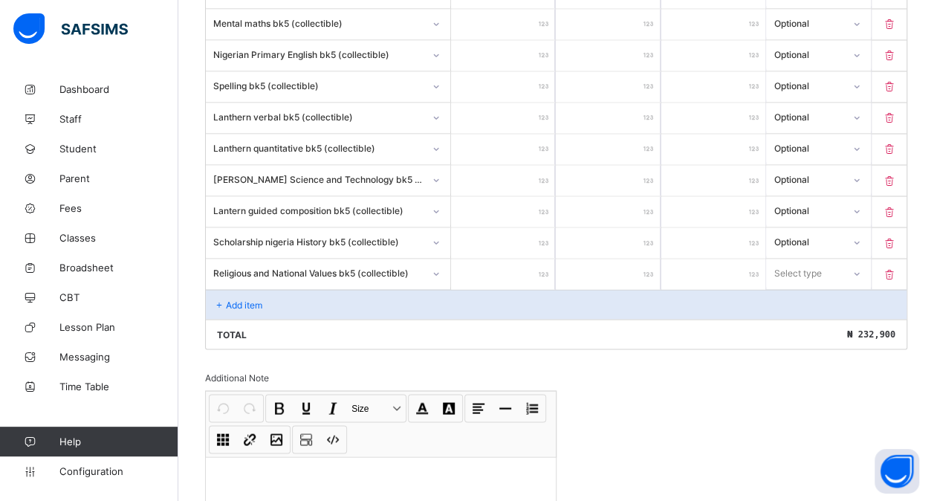
click at [519, 259] on input "number" at bounding box center [503, 274] width 104 height 30
click at [822, 259] on div "Select type" at bounding box center [798, 273] width 48 height 28
click at [806, 316] on div "Optional" at bounding box center [818, 327] width 103 height 23
click at [232, 289] on div "Add item" at bounding box center [556, 304] width 700 height 30
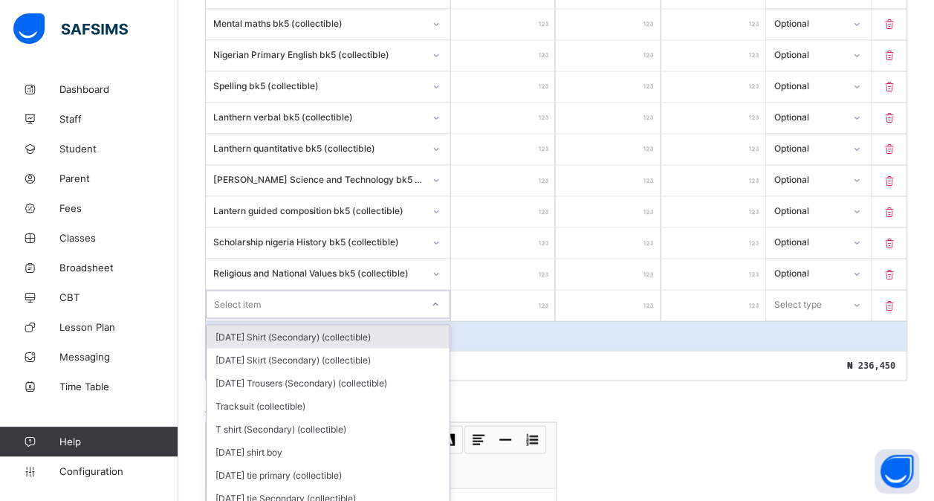
scroll to position [1276, 0]
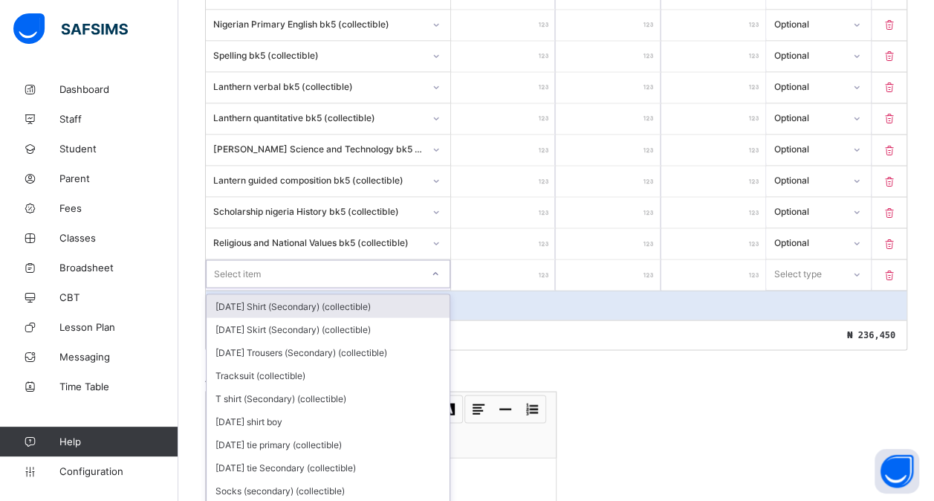
click at [231, 276] on div "option [DATE] Shirt (Secondary) (collectible) focused, 1 of 175. 175 results av…" at bounding box center [328, 273] width 244 height 28
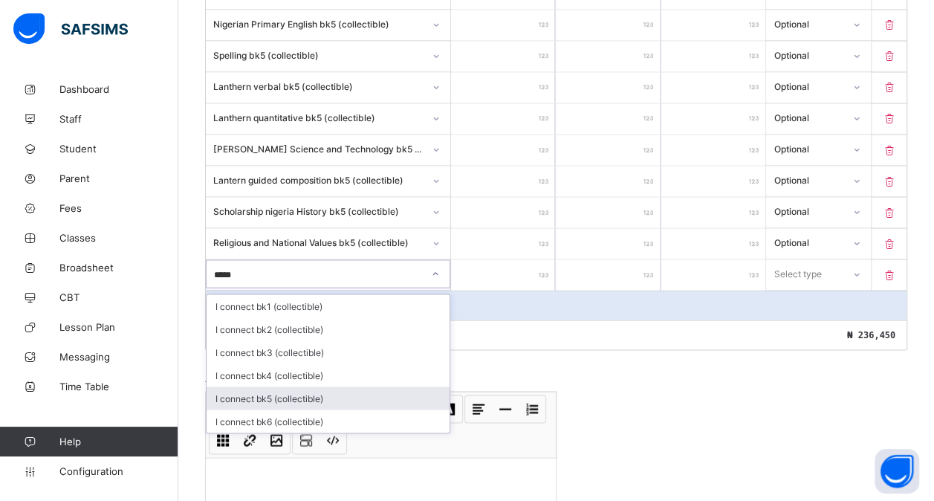
click at [267, 386] on div "I connect bk5 (collectible)" at bounding box center [328, 397] width 243 height 23
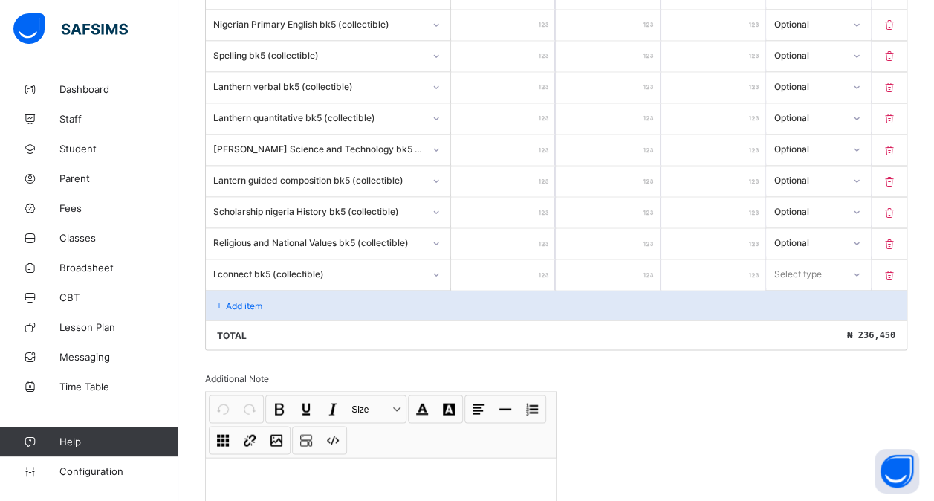
click at [515, 259] on input "number" at bounding box center [503, 274] width 104 height 30
drag, startPoint x: 854, startPoint y: 255, endPoint x: 812, endPoint y: 304, distance: 64.8
click at [812, 287] on div "option Optional focused, 2 of 2. 2 results available. Use Up and Down to choose…" at bounding box center [818, 273] width 104 height 28
click at [812, 317] on div "Optional" at bounding box center [818, 328] width 103 height 23
click at [293, 290] on div "Add item" at bounding box center [556, 305] width 700 height 30
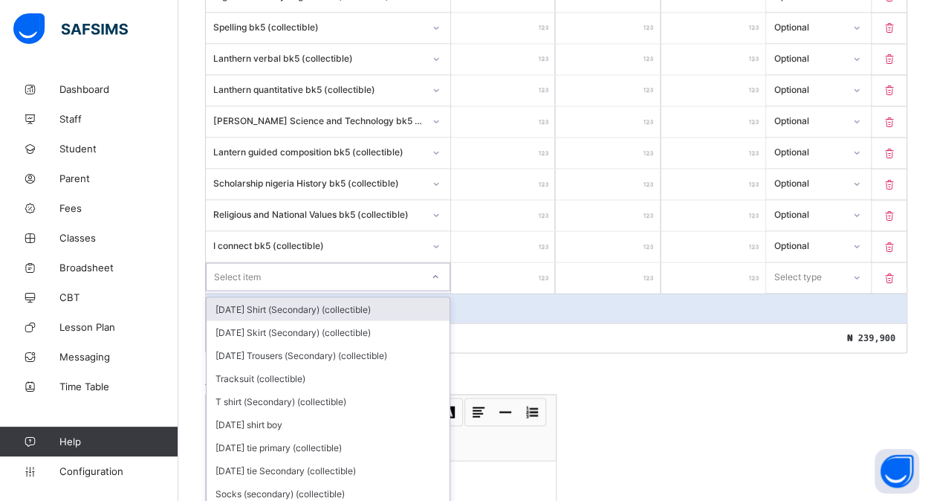
scroll to position [1307, 0]
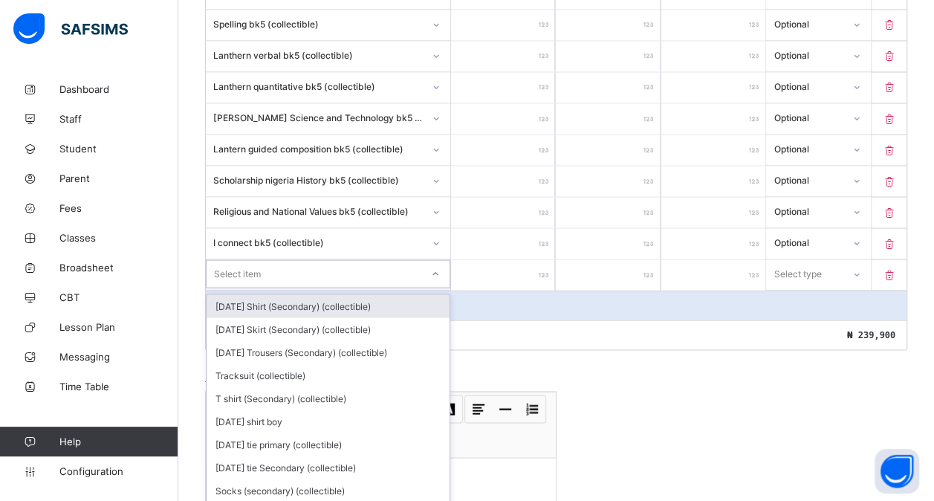
click at [271, 281] on div "option [DATE] Shirt (Secondary) (collectible) focused, 1 of 174. 174 results av…" at bounding box center [328, 273] width 244 height 28
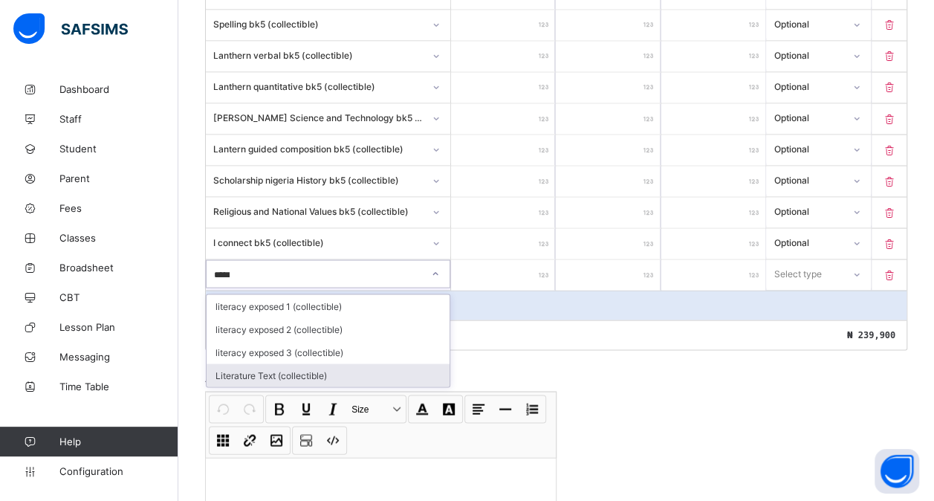
click at [303, 363] on div "Literature Text (collectible)" at bounding box center [328, 374] width 243 height 23
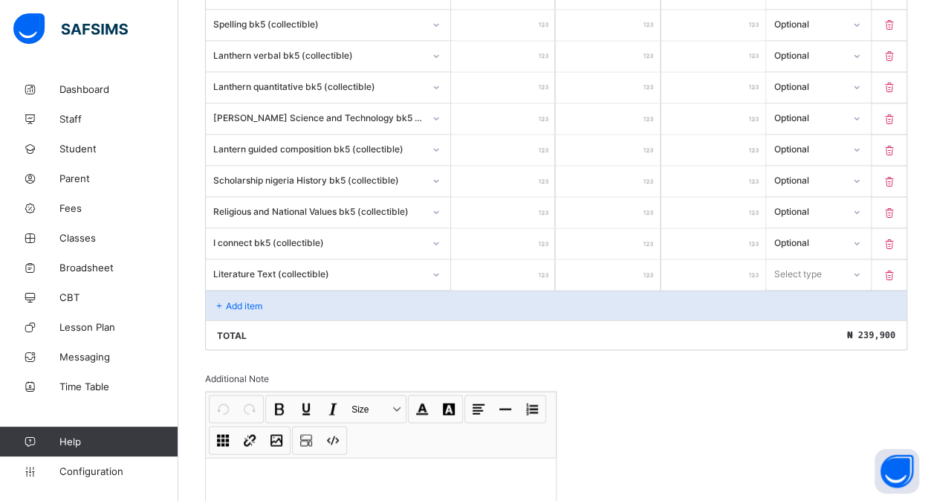
click at [494, 259] on input "number" at bounding box center [503, 274] width 104 height 30
click at [838, 263] on div "Select type" at bounding box center [804, 273] width 74 height 21
click at [811, 317] on div "Optional" at bounding box center [818, 328] width 103 height 23
click at [279, 290] on div "Add item" at bounding box center [556, 305] width 700 height 30
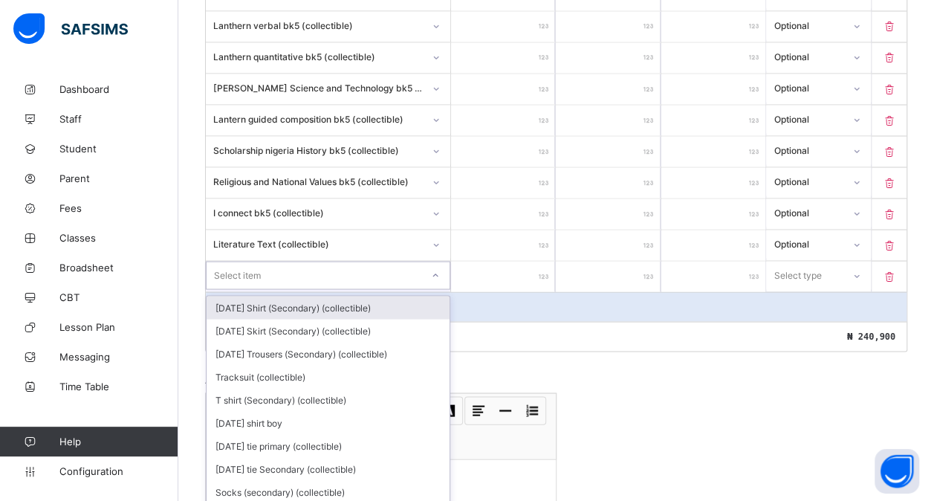
click at [266, 279] on div "option [DATE] Shirt (Secondary) (collectible) focused, 1 of 173. 173 results av…" at bounding box center [328, 275] width 244 height 28
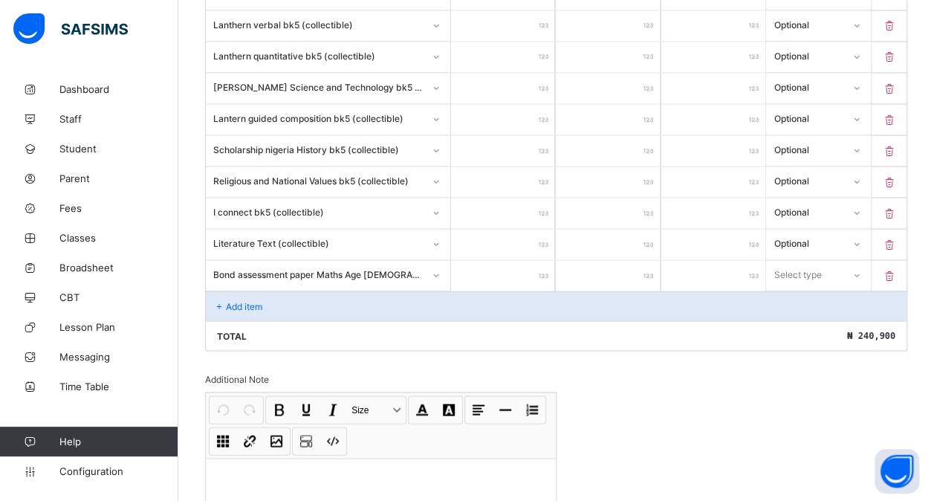
click at [510, 260] on input "number" at bounding box center [503, 275] width 104 height 30
drag, startPoint x: 800, startPoint y: 251, endPoint x: 799, endPoint y: 299, distance: 48.3
click at [799, 288] on div "option Optional focused, 2 of 2. 2 results available. Use Up and Down to choose…" at bounding box center [818, 274] width 104 height 28
click at [799, 318] on div "Optional" at bounding box center [818, 329] width 103 height 23
click at [311, 290] on div "Add item" at bounding box center [556, 305] width 700 height 30
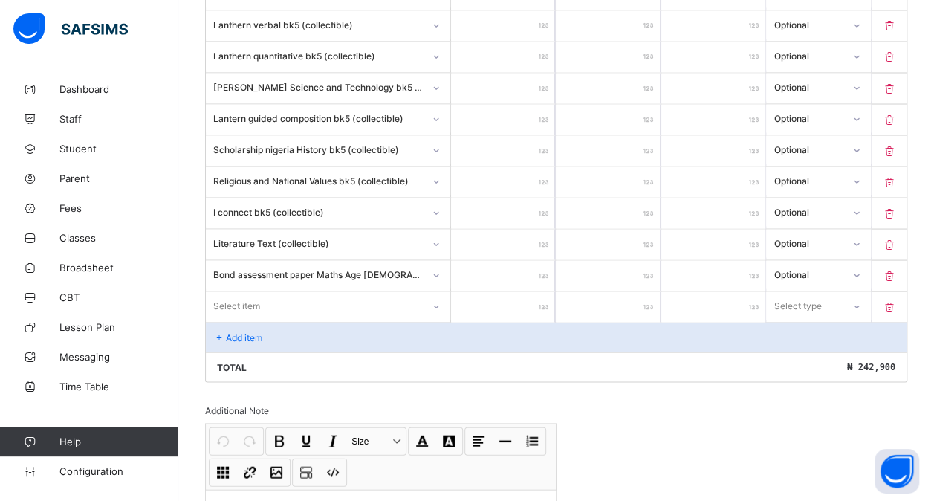
scroll to position [1368, 0]
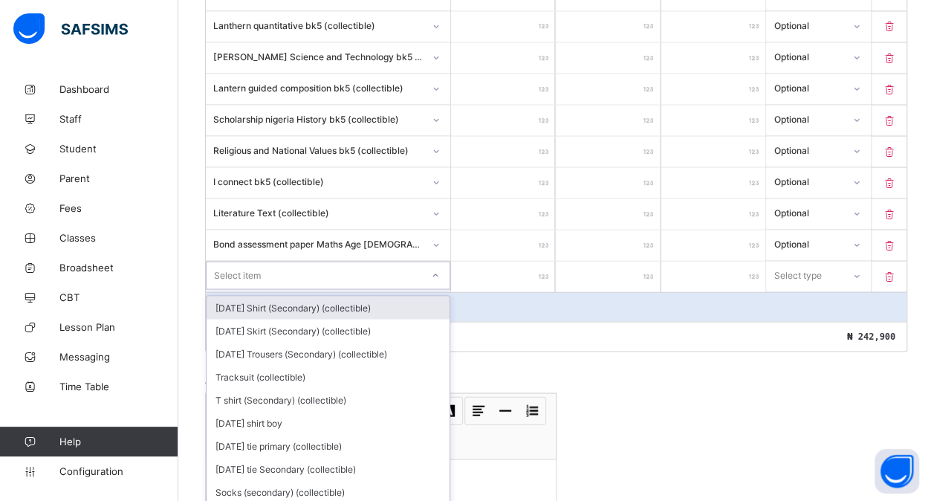
click at [282, 278] on div "option [DATE] Shirt (Secondary) (collectible) focused, 1 of 172. 172 results av…" at bounding box center [328, 275] width 244 height 28
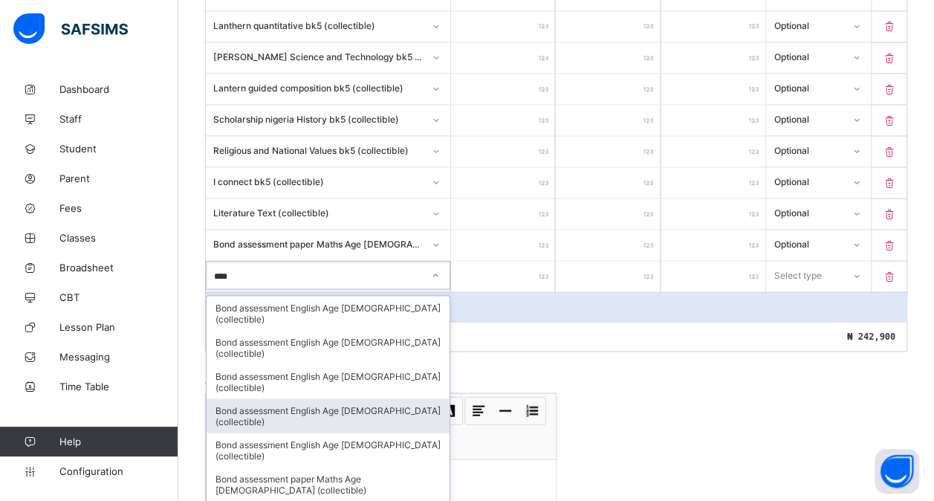
click at [319, 398] on div "Bond assessment English Age [DEMOGRAPHIC_DATA] (collectible)" at bounding box center [328, 415] width 243 height 34
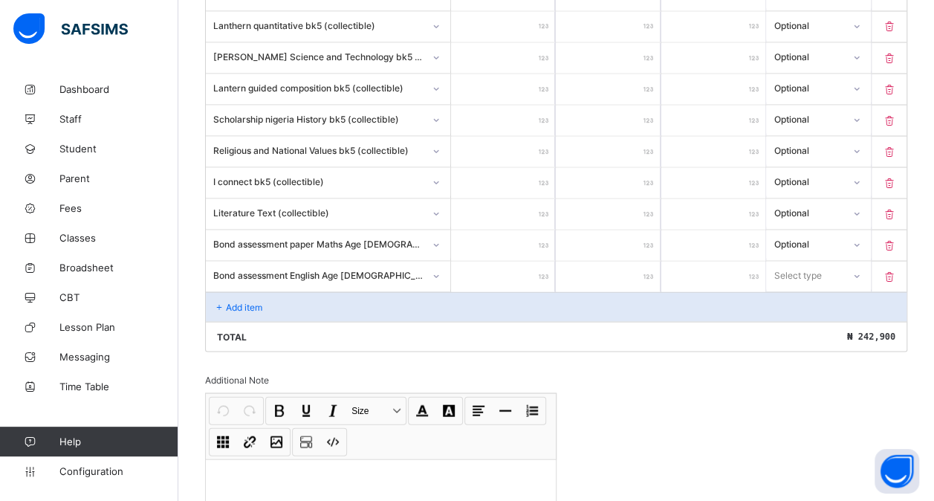
click at [502, 261] on input "number" at bounding box center [503, 276] width 104 height 30
drag, startPoint x: 788, startPoint y: 256, endPoint x: 786, endPoint y: 302, distance: 46.1
click at [786, 289] on div "option Optional focused, 2 of 2. 2 results available. Use Up and Down to choose…" at bounding box center [818, 275] width 104 height 28
click at [786, 319] on div "Optional" at bounding box center [818, 330] width 103 height 23
click at [250, 301] on p "Add item" at bounding box center [244, 306] width 36 height 11
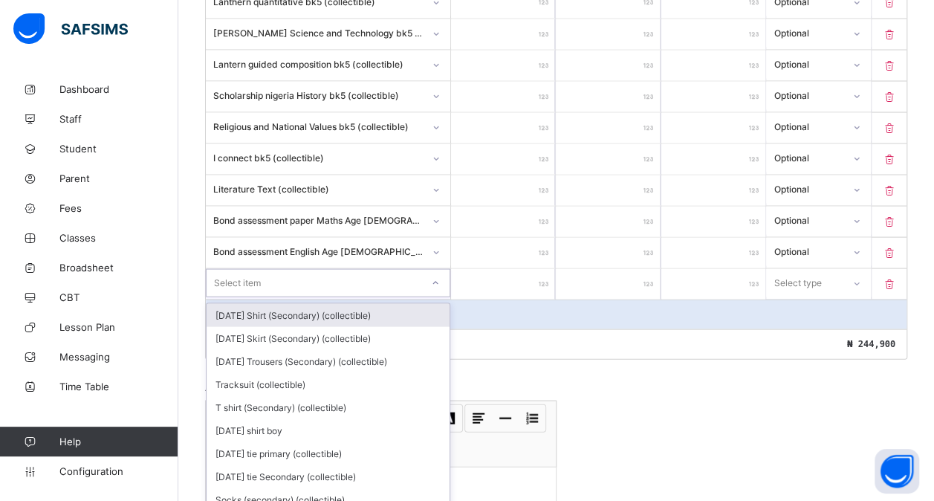
scroll to position [1400, 0]
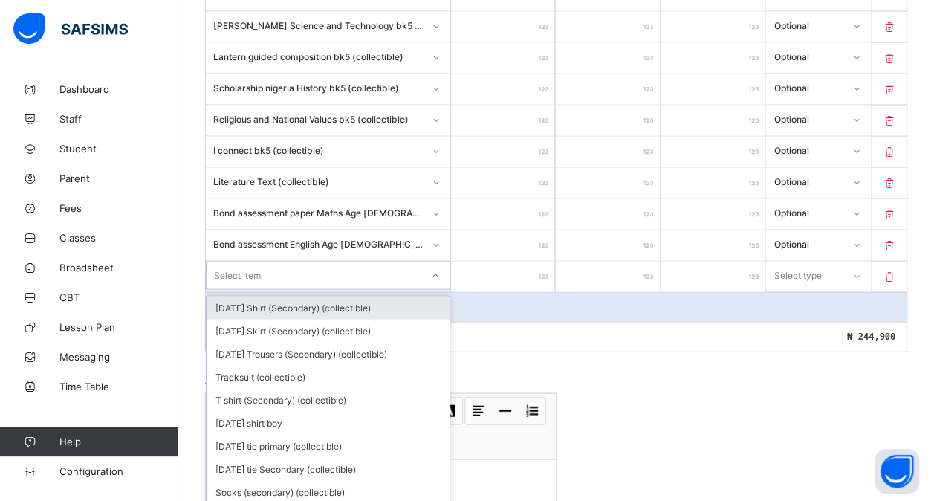
click at [250, 284] on div "option [DATE] Shirt (Secondary) (collectible) focused, 1 of 171. 171 results av…" at bounding box center [328, 275] width 244 height 28
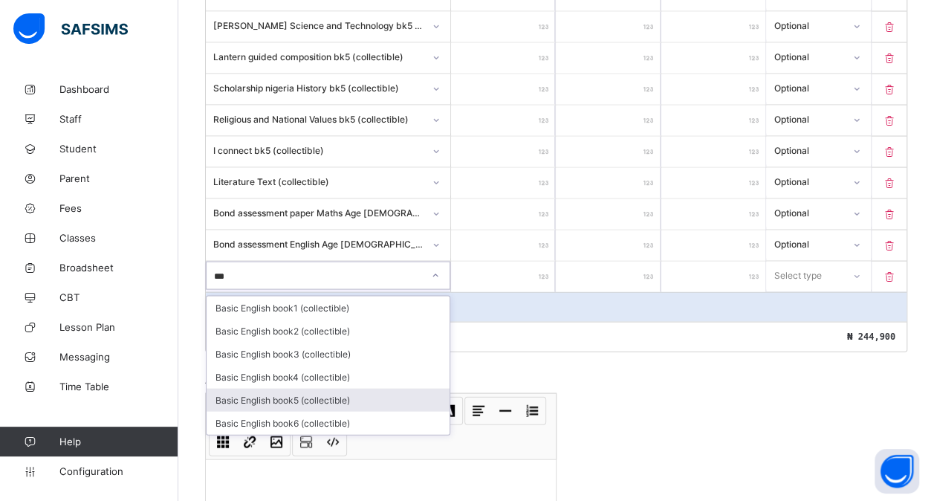
click at [296, 388] on div "Basic English book5 (collectible)" at bounding box center [328, 399] width 243 height 23
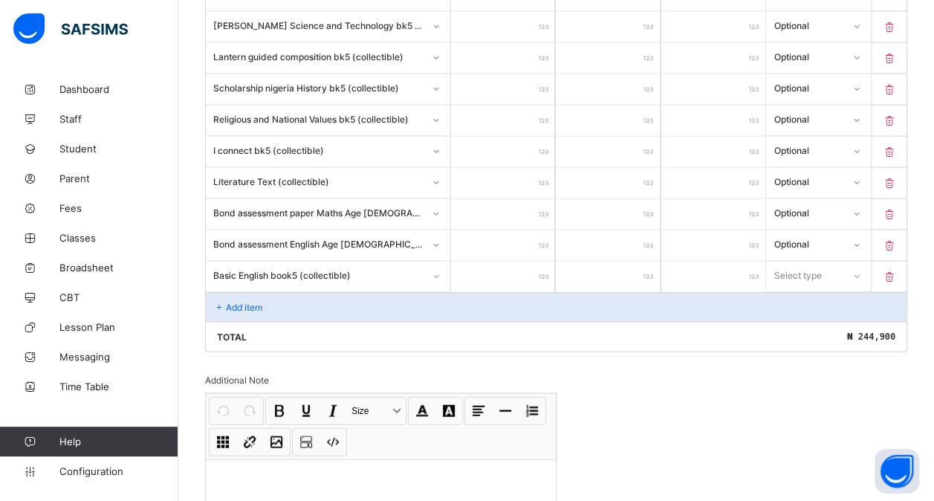
click at [522, 261] on input "number" at bounding box center [503, 276] width 104 height 30
drag, startPoint x: 822, startPoint y: 247, endPoint x: 805, endPoint y: 308, distance: 63.3
click at [805, 289] on div "option Compulsory focused, 1 of 2. 2 results available. Use Up and Down to choo…" at bounding box center [818, 275] width 104 height 28
click at [805, 319] on div "Optional" at bounding box center [818, 330] width 103 height 23
click at [244, 291] on div "Add item" at bounding box center [556, 306] width 700 height 30
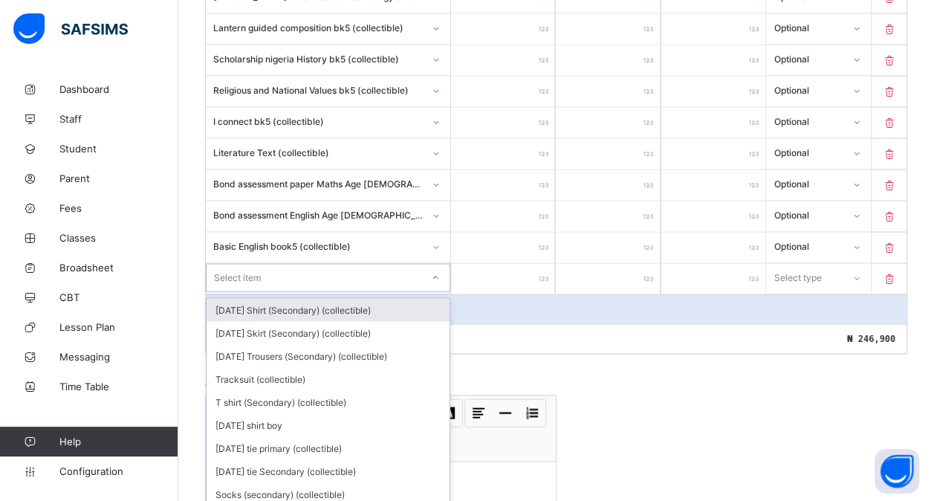
scroll to position [1430, 0]
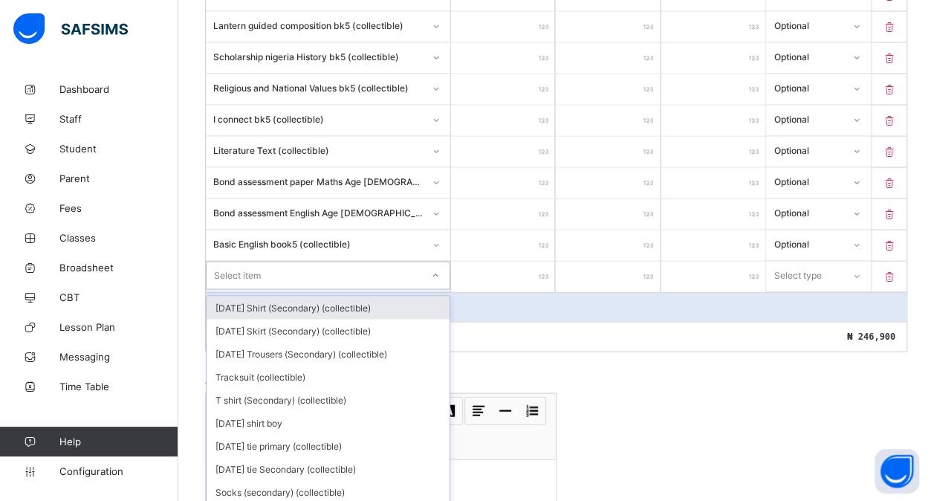
click at [227, 281] on div "option [DATE] Shirt (Secondary) (collectible) focused, 1 of 170. 170 results av…" at bounding box center [328, 275] width 244 height 28
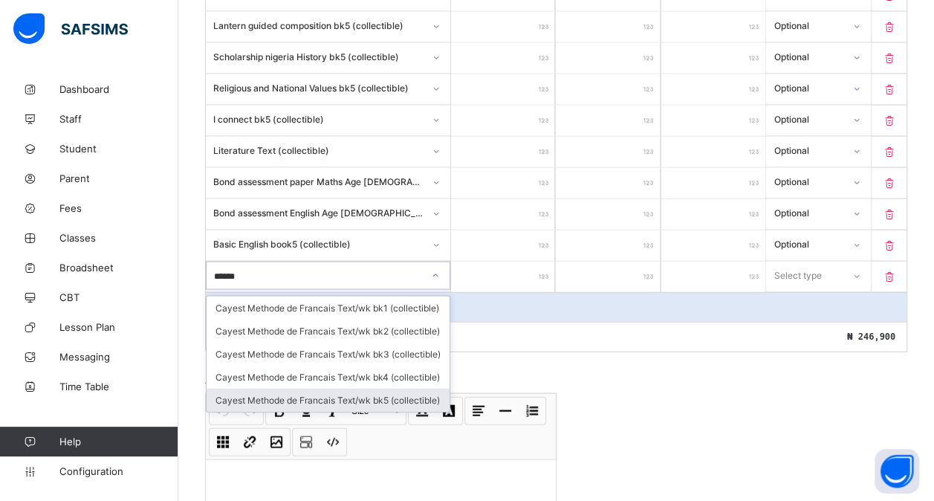
click at [360, 389] on div "Cayest Methode de Francais Text/wk bk5 (collectible)" at bounding box center [328, 400] width 243 height 23
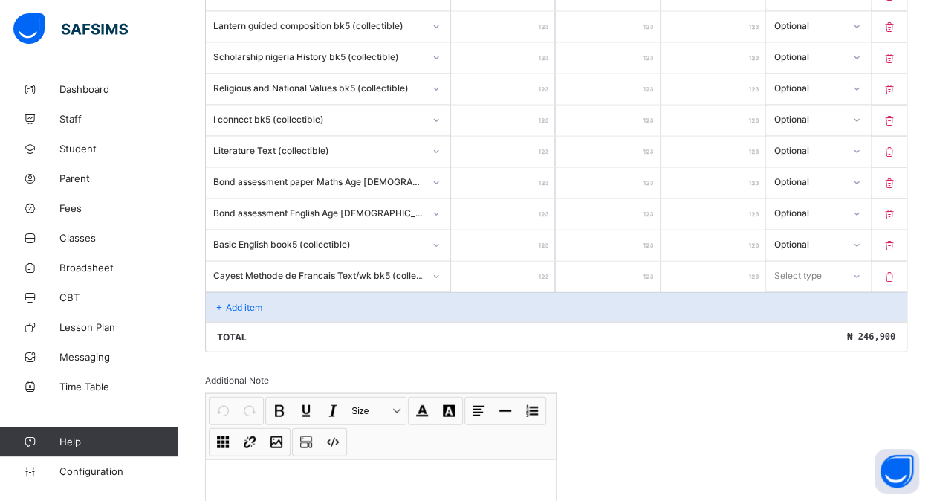
click at [523, 261] on input "number" at bounding box center [503, 276] width 104 height 30
drag, startPoint x: 802, startPoint y: 253, endPoint x: 795, endPoint y: 305, distance: 51.8
click at [795, 290] on div "option Optional focused, 2 of 2. 2 results available. Use Up and Down to choose…" at bounding box center [818, 275] width 104 height 28
click at [795, 319] on div "Optional" at bounding box center [818, 330] width 103 height 23
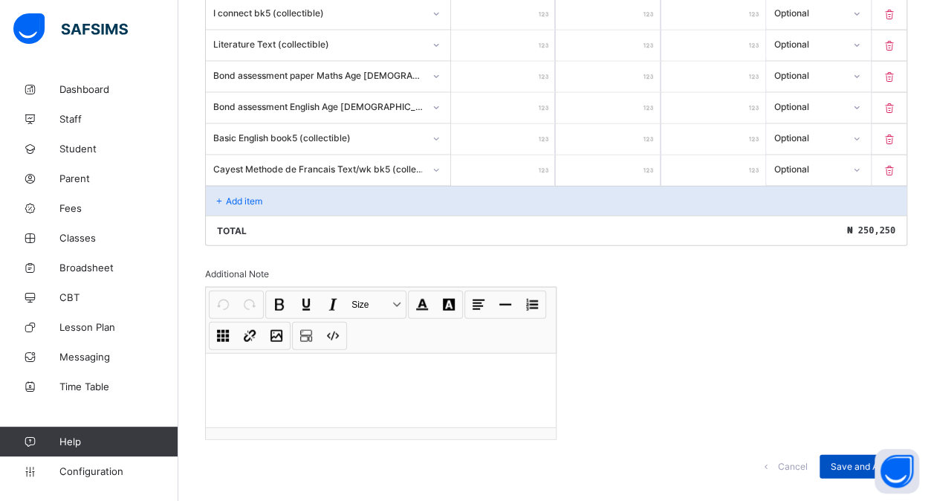
click at [846, 461] on span "Save and Apply" at bounding box center [862, 466] width 65 height 11
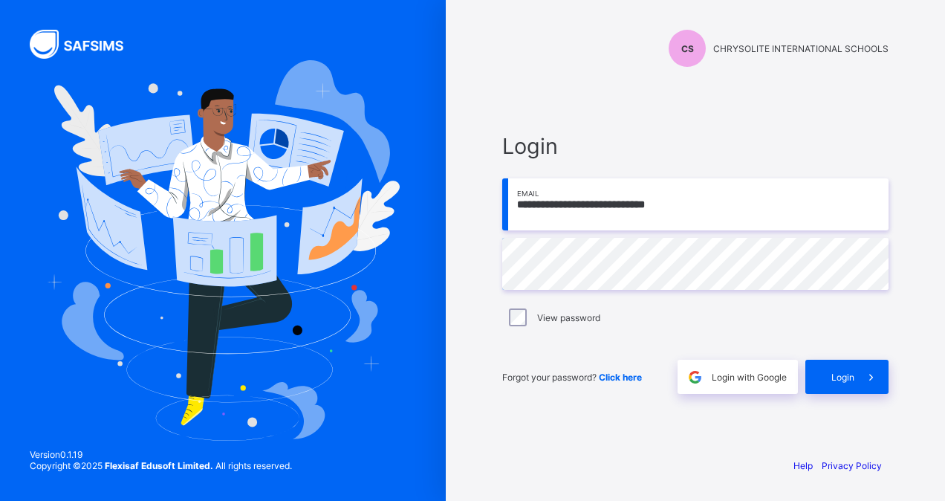
click at [836, 377] on span "Login" at bounding box center [842, 376] width 23 height 11
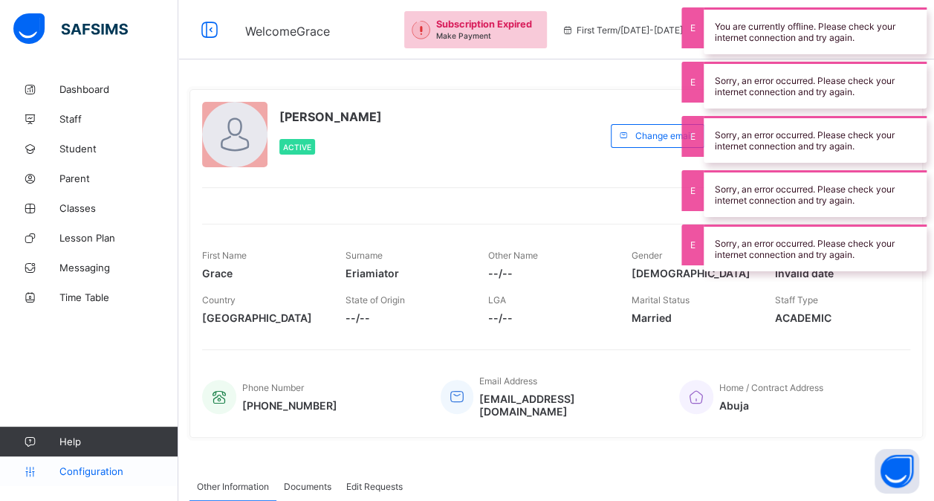
click at [93, 480] on link "Configuration" at bounding box center [89, 471] width 178 height 30
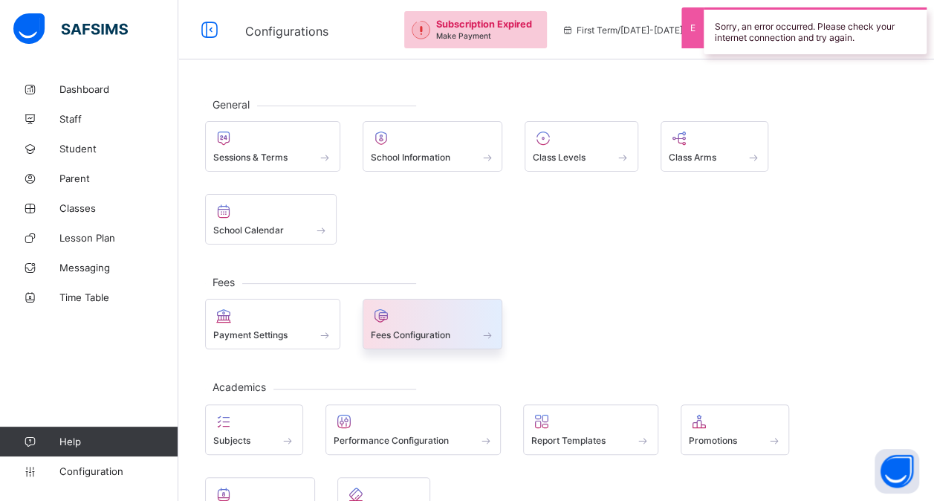
click at [400, 325] on span at bounding box center [433, 327] width 124 height 4
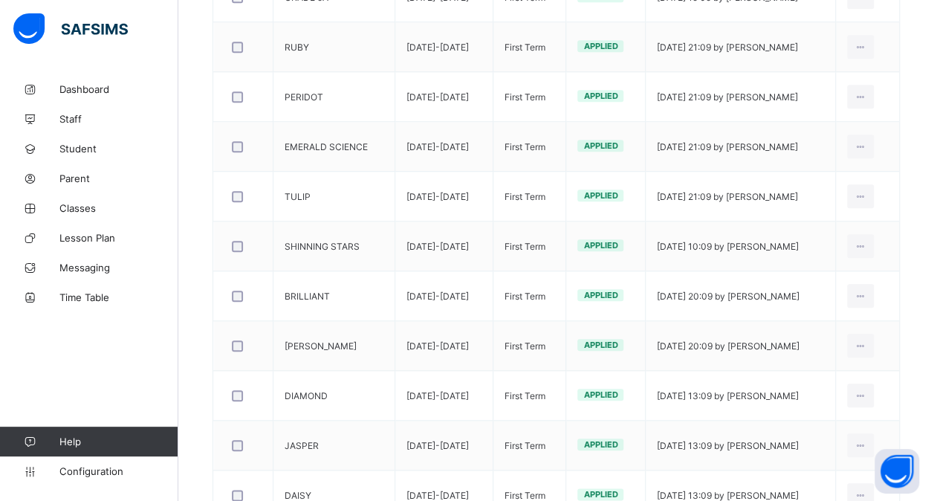
scroll to position [674, 0]
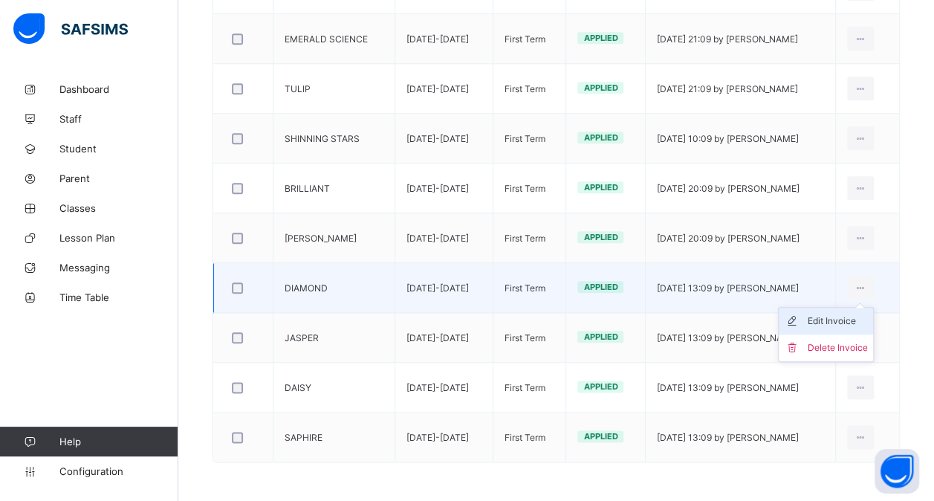
click at [851, 314] on div "Edit Invoice" at bounding box center [837, 320] width 60 height 15
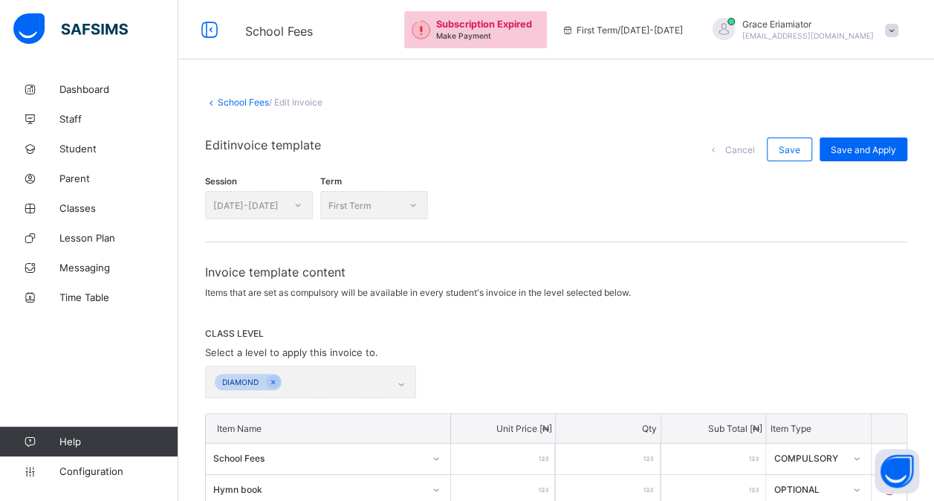
click at [235, 104] on link "School Fees" at bounding box center [243, 102] width 51 height 11
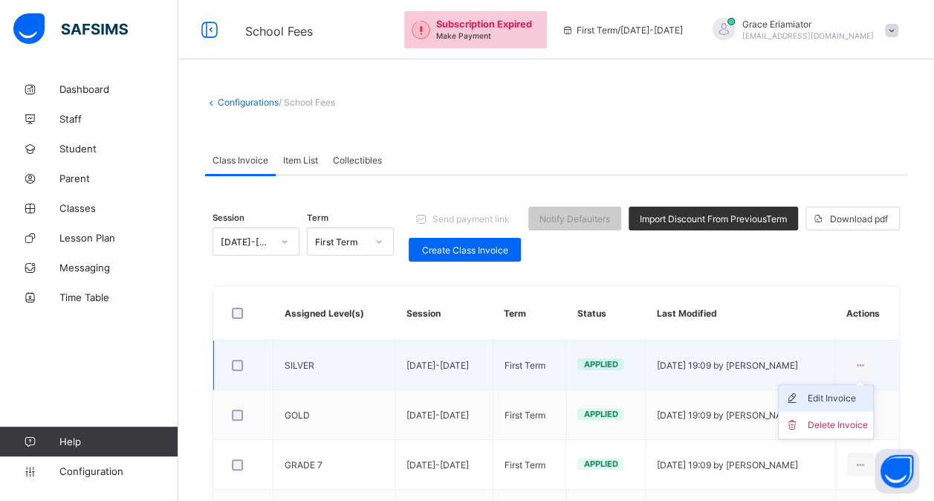
click at [844, 403] on div "Edit Invoice" at bounding box center [837, 398] width 60 height 15
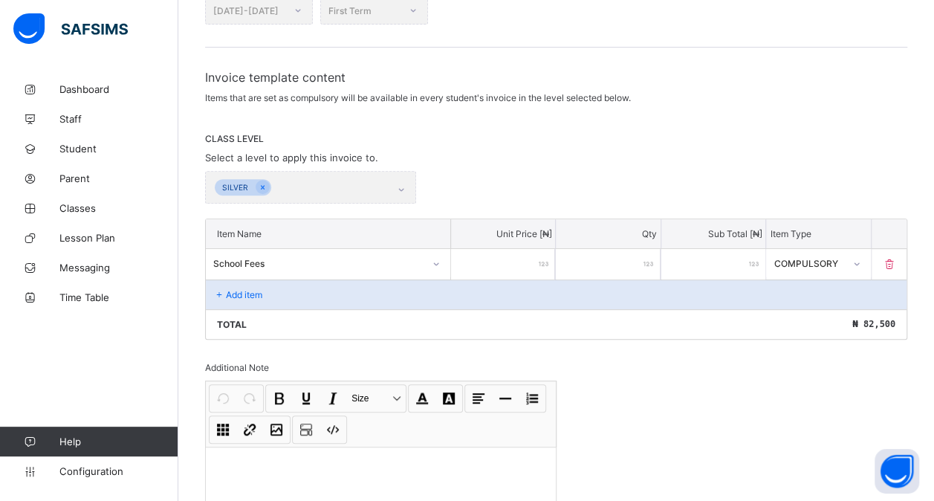
scroll to position [224, 0]
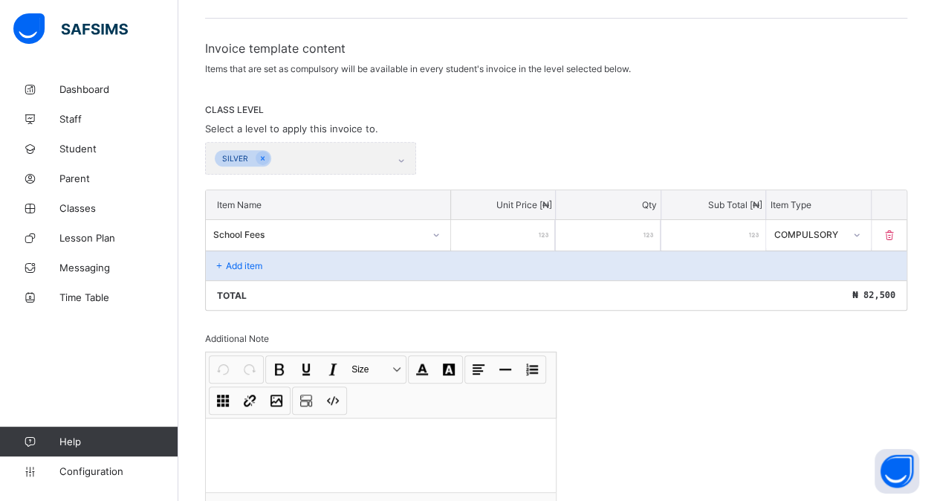
click at [288, 253] on div "Add item" at bounding box center [556, 265] width 700 height 30
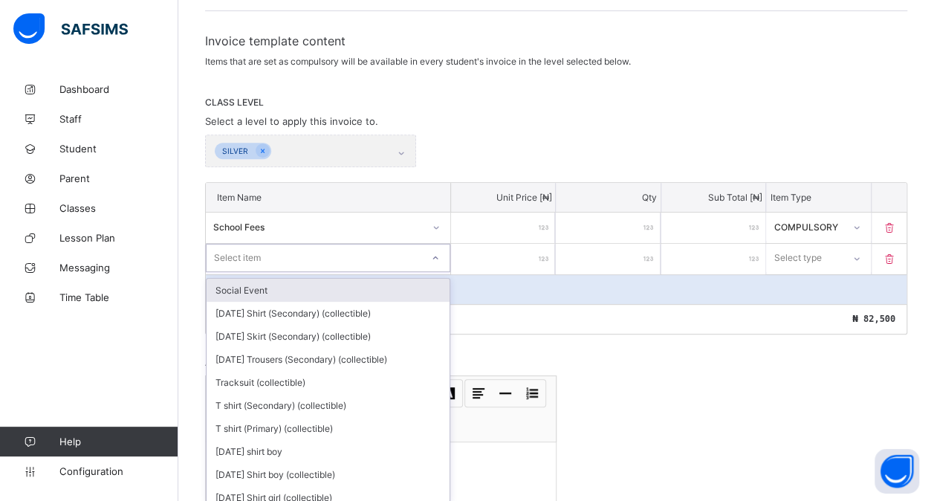
scroll to position [233, 0]
click at [306, 264] on div "Select item" at bounding box center [328, 256] width 244 height 28
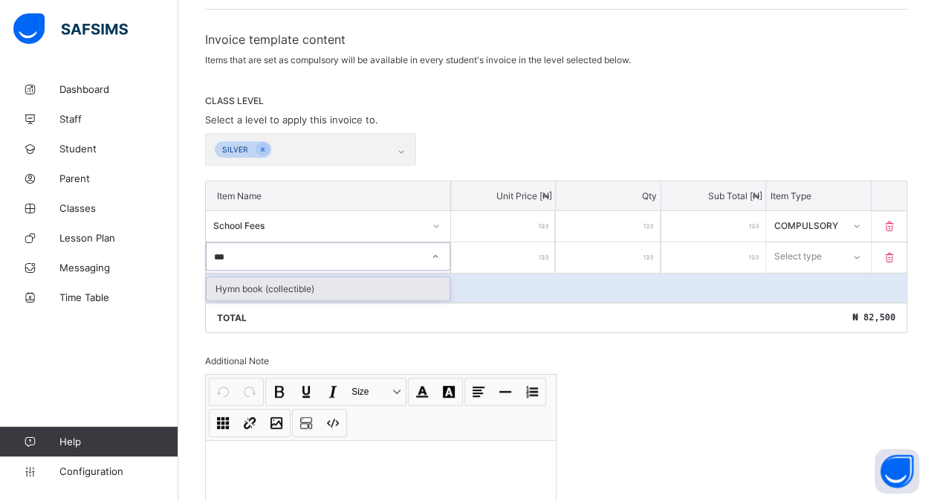
type input "****"
click at [336, 277] on div "Hymn book (collectible)" at bounding box center [328, 288] width 243 height 23
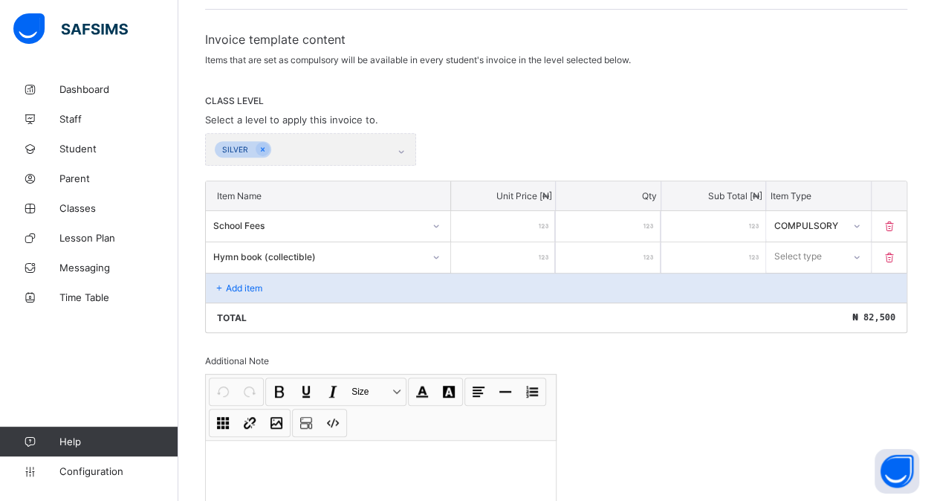
click at [487, 250] on input "number" at bounding box center [503, 257] width 104 height 30
type input "*"
type input "**"
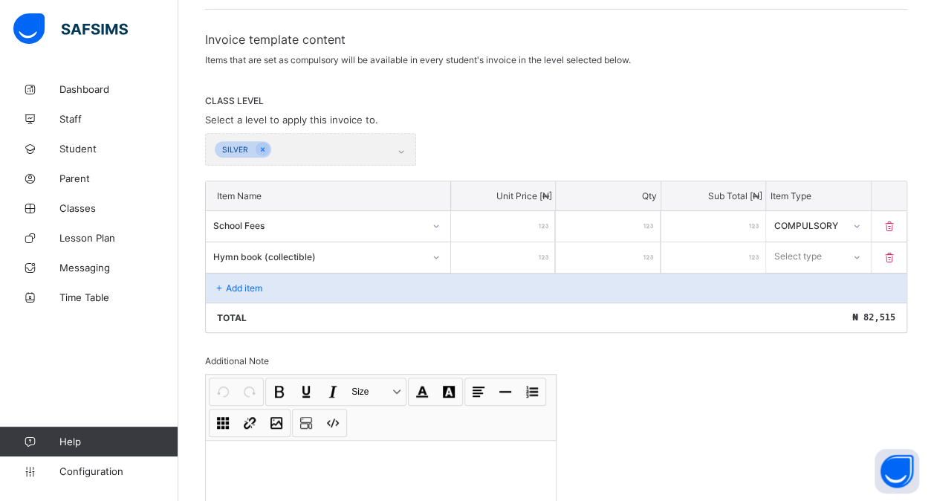
type input "***"
type input "****"
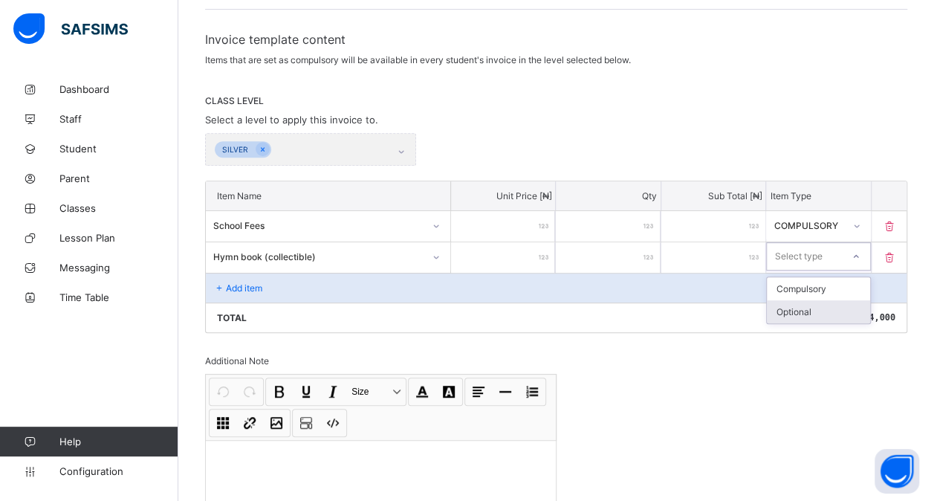
drag, startPoint x: 848, startPoint y: 253, endPoint x: 814, endPoint y: 312, distance: 67.5
click at [814, 270] on div "option Optional focused, 2 of 2. 2 results available. Use Up and Down to choose…" at bounding box center [818, 256] width 104 height 28
click at [814, 312] on div "Optional" at bounding box center [818, 311] width 103 height 23
click at [303, 282] on div "Add item" at bounding box center [556, 288] width 700 height 30
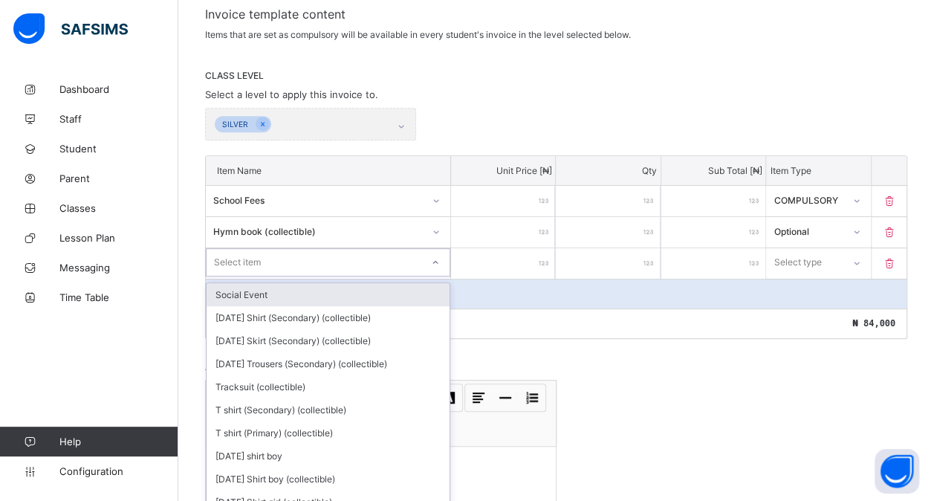
scroll to position [263, 0]
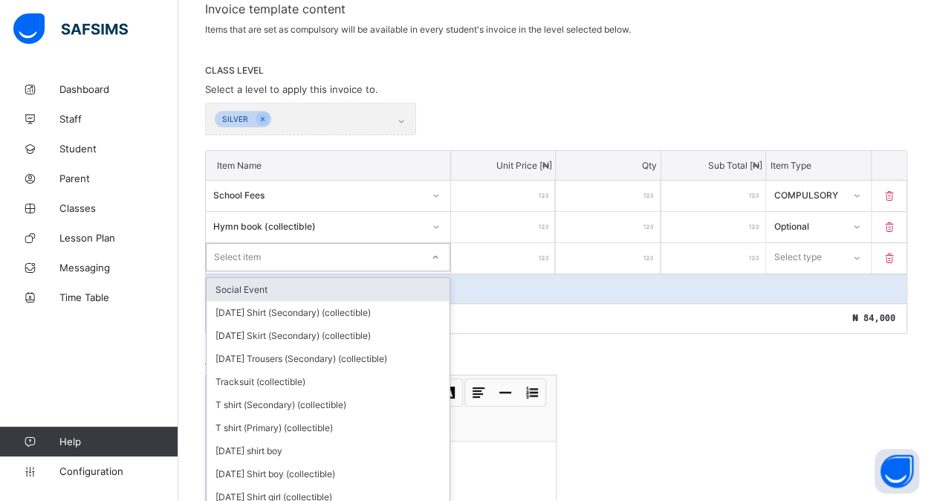
click at [321, 271] on div "option Social Event focused, 1 of 208. 208 results available. Use Up and Down t…" at bounding box center [328, 257] width 244 height 28
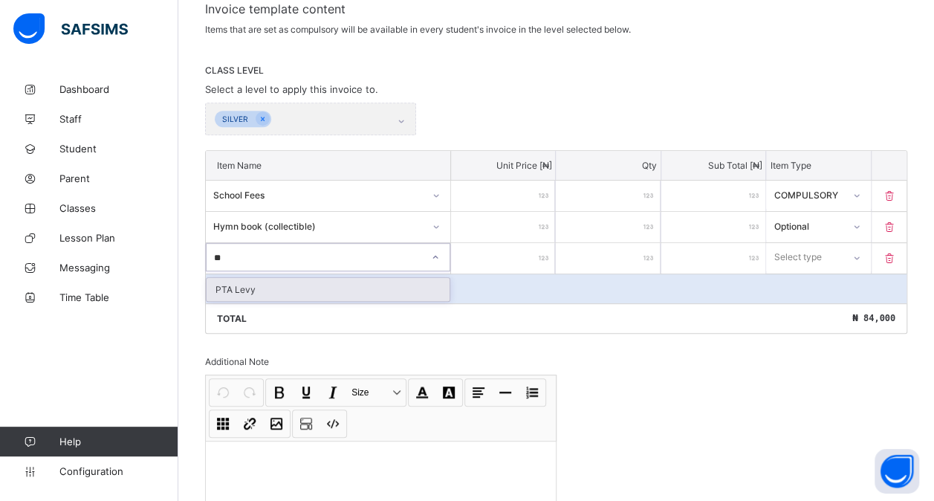
type input "***"
click at [322, 278] on div "PTA Levy" at bounding box center [328, 289] width 243 height 23
click at [504, 251] on input "number" at bounding box center [503, 258] width 104 height 30
type input "*"
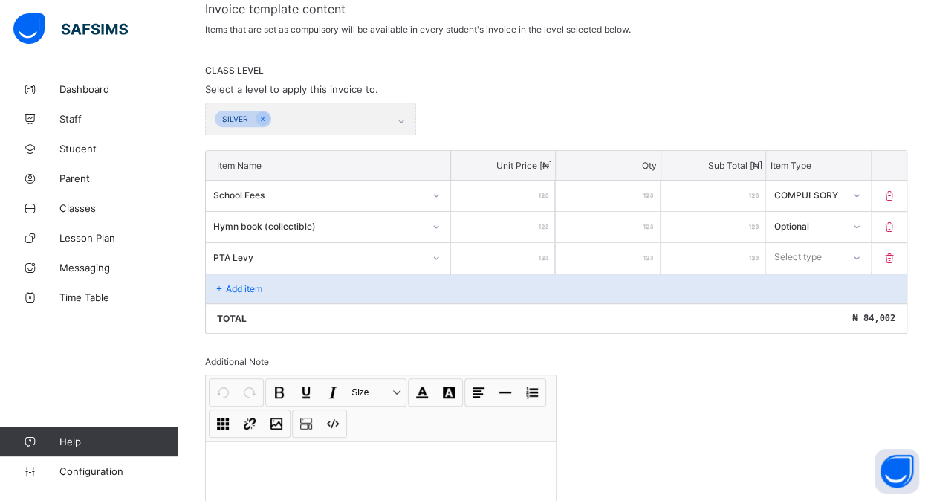
type input "**"
type input "***"
type input "****"
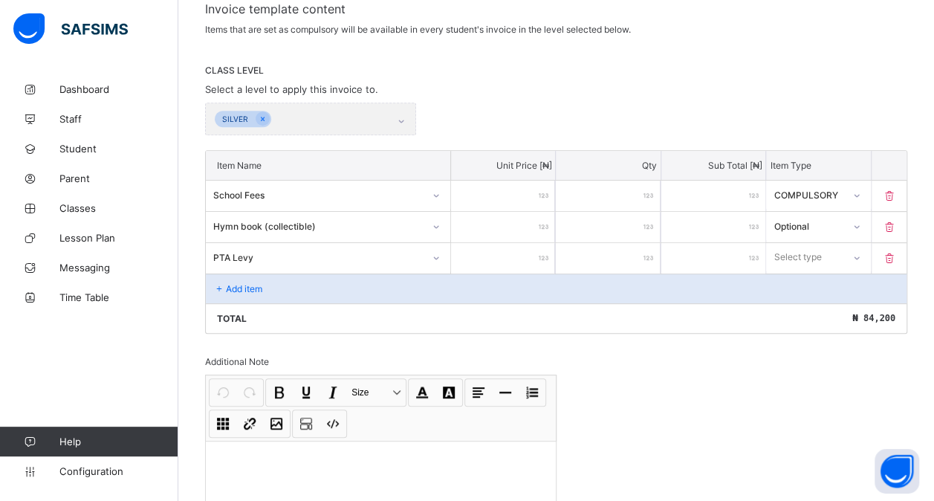
type input "****"
drag, startPoint x: 802, startPoint y: 254, endPoint x: 804, endPoint y: 304, distance: 49.8
click at [804, 271] on div "option Compulsory focused, 1 of 2. 2 results available. Use Up and Down to choo…" at bounding box center [818, 257] width 104 height 28
click at [804, 304] on div "Optional" at bounding box center [818, 312] width 103 height 23
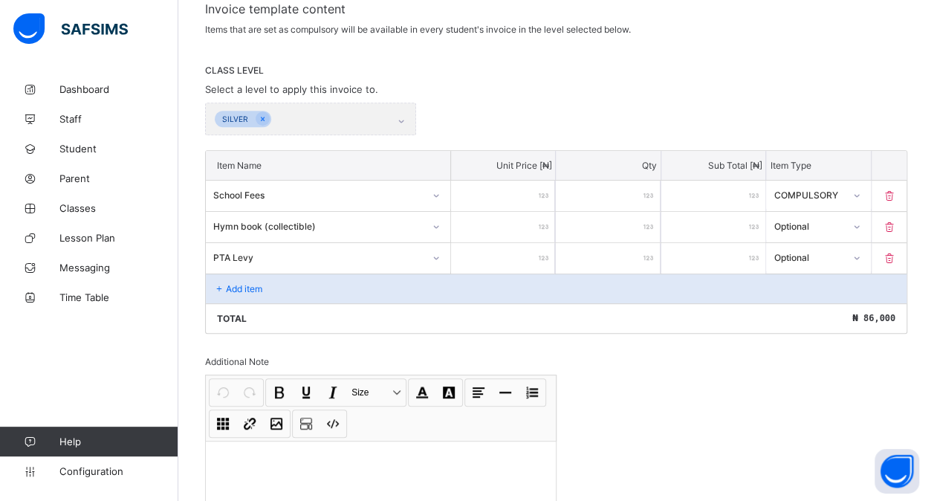
click at [247, 287] on div "Add item" at bounding box center [556, 288] width 700 height 30
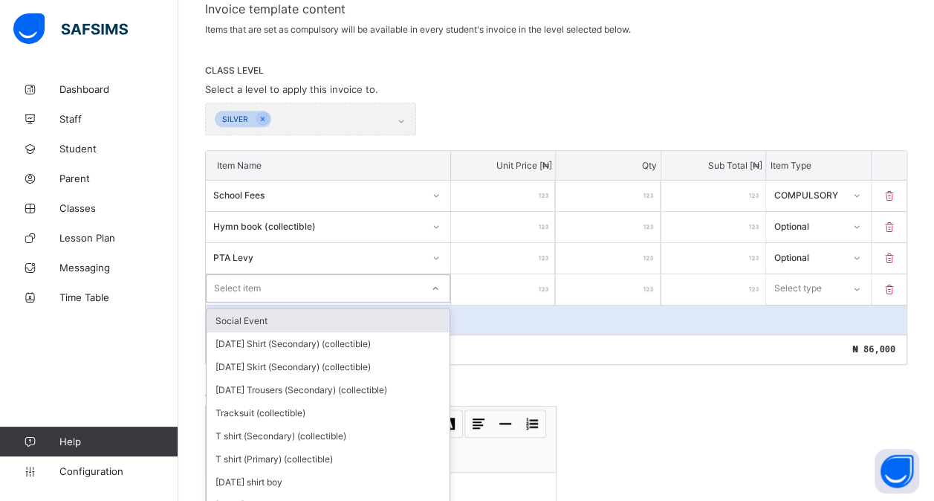
scroll to position [294, 0]
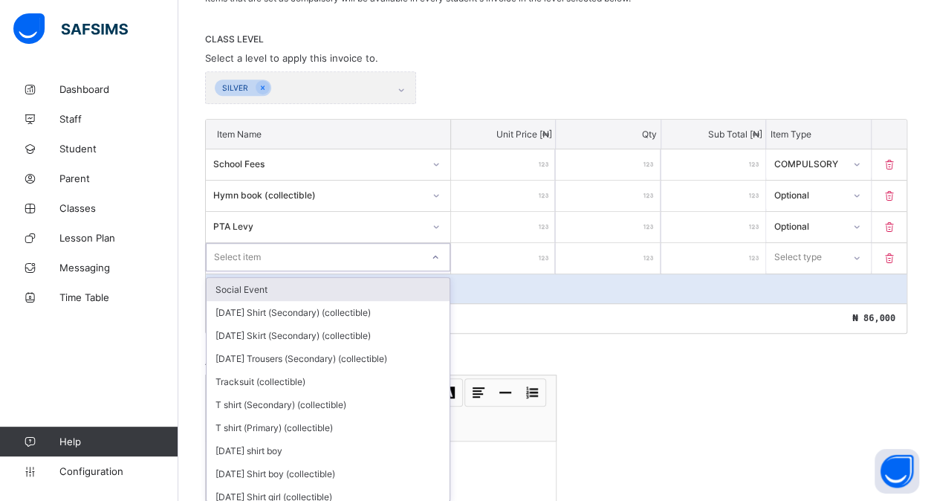
click at [275, 271] on div "option Social Event focused, 1 of 207. 207 results available. Use Up and Down t…" at bounding box center [328, 257] width 244 height 28
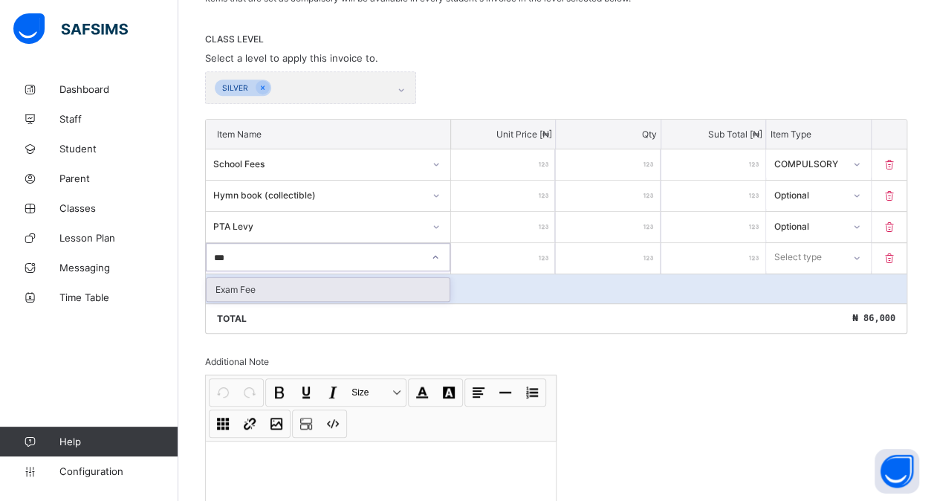
type input "****"
click at [319, 285] on div "Exam Fee" at bounding box center [328, 289] width 243 height 23
click at [507, 253] on input "number" at bounding box center [503, 258] width 104 height 30
type input "*"
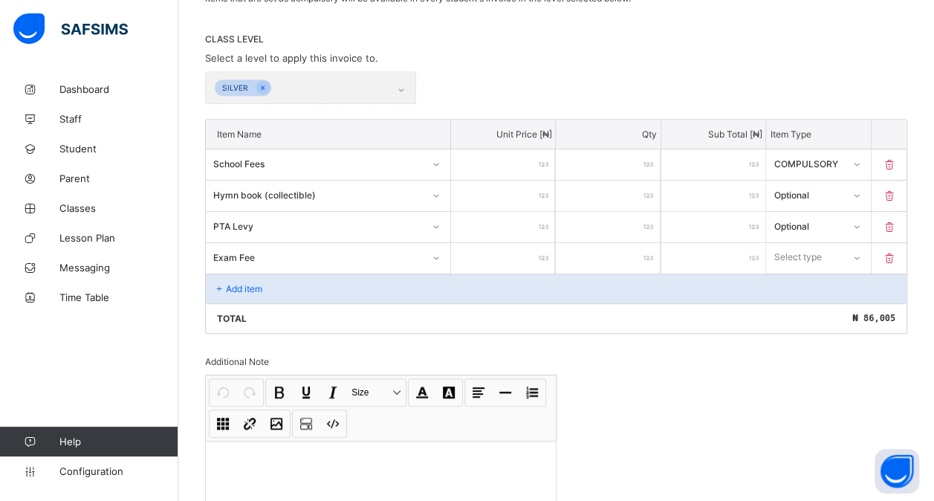
type input "**"
type input "***"
type input "****"
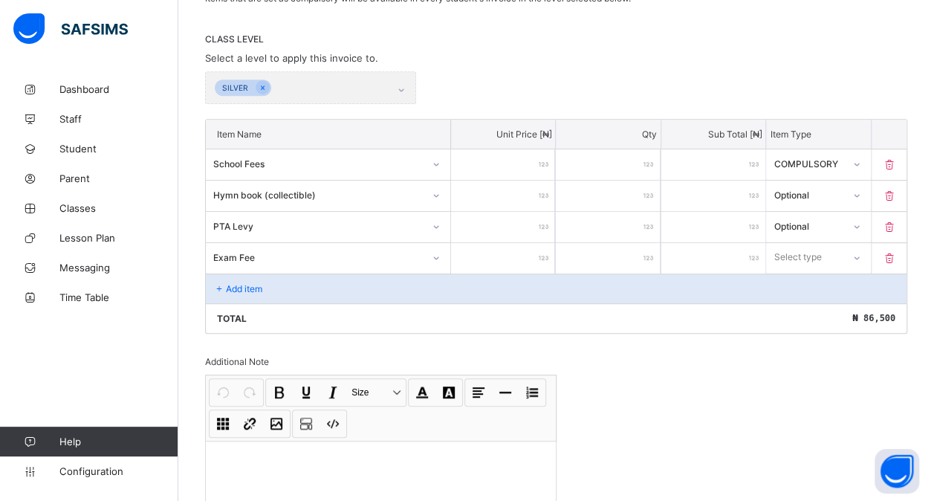
type input "****"
drag, startPoint x: 814, startPoint y: 257, endPoint x: 814, endPoint y: 306, distance: 49.0
click at [814, 271] on div "option Compulsory focused, 1 of 2. 2 results available. Use Up and Down to choo…" at bounding box center [818, 257] width 104 height 28
click at [814, 306] on div "Optional" at bounding box center [818, 312] width 103 height 23
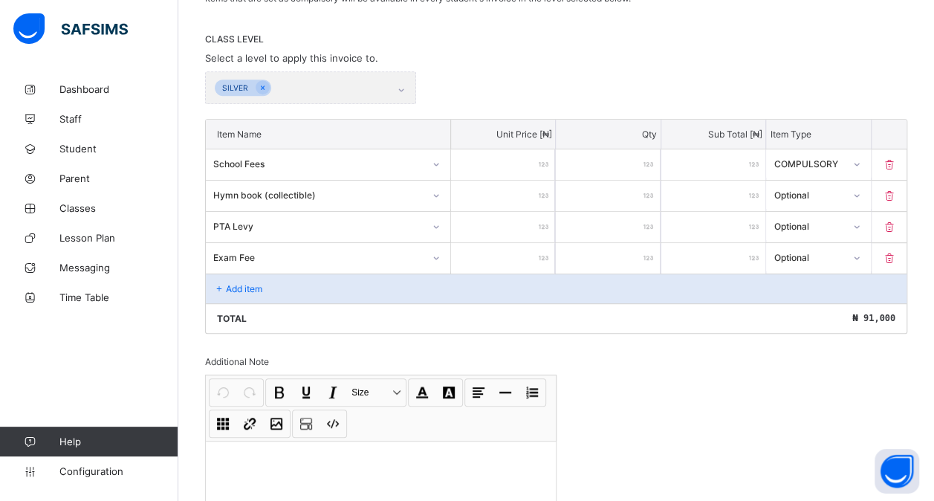
click at [245, 283] on p "Add item" at bounding box center [244, 288] width 36 height 11
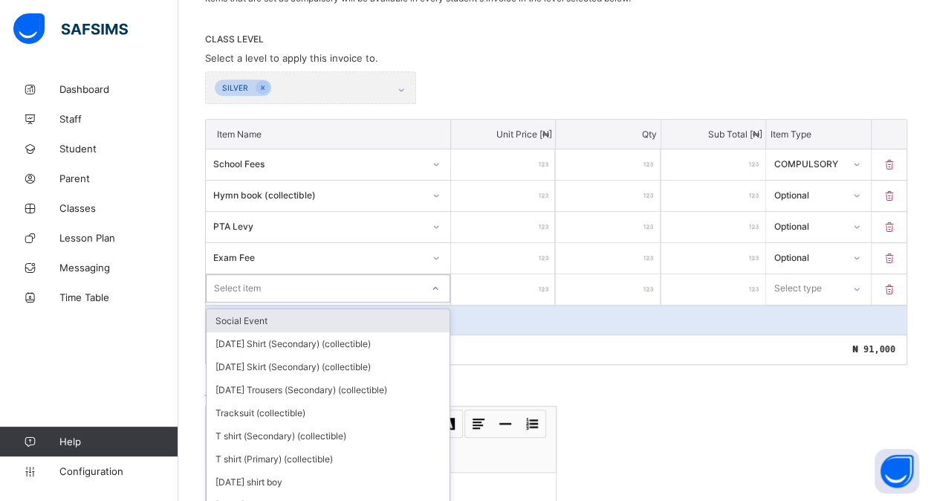
scroll to position [325, 0]
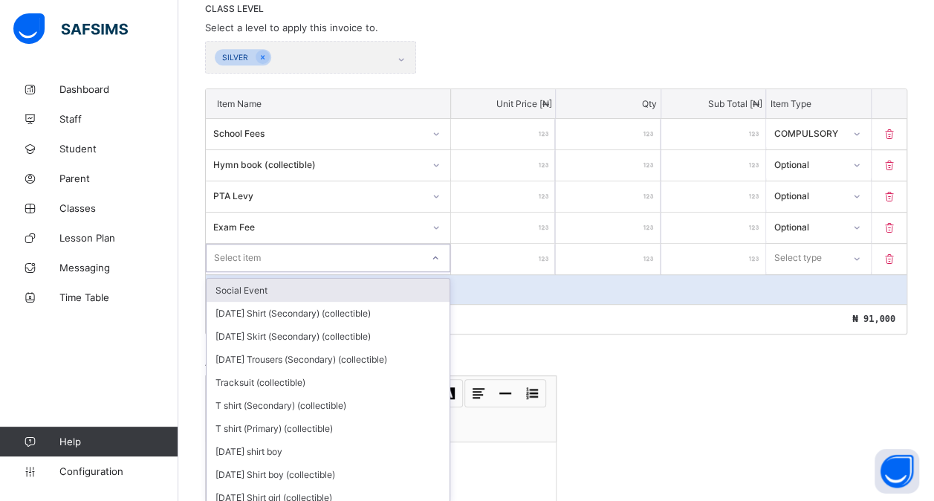
click at [235, 272] on div "option Social Event focused, 1 of 206. 206 results available. Use Up and Down t…" at bounding box center [328, 258] width 244 height 28
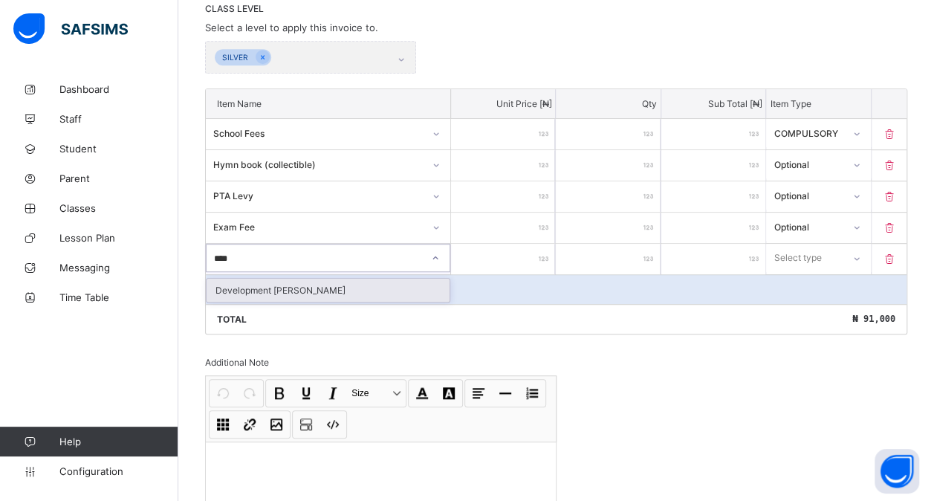
type input "*****"
click at [253, 285] on div "Development [PERSON_NAME]" at bounding box center [328, 290] width 243 height 23
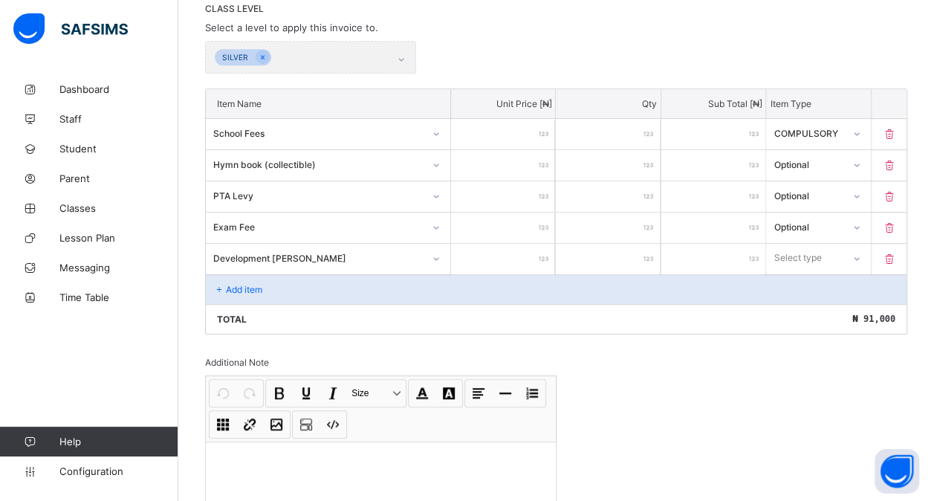
click at [508, 253] on input "number" at bounding box center [503, 259] width 104 height 30
type input "*"
type input "**"
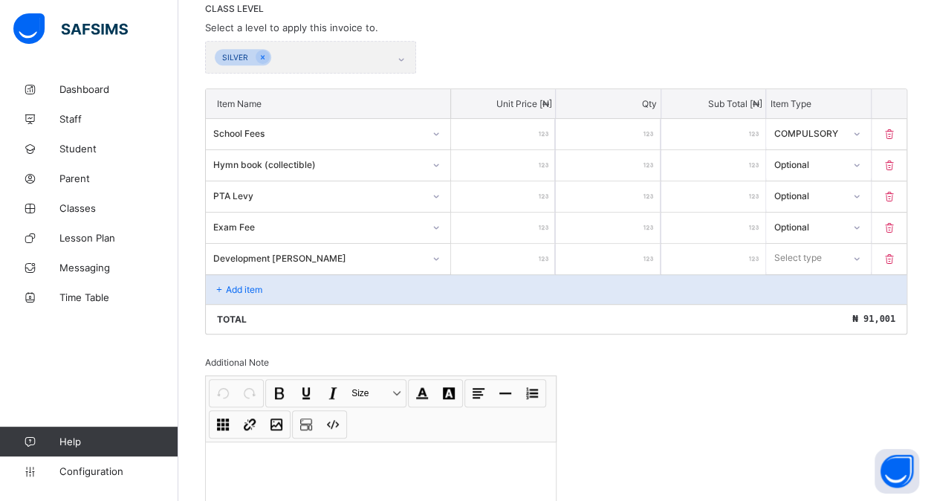
type input "***"
type input "****"
type input "*****"
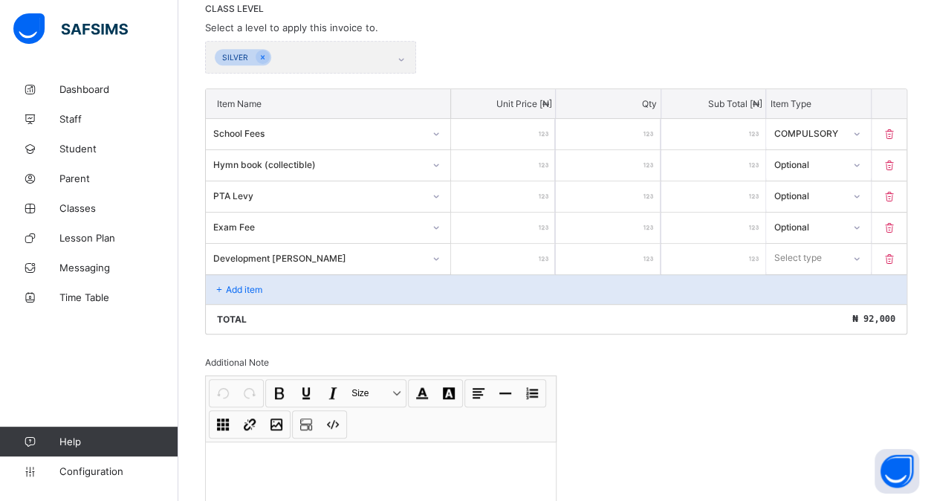
type input "*****"
click at [816, 244] on div "Select type" at bounding box center [798, 258] width 48 height 28
click at [816, 304] on div "Optional" at bounding box center [818, 313] width 103 height 23
click at [229, 284] on p "Add item" at bounding box center [244, 289] width 36 height 11
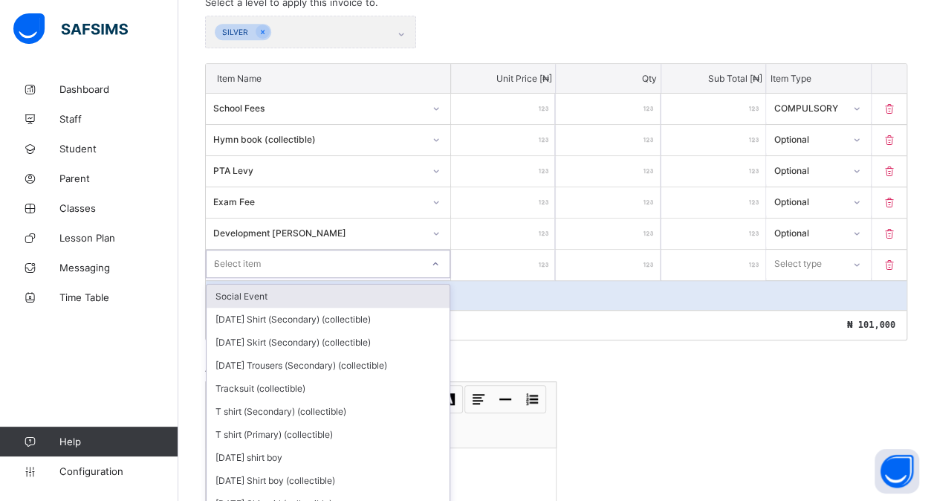
scroll to position [355, 0]
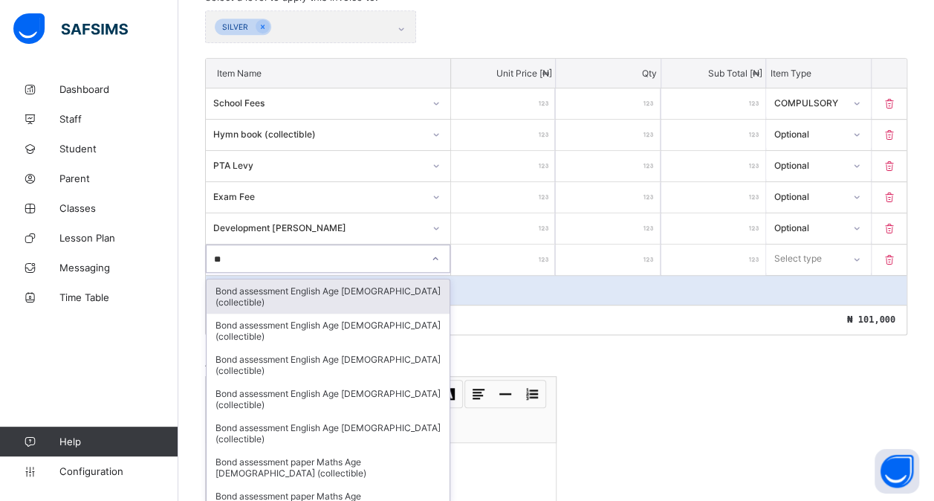
type input "*"
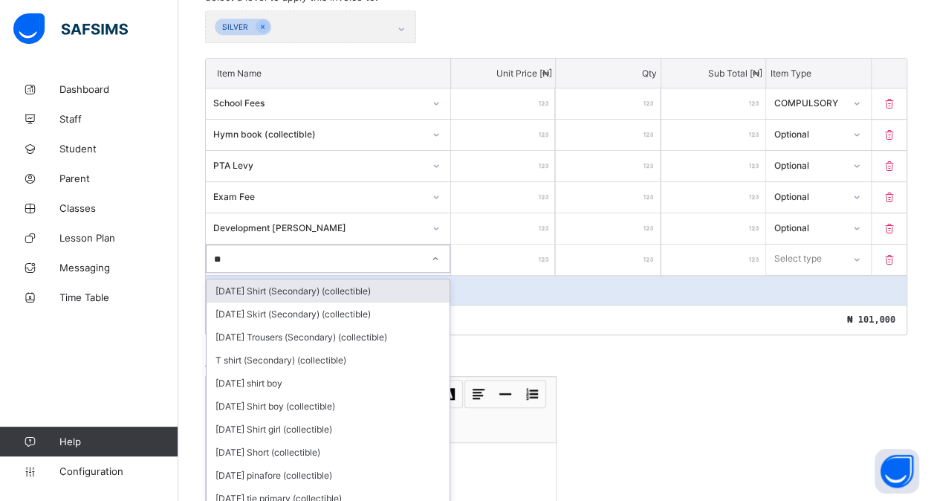
type input "*"
type input "***"
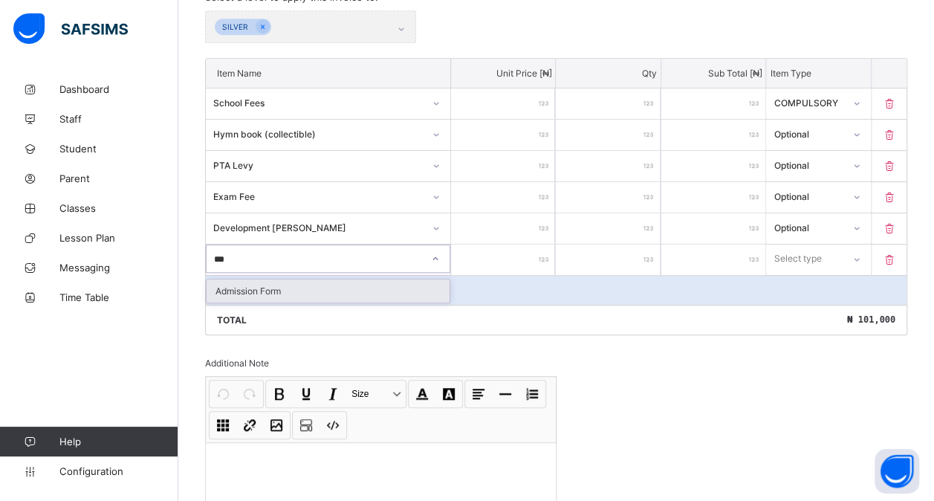
click at [278, 286] on div "Admission Form" at bounding box center [328, 290] width 243 height 23
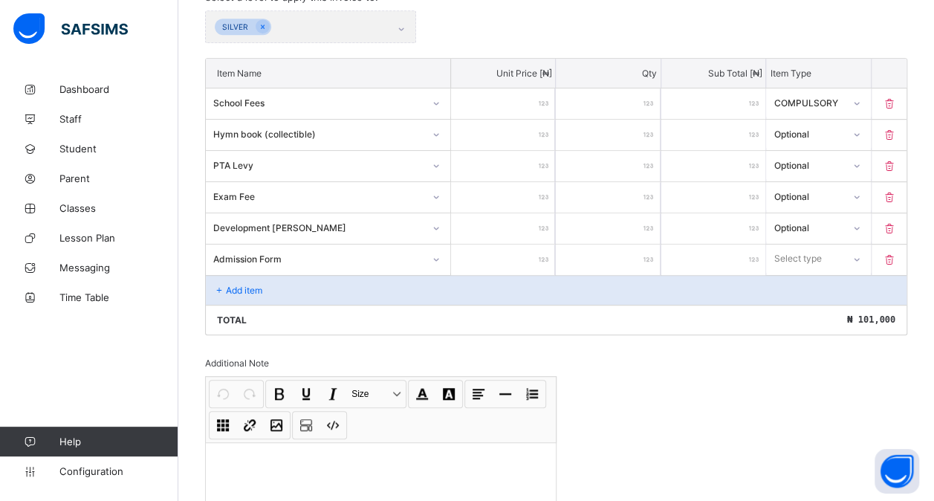
click at [477, 253] on input "number" at bounding box center [503, 259] width 104 height 30
type input "*"
type input "**"
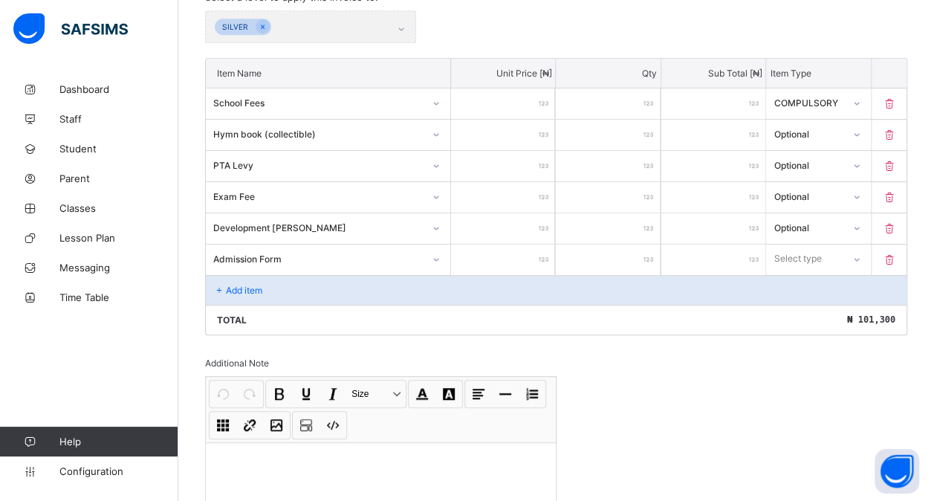
type input "***"
type input "****"
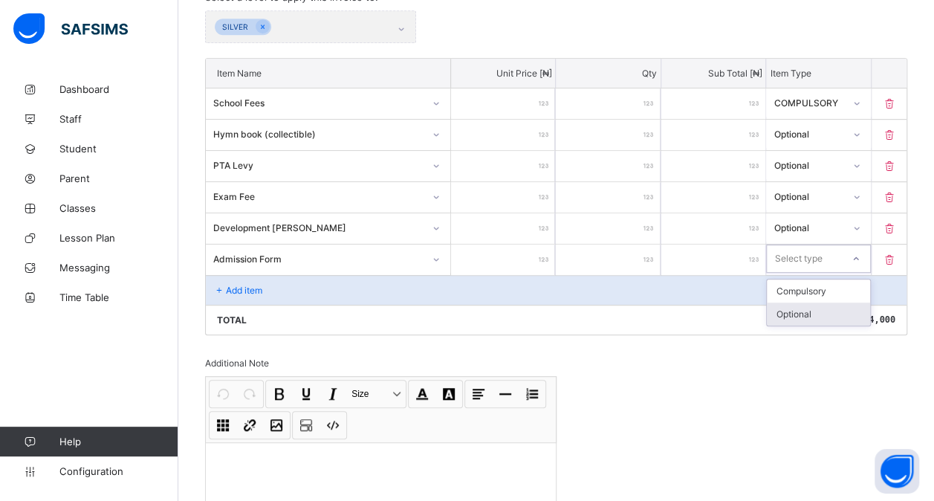
drag, startPoint x: 811, startPoint y: 256, endPoint x: 802, endPoint y: 302, distance: 46.2
click at [802, 273] on div "option Optional focused, 2 of 2. 2 results available. Use Up and Down to choose…" at bounding box center [818, 258] width 104 height 28
click at [802, 302] on div "Optional" at bounding box center [818, 313] width 103 height 23
click at [262, 287] on div "Add item" at bounding box center [556, 290] width 700 height 30
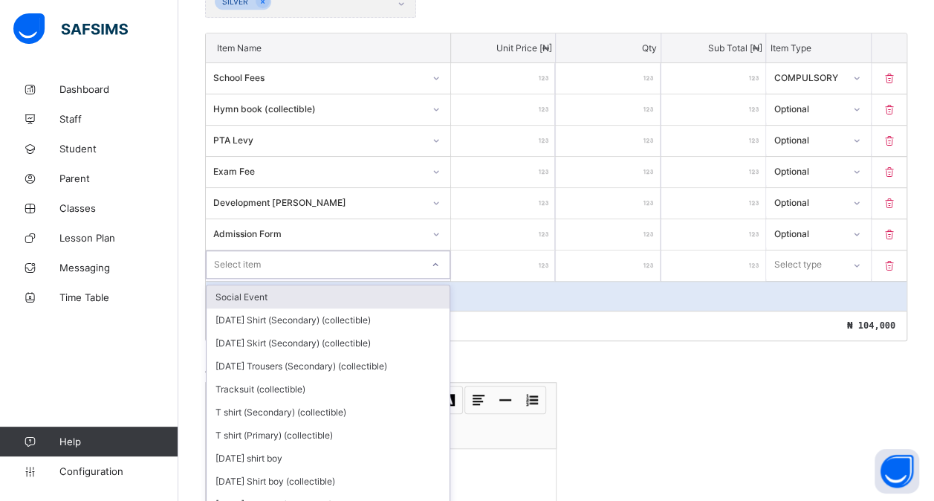
scroll to position [386, 0]
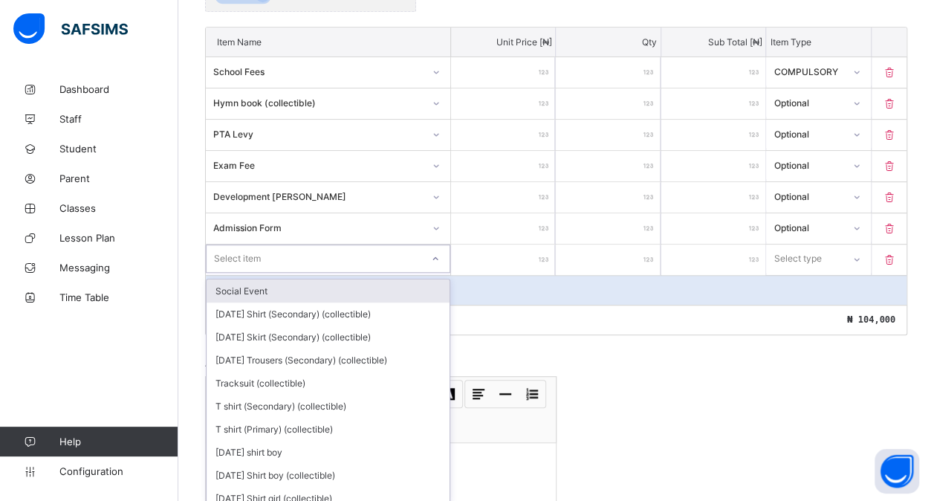
click at [244, 273] on div "option Social Event focused, 1 of 204. 204 results available. Use Up and Down t…" at bounding box center [328, 258] width 244 height 28
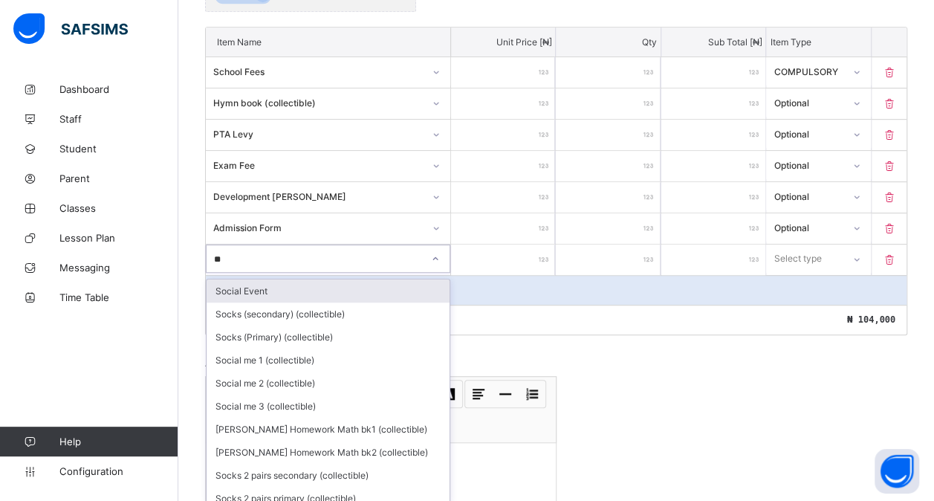
type input "***"
click at [267, 279] on div "Social Event" at bounding box center [328, 290] width 243 height 23
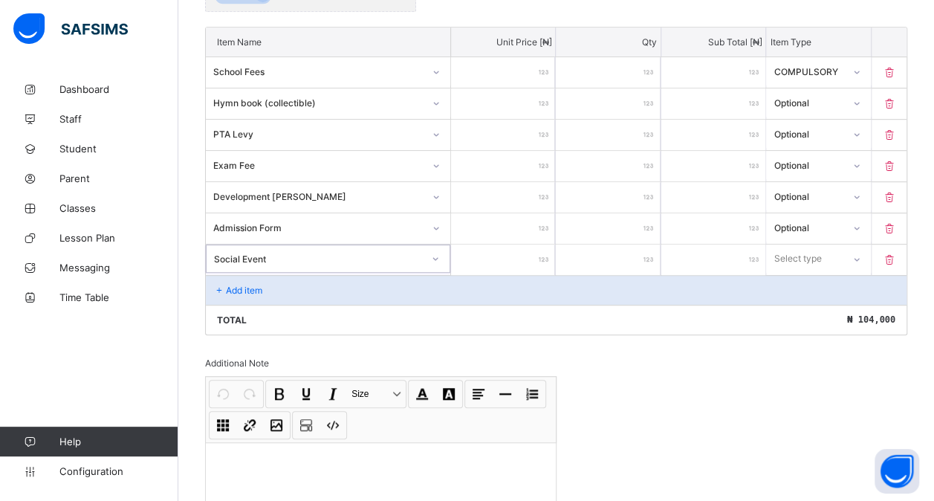
click at [510, 254] on input "number" at bounding box center [503, 259] width 104 height 30
type input "*"
type input "**"
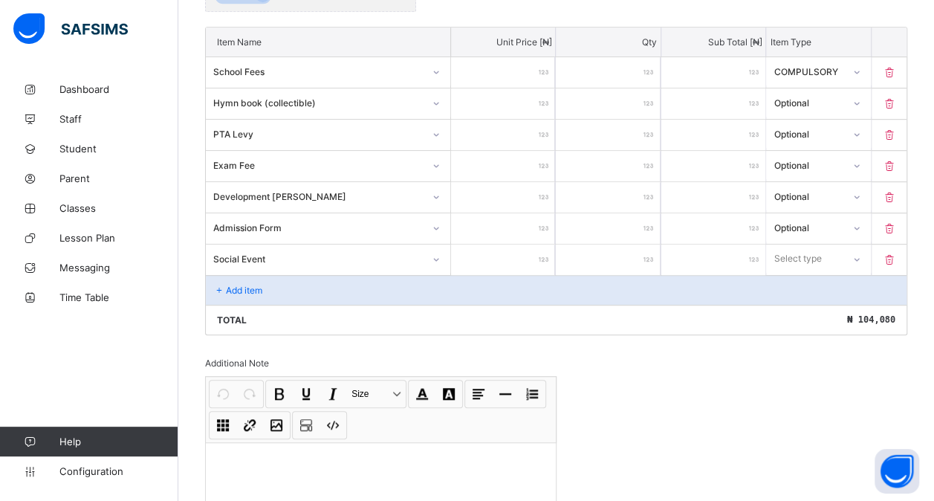
type input "***"
type input "****"
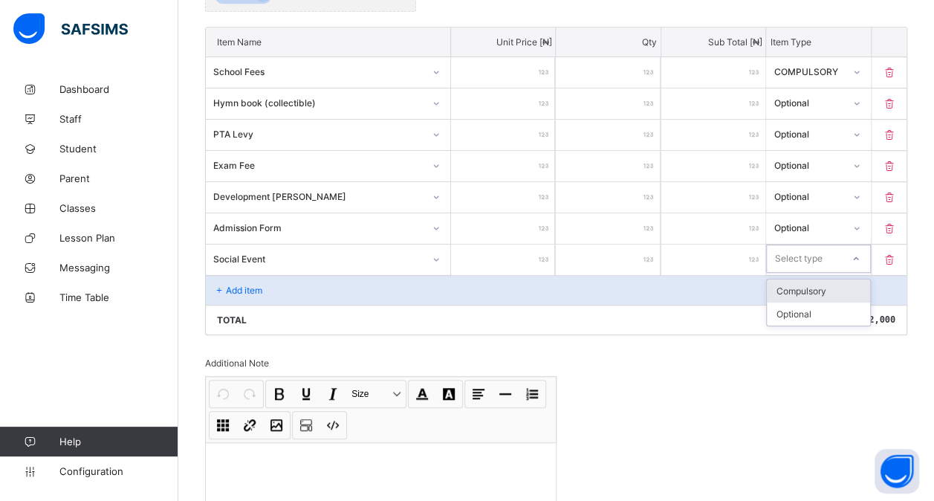
click at [812, 261] on div "Select type" at bounding box center [818, 258] width 104 height 28
click at [790, 312] on div "Optional" at bounding box center [818, 313] width 103 height 23
click at [242, 285] on p "Add item" at bounding box center [244, 290] width 36 height 11
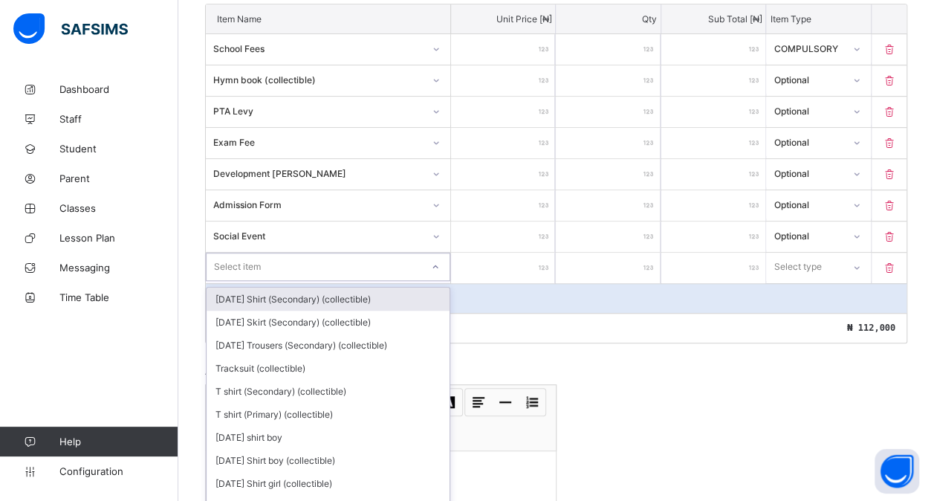
scroll to position [417, 0]
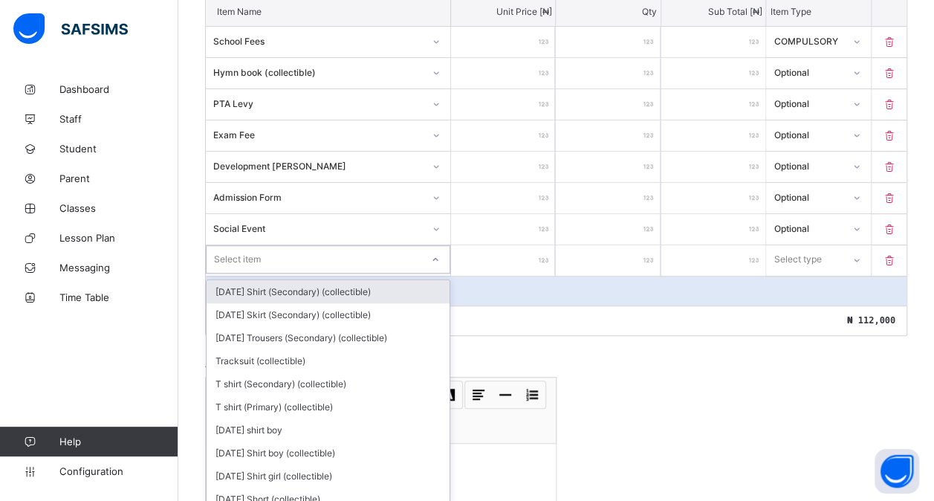
click at [242, 273] on div "option [DATE] Shirt (Secondary) (collectible) focused, 1 of 203. 203 results av…" at bounding box center [328, 259] width 244 height 28
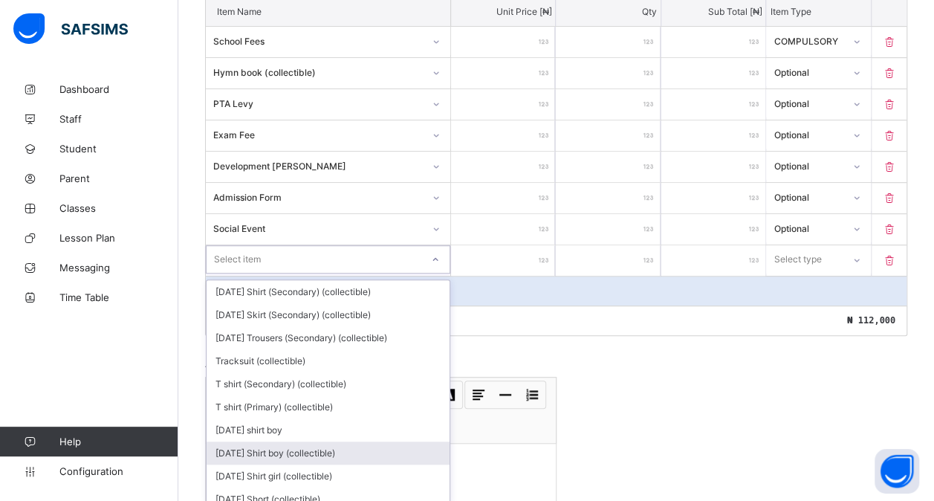
click at [304, 441] on div "[DATE] Shirt boy (collectible)" at bounding box center [328, 452] width 243 height 23
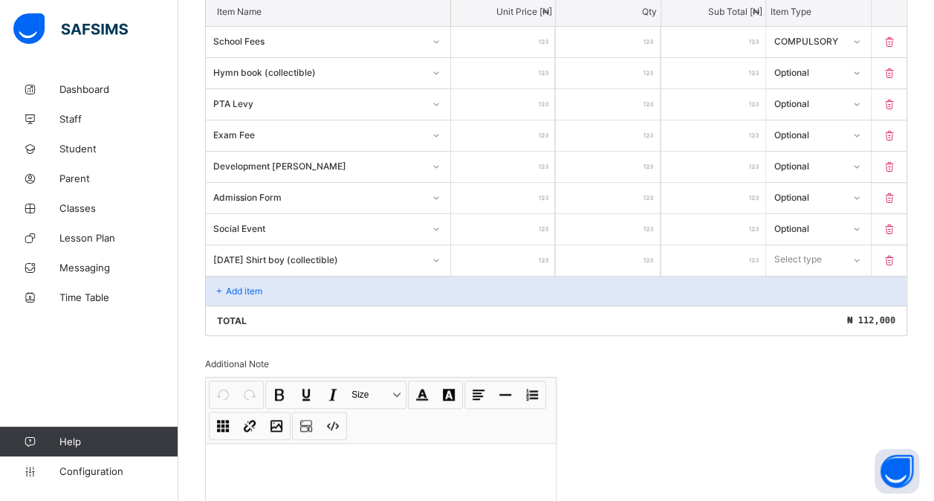
click at [494, 255] on input "number" at bounding box center [503, 260] width 104 height 30
type input "*"
type input "**"
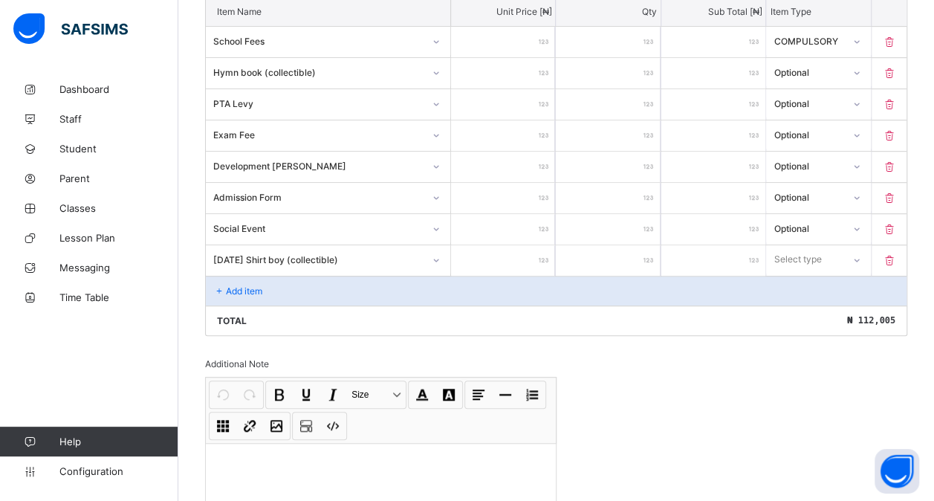
type input "***"
type input "****"
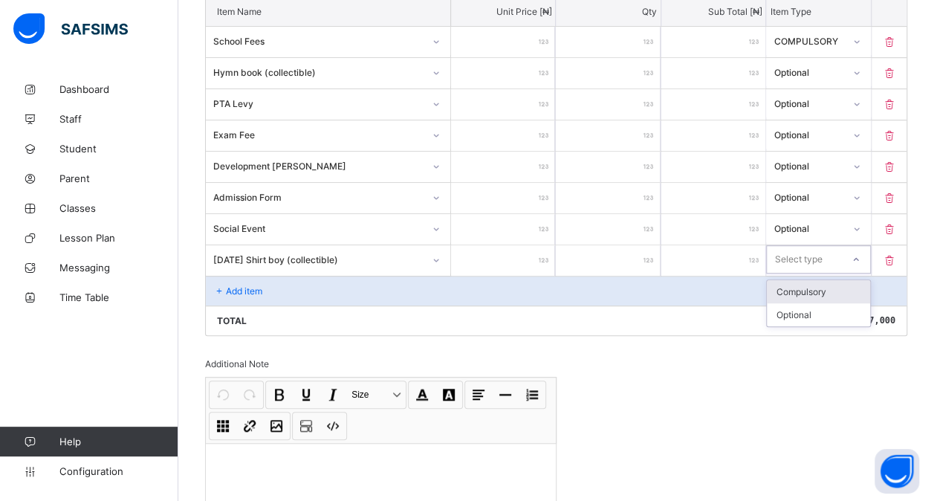
click at [800, 261] on div "Select type" at bounding box center [818, 259] width 104 height 28
click at [819, 303] on div "Optional" at bounding box center [818, 314] width 103 height 23
click at [248, 285] on p "Add item" at bounding box center [244, 290] width 36 height 11
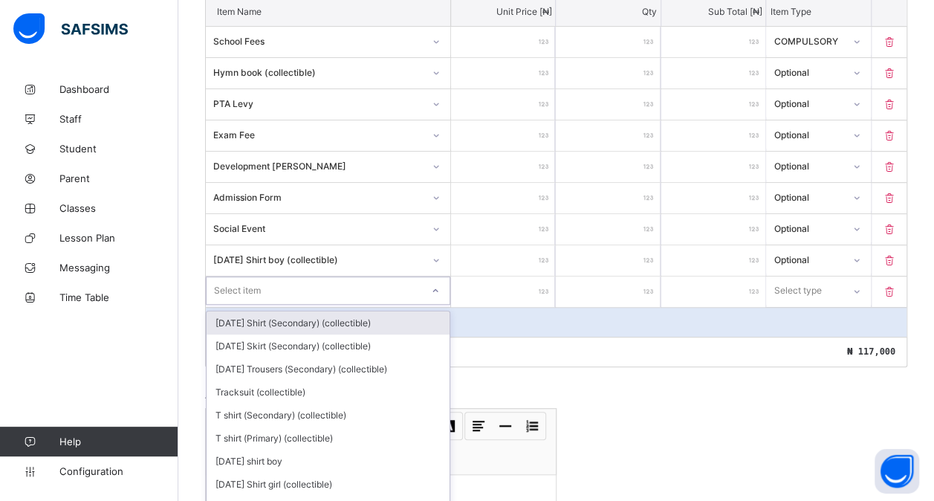
scroll to position [447, 0]
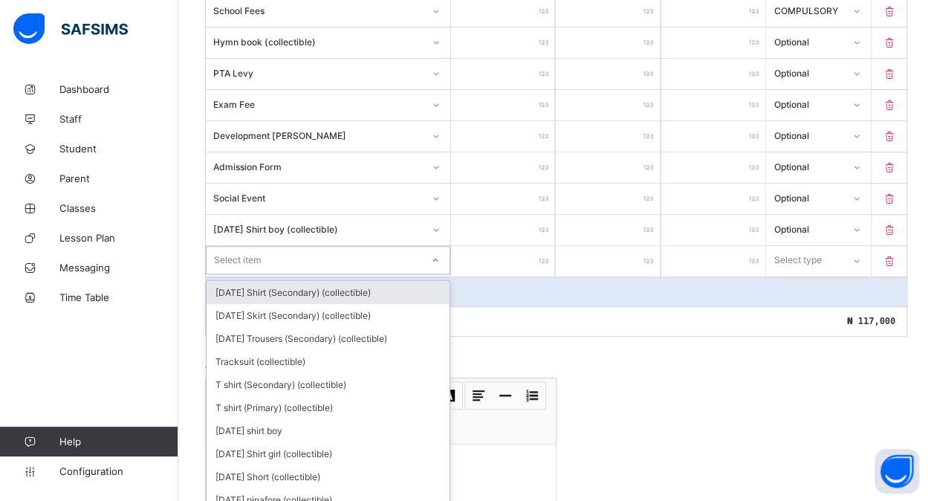
click at [256, 274] on div "option [DATE] Shirt (Secondary) (collectible) focused, 1 of 202. 202 results av…" at bounding box center [328, 260] width 244 height 28
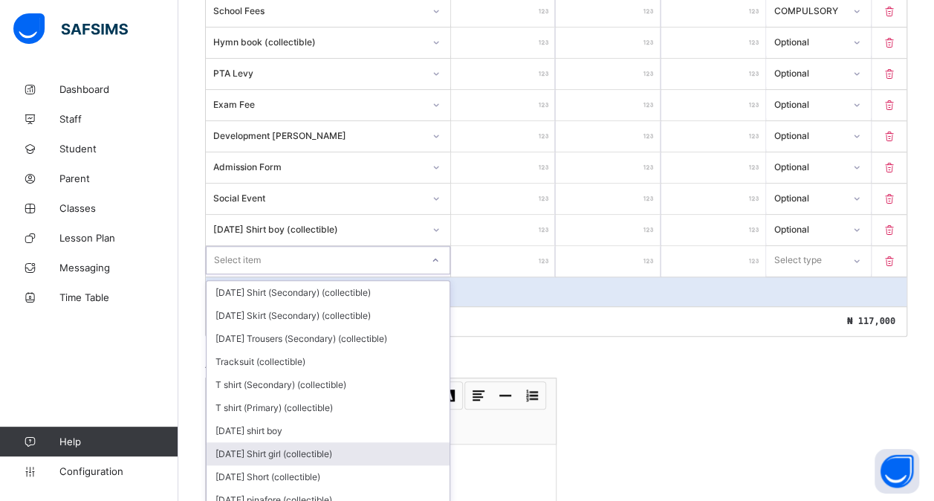
click at [305, 444] on div "[DATE] Shirt girl (collectible)" at bounding box center [328, 453] width 243 height 23
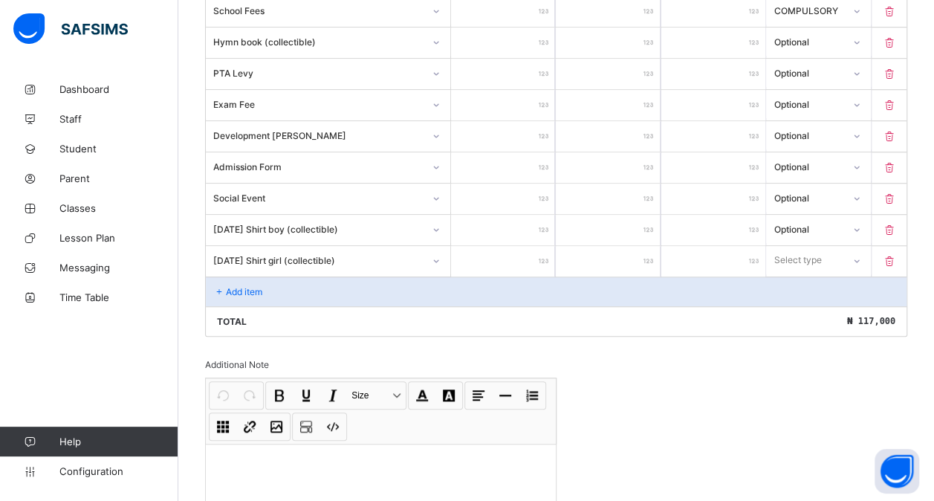
click at [503, 251] on input "number" at bounding box center [503, 261] width 104 height 30
type input "*"
type input "**"
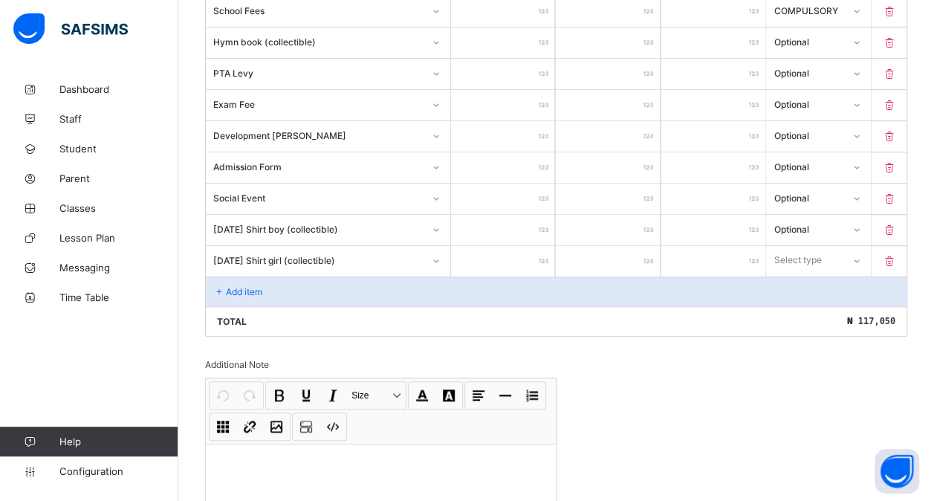
type input "***"
type input "****"
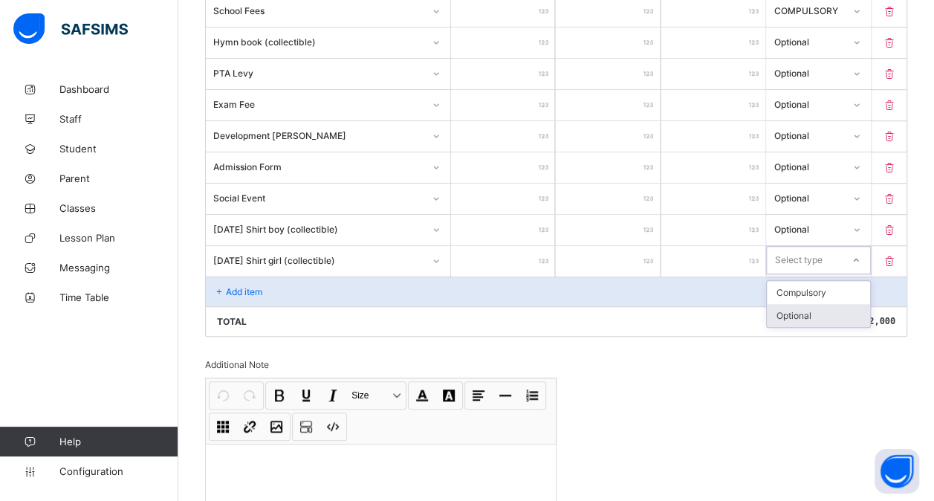
drag, startPoint x: 848, startPoint y: 252, endPoint x: 819, endPoint y: 303, distance: 59.2
click at [819, 274] on div "option Optional focused, 2 of 2. 2 results available. Use Up and Down to choose…" at bounding box center [818, 260] width 104 height 28
click at [819, 304] on div "Optional" at bounding box center [818, 315] width 103 height 23
click at [253, 286] on p "Add item" at bounding box center [244, 291] width 36 height 11
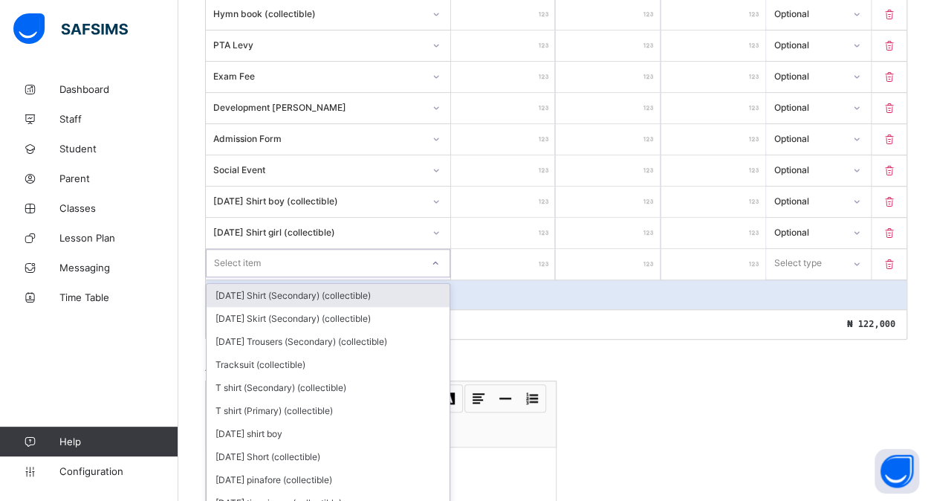
scroll to position [478, 0]
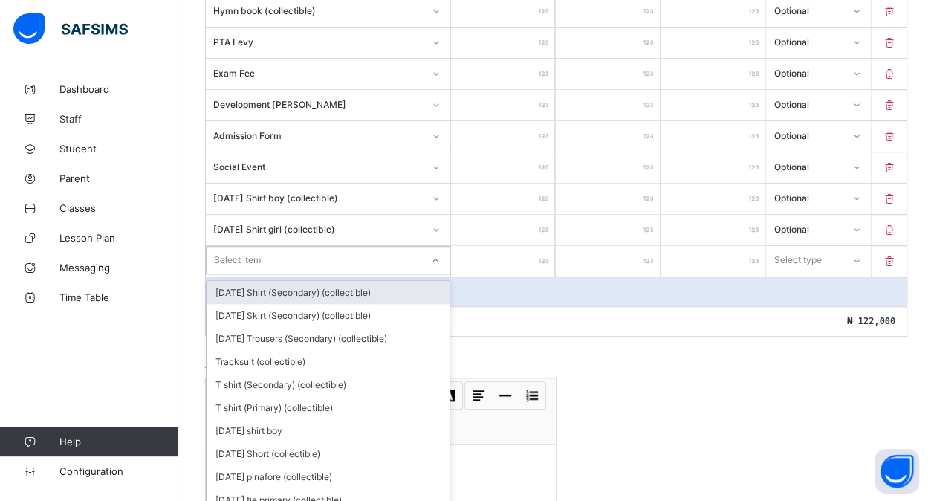
click at [234, 274] on div "option [DATE] Shirt (Secondary) (collectible) focused, 1 of 201. 201 results av…" at bounding box center [328, 260] width 244 height 28
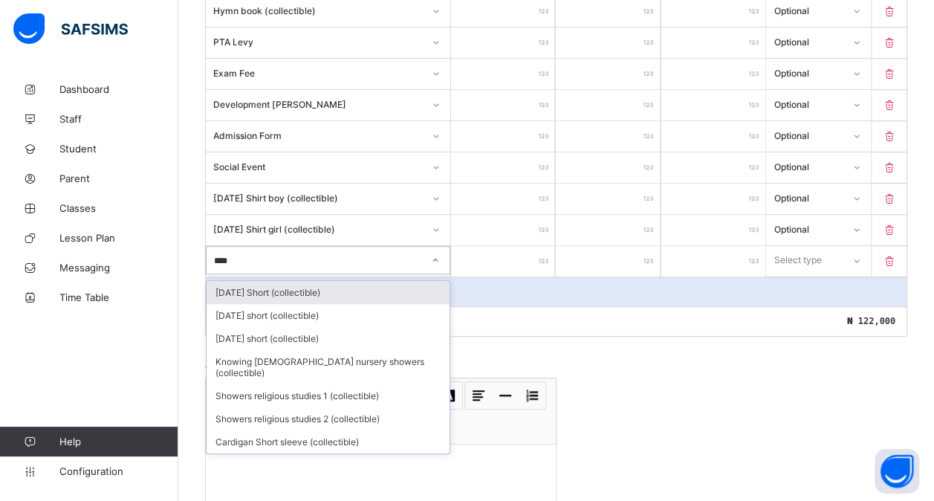
type input "*****"
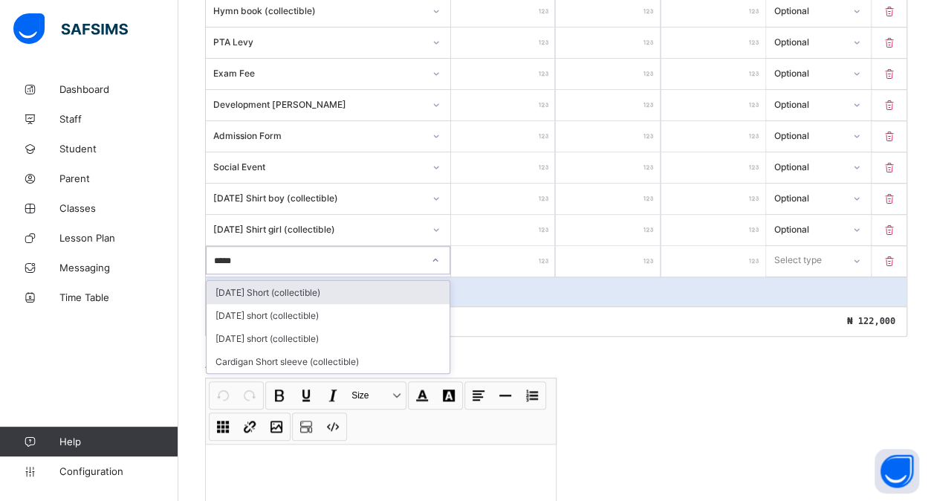
click at [334, 281] on div "[DATE] Short (collectible)" at bounding box center [328, 292] width 243 height 23
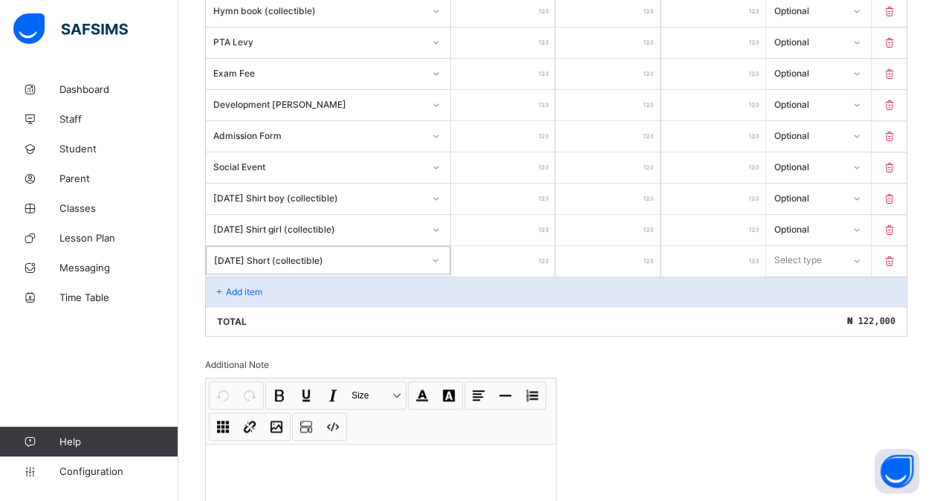
click at [488, 246] on input "number" at bounding box center [503, 261] width 104 height 30
type input "*"
type input "**"
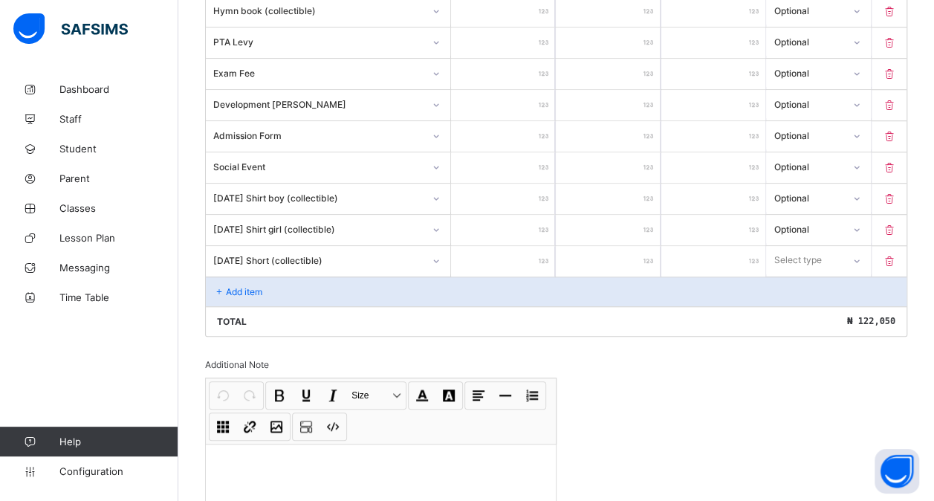
type input "***"
type input "****"
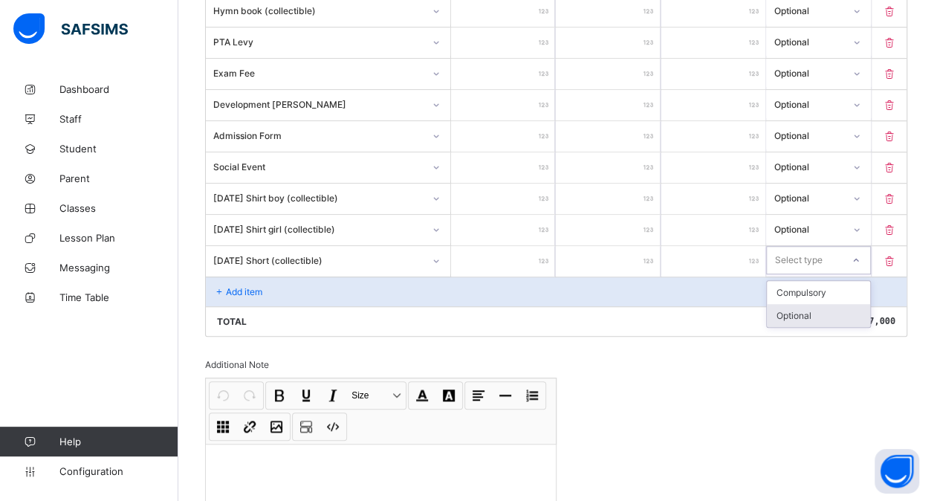
drag, startPoint x: 804, startPoint y: 260, endPoint x: 797, endPoint y: 302, distance: 42.1
click at [797, 274] on div "option Optional focused, 2 of 2. 2 results available. Use Up and Down to choose…" at bounding box center [818, 260] width 104 height 28
click at [797, 304] on div "Optional" at bounding box center [818, 315] width 103 height 23
click at [306, 276] on div "Add item" at bounding box center [556, 291] width 700 height 30
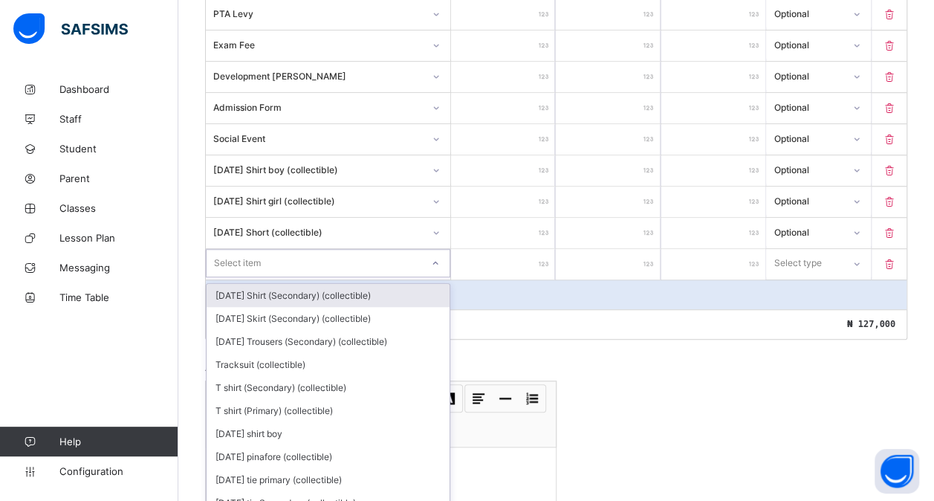
scroll to position [509, 0]
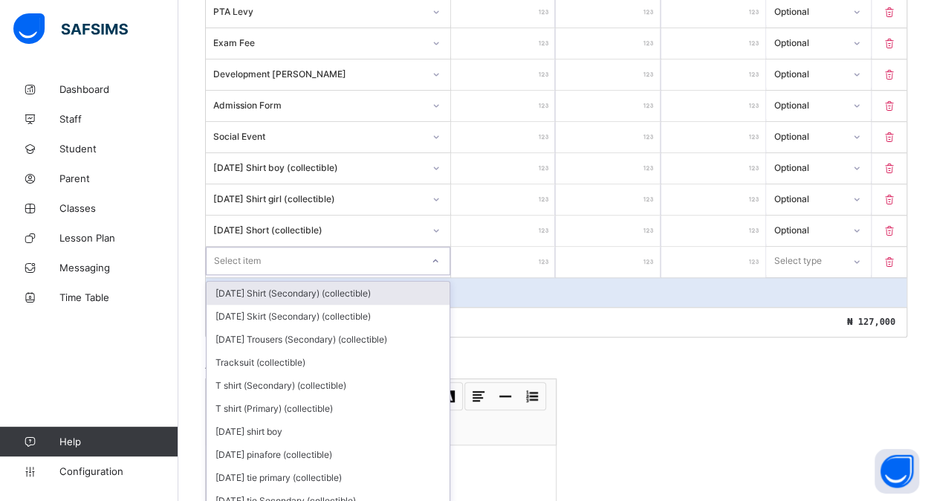
click at [276, 275] on div "option [DATE] Shirt (Secondary) (collectible) focused, 1 of 200. 200 results av…" at bounding box center [328, 261] width 244 height 28
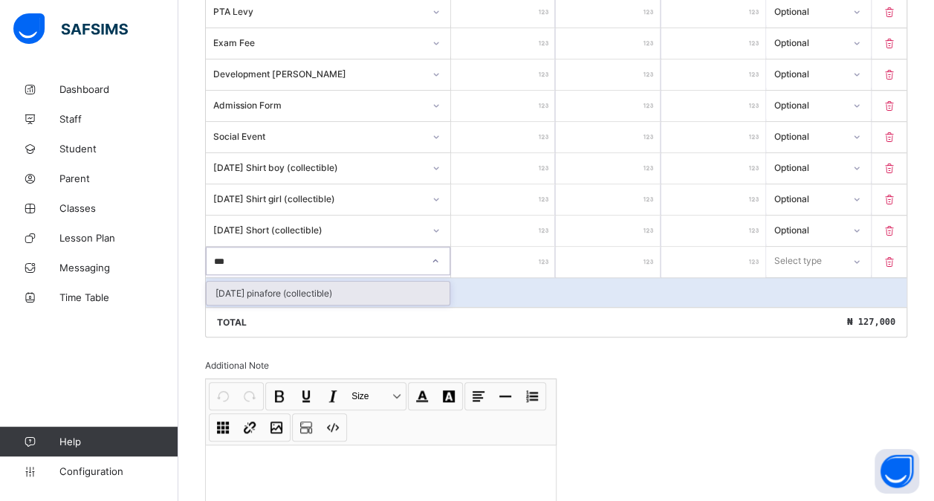
type input "****"
click at [294, 282] on div "[DATE] pinafore (collectible)" at bounding box center [328, 293] width 243 height 23
click at [504, 259] on input "number" at bounding box center [503, 262] width 104 height 30
type input "*"
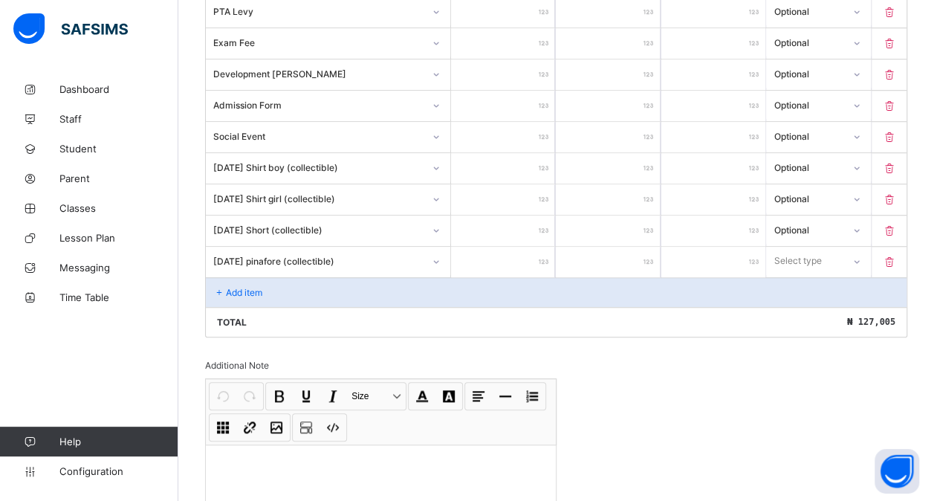
type input "**"
type input "***"
type input "****"
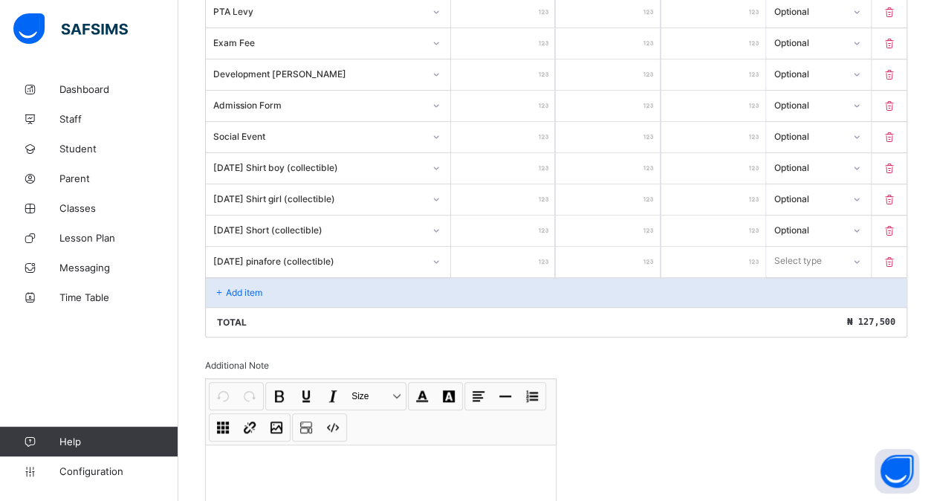
type input "****"
click at [788, 250] on div "Select type" at bounding box center [798, 261] width 48 height 28
click at [793, 306] on div "Optional" at bounding box center [818, 316] width 103 height 23
click at [357, 287] on div "Add item" at bounding box center [556, 292] width 700 height 30
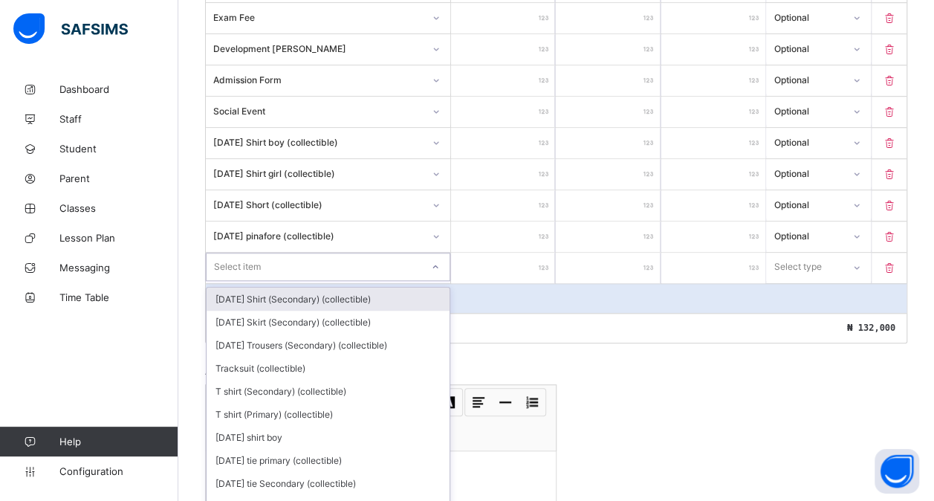
scroll to position [539, 0]
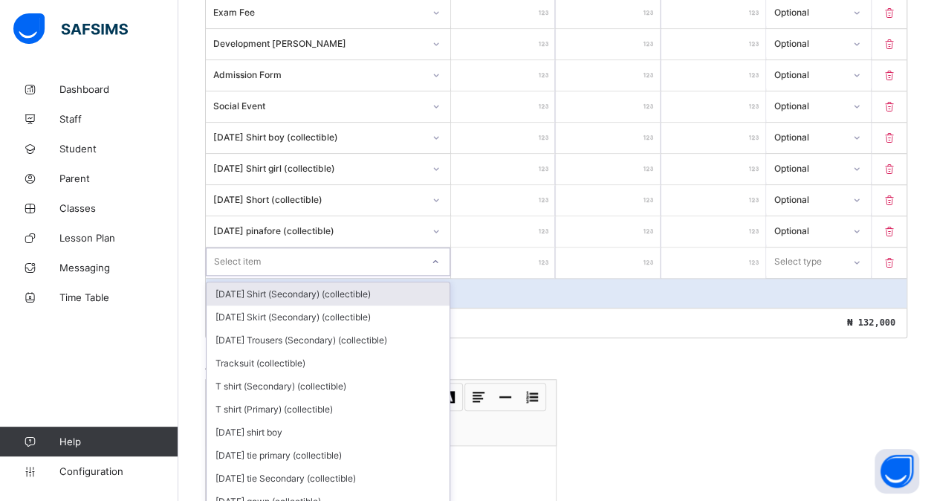
click at [340, 276] on div "option [DATE] Shirt (Secondary) (collectible) focused, 1 of 199. 199 results av…" at bounding box center [328, 261] width 244 height 28
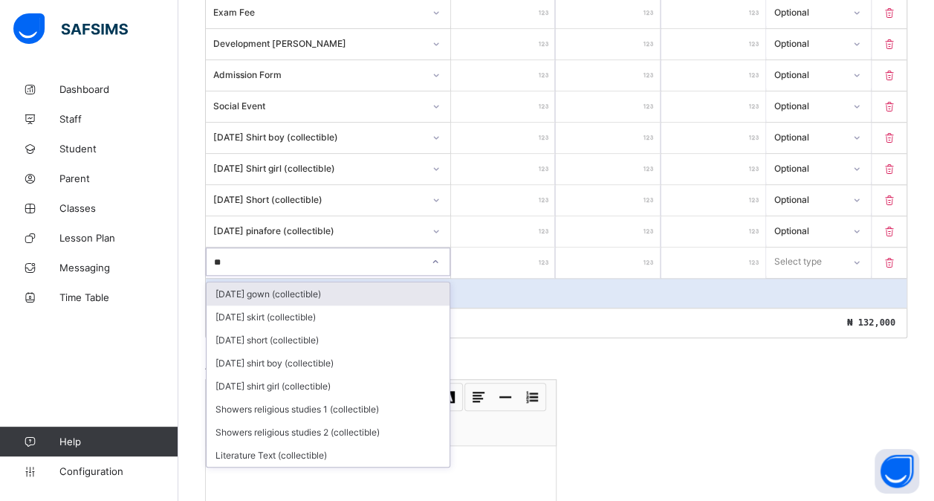
type input "***"
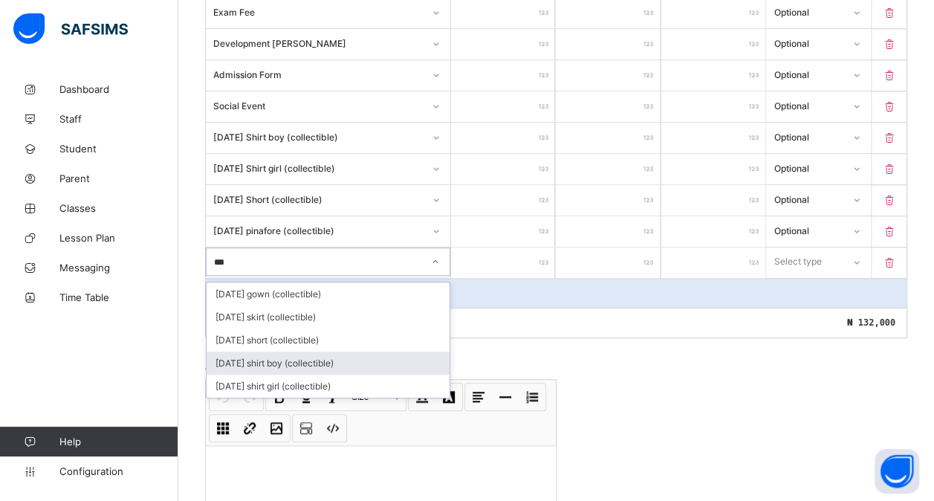
click at [315, 354] on div "[DATE] shirt boy (collectible)" at bounding box center [328, 362] width 243 height 23
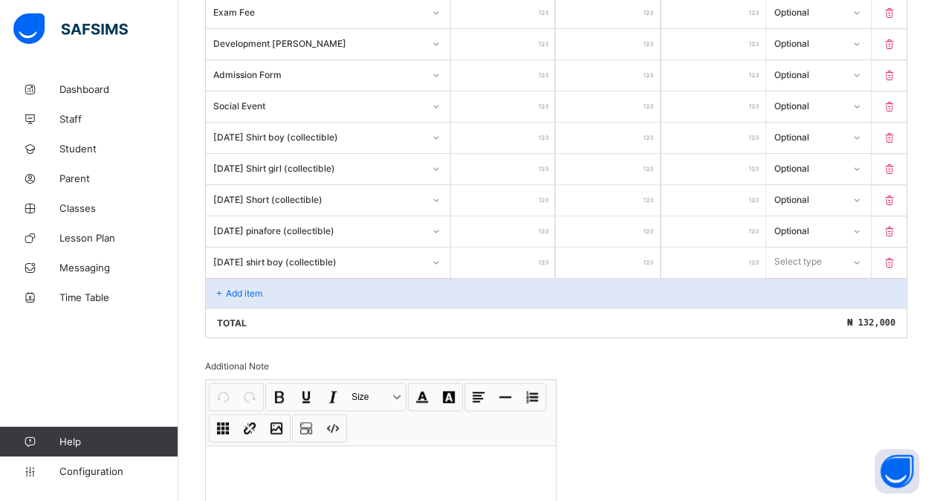
click at [495, 261] on input "number" at bounding box center [503, 262] width 104 height 30
type input "*"
type input "**"
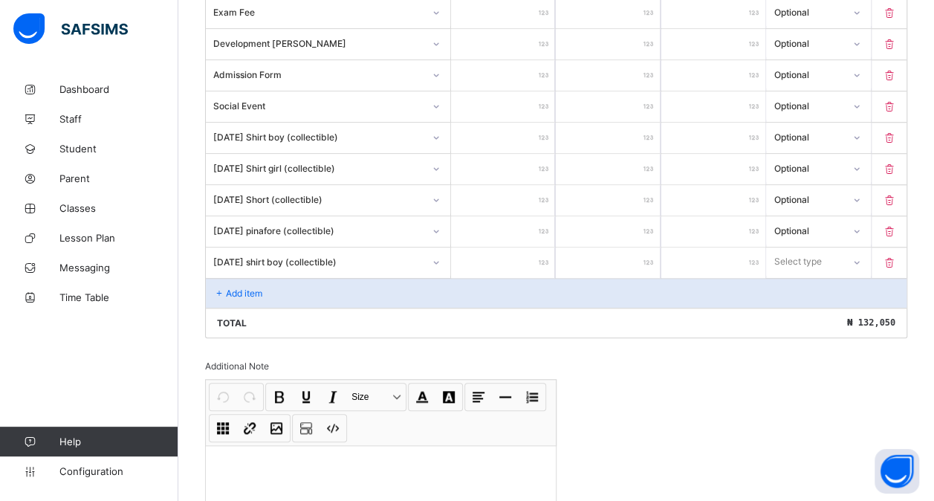
type input "***"
type input "****"
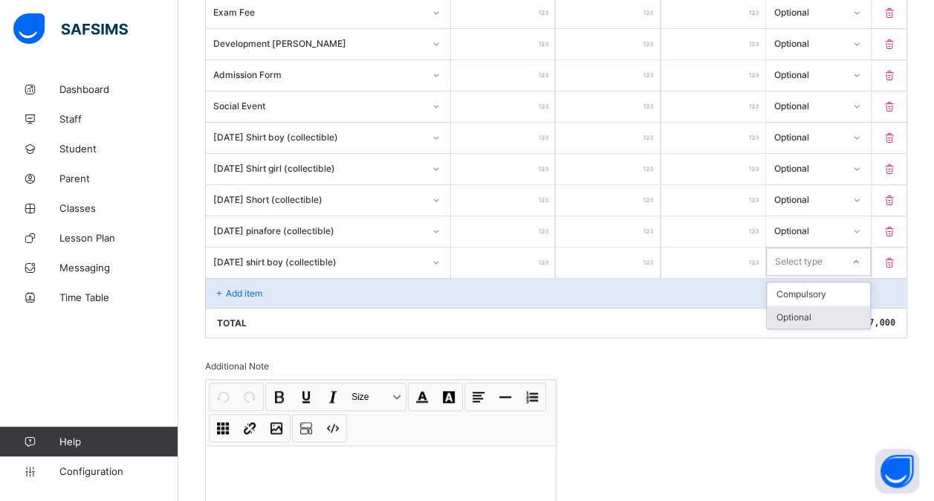
drag, startPoint x: 807, startPoint y: 256, endPoint x: 804, endPoint y: 302, distance: 46.2
click at [804, 276] on div "option Optional focused, 2 of 2. 2 results available. Use Up and Down to choose…" at bounding box center [818, 261] width 104 height 28
click at [804, 305] on div "Optional" at bounding box center [818, 316] width 103 height 23
click at [265, 281] on div "Add item" at bounding box center [556, 293] width 700 height 30
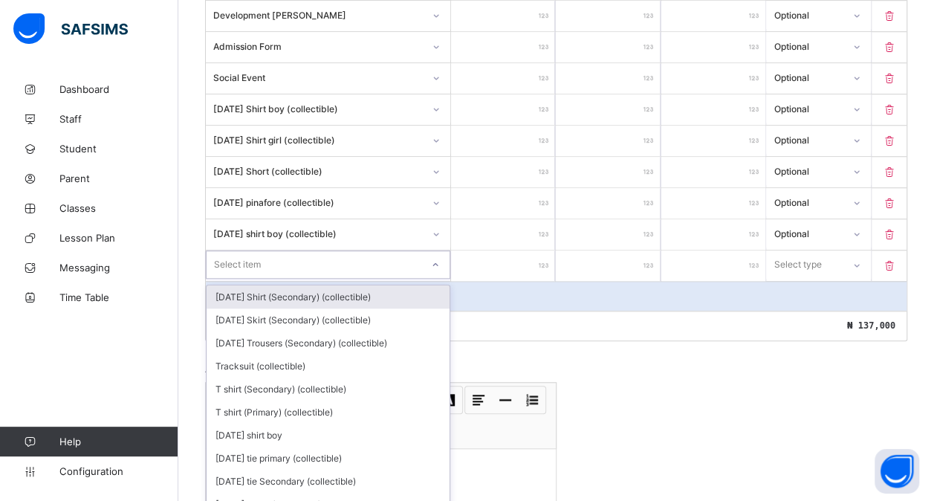
scroll to position [570, 0]
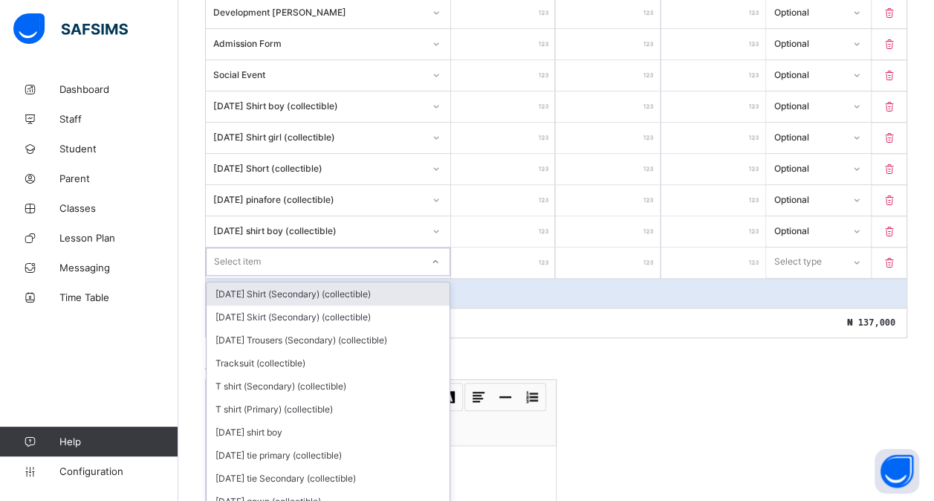
click at [281, 276] on div "option [DATE] Shirt (Secondary) (collectible) focused, 1 of 198. 198 results av…" at bounding box center [328, 261] width 244 height 28
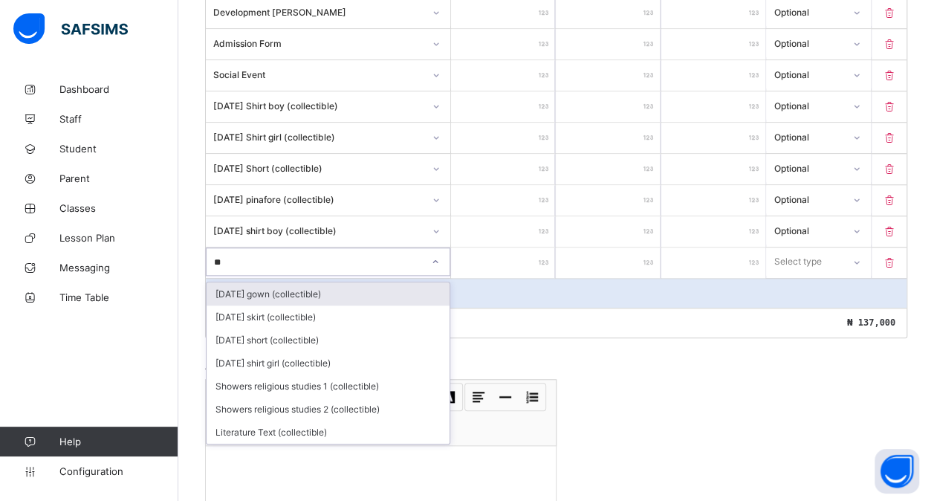
type input "***"
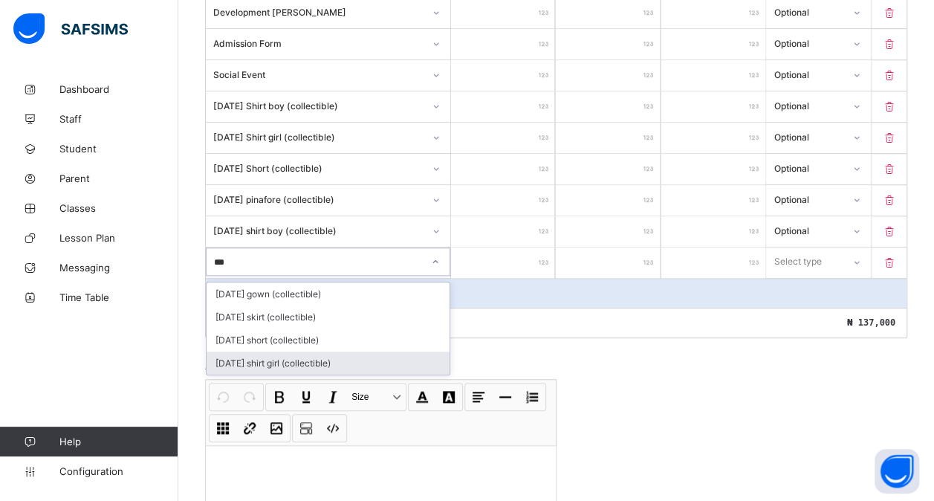
click at [287, 351] on div "[DATE] shirt girl (collectible)" at bounding box center [328, 362] width 243 height 23
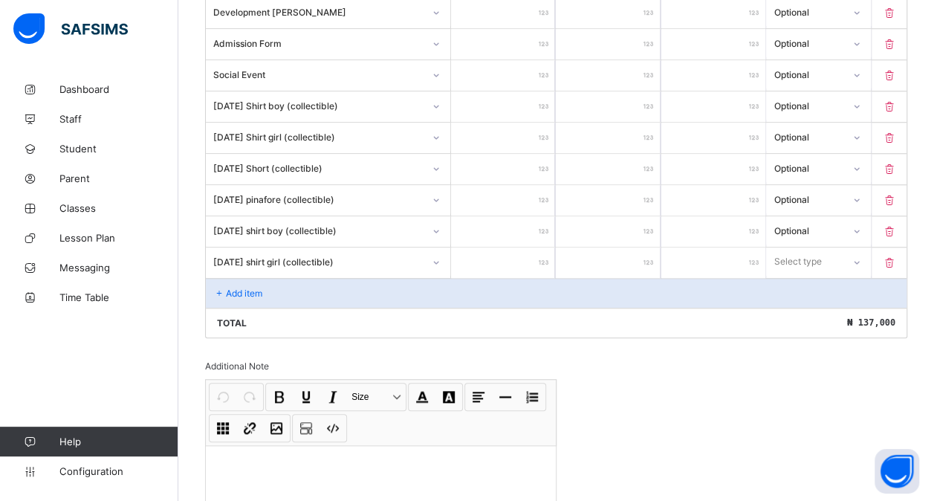
click at [504, 247] on input "number" at bounding box center [503, 262] width 104 height 30
type input "*"
type input "**"
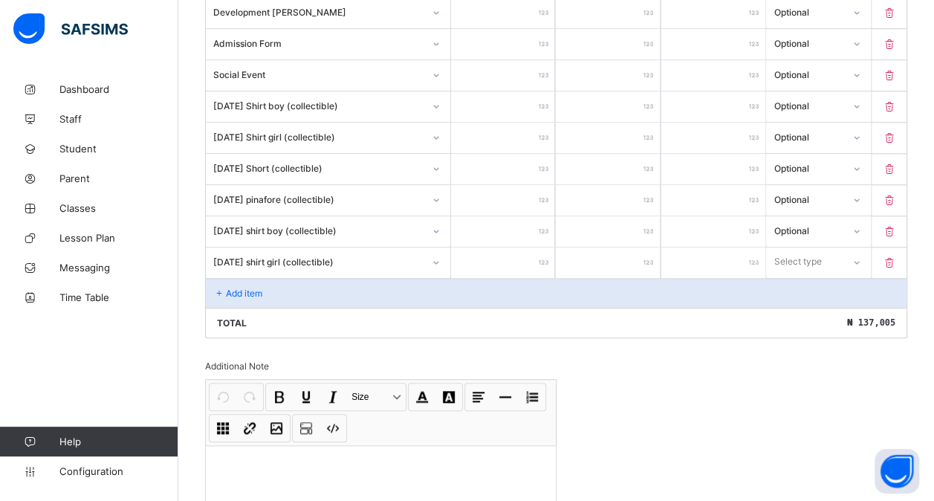
type input "***"
type input "****"
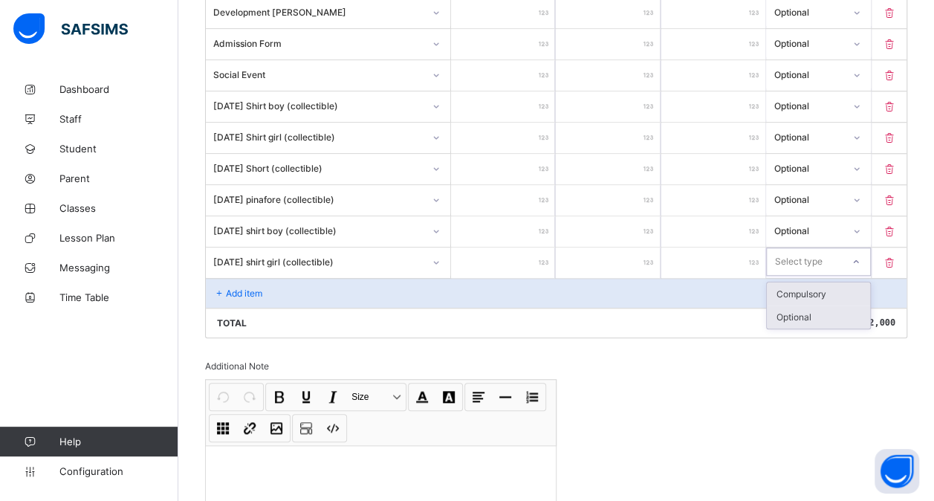
drag, startPoint x: 802, startPoint y: 253, endPoint x: 795, endPoint y: 301, distance: 48.9
click at [795, 276] on div "option Compulsory focused, 1 of 2. 2 results available. Use Up and Down to choo…" at bounding box center [818, 261] width 104 height 28
click at [795, 305] on div "Optional" at bounding box center [818, 316] width 103 height 23
click at [293, 278] on div "Add item" at bounding box center [556, 293] width 700 height 30
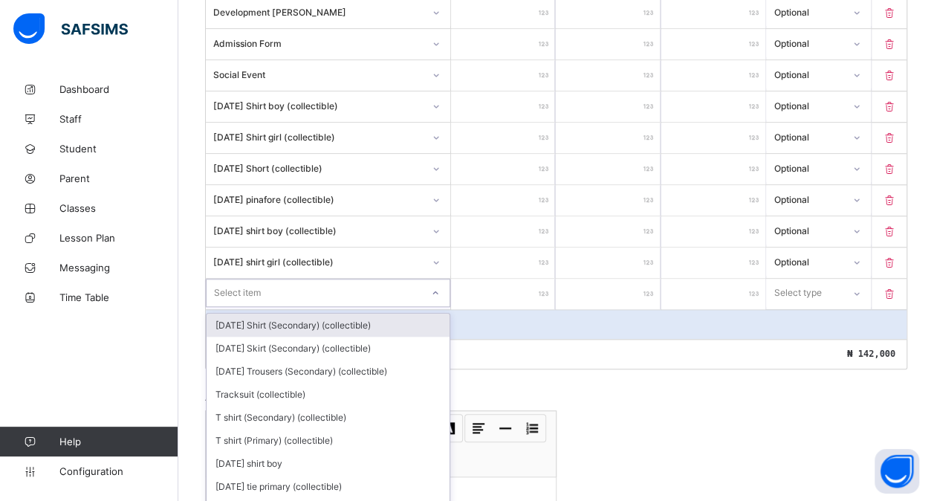
scroll to position [601, 0]
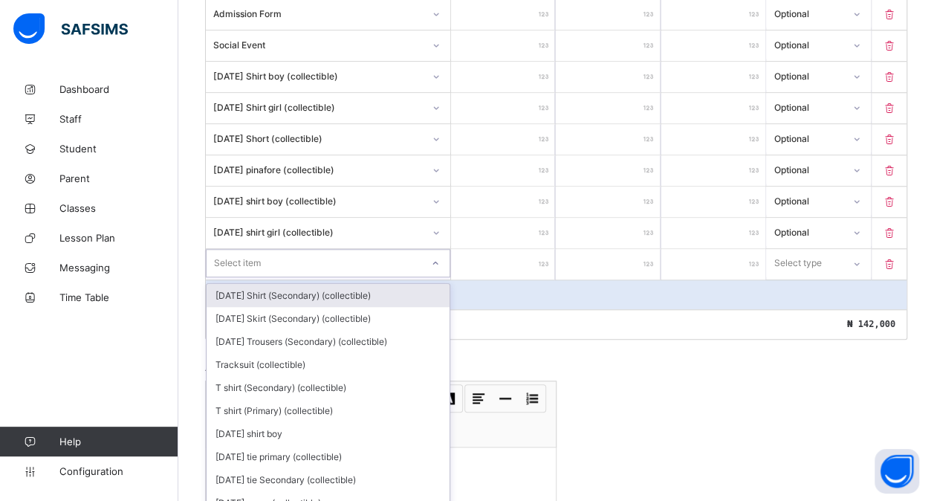
click at [264, 277] on div "option [DATE] Shirt (Secondary) (collectible) focused, 1 of 197. 197 results av…" at bounding box center [328, 263] width 244 height 28
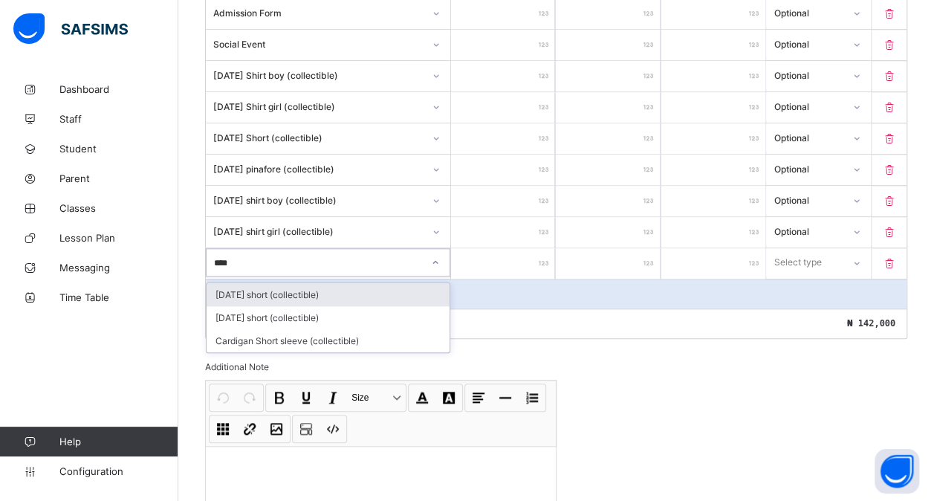
type input "*****"
click at [331, 285] on div "[DATE] short (collectible)" at bounding box center [328, 294] width 243 height 23
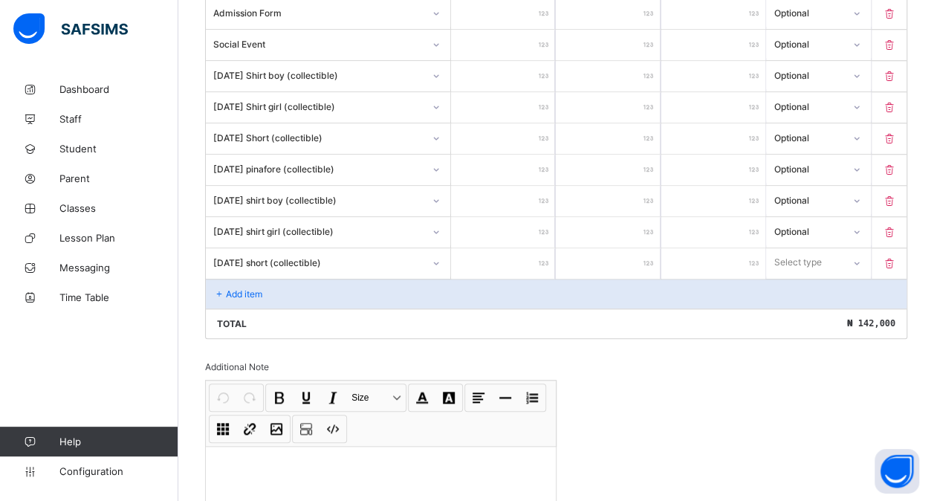
click at [510, 254] on input "number" at bounding box center [503, 263] width 104 height 30
type input "*"
type input "**"
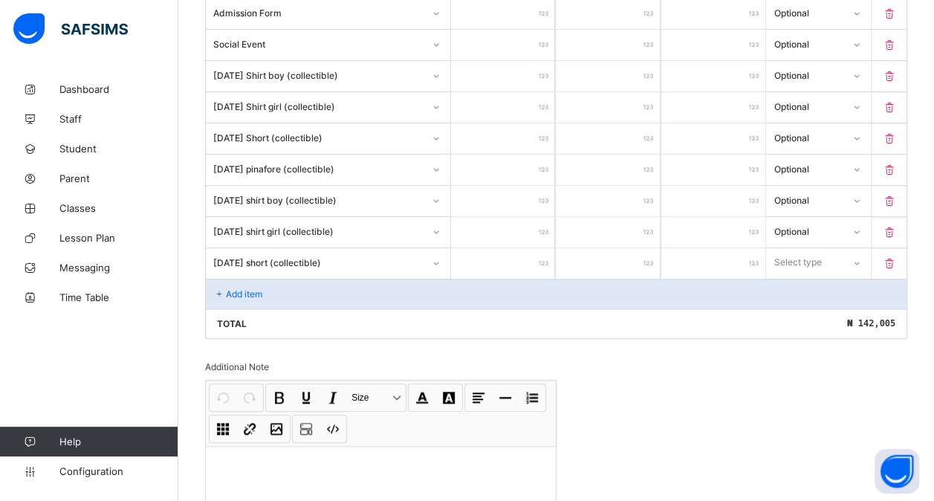
type input "***"
type input "****"
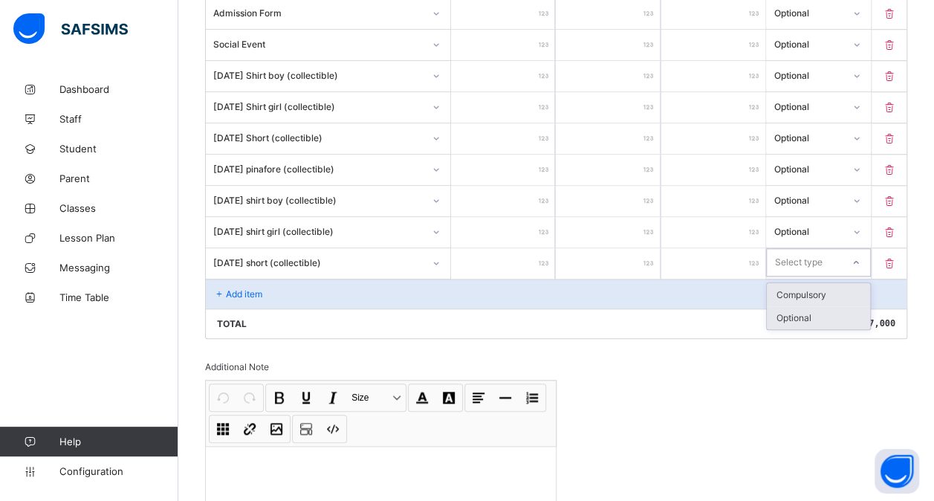
drag, startPoint x: 799, startPoint y: 252, endPoint x: 796, endPoint y: 299, distance: 46.9
click at [796, 276] on div "option Compulsory focused, 1 of 2. 2 results available. Use Up and Down to choo…" at bounding box center [818, 262] width 104 height 28
click at [796, 306] on div "Optional" at bounding box center [818, 317] width 103 height 23
click at [259, 279] on div "Add item" at bounding box center [556, 294] width 700 height 30
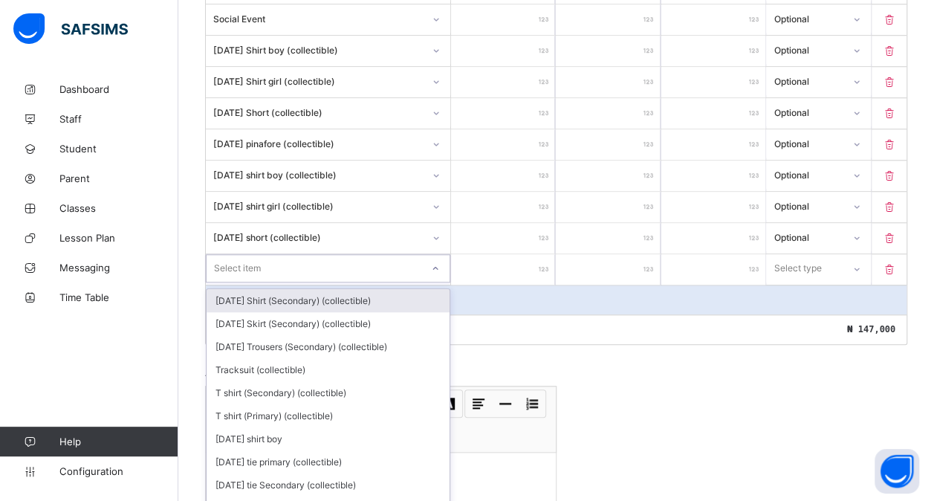
scroll to position [631, 0]
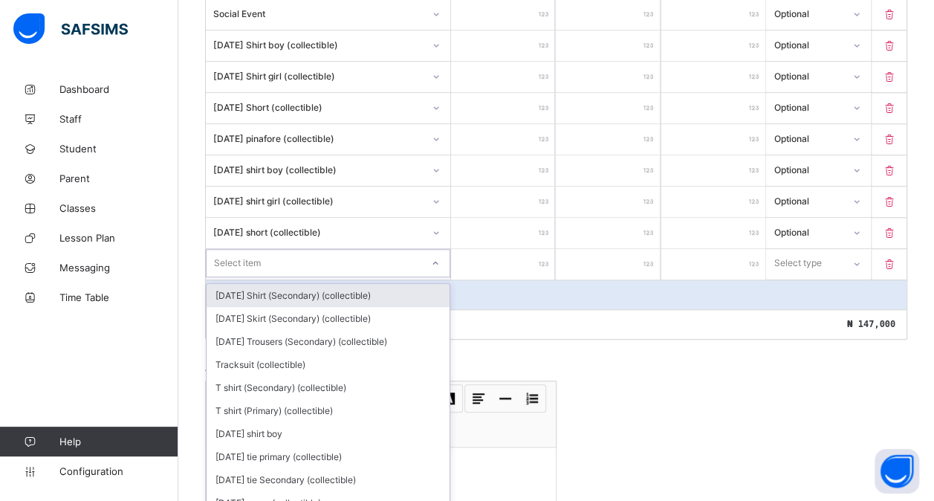
click at [244, 273] on div "option [DATE] Shirt (Secondary) (collectible) focused, 1 of 196. 196 results av…" at bounding box center [328, 263] width 244 height 28
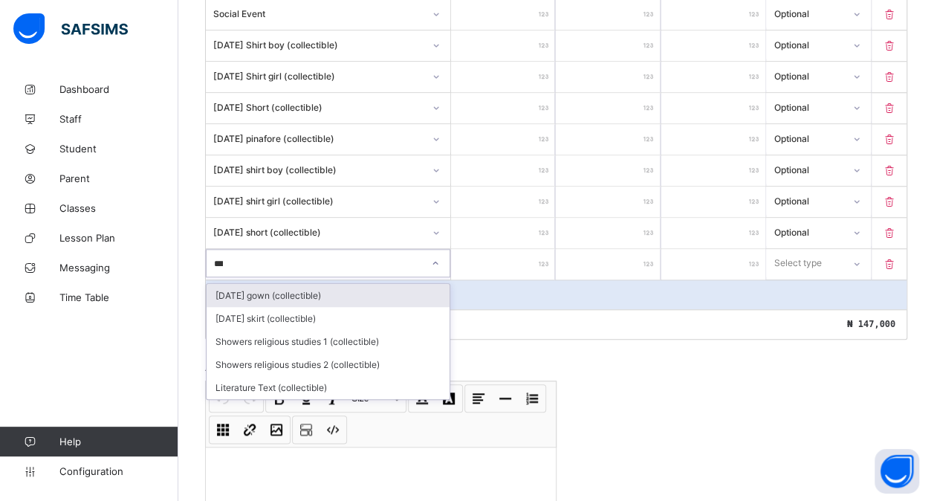
type input "****"
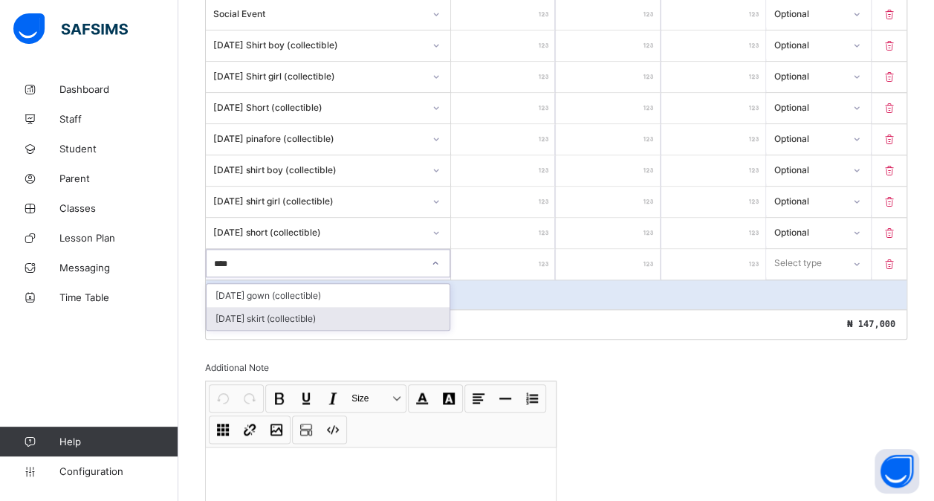
click at [275, 307] on div "[DATE] skirt (collectible)" at bounding box center [328, 318] width 243 height 23
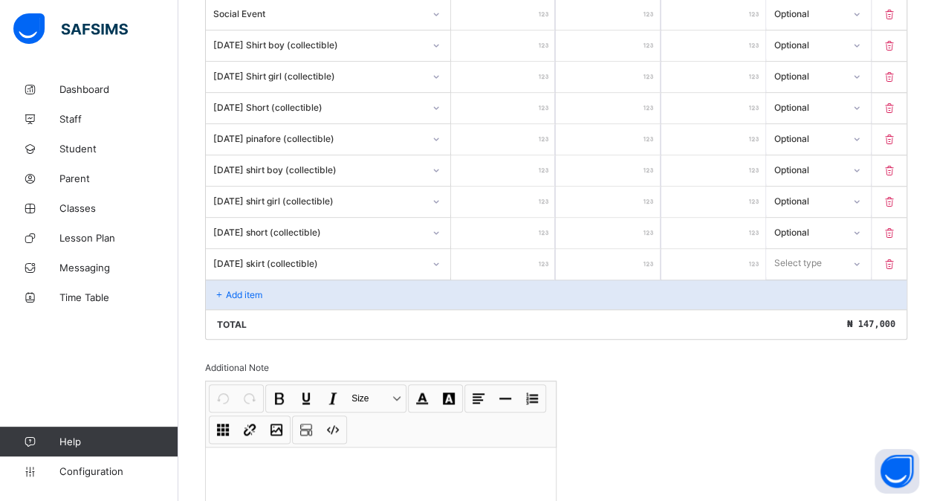
click at [494, 249] on input "number" at bounding box center [503, 264] width 104 height 30
type input "*"
type input "**"
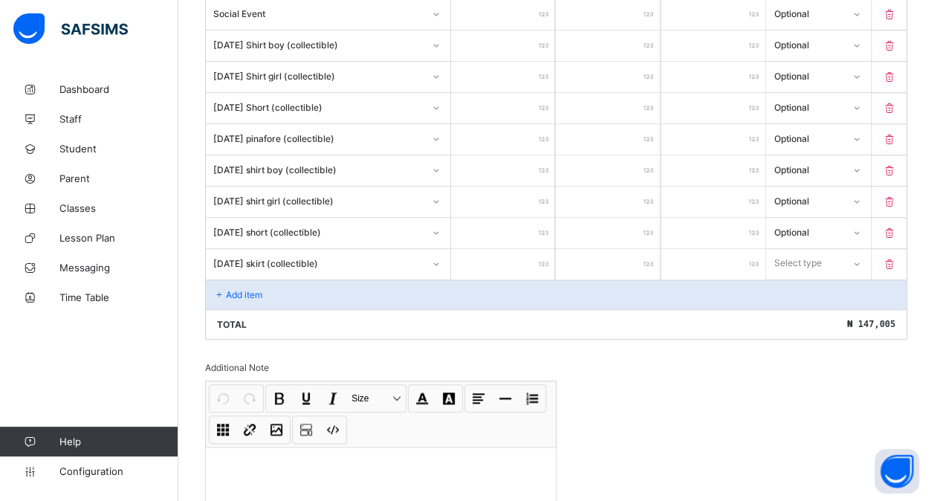
type input "***"
type input "****"
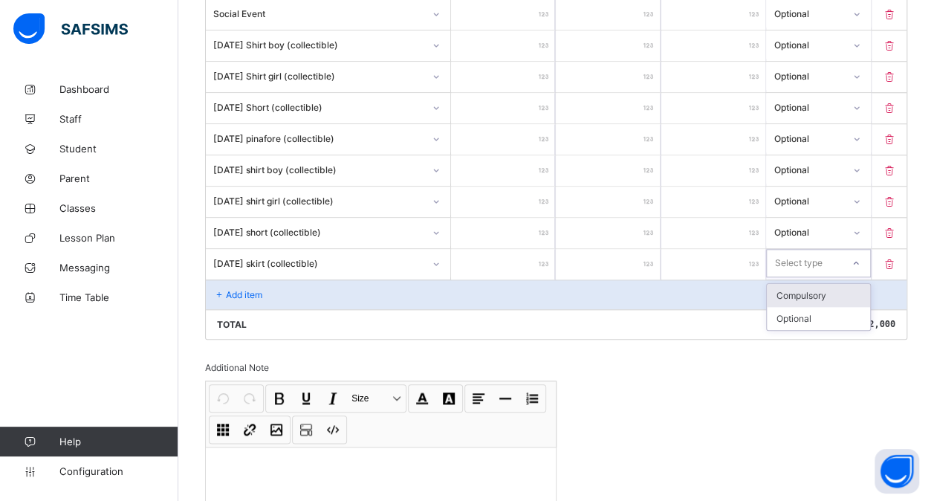
click at [803, 249] on div "Select type" at bounding box center [798, 263] width 48 height 28
click at [792, 307] on div "Optional" at bounding box center [818, 318] width 103 height 23
click at [241, 289] on p "Add item" at bounding box center [244, 294] width 36 height 11
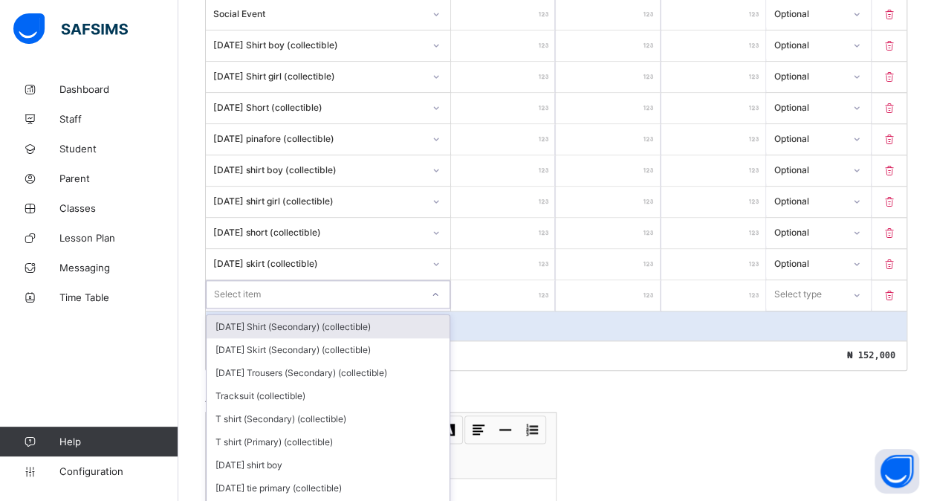
scroll to position [663, 0]
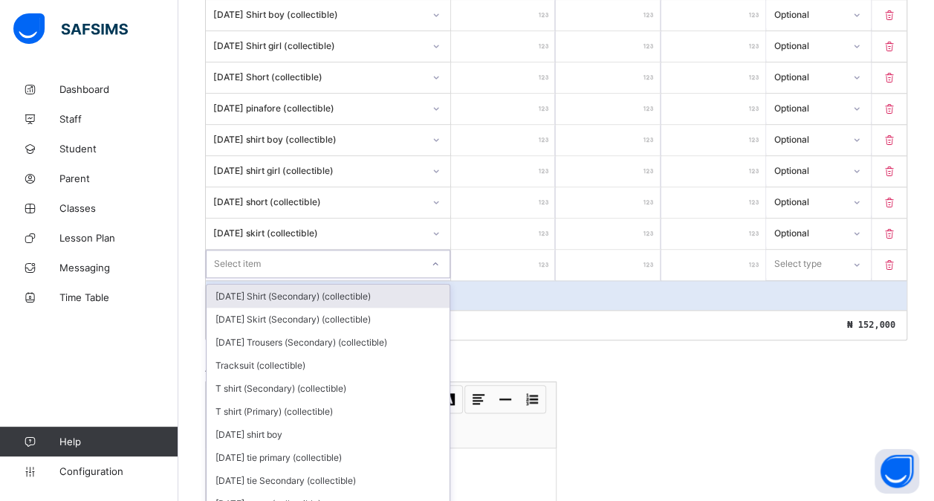
click at [250, 278] on div "option [DATE] Shirt (Secondary) (collectible) focused, 1 of 195. 195 results av…" at bounding box center [328, 264] width 244 height 28
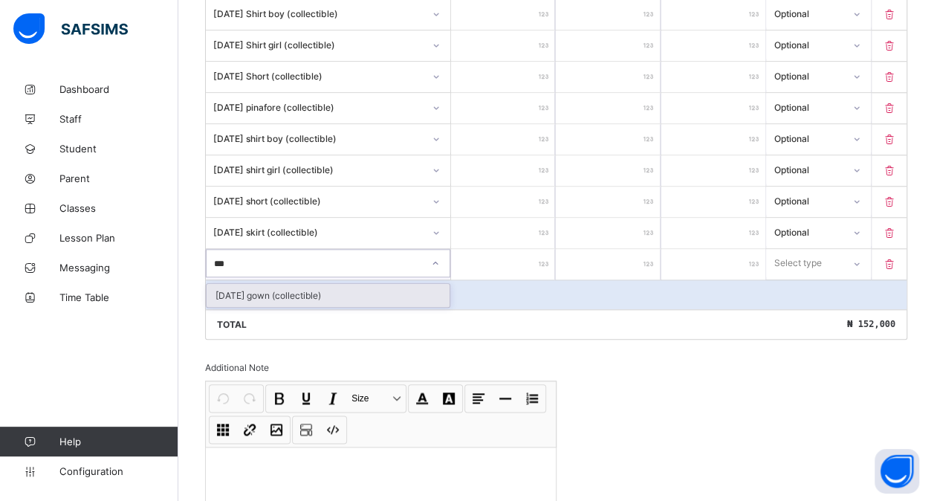
type input "****"
click at [250, 284] on div "[DATE] gown (collectible)" at bounding box center [328, 295] width 243 height 23
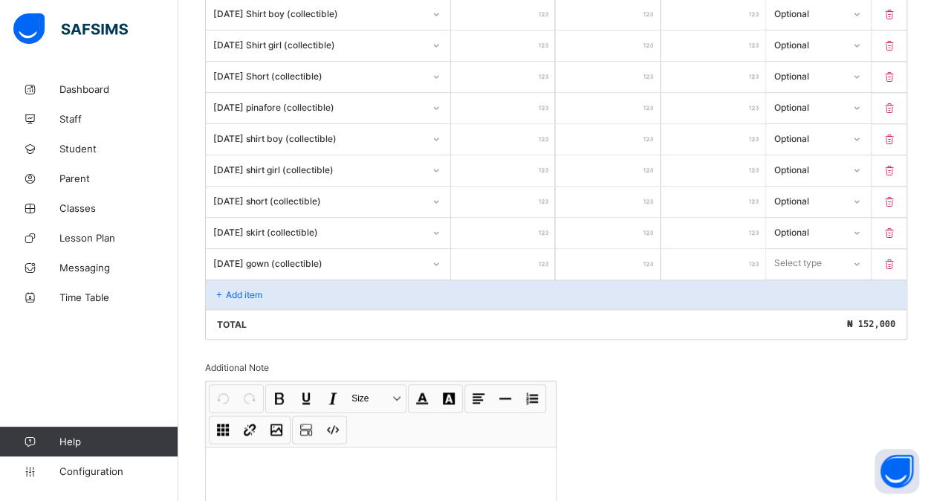
click at [482, 249] on input "number" at bounding box center [503, 264] width 104 height 30
type input "*"
type input "**"
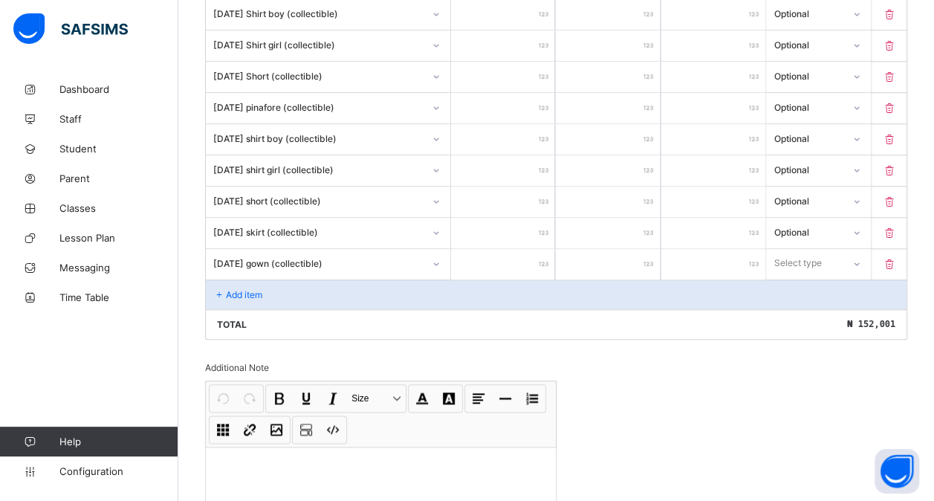
type input "***"
type input "****"
type input "*****"
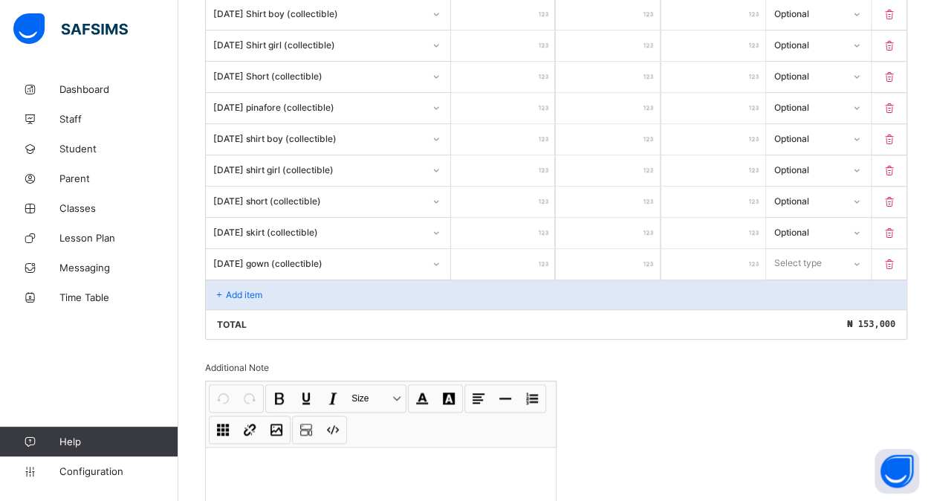
type input "*****"
click at [786, 257] on div "Select type" at bounding box center [798, 263] width 48 height 28
click at [788, 307] on div "Optional" at bounding box center [818, 318] width 103 height 23
click at [322, 284] on div "Add item" at bounding box center [556, 294] width 700 height 30
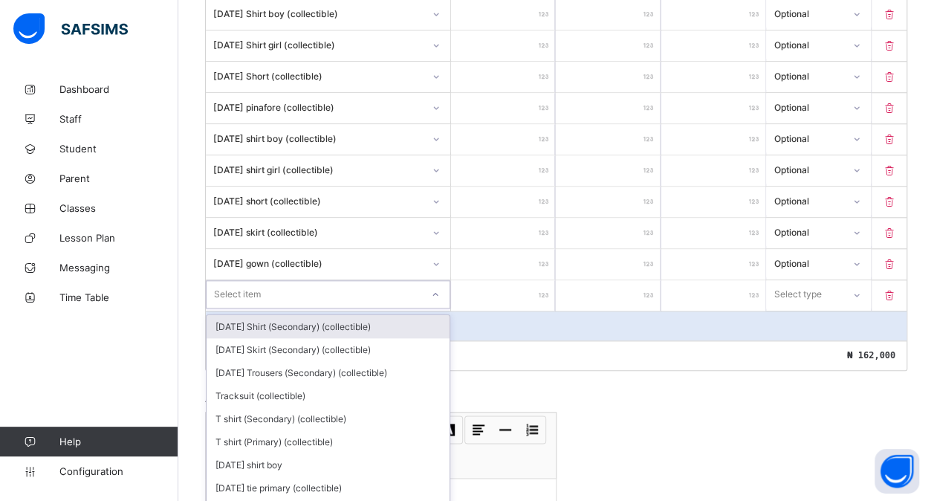
scroll to position [693, 0]
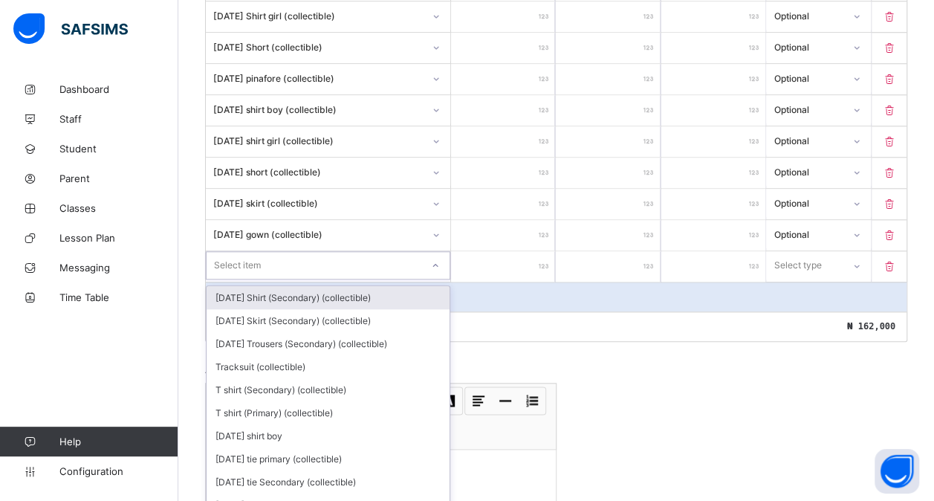
click at [290, 279] on div "option [DATE] Shirt (Secondary) (collectible) focused, 1 of 194. 194 results av…" at bounding box center [328, 265] width 244 height 28
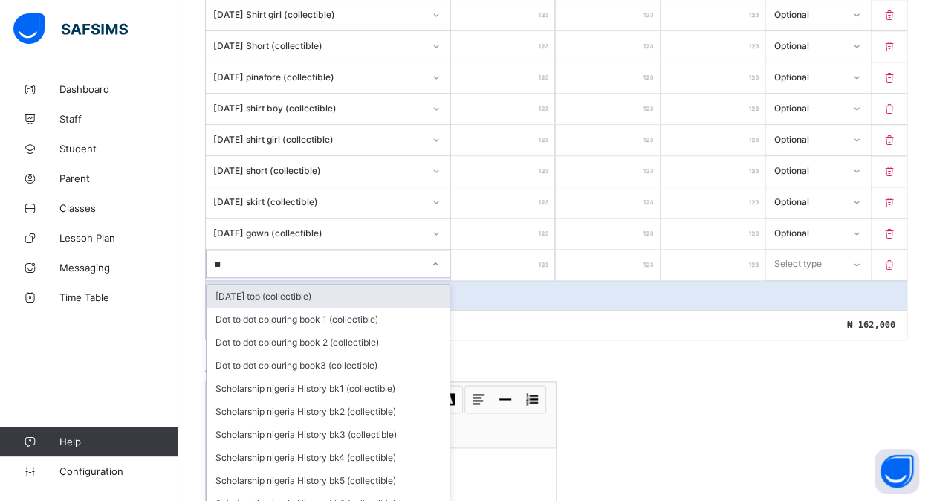
type input "***"
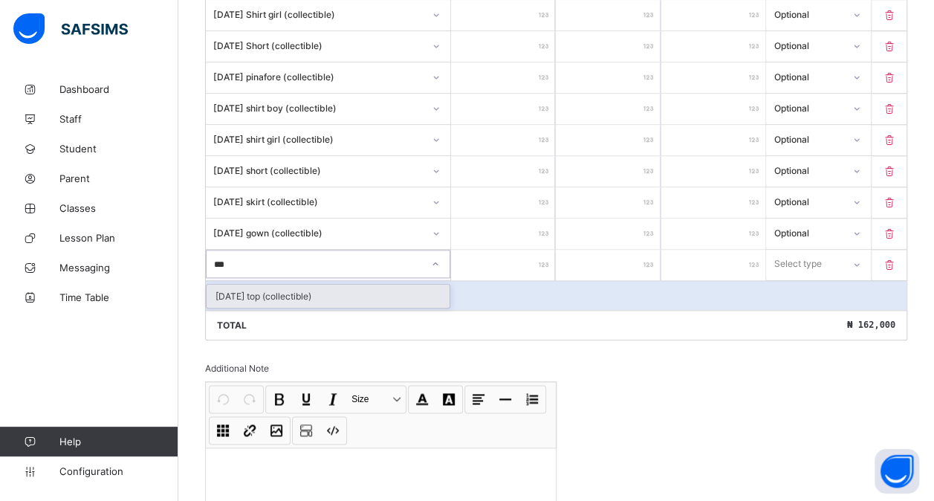
click at [296, 285] on div "[DATE] top (collectible)" at bounding box center [328, 296] width 243 height 23
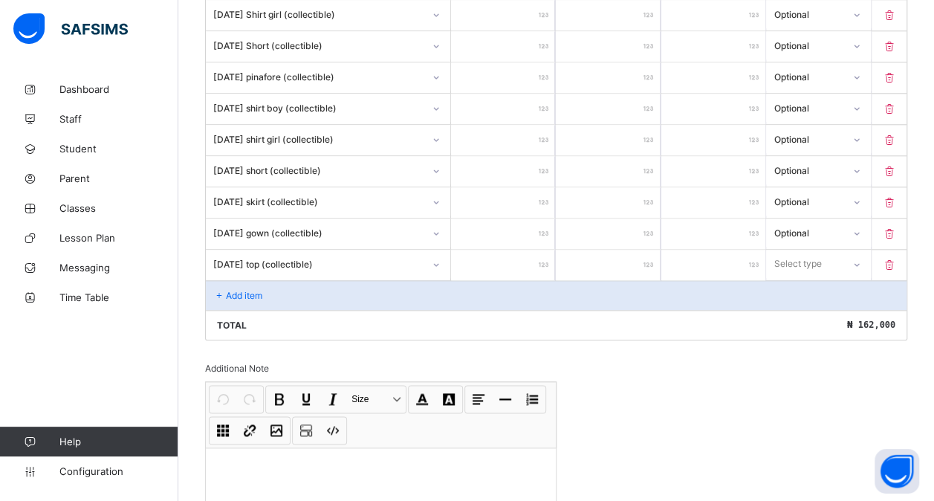
click at [495, 250] on input "number" at bounding box center [503, 265] width 104 height 30
type input "*"
type input "**"
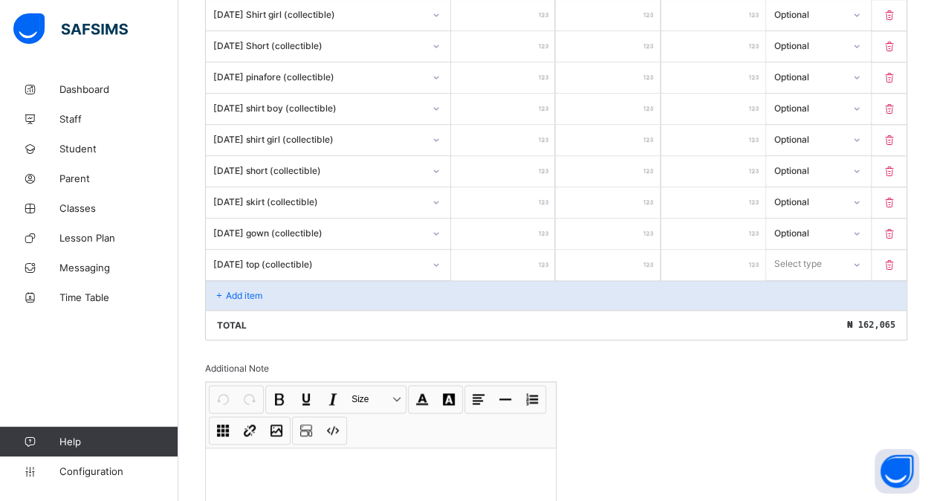
type input "*"
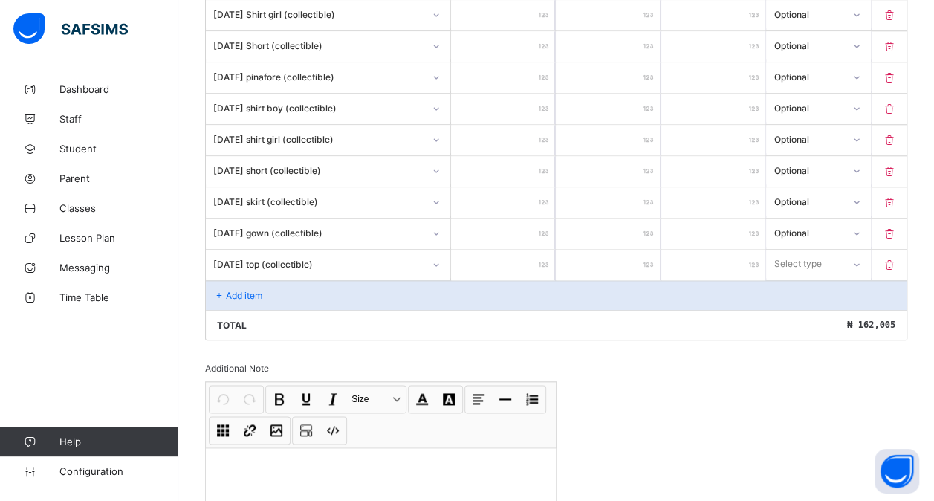
type input "**"
type input "***"
type input "****"
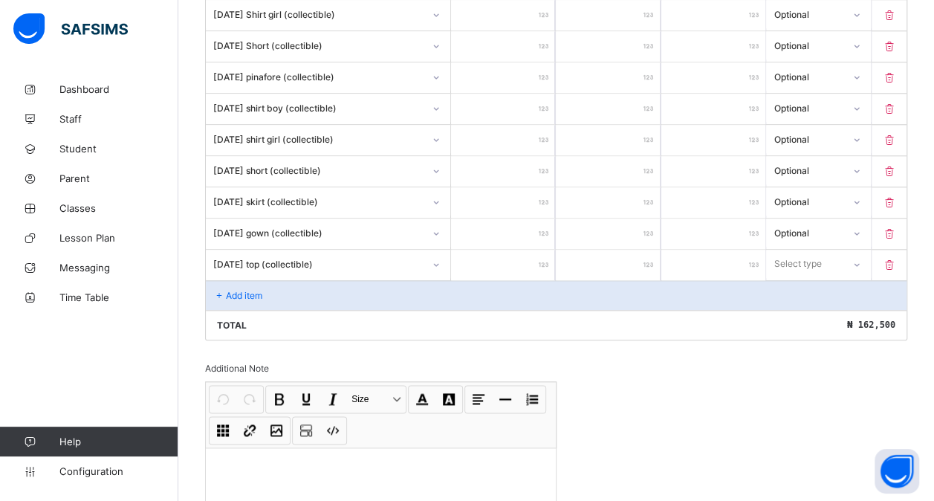
type input "****"
click at [862, 255] on div at bounding box center [855, 264] width 25 height 24
click at [813, 308] on div "Optional" at bounding box center [818, 319] width 103 height 23
click at [266, 281] on div "Add item" at bounding box center [556, 295] width 700 height 30
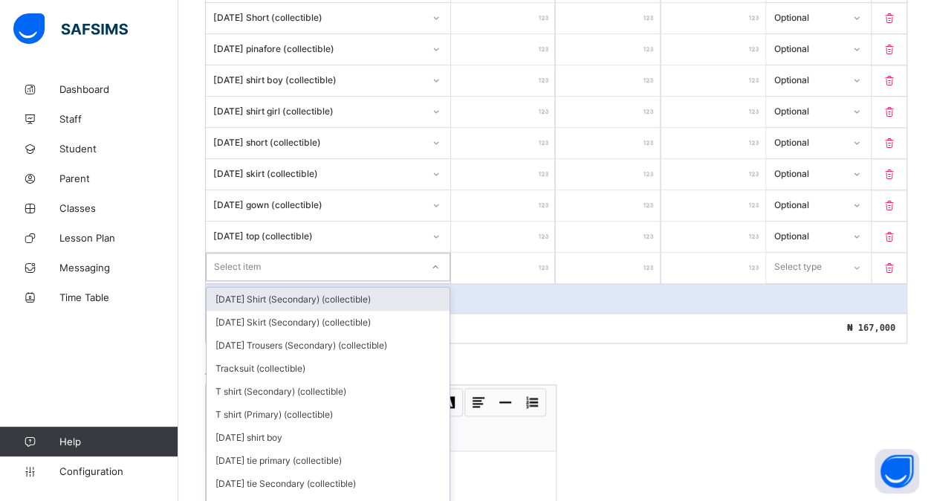
click at [247, 281] on div "option [DATE] Shirt (Secondary) (collectible) focused, 1 of 193. 193 results av…" at bounding box center [328, 267] width 244 height 28
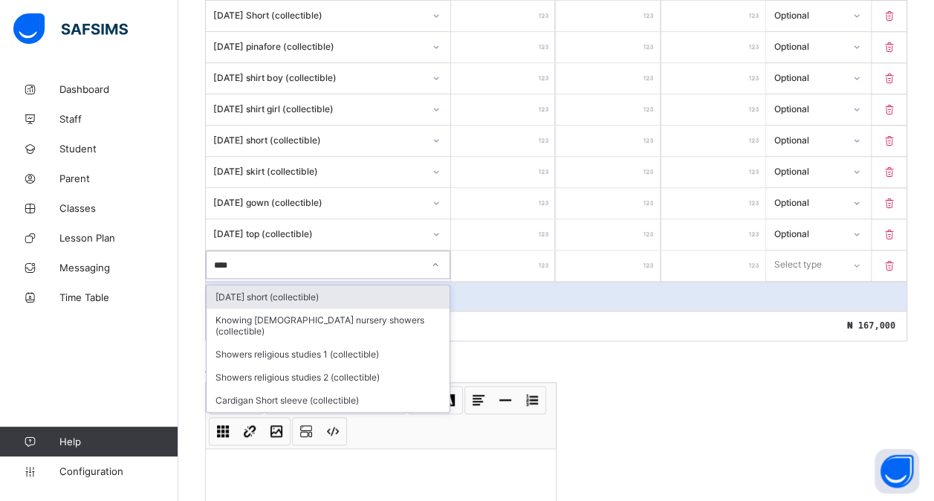
type input "*****"
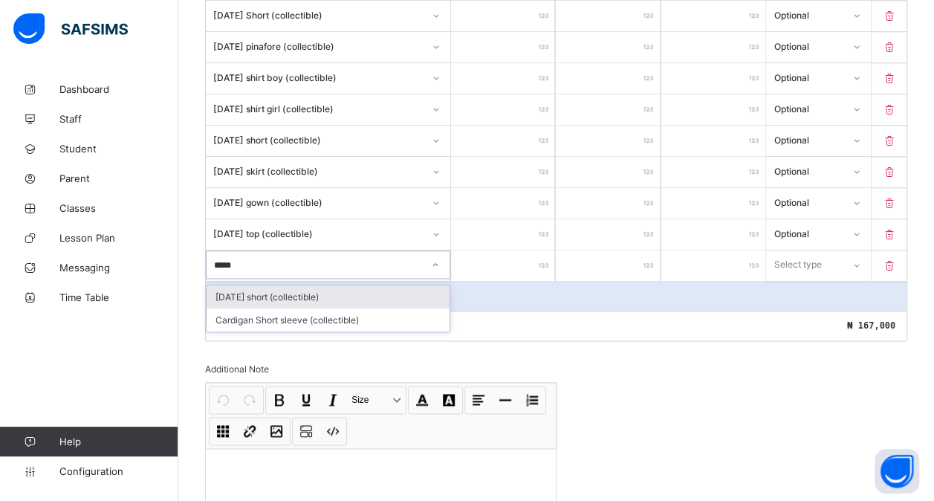
click at [259, 285] on div "[DATE] short (collectible)" at bounding box center [328, 296] width 243 height 23
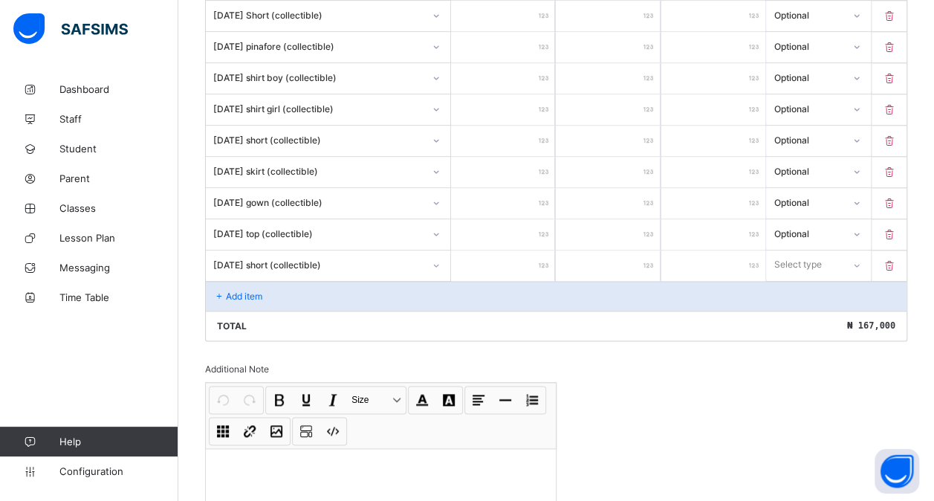
click at [502, 250] on input "number" at bounding box center [503, 265] width 104 height 30
type input "*"
type input "**"
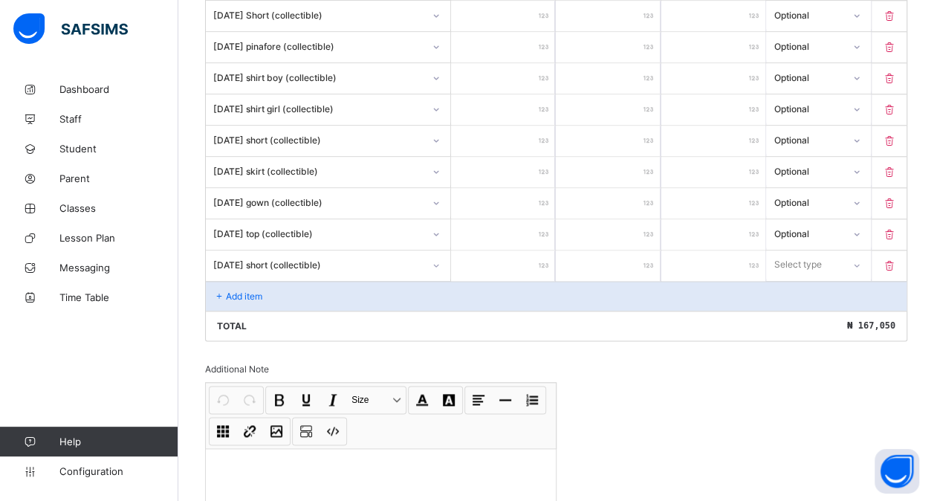
type input "***"
type input "****"
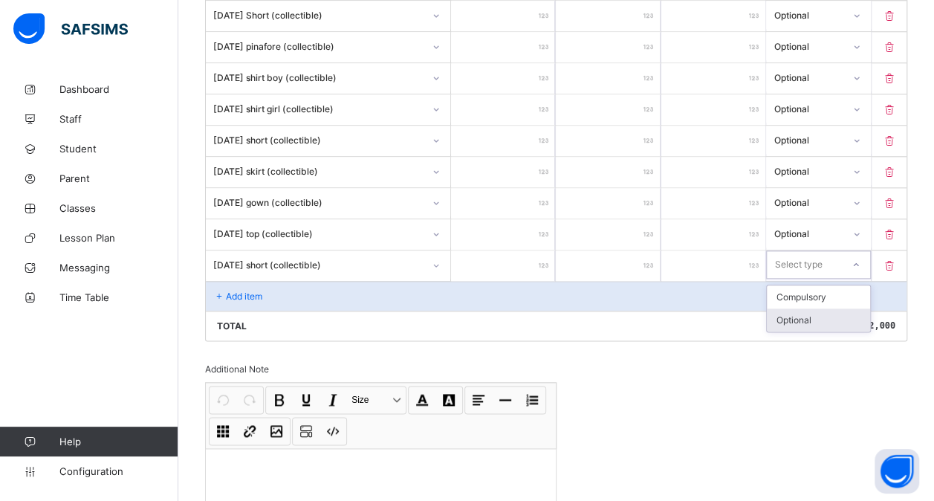
drag, startPoint x: 799, startPoint y: 257, endPoint x: 792, endPoint y: 300, distance: 43.7
click at [792, 279] on div "option Optional focused, 2 of 2. 2 results available. Use Up and Down to choose…" at bounding box center [818, 264] width 104 height 28
click at [792, 308] on div "Optional" at bounding box center [818, 319] width 103 height 23
click at [267, 281] on div "Add item" at bounding box center [556, 296] width 700 height 30
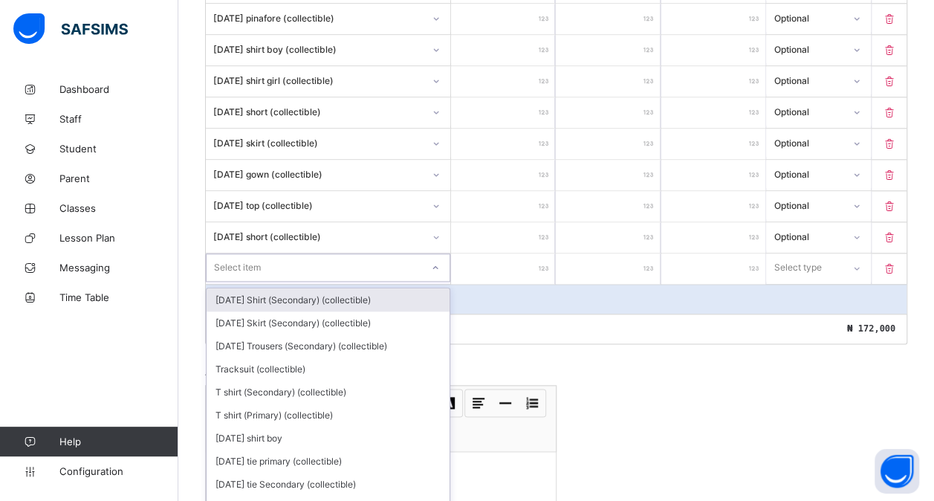
scroll to position [755, 0]
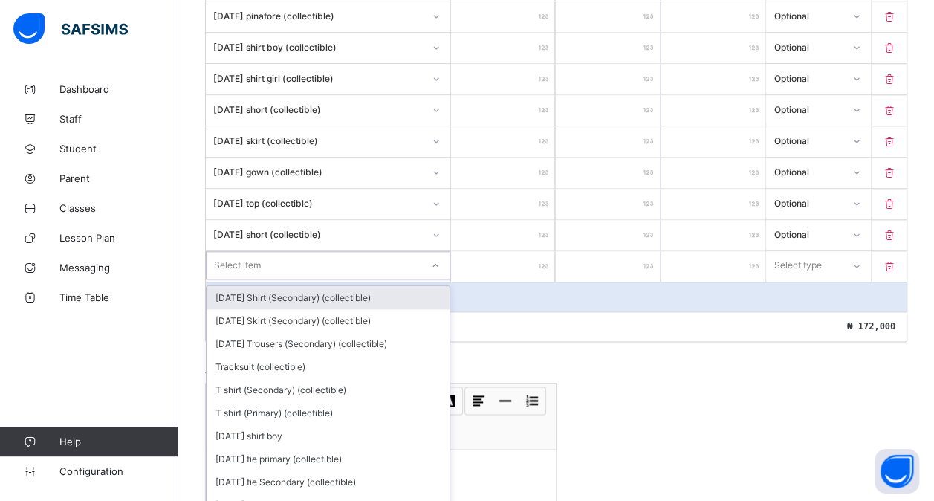
click at [256, 279] on div "option [DATE] Shirt (Secondary) (collectible) focused, 1 of 192. 192 results av…" at bounding box center [328, 265] width 244 height 28
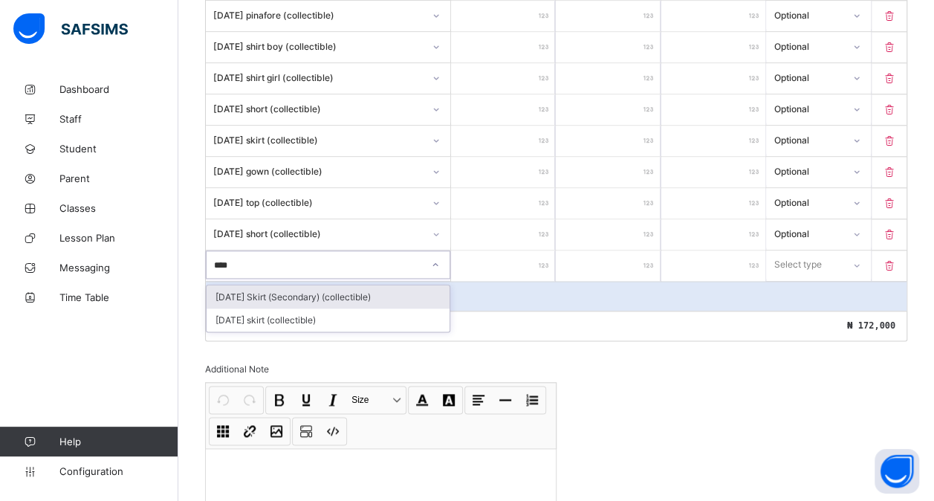
type input "*****"
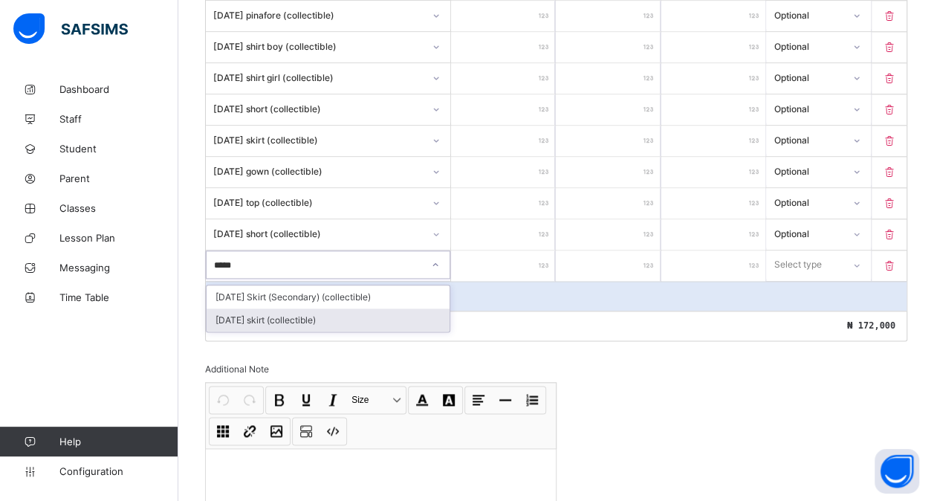
click at [303, 308] on div "[DATE] skirt (collectible)" at bounding box center [328, 319] width 243 height 23
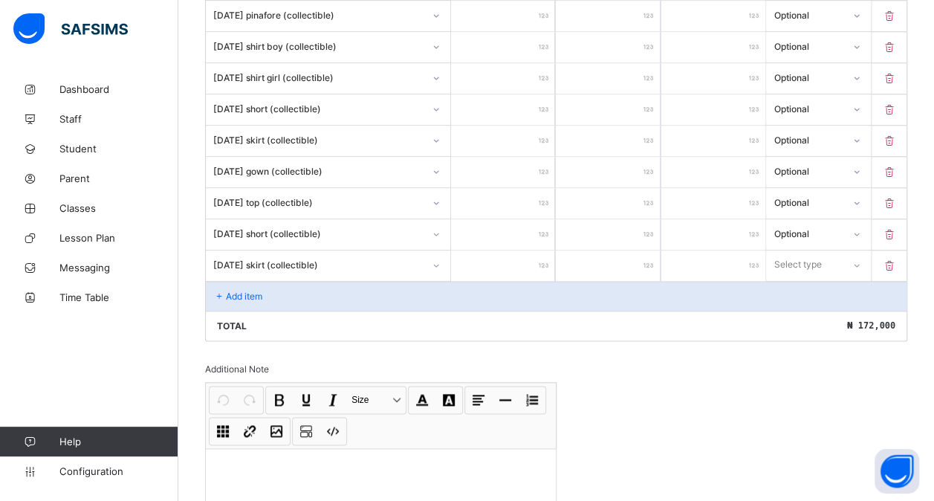
click at [484, 250] on input "number" at bounding box center [503, 265] width 104 height 30
type input "*"
drag, startPoint x: 813, startPoint y: 261, endPoint x: 796, endPoint y: 310, distance: 51.9
click at [796, 279] on div "option Optional focused, 2 of 2. 2 results available. Use Up and Down to choose…" at bounding box center [818, 264] width 104 height 28
click at [796, 310] on div "Optional" at bounding box center [818, 319] width 103 height 23
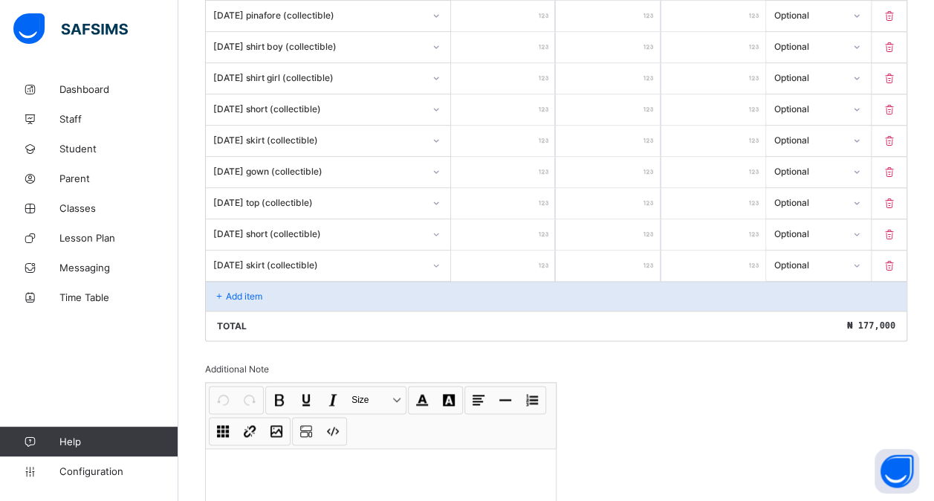
click at [278, 282] on div "Add item" at bounding box center [556, 296] width 700 height 30
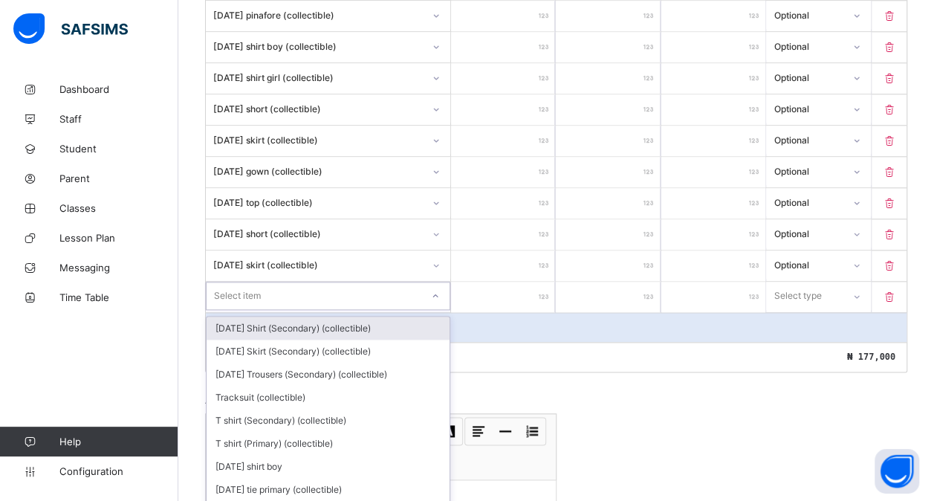
scroll to position [785, 0]
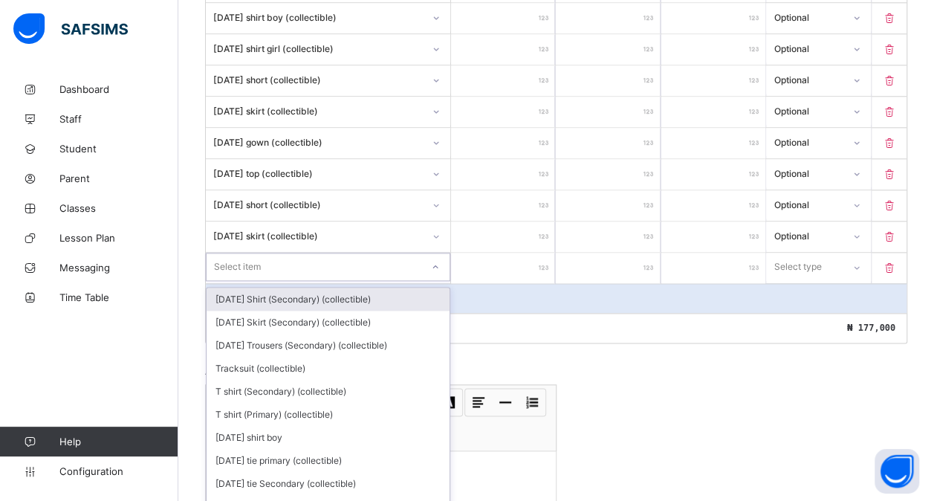
click at [291, 279] on div "option [DATE] Shirt (Secondary) (collectible) focused, 1 of 191. 191 results av…" at bounding box center [328, 267] width 244 height 28
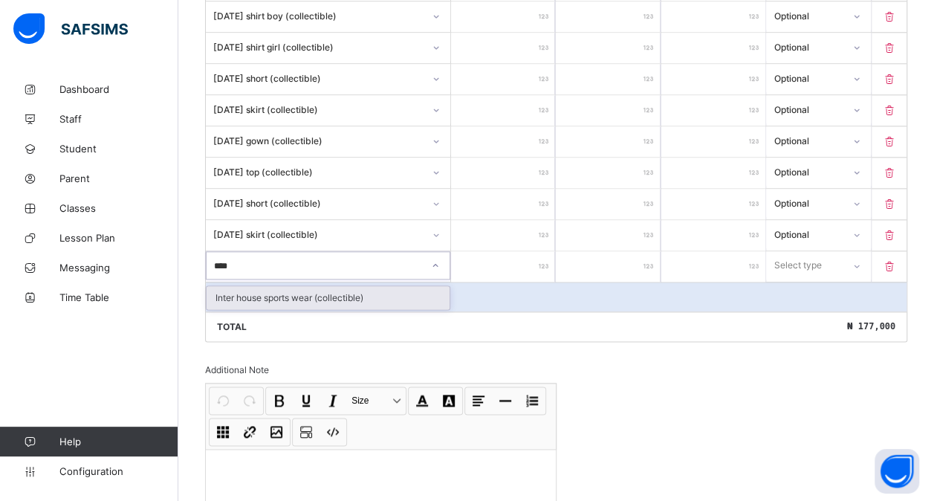
click at [318, 287] on div "Inter house sports wear (collectible)" at bounding box center [328, 297] width 243 height 23
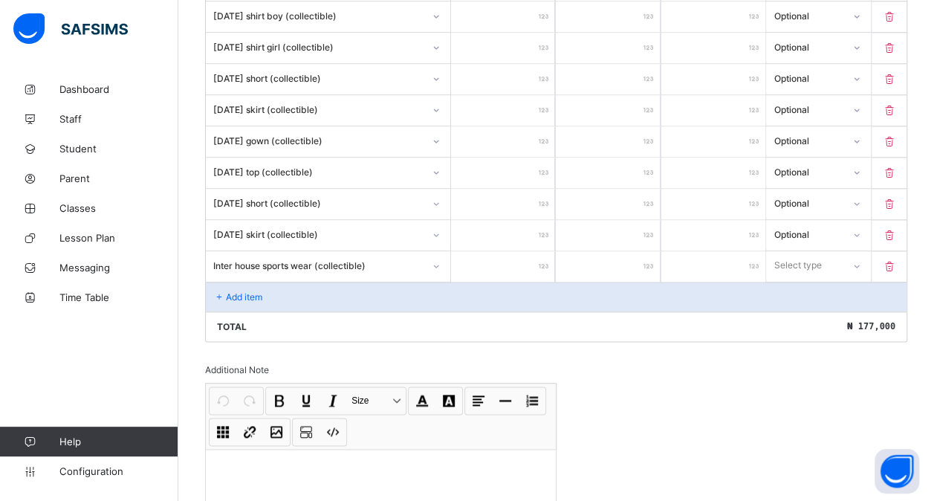
click at [486, 251] on input "number" at bounding box center [503, 266] width 104 height 30
drag, startPoint x: 797, startPoint y: 253, endPoint x: 797, endPoint y: 303, distance: 49.8
click at [797, 279] on div "option Optional focused, 2 of 2. 2 results available. Use Up and Down to choose…" at bounding box center [818, 265] width 104 height 28
click at [797, 309] on div "Optional" at bounding box center [818, 320] width 103 height 23
click at [235, 291] on p "Add item" at bounding box center [244, 296] width 36 height 11
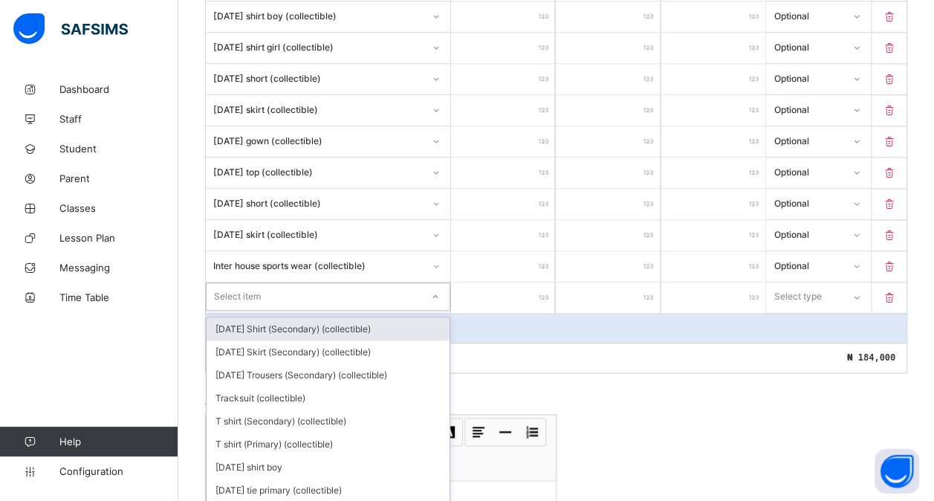
scroll to position [816, 0]
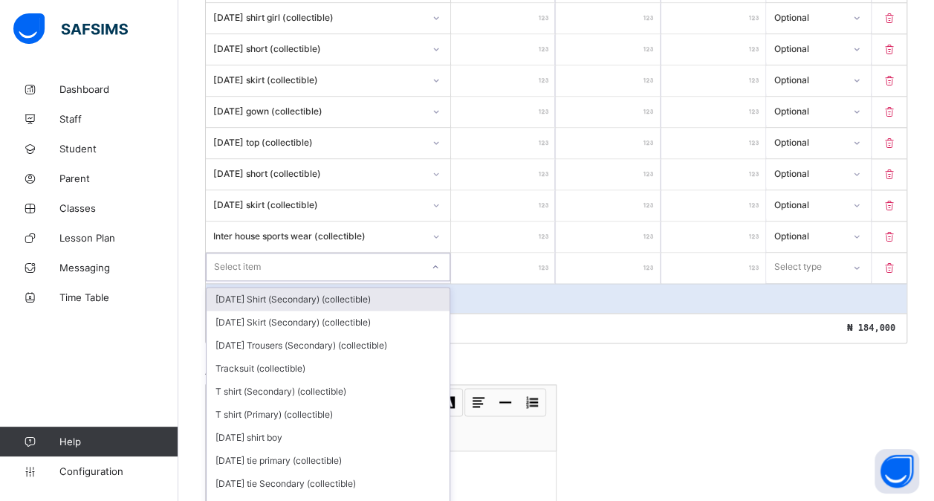
click at [244, 279] on div "option [DATE] Shirt (Secondary) (collectible) focused, 1 of 190. 190 results av…" at bounding box center [328, 267] width 244 height 28
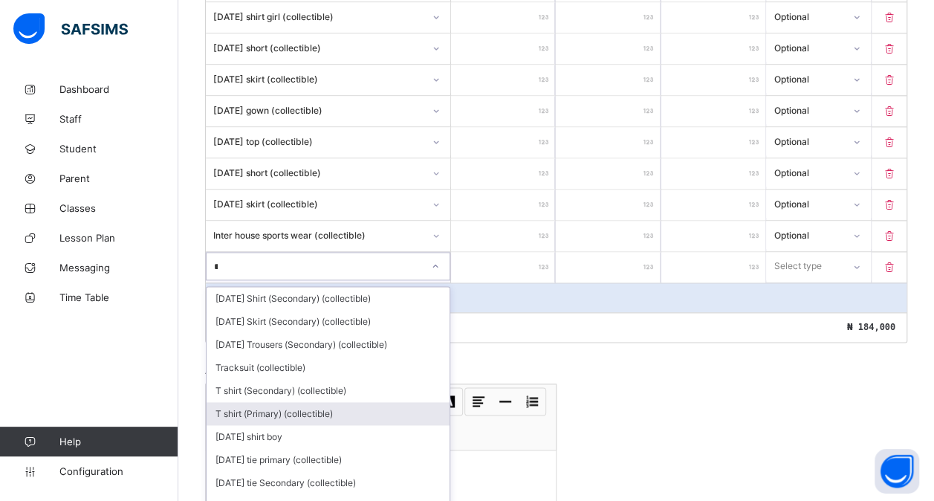
click at [287, 402] on div "T shirt (Primary) (collectible)" at bounding box center [328, 413] width 243 height 23
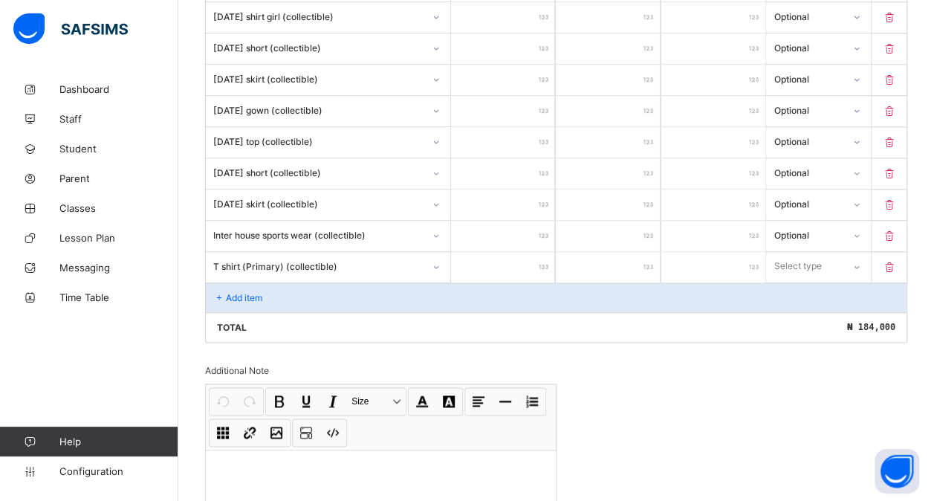
click at [502, 254] on input "number" at bounding box center [503, 267] width 104 height 30
click at [783, 262] on div "Select type" at bounding box center [818, 266] width 104 height 28
click at [786, 310] on div "Optional" at bounding box center [818, 321] width 103 height 23
click at [311, 292] on div "Add item" at bounding box center [556, 297] width 700 height 30
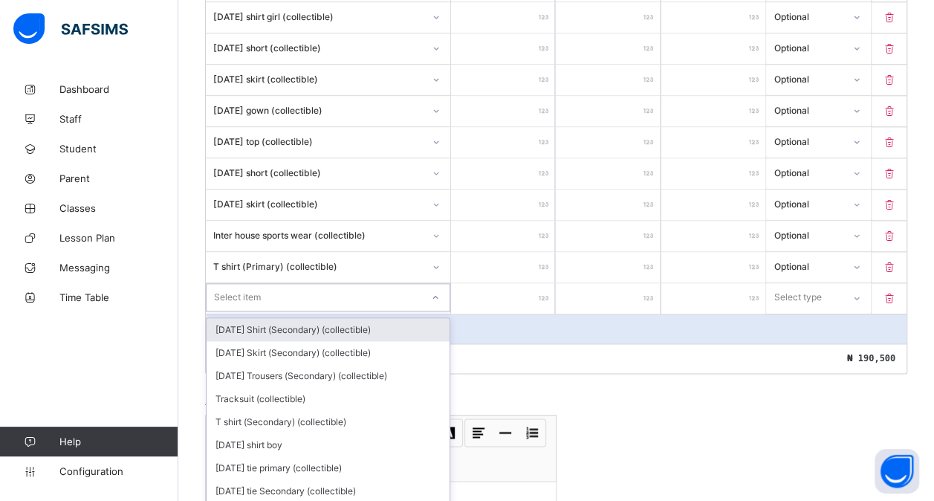
scroll to position [847, 0]
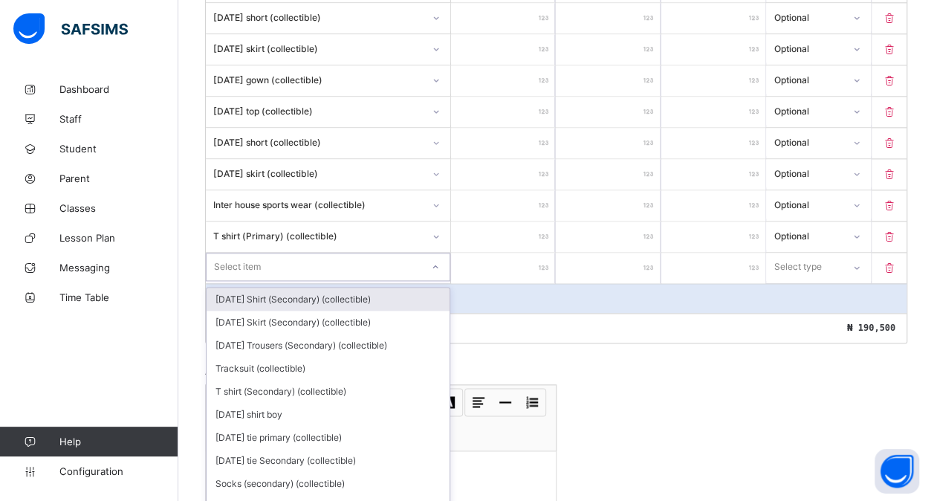
click at [324, 281] on div "option [DATE] Shirt (Secondary) (collectible) focused, 1 of 189. 189 results av…" at bounding box center [328, 267] width 244 height 28
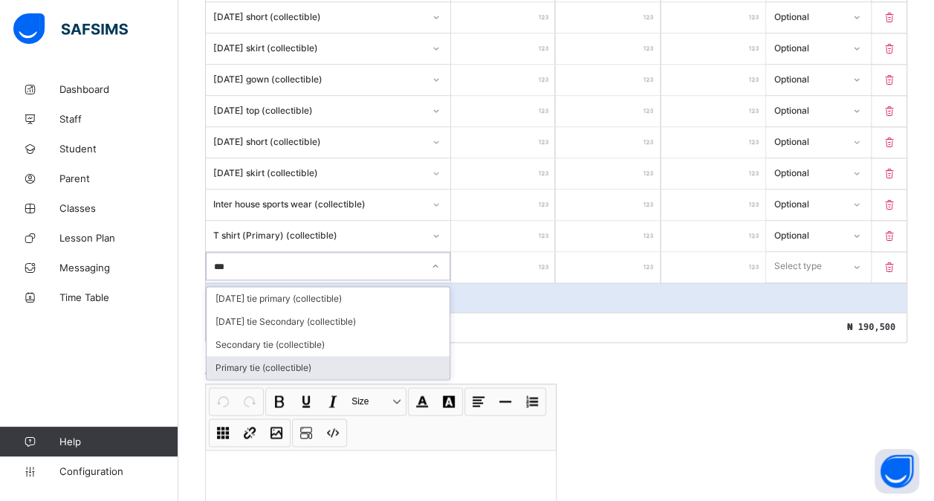
click at [290, 356] on div "Primary tie (collectible)" at bounding box center [328, 367] width 243 height 23
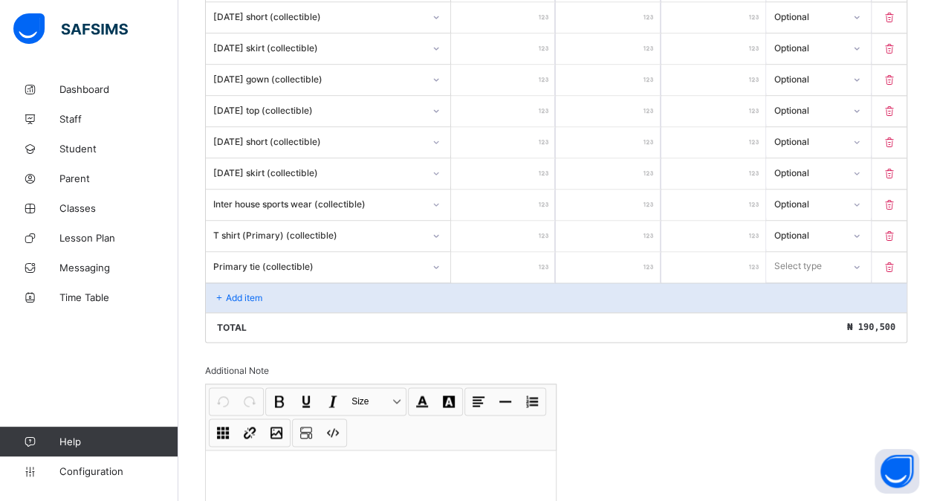
click at [483, 253] on input "number" at bounding box center [503, 267] width 104 height 30
drag, startPoint x: 798, startPoint y: 261, endPoint x: 796, endPoint y: 308, distance: 46.8
click at [796, 280] on div "option Optional focused, 2 of 2. 2 results available. Use Up and Down to choose…" at bounding box center [818, 266] width 104 height 28
click at [796, 310] on div "Optional" at bounding box center [818, 321] width 103 height 23
click at [247, 287] on div "Add item" at bounding box center [556, 297] width 700 height 30
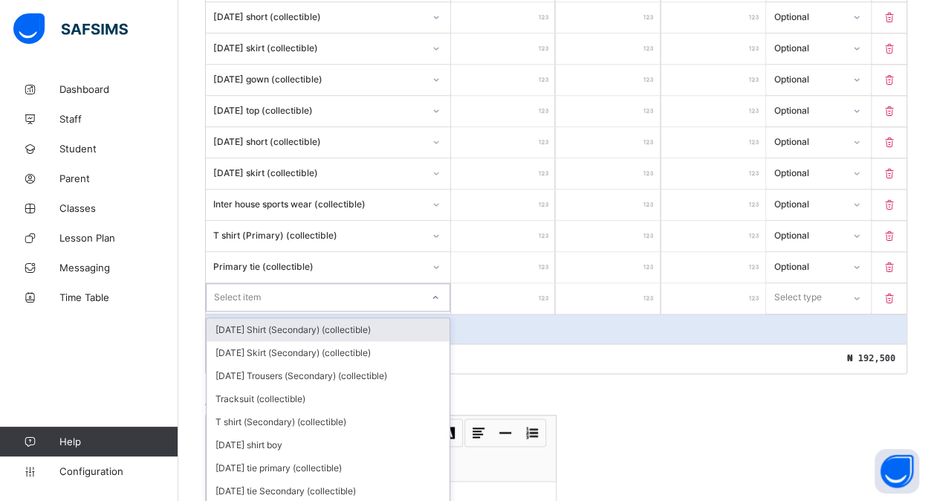
scroll to position [877, 0]
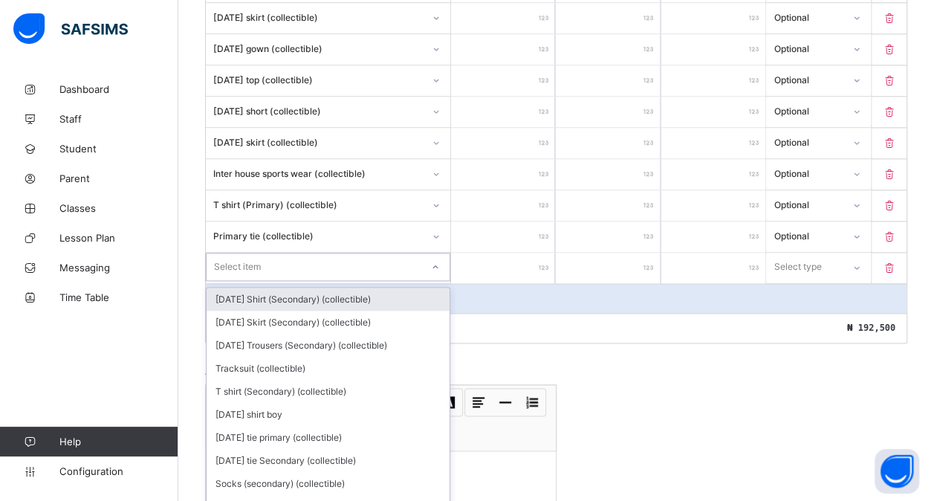
click at [257, 281] on div "option [DATE] Shirt (Secondary) (collectible) focused, 1 of 188. 188 results av…" at bounding box center [328, 267] width 244 height 28
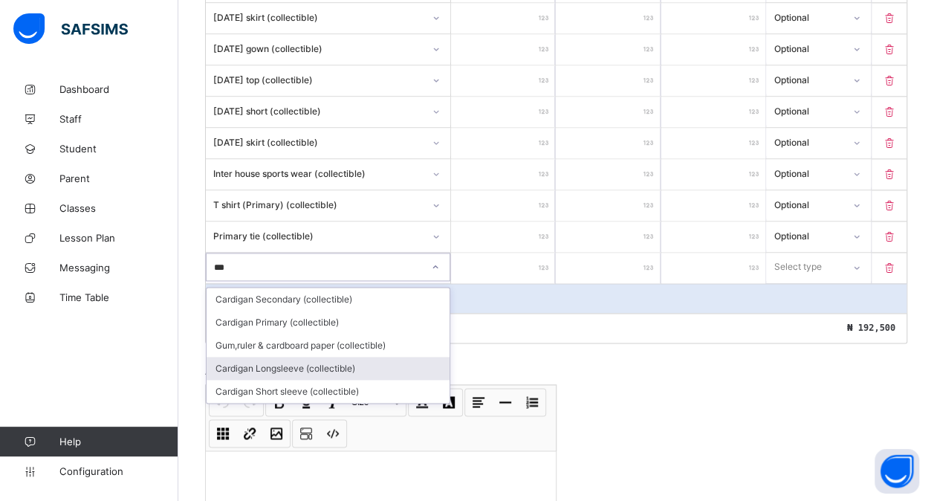
click at [332, 357] on div "Cardigan Longsleeve (collectible)" at bounding box center [328, 368] width 243 height 23
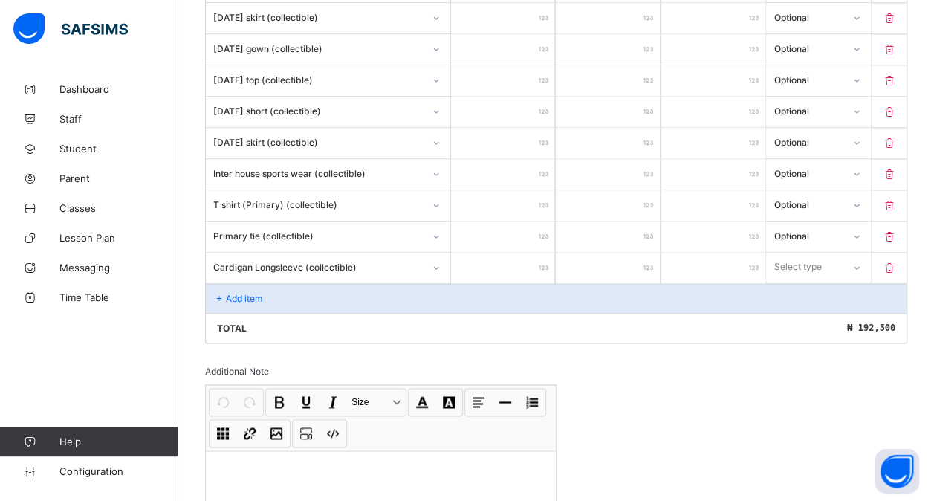
click at [498, 258] on input "number" at bounding box center [503, 268] width 104 height 30
click at [810, 253] on div "Select type" at bounding box center [797, 267] width 48 height 28
click at [805, 311] on div "Optional" at bounding box center [818, 322] width 103 height 23
click at [281, 283] on div "Add item" at bounding box center [556, 298] width 700 height 30
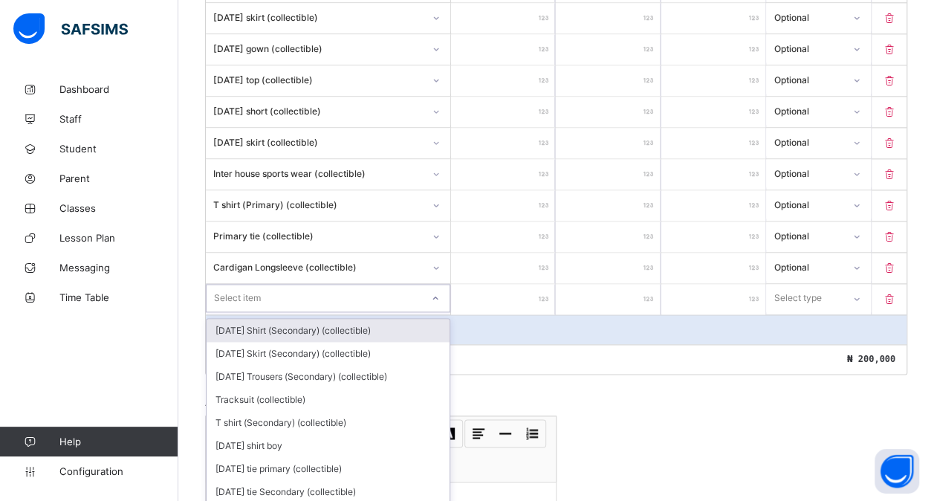
scroll to position [908, 0]
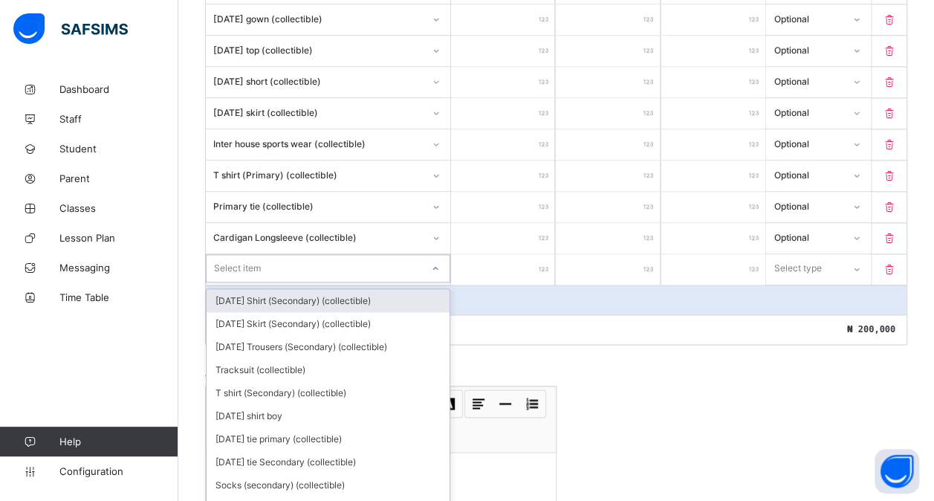
click at [255, 278] on div "option [DATE] Shirt (Secondary) (collectible) focused, 1 of 187. 187 results av…" at bounding box center [328, 268] width 244 height 28
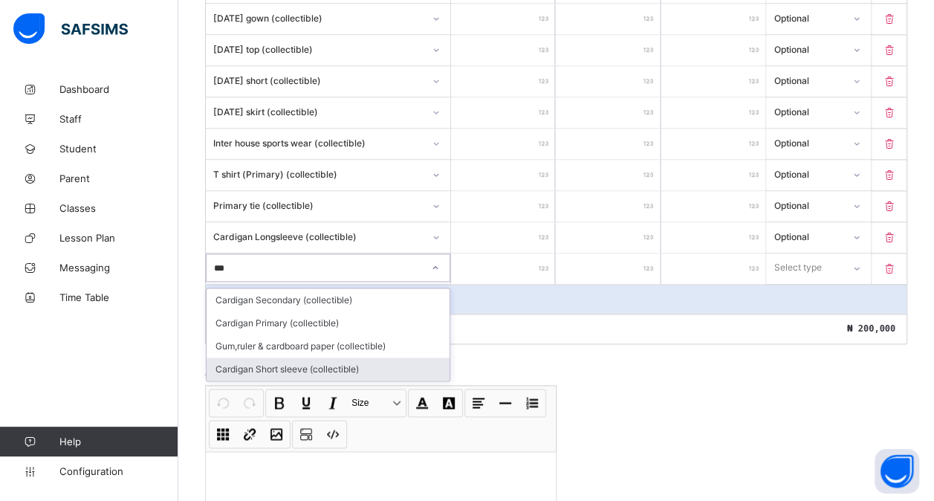
click at [313, 357] on div "Cardigan Short sleeve (collectible)" at bounding box center [328, 368] width 243 height 23
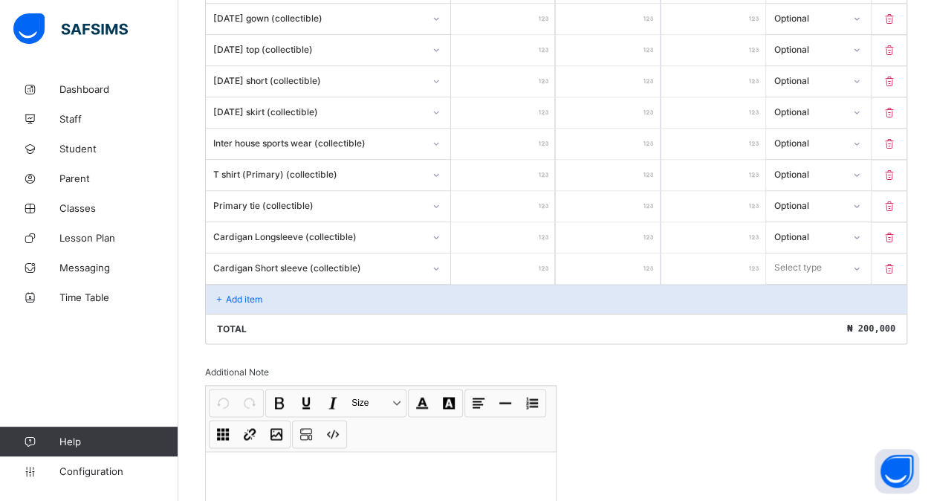
click at [508, 253] on input "number" at bounding box center [503, 268] width 104 height 30
click at [804, 259] on div "Select type" at bounding box center [798, 267] width 48 height 28
click at [798, 311] on div "Optional" at bounding box center [818, 322] width 103 height 23
click at [234, 284] on div "Add item" at bounding box center [556, 299] width 700 height 30
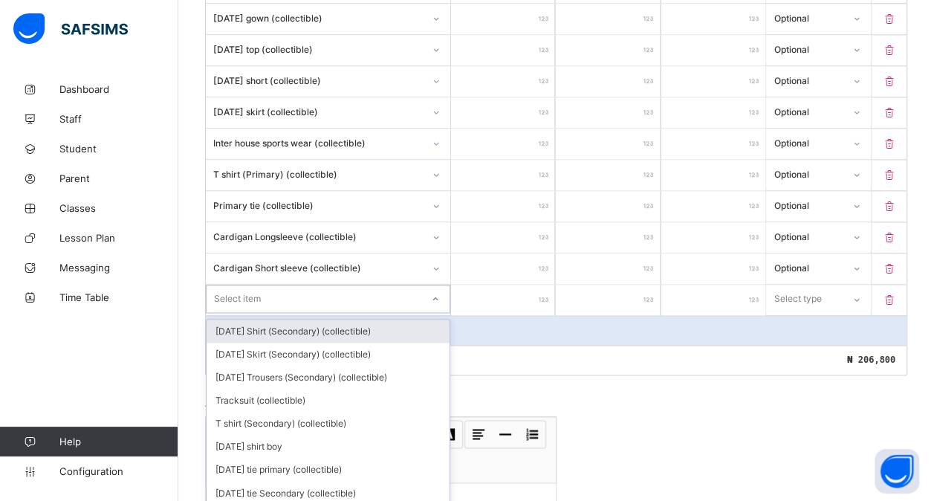
scroll to position [939, 0]
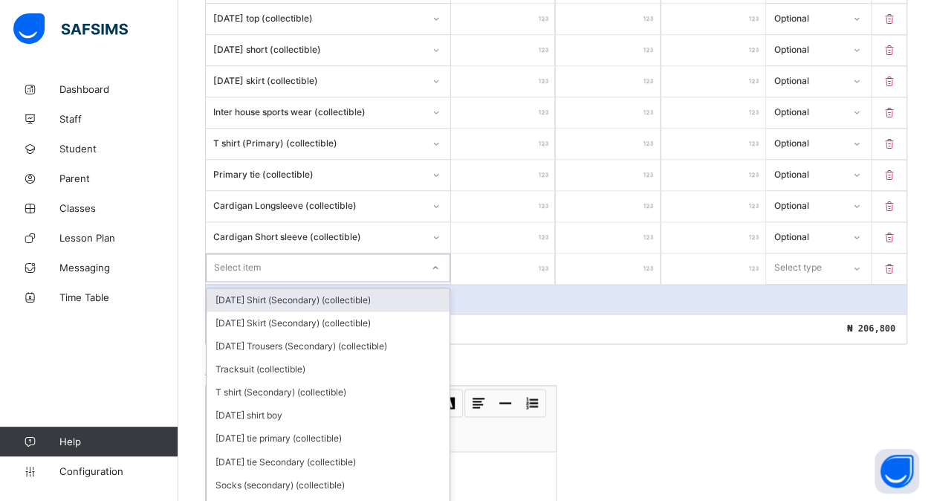
click at [245, 278] on div "option [DATE] Shirt (Secondary) (collectible) focused, 1 of 186. 186 results av…" at bounding box center [328, 267] width 244 height 28
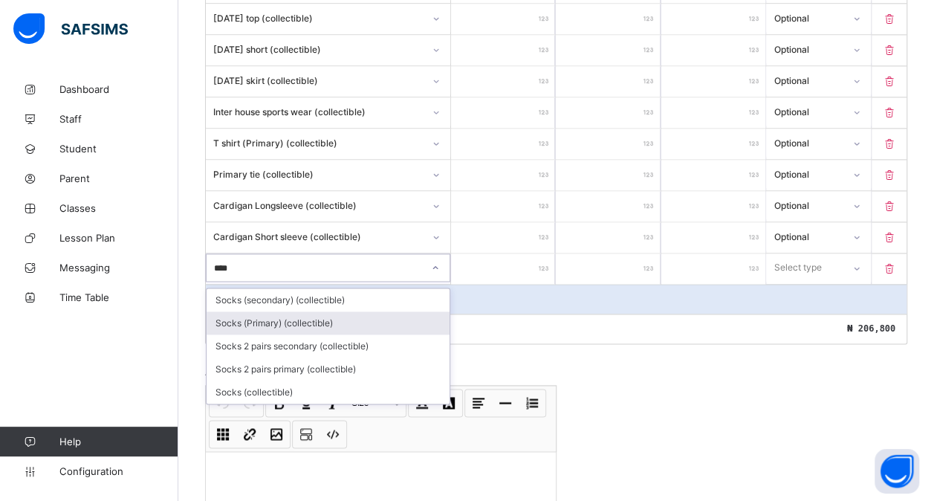
click at [300, 311] on div "Socks (Primary) (collectible)" at bounding box center [328, 322] width 243 height 23
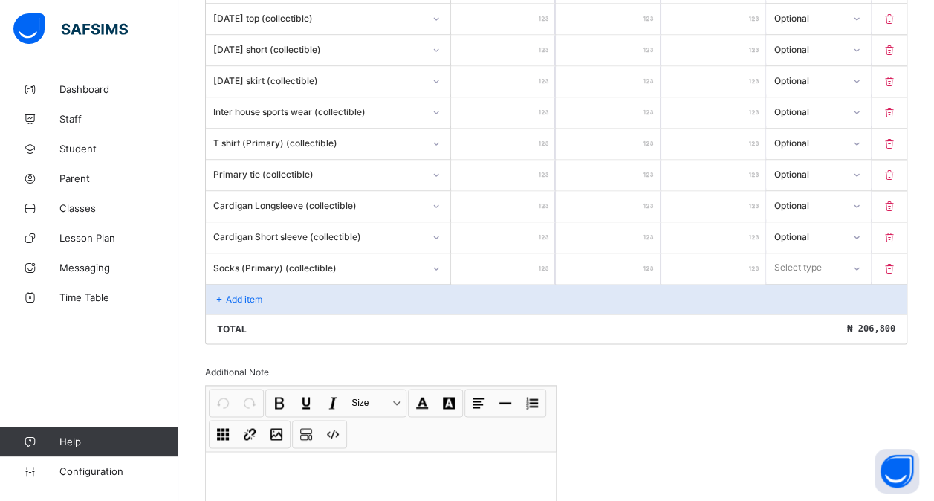
click at [483, 253] on input "number" at bounding box center [503, 268] width 104 height 30
click at [828, 262] on div "Select type" at bounding box center [818, 267] width 104 height 28
click at [814, 311] on div "Optional" at bounding box center [818, 322] width 103 height 23
click at [256, 293] on p "Add item" at bounding box center [244, 298] width 36 height 11
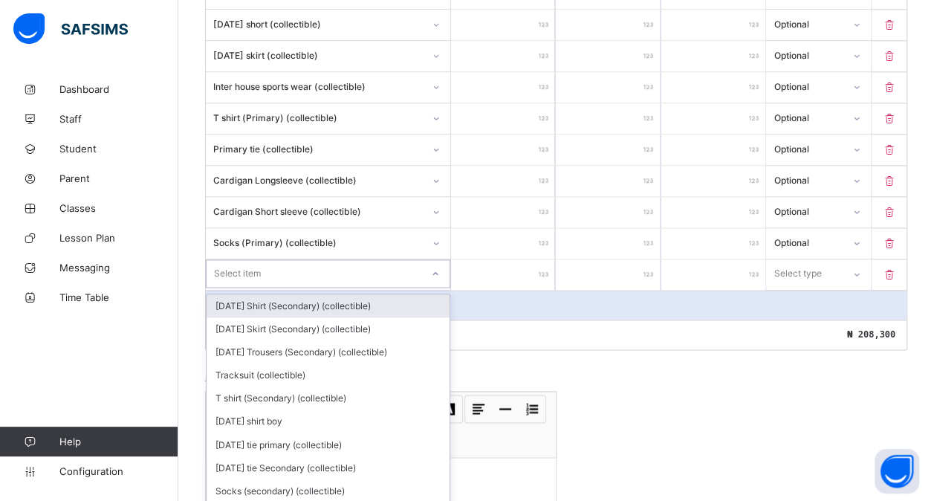
scroll to position [969, 0]
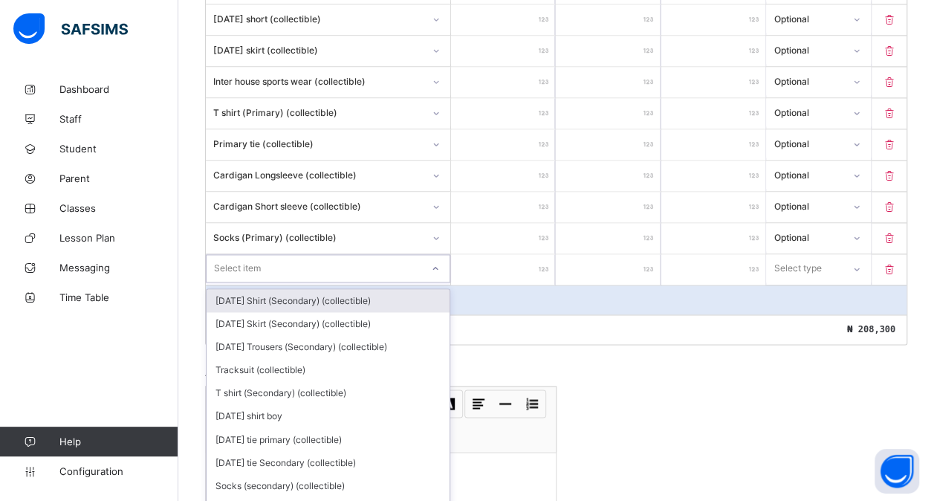
click at [256, 279] on div "option [DATE] Shirt (Secondary) (collectible) focused, 1 of 185. 185 results av…" at bounding box center [328, 268] width 244 height 28
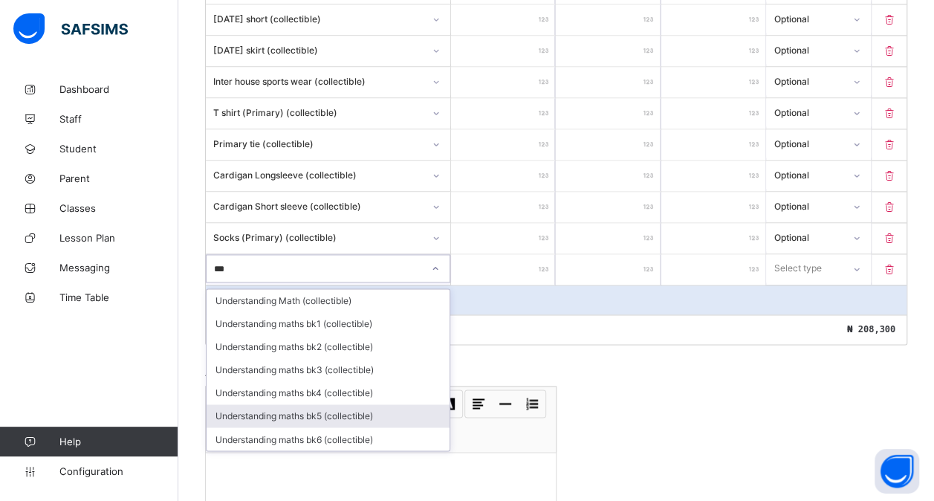
click at [299, 404] on div "Understanding maths bk5 (collectible)" at bounding box center [328, 415] width 243 height 23
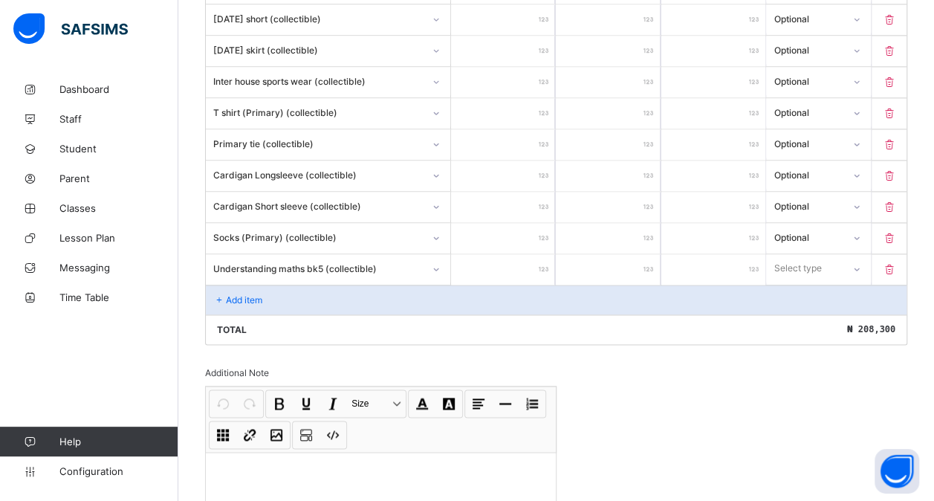
click at [502, 255] on input "number" at bounding box center [503, 269] width 104 height 30
click at [813, 257] on div "Select type" at bounding box center [797, 268] width 48 height 28
click at [811, 312] on div "Optional" at bounding box center [818, 323] width 103 height 23
click at [250, 294] on p "Add item" at bounding box center [244, 299] width 36 height 11
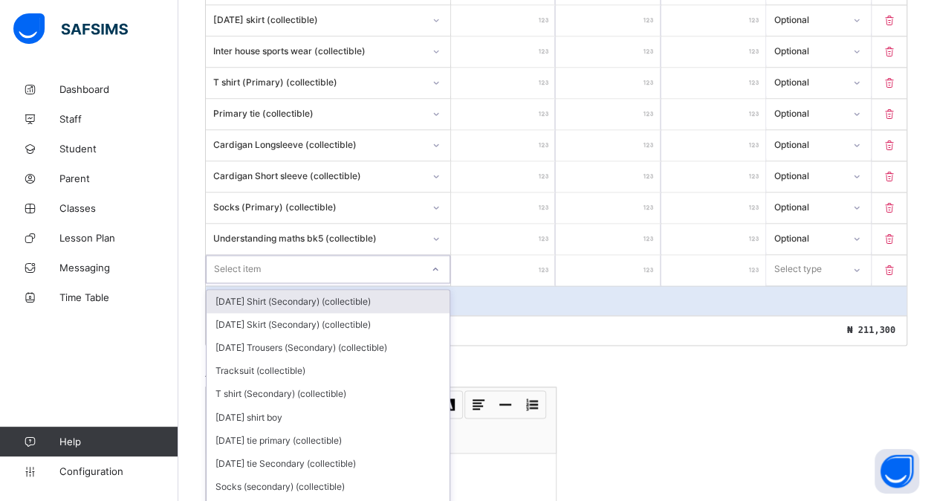
click at [273, 283] on div "option [DATE] Shirt (Secondary) (collectible) focused, 1 of 184. 184 results av…" at bounding box center [328, 269] width 244 height 28
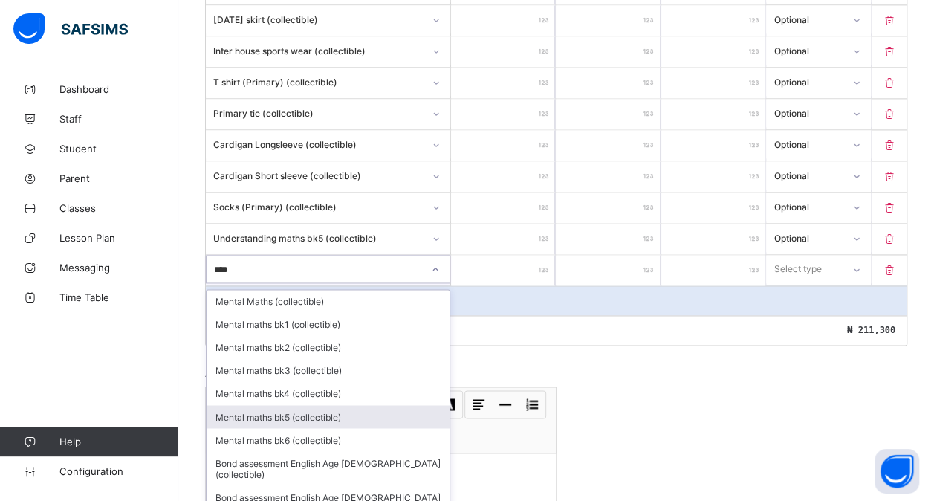
click at [290, 405] on div "Mental maths bk5 (collectible)" at bounding box center [328, 416] width 243 height 23
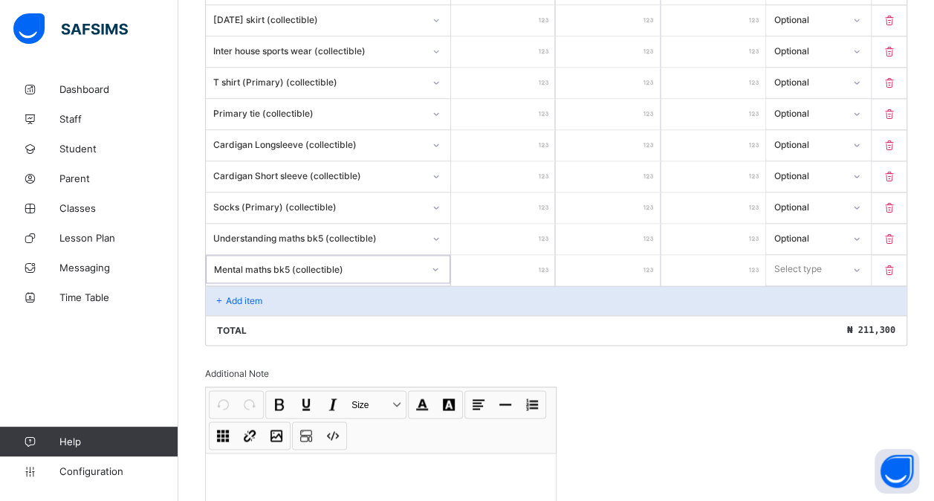
click at [478, 256] on input "number" at bounding box center [503, 270] width 104 height 30
click at [786, 259] on div "Select type" at bounding box center [798, 269] width 48 height 28
click at [796, 313] on div "Optional" at bounding box center [818, 324] width 103 height 23
drag, startPoint x: 801, startPoint y: 375, endPoint x: 608, endPoint y: 412, distance: 196.7
